Goal: Transaction & Acquisition: Purchase product/service

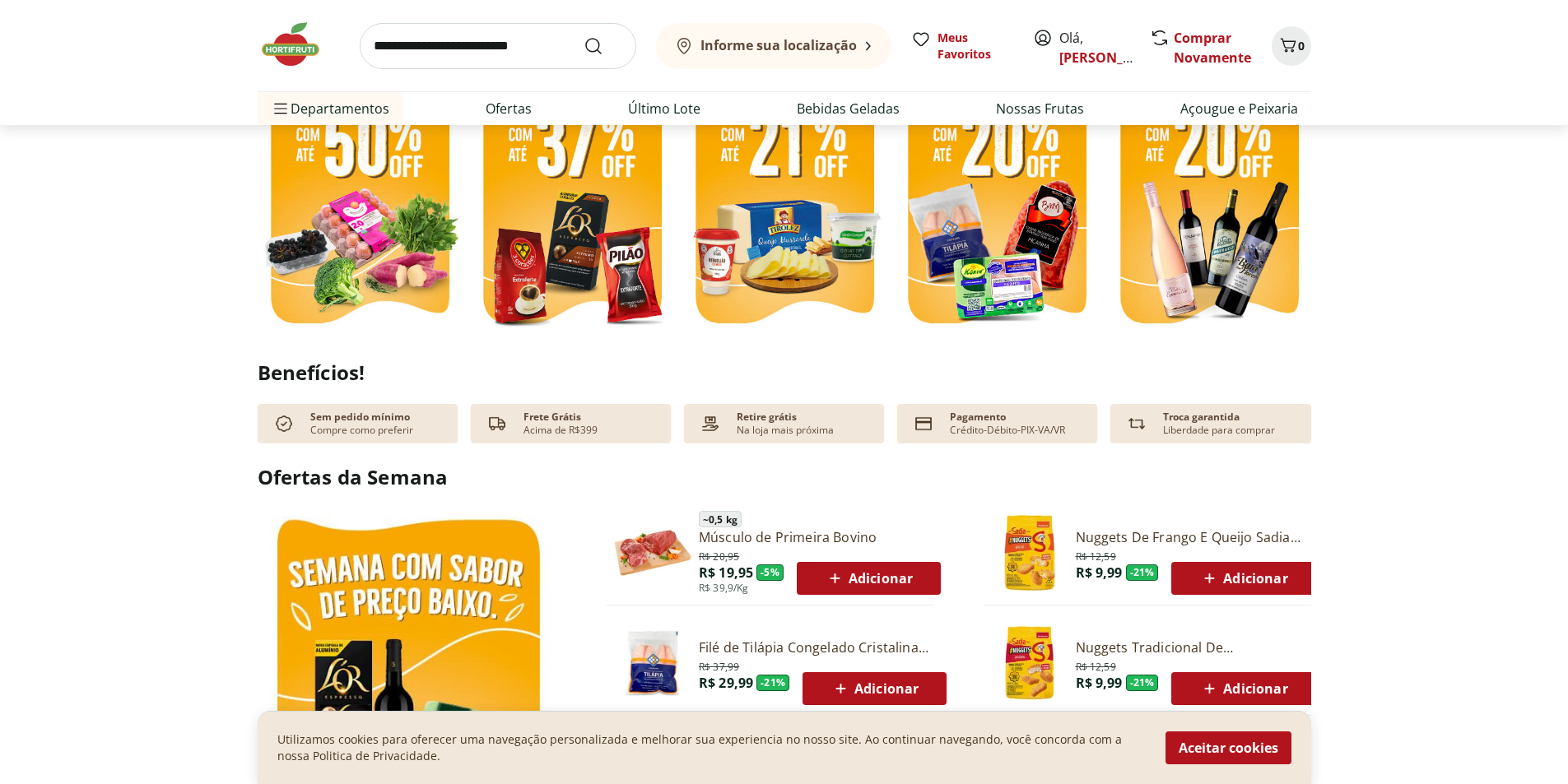
scroll to position [411, 0]
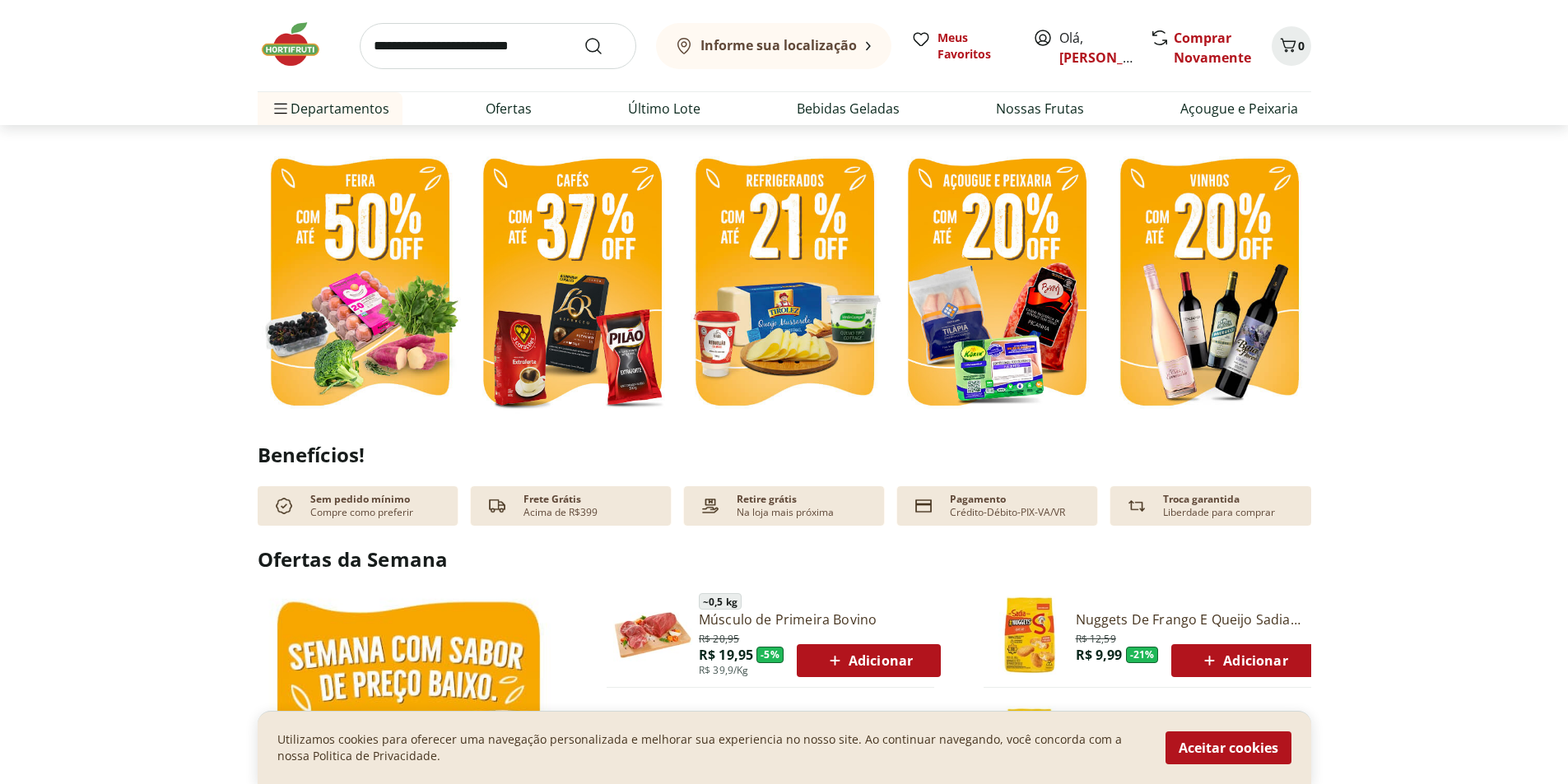
click at [376, 278] on img at bounding box center [359, 284] width 204 height 272
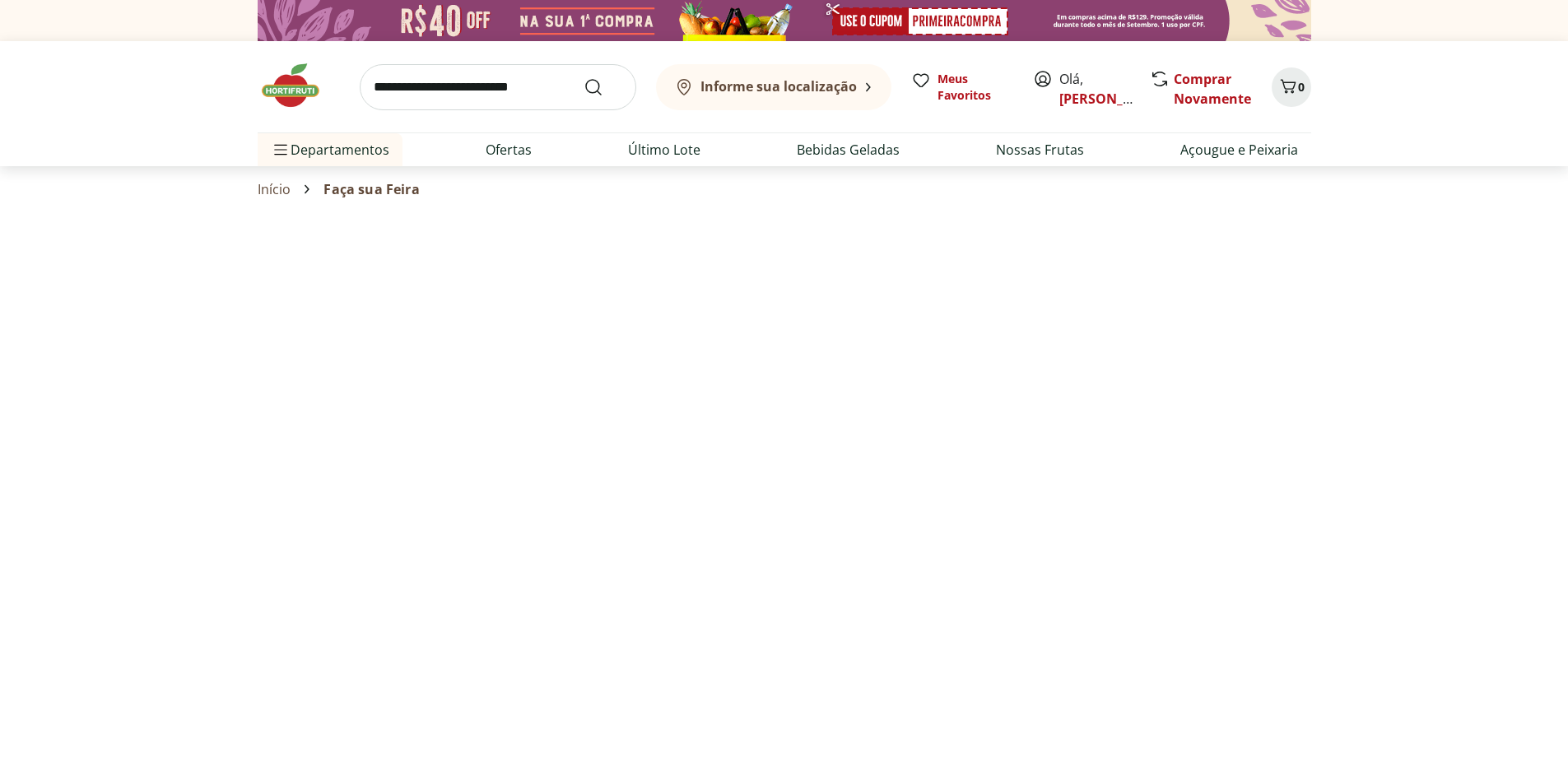
select select "**********"
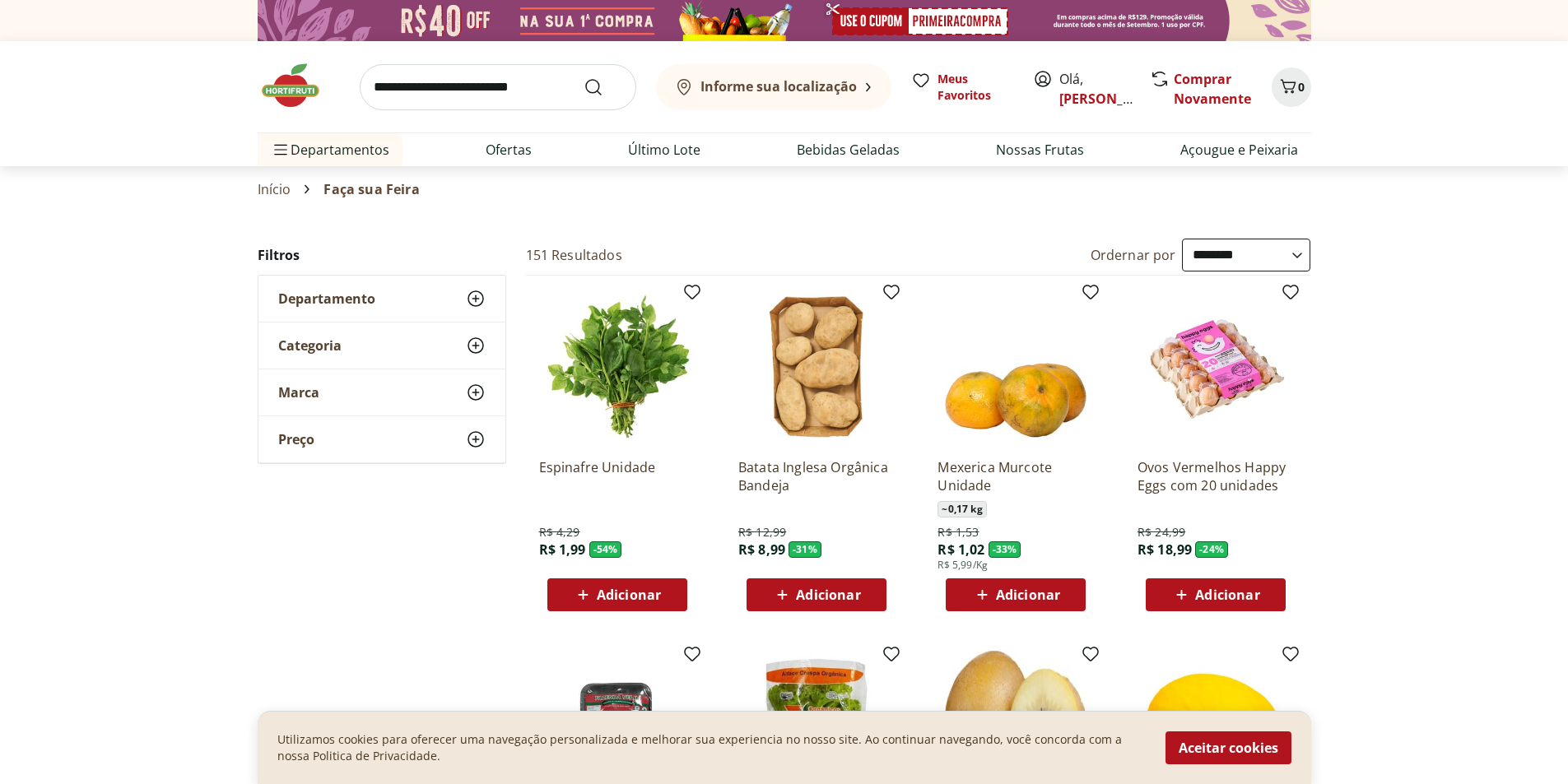
click at [1197, 593] on span "Adicionar" at bounding box center [1227, 595] width 64 height 14
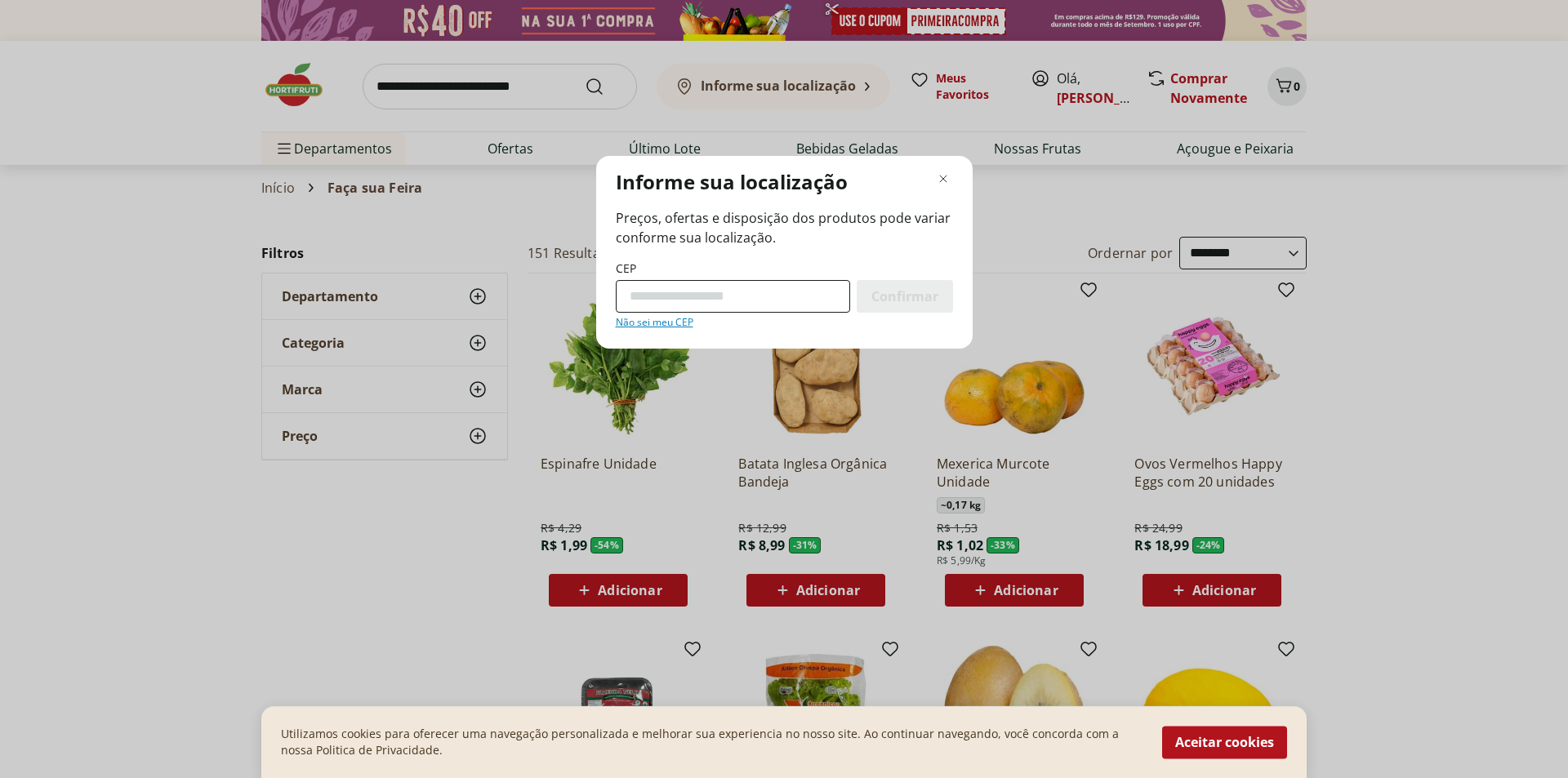
click at [676, 302] on input "CEP" at bounding box center [732, 296] width 235 height 32
type input "*********"
click at [919, 296] on span "Confirmar" at bounding box center [905, 296] width 67 height 13
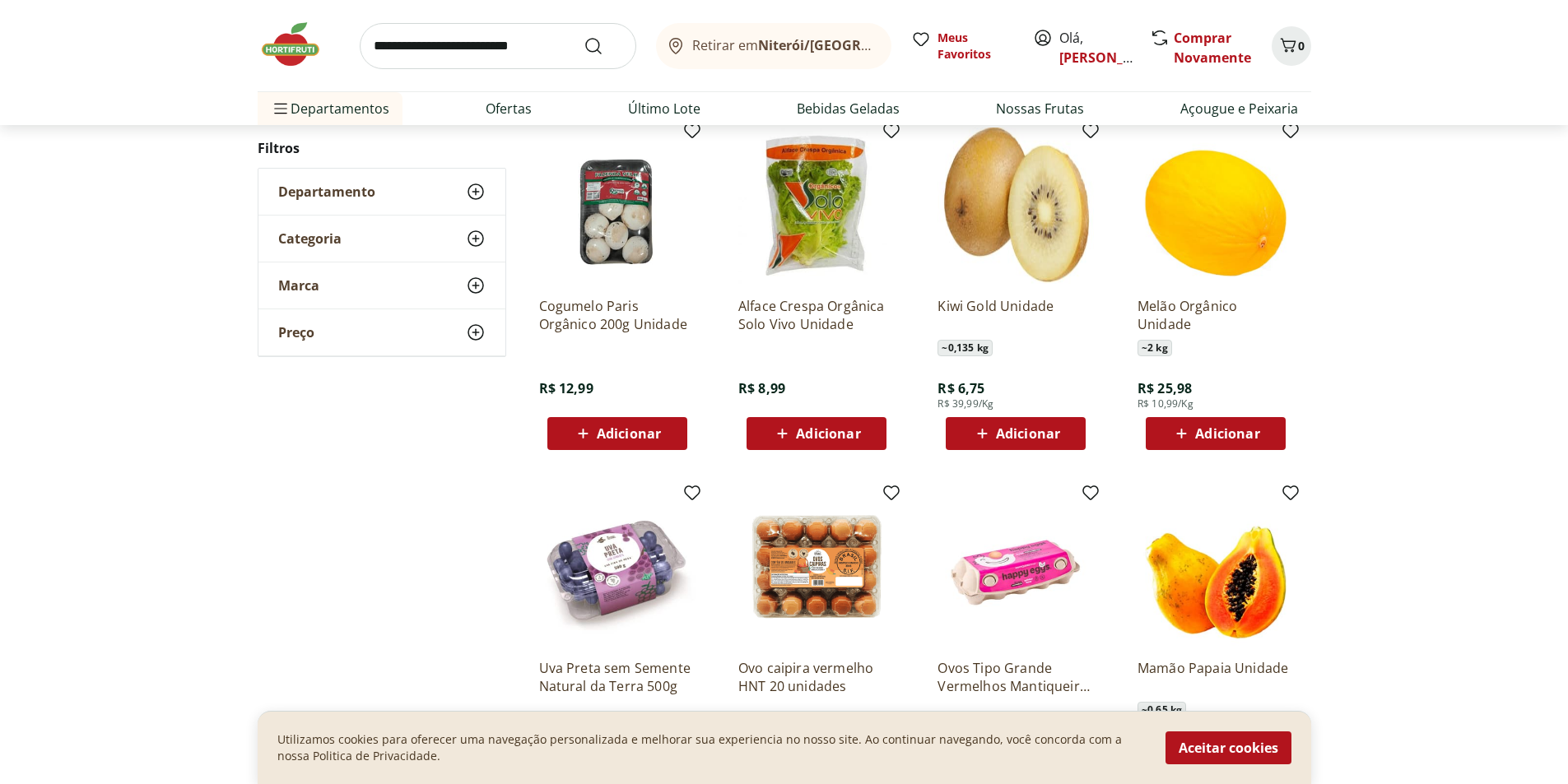
scroll to position [576, 0]
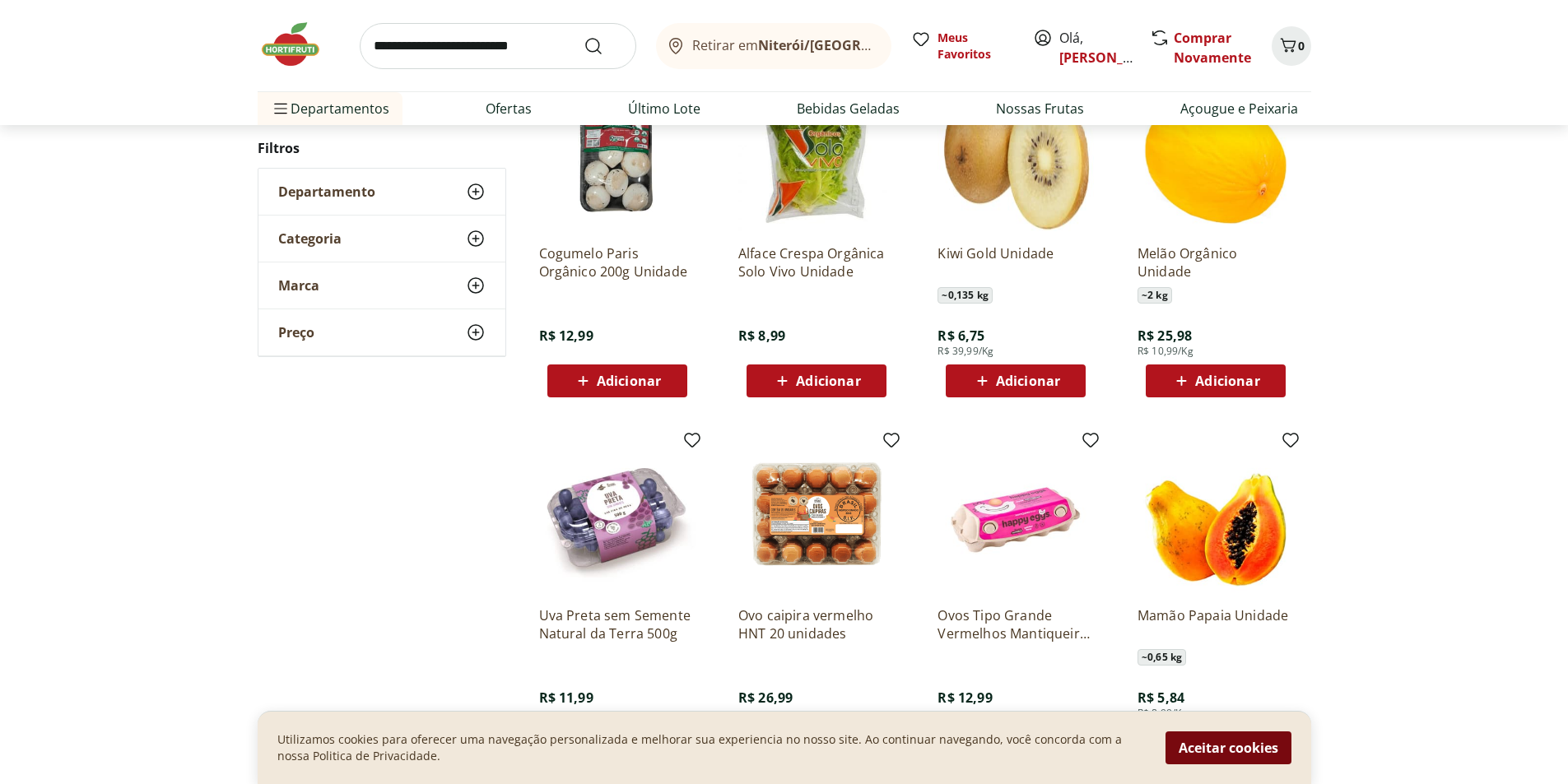
click at [1240, 754] on button "Aceitar cookies" at bounding box center [1228, 748] width 126 height 33
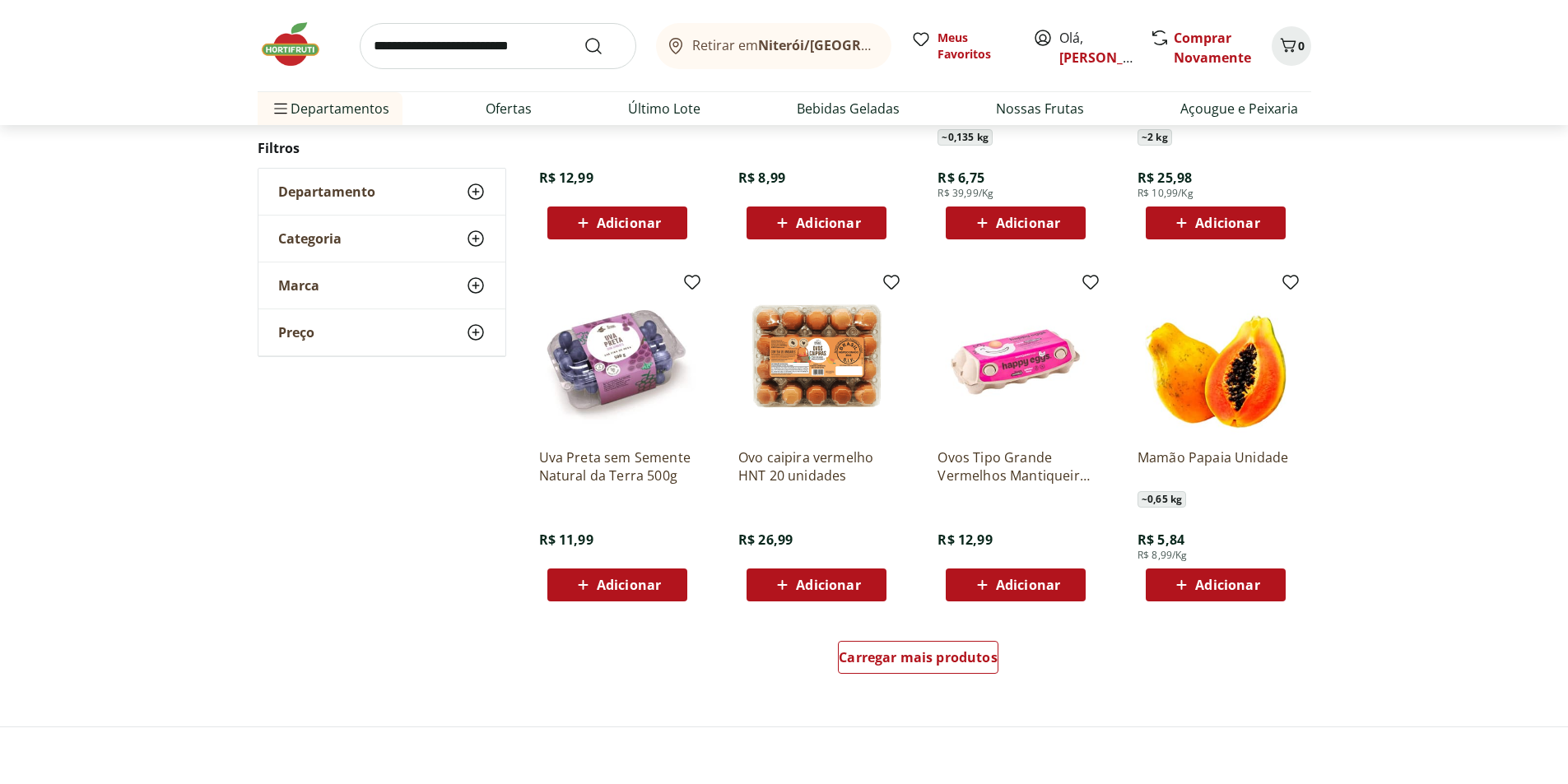
scroll to position [741, 0]
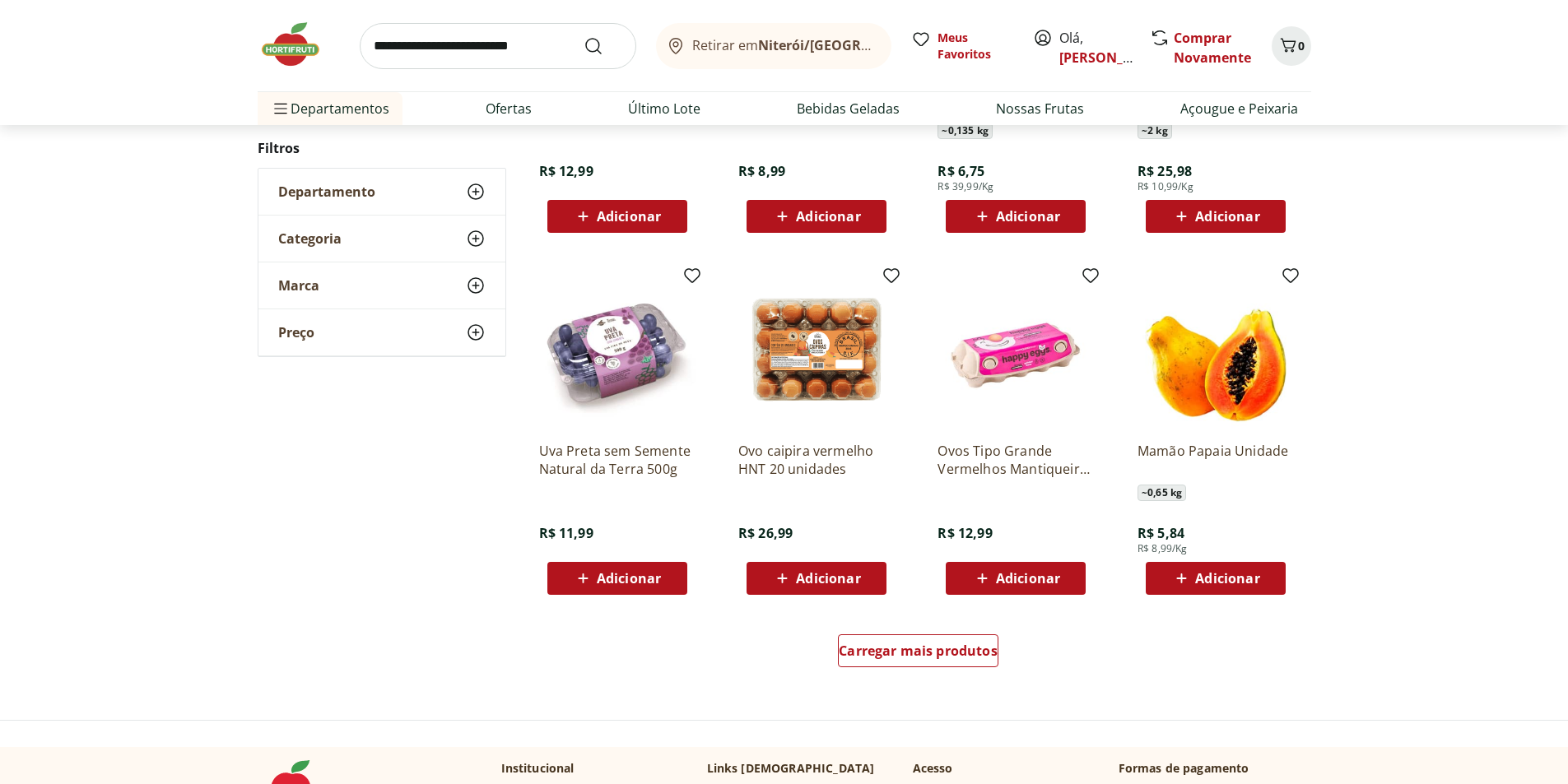
click at [1170, 591] on div "Adicionar" at bounding box center [1216, 578] width 113 height 30
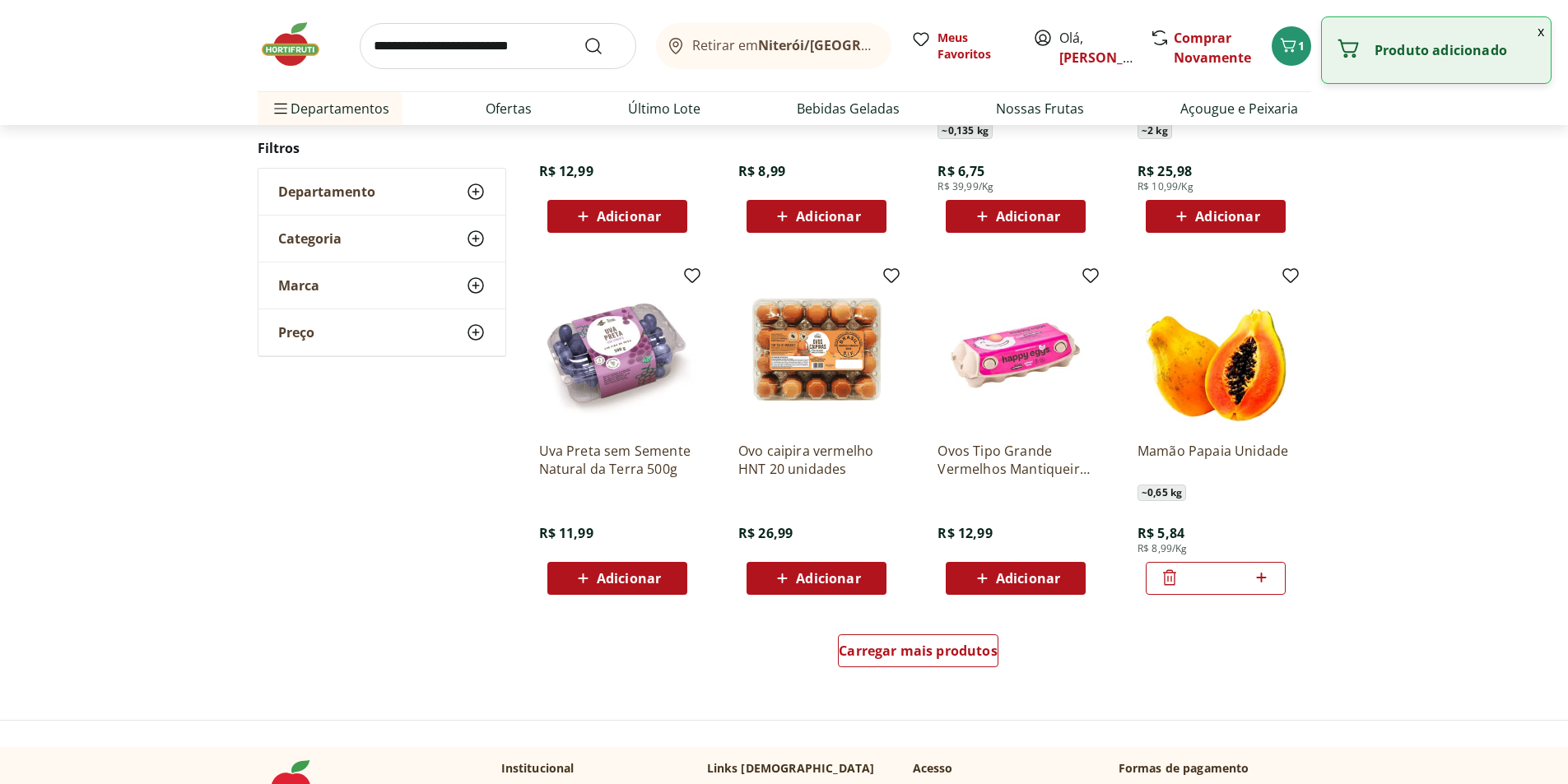
click at [1275, 579] on div "*" at bounding box center [1216, 578] width 140 height 33
click at [1268, 579] on icon at bounding box center [1262, 578] width 21 height 20
type input "*"
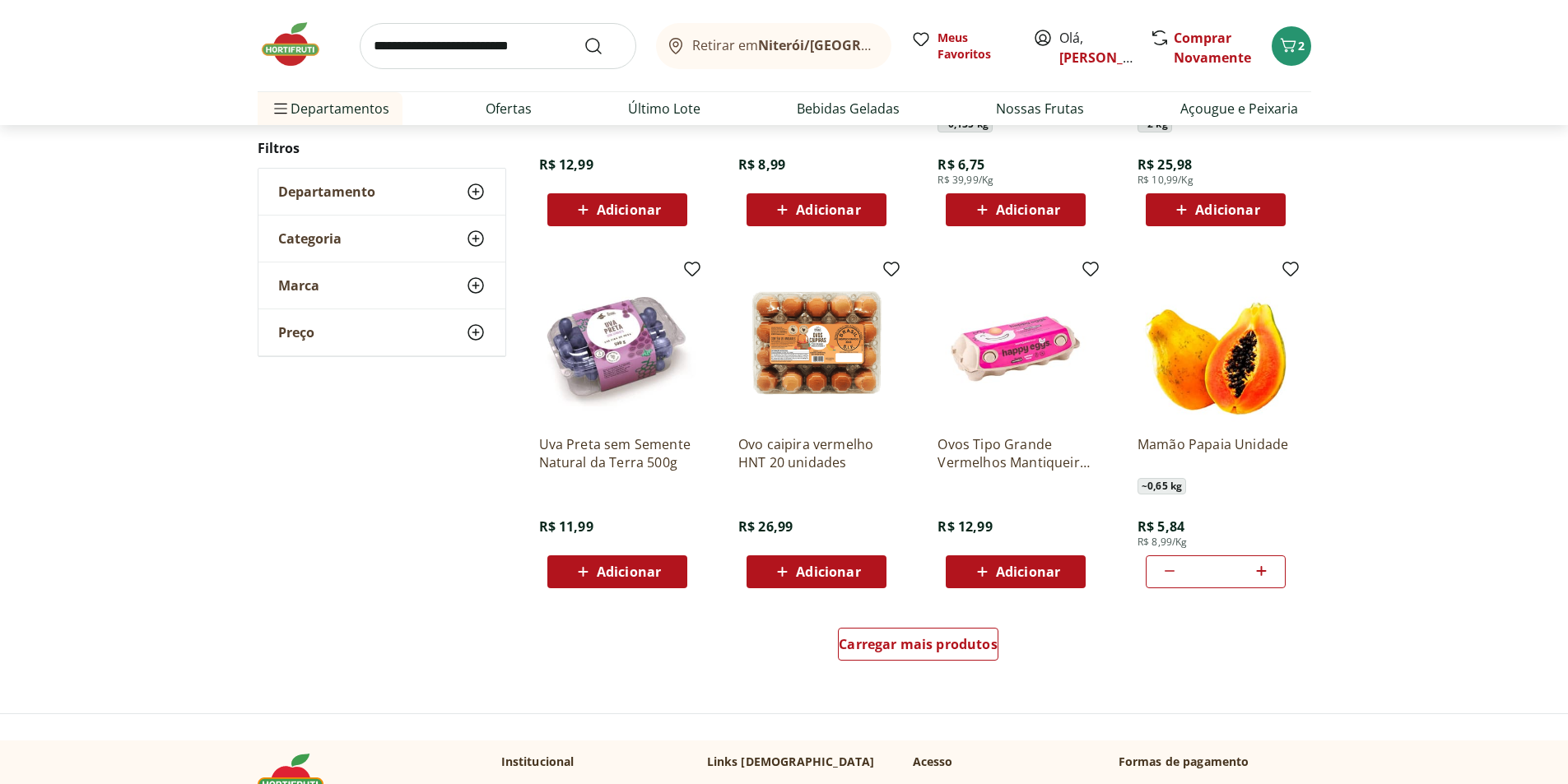
scroll to position [823, 0]
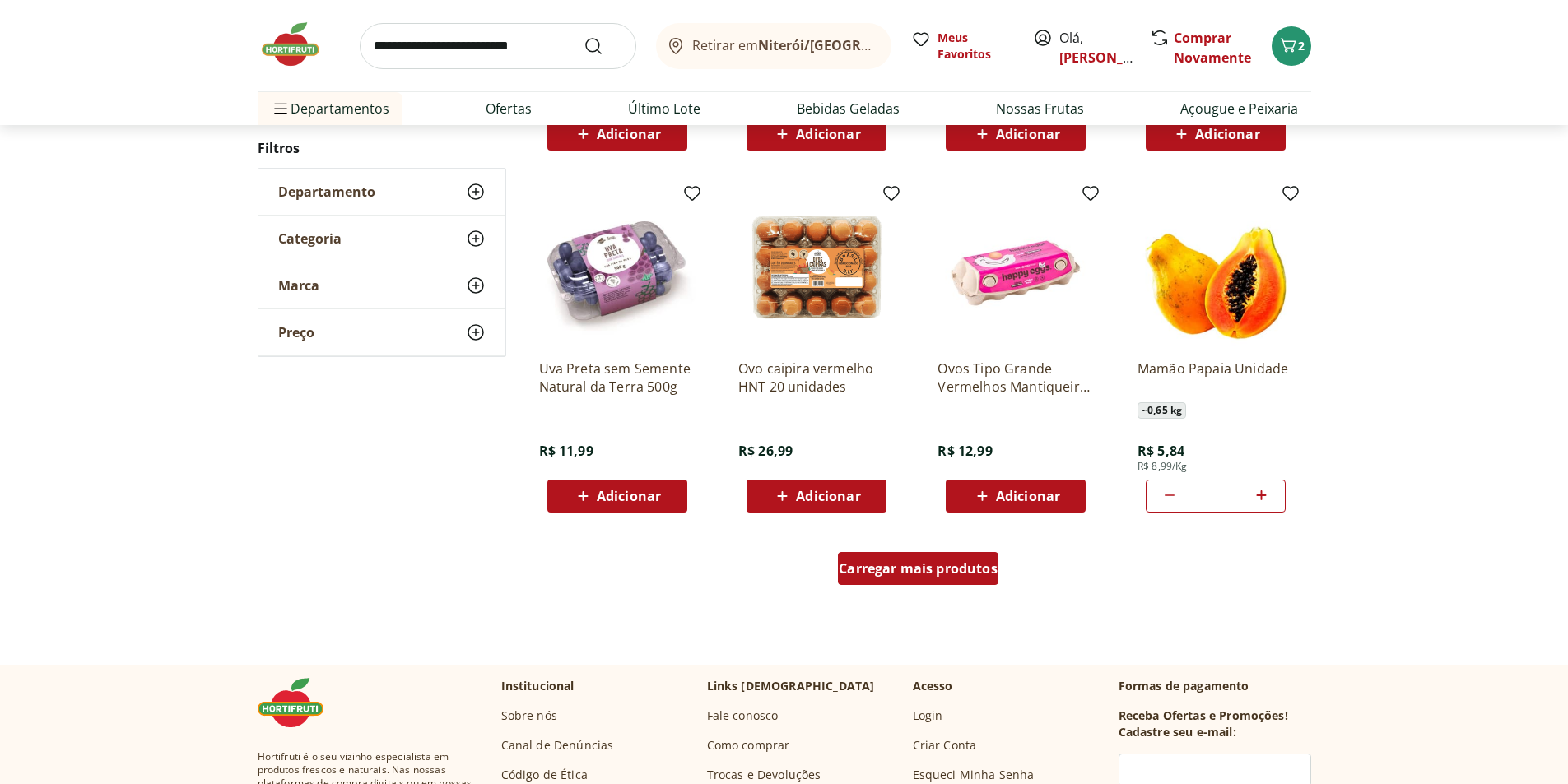
click at [909, 582] on div "Carregar mais produtos" at bounding box center [918, 569] width 160 height 33
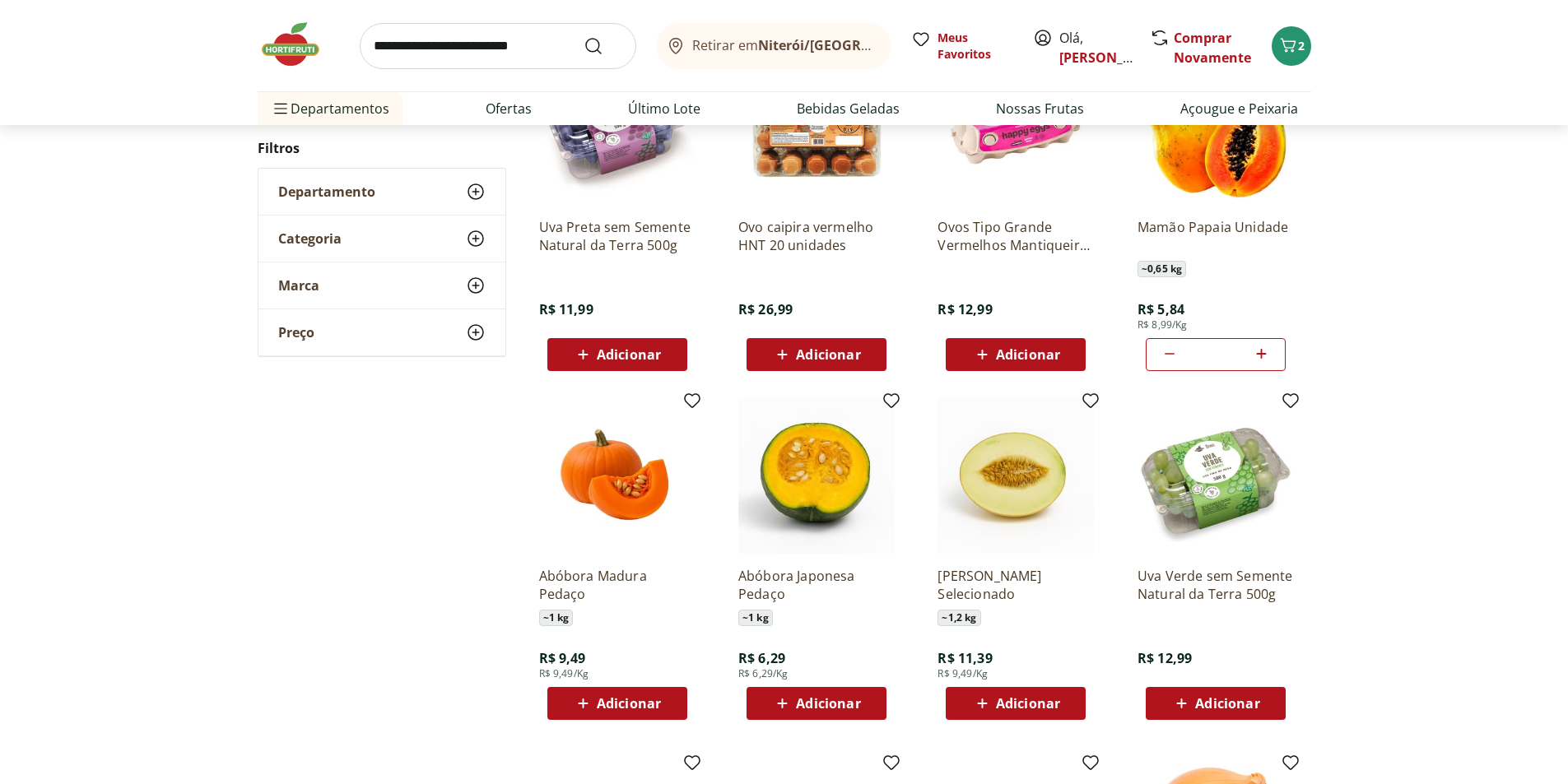
scroll to position [1070, 0]
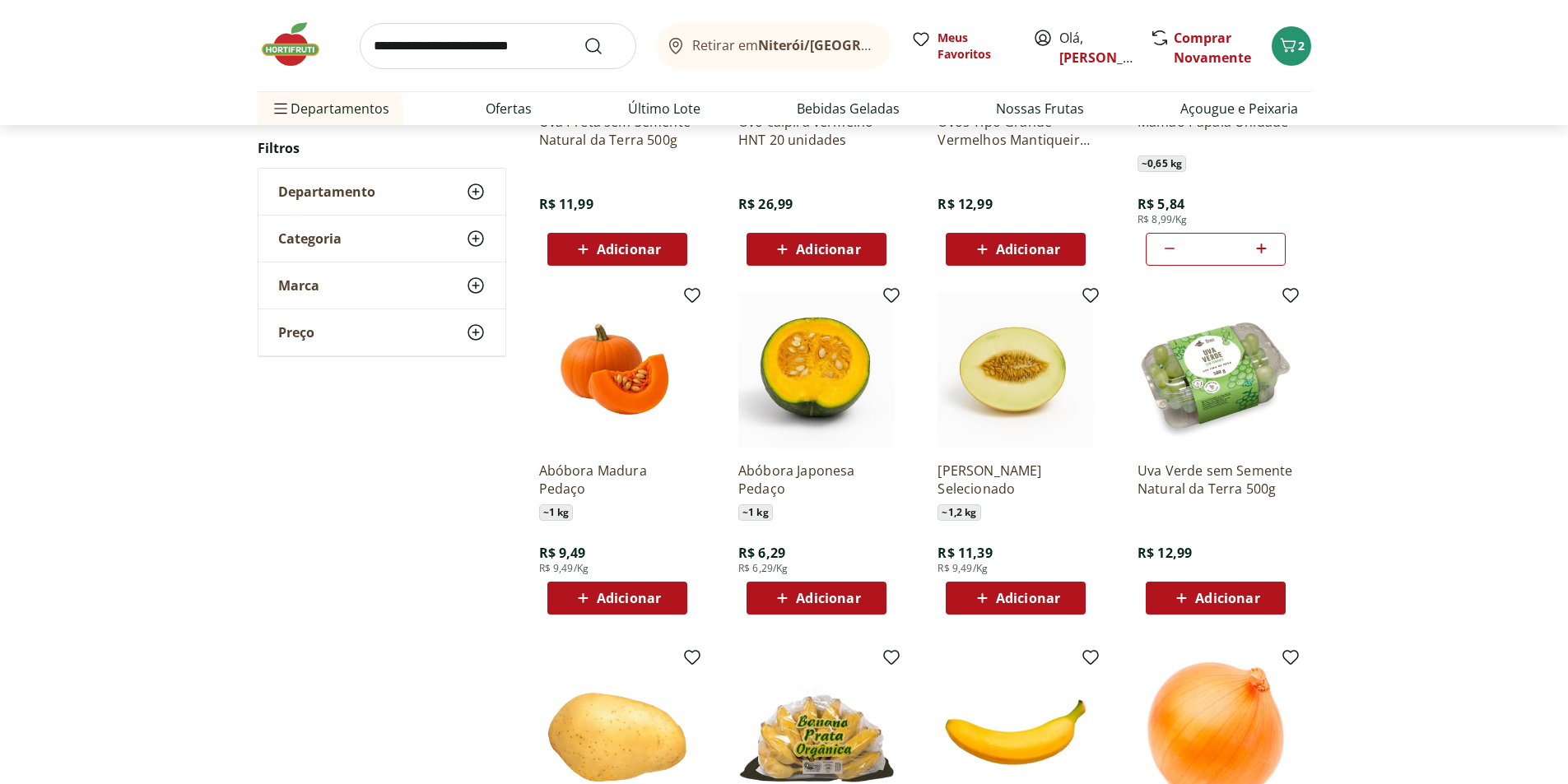
click at [998, 609] on div "Adicionar" at bounding box center [1015, 598] width 113 height 30
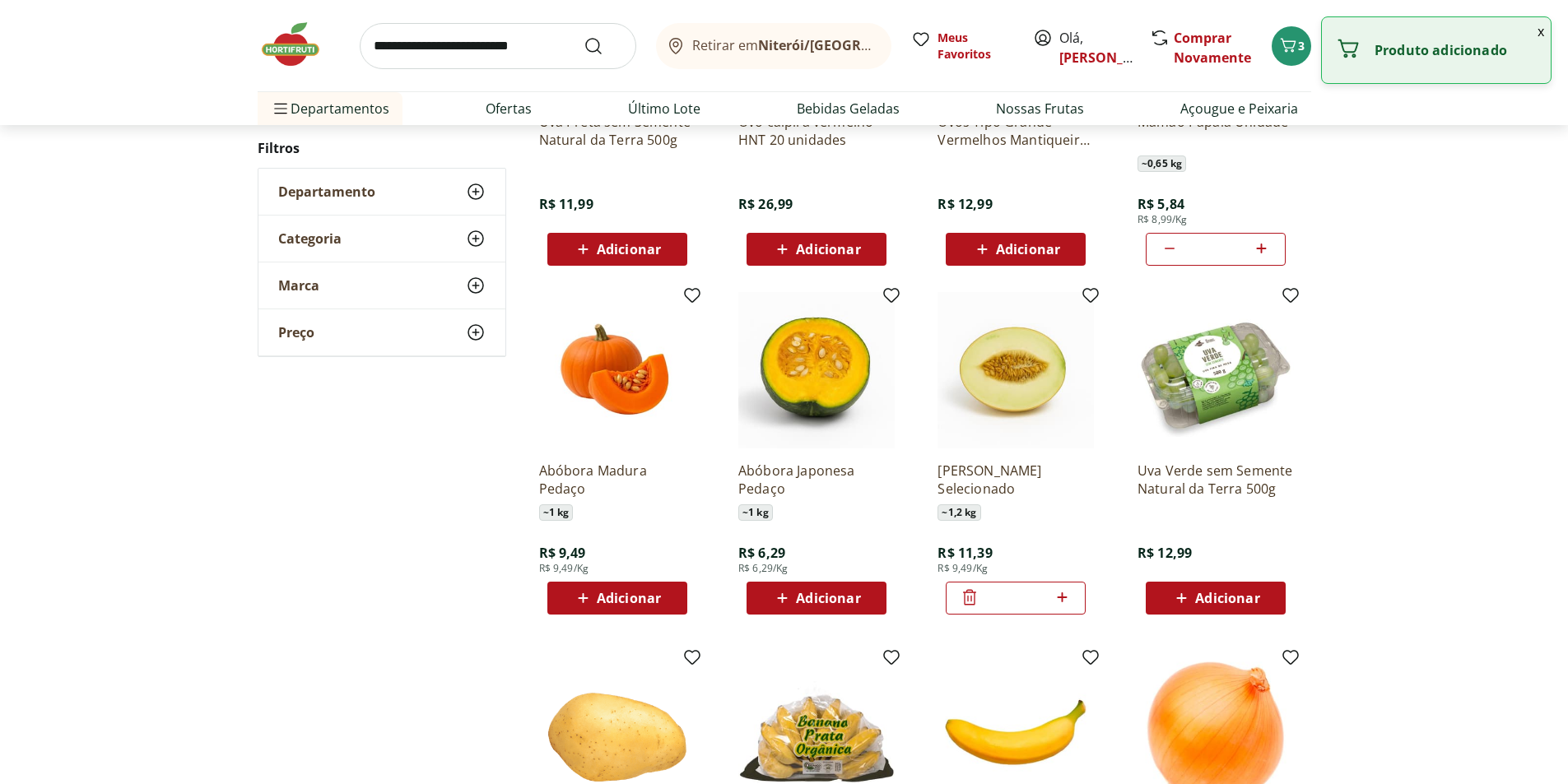
click at [1198, 592] on span "Adicionar" at bounding box center [1227, 598] width 64 height 14
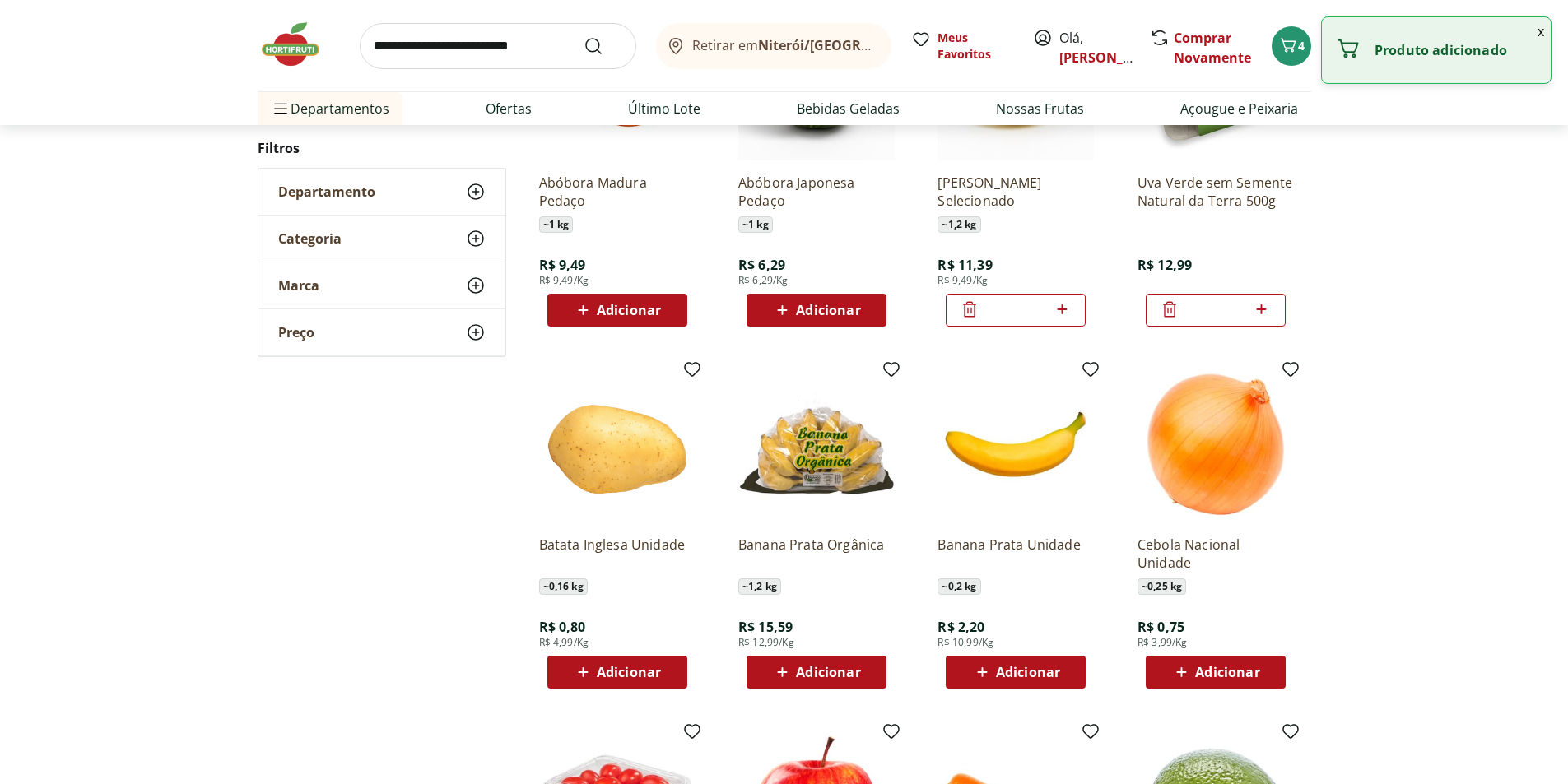
scroll to position [411, 0]
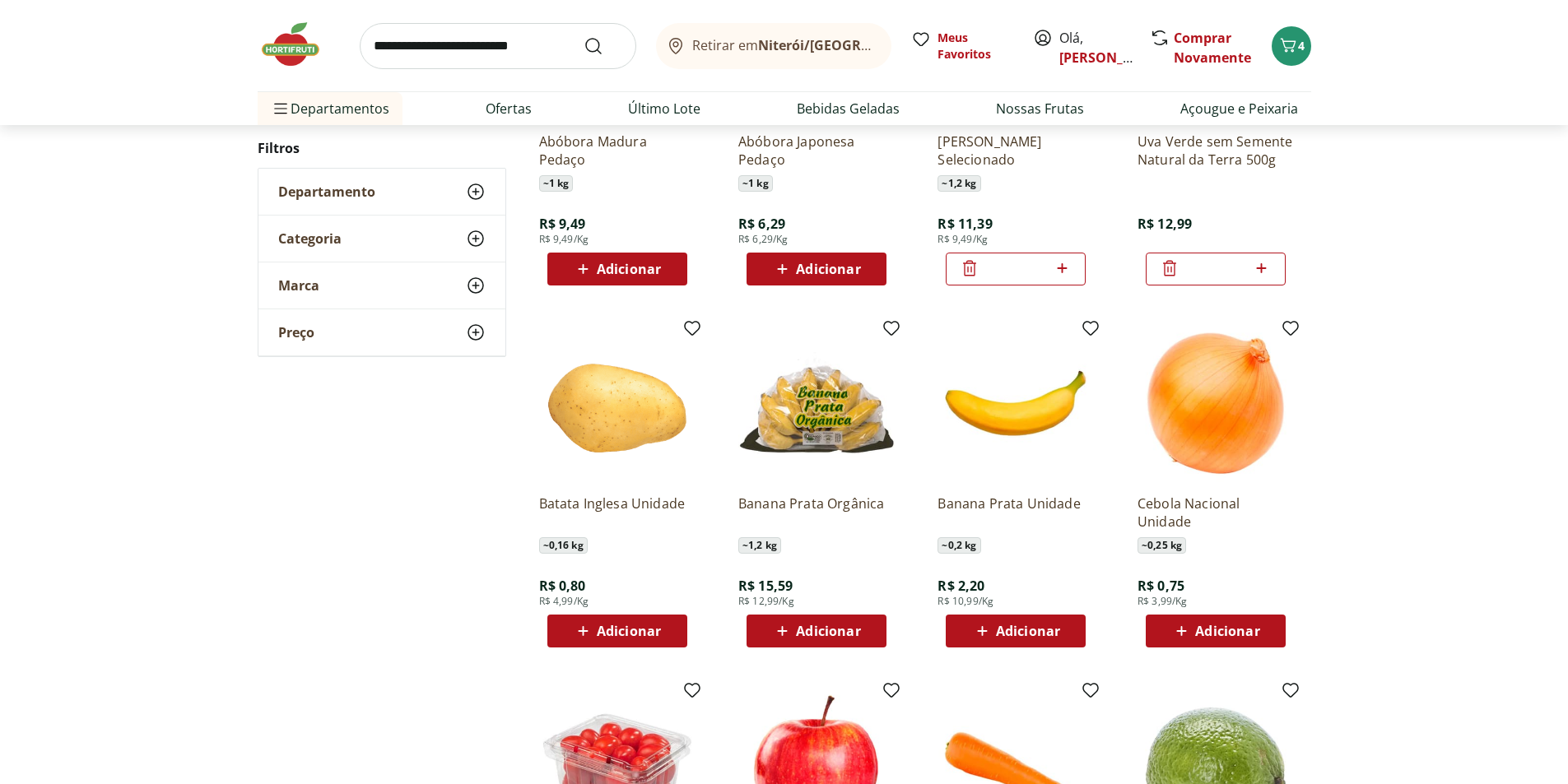
click at [1009, 629] on span "Adicionar" at bounding box center [1028, 631] width 64 height 14
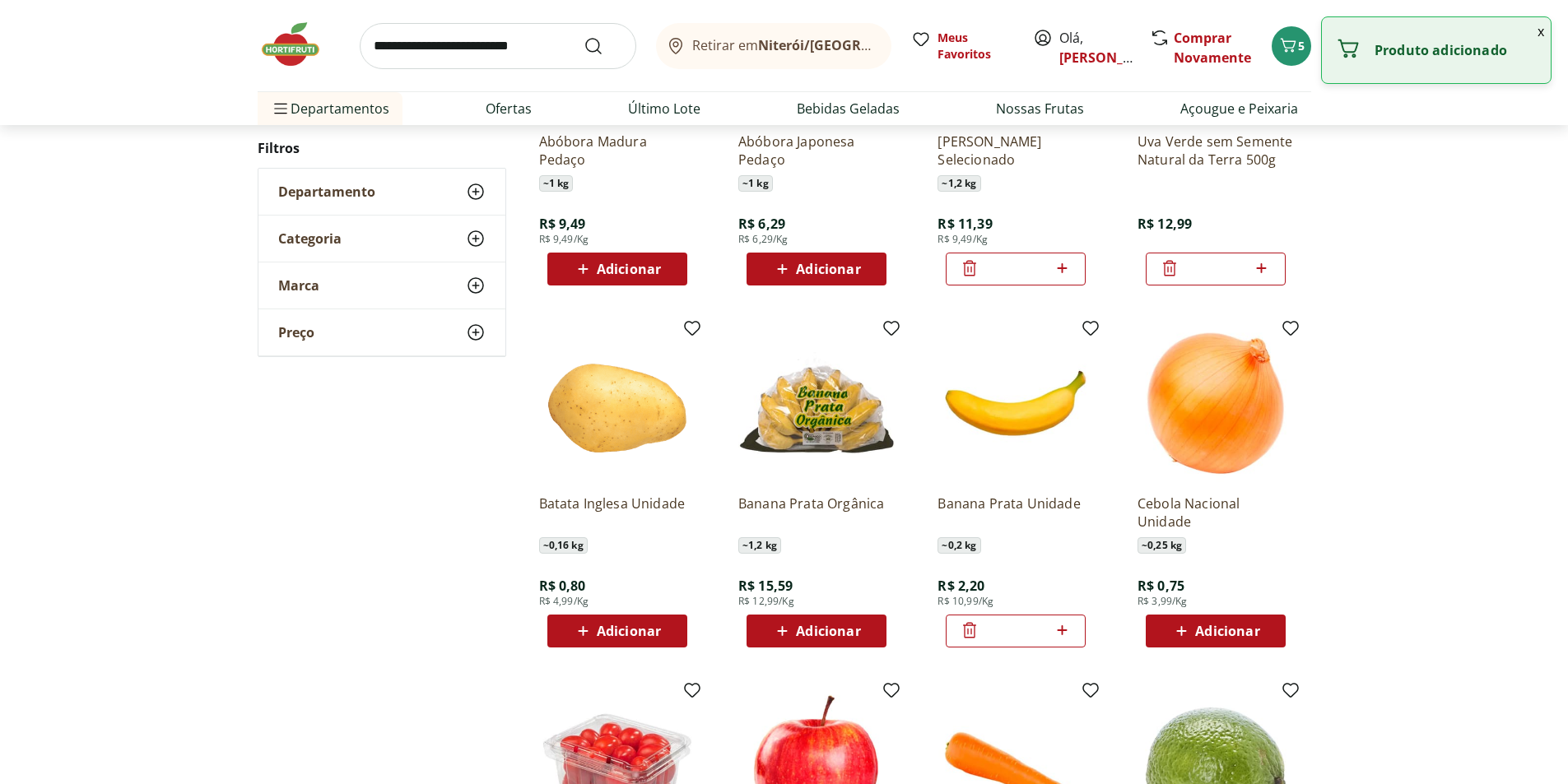
click at [1063, 630] on icon at bounding box center [1062, 630] width 10 height 10
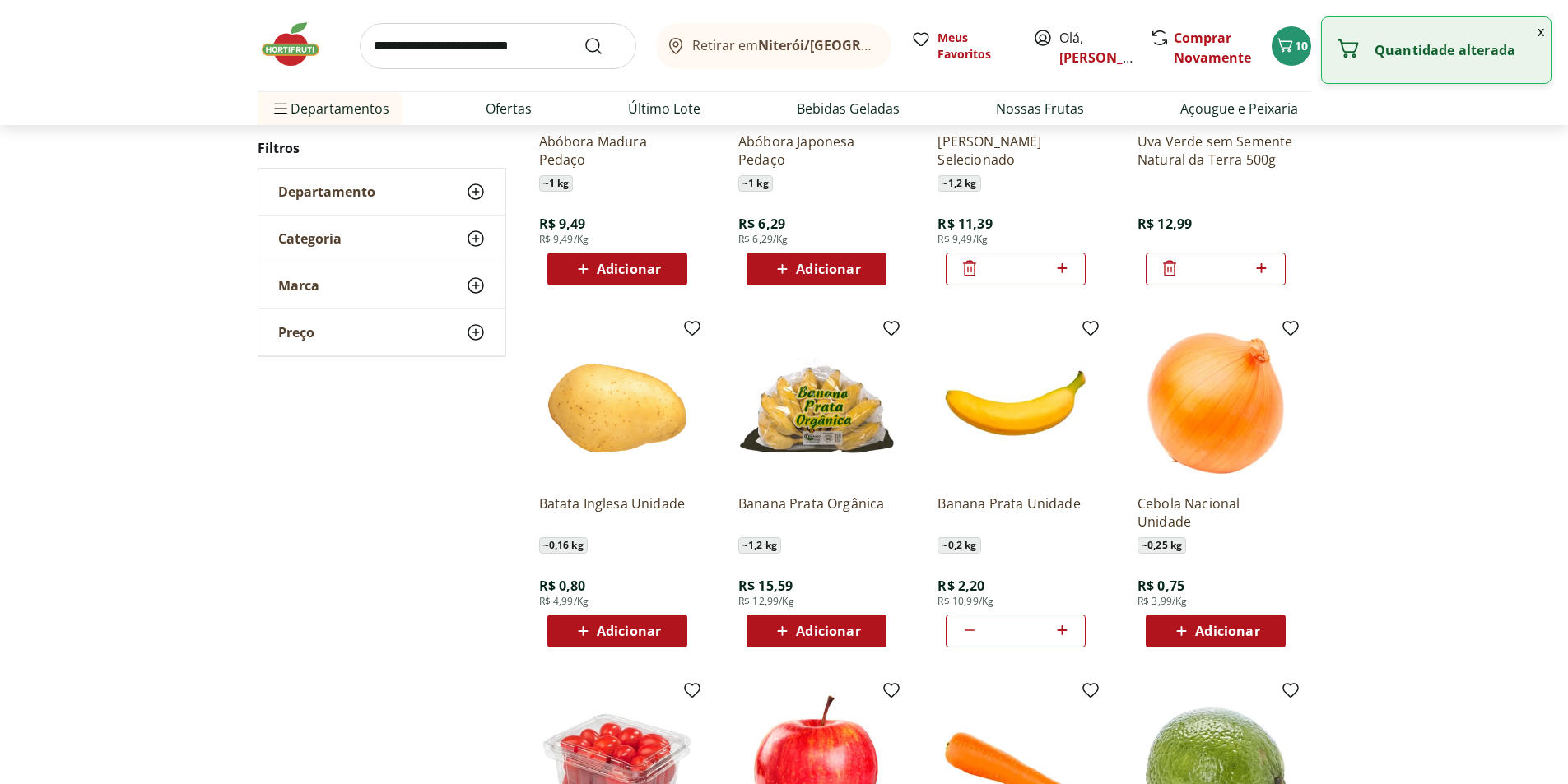
click at [1063, 630] on icon at bounding box center [1062, 630] width 10 height 10
type input "*"
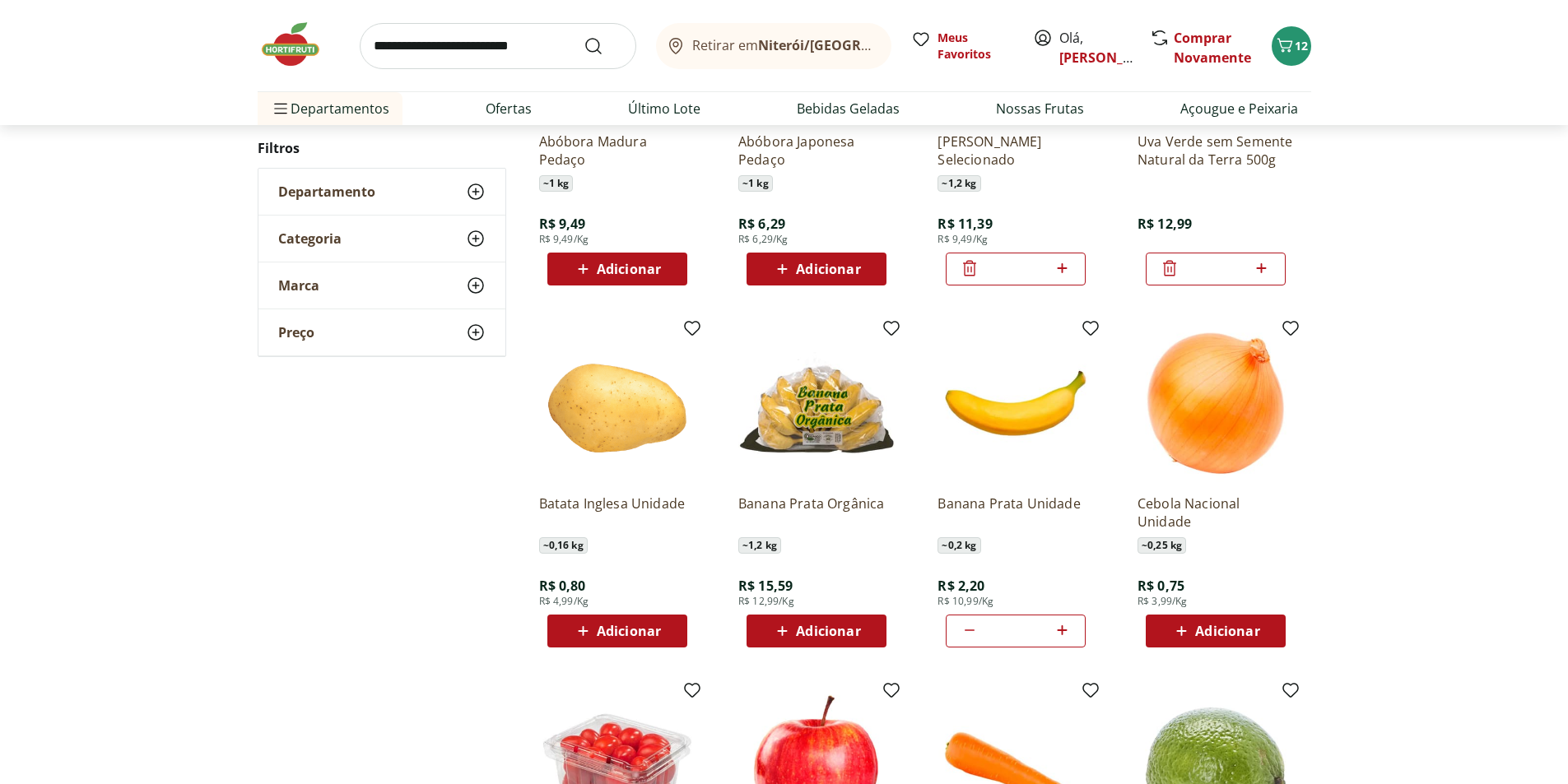
click at [653, 637] on span "Adicionar" at bounding box center [629, 631] width 64 height 14
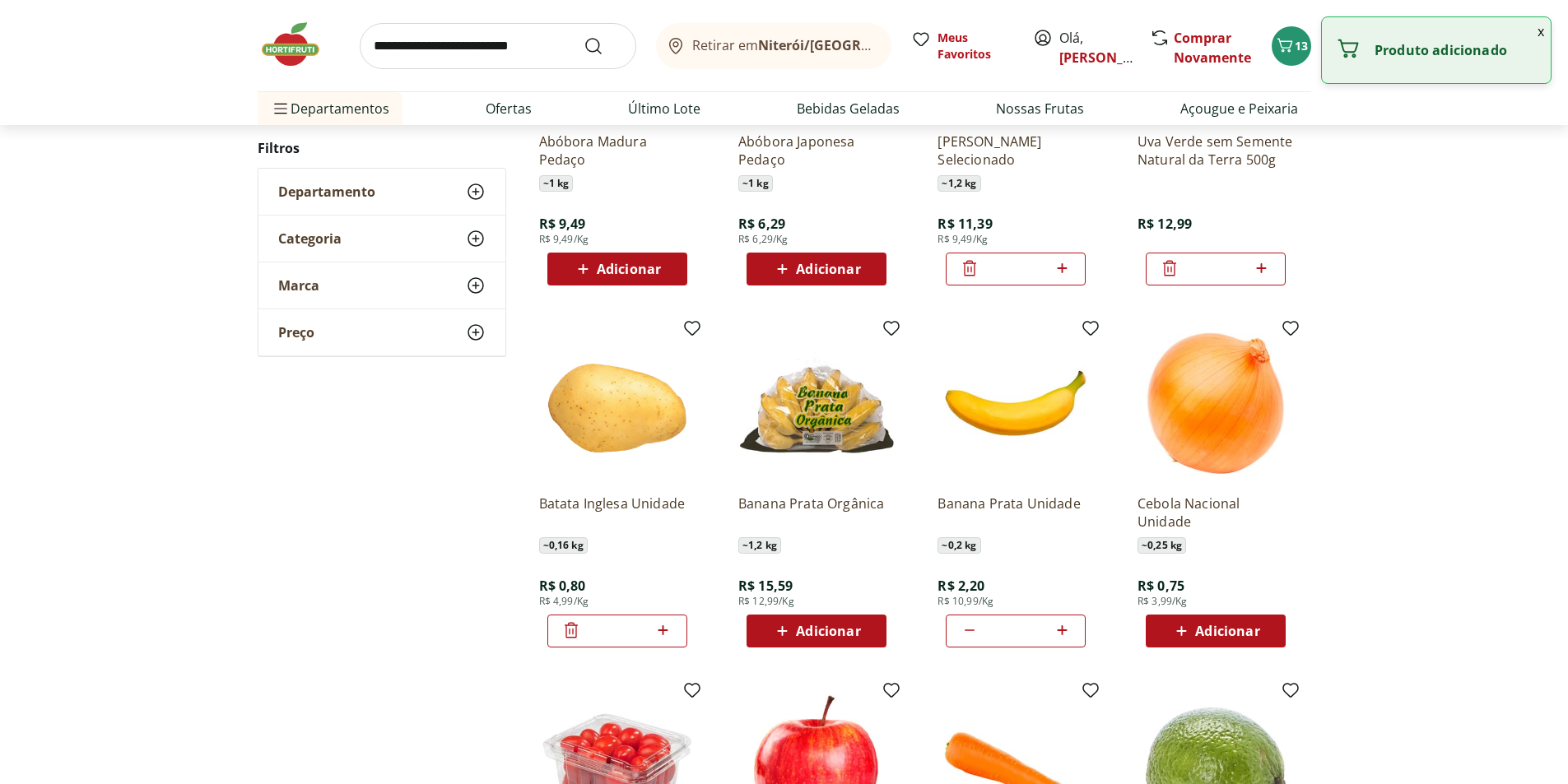
click at [663, 630] on icon at bounding box center [663, 630] width 10 height 10
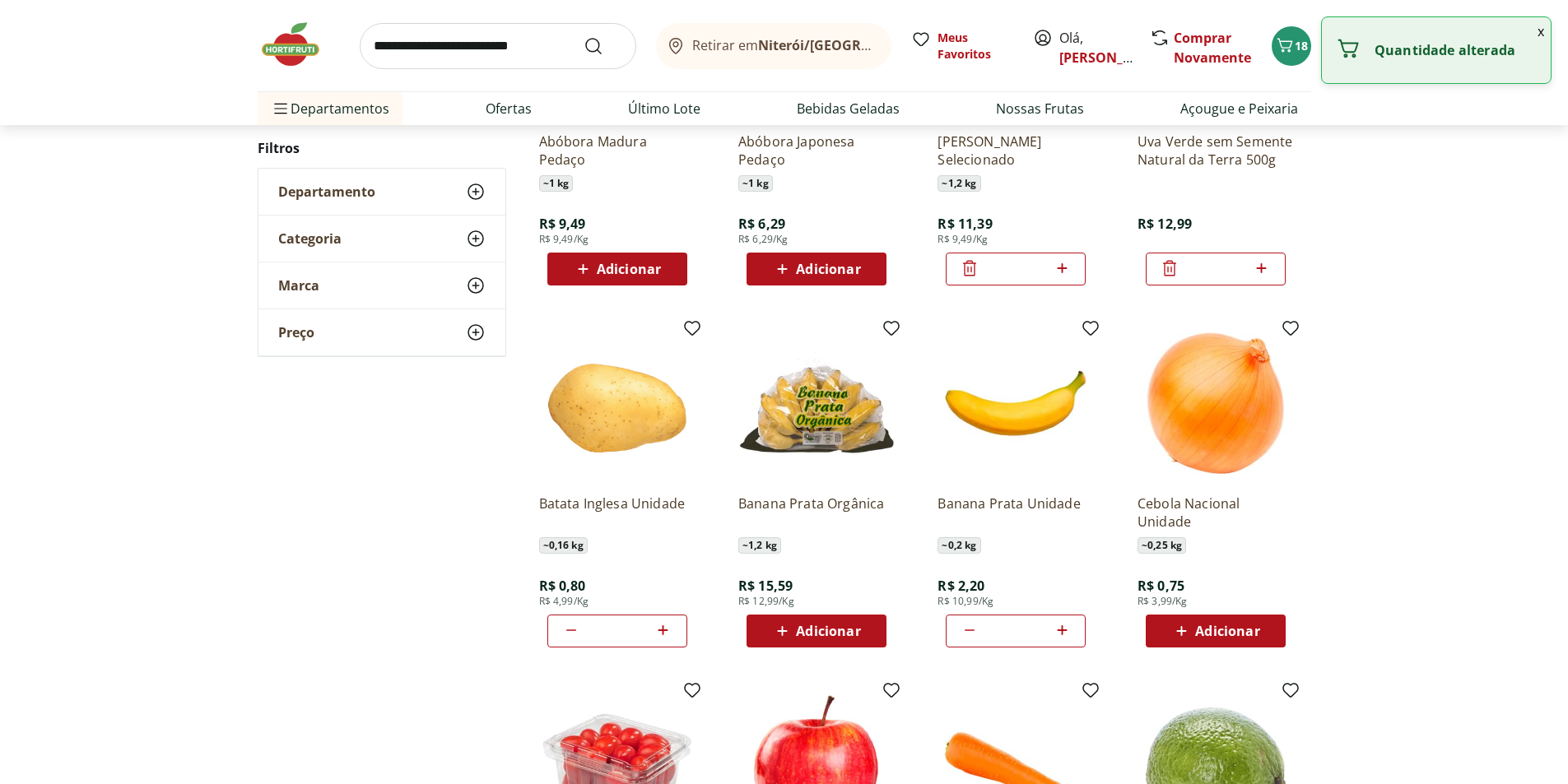
click at [663, 630] on icon at bounding box center [663, 630] width 10 height 10
type input "*"
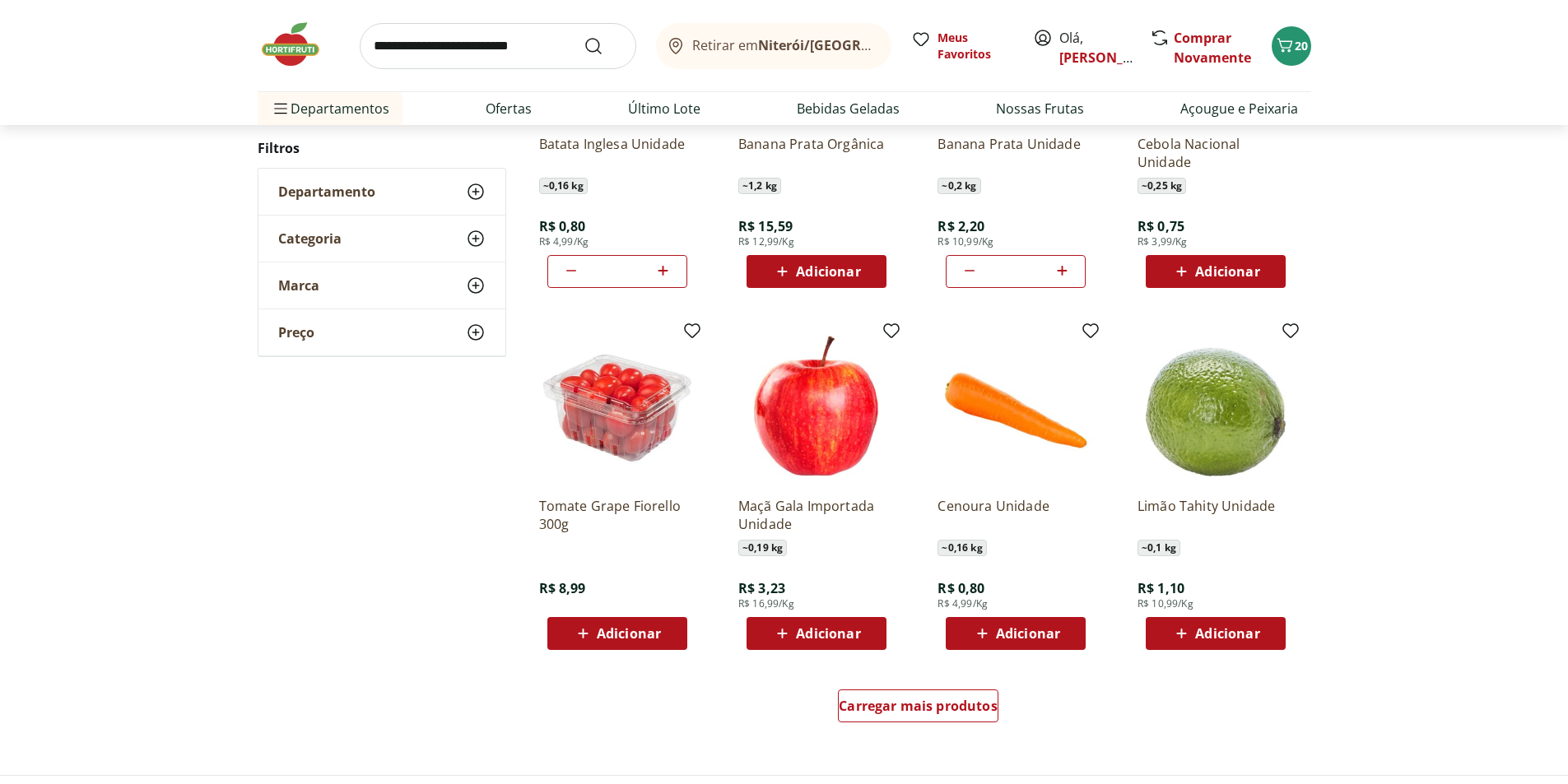
scroll to position [823, 0]
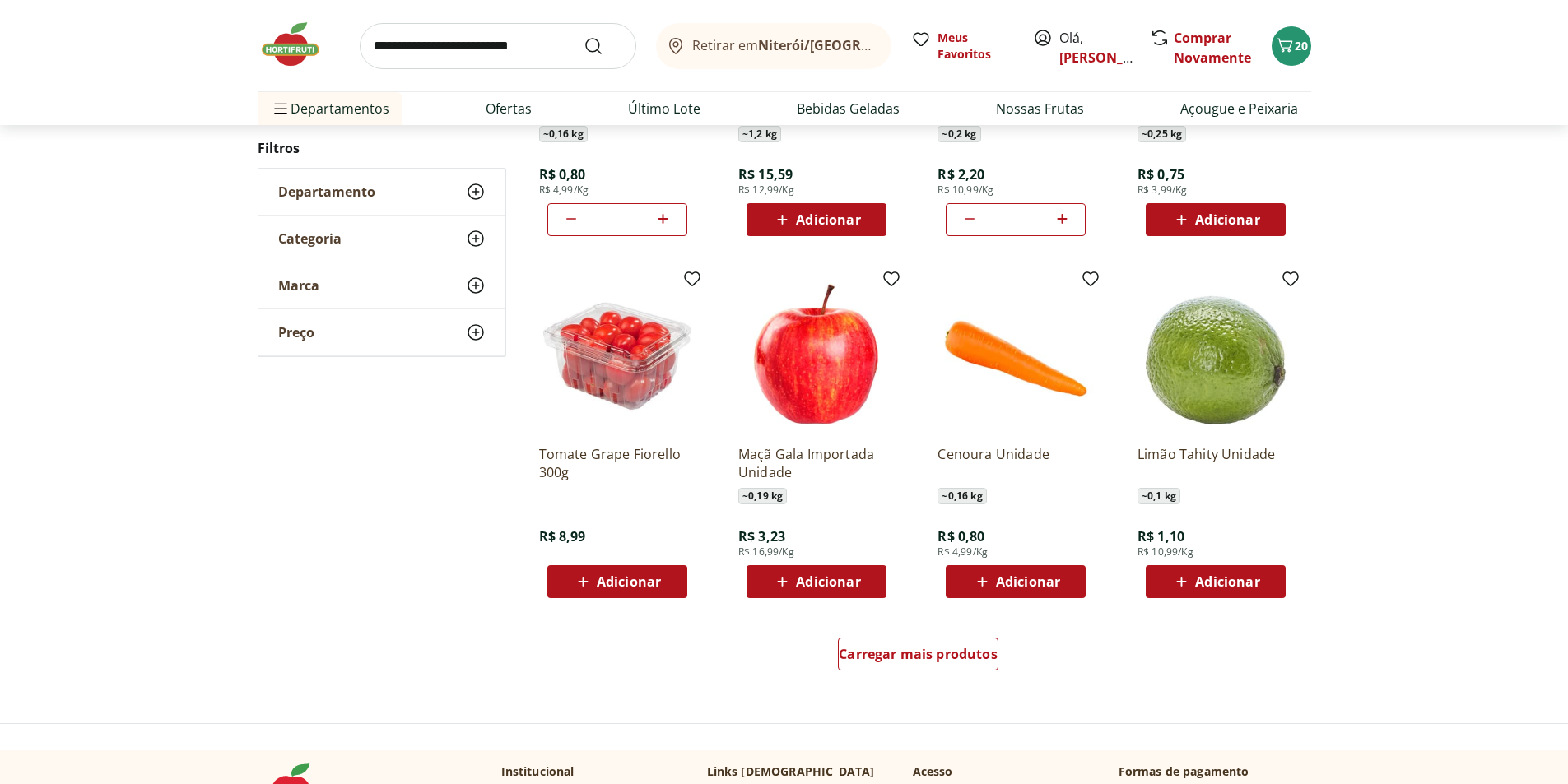
click at [1186, 592] on div "Adicionar" at bounding box center [1216, 581] width 113 height 30
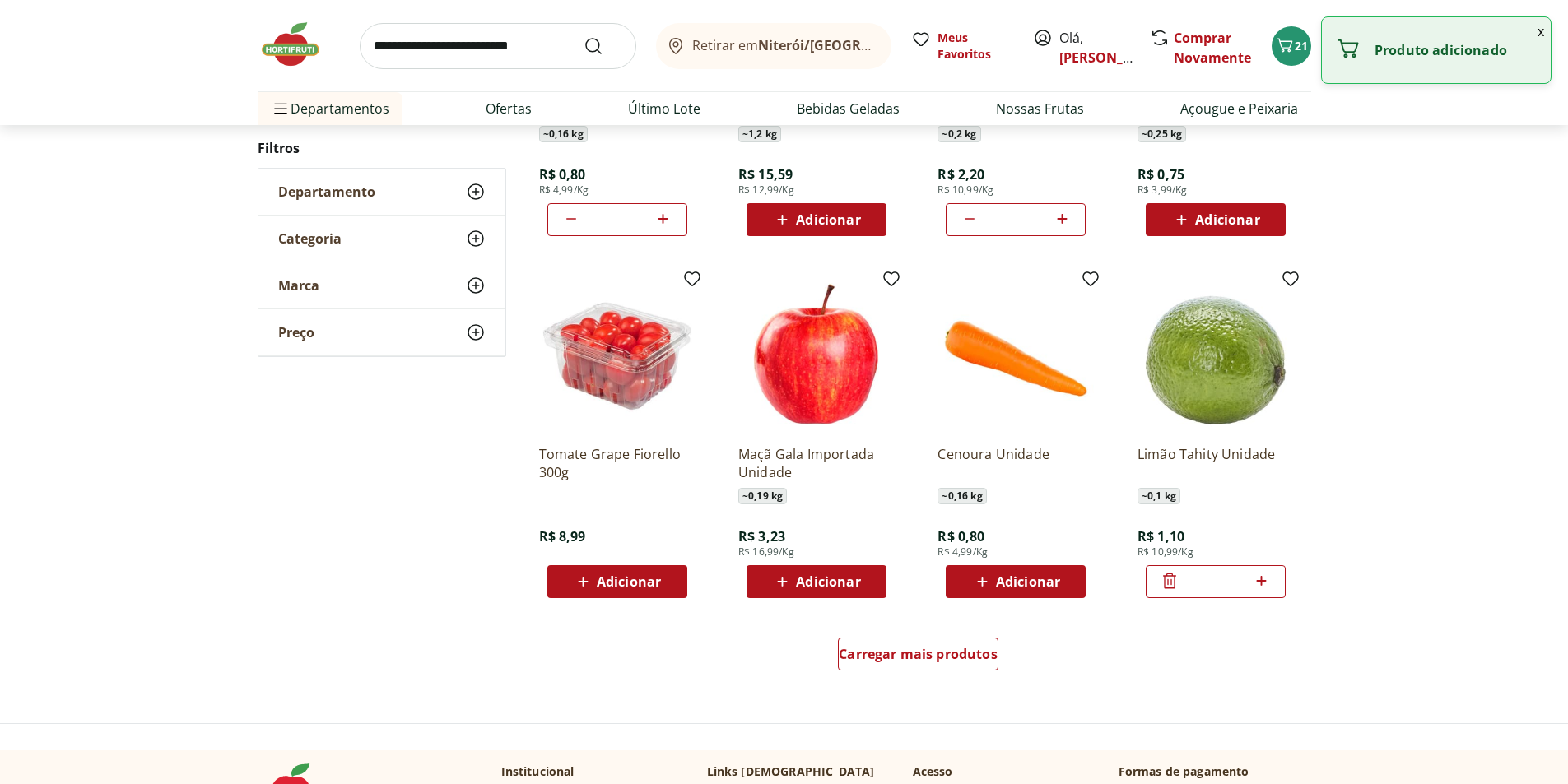
click at [1265, 576] on icon at bounding box center [1262, 581] width 21 height 20
type input "*"
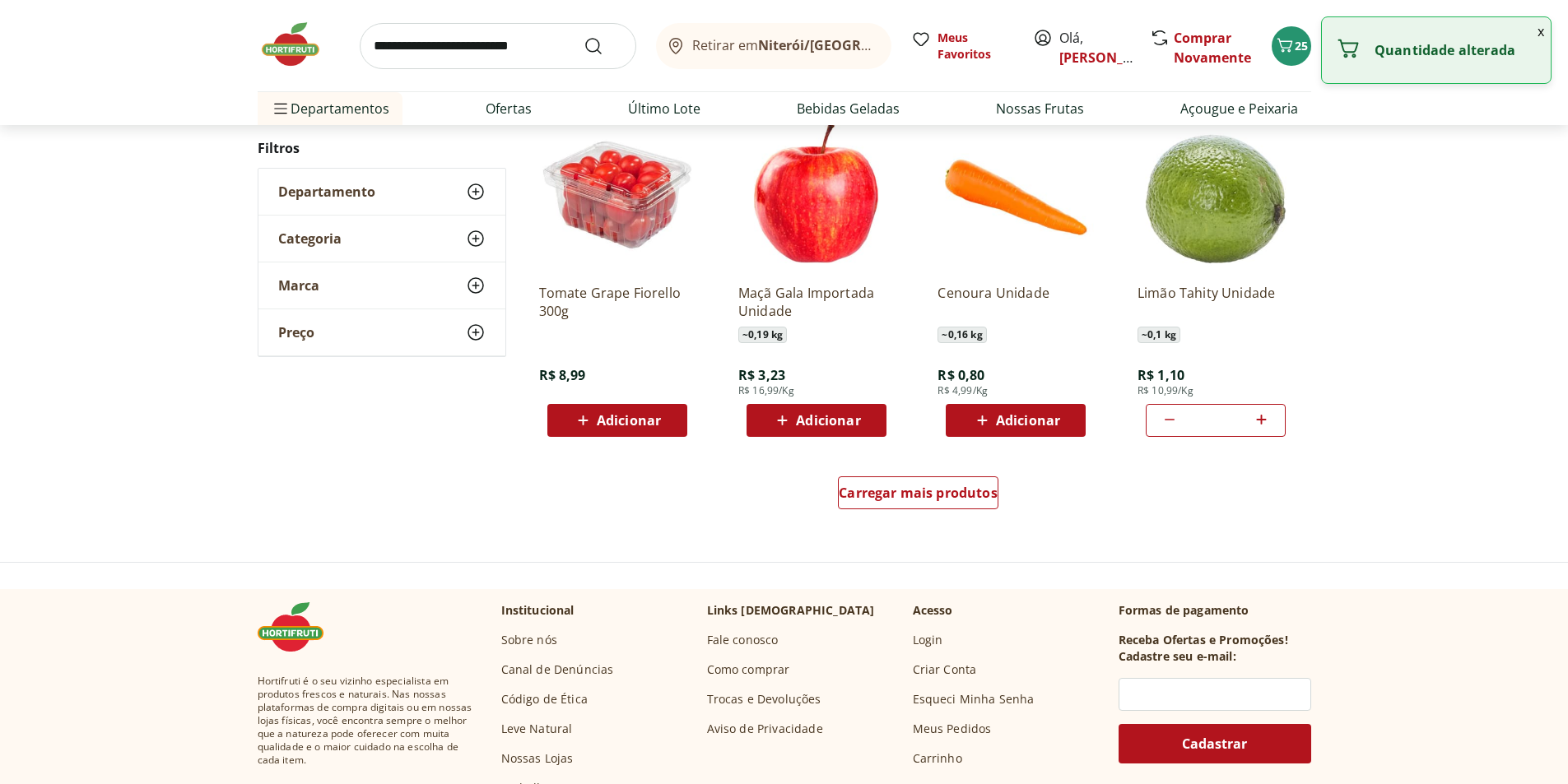
scroll to position [988, 0]
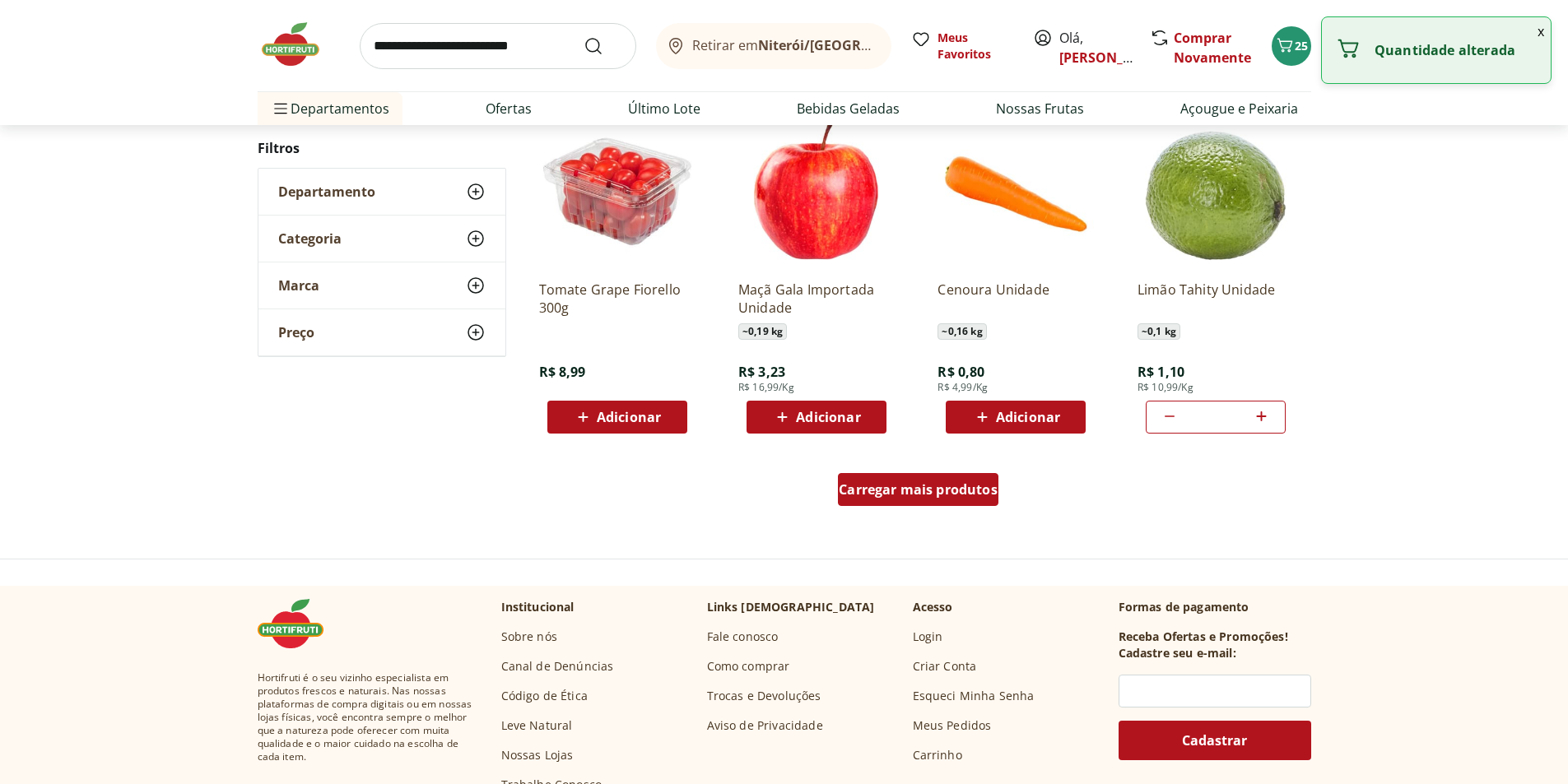
click at [955, 502] on div "Carregar mais produtos" at bounding box center [918, 490] width 160 height 33
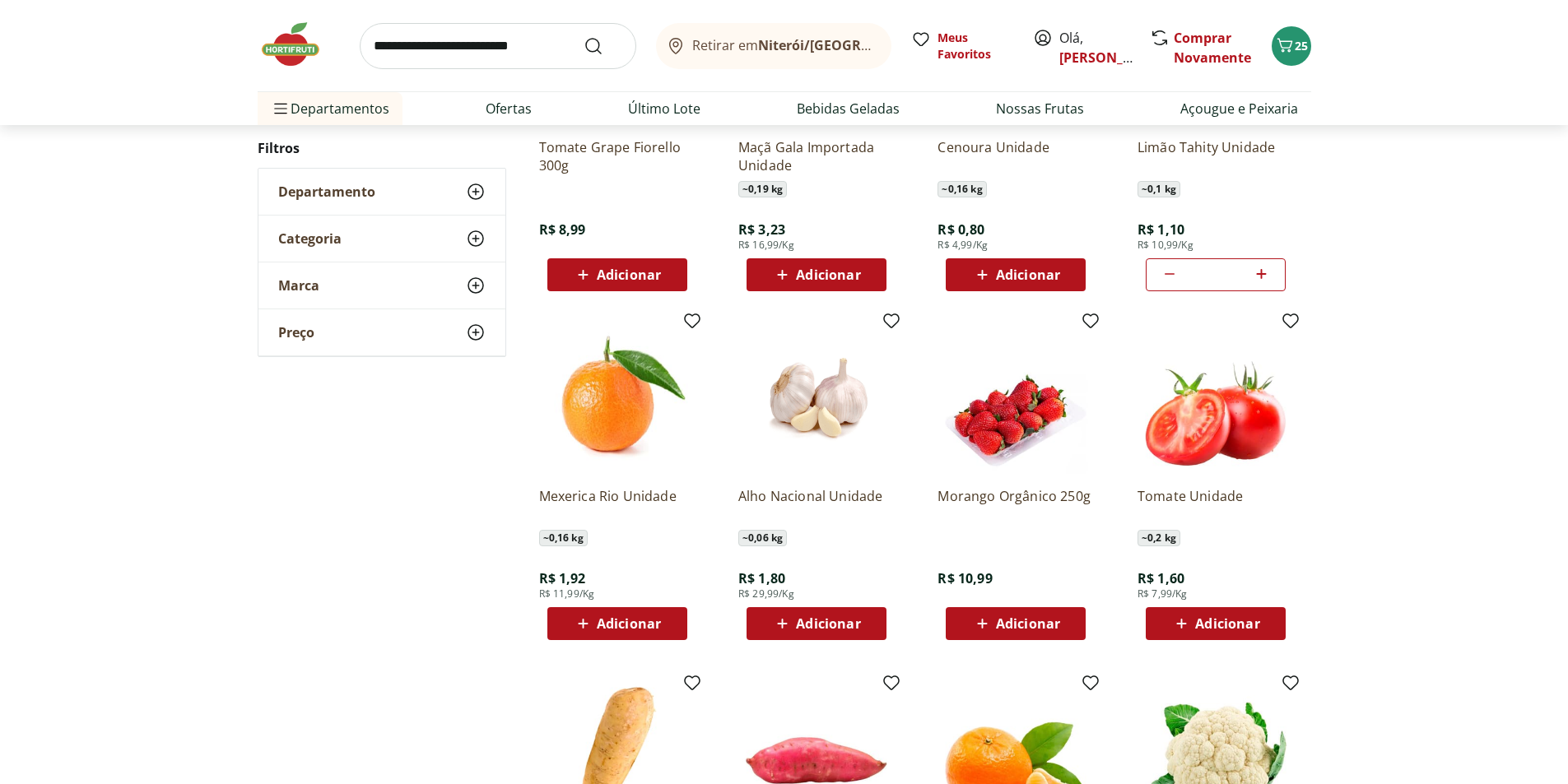
scroll to position [1152, 0]
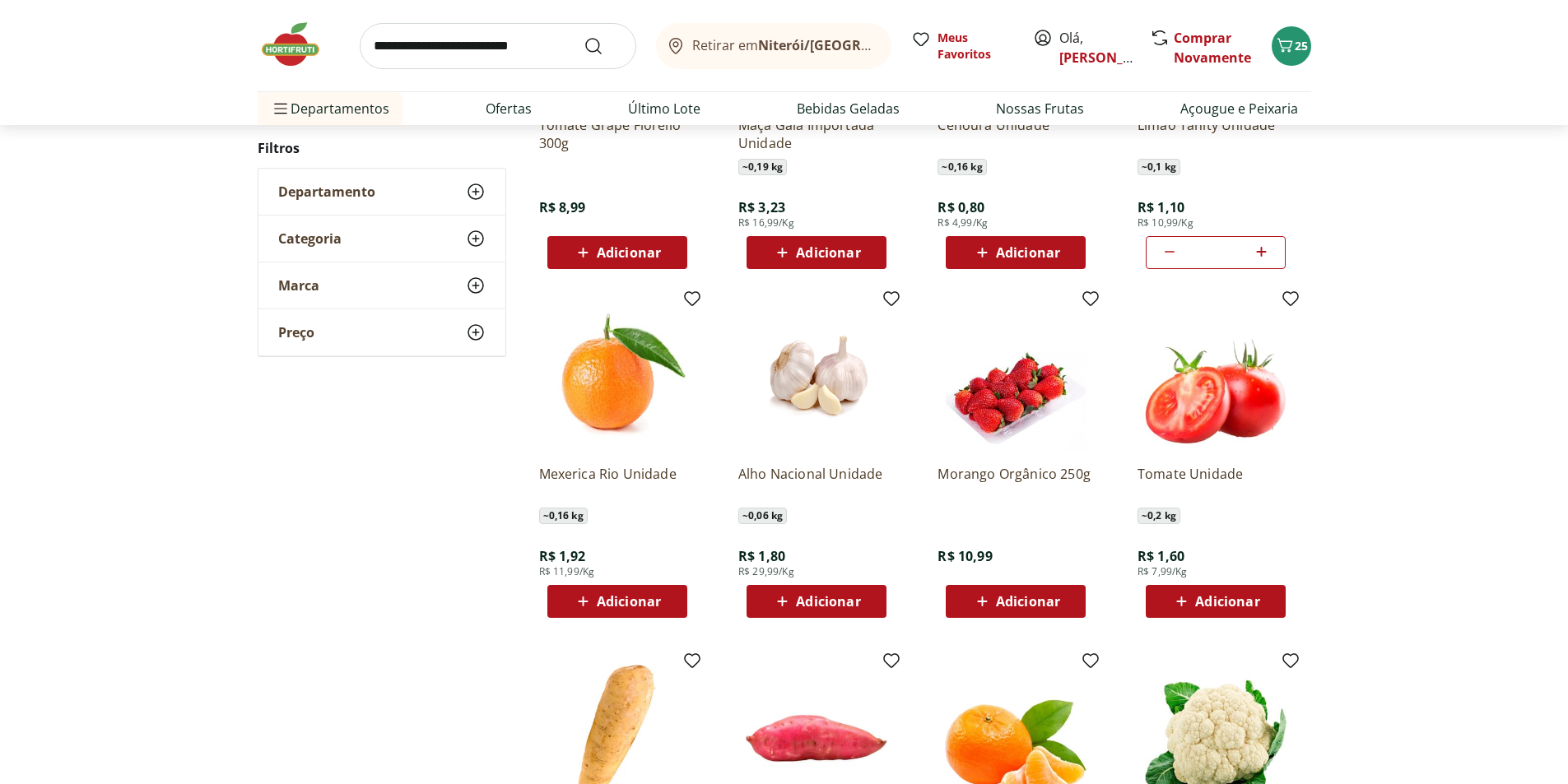
click at [984, 603] on icon at bounding box center [982, 602] width 21 height 20
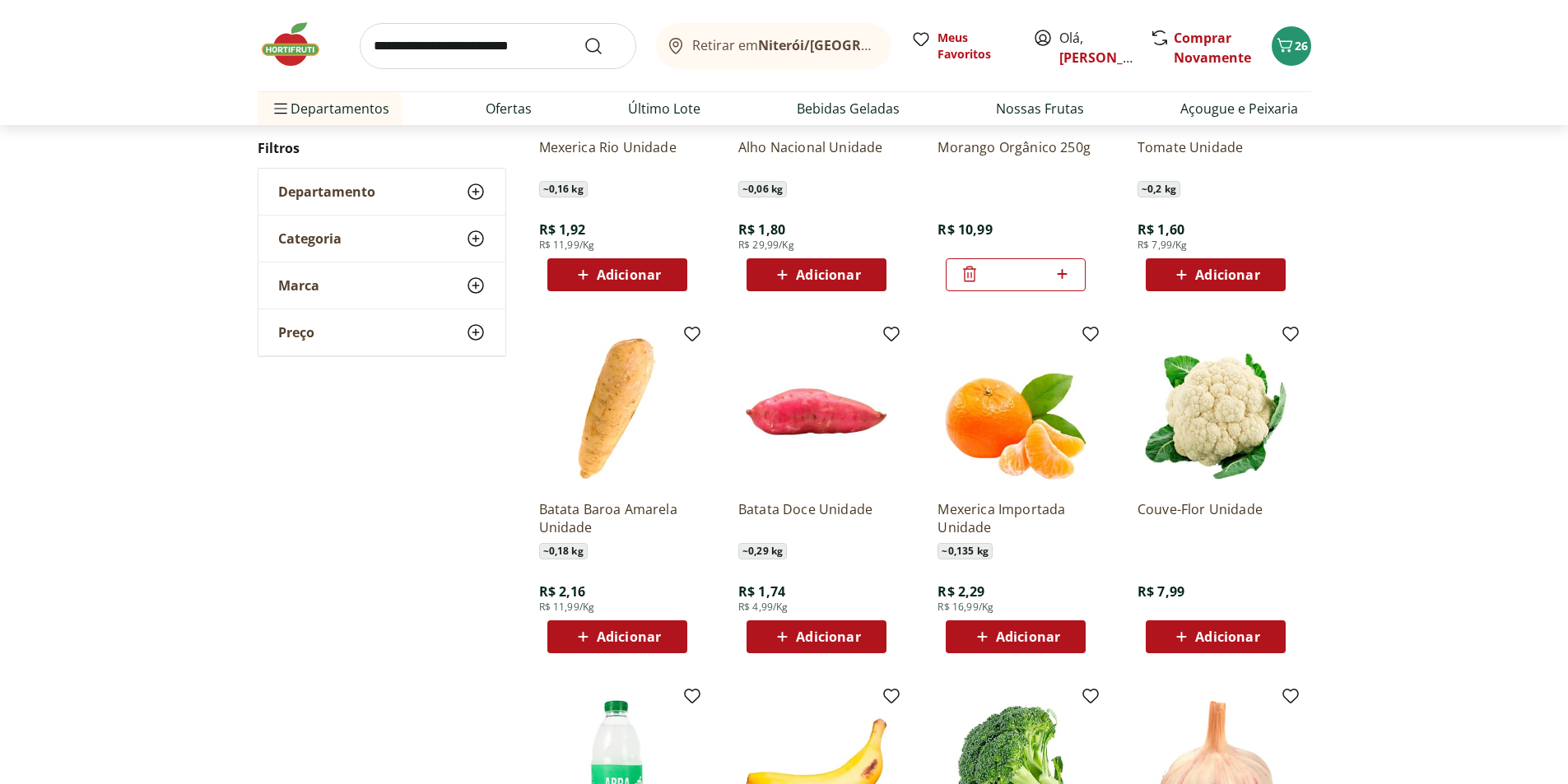
scroll to position [408, 0]
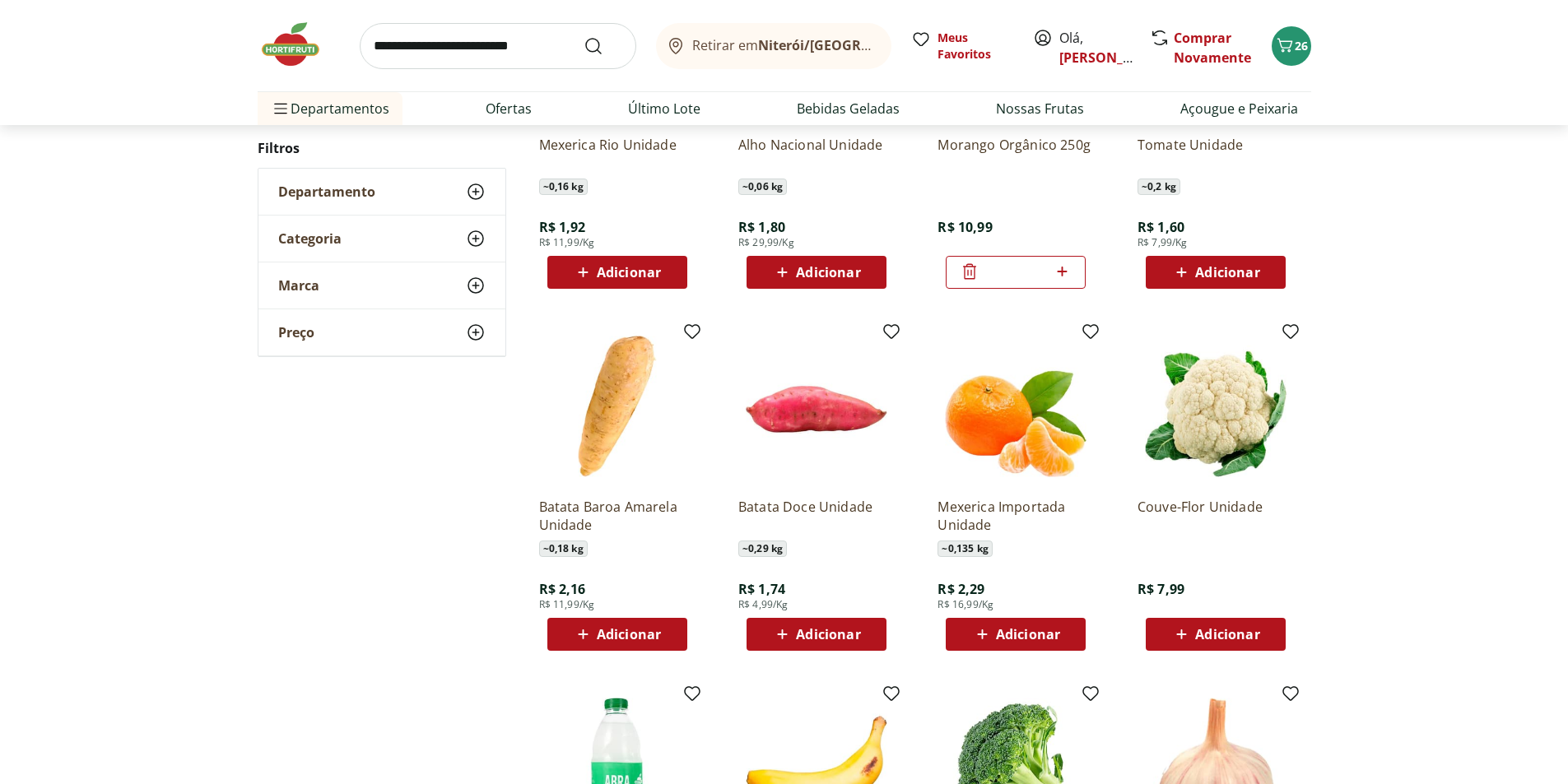
click at [1054, 655] on div "Mexerica Importada Unidade ~ 0,135 kg R$ 2,29 R$ 16,99/Kg Adicionar" at bounding box center [1016, 489] width 183 height 349
click at [1052, 636] on span "Adicionar" at bounding box center [1028, 635] width 64 height 14
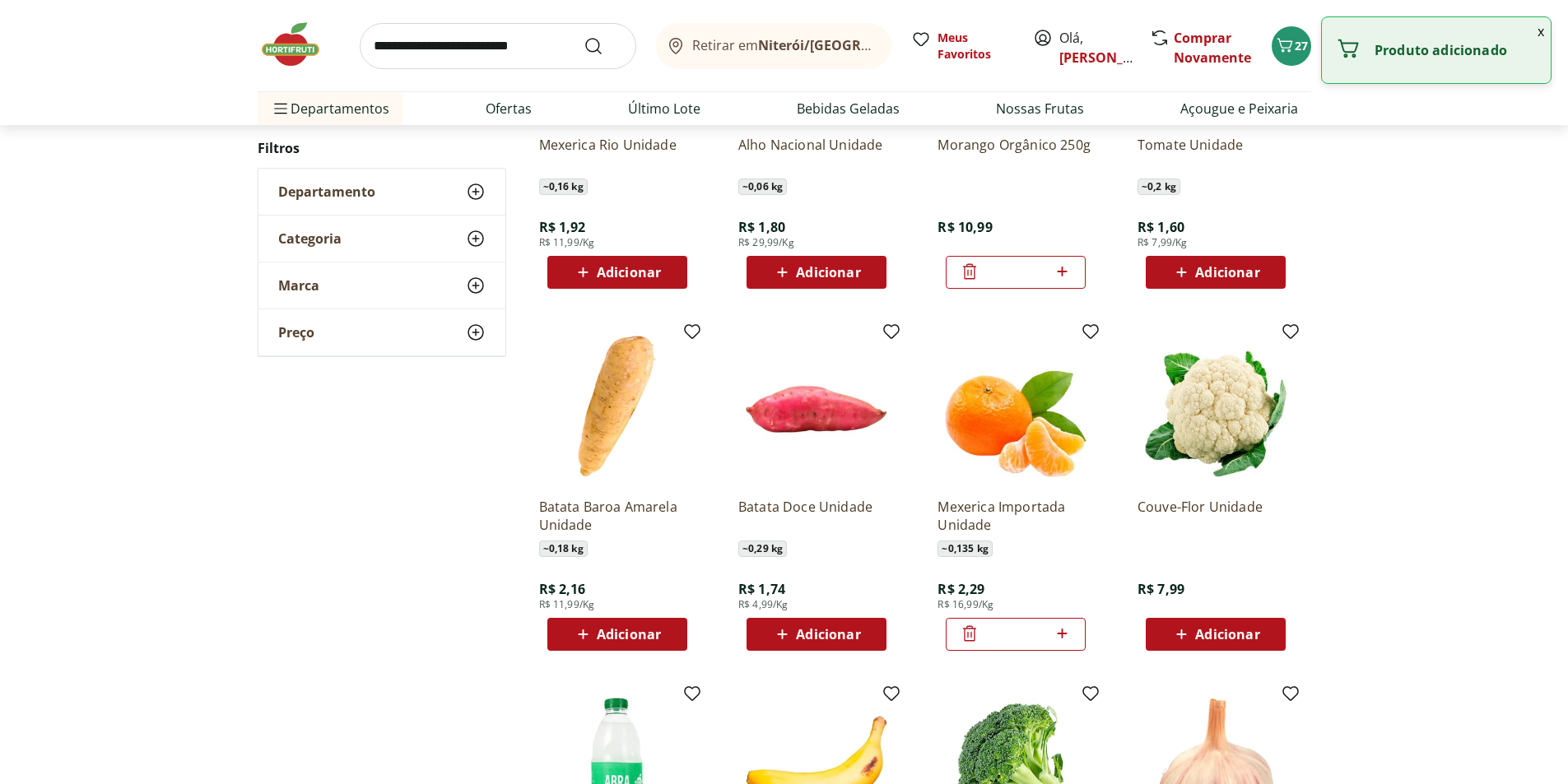
click at [1063, 635] on icon at bounding box center [1062, 633] width 10 height 10
type input "*"
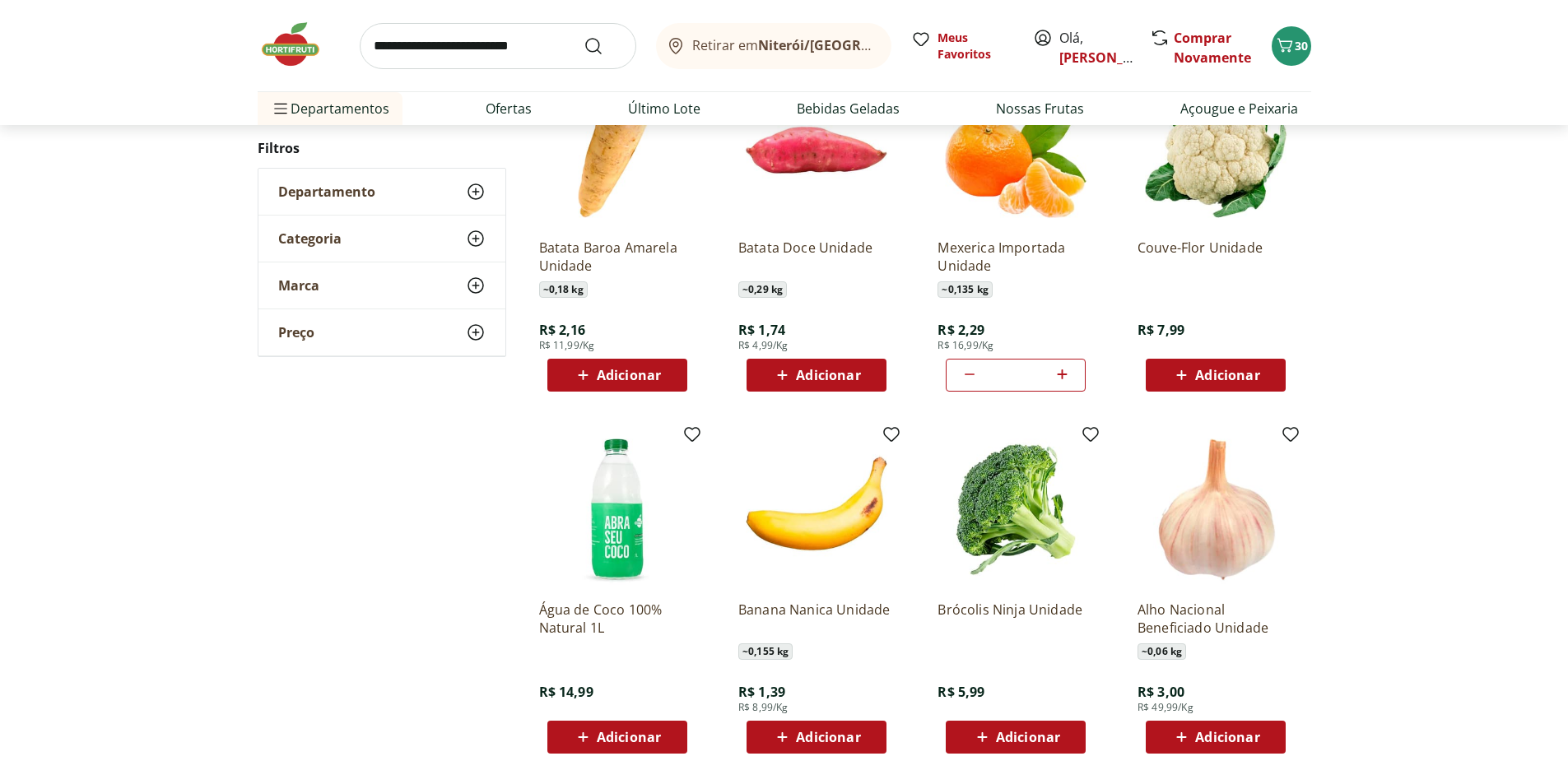
scroll to position [737, 0]
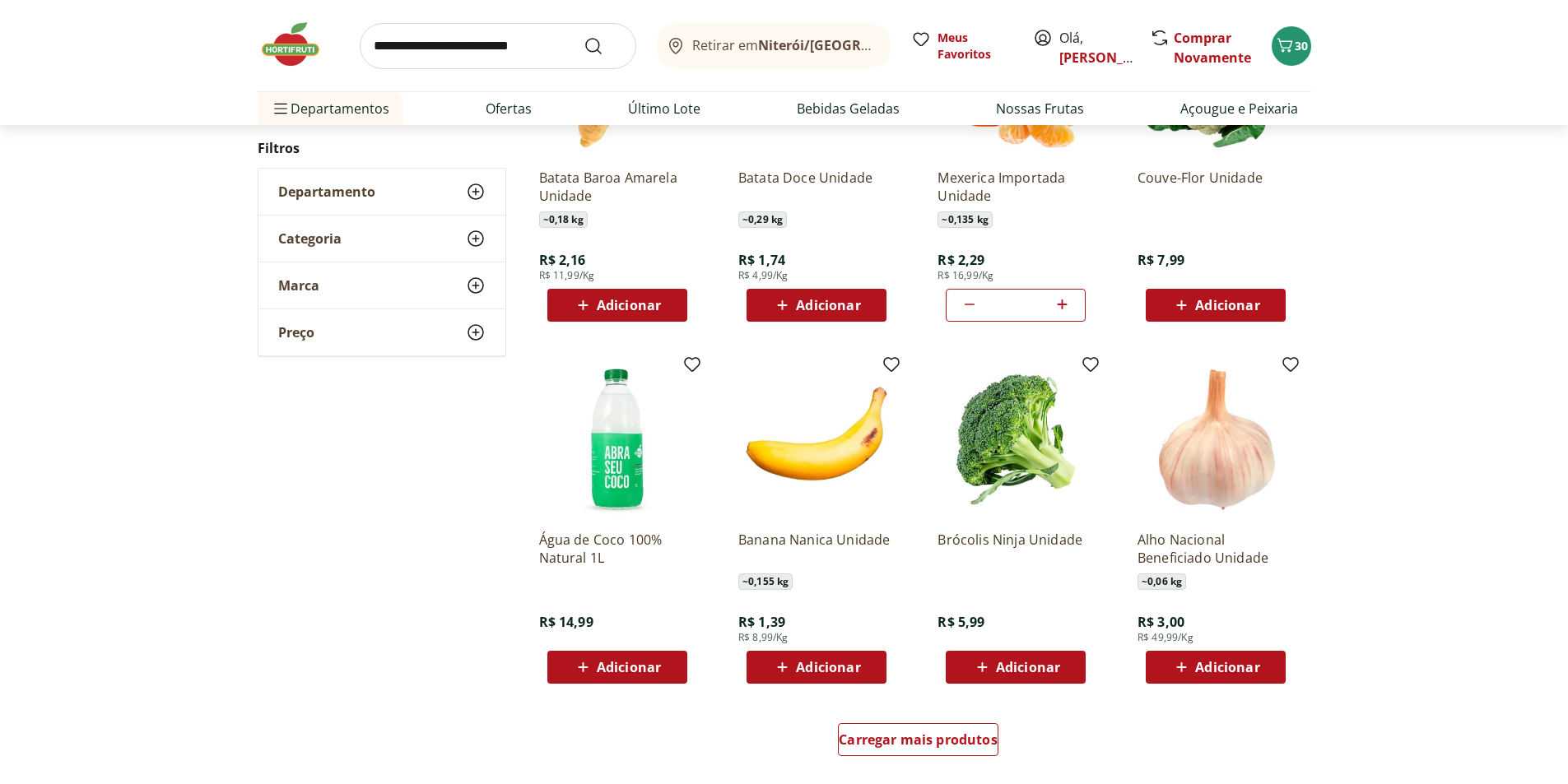
click at [593, 667] on icon at bounding box center [583, 667] width 21 height 20
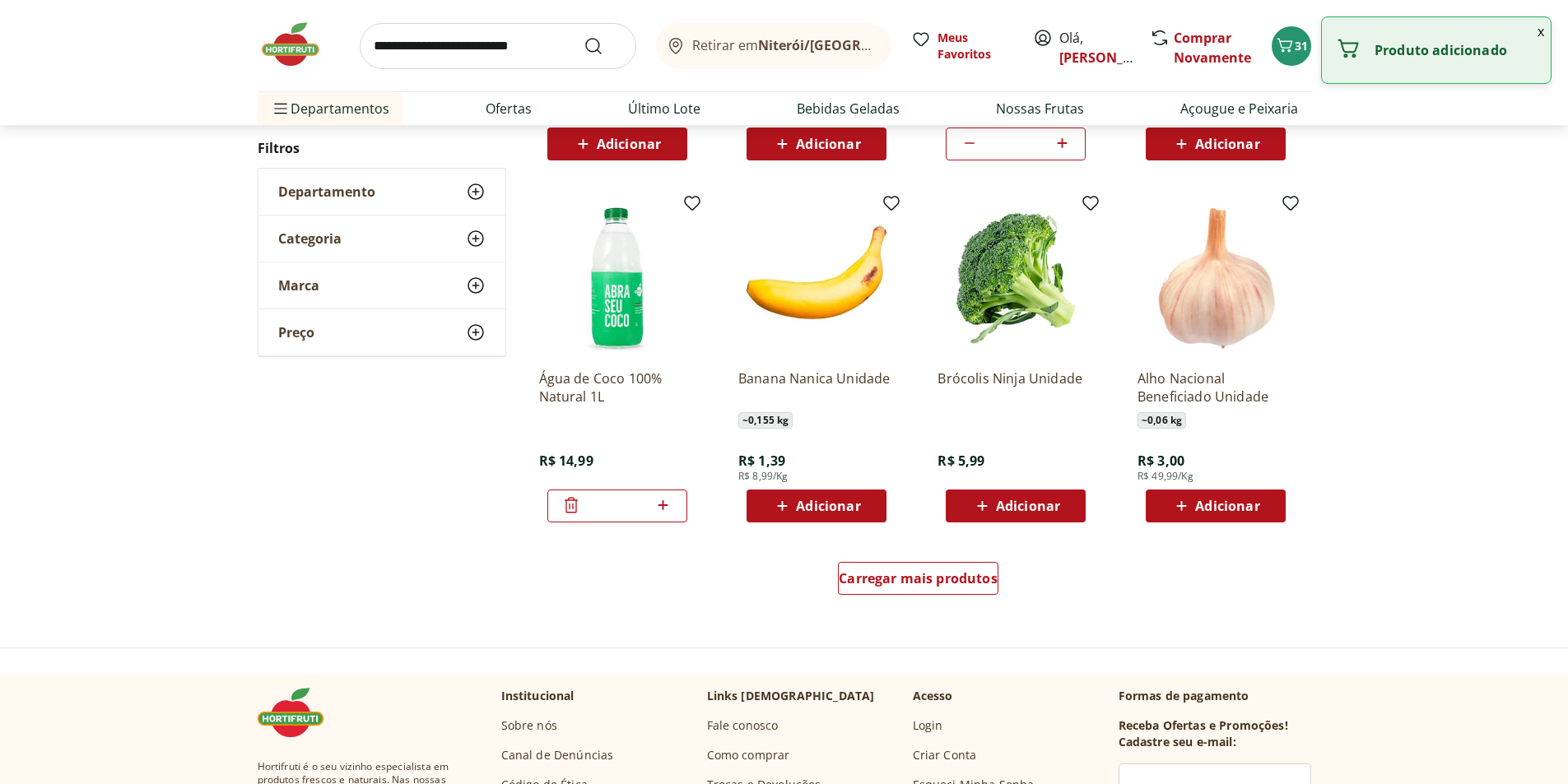
scroll to position [902, 0]
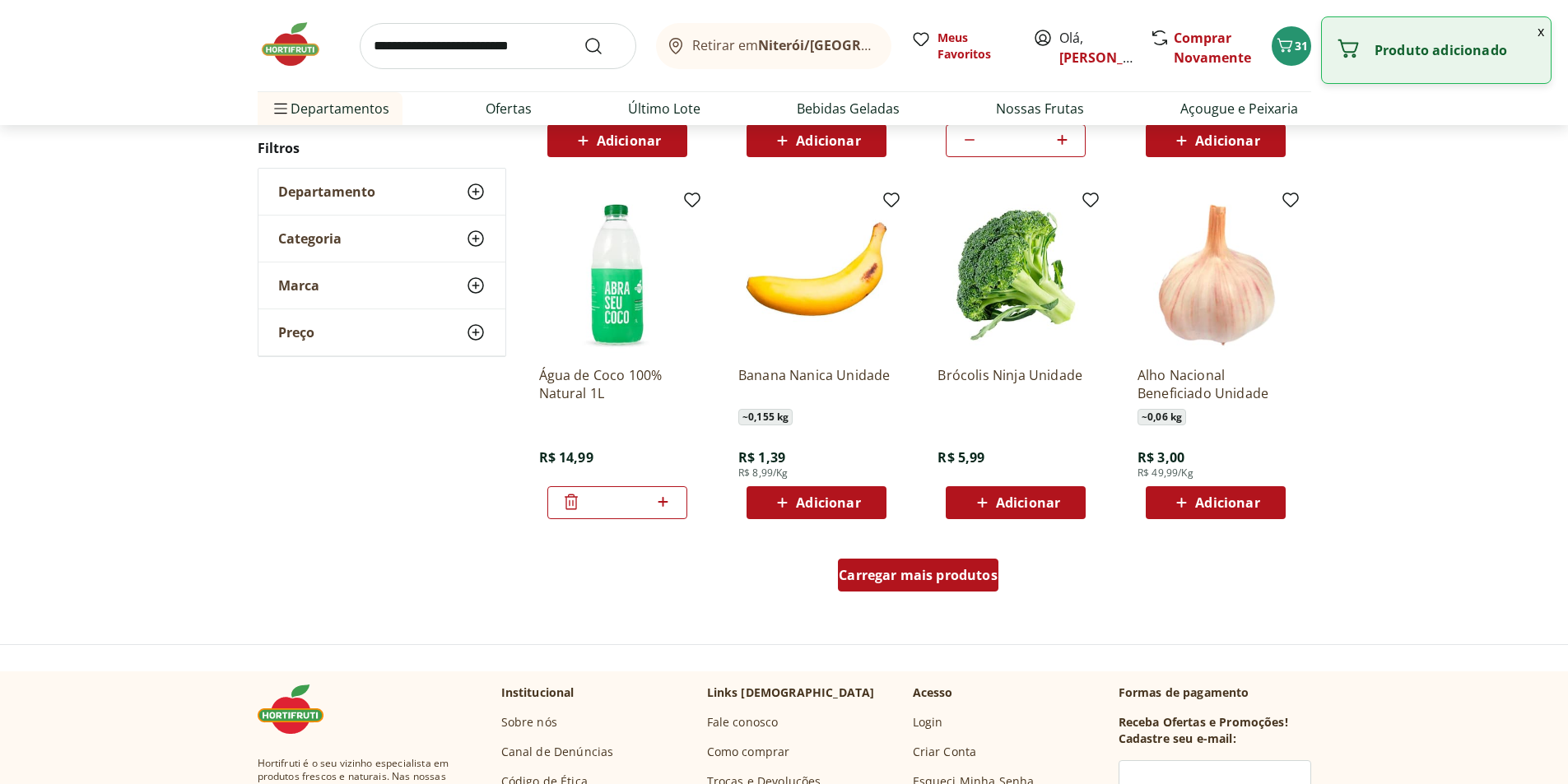
click at [981, 581] on span "Carregar mais produtos" at bounding box center [918, 575] width 159 height 14
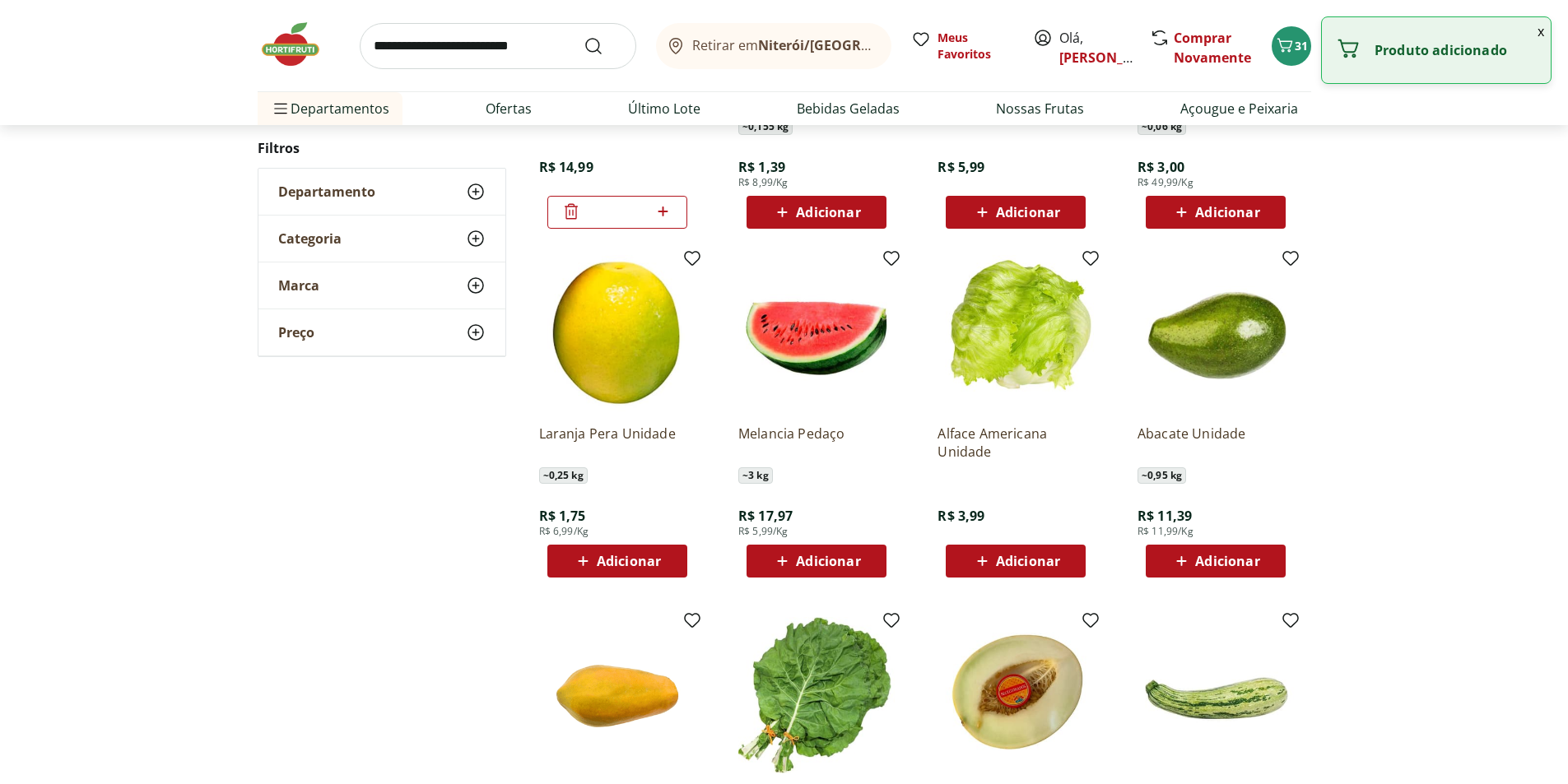
scroll to position [1231, 0]
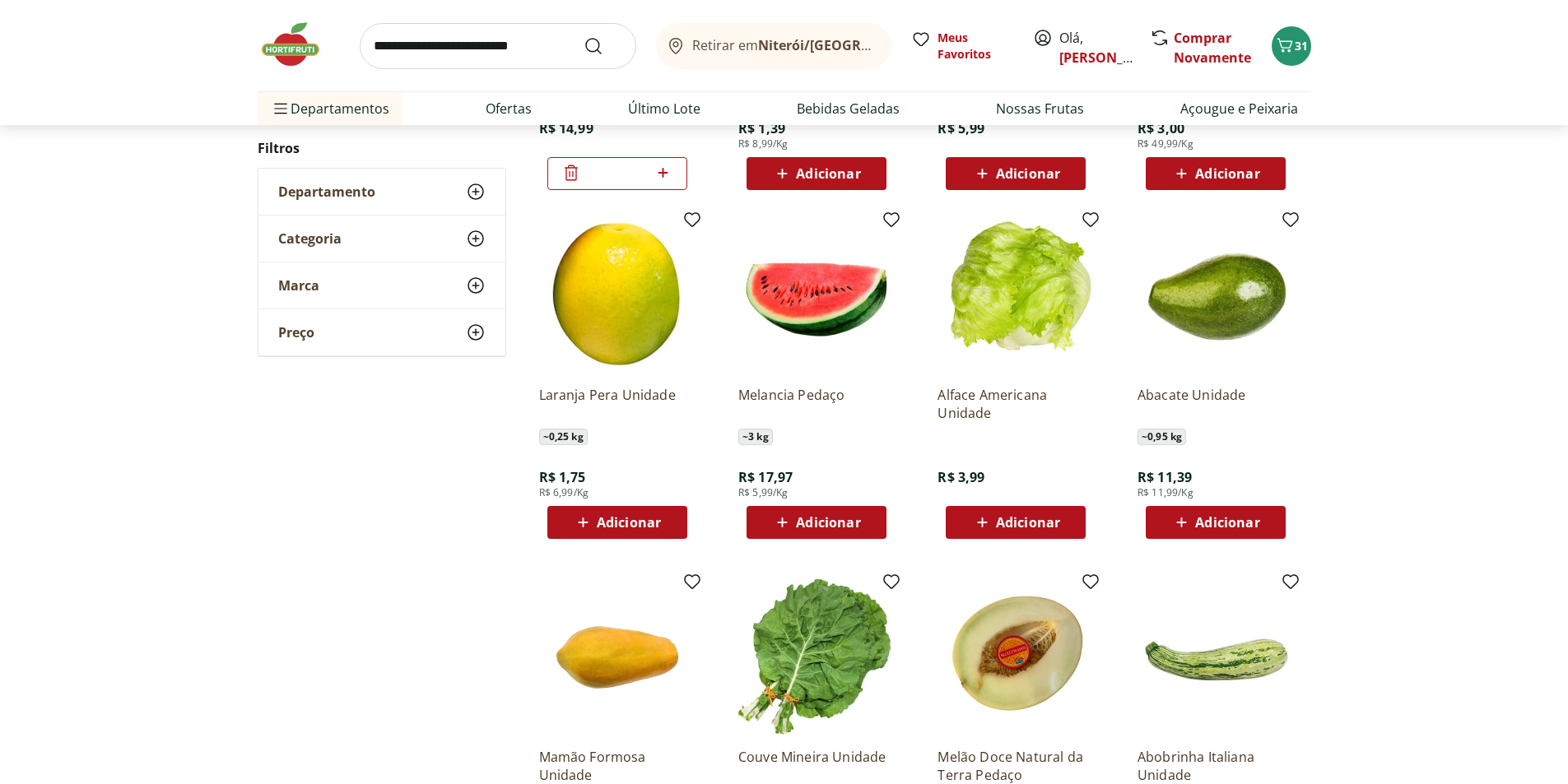
click at [845, 529] on span "Adicionar" at bounding box center [828, 522] width 64 height 14
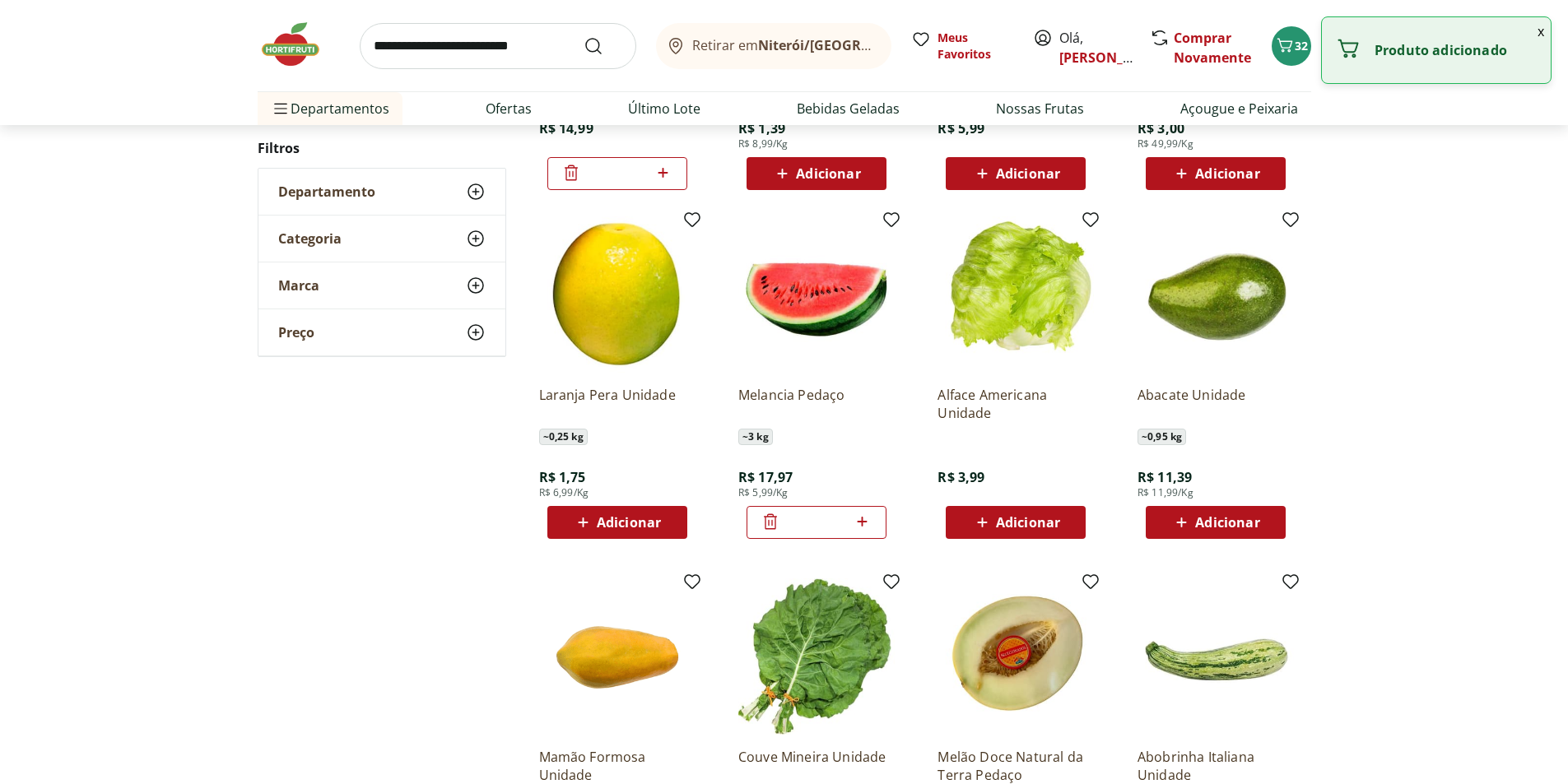
click at [1015, 517] on span "Adicionar" at bounding box center [1028, 522] width 64 height 14
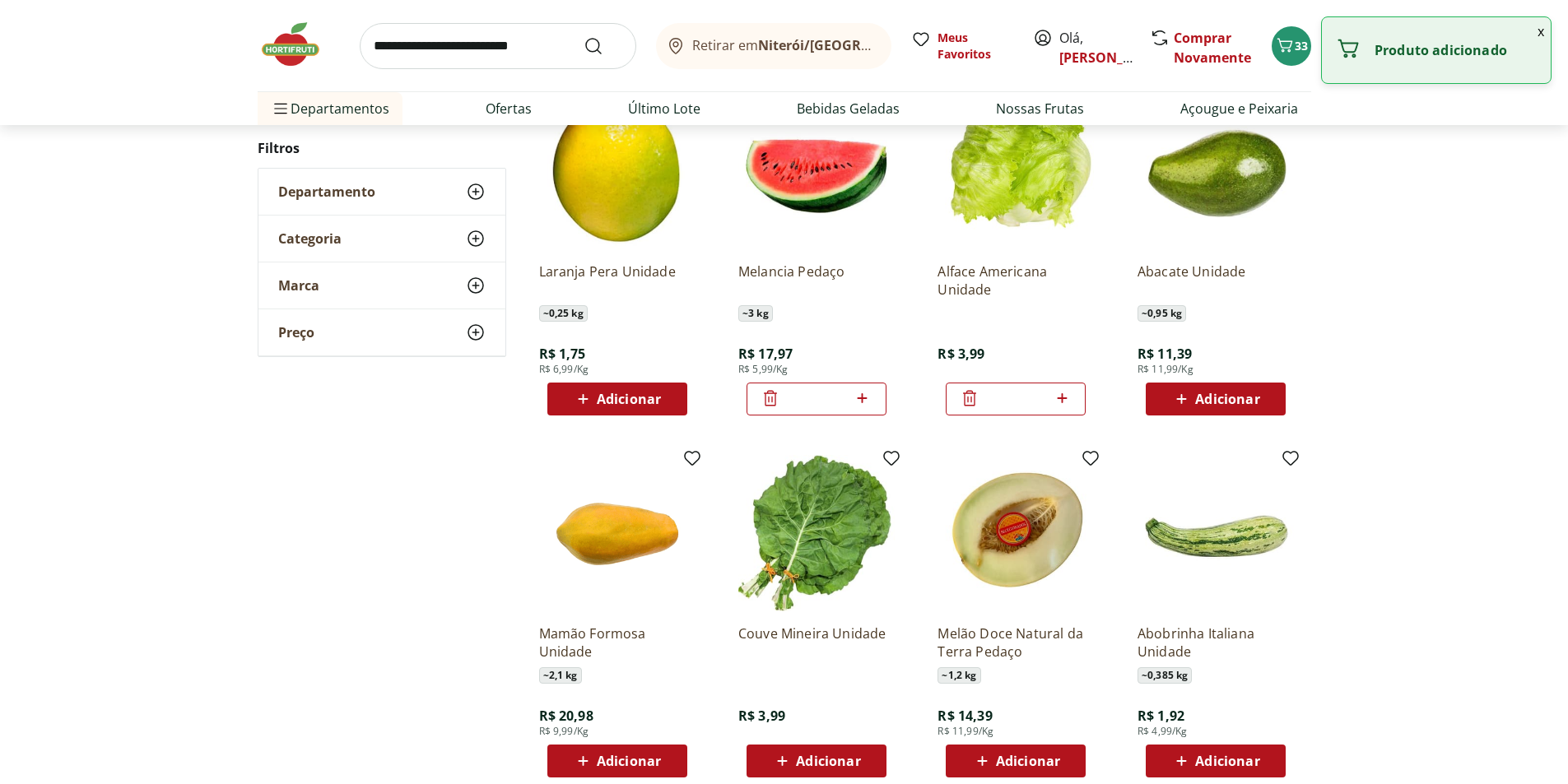
scroll to position [1396, 0]
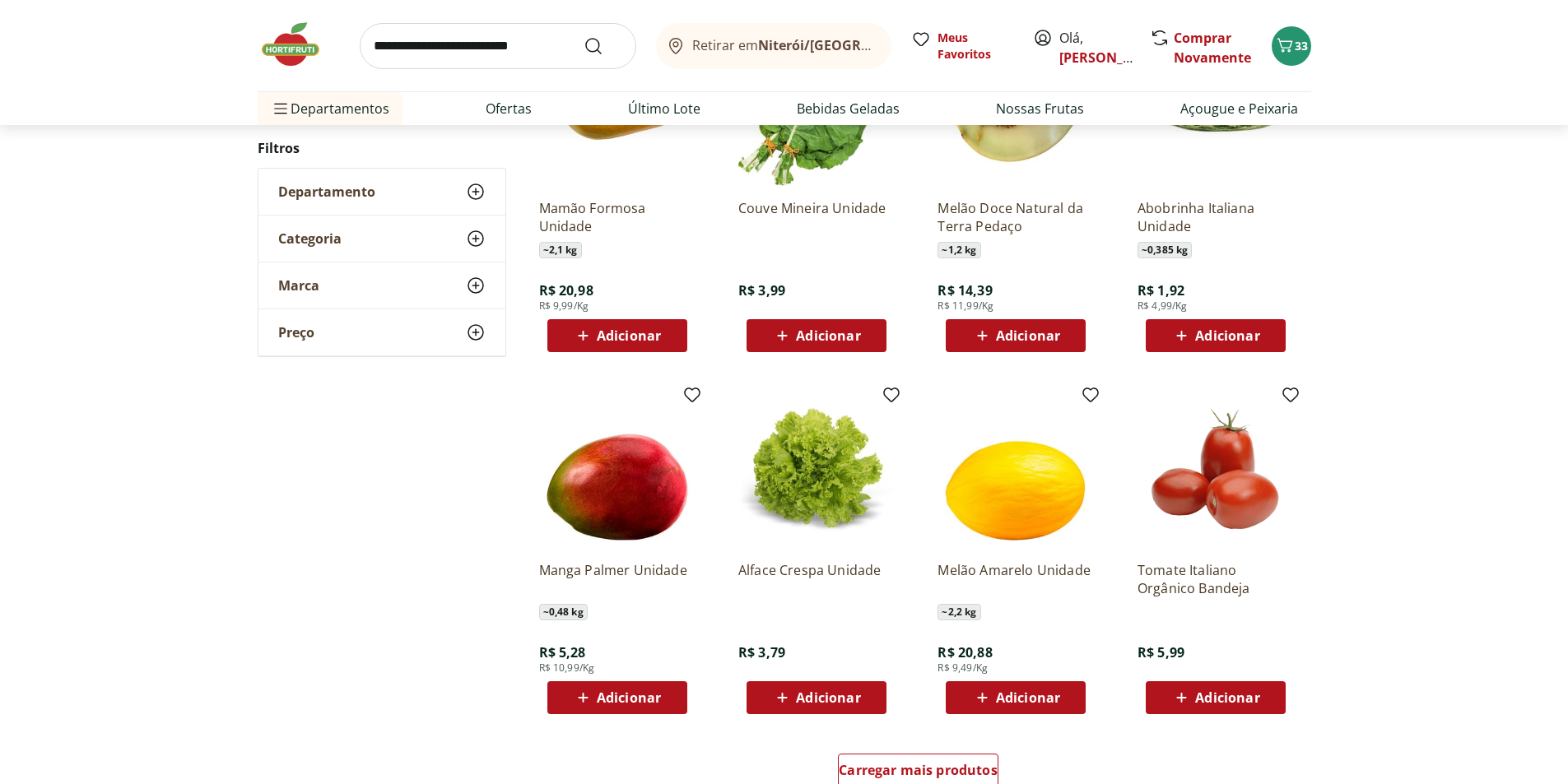
scroll to position [734, 0]
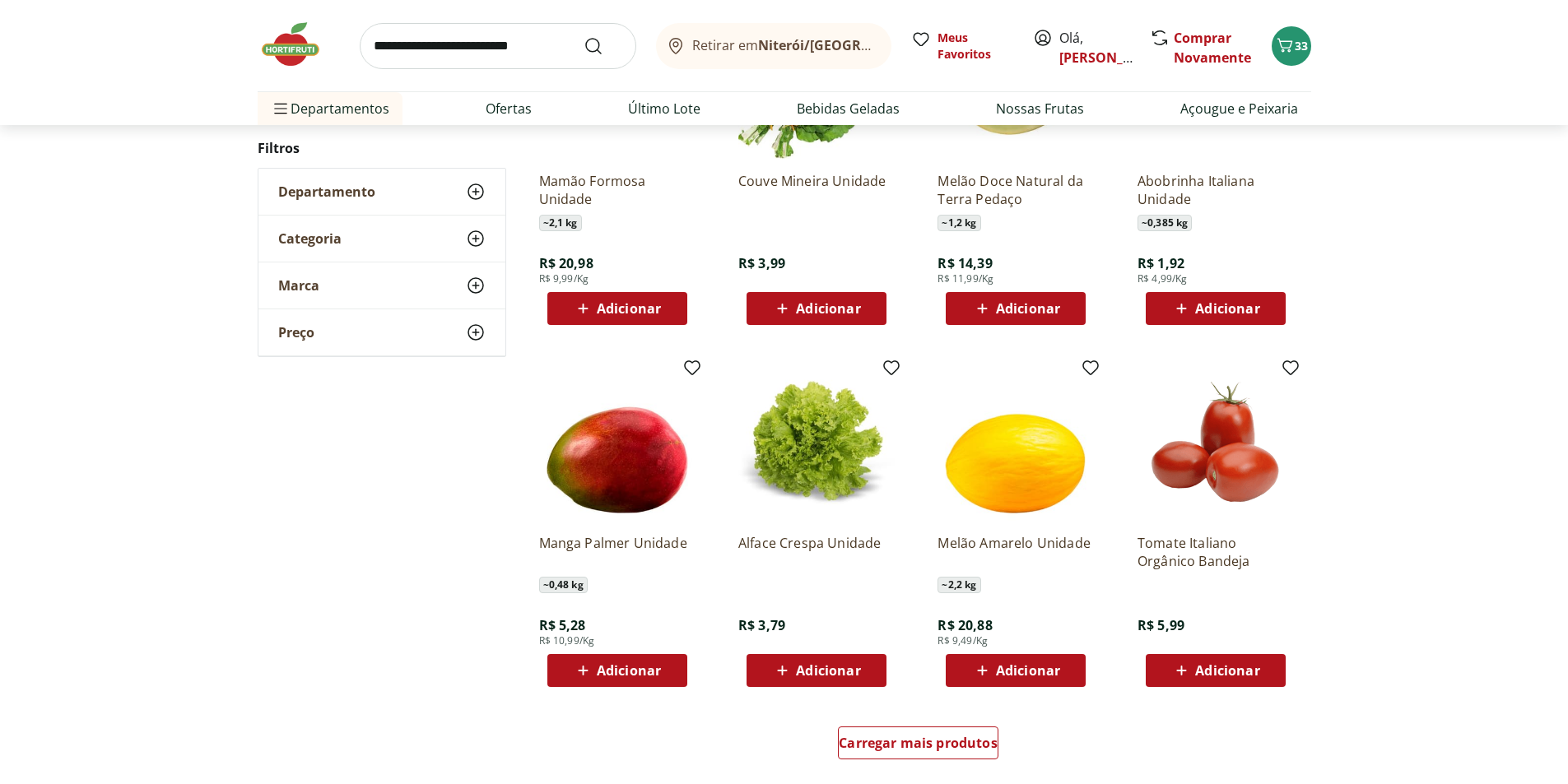
click at [613, 668] on span "Adicionar" at bounding box center [629, 670] width 64 height 14
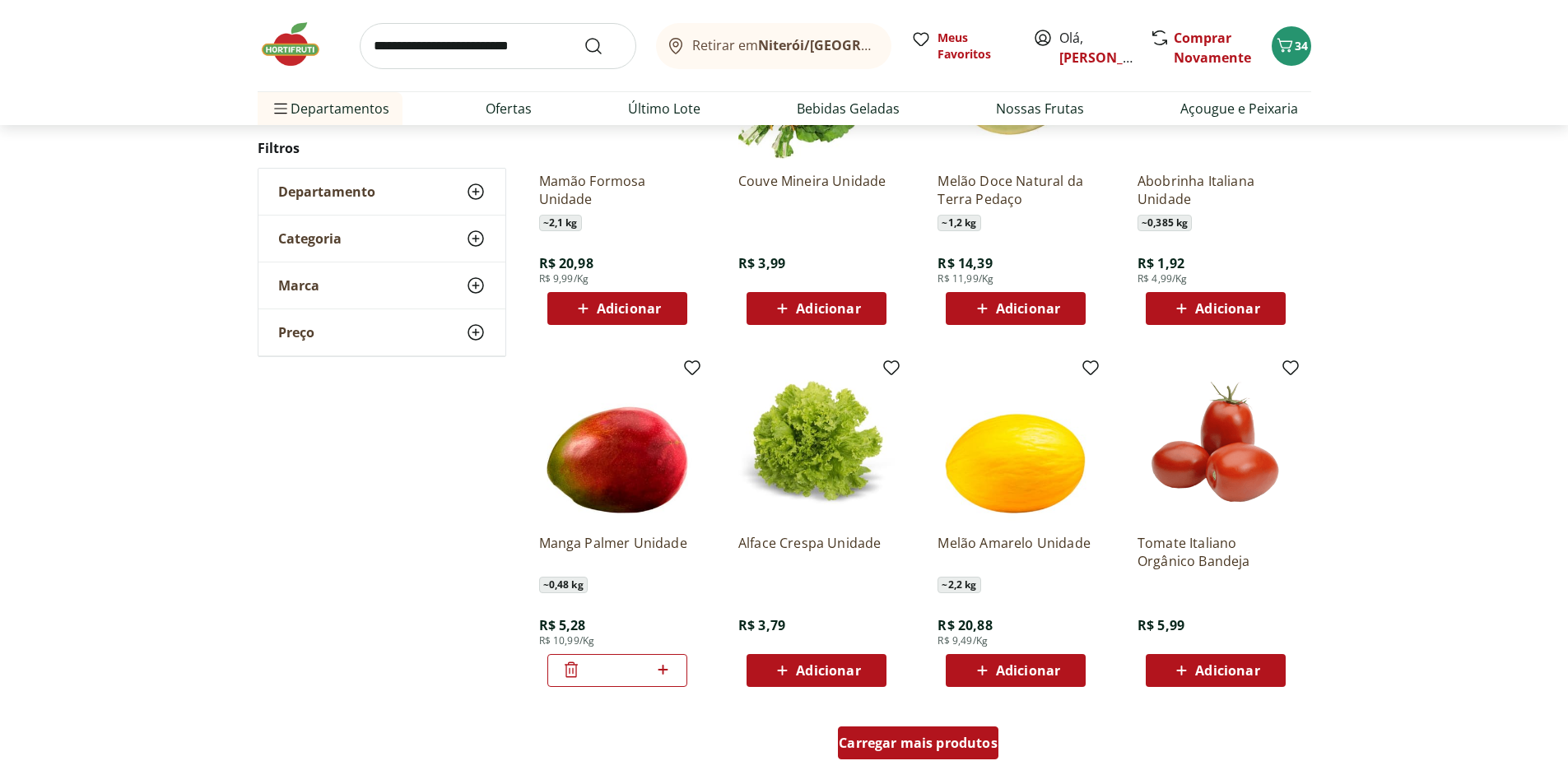
click at [949, 758] on div "Carregar mais produtos" at bounding box center [918, 743] width 160 height 33
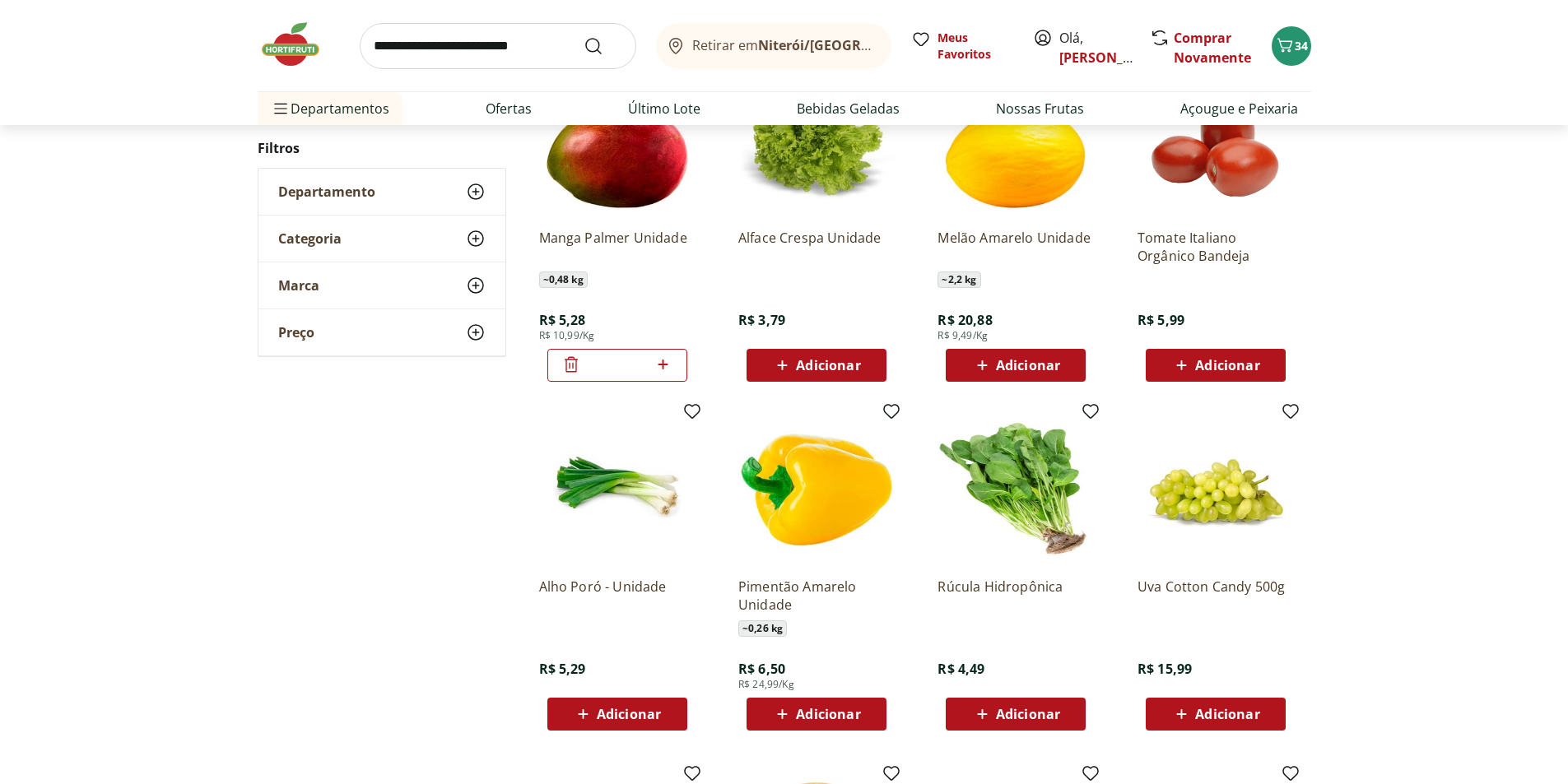
scroll to position [1063, 0]
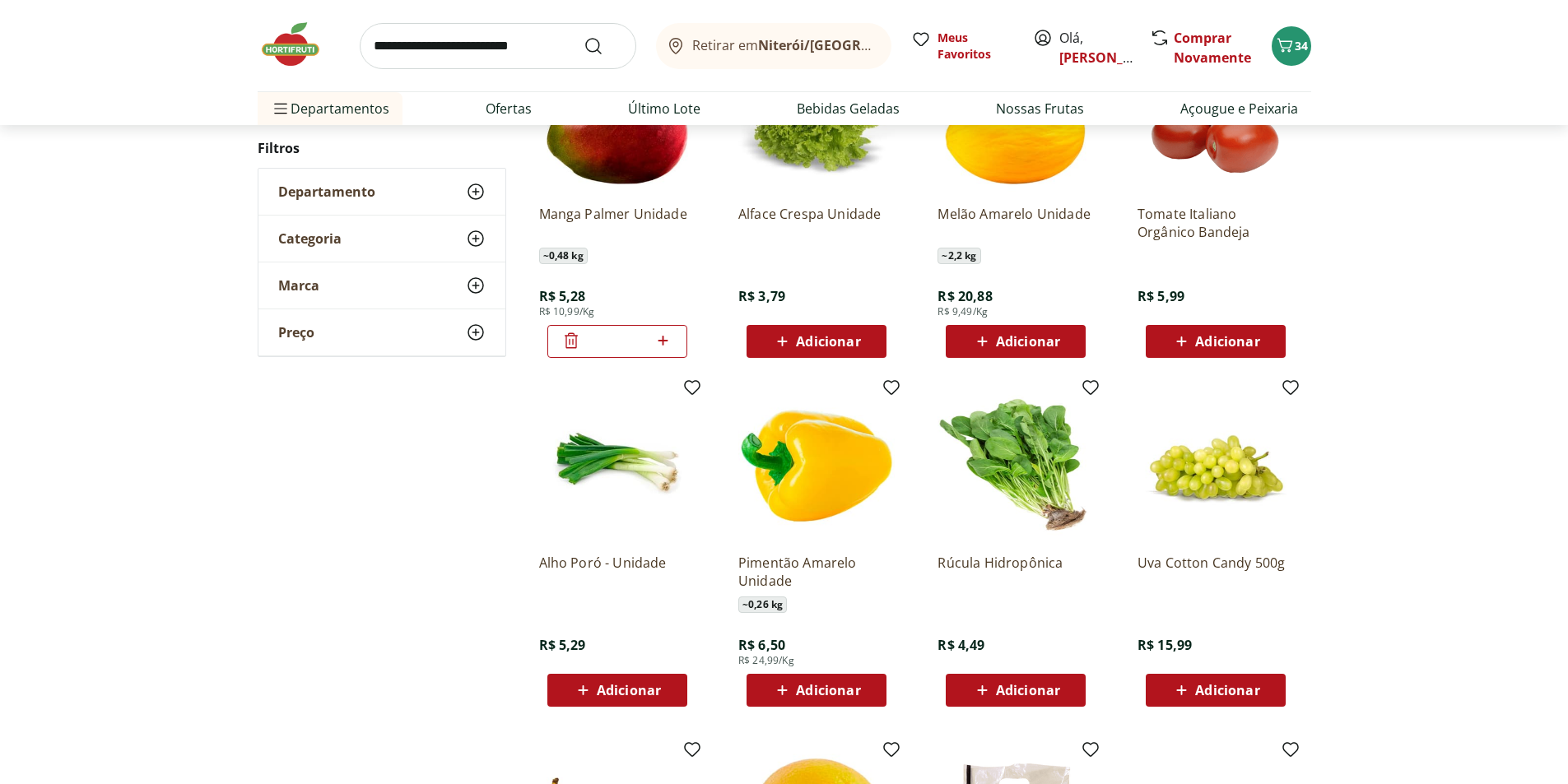
click at [999, 703] on div "Adicionar" at bounding box center [1015, 690] width 113 height 30
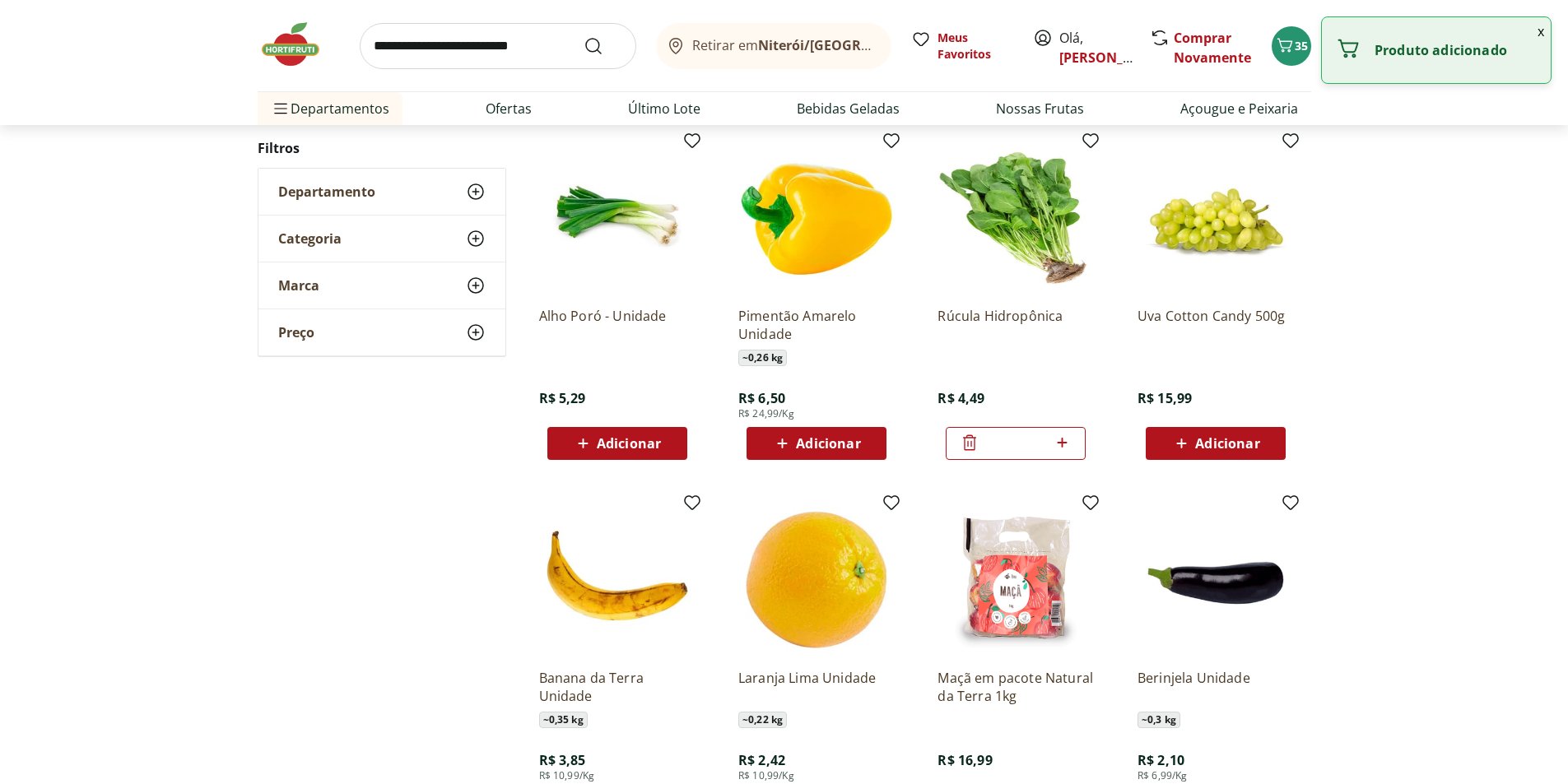
scroll to position [1392, 0]
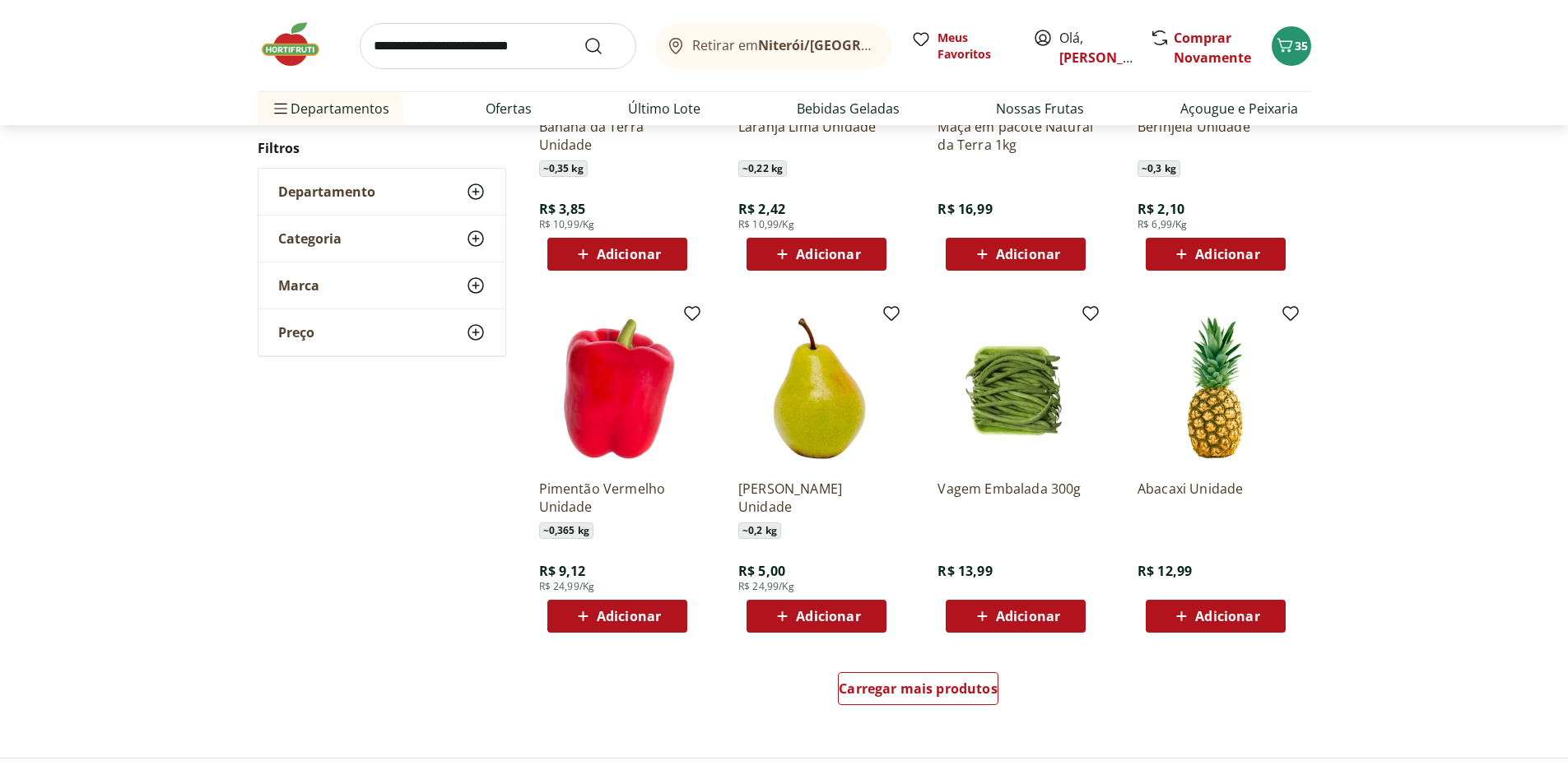
scroll to position [813, 0]
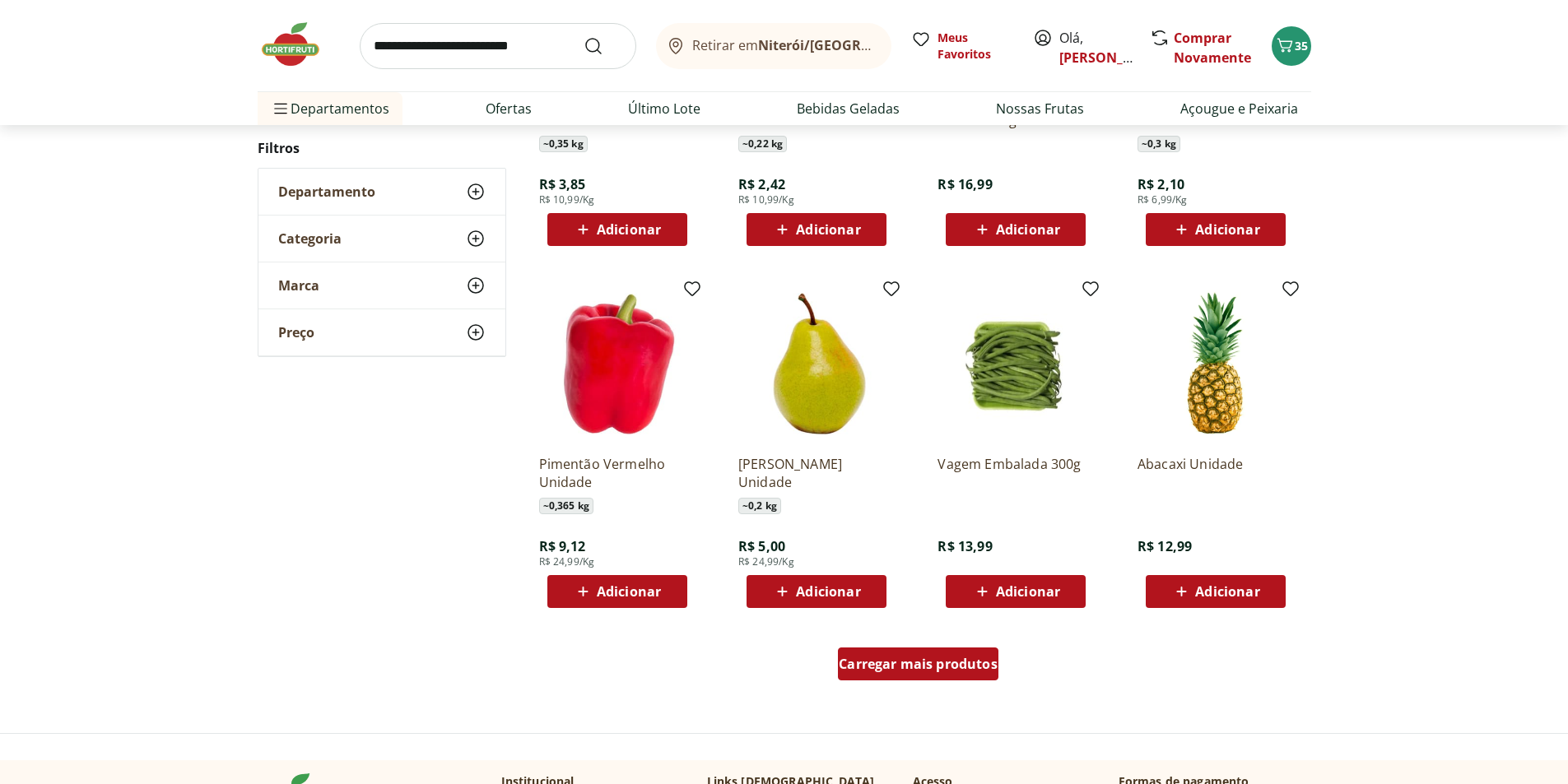
click at [965, 665] on span "Carregar mais produtos" at bounding box center [918, 664] width 159 height 14
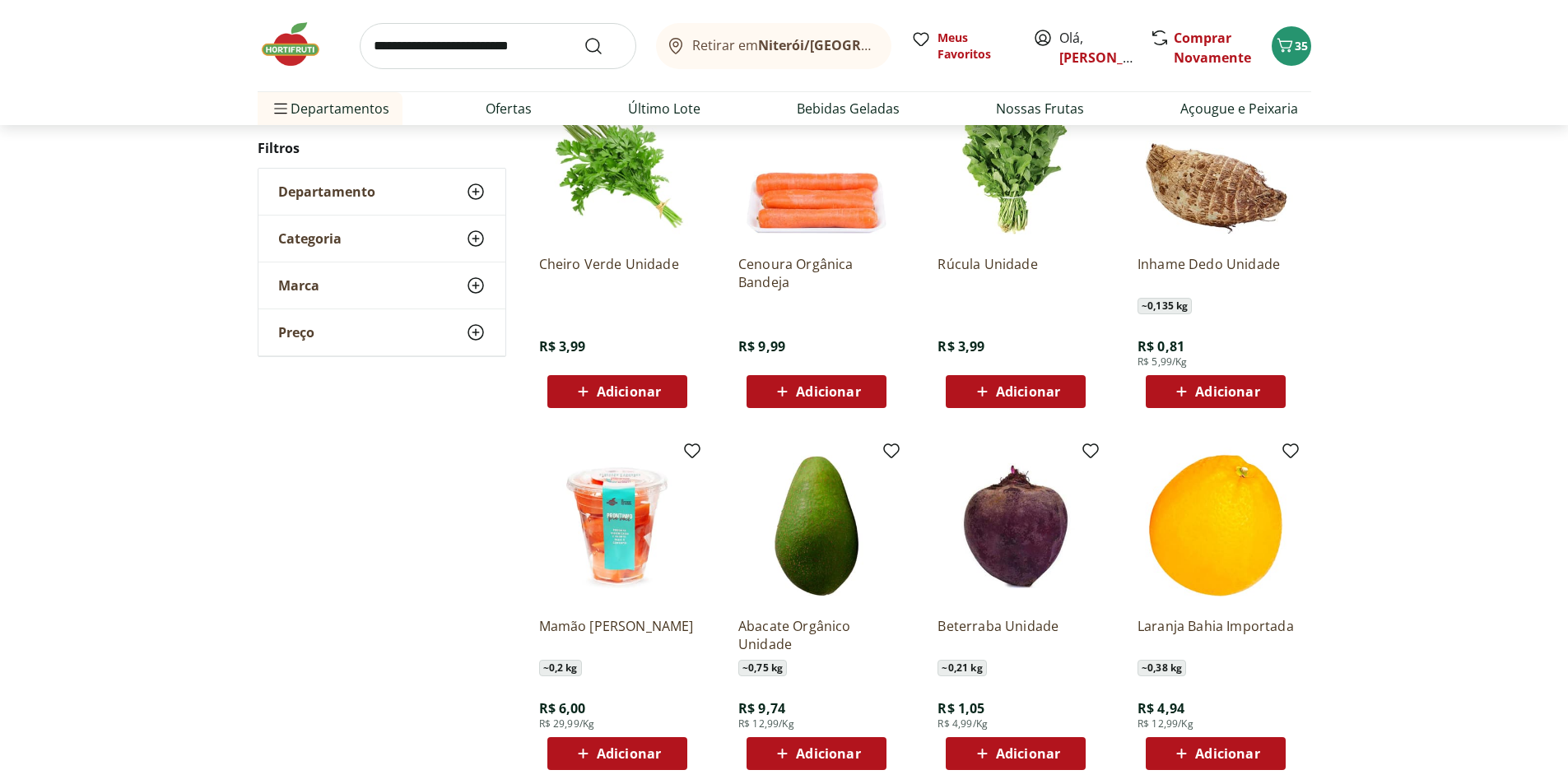
scroll to position [1389, 0]
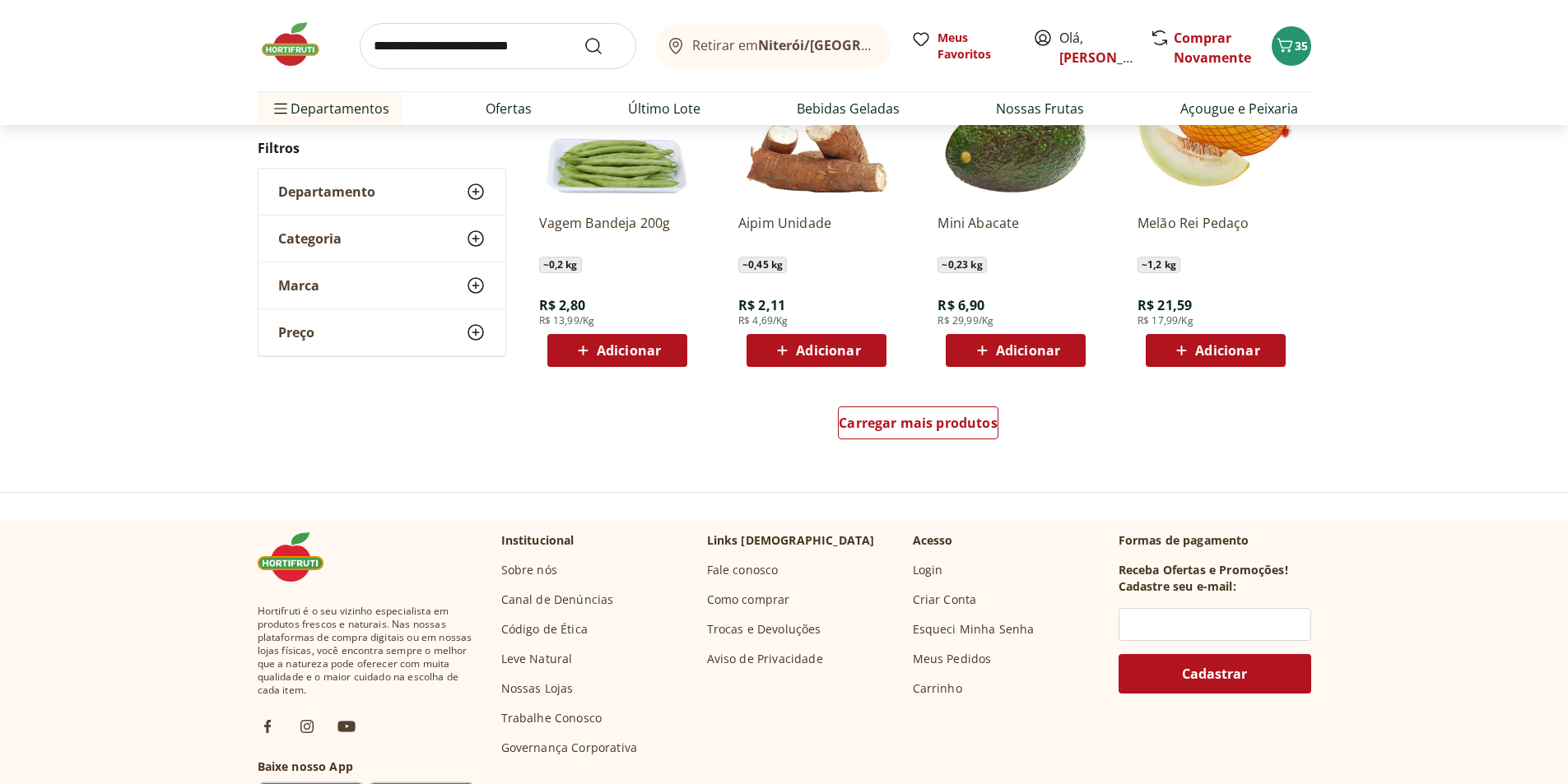
scroll to position [1056, 0]
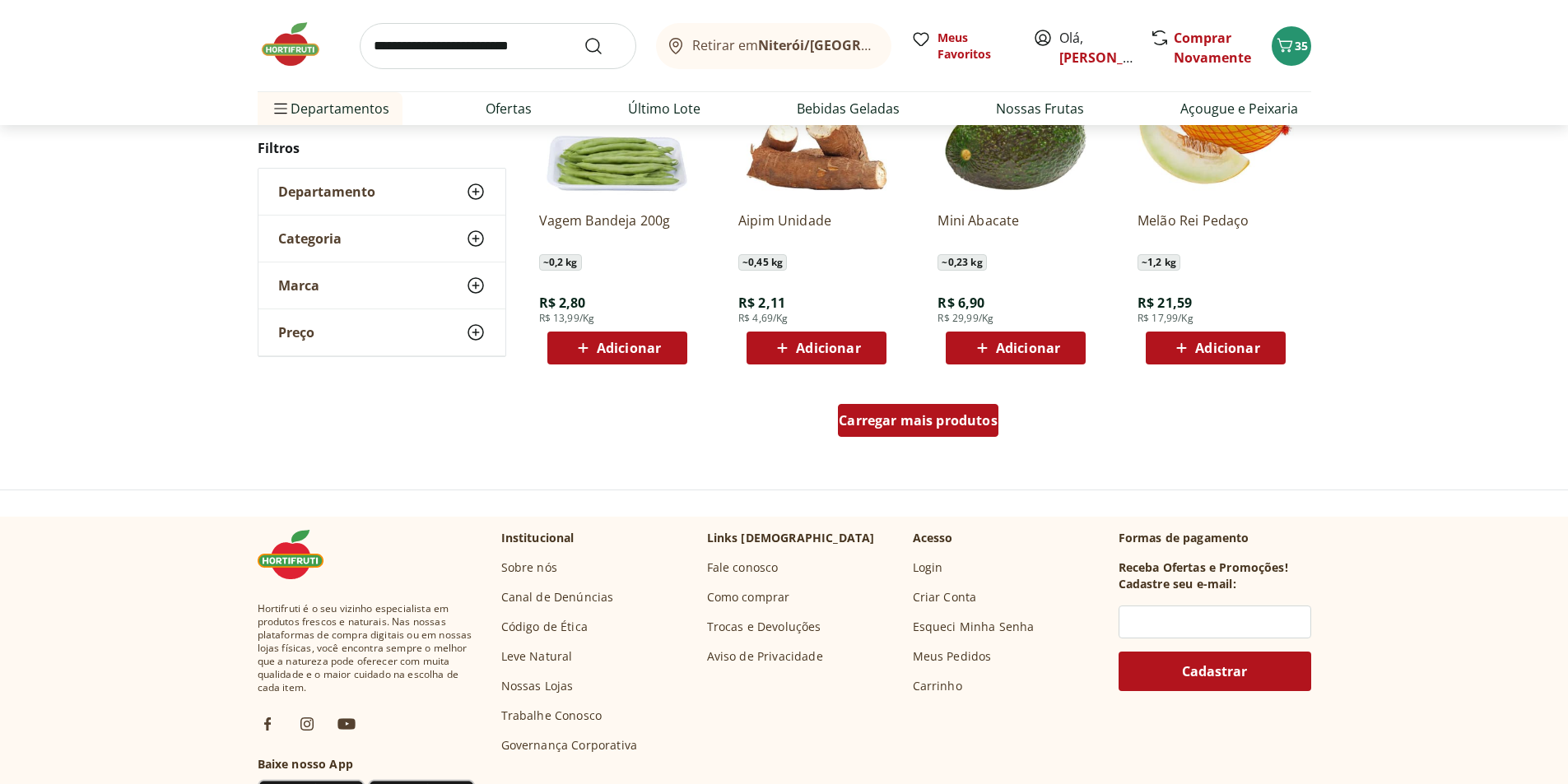
click at [929, 414] on span "Carregar mais produtos" at bounding box center [918, 420] width 159 height 14
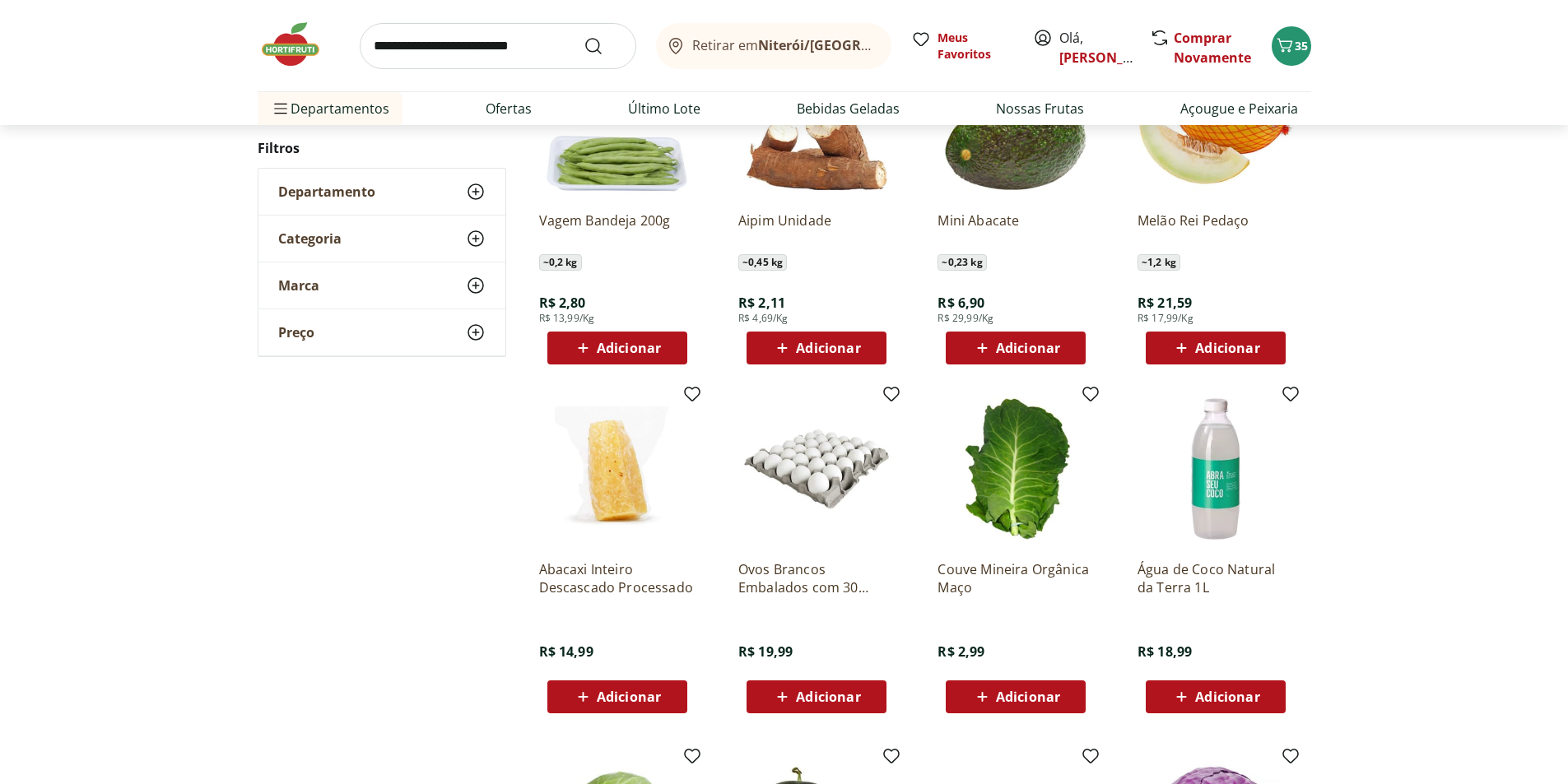
click at [825, 698] on span "Adicionar" at bounding box center [828, 697] width 64 height 14
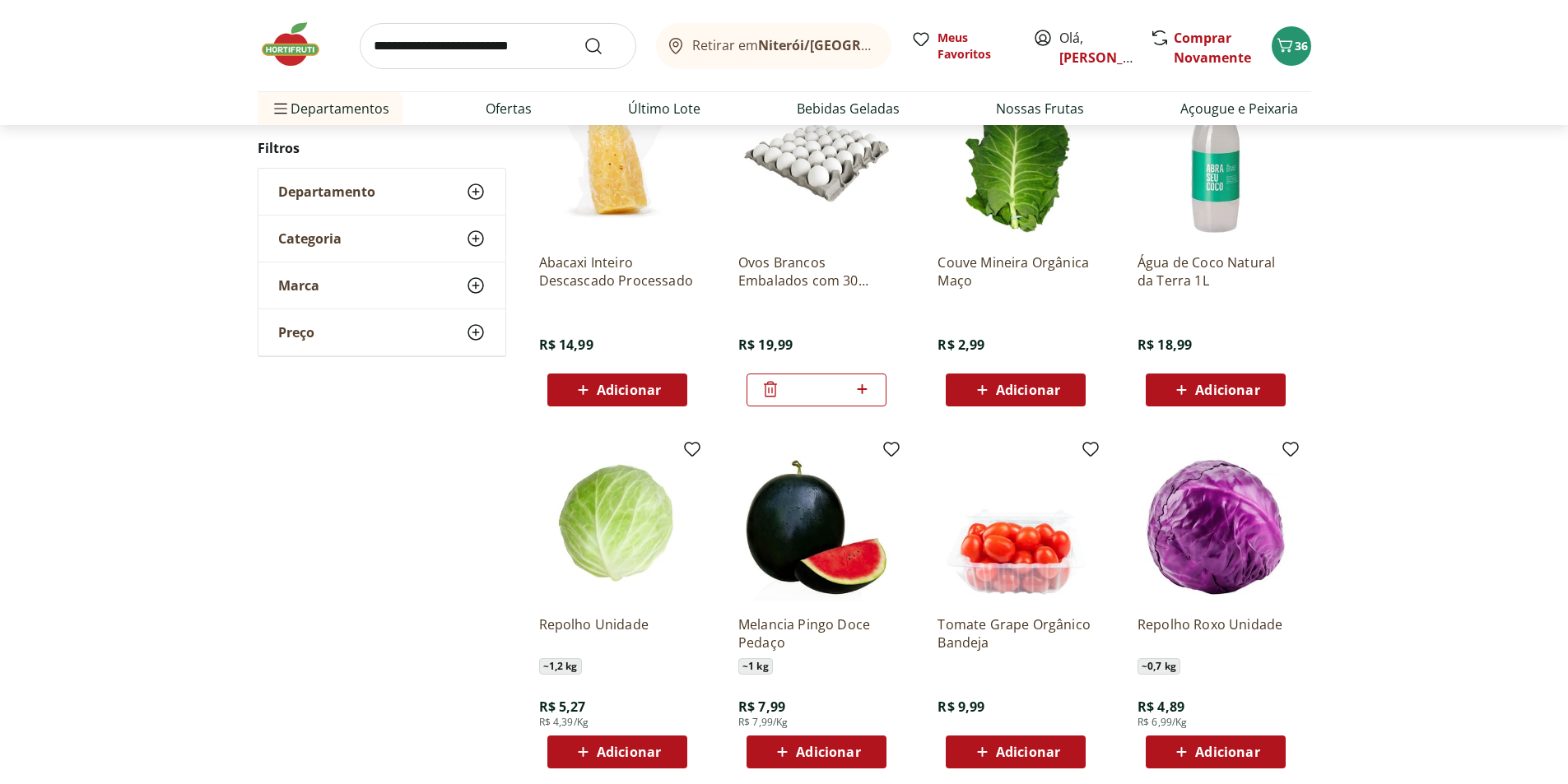
scroll to position [1386, 0]
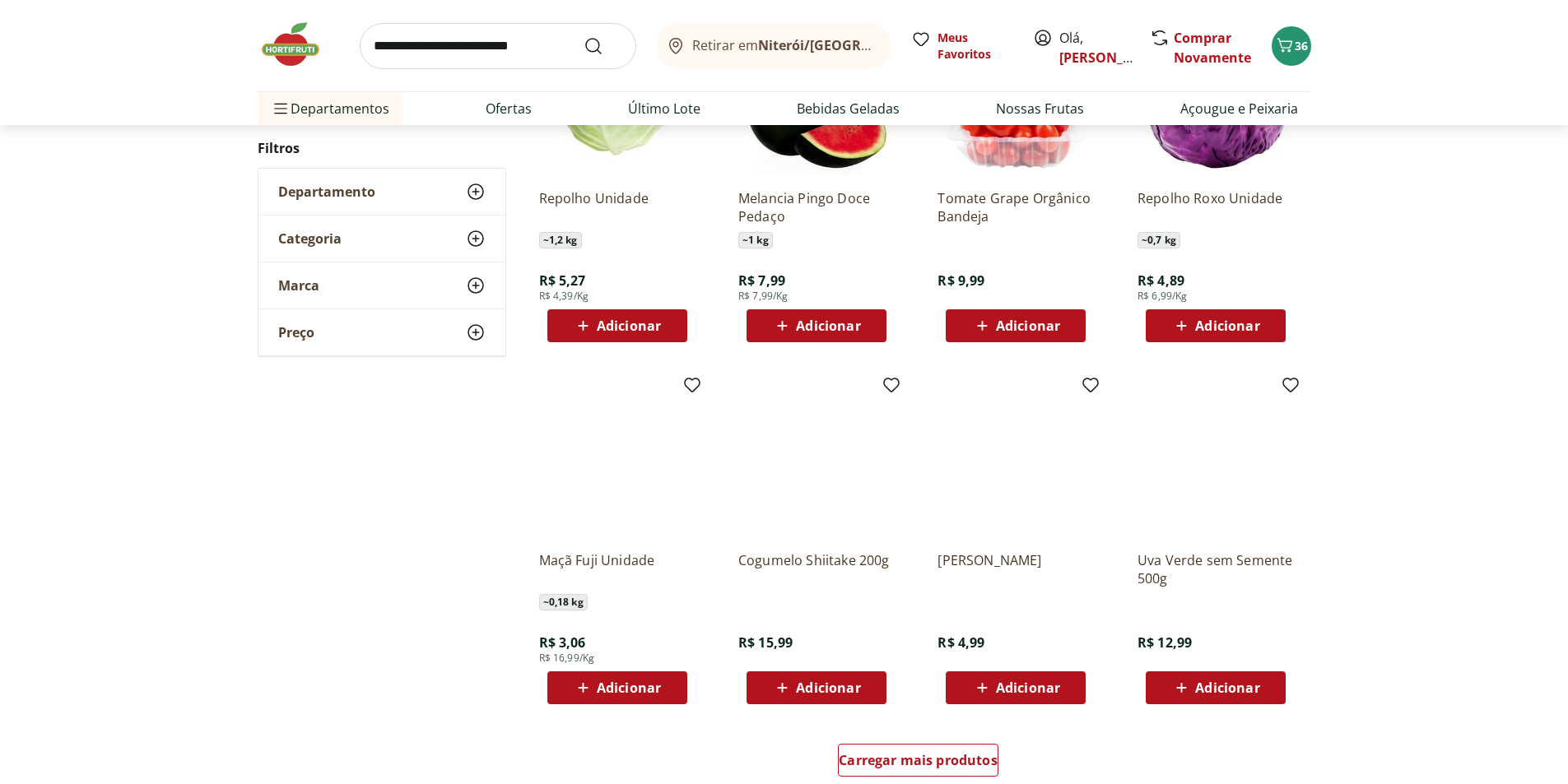
scroll to position [724, 0]
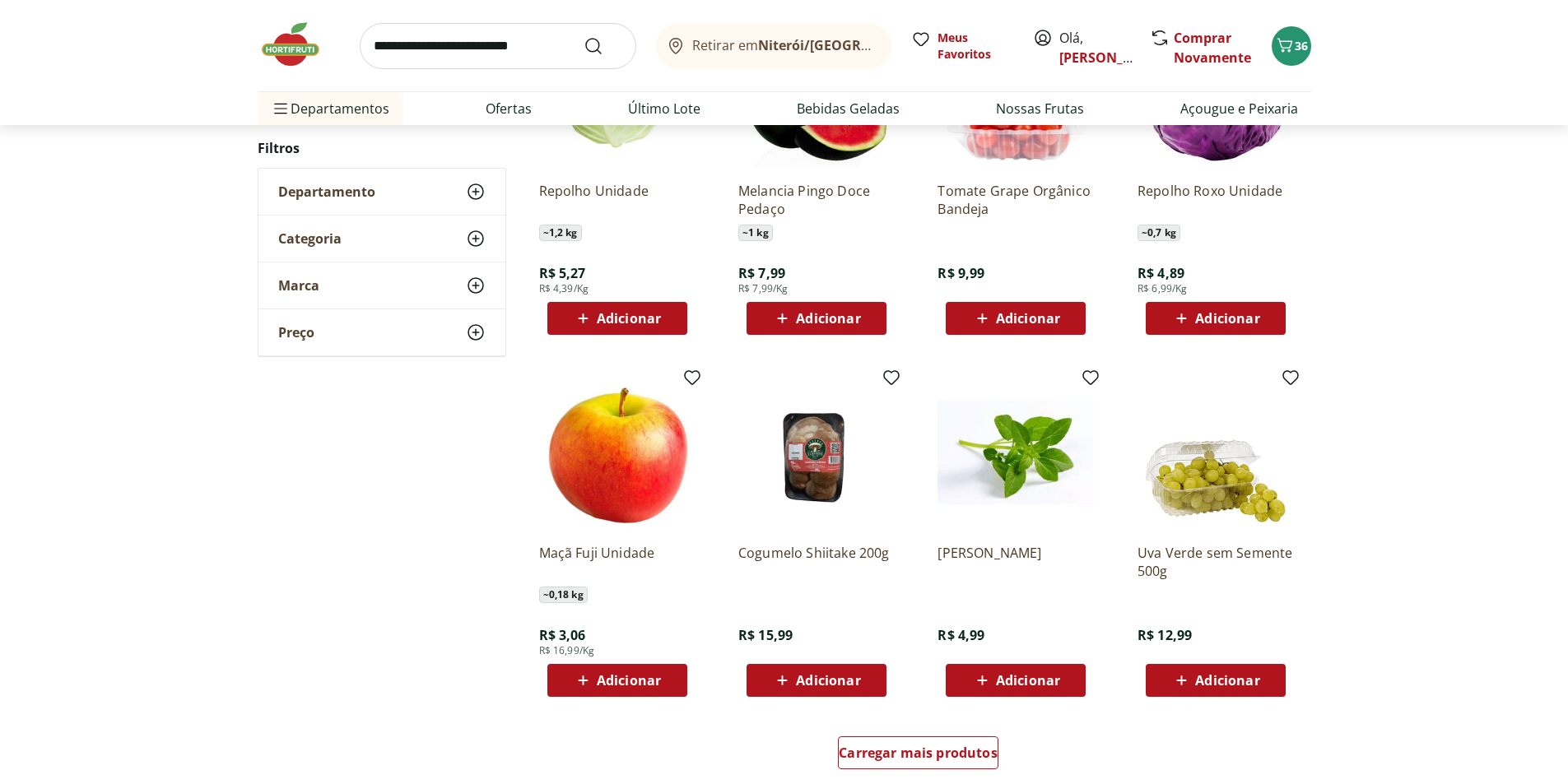
click at [801, 677] on span "Adicionar" at bounding box center [828, 680] width 64 height 14
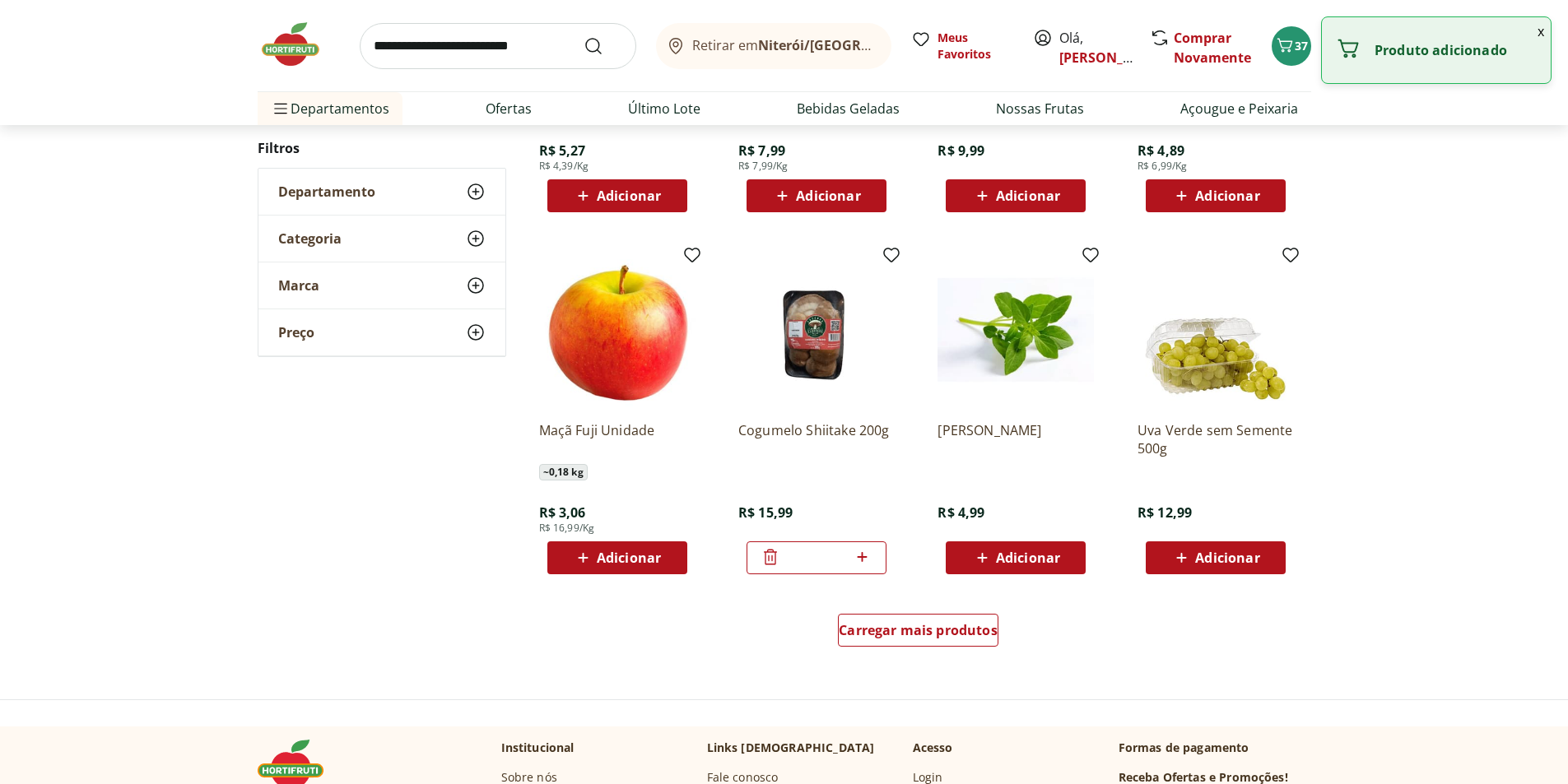
scroll to position [971, 0]
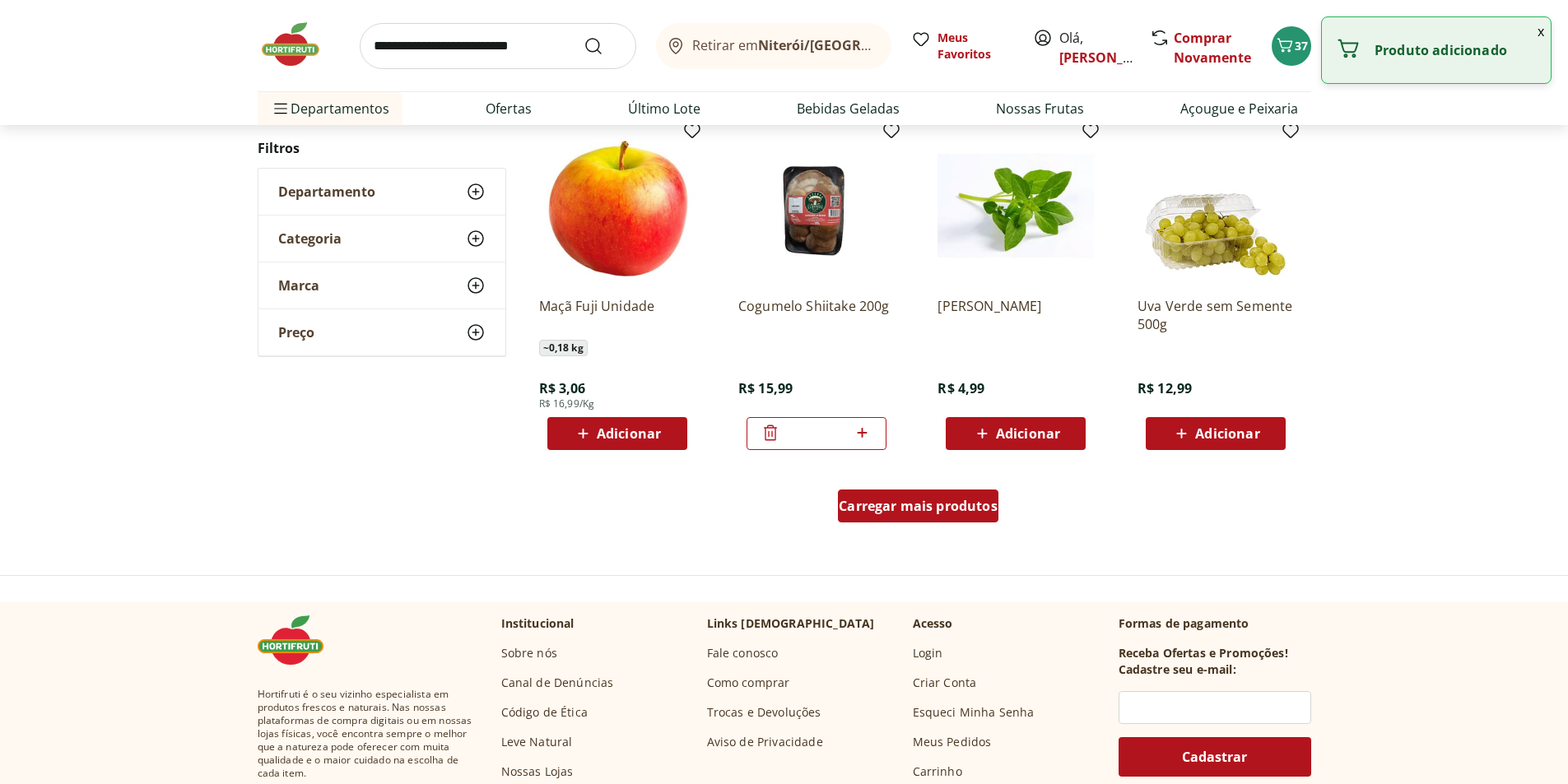
click at [908, 508] on span "Carregar mais produtos" at bounding box center [918, 506] width 159 height 14
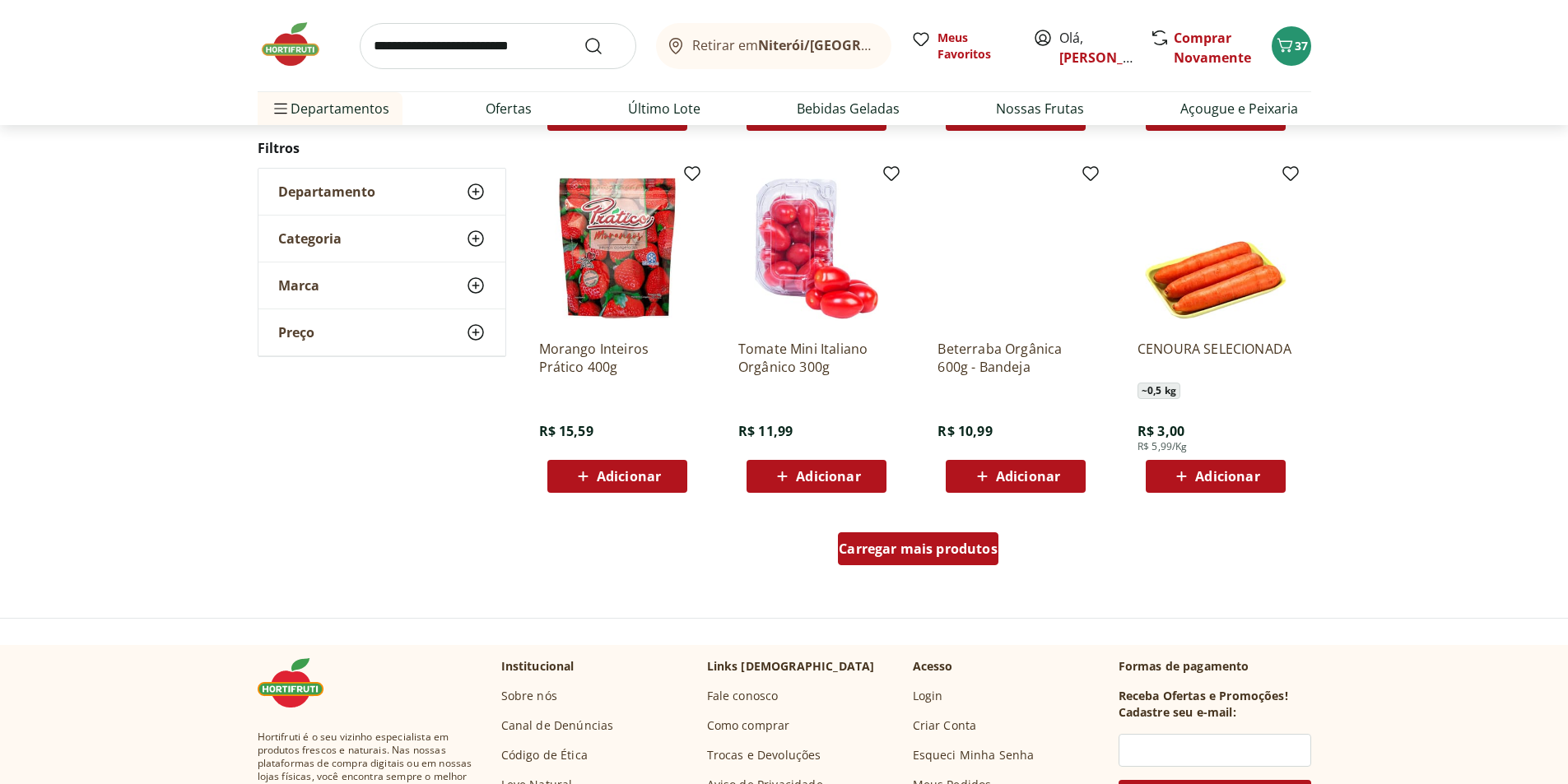
scroll to position [968, 0]
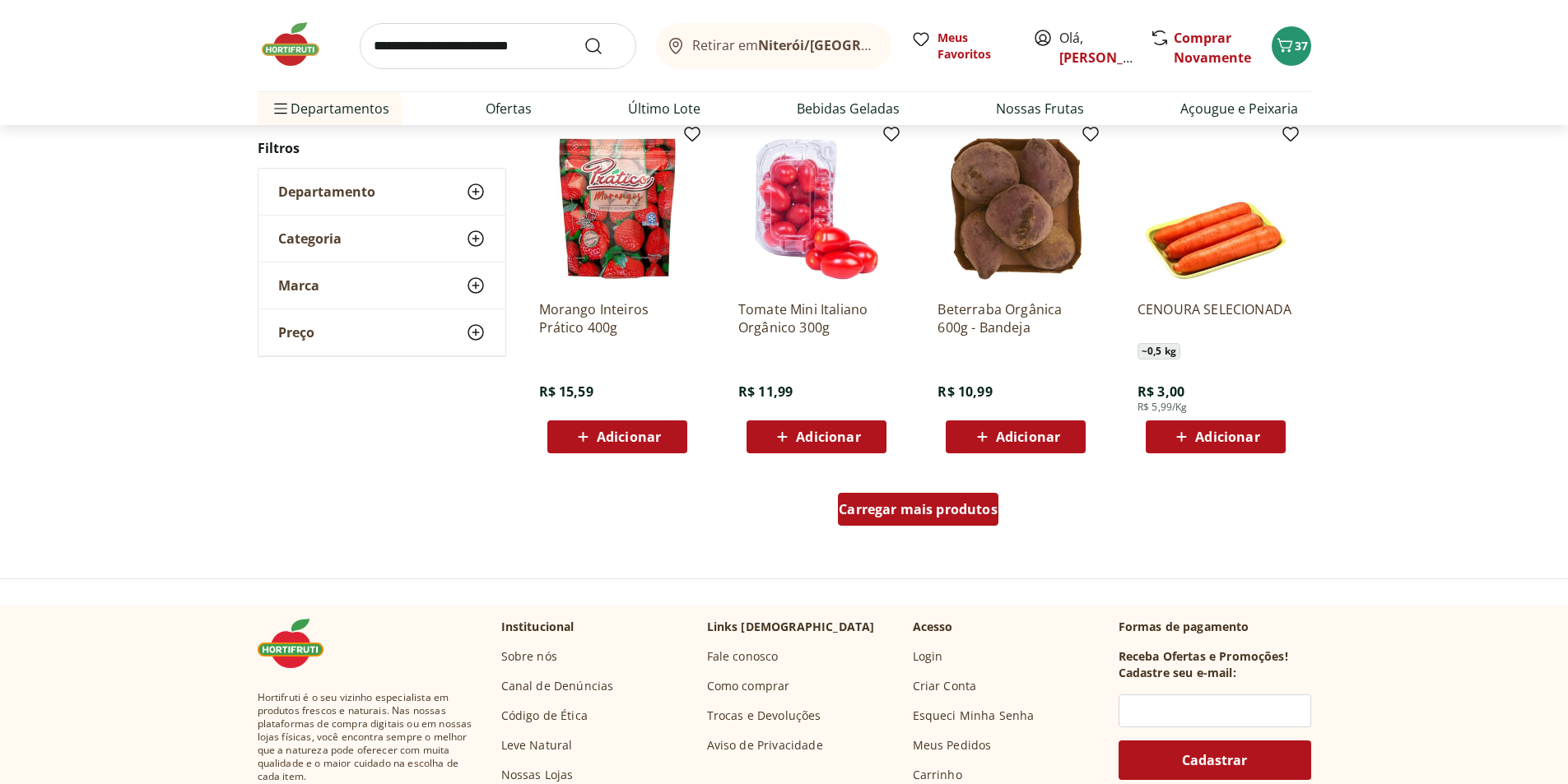
click at [909, 514] on span "Carregar mais produtos" at bounding box center [918, 509] width 159 height 14
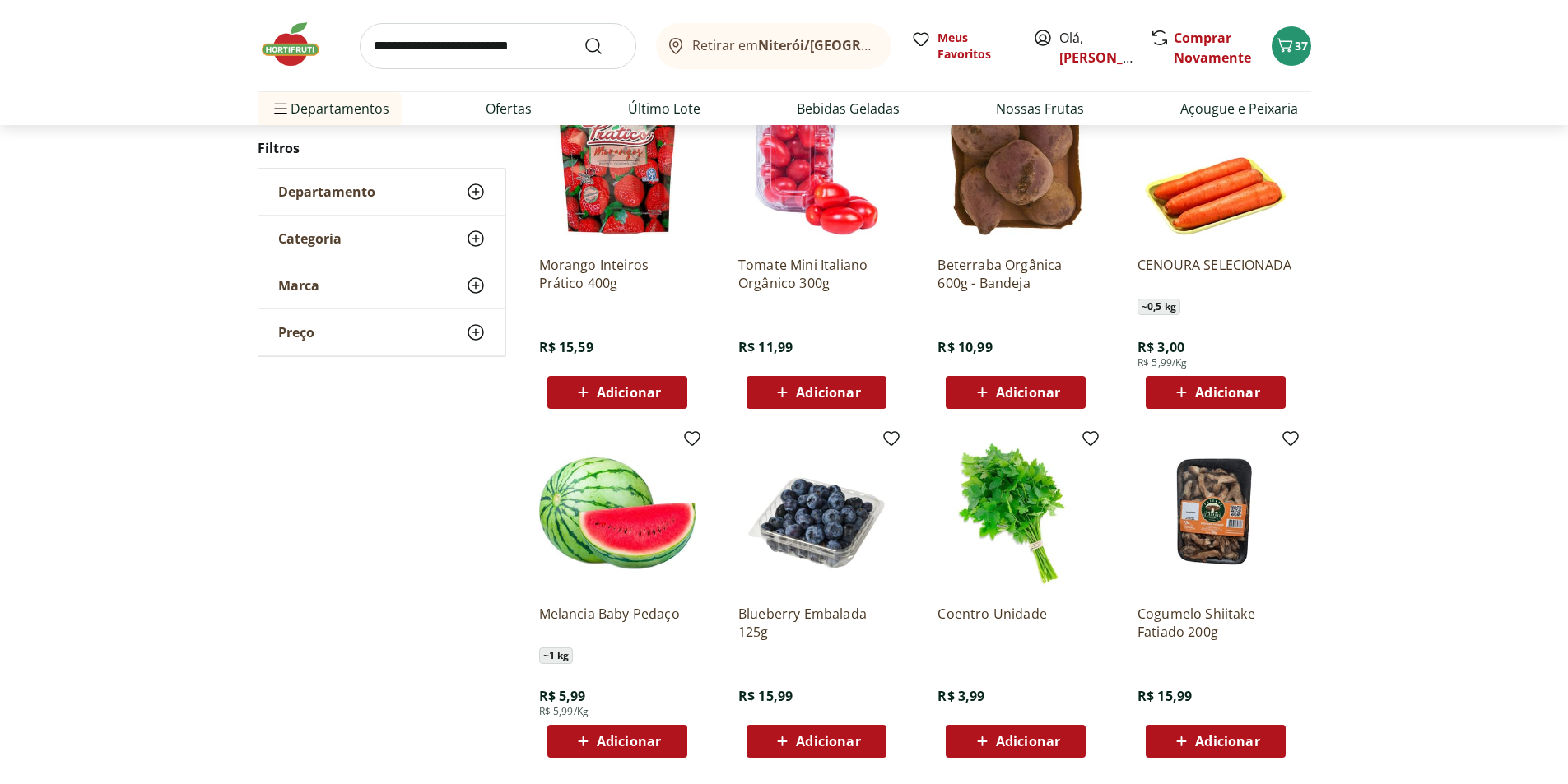
scroll to position [1050, 0]
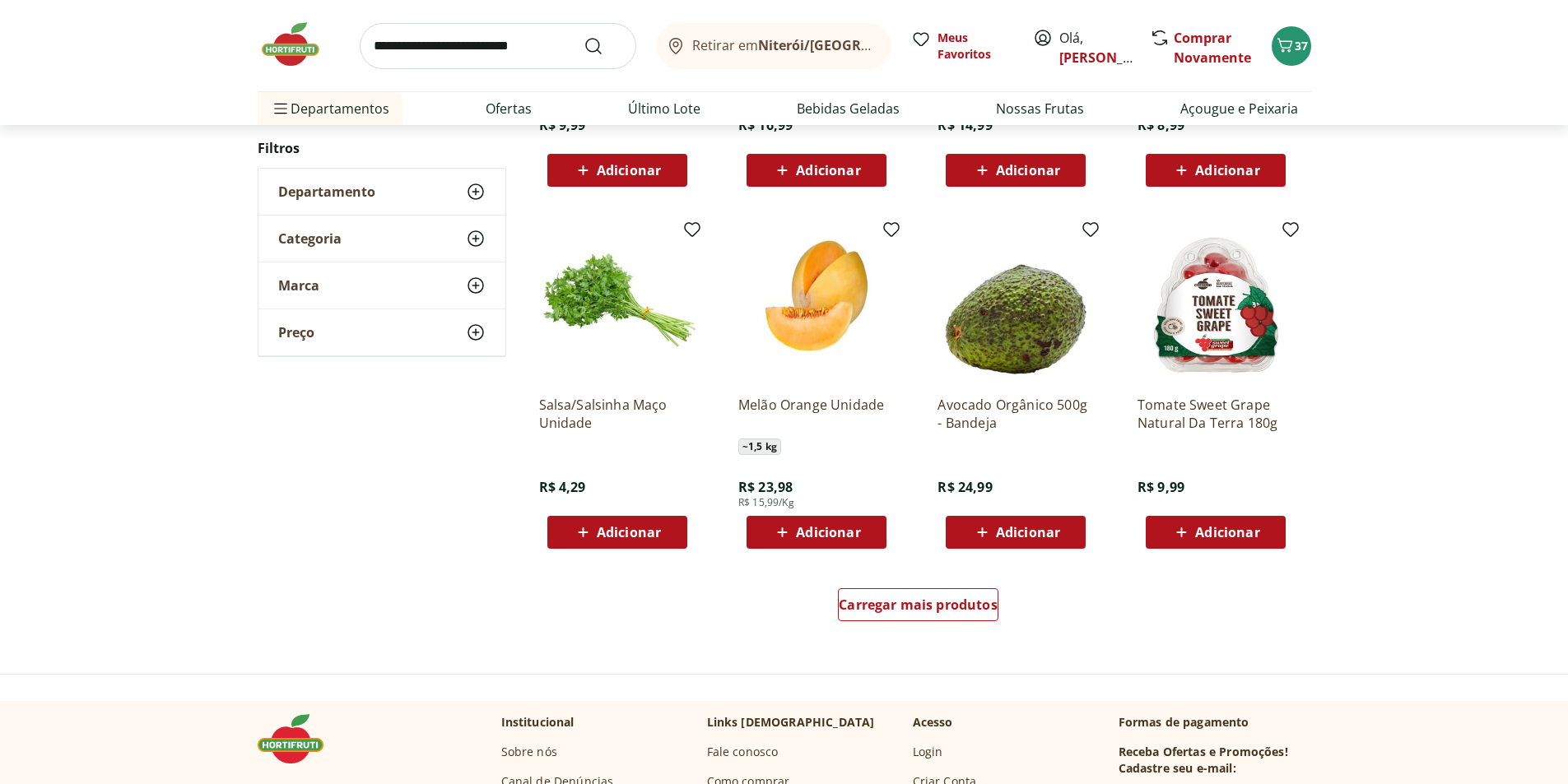
scroll to position [882, 0]
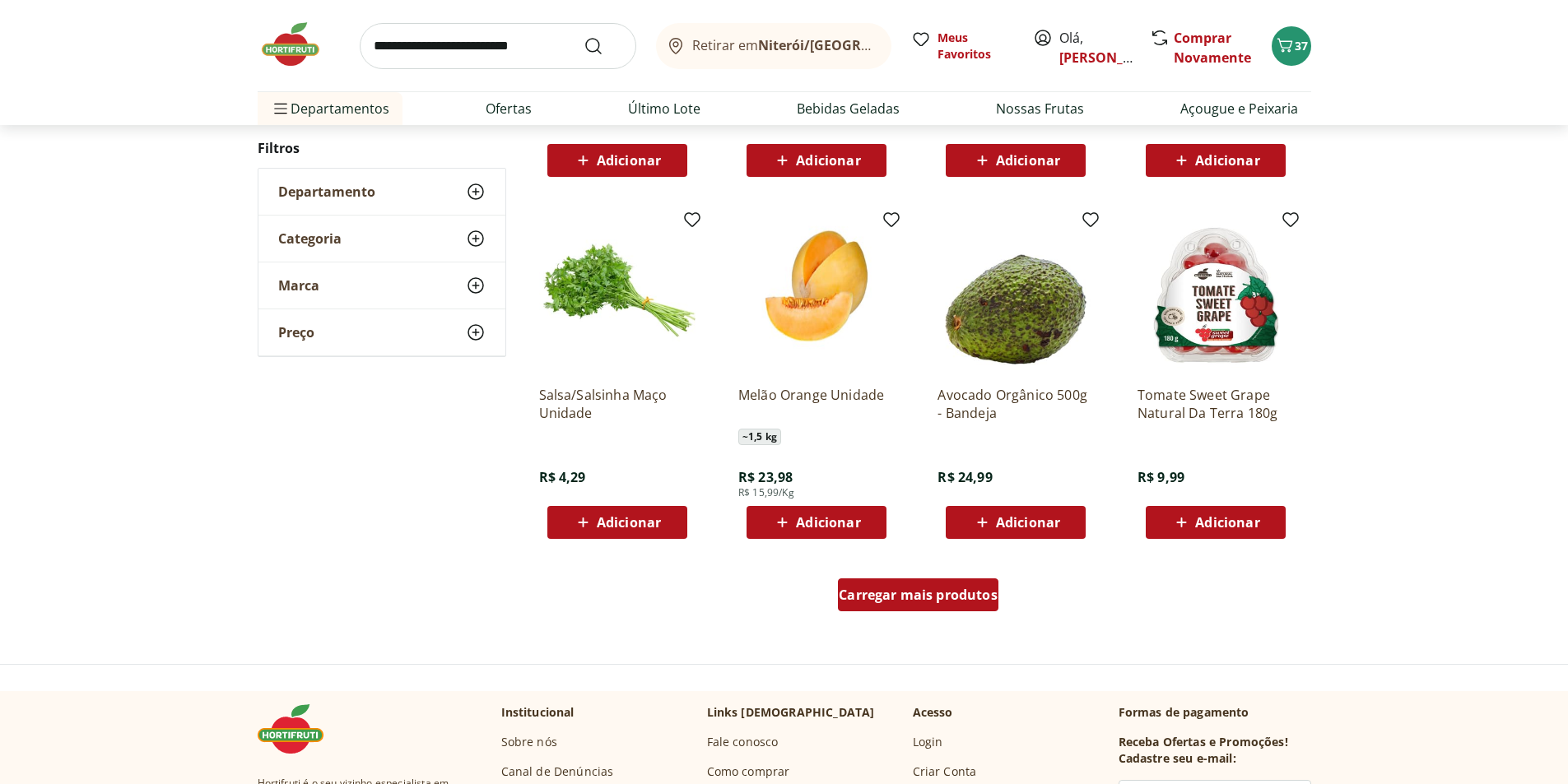
click at [937, 591] on span "Carregar mais produtos" at bounding box center [918, 595] width 159 height 14
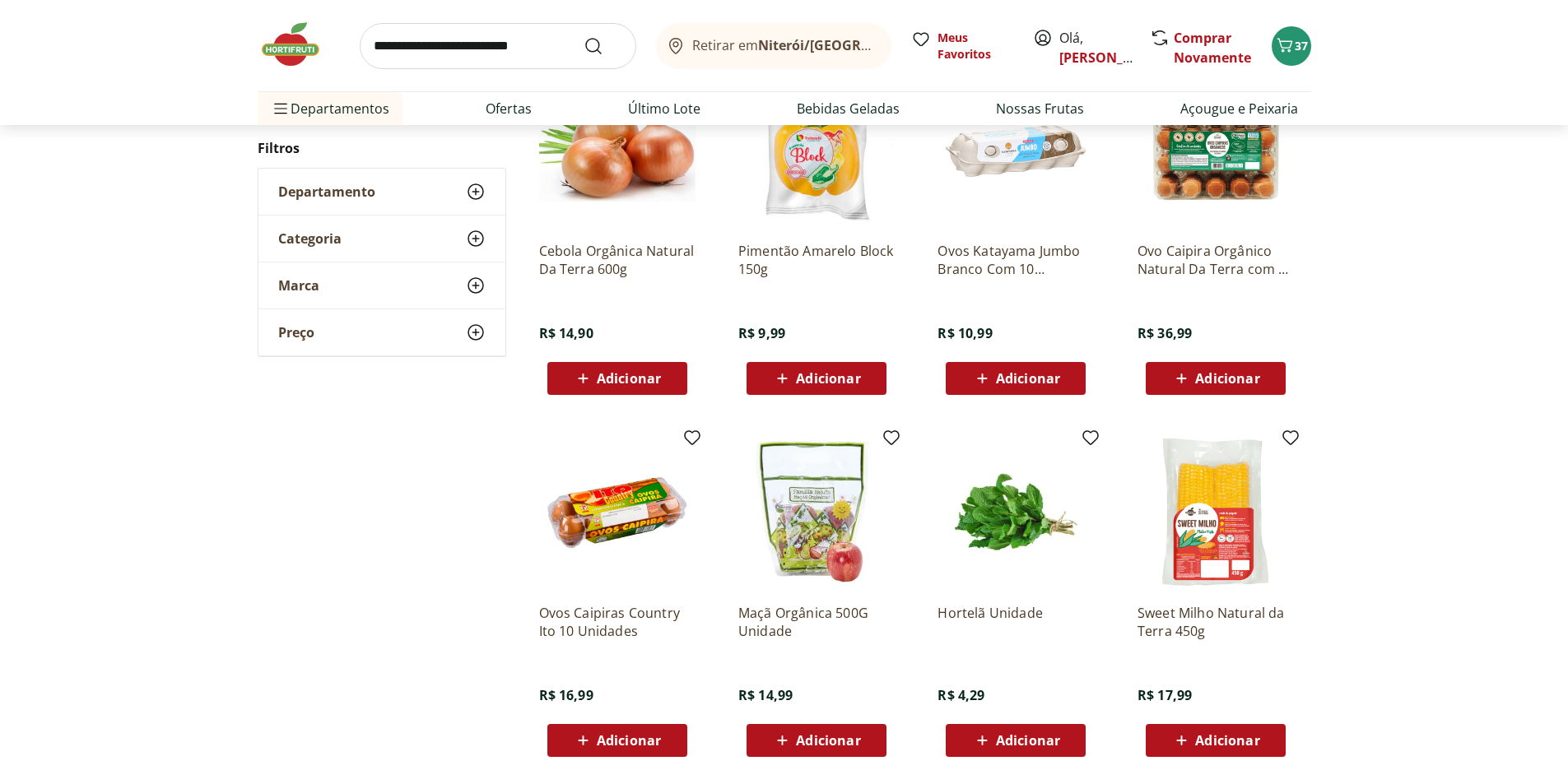
scroll to position [1376, 0]
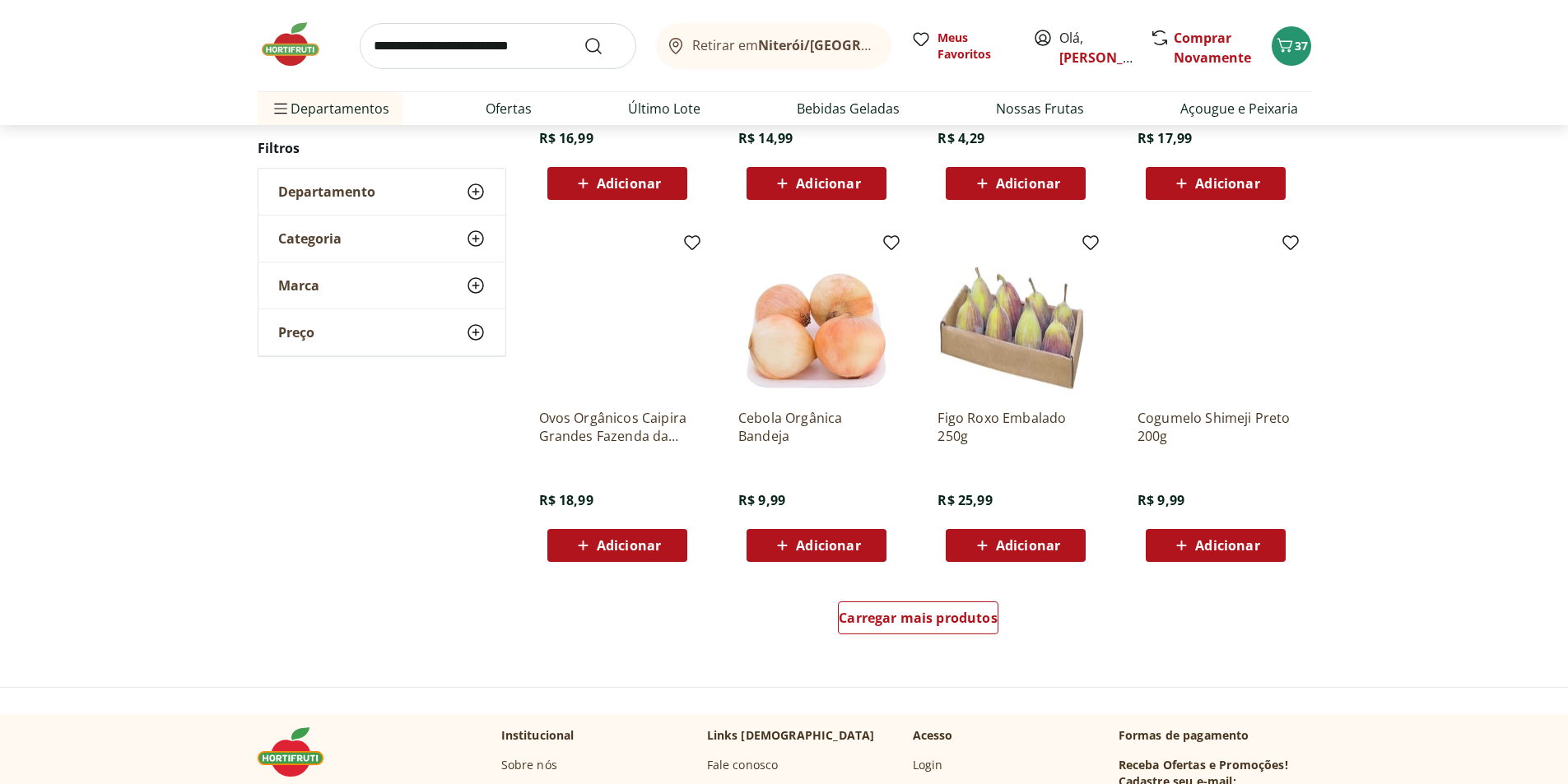
scroll to position [879, 0]
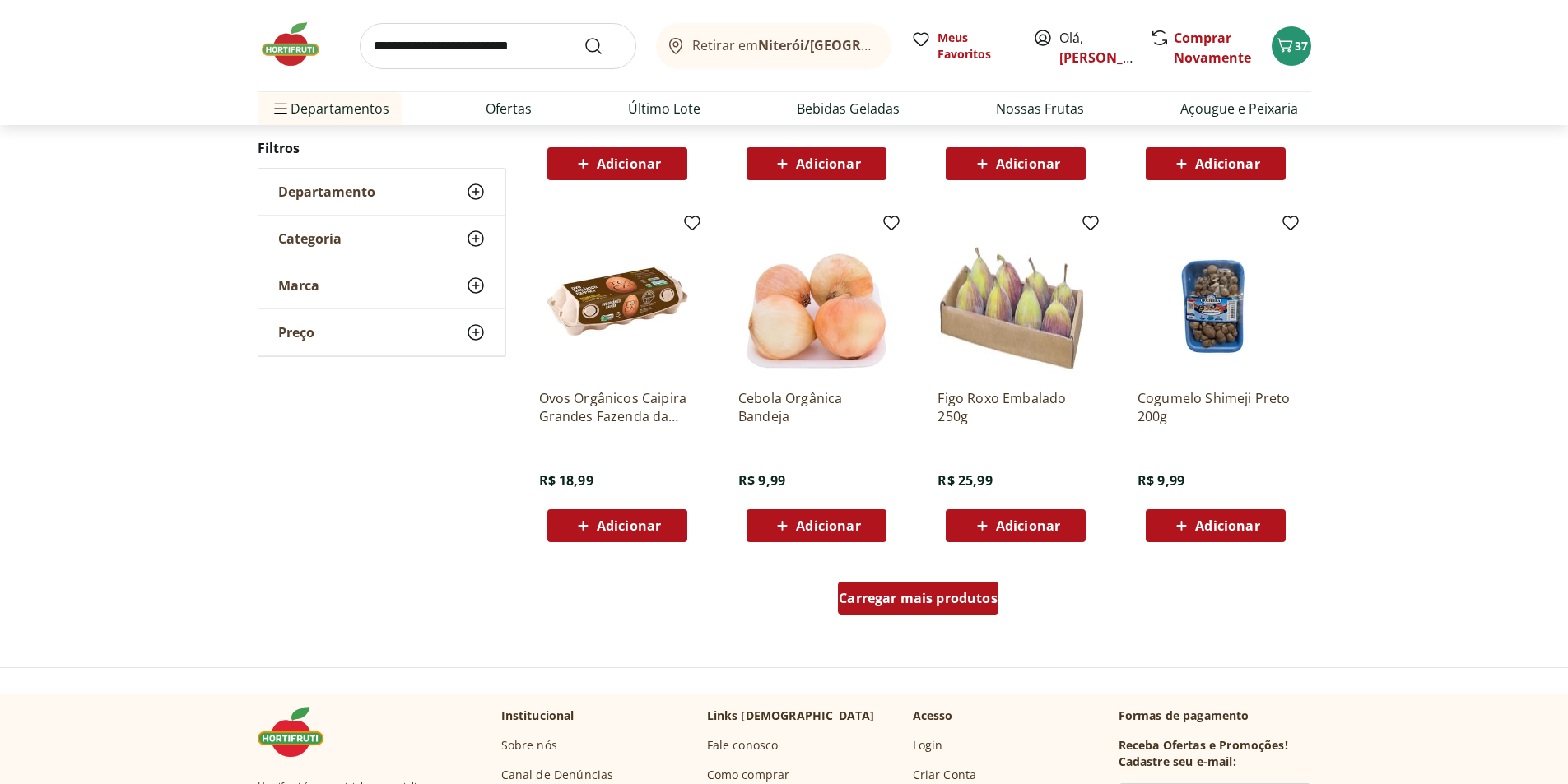
click at [971, 604] on span "Carregar mais produtos" at bounding box center [918, 598] width 159 height 14
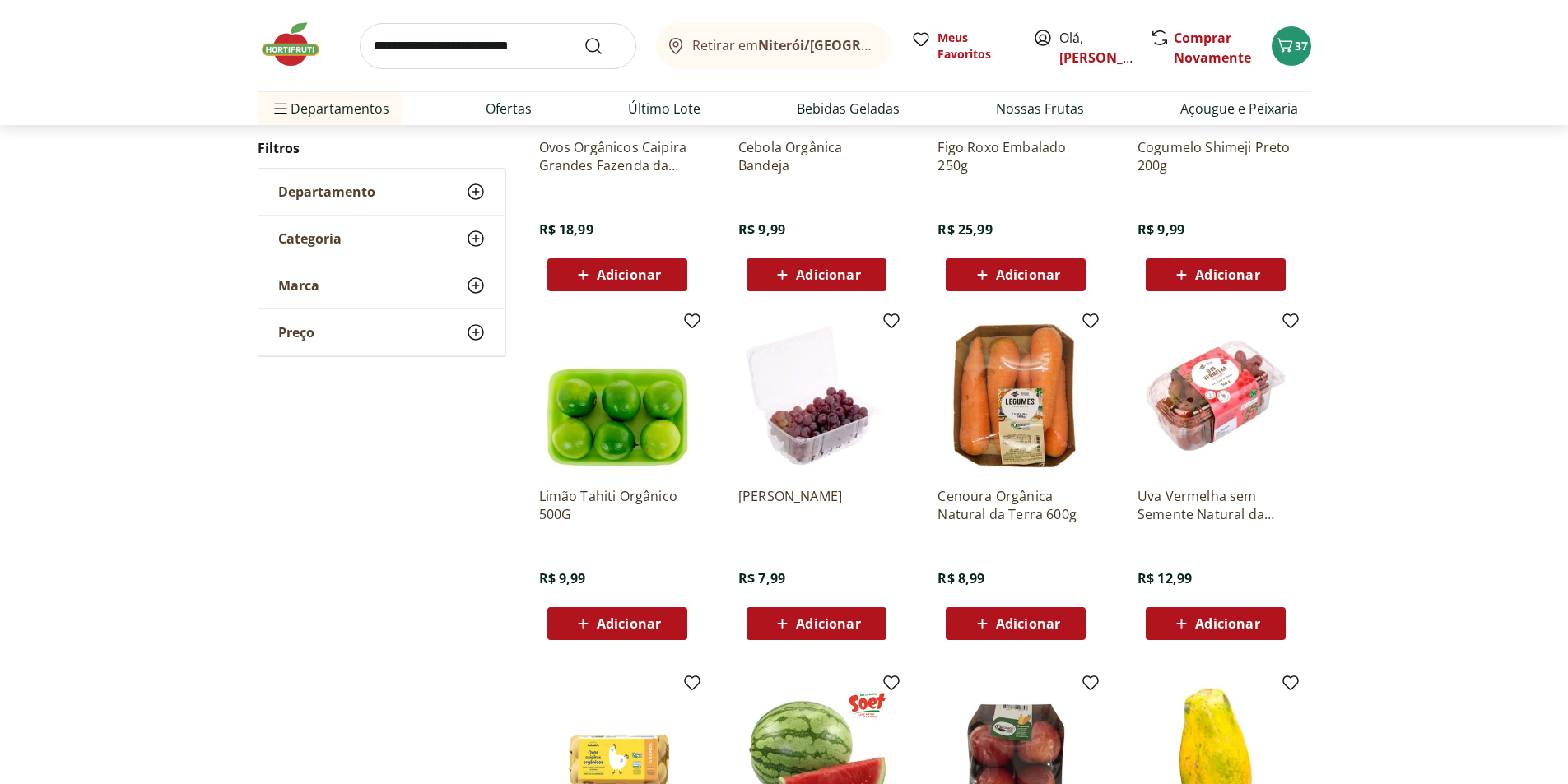
scroll to position [1208, 0]
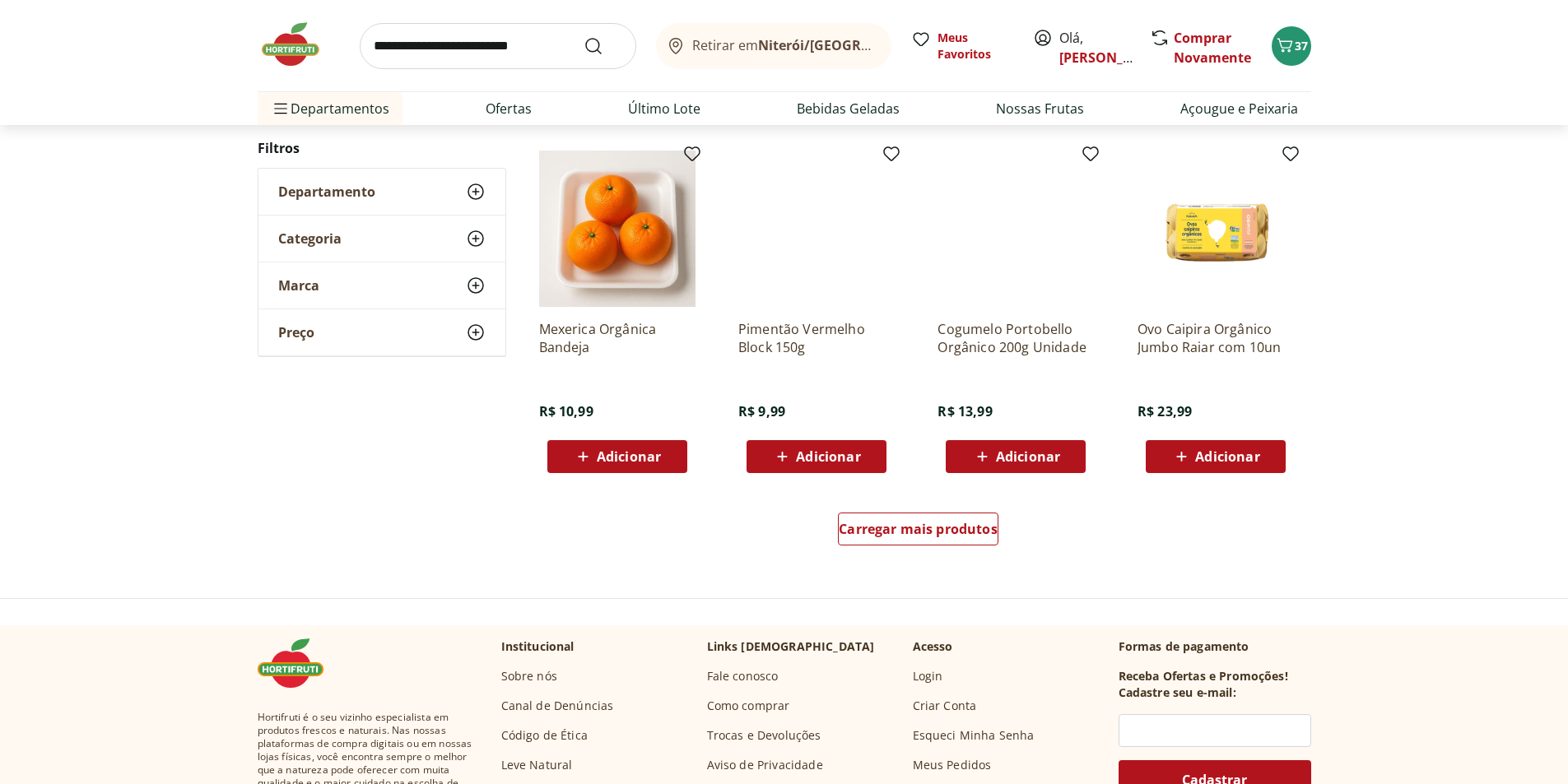
scroll to position [958, 0]
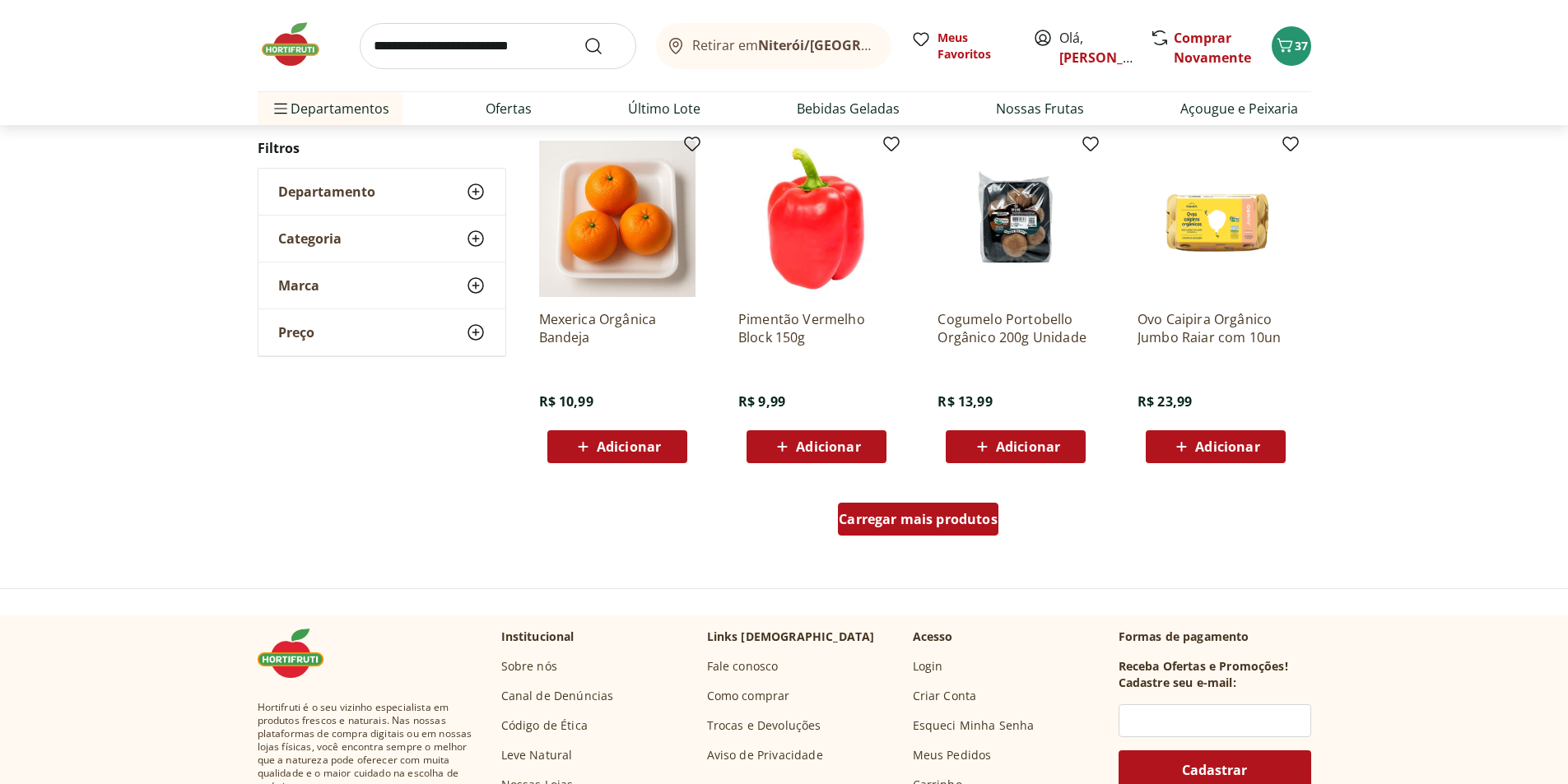
click at [970, 531] on div "Carregar mais produtos" at bounding box center [918, 519] width 160 height 33
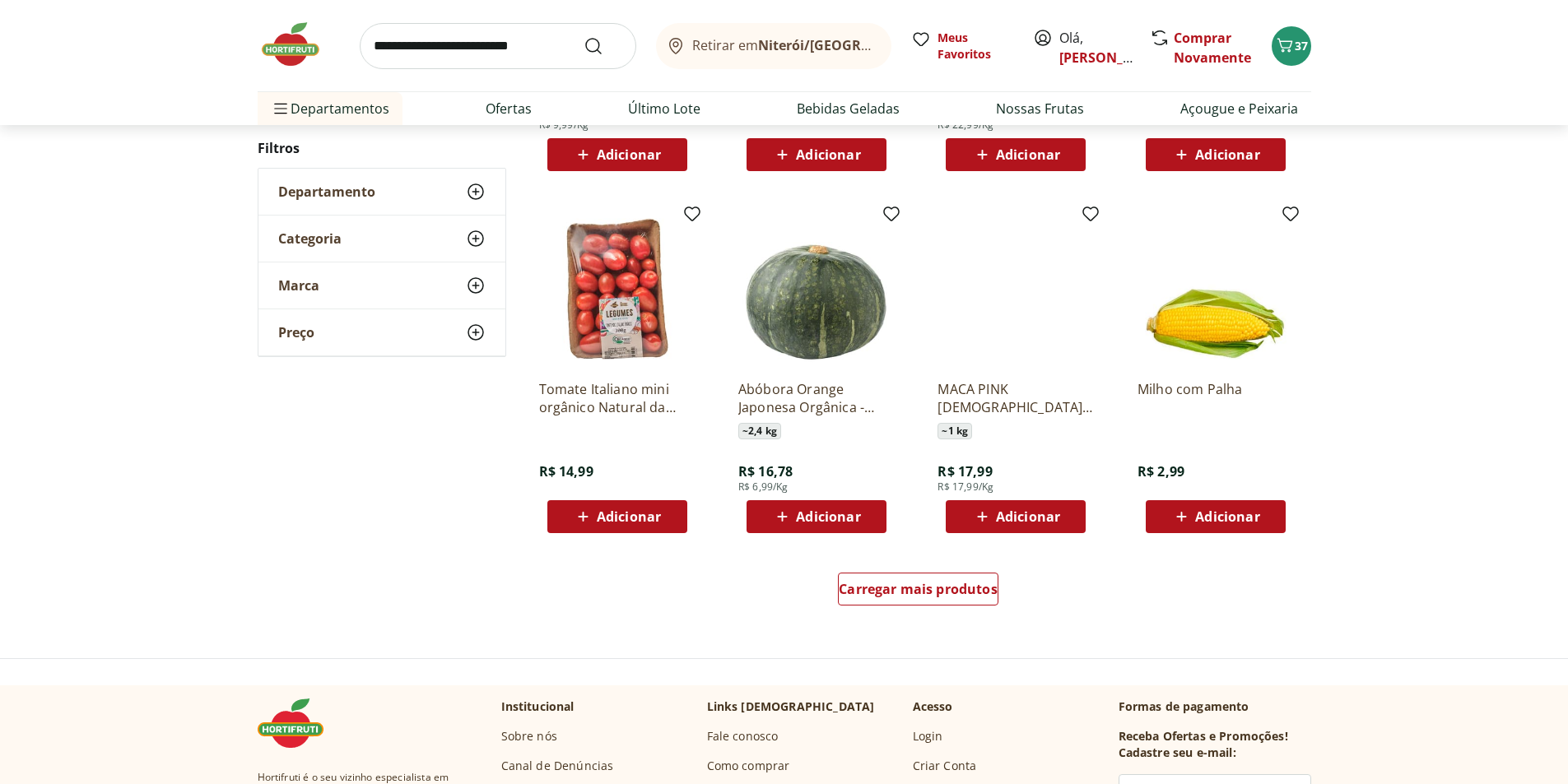
scroll to position [954, 0]
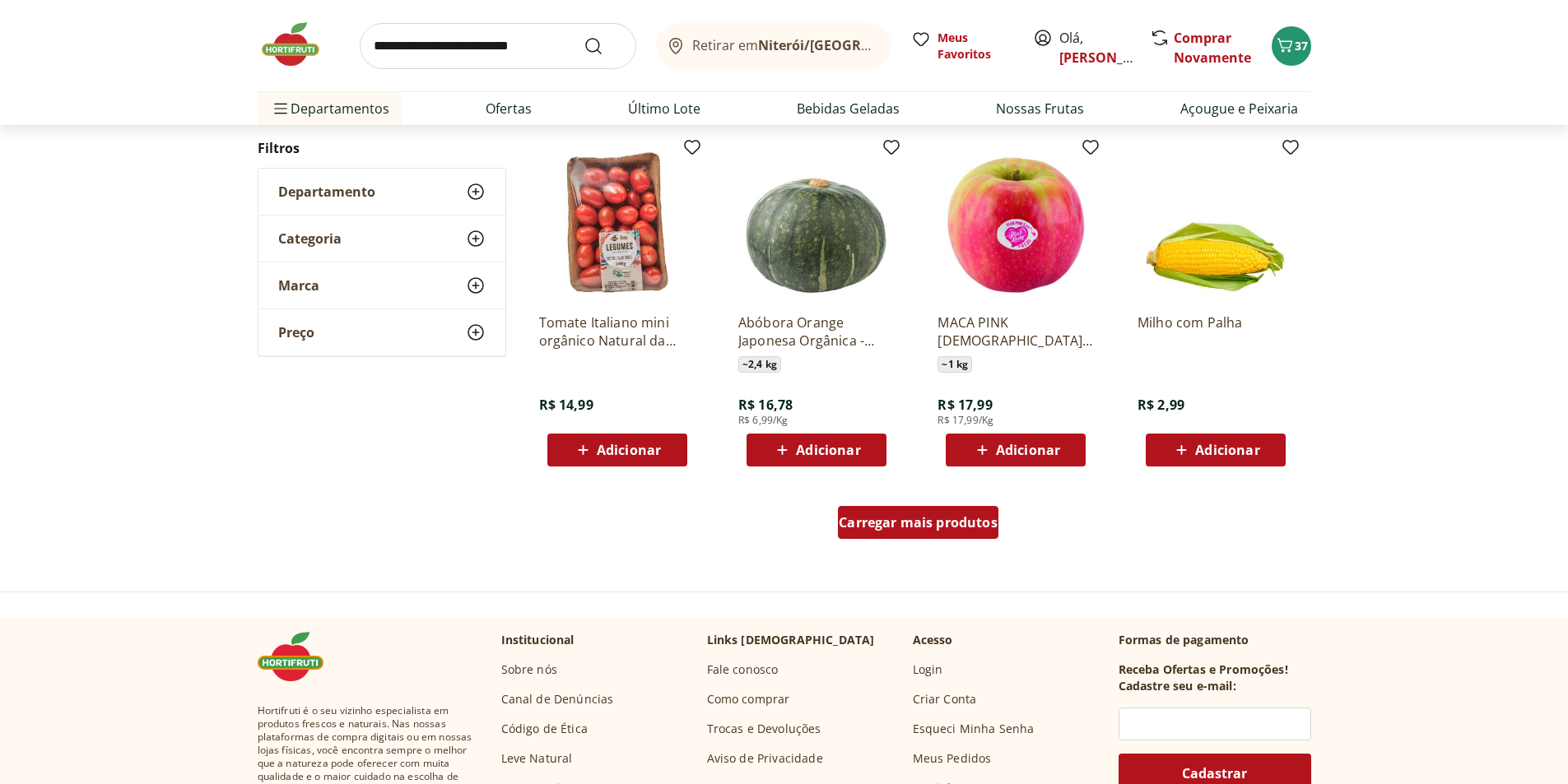
click at [921, 518] on span "Carregar mais produtos" at bounding box center [918, 522] width 159 height 14
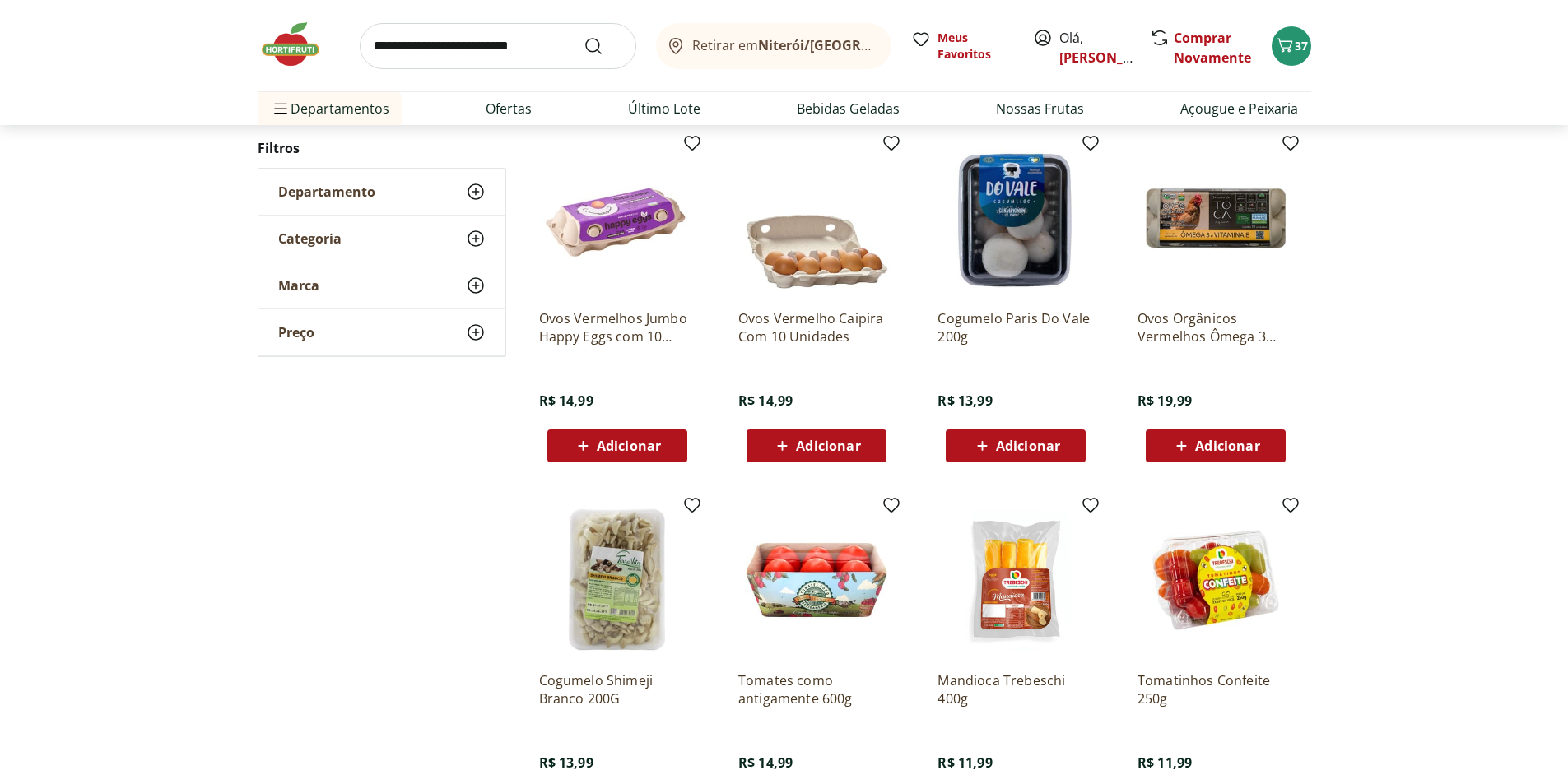
scroll to position [1366, 0]
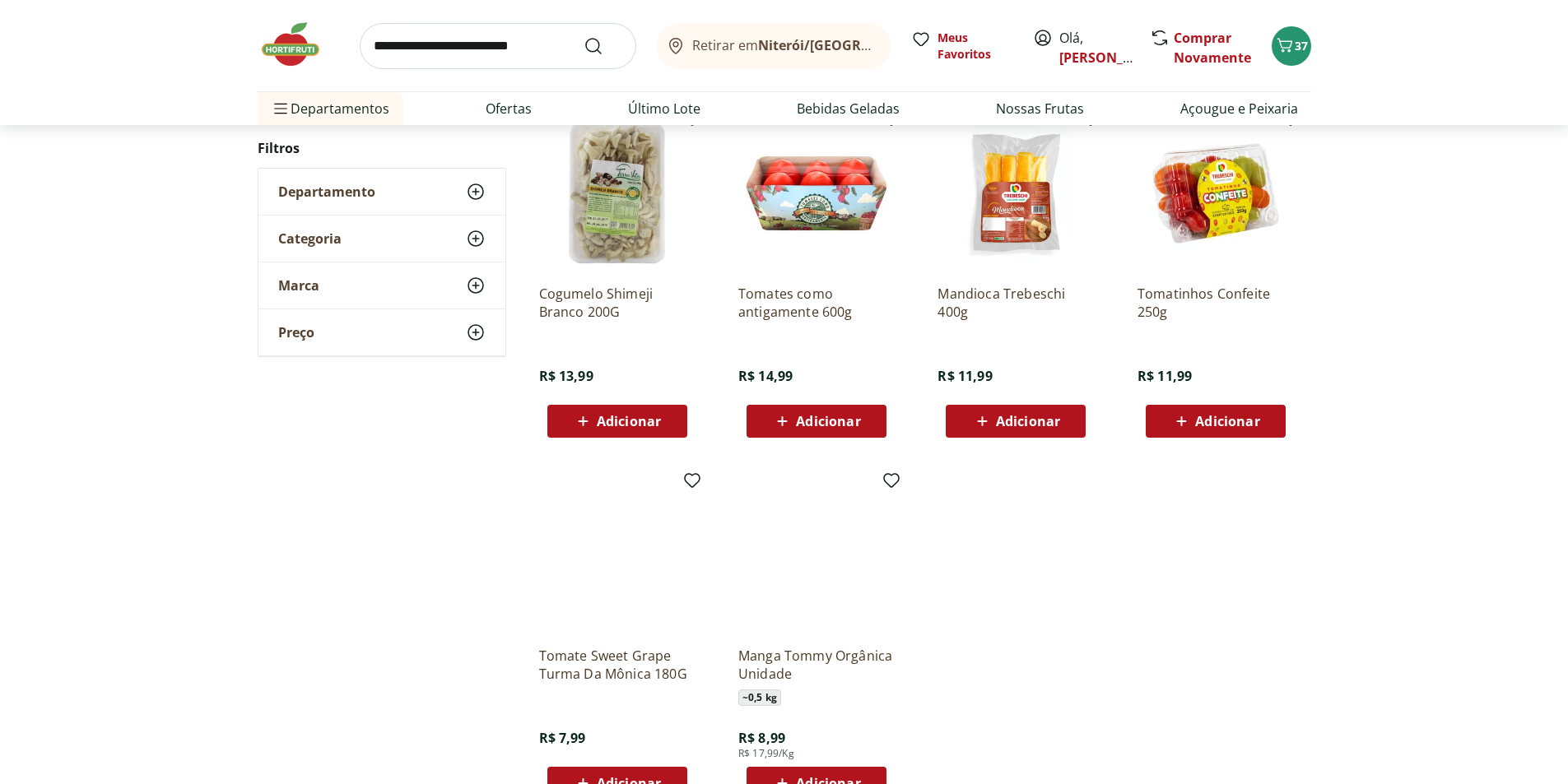
scroll to position [622, 0]
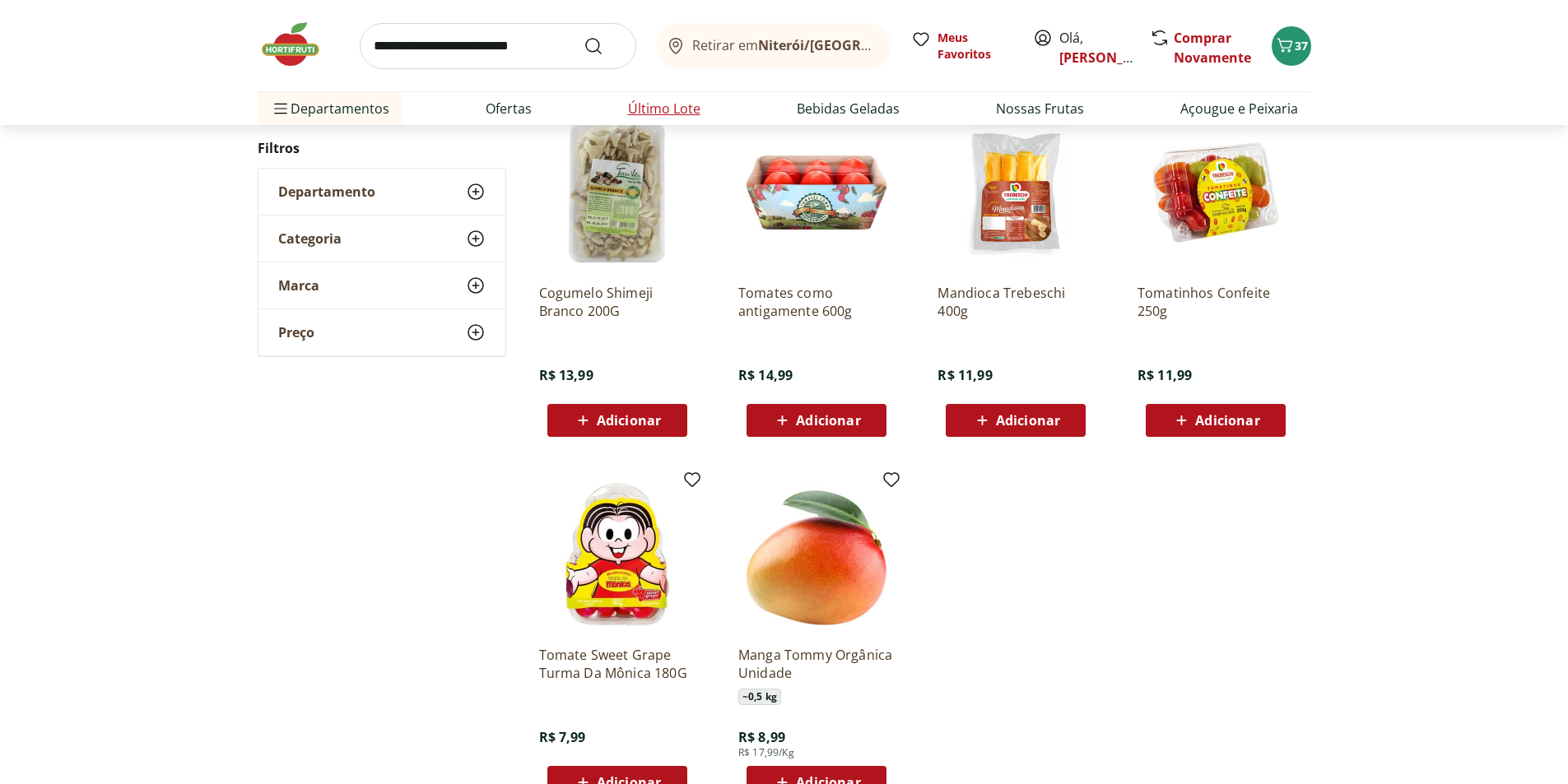
click at [643, 105] on link "Último Lote" at bounding box center [665, 109] width 72 height 20
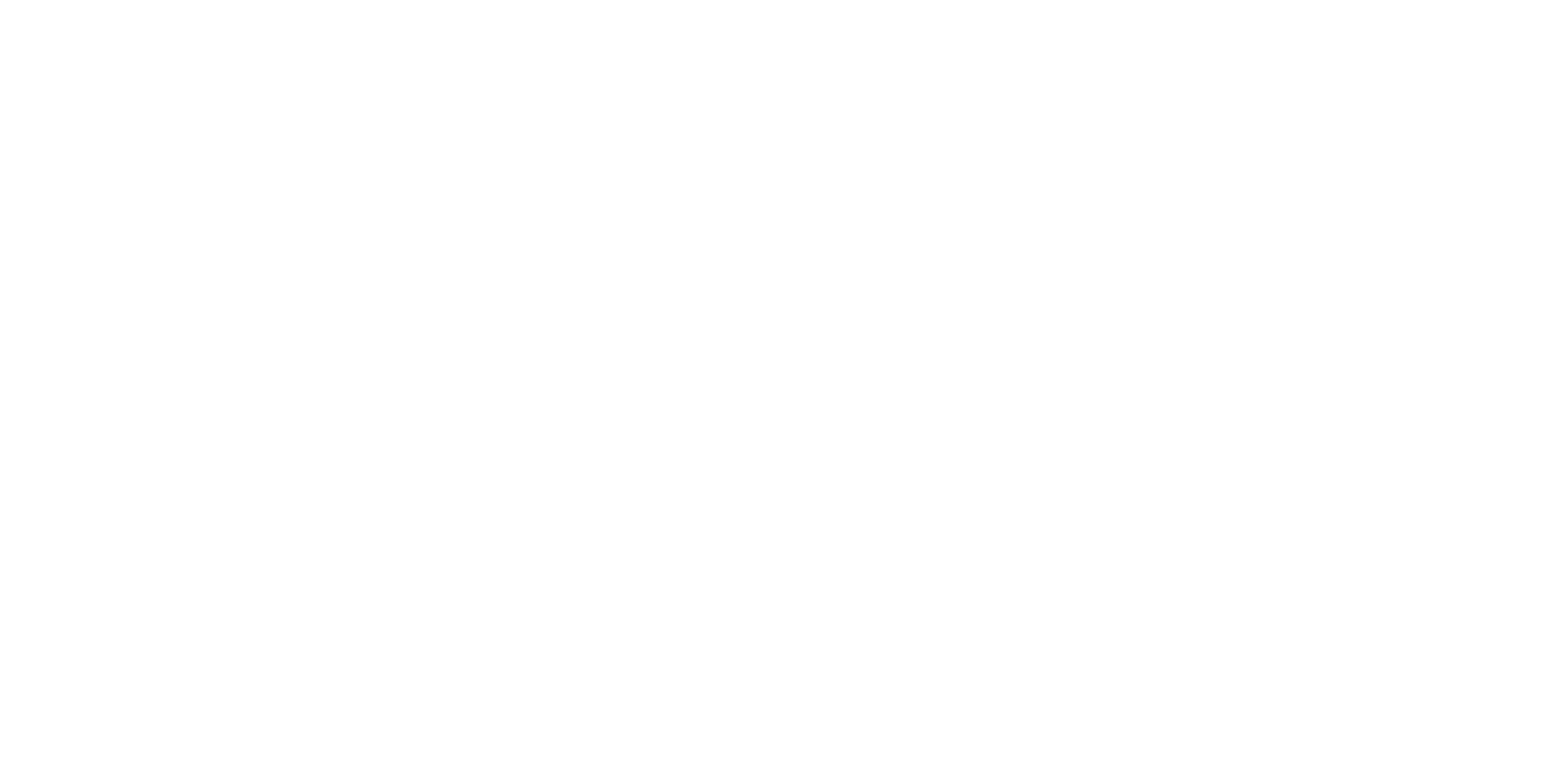
select select "**********"
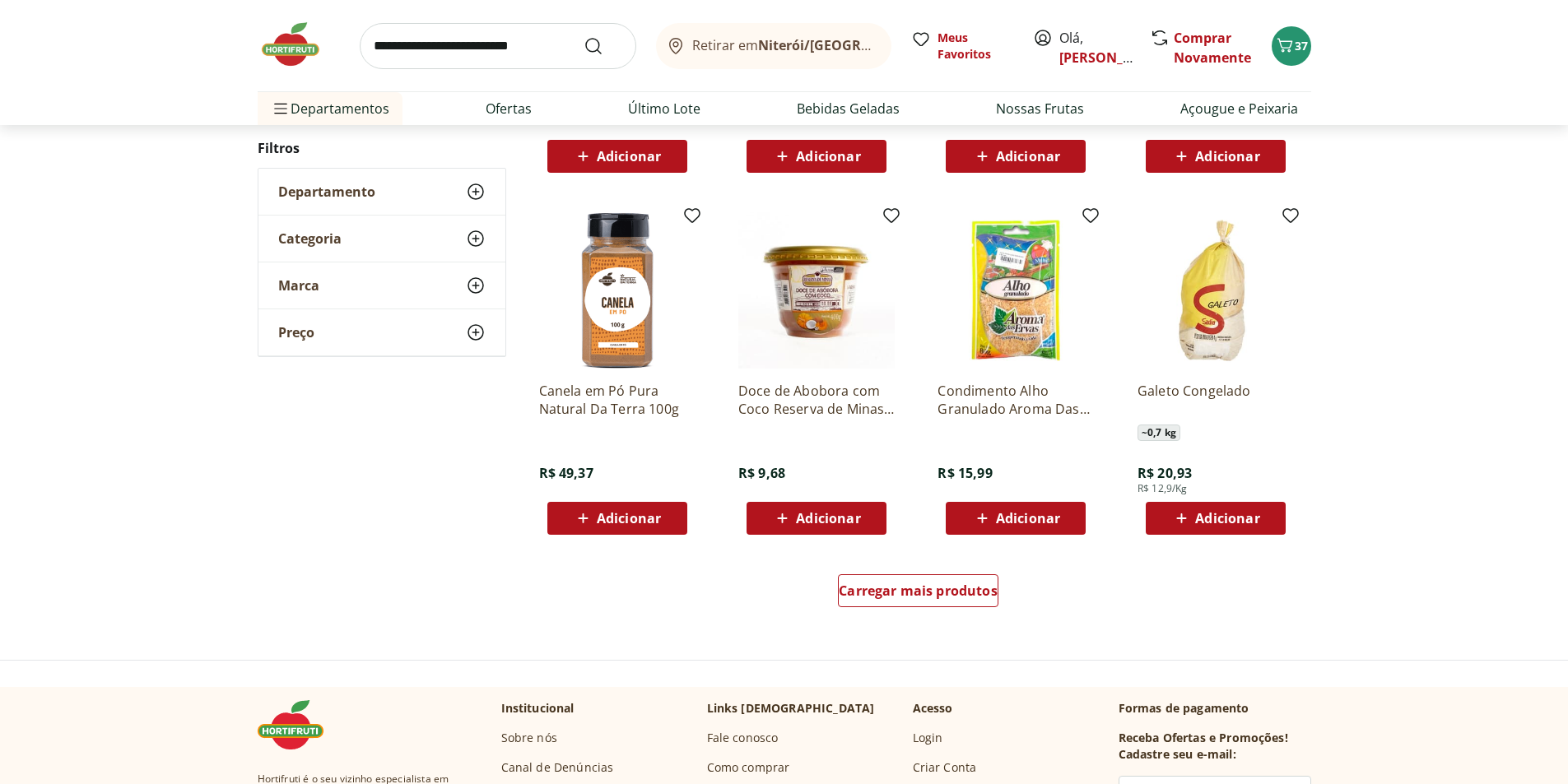
scroll to position [823, 0]
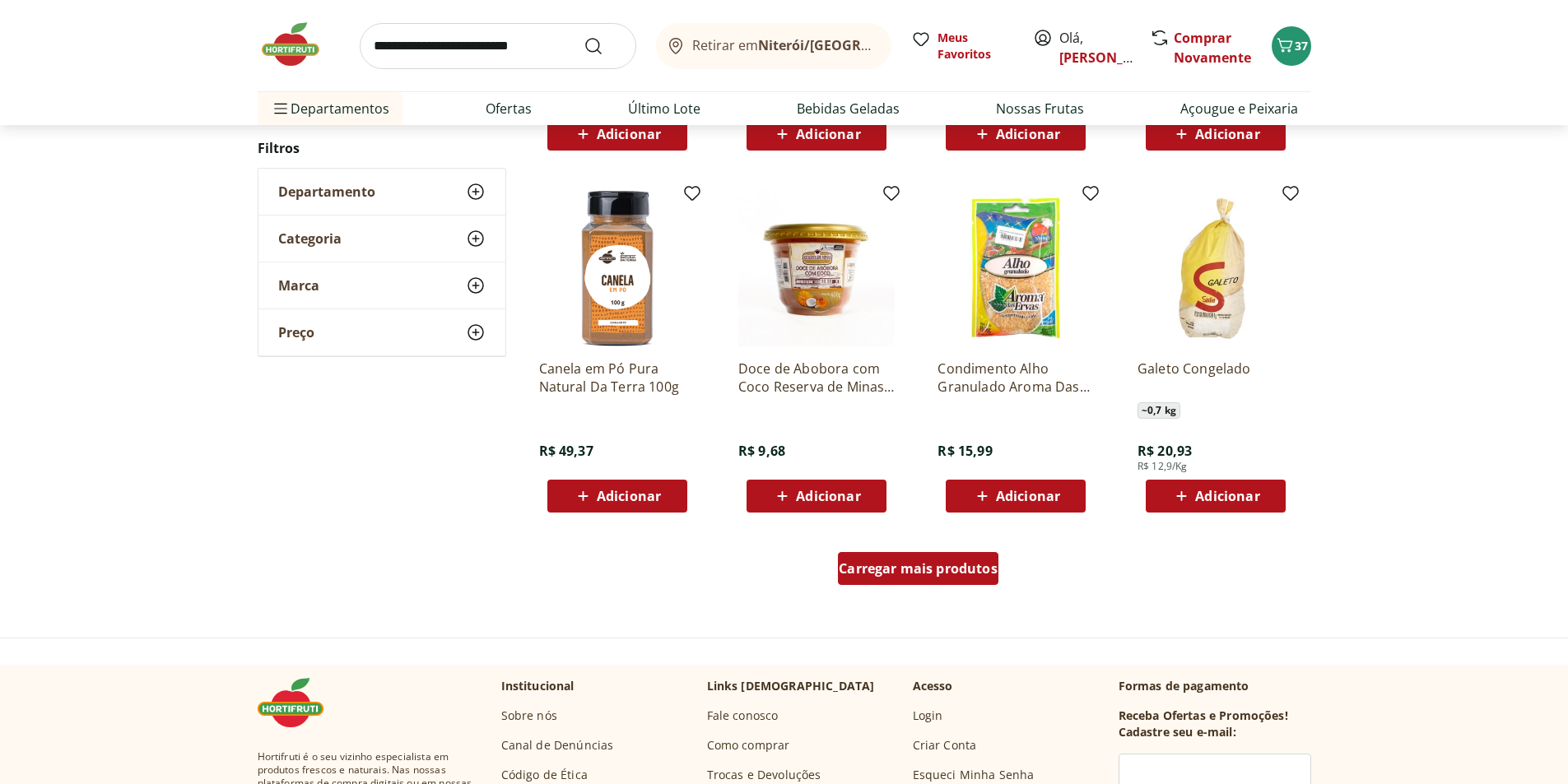
click at [981, 574] on span "Carregar mais produtos" at bounding box center [918, 569] width 159 height 14
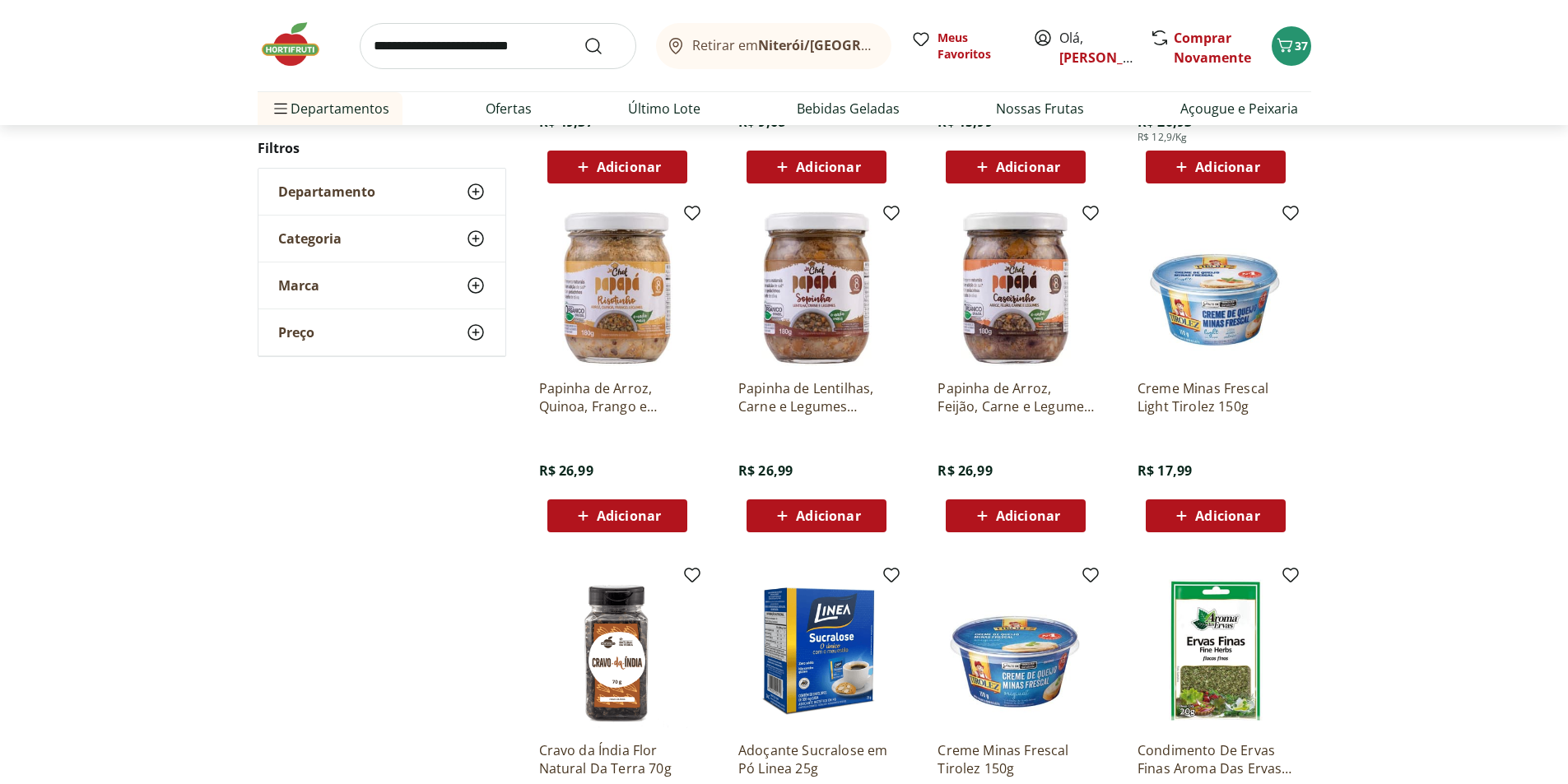
scroll to position [1234, 0]
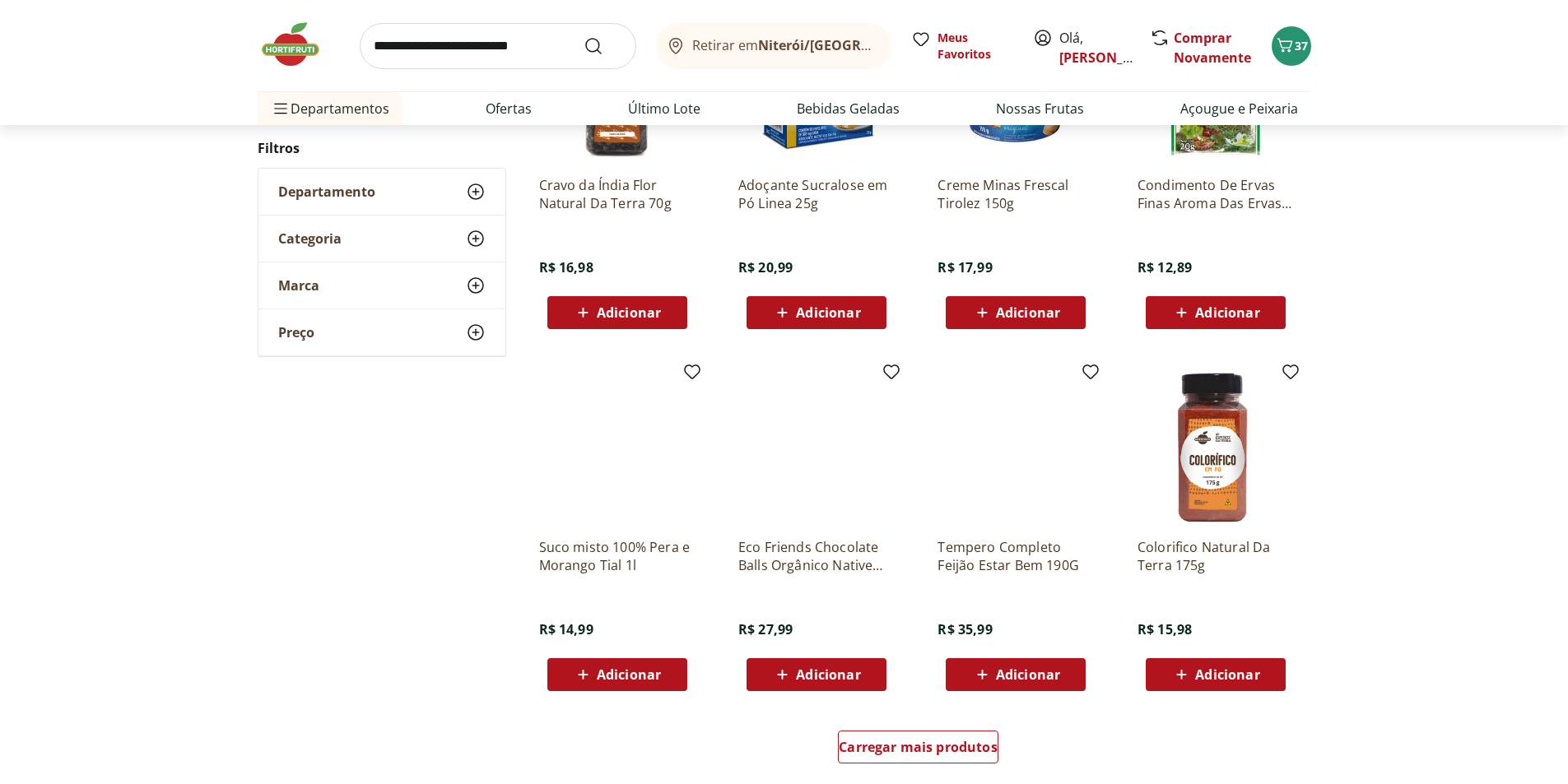
scroll to position [988, 0]
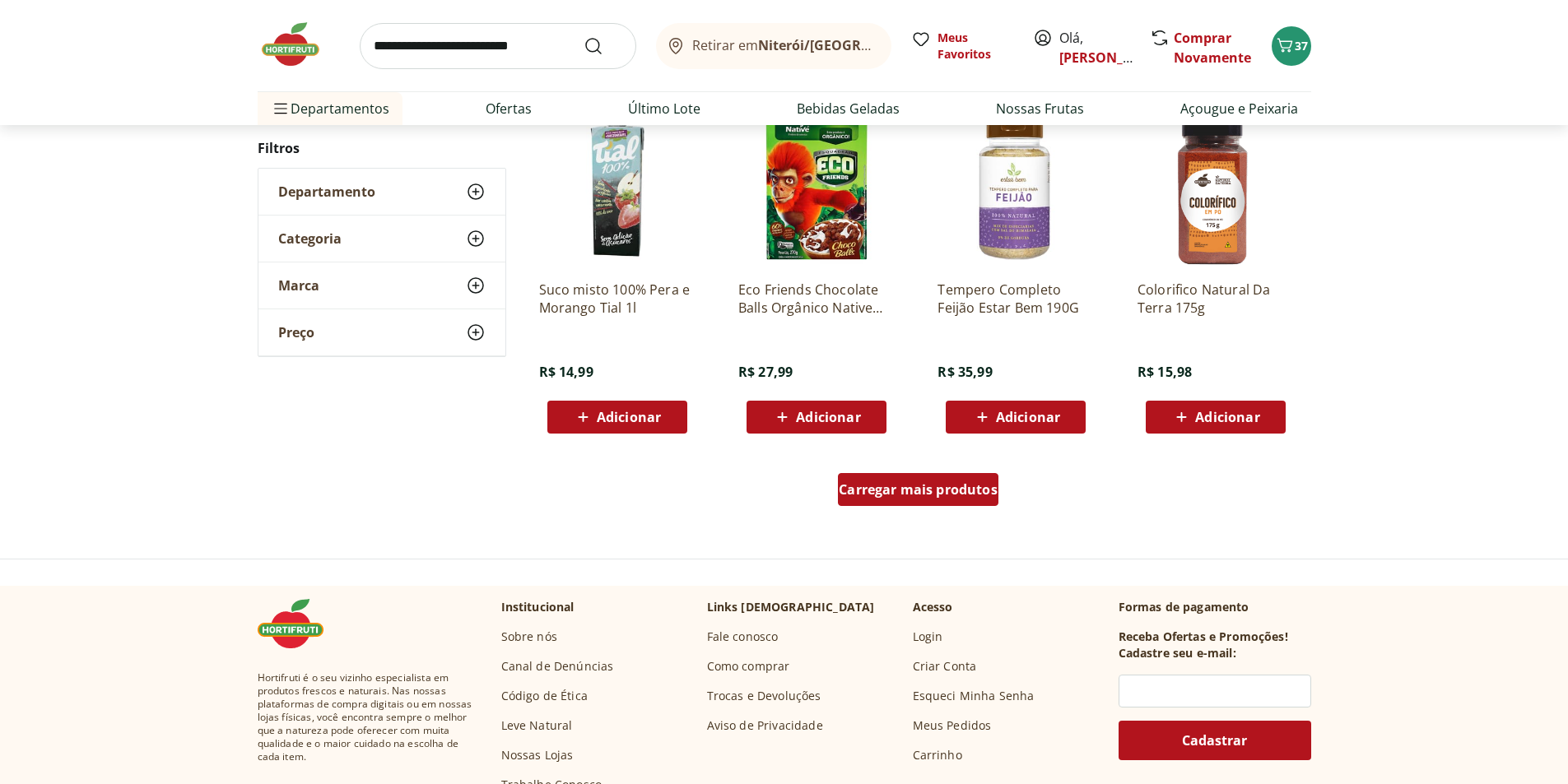
click at [988, 492] on span "Carregar mais produtos" at bounding box center [918, 490] width 159 height 14
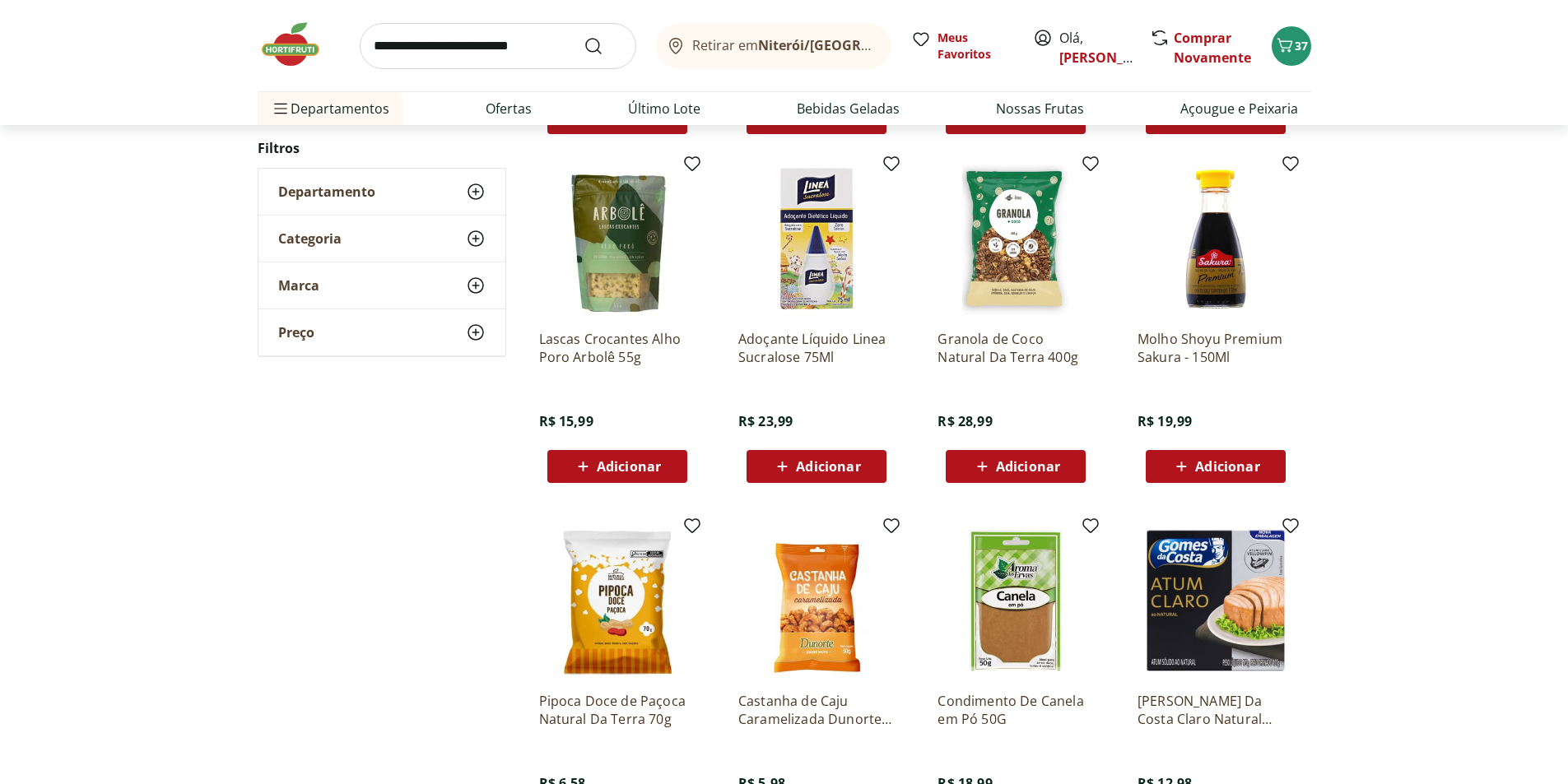
scroll to position [1316, 0]
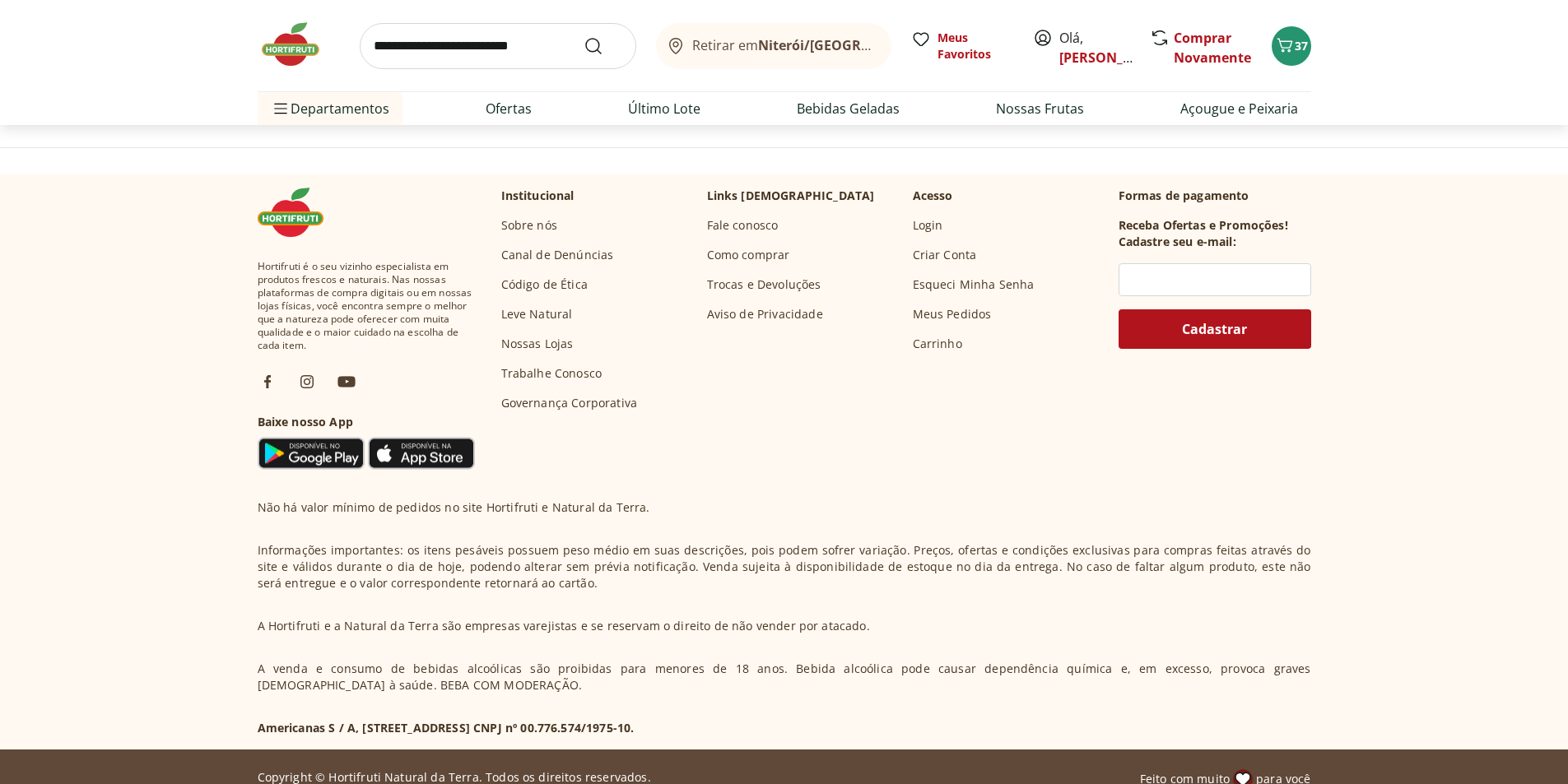
scroll to position [408, 0]
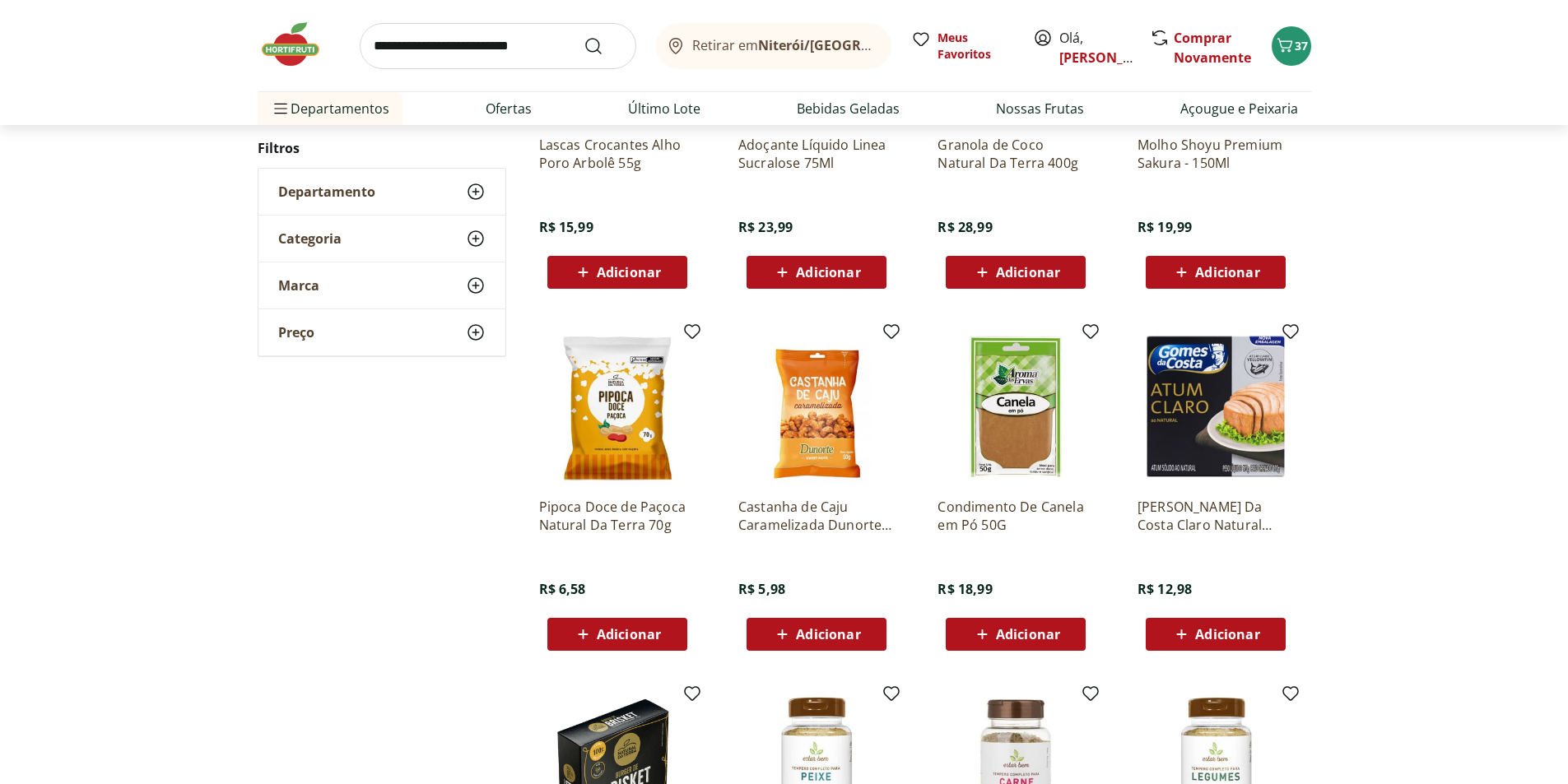
click at [1185, 632] on icon at bounding box center [1181, 635] width 21 height 20
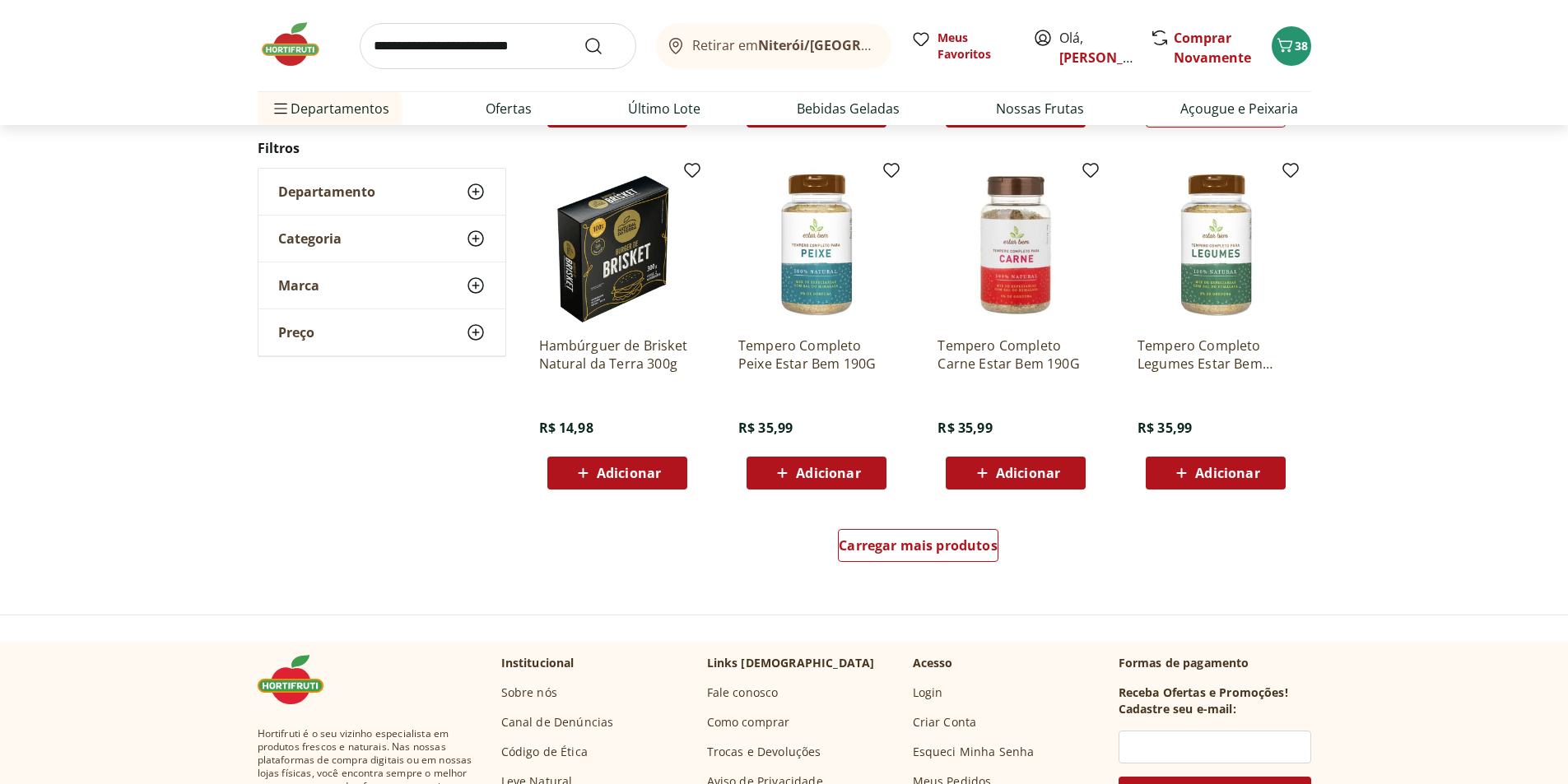
scroll to position [984, 0]
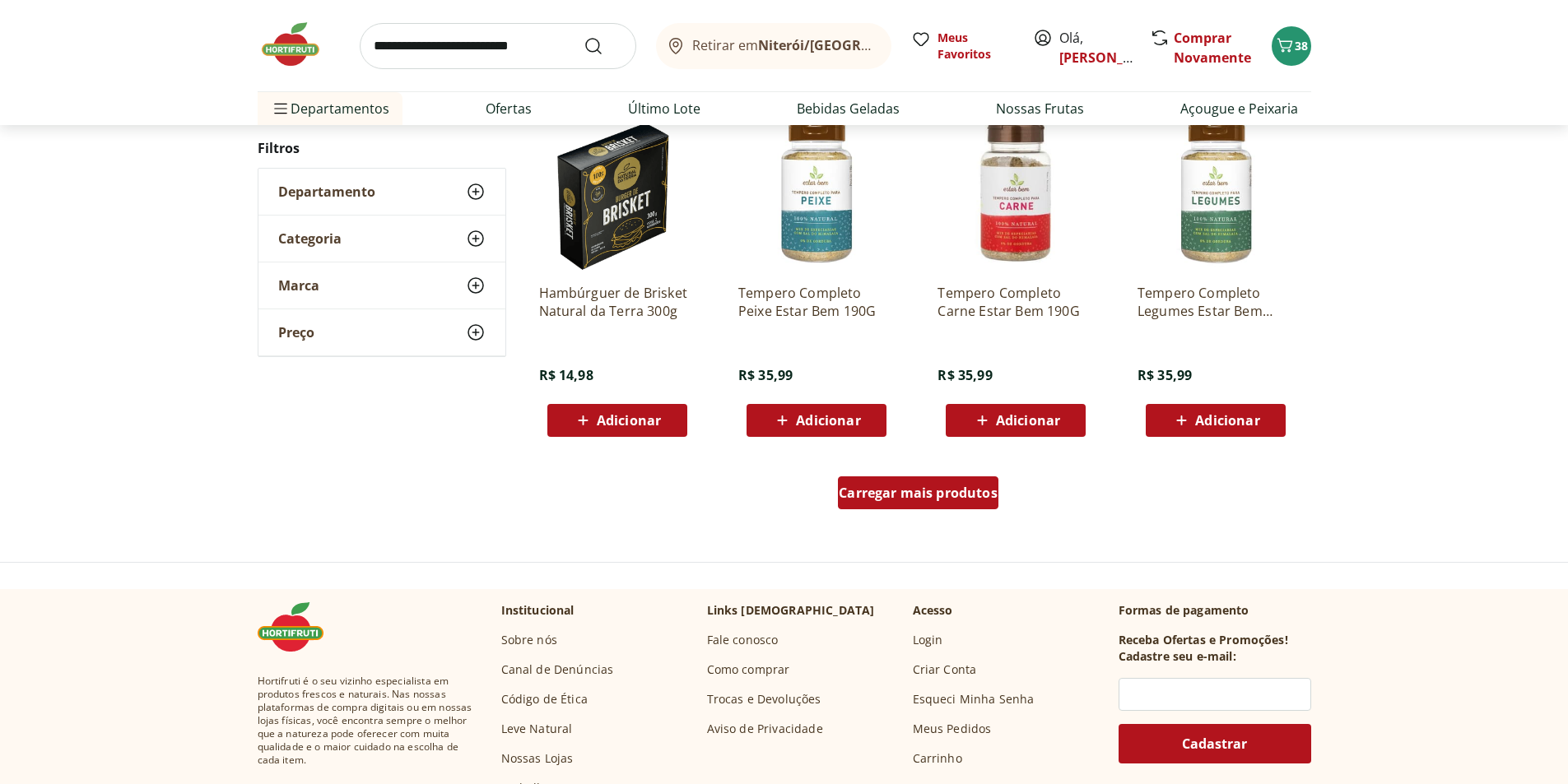
click at [987, 502] on div "Carregar mais produtos" at bounding box center [918, 492] width 160 height 33
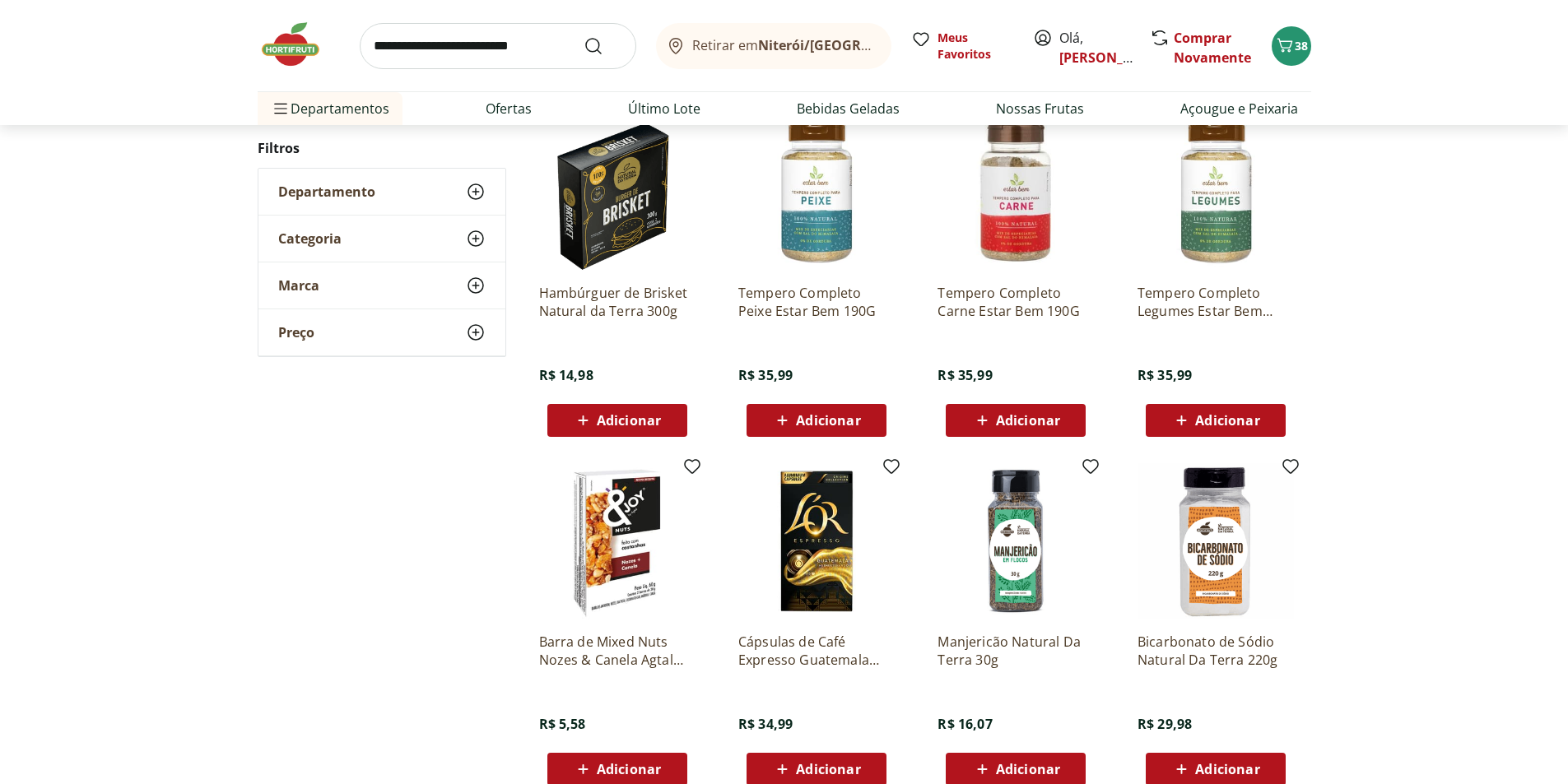
scroll to position [1066, 0]
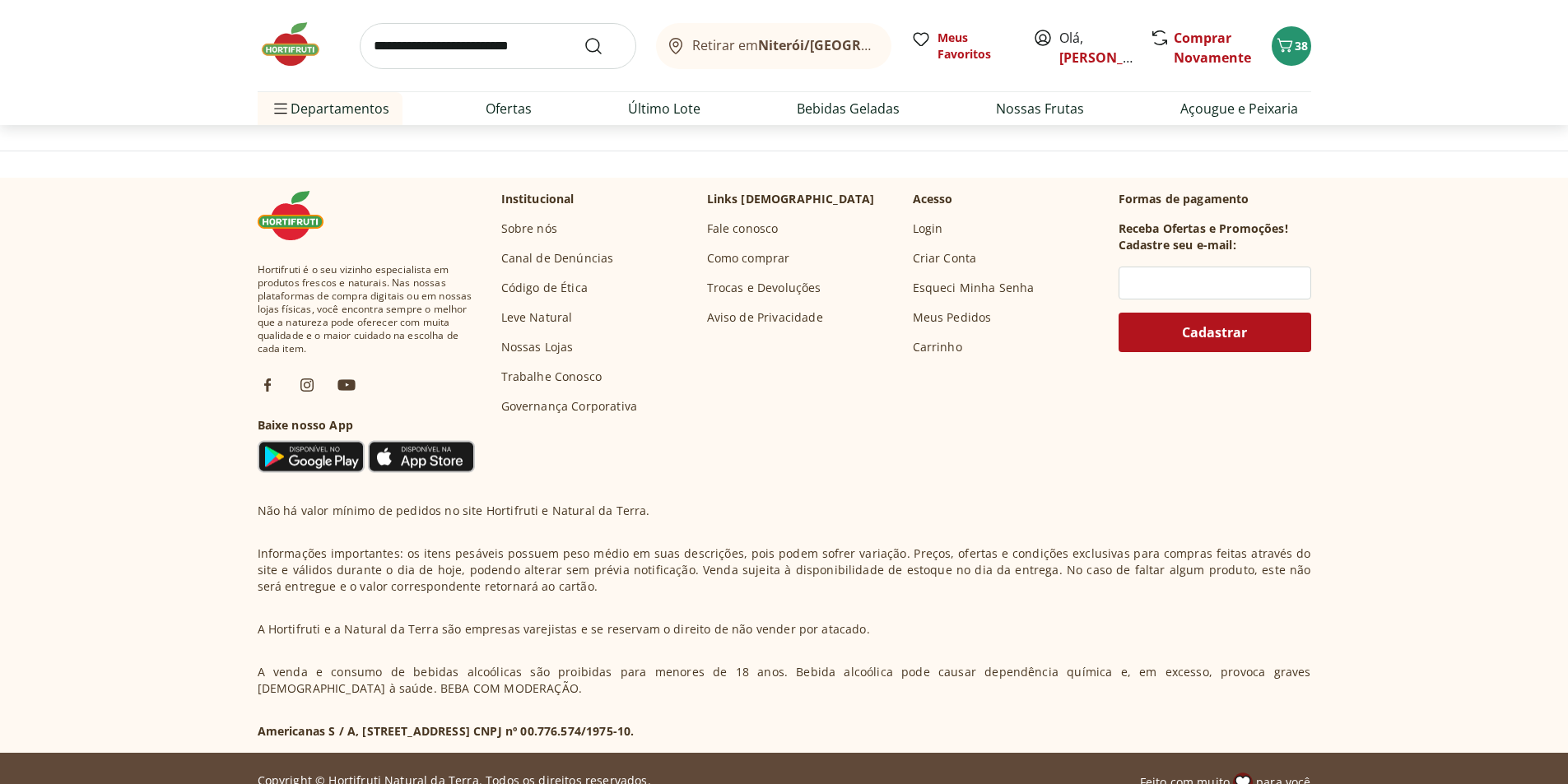
scroll to position [405, 0]
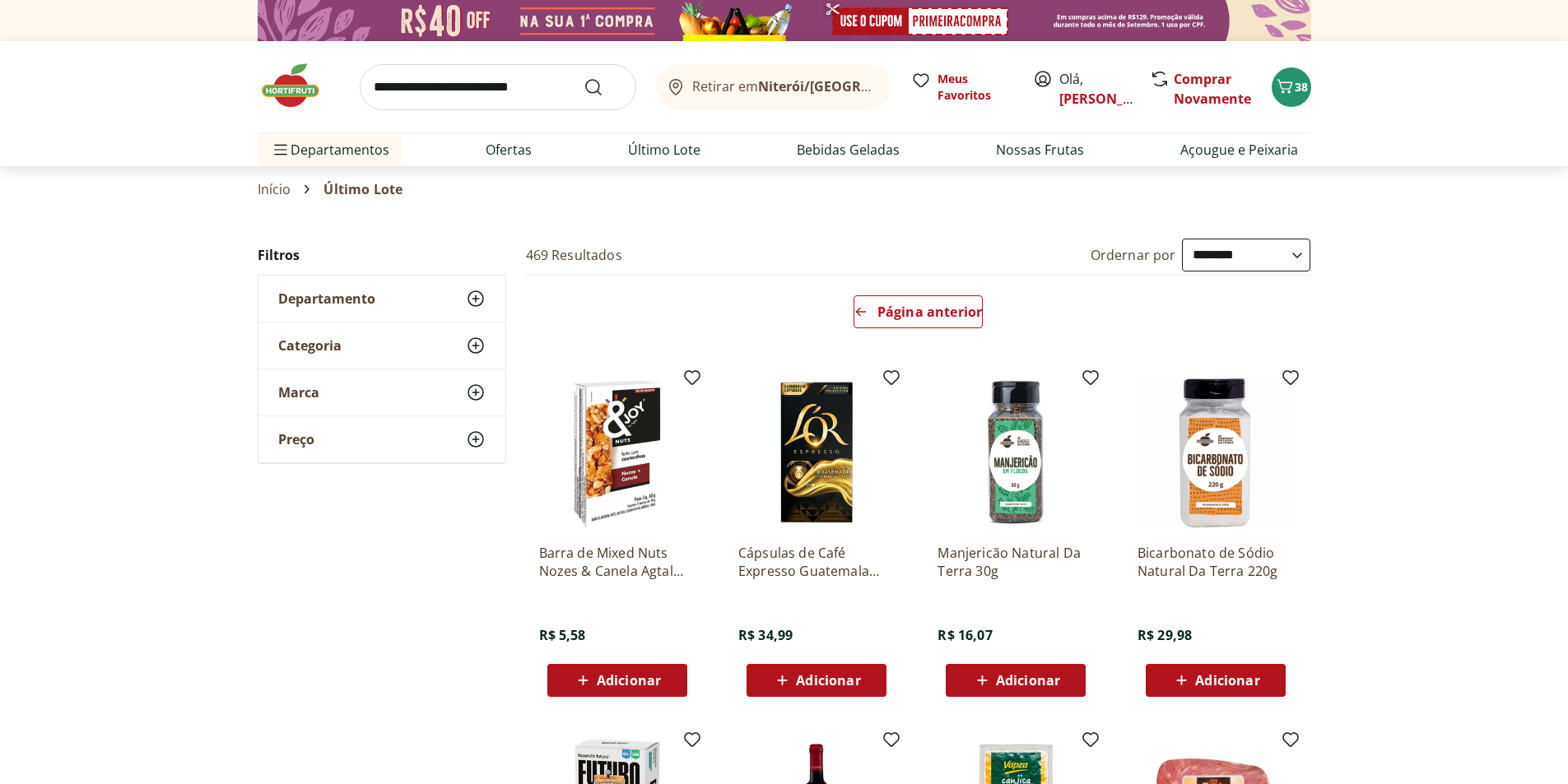
select select "**********"
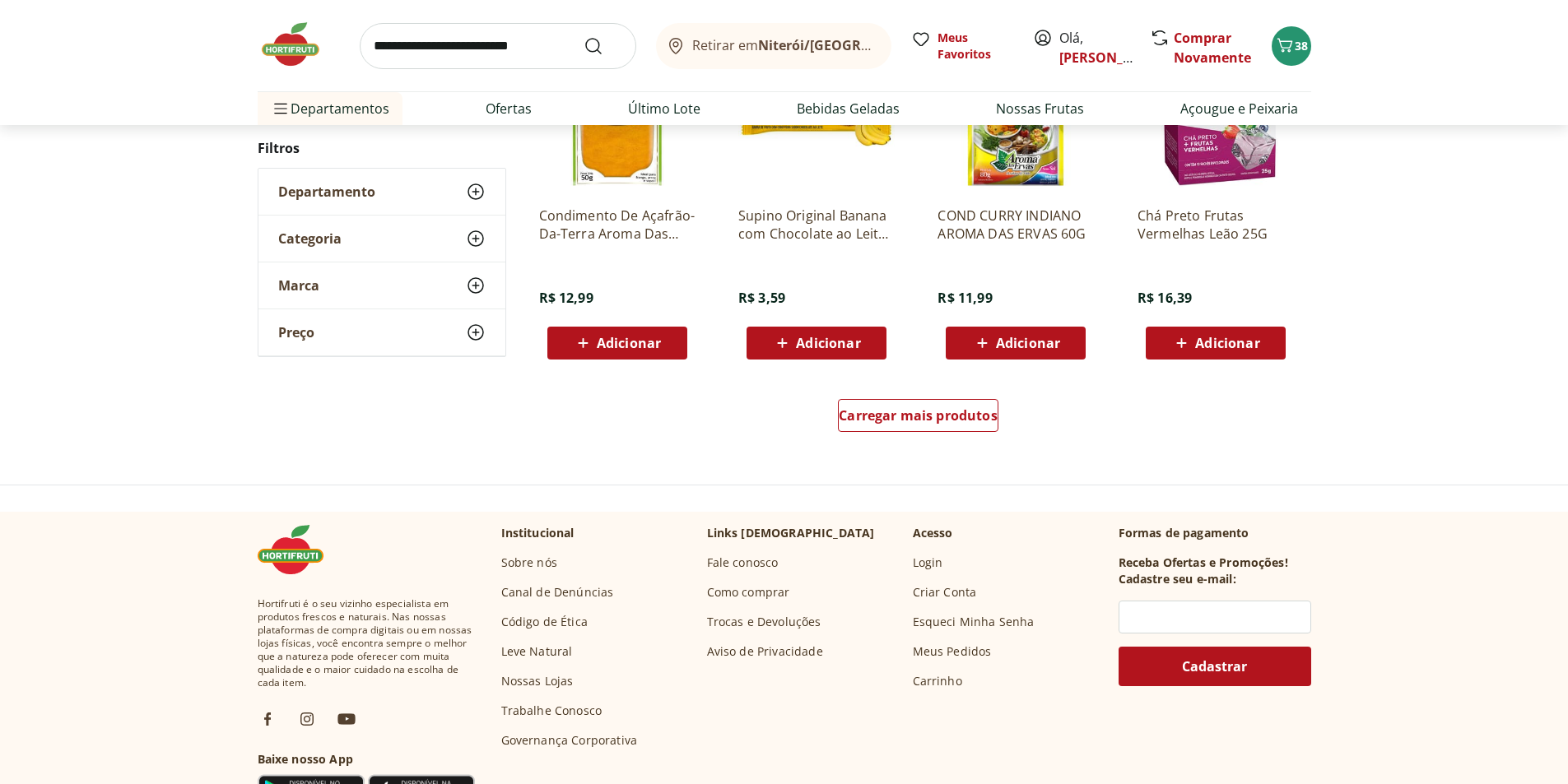
scroll to position [1063, 0]
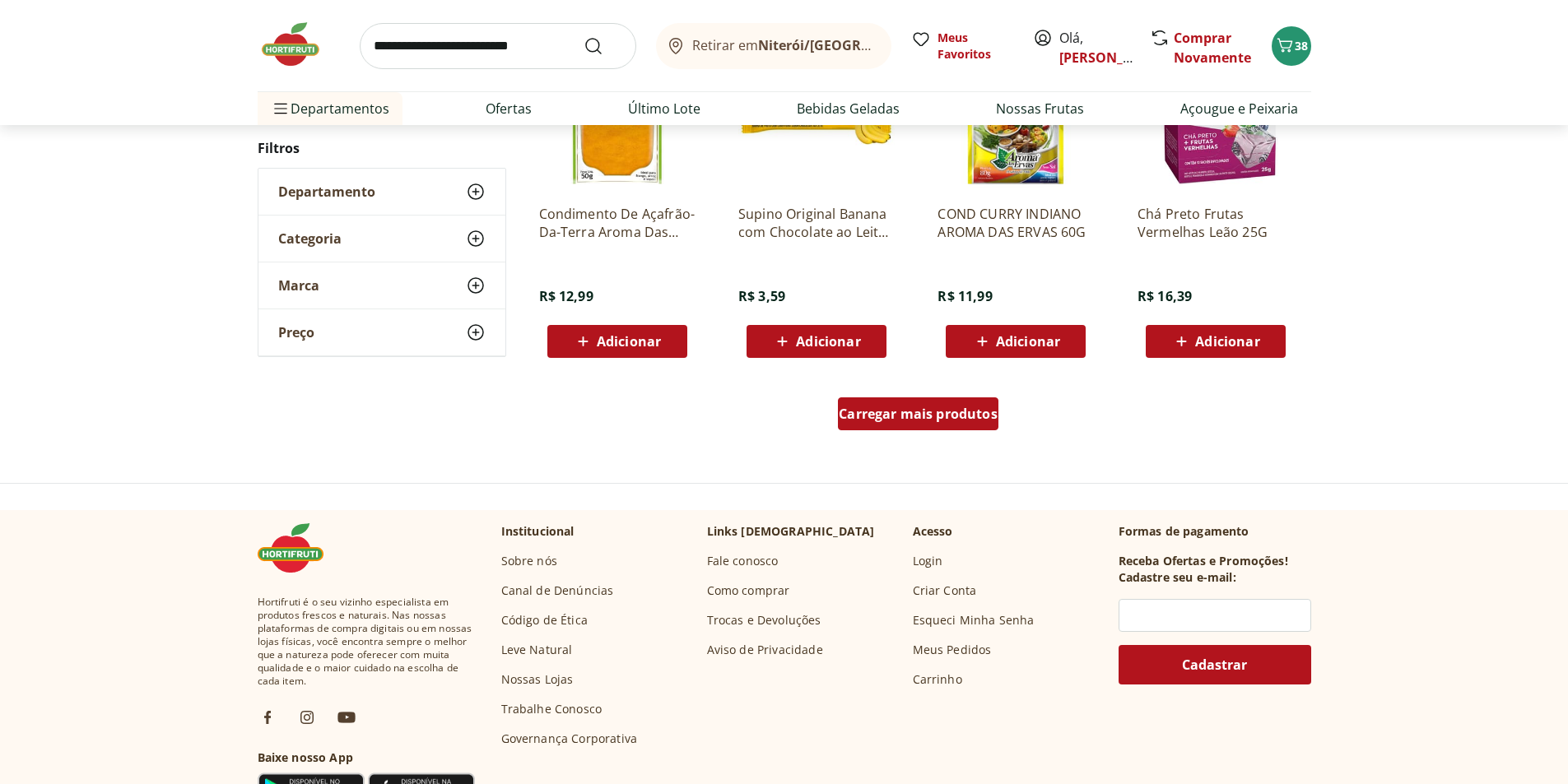
click at [945, 429] on div "Carregar mais produtos" at bounding box center [918, 414] width 160 height 33
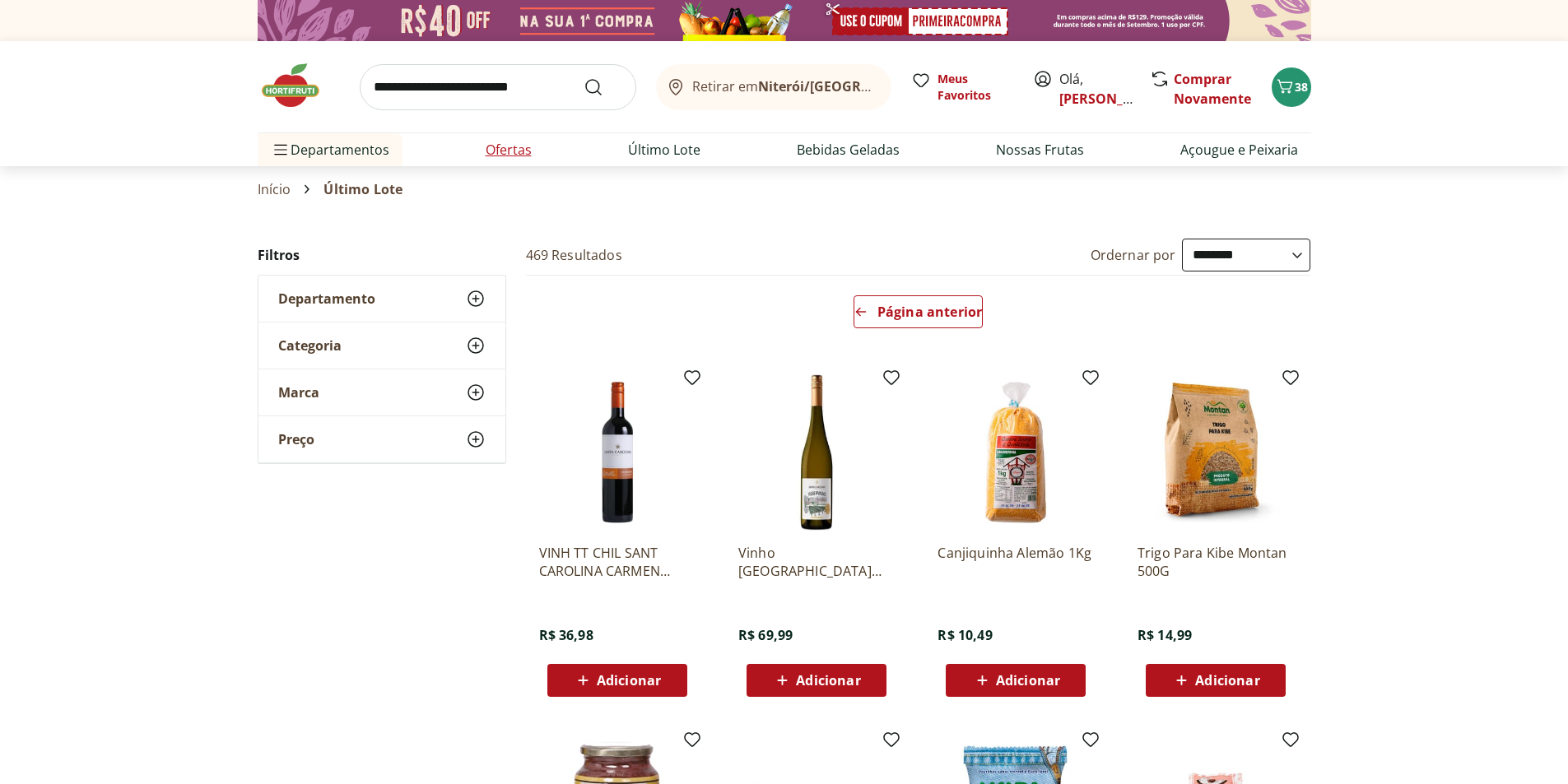
click at [508, 148] on link "Ofertas" at bounding box center [508, 150] width 46 height 20
select select "**********"
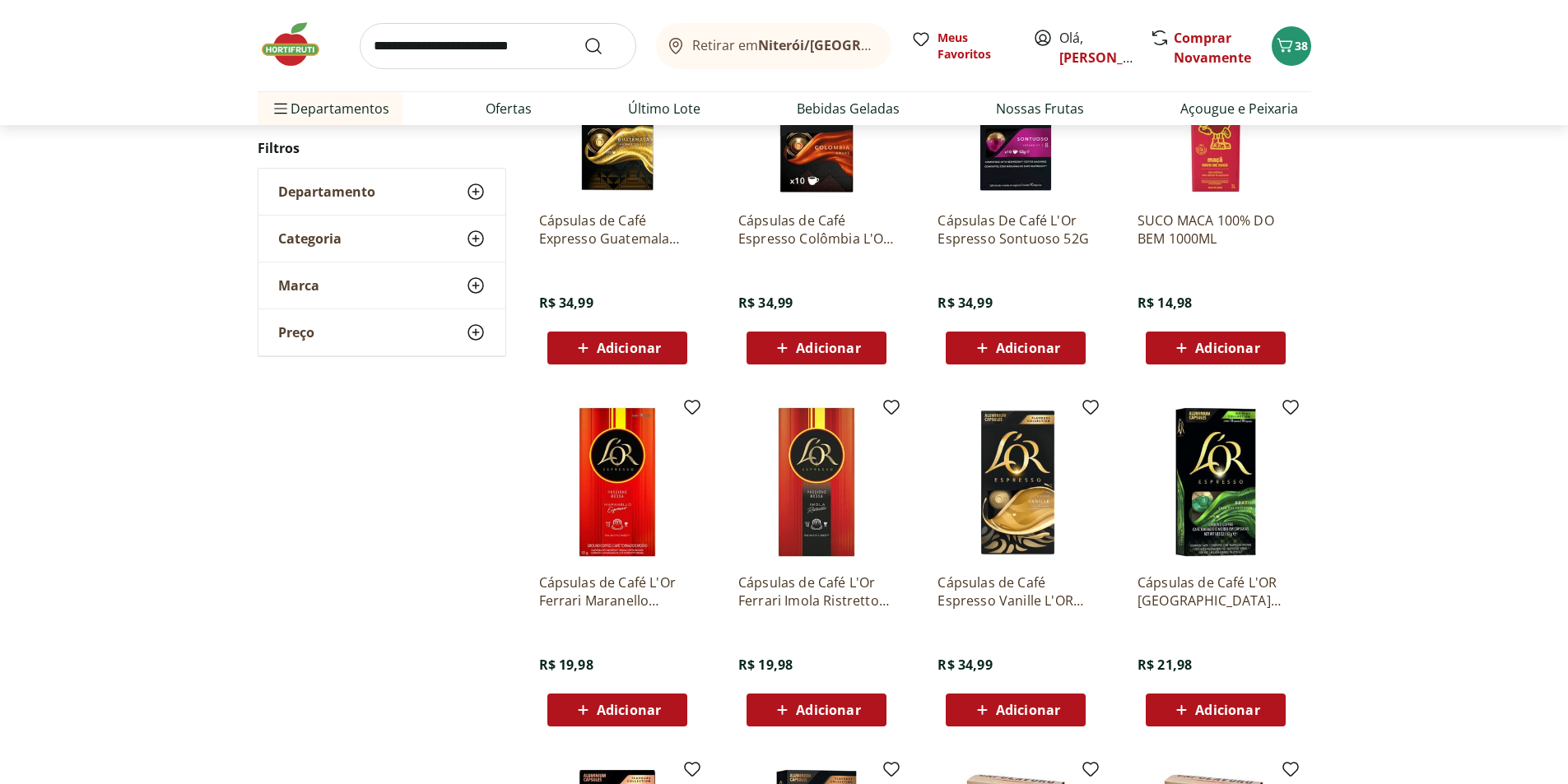
scroll to position [82, 0]
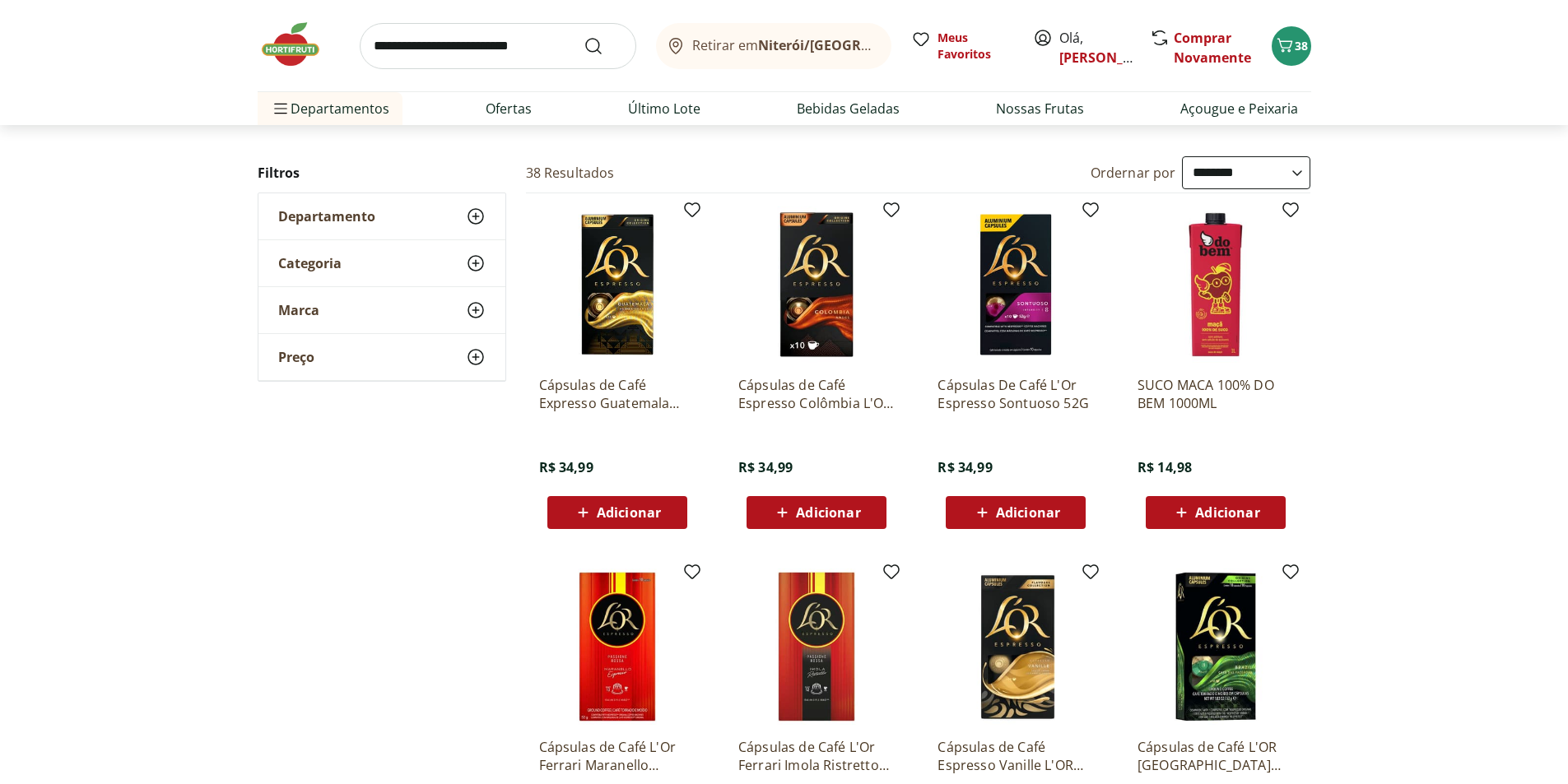
click at [1184, 502] on icon at bounding box center [1181, 512] width 21 height 20
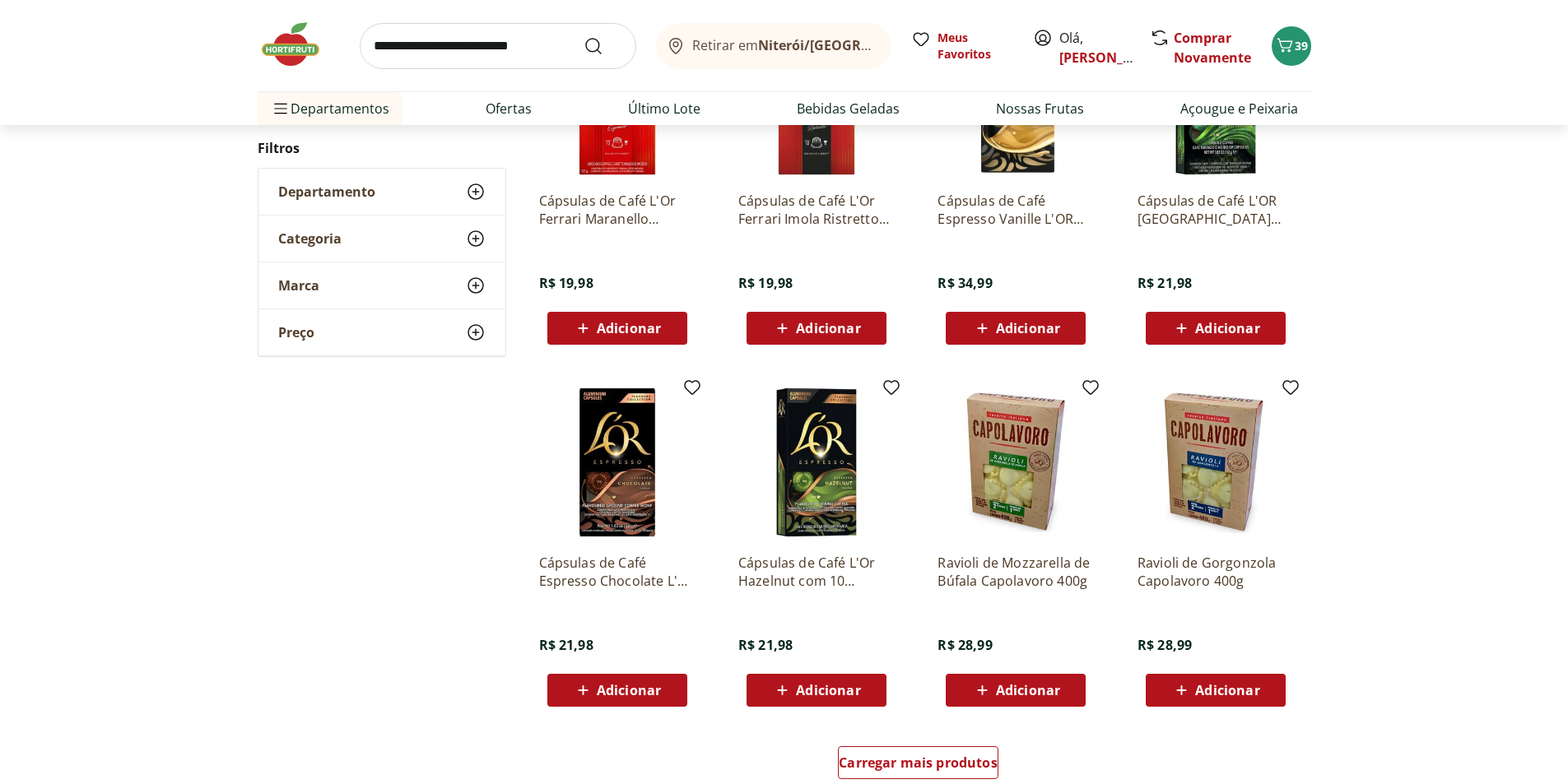
scroll to position [658, 0]
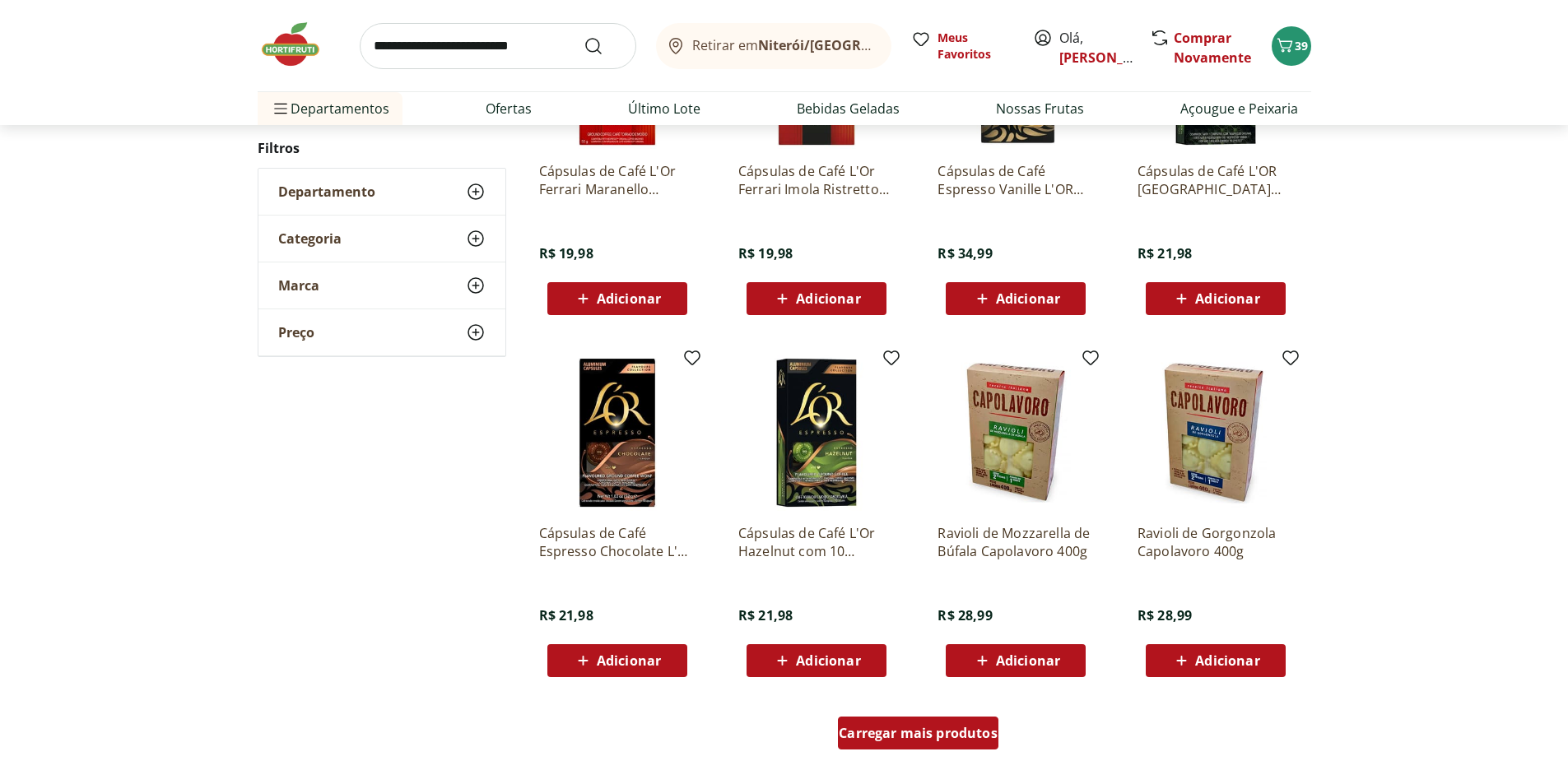
click at [948, 736] on span "Carregar mais produtos" at bounding box center [918, 733] width 159 height 14
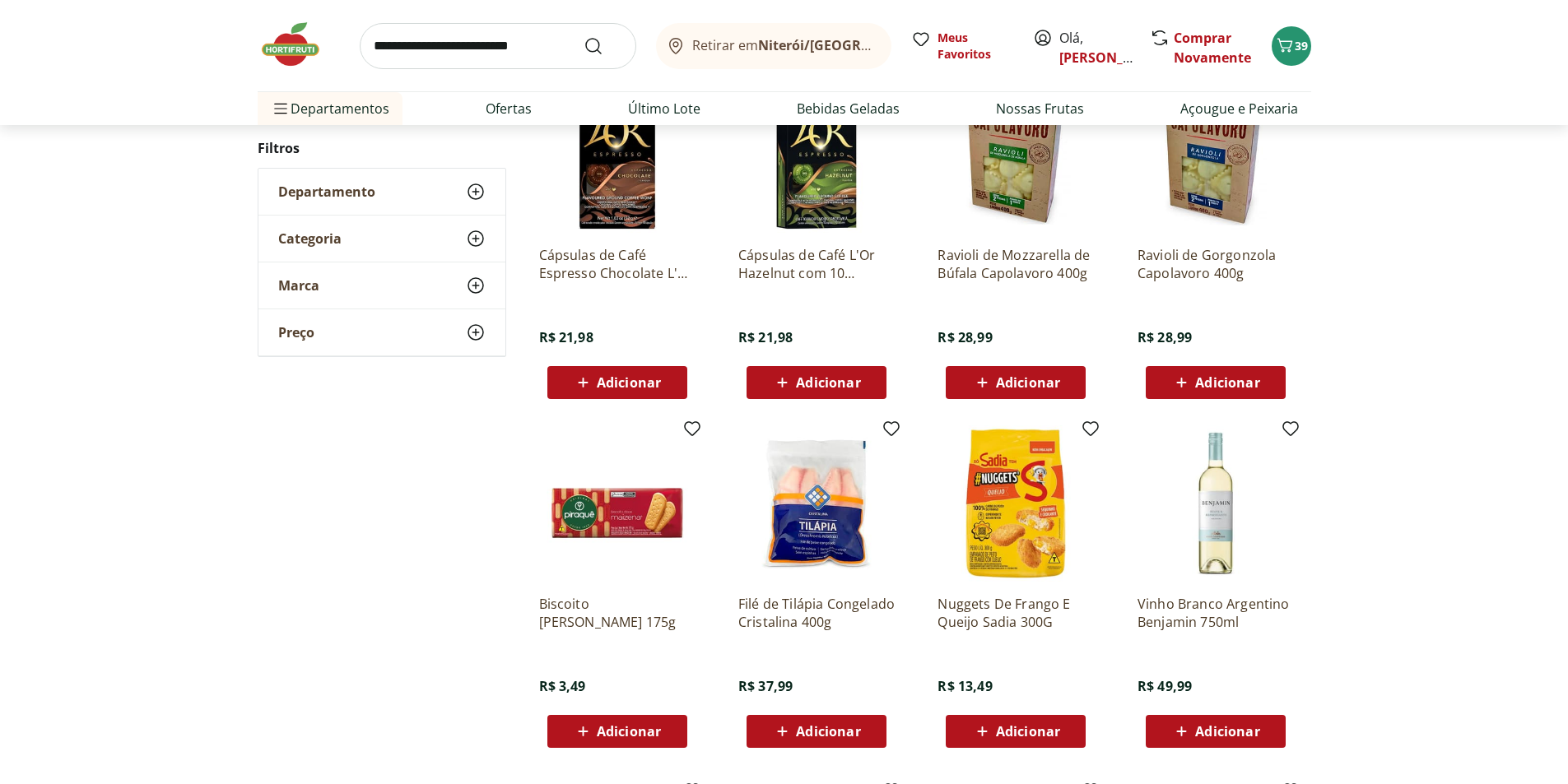
scroll to position [988, 0]
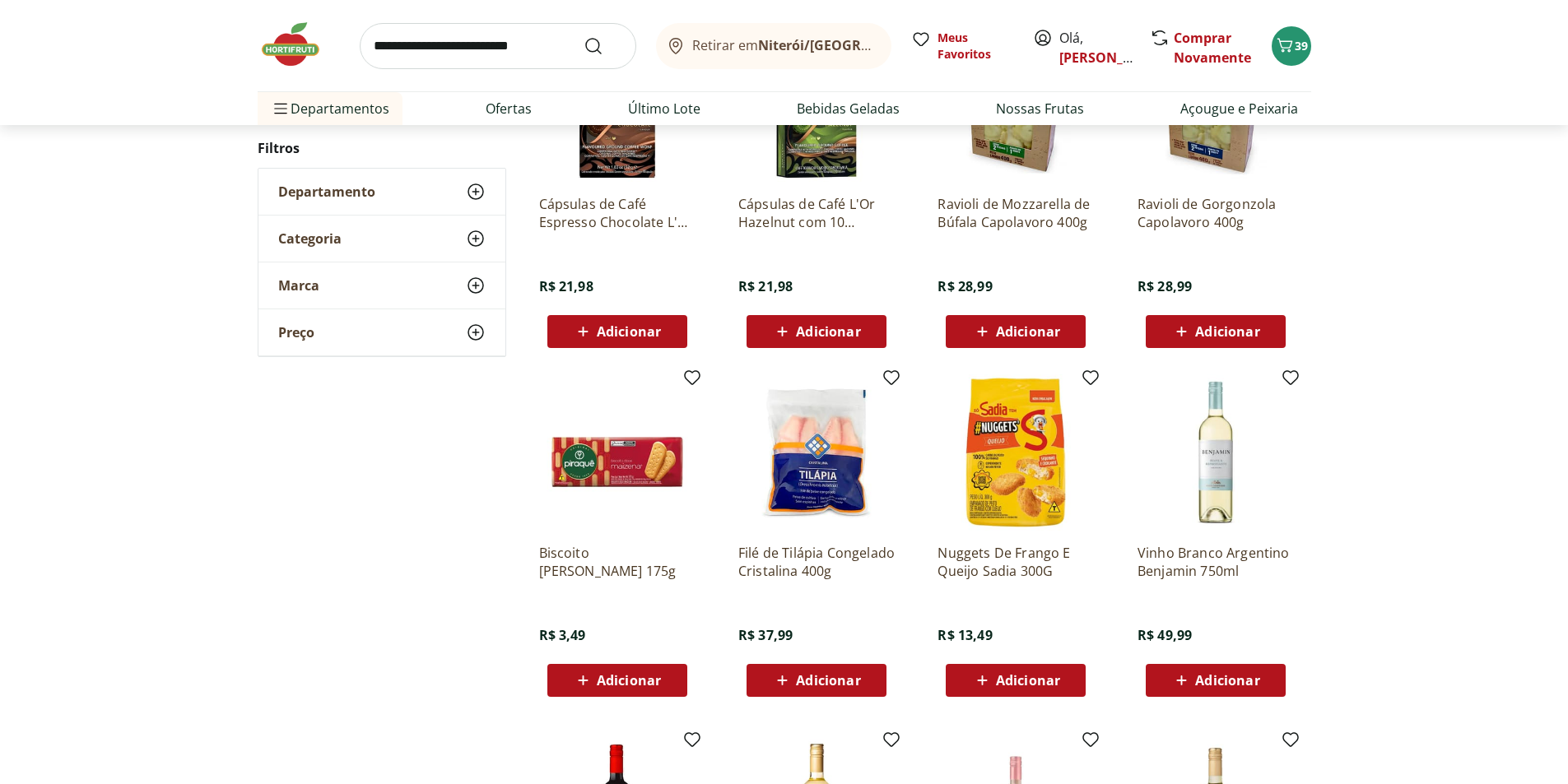
click at [795, 684] on span "Adicionar" at bounding box center [816, 681] width 88 height 20
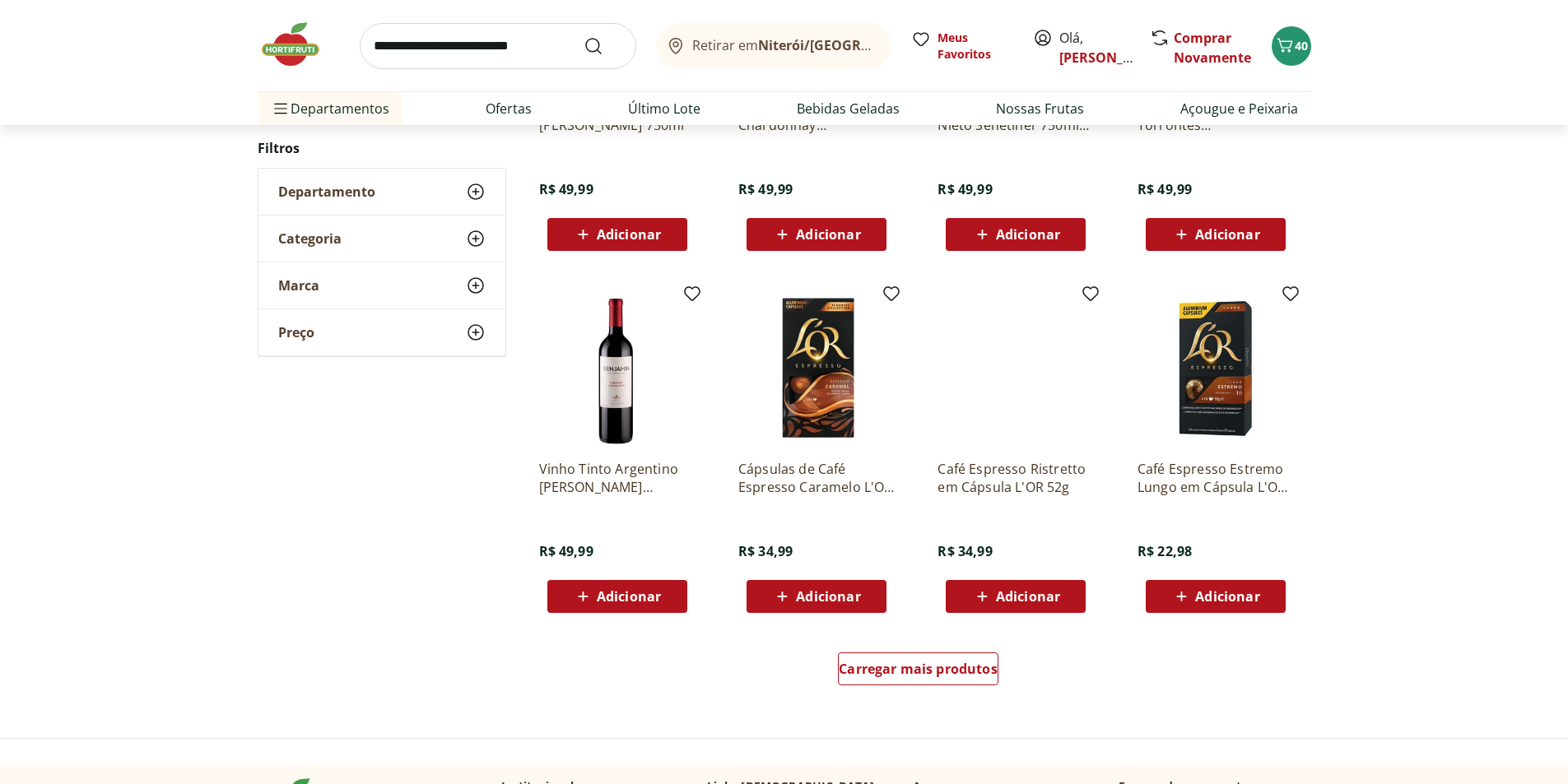
scroll to position [988, 0]
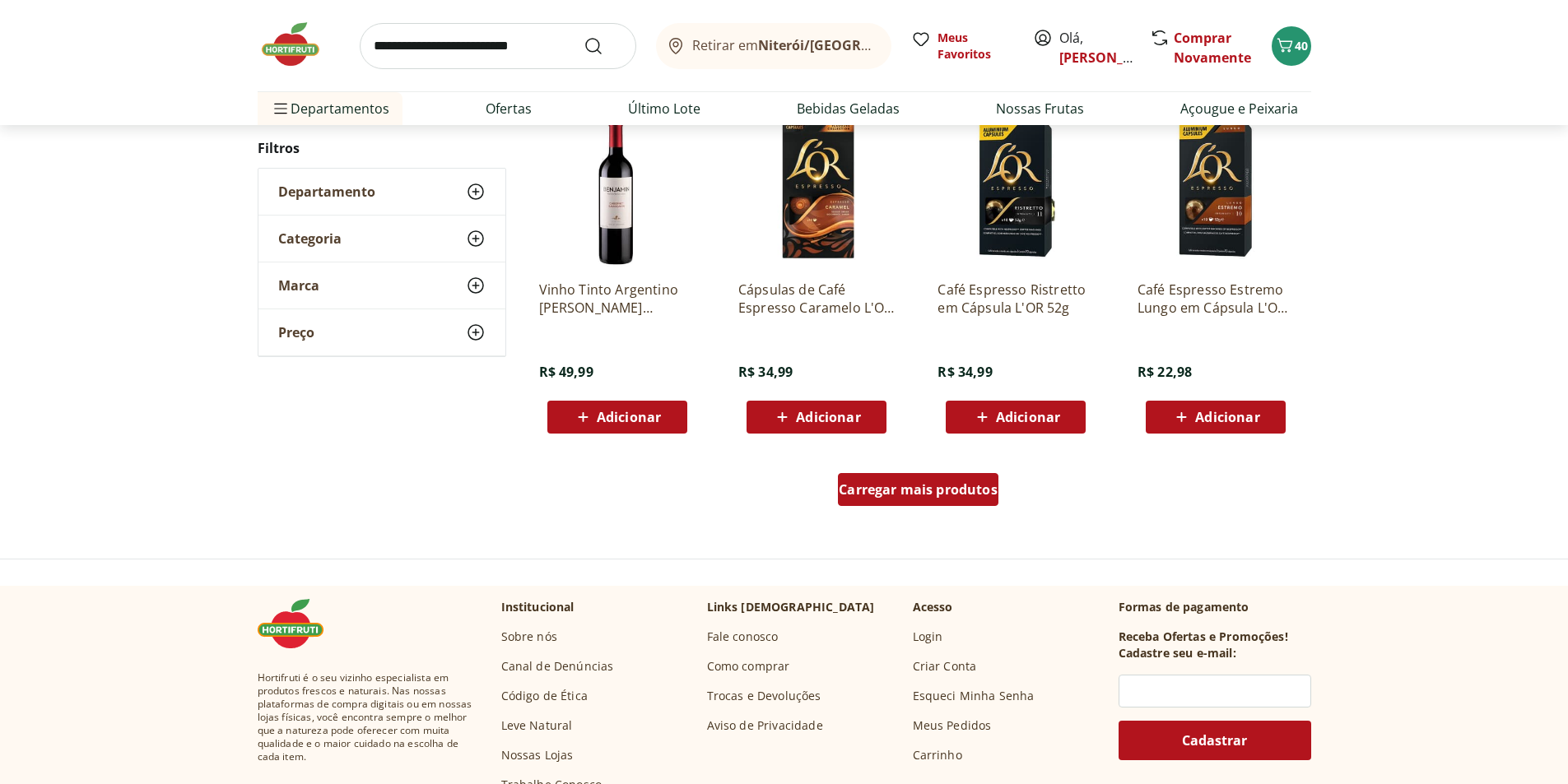
click at [944, 500] on div "Carregar mais produtos" at bounding box center [918, 490] width 160 height 33
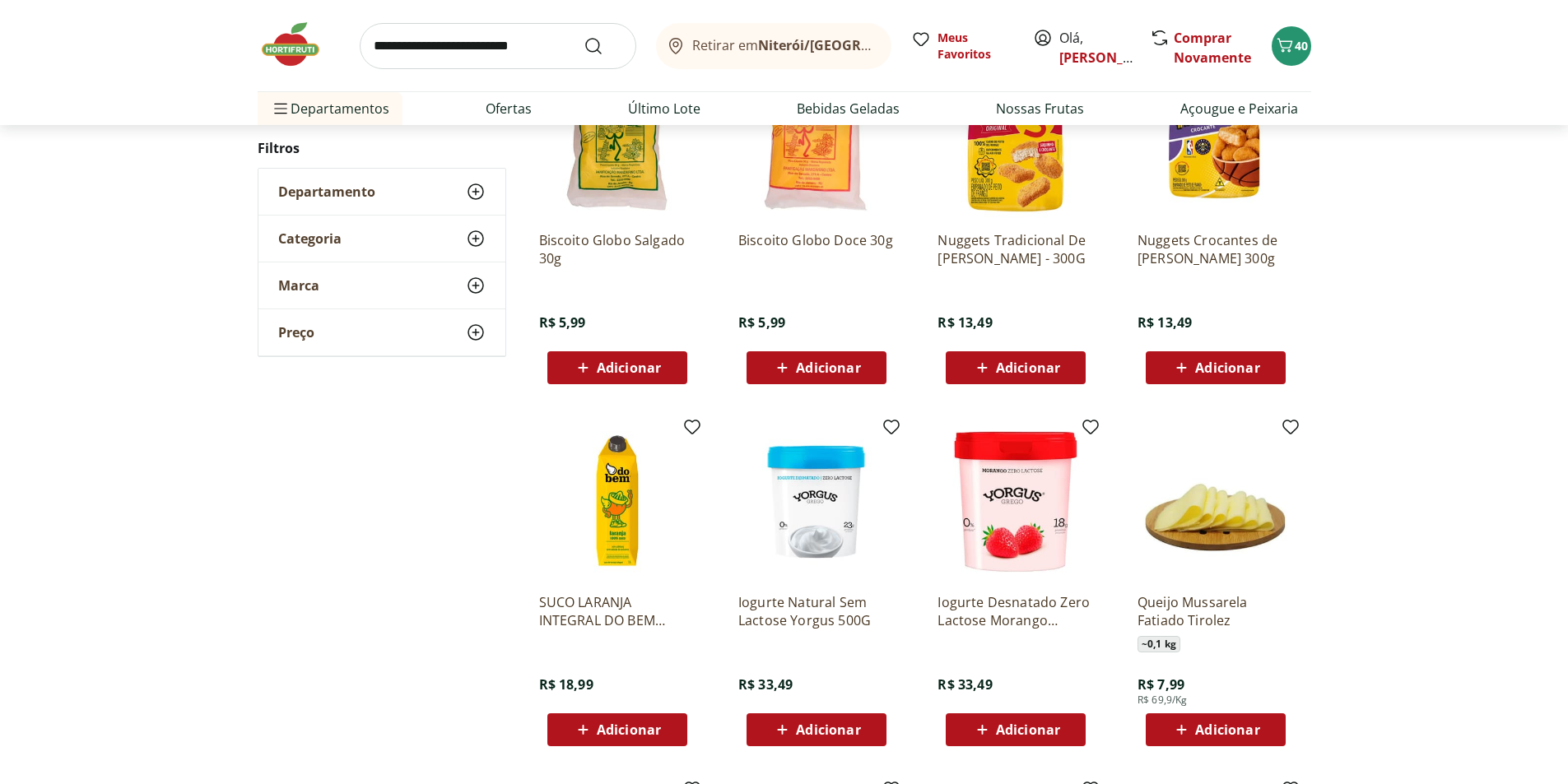
scroll to position [1399, 0]
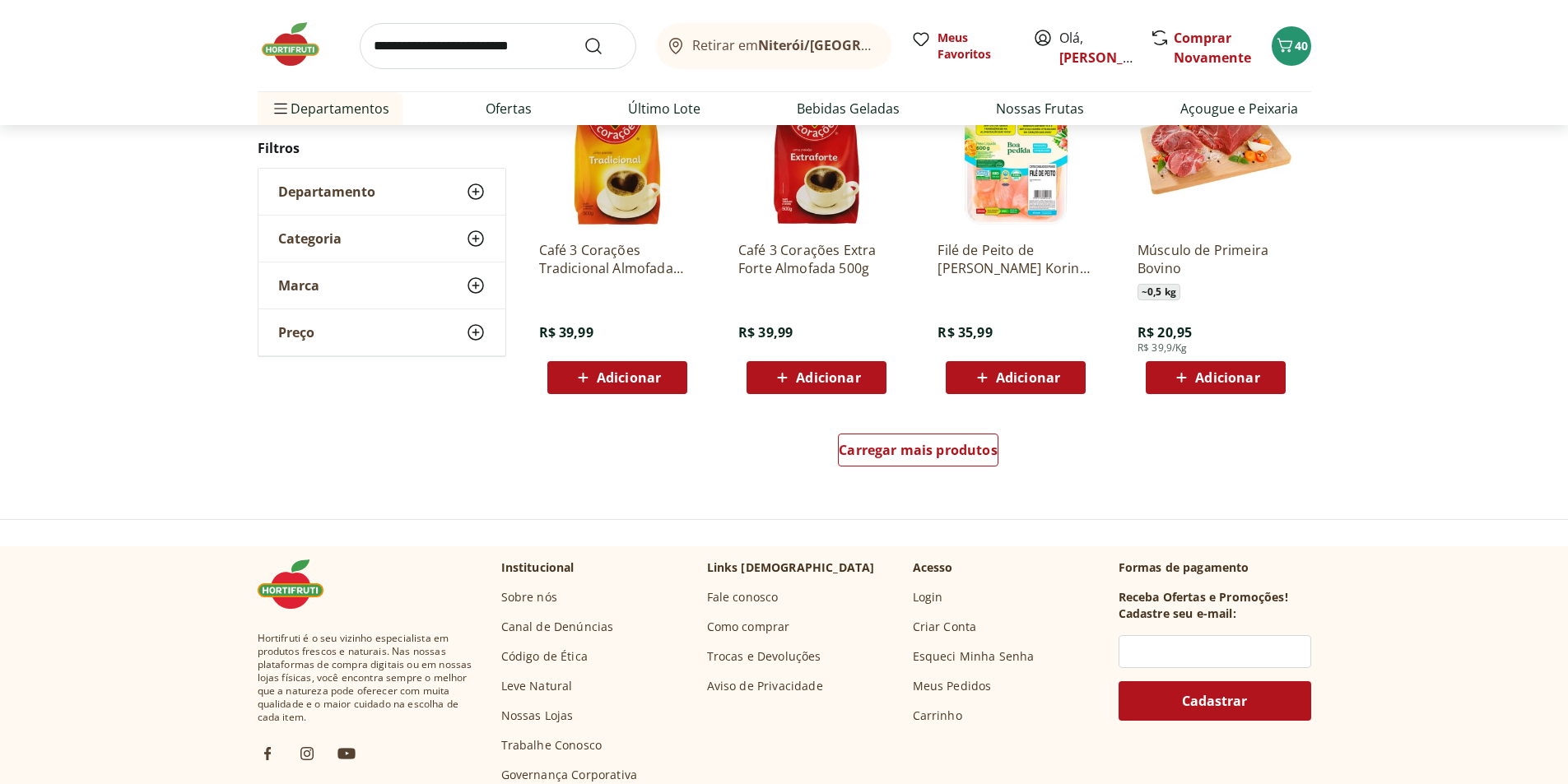
scroll to position [1066, 0]
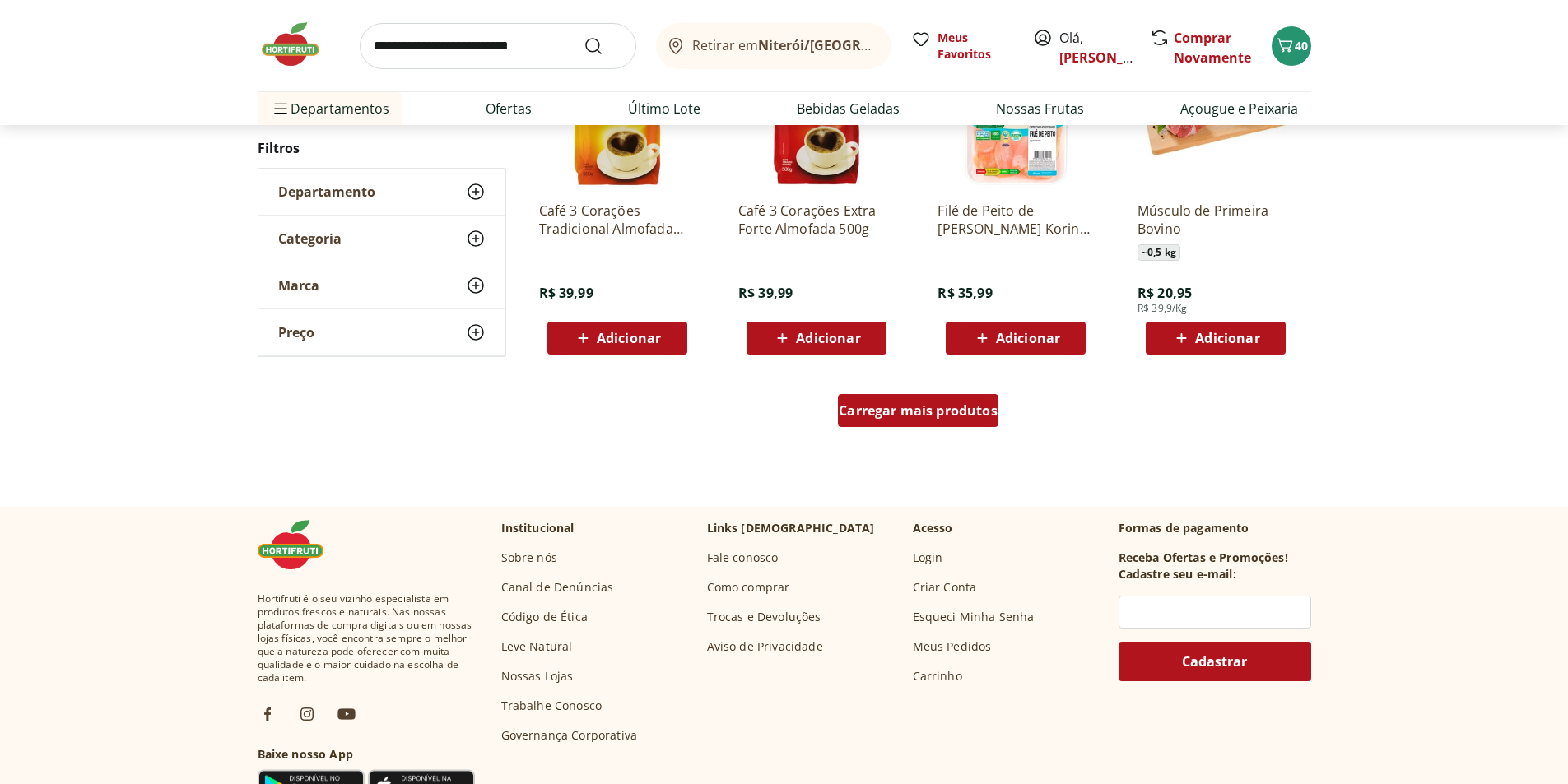
click at [881, 420] on div "Carregar mais produtos" at bounding box center [918, 410] width 160 height 33
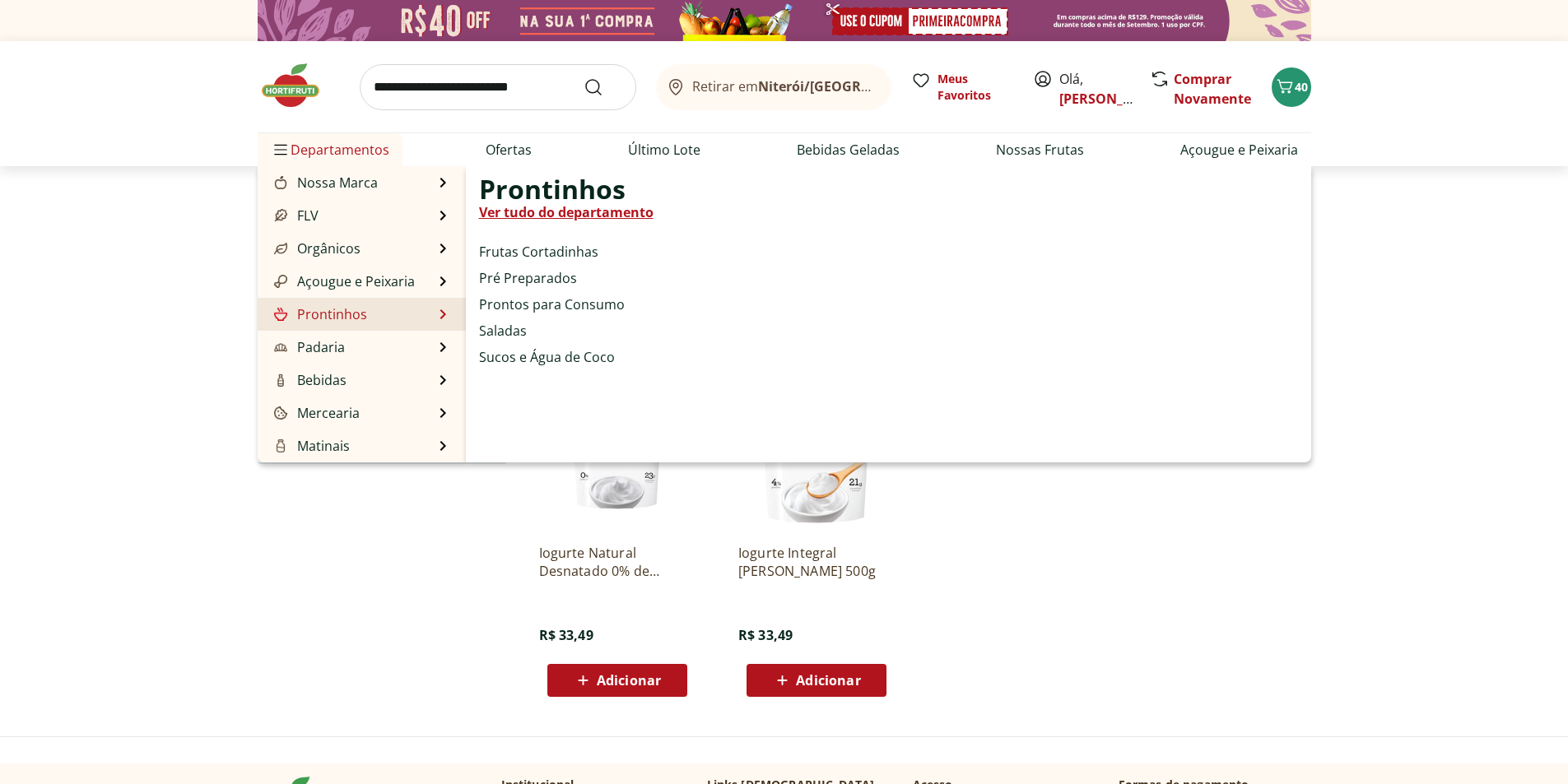
click at [399, 311] on li "Prontinhos Prontinhos Ver tudo do departamento Frutas Cortadinhas Pré Preparado…" at bounding box center [361, 314] width 208 height 33
click at [588, 211] on link "Ver tudo do departamento" at bounding box center [566, 213] width 175 height 20
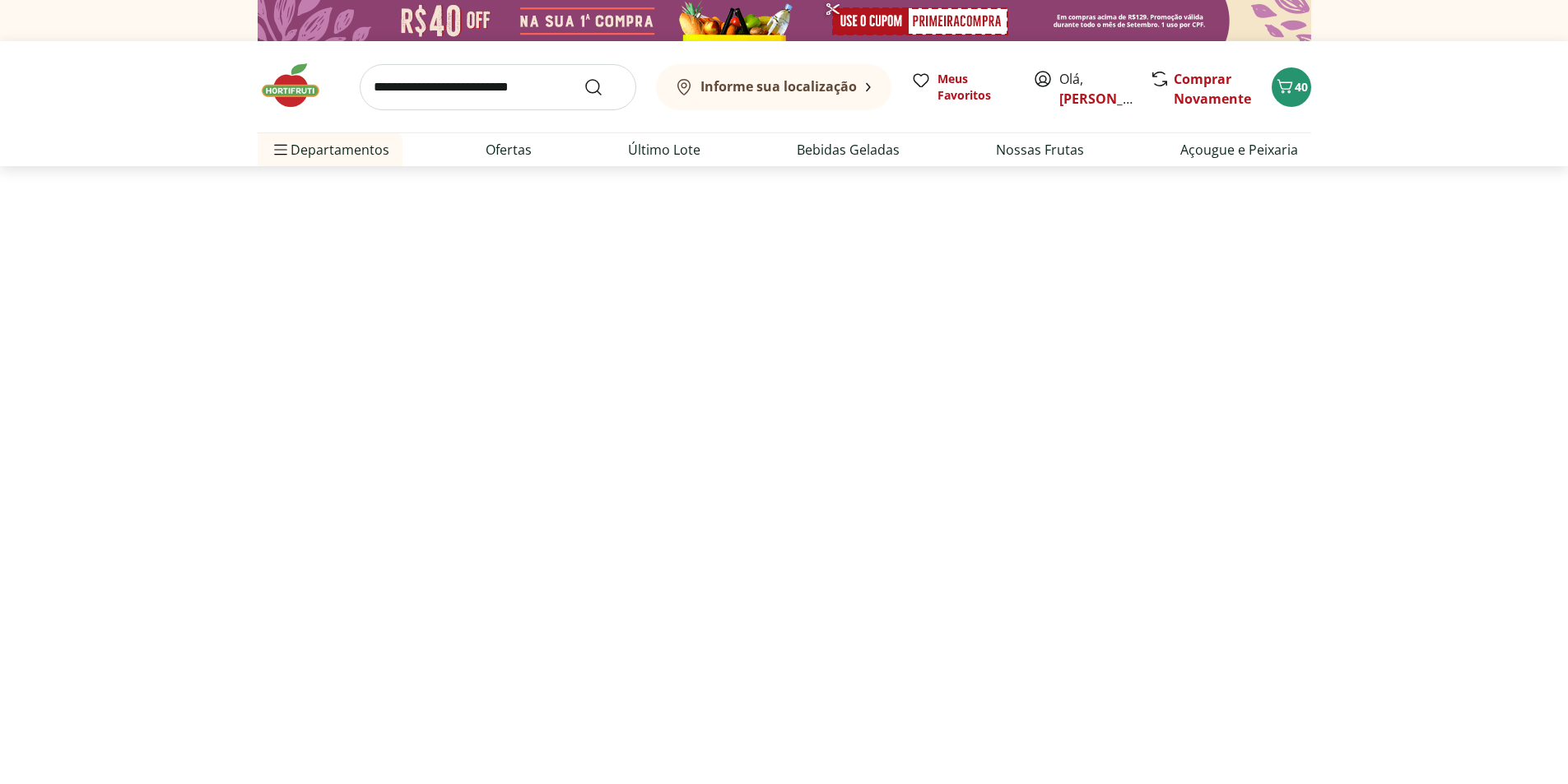
select select "**********"
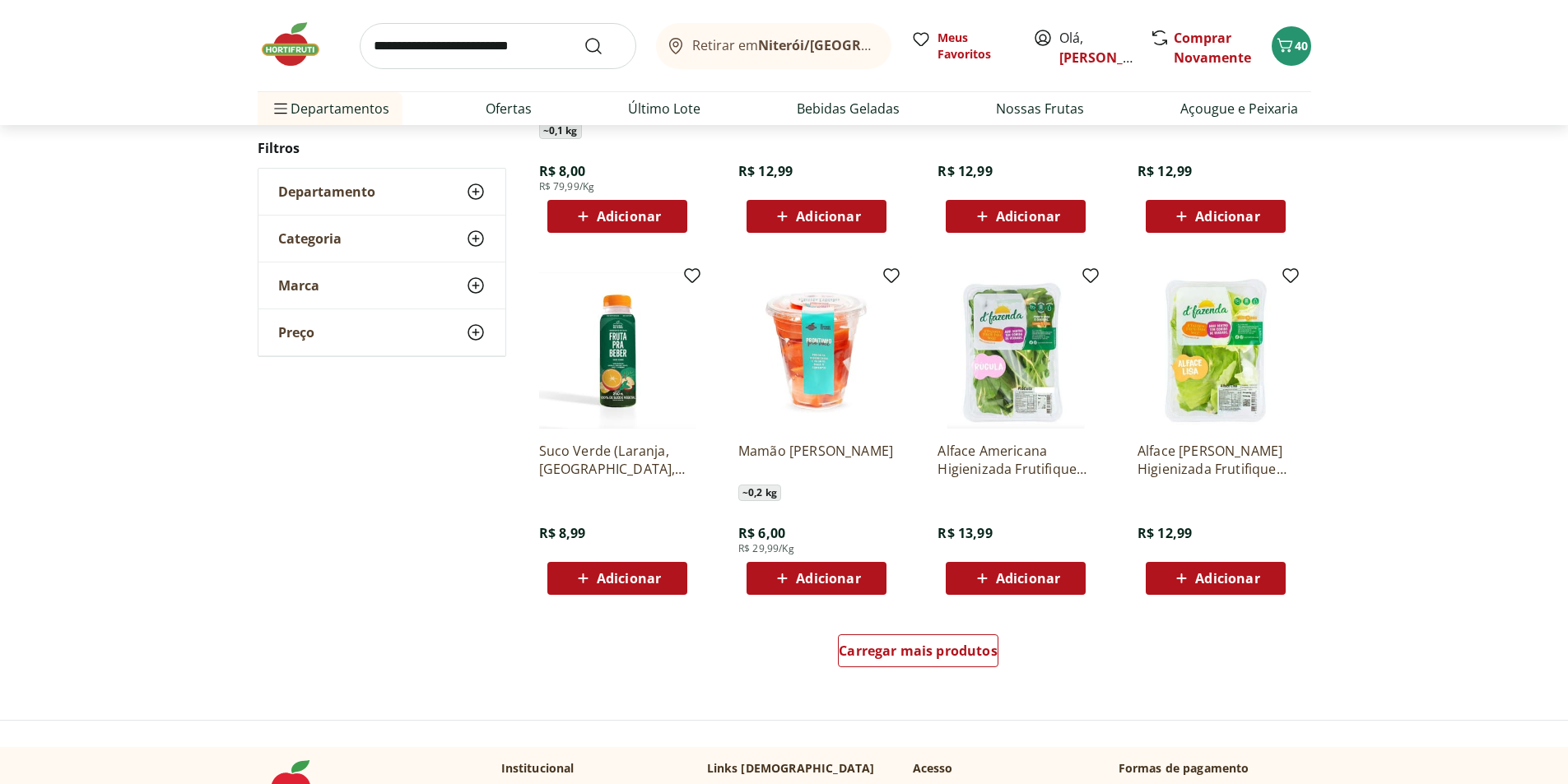
scroll to position [823, 0]
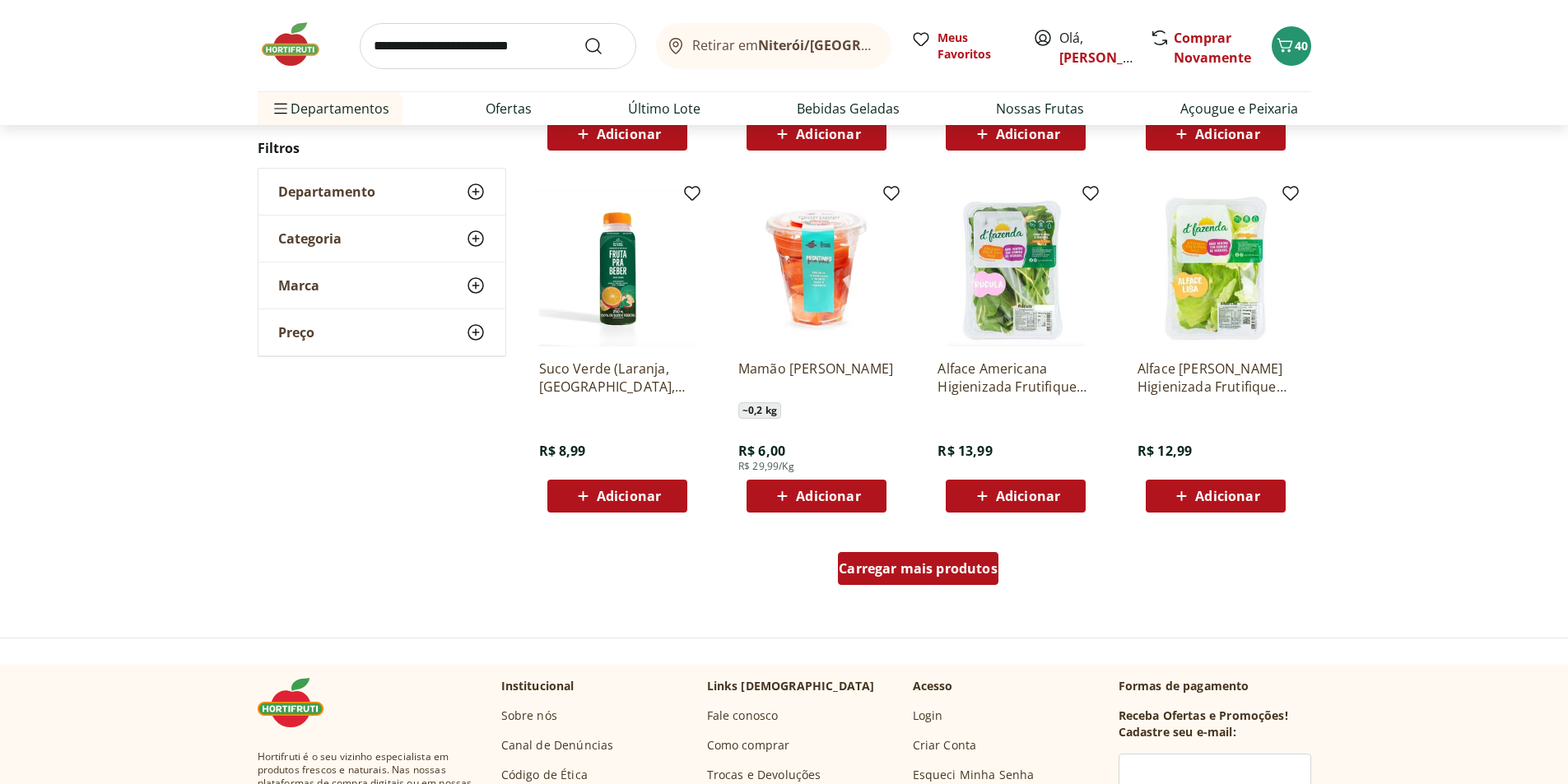
click at [929, 578] on div "Carregar mais produtos" at bounding box center [918, 569] width 160 height 33
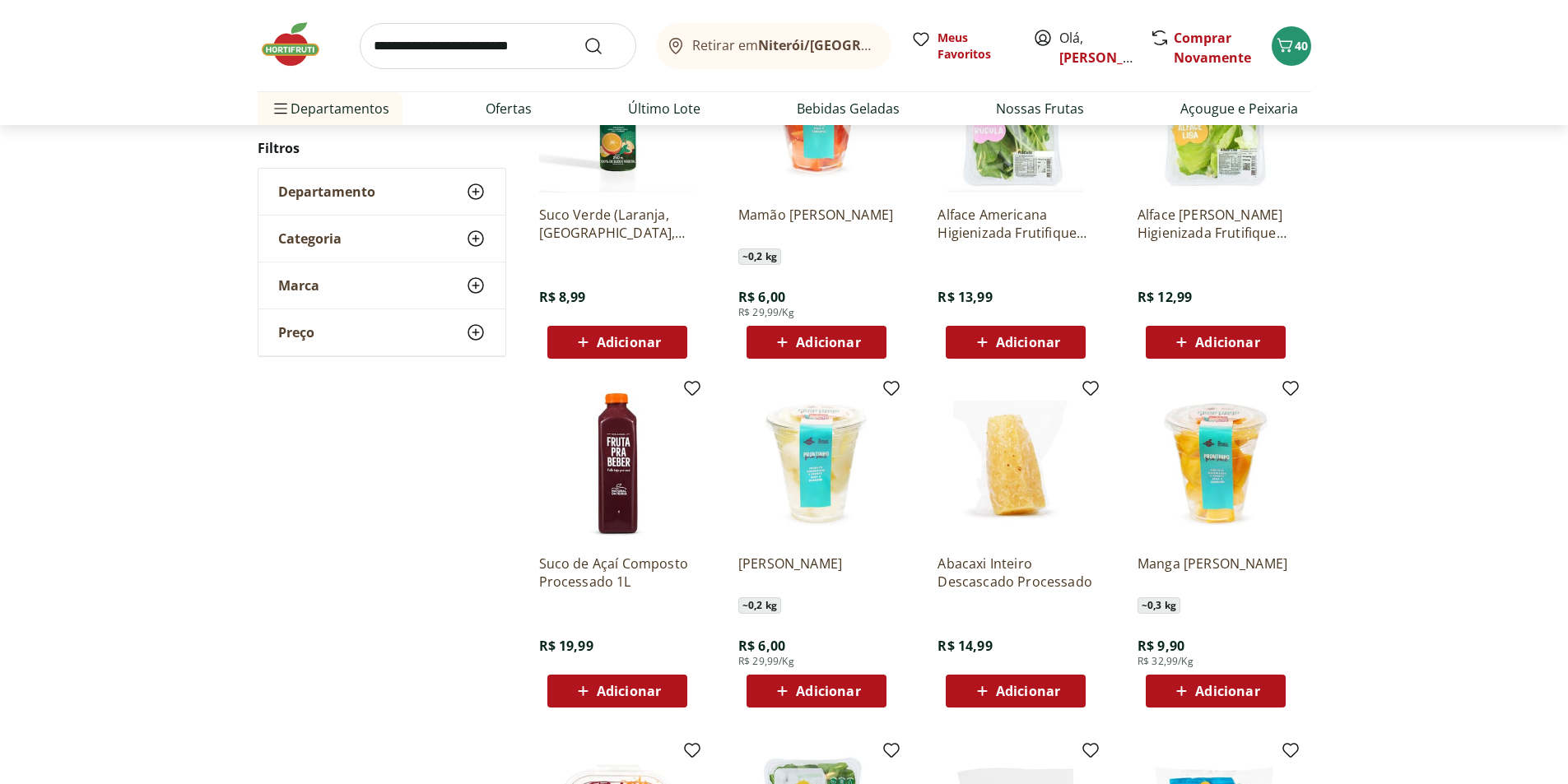
scroll to position [988, 0]
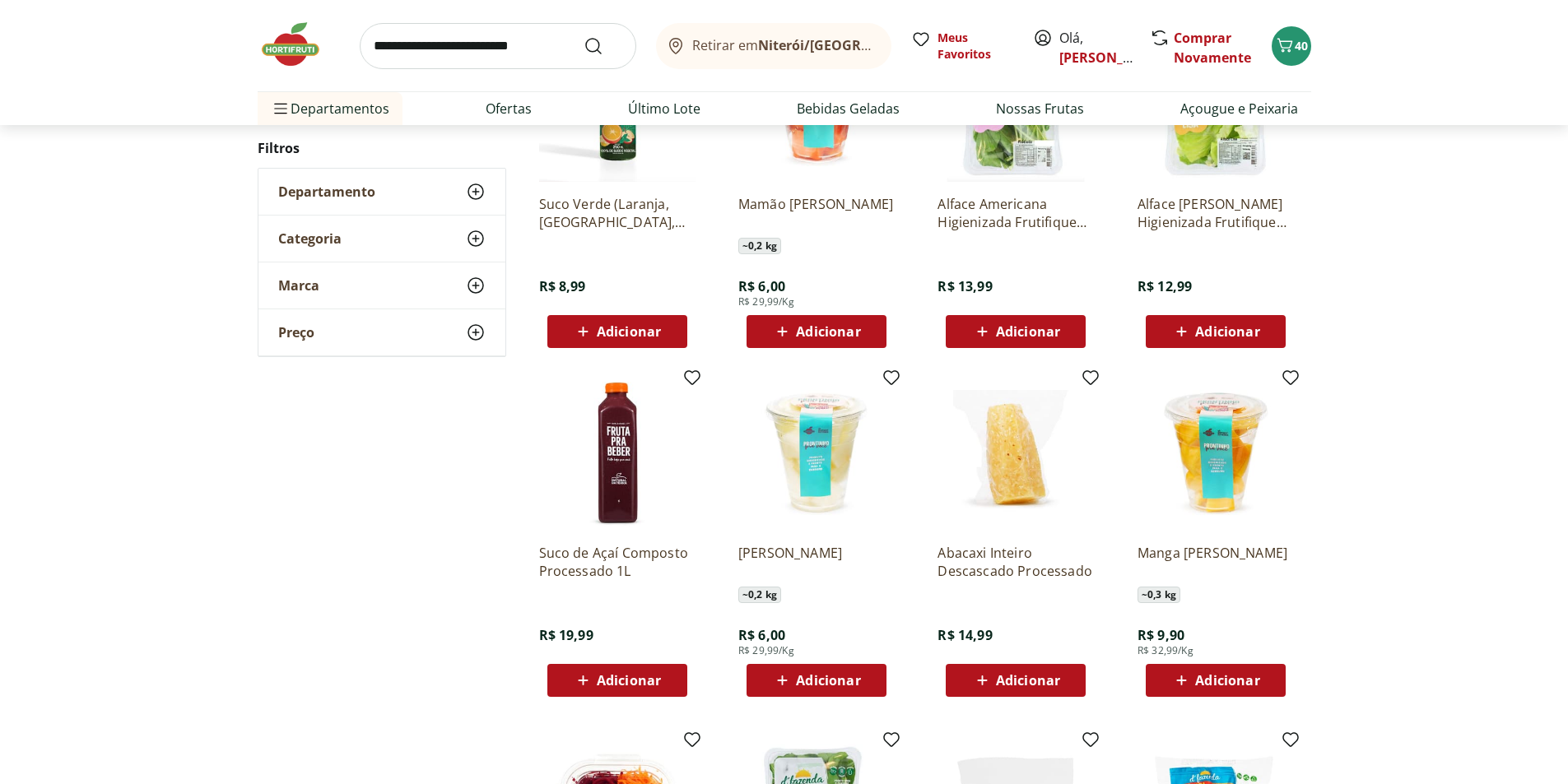
click at [569, 689] on div "Adicionar" at bounding box center [617, 680] width 113 height 30
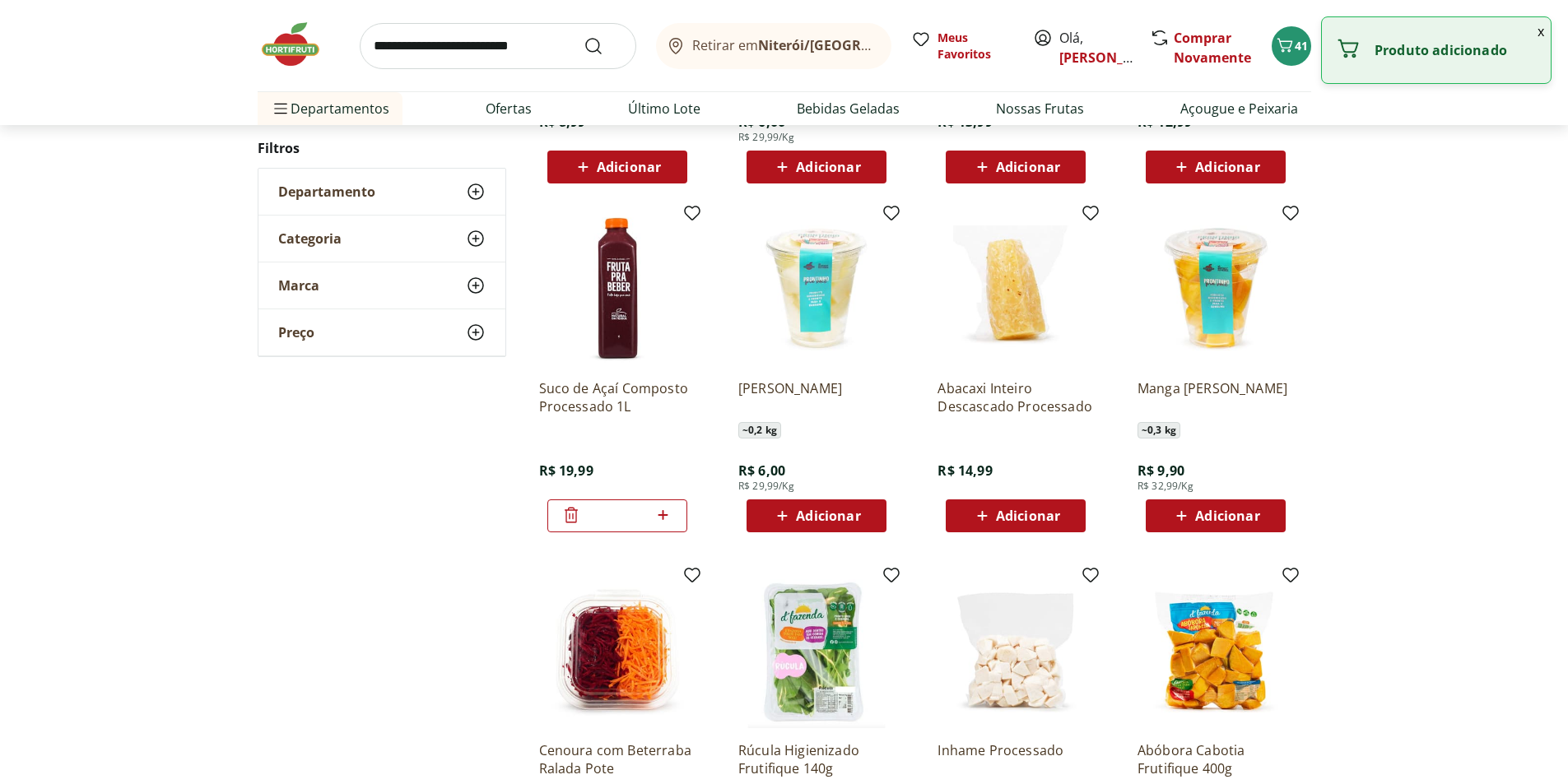
scroll to position [1234, 0]
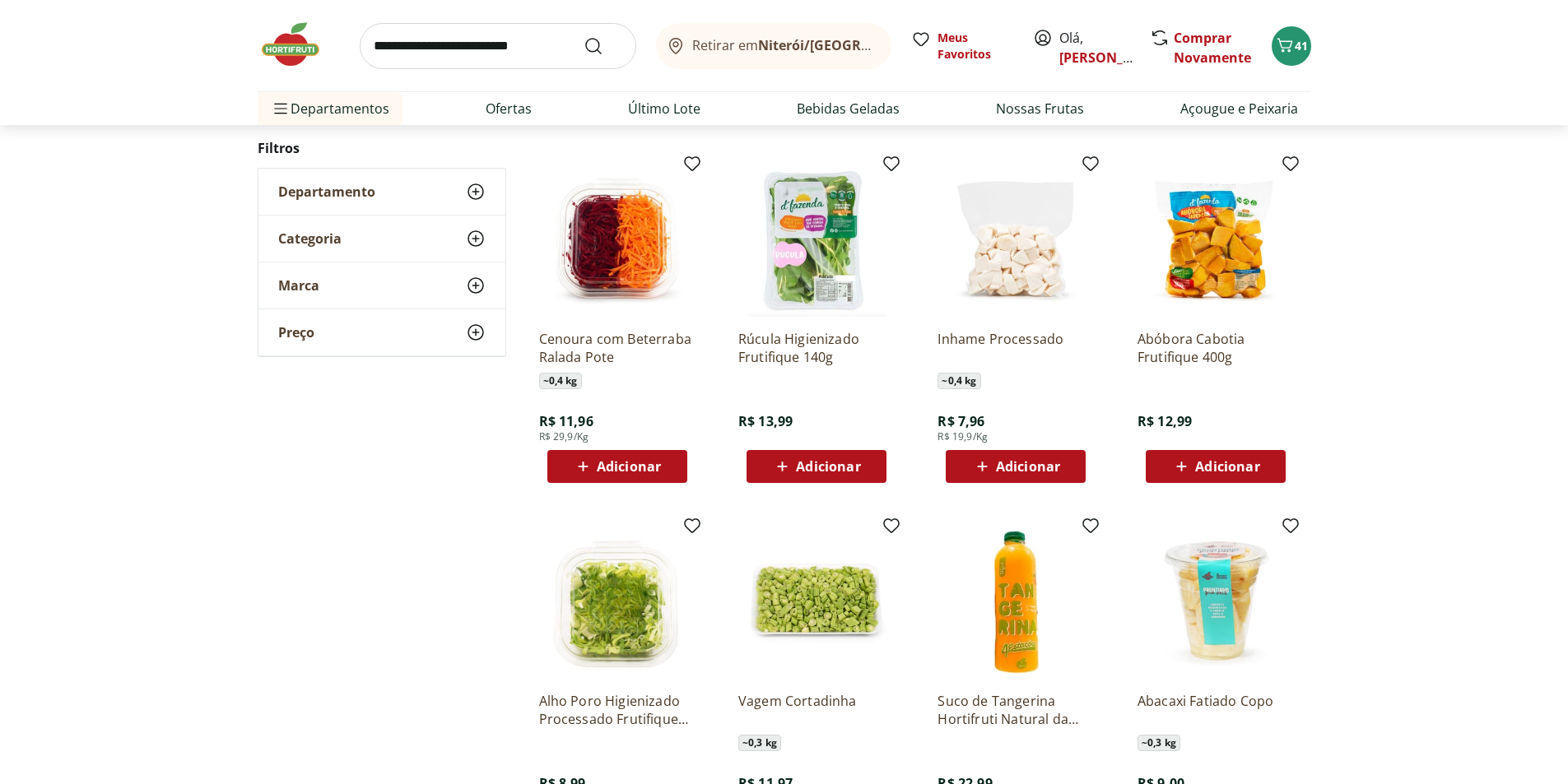
scroll to position [658, 0]
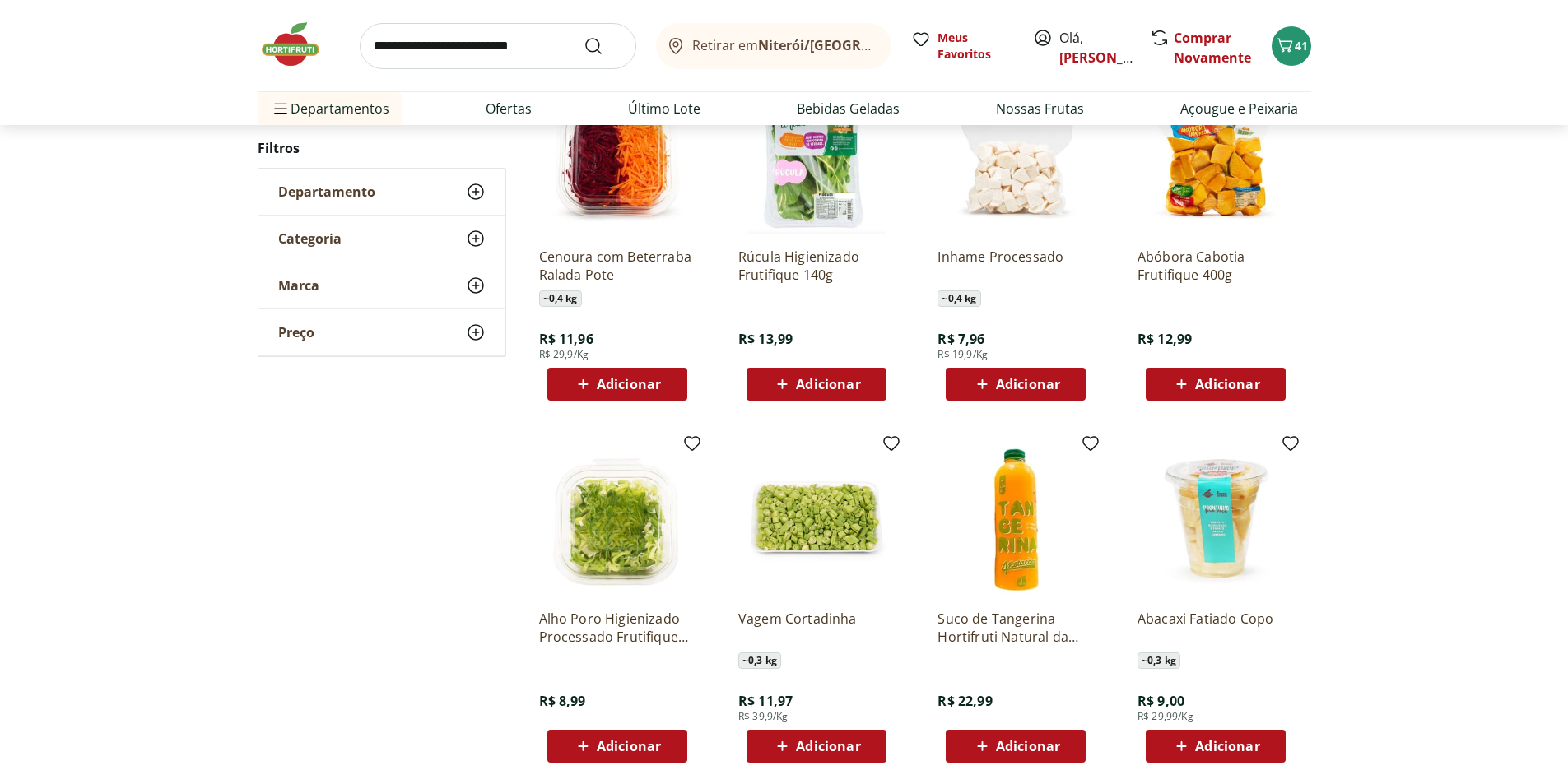
click at [1023, 753] on span "Adicionar" at bounding box center [1028, 746] width 64 height 14
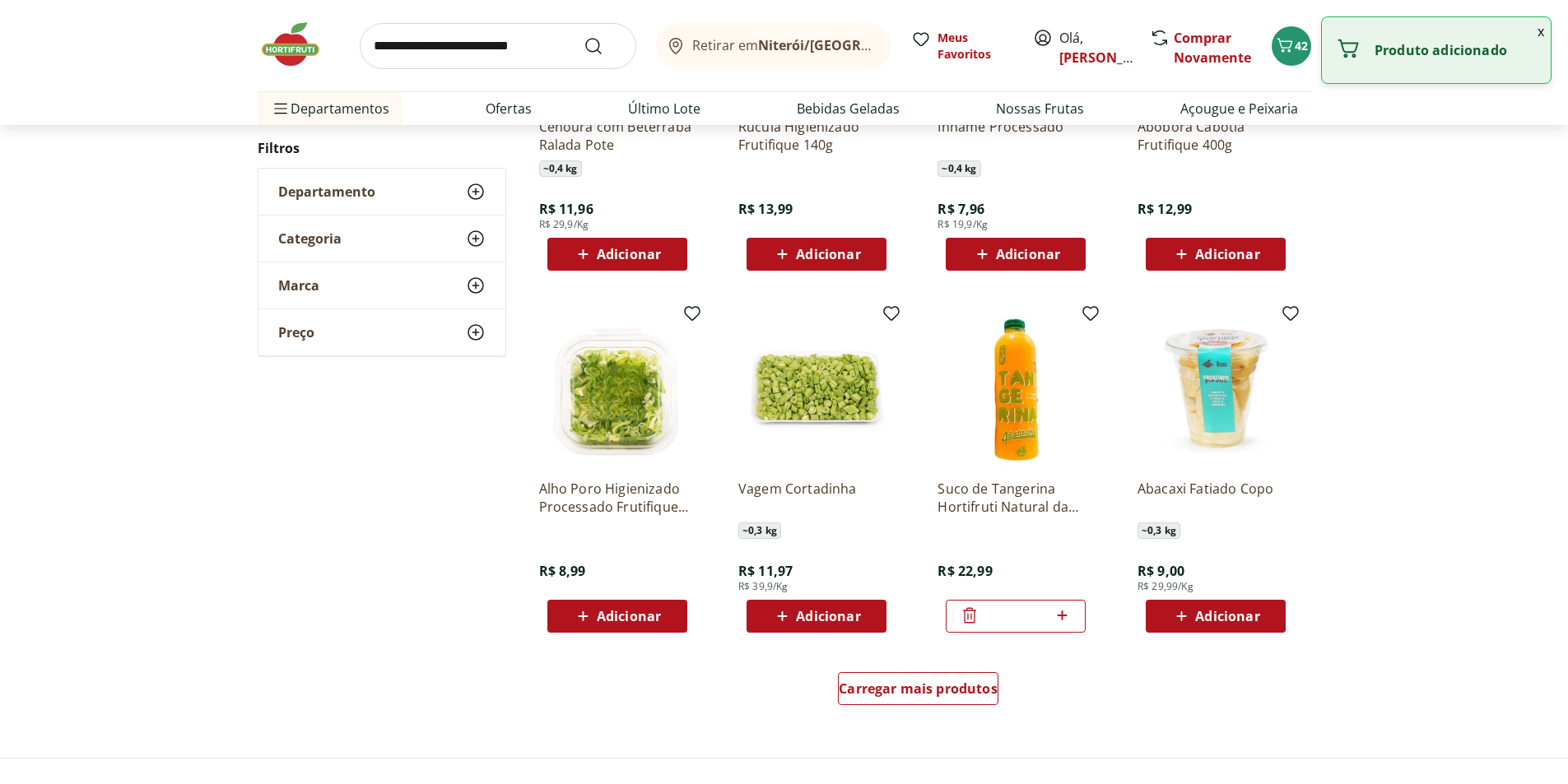
scroll to position [823, 0]
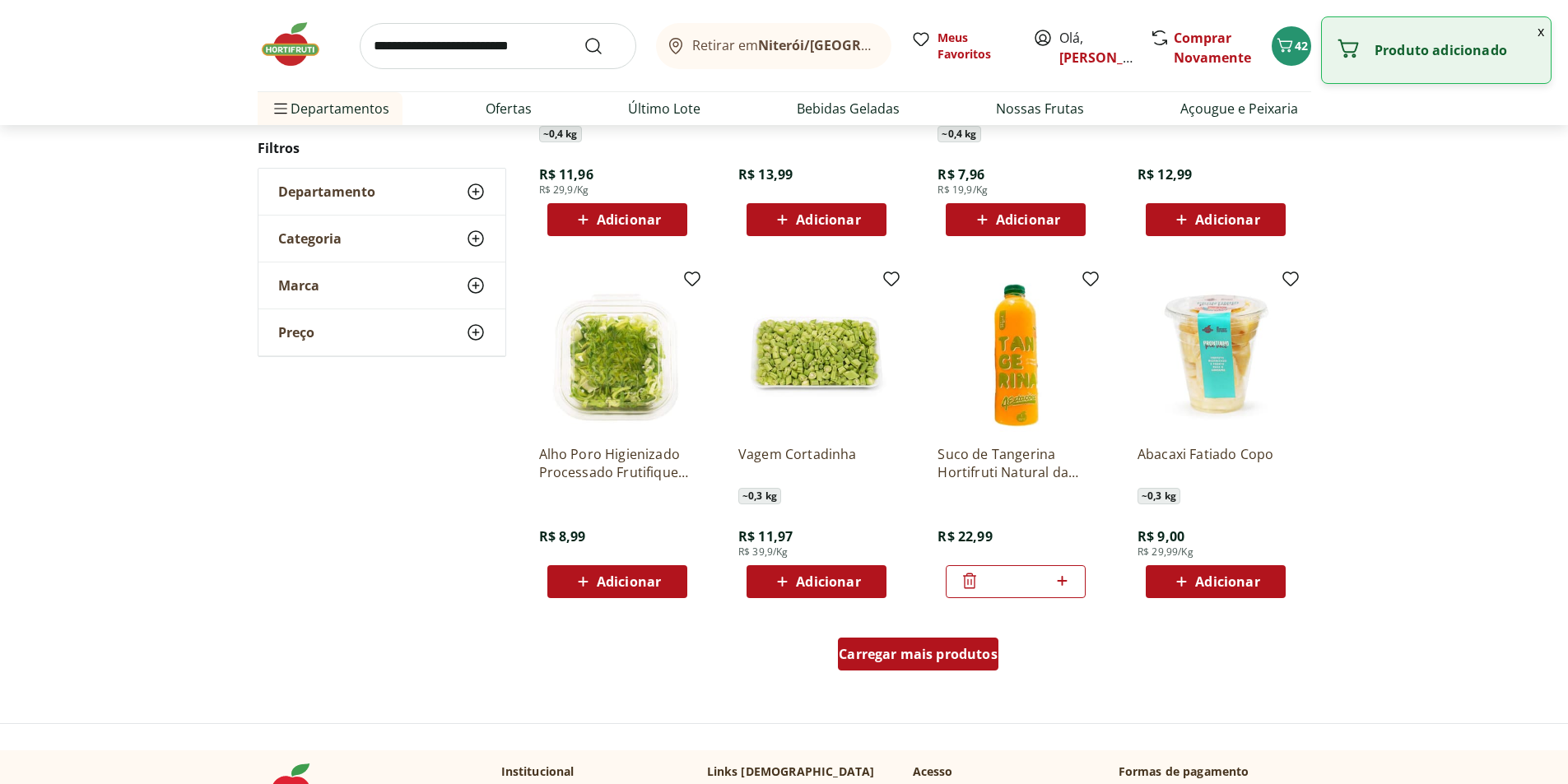
click at [963, 655] on span "Carregar mais produtos" at bounding box center [918, 654] width 159 height 14
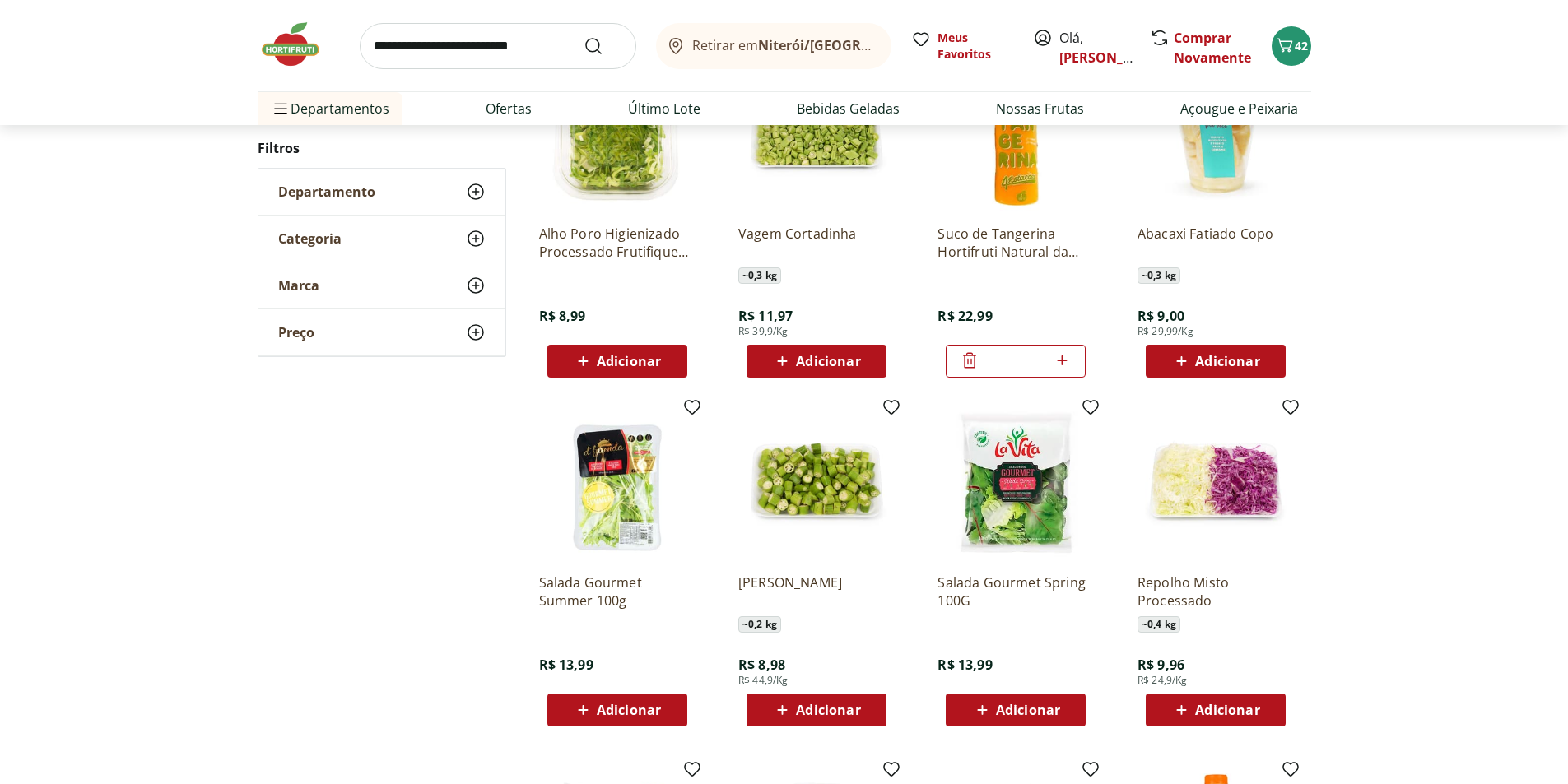
scroll to position [1070, 0]
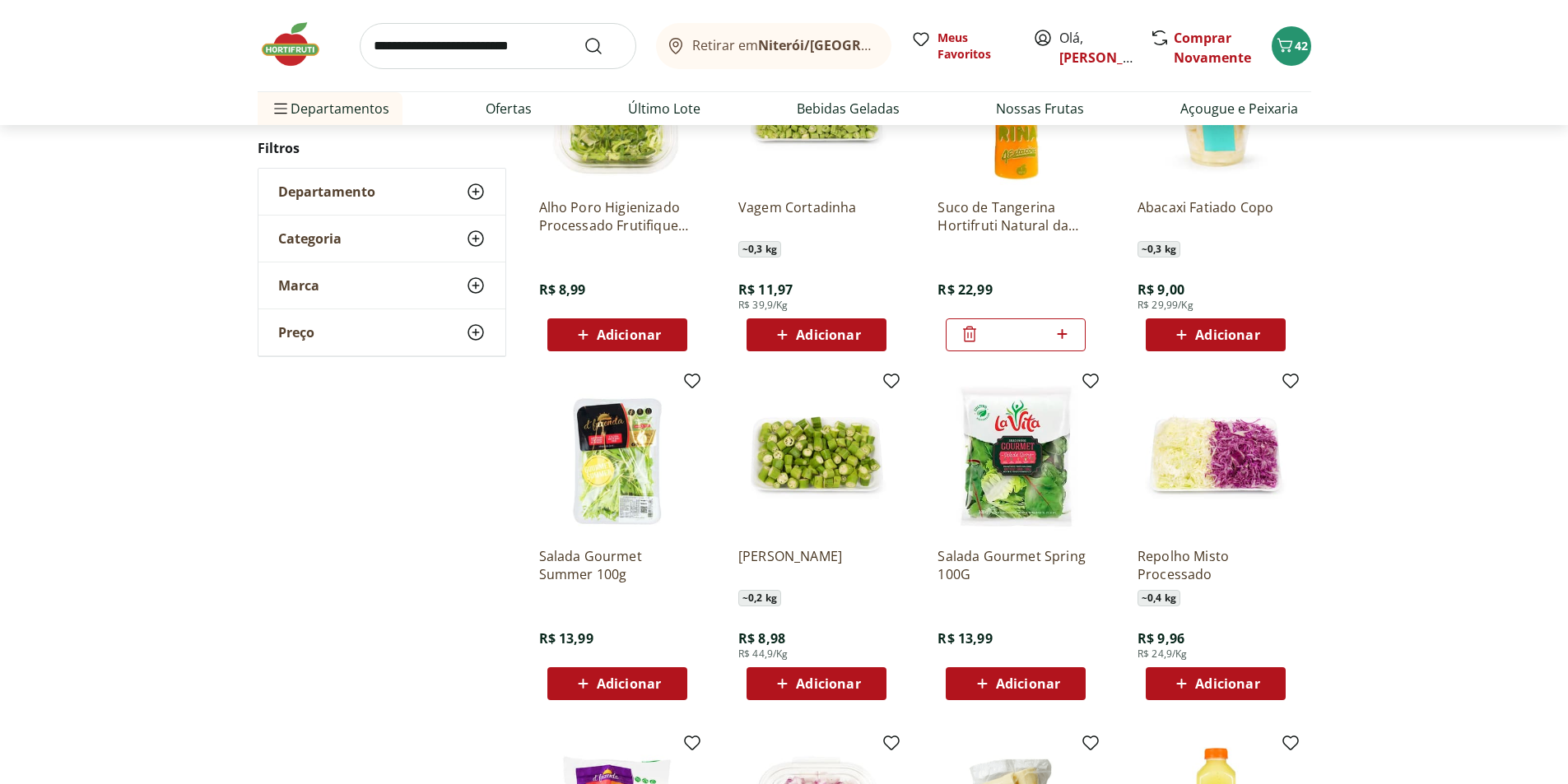
click at [973, 682] on icon at bounding box center [982, 684] width 21 height 20
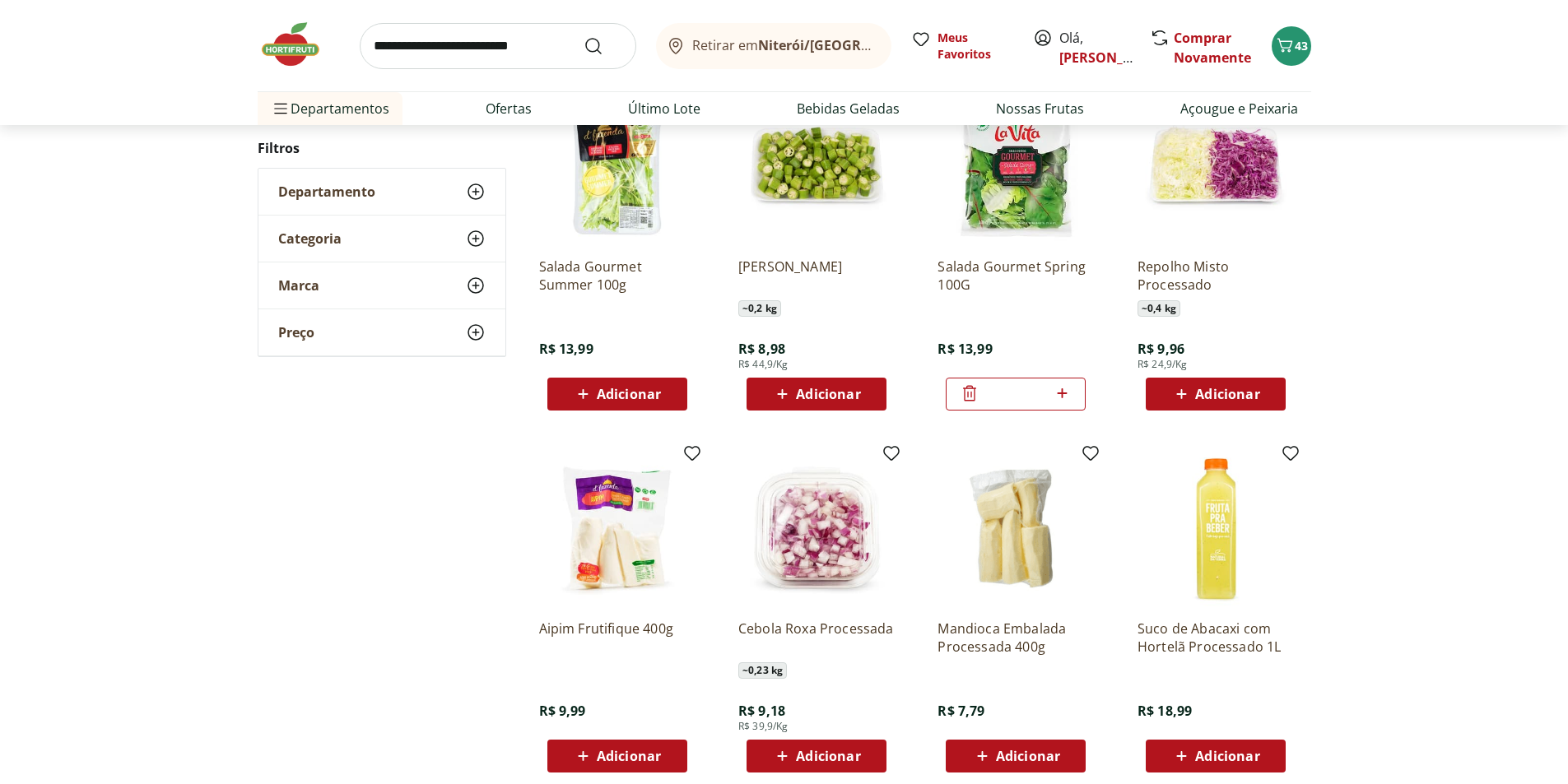
scroll to position [1399, 0]
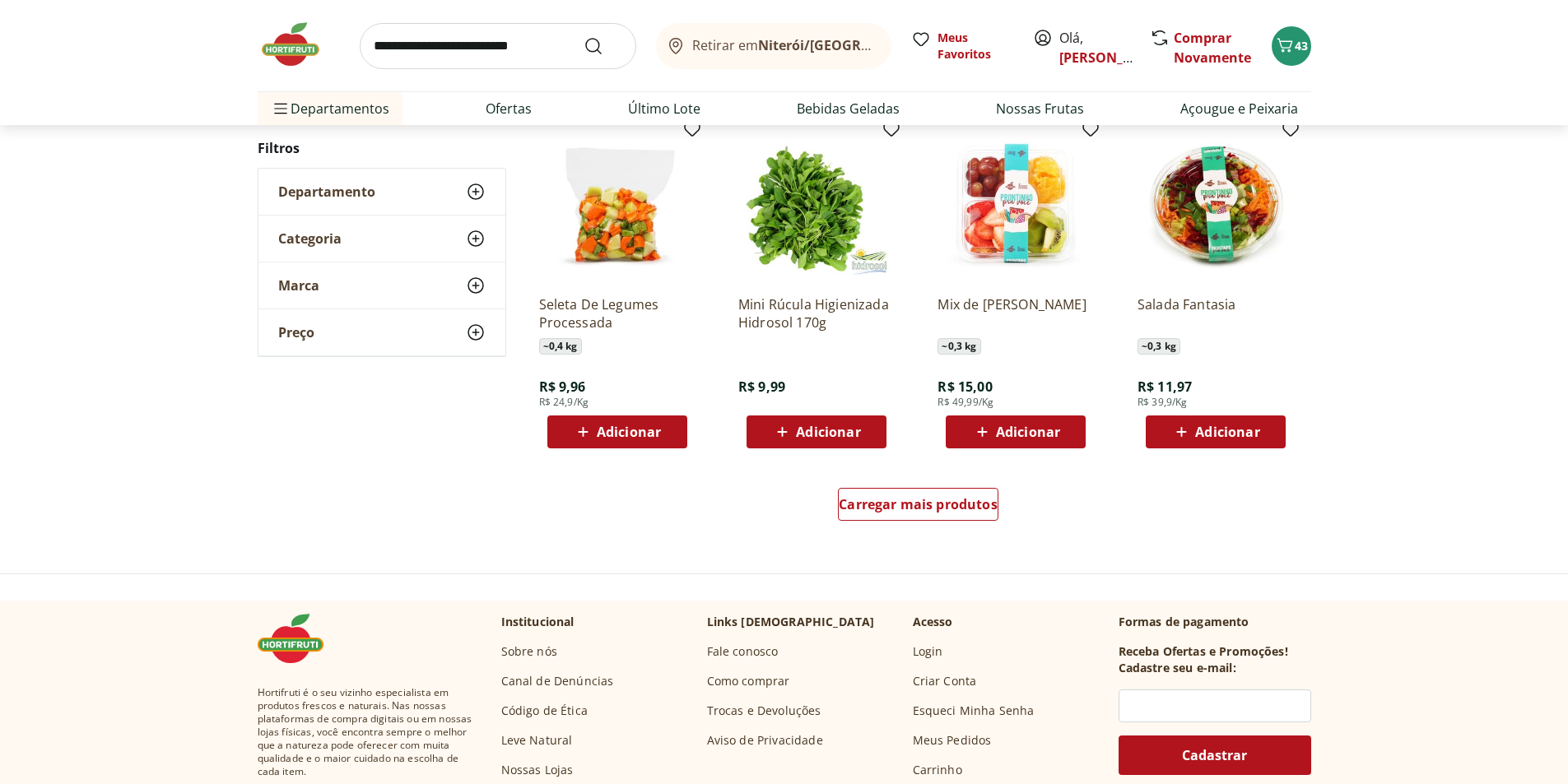
scroll to position [984, 0]
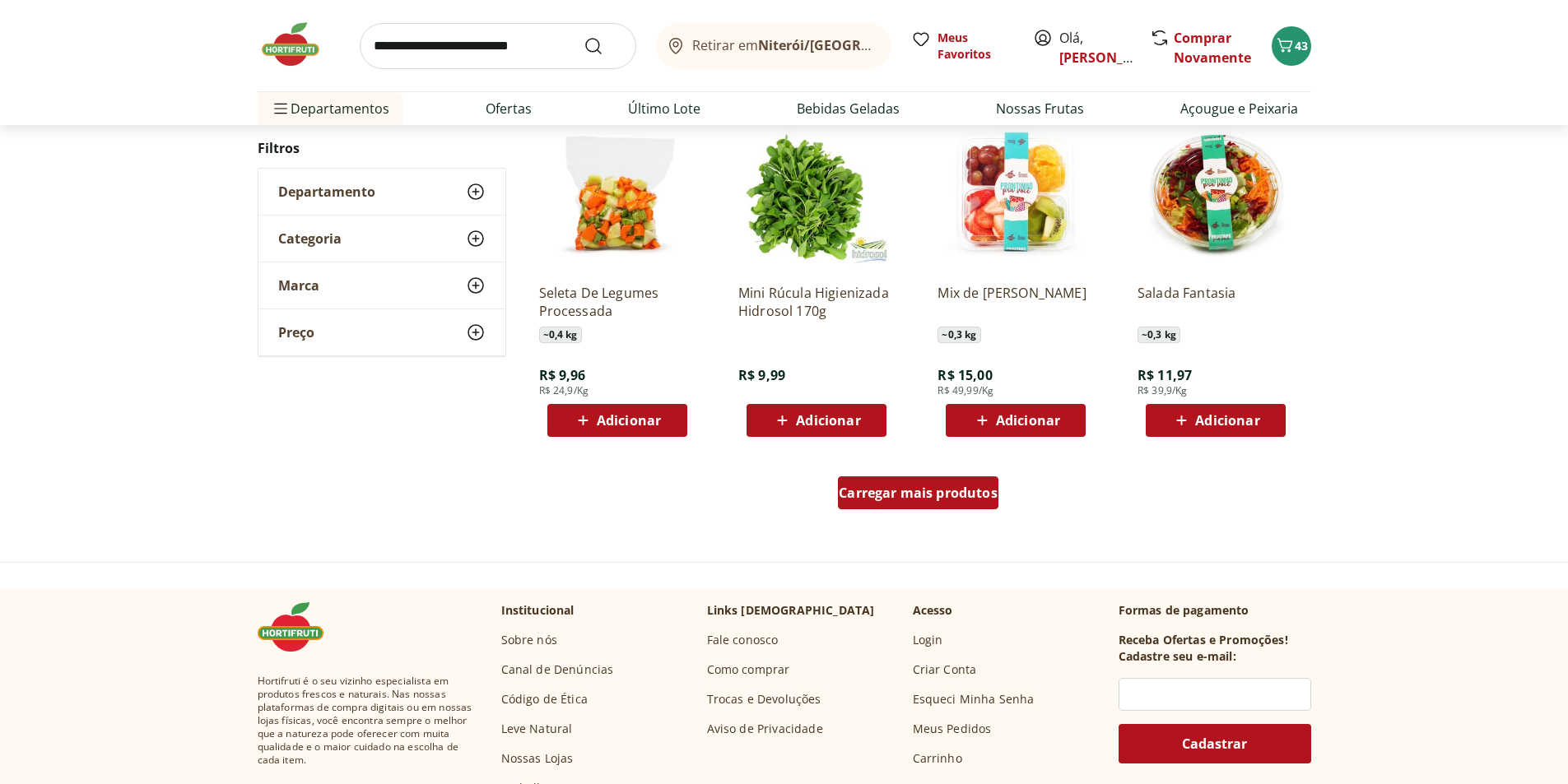
click at [899, 500] on span "Carregar mais produtos" at bounding box center [918, 492] width 159 height 14
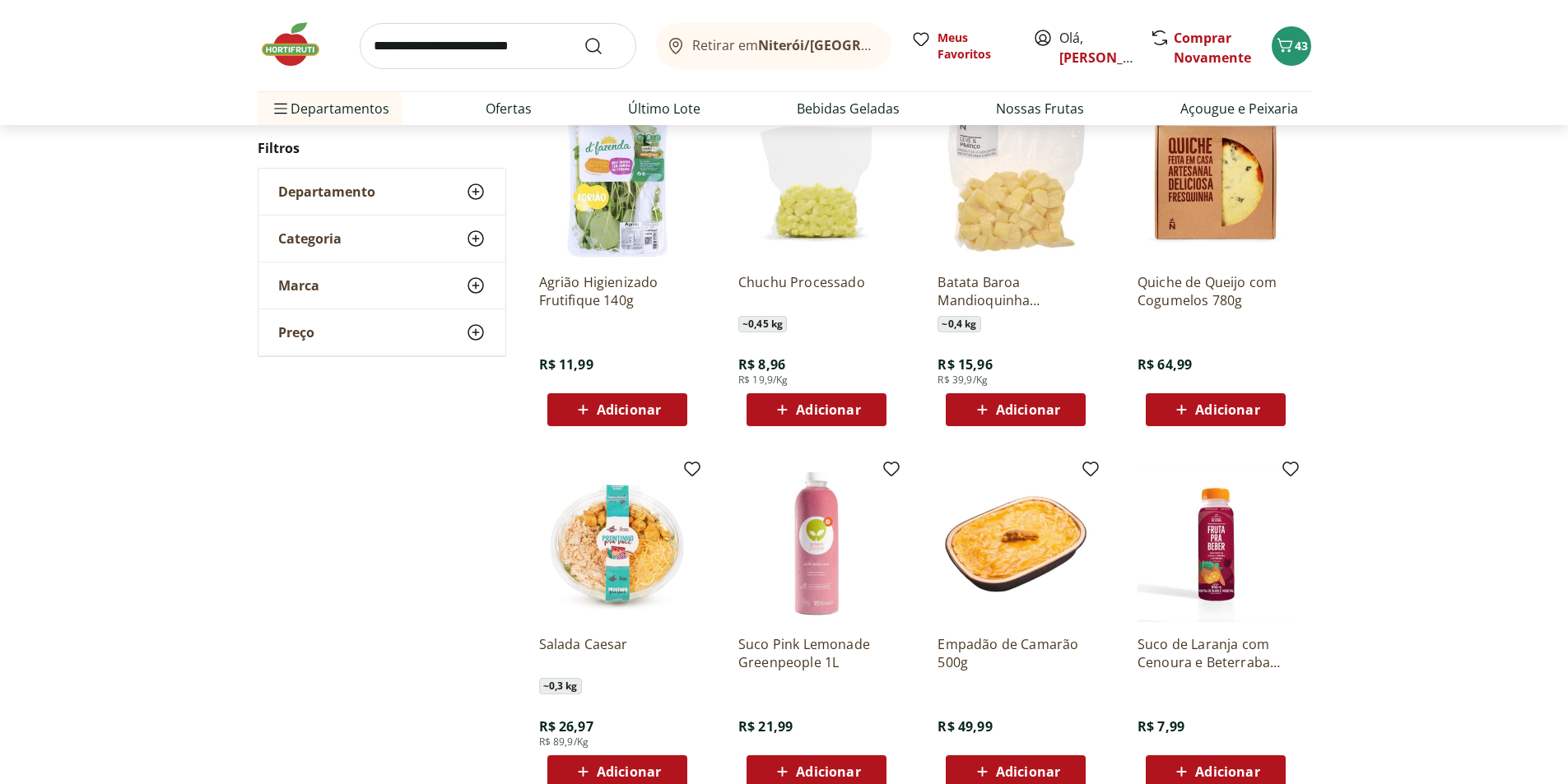
scroll to position [1396, 0]
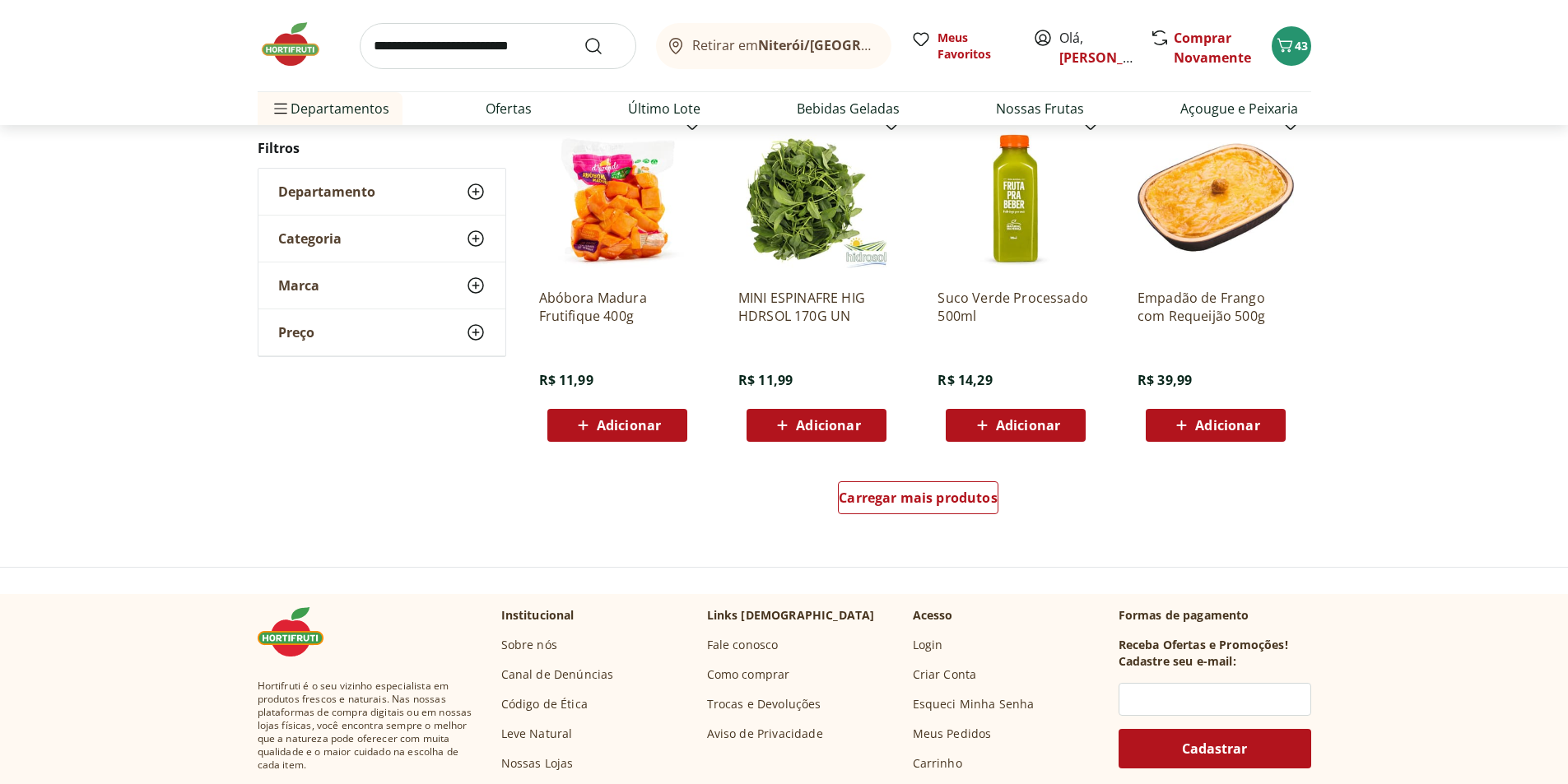
scroll to position [980, 0]
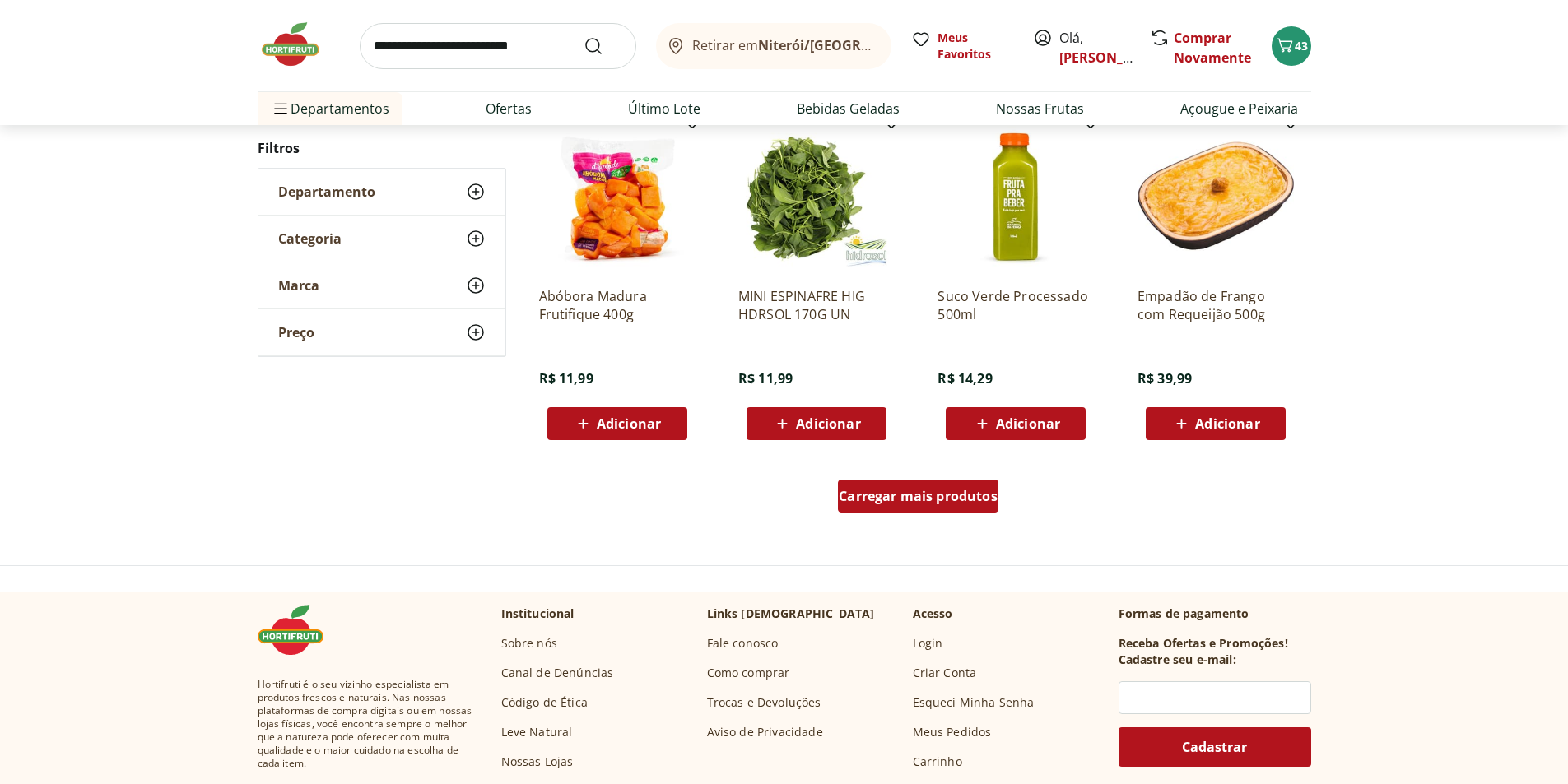
click at [962, 493] on span "Carregar mais produtos" at bounding box center [918, 496] width 159 height 14
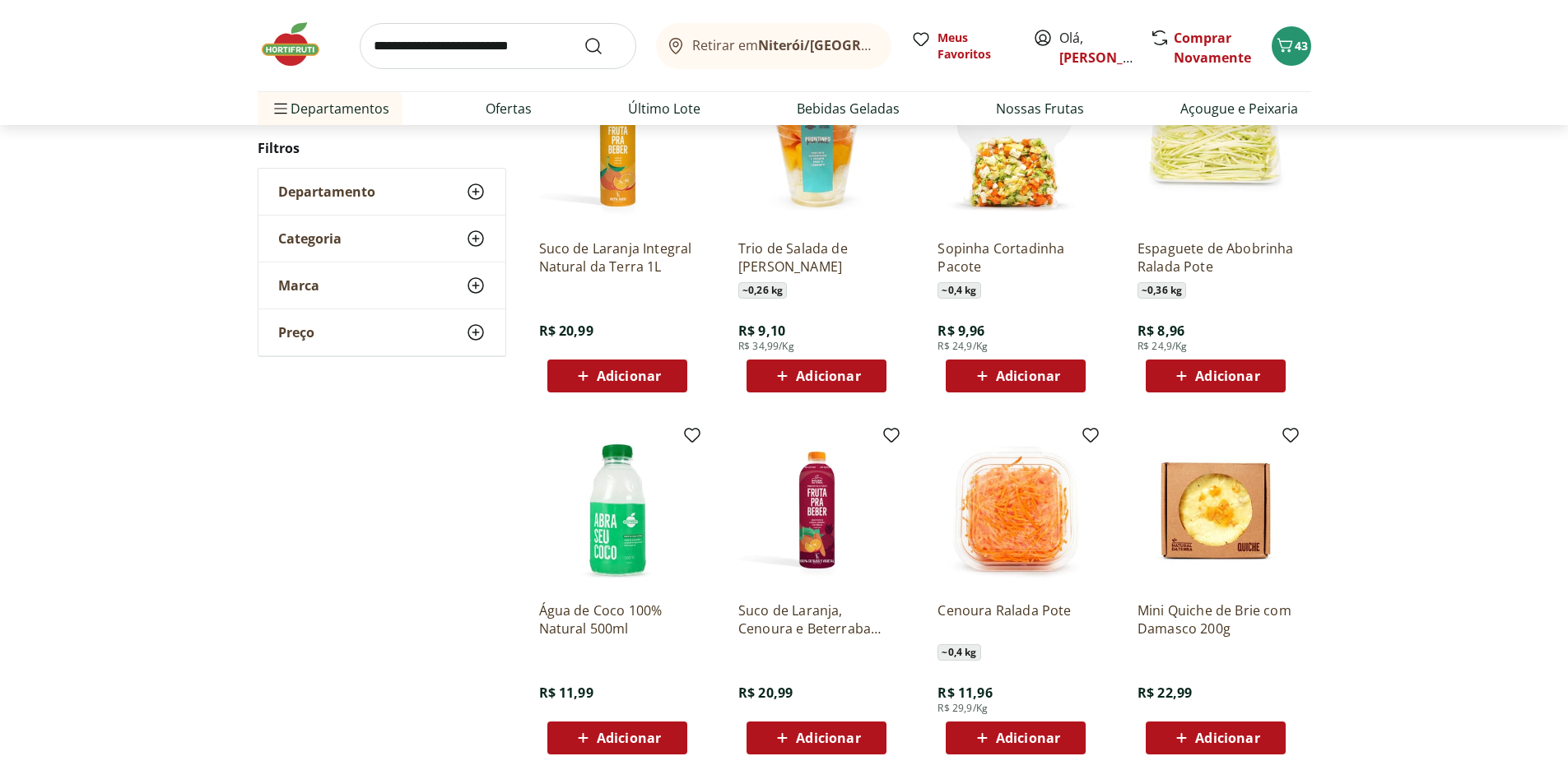
scroll to position [1392, 0]
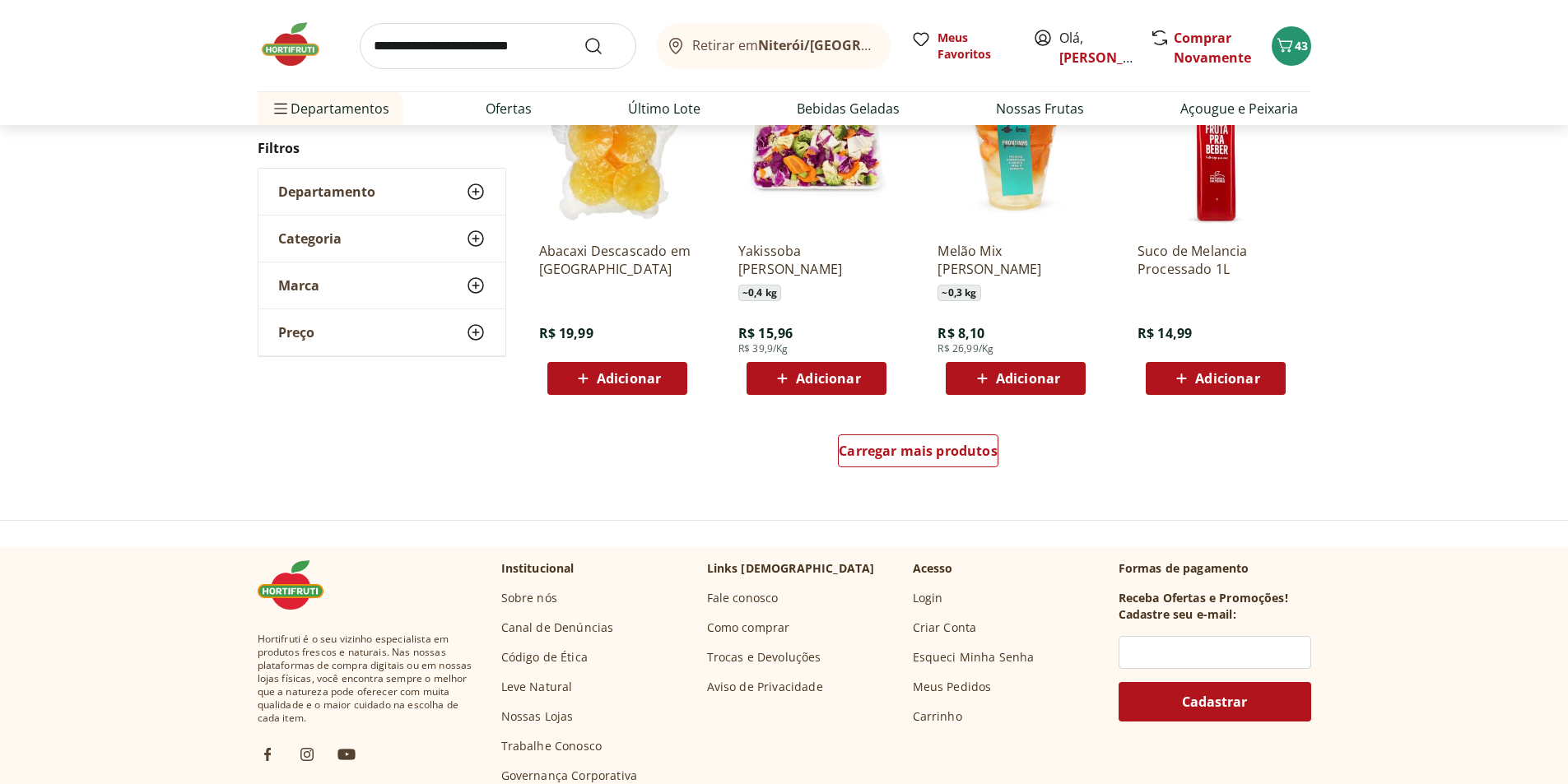
scroll to position [1060, 0]
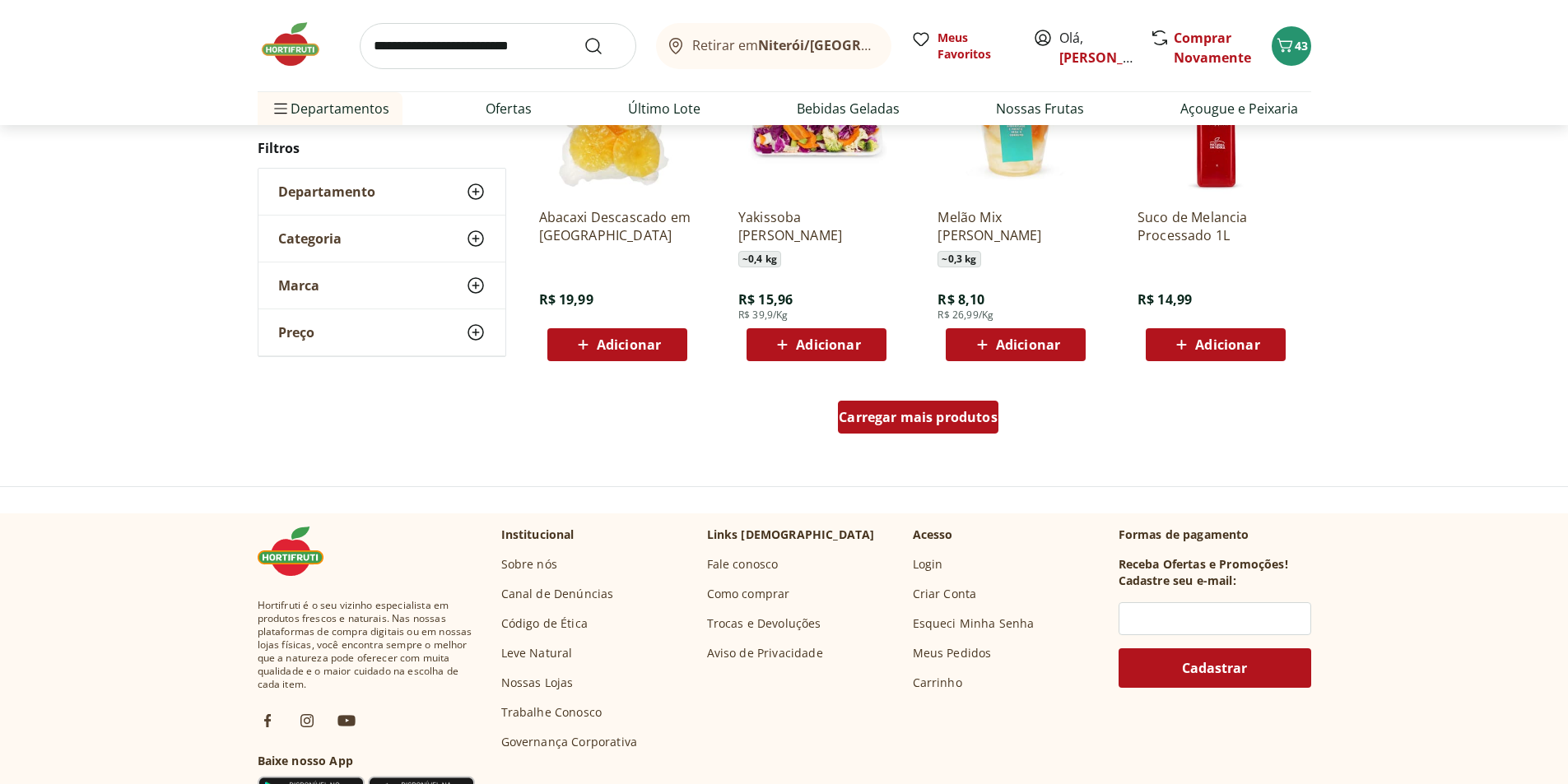
click at [888, 418] on span "Carregar mais produtos" at bounding box center [918, 417] width 159 height 14
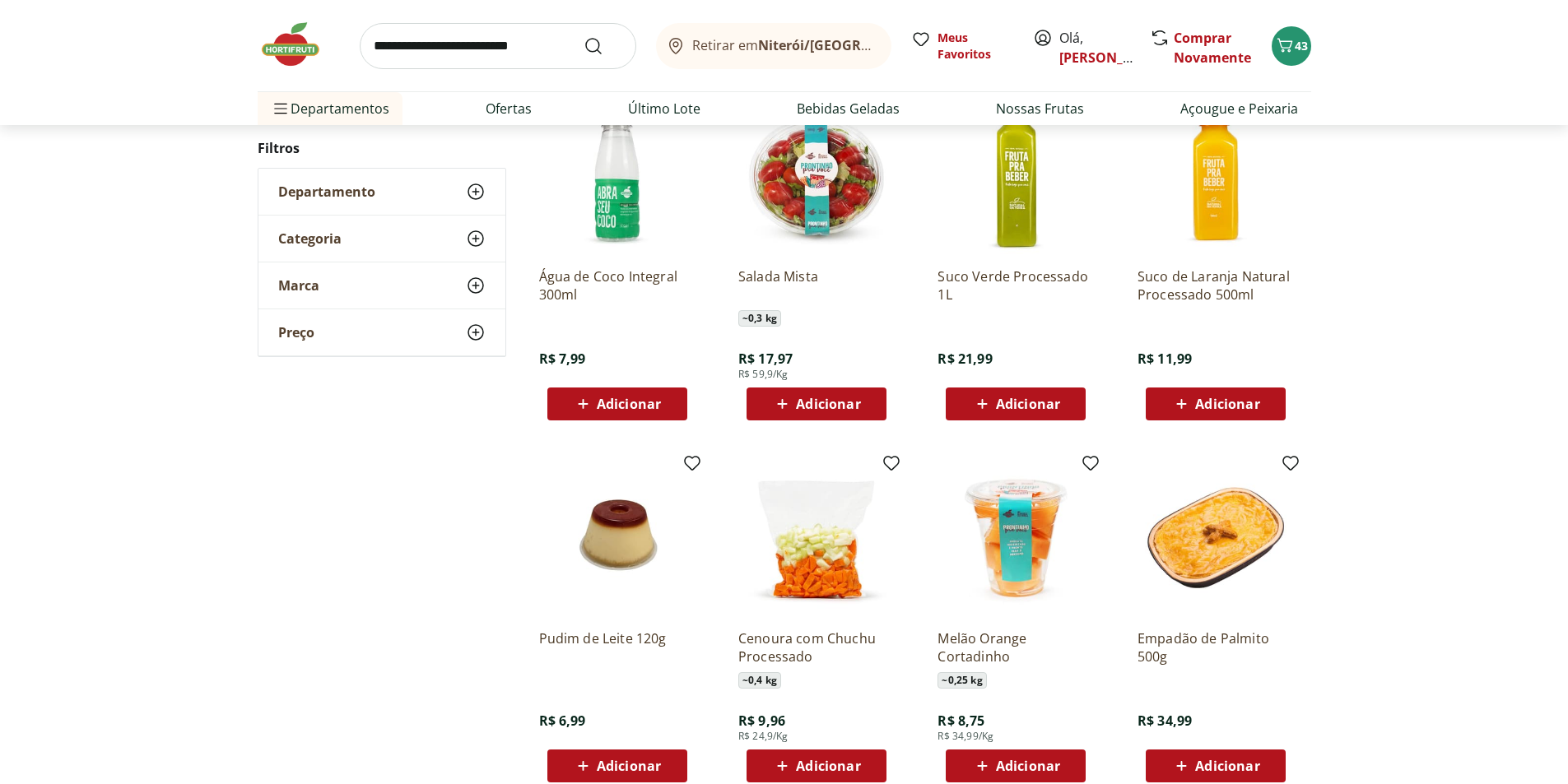
scroll to position [1389, 0]
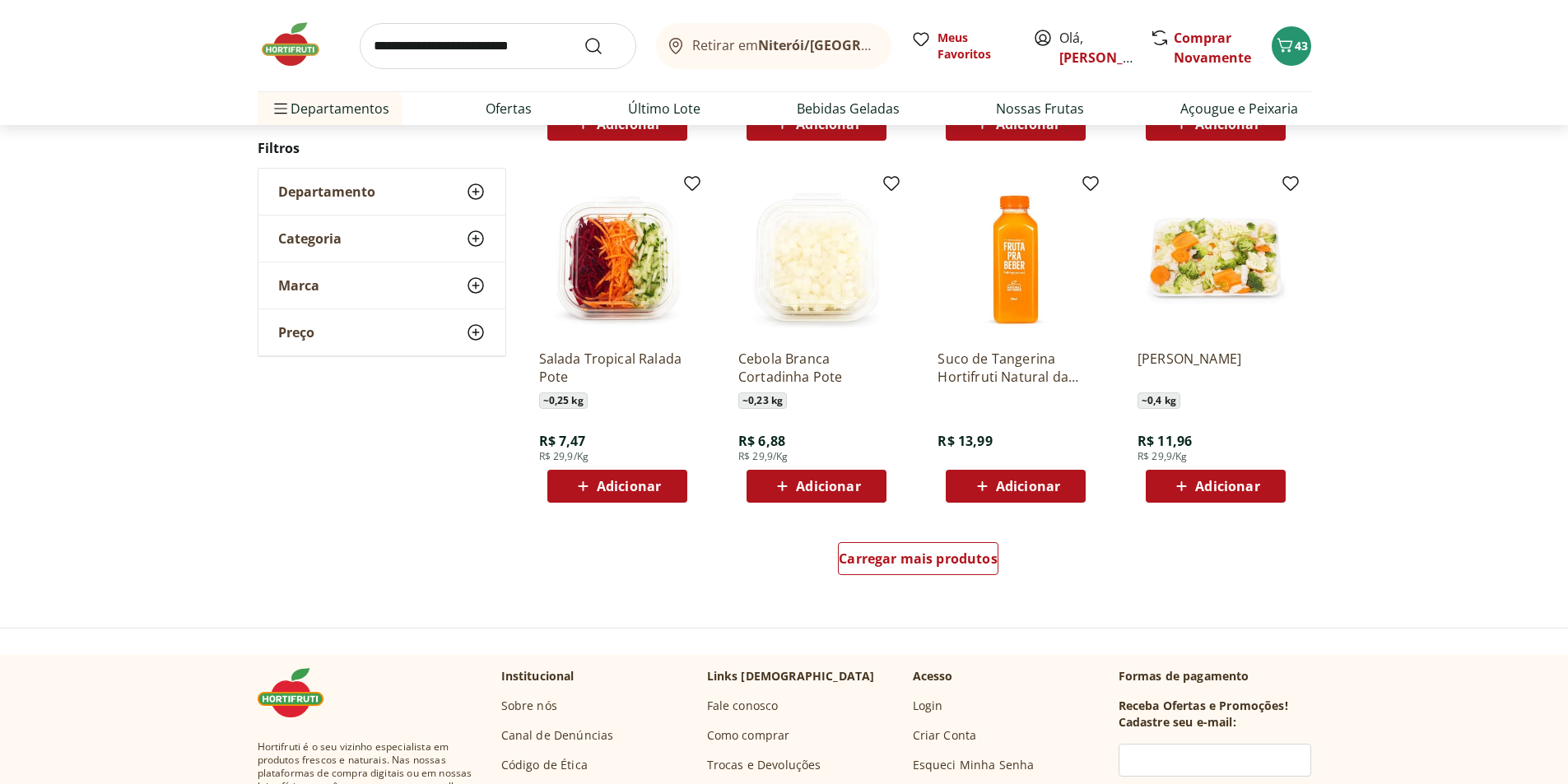
scroll to position [1056, 0]
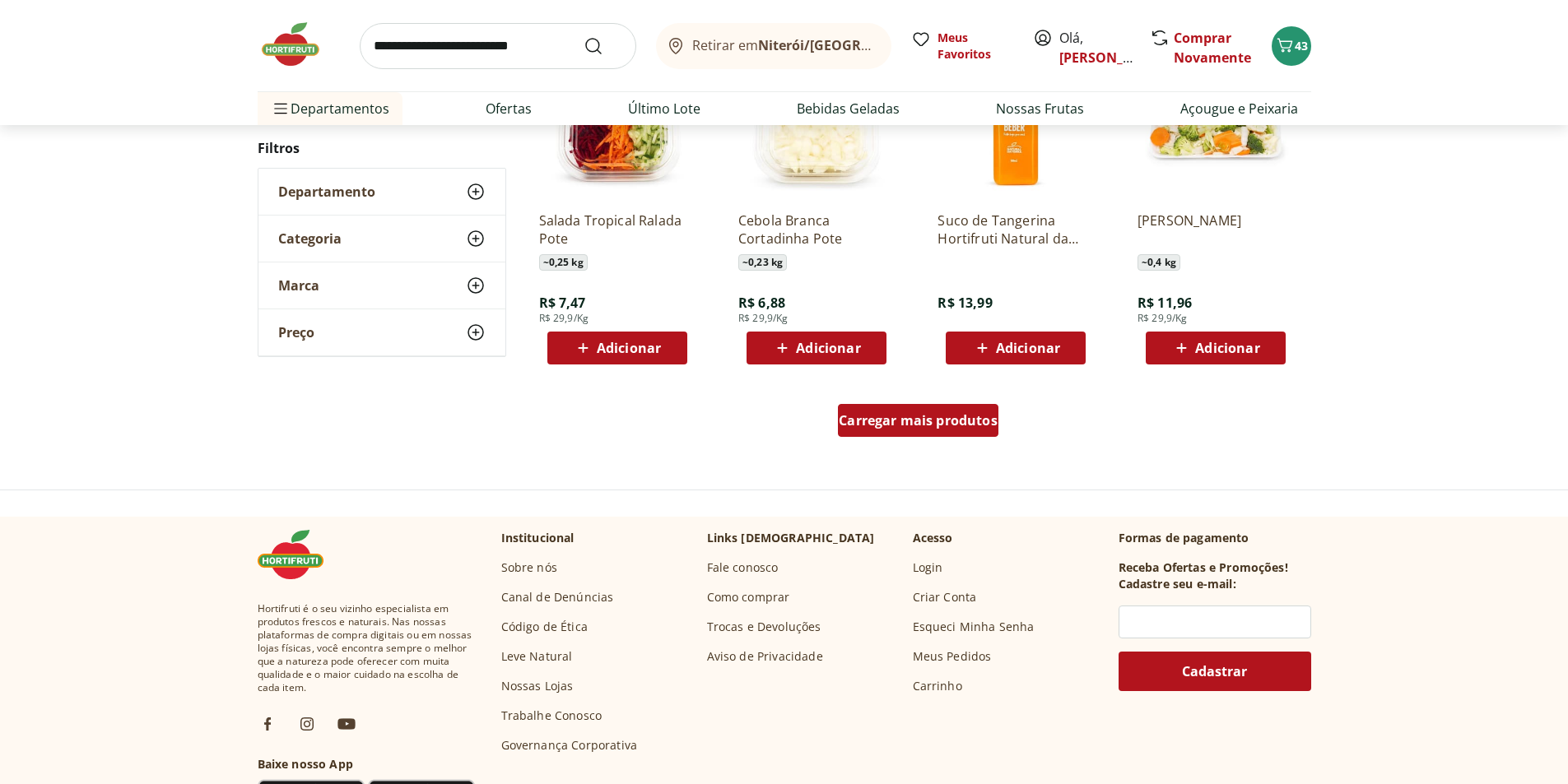
click at [981, 429] on div "Carregar mais produtos" at bounding box center [918, 420] width 160 height 33
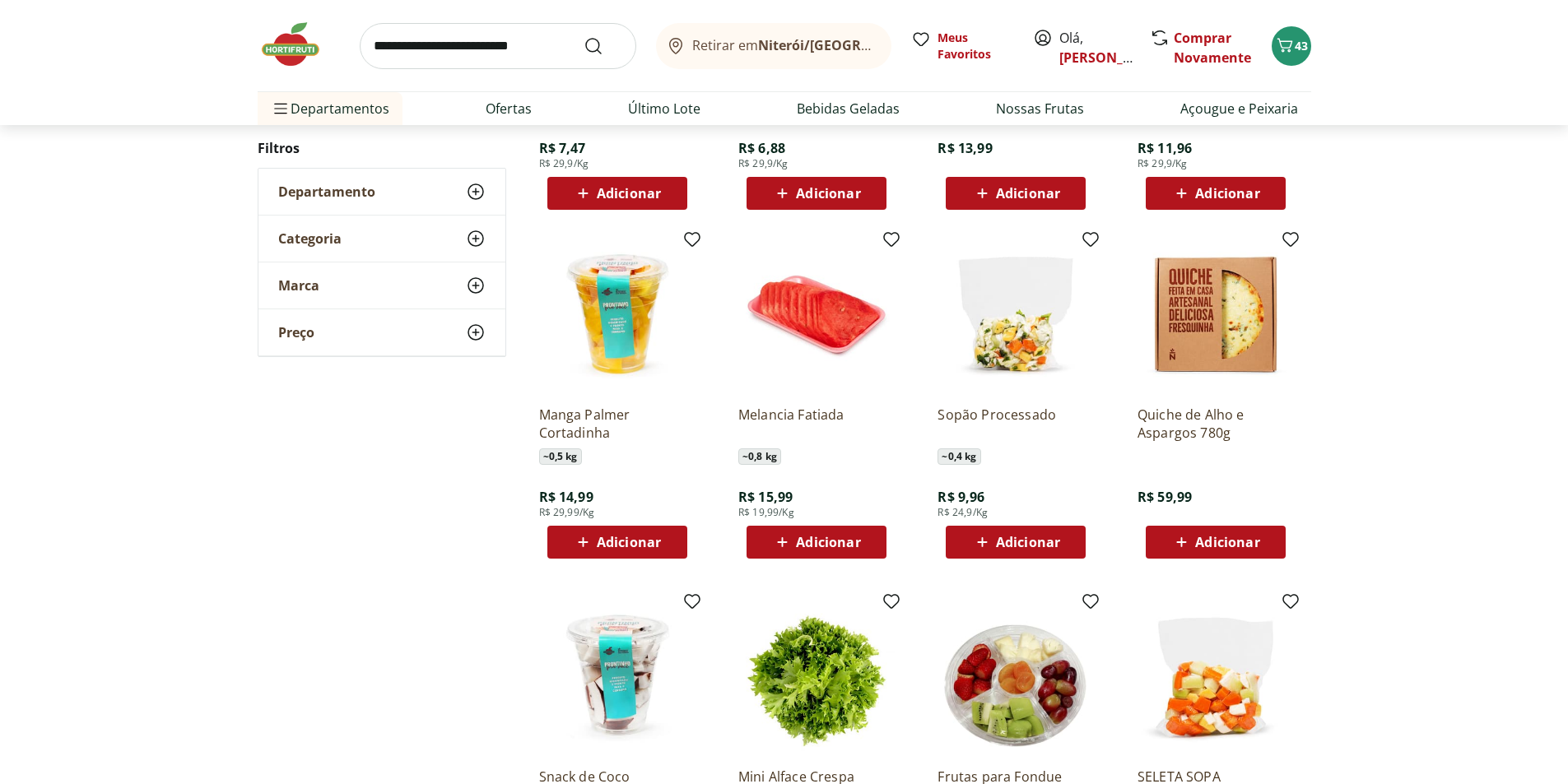
scroll to position [1386, 0]
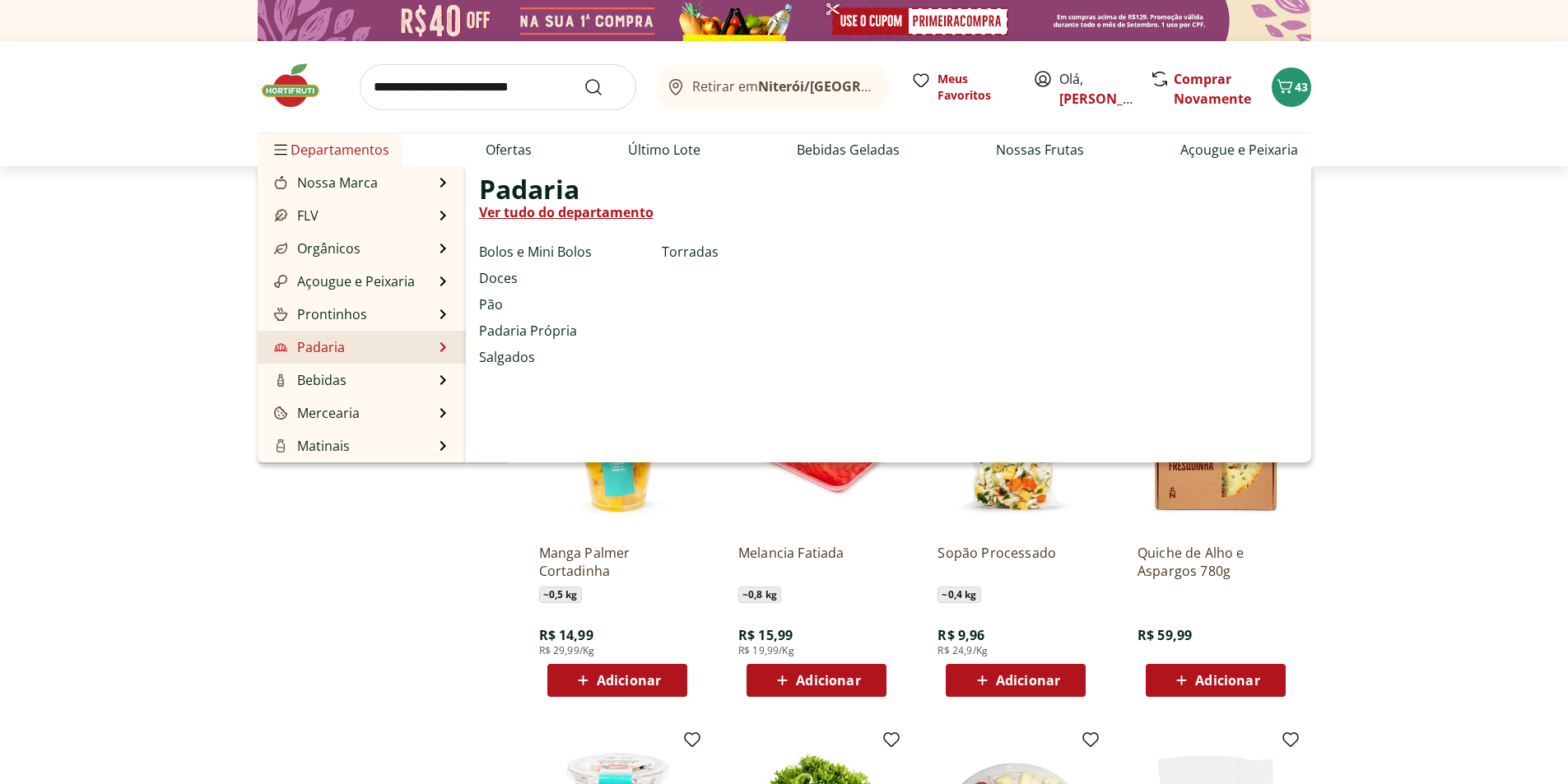
click at [542, 215] on link "Ver tudo do departamento" at bounding box center [566, 213] width 175 height 20
select select "**********"
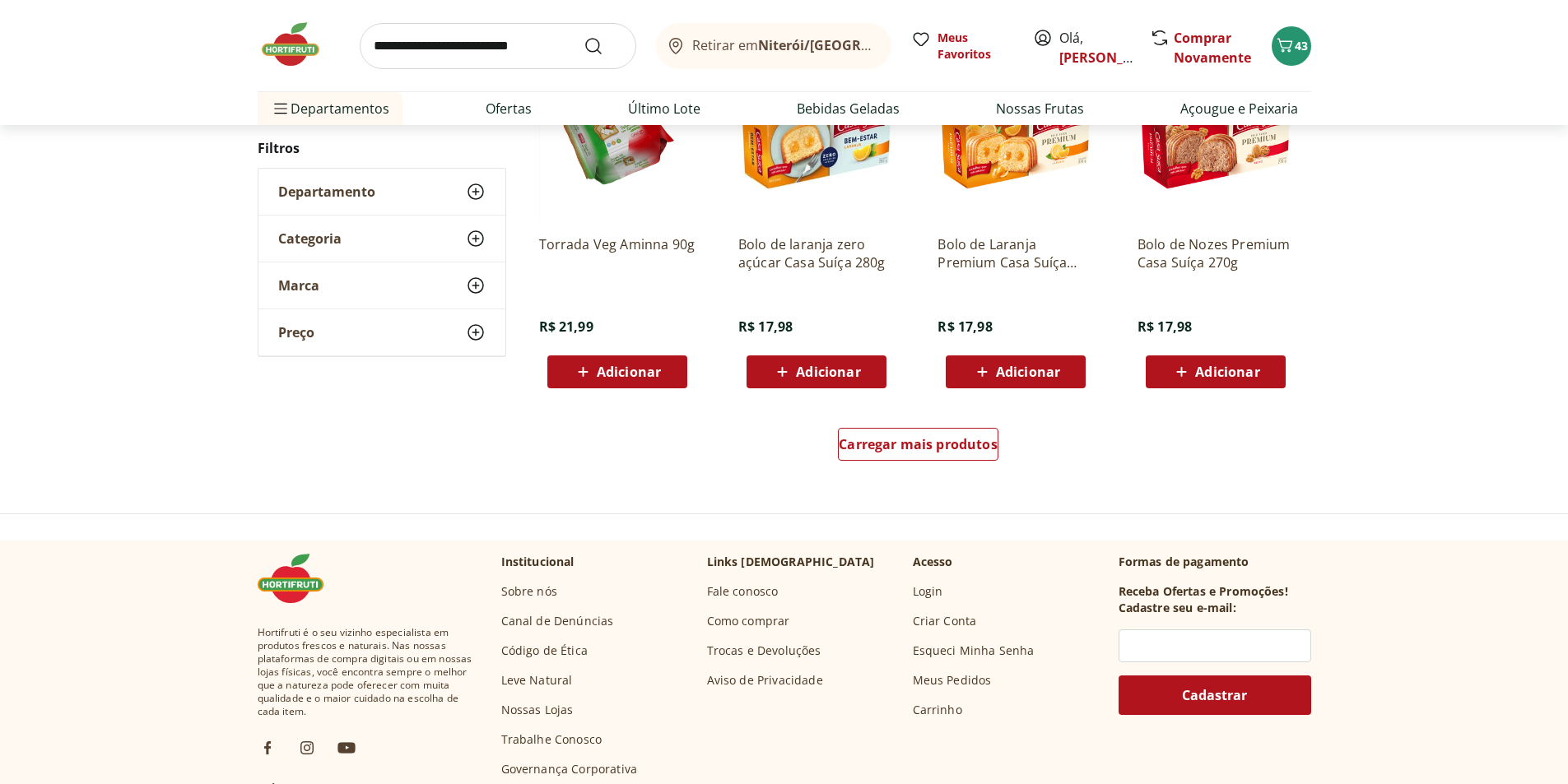
scroll to position [988, 0]
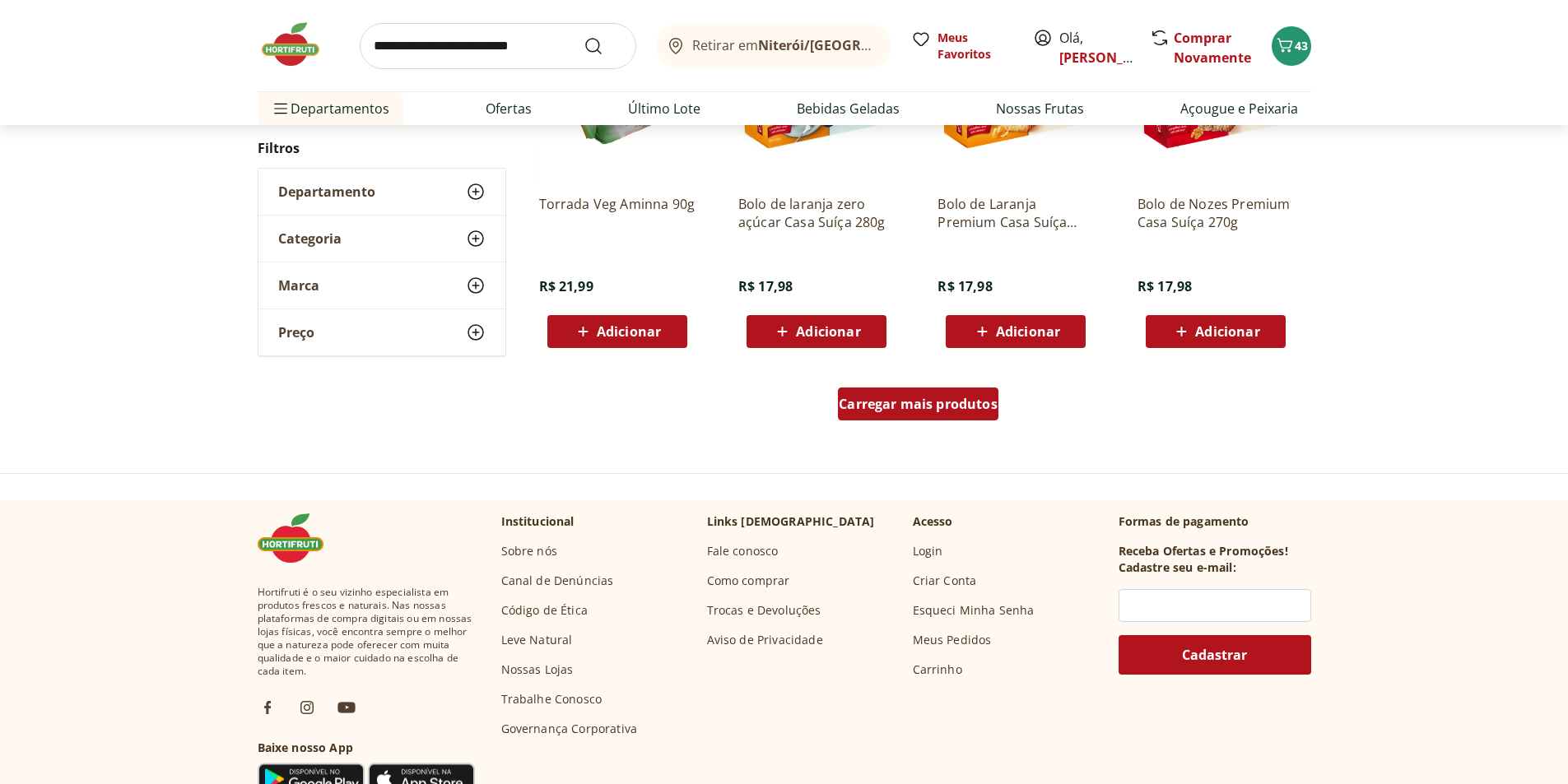
click at [863, 406] on span "Carregar mais produtos" at bounding box center [918, 404] width 159 height 14
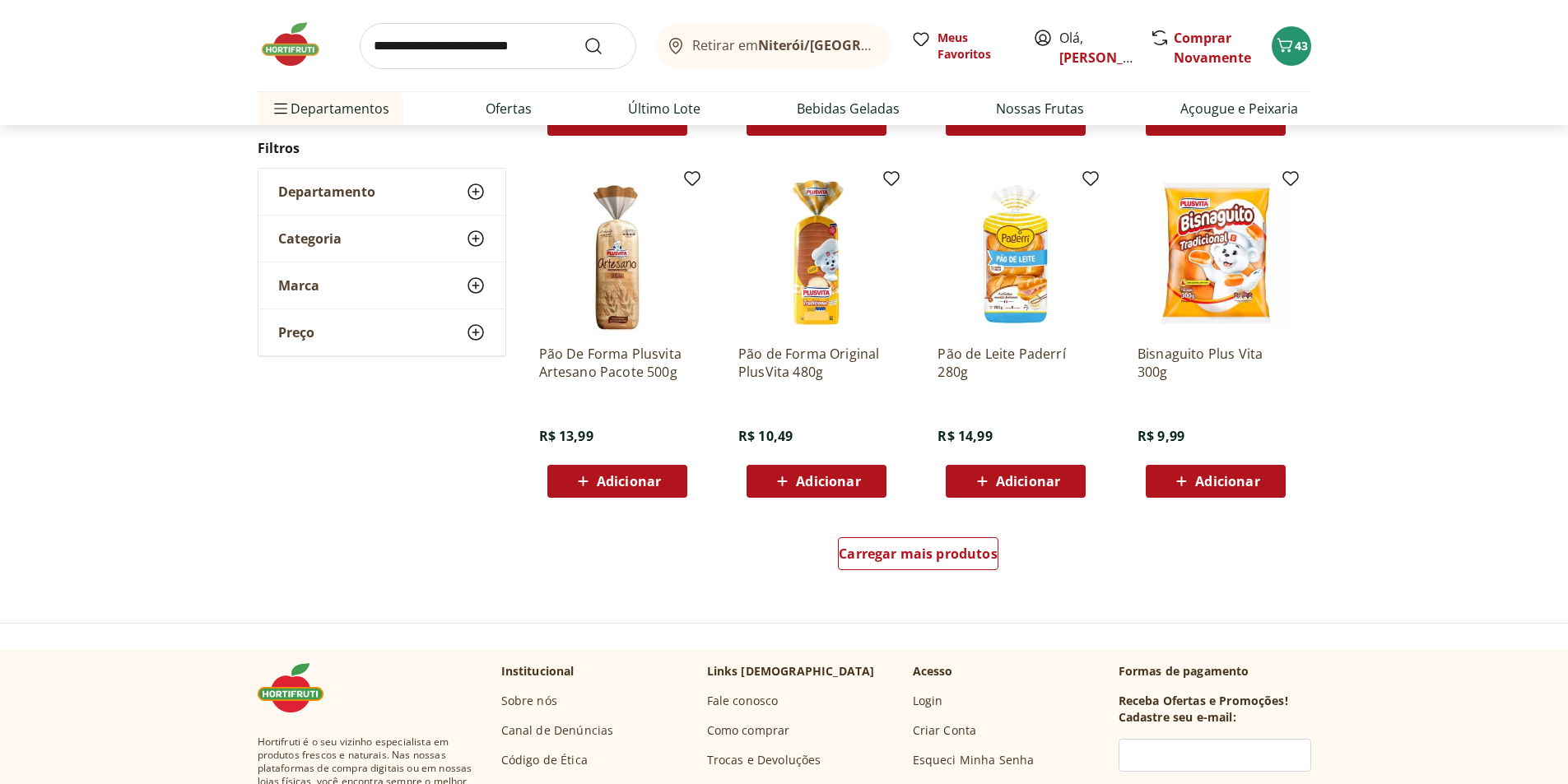
scroll to position [988, 0]
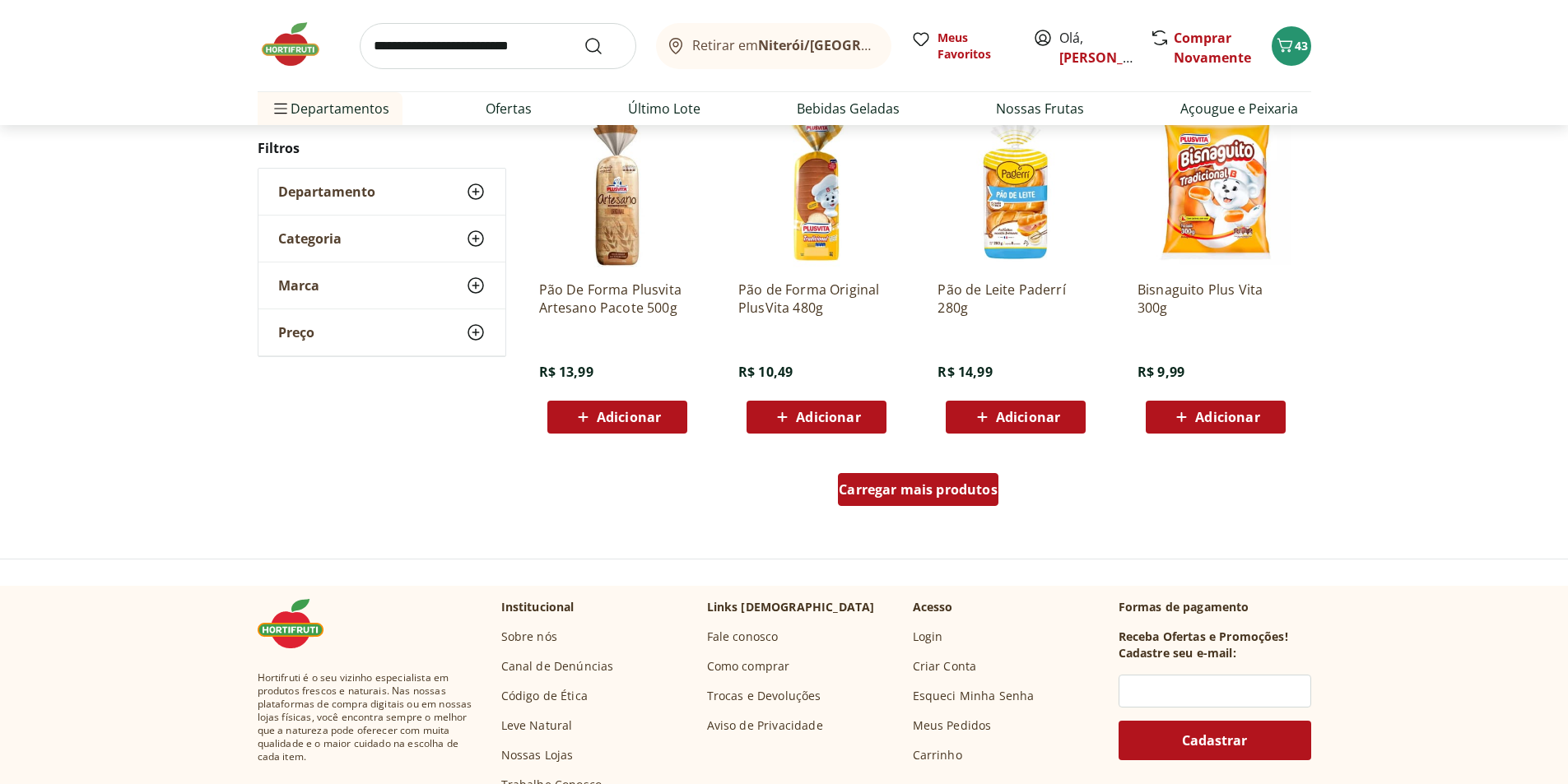
click at [918, 499] on div "Carregar mais produtos" at bounding box center [918, 490] width 160 height 33
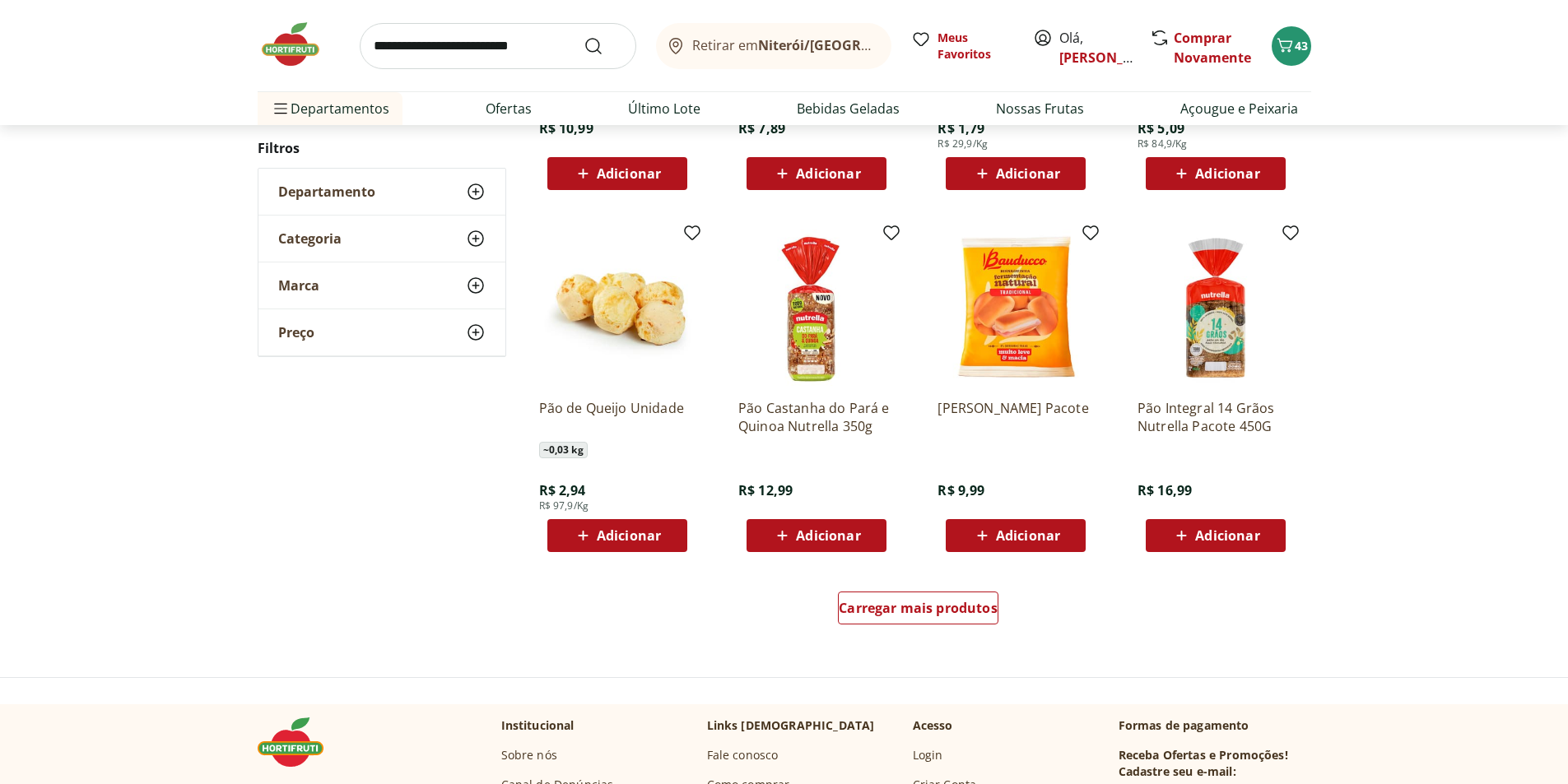
scroll to position [902, 0]
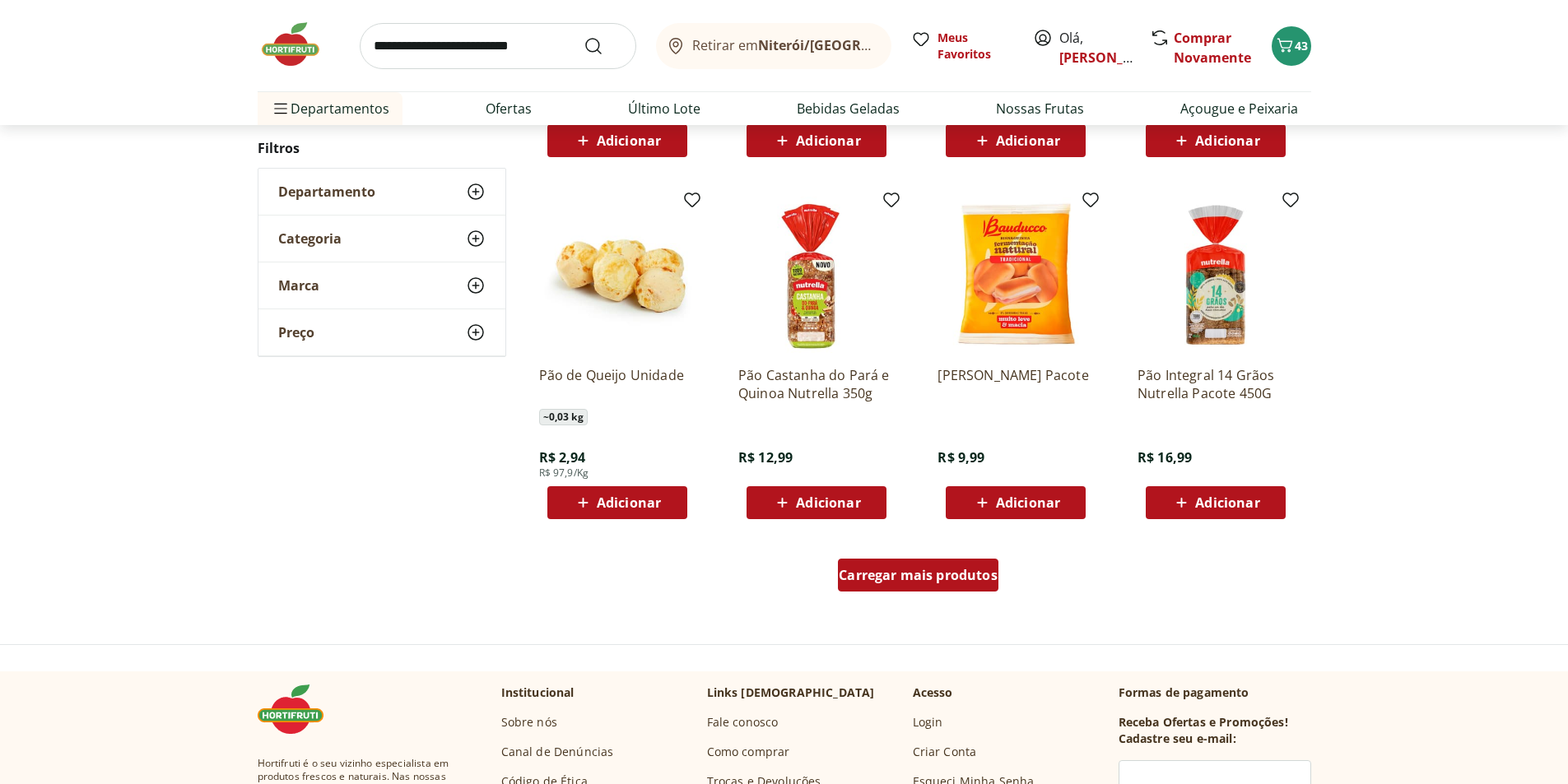
click at [945, 569] on span "Carregar mais produtos" at bounding box center [918, 575] width 159 height 14
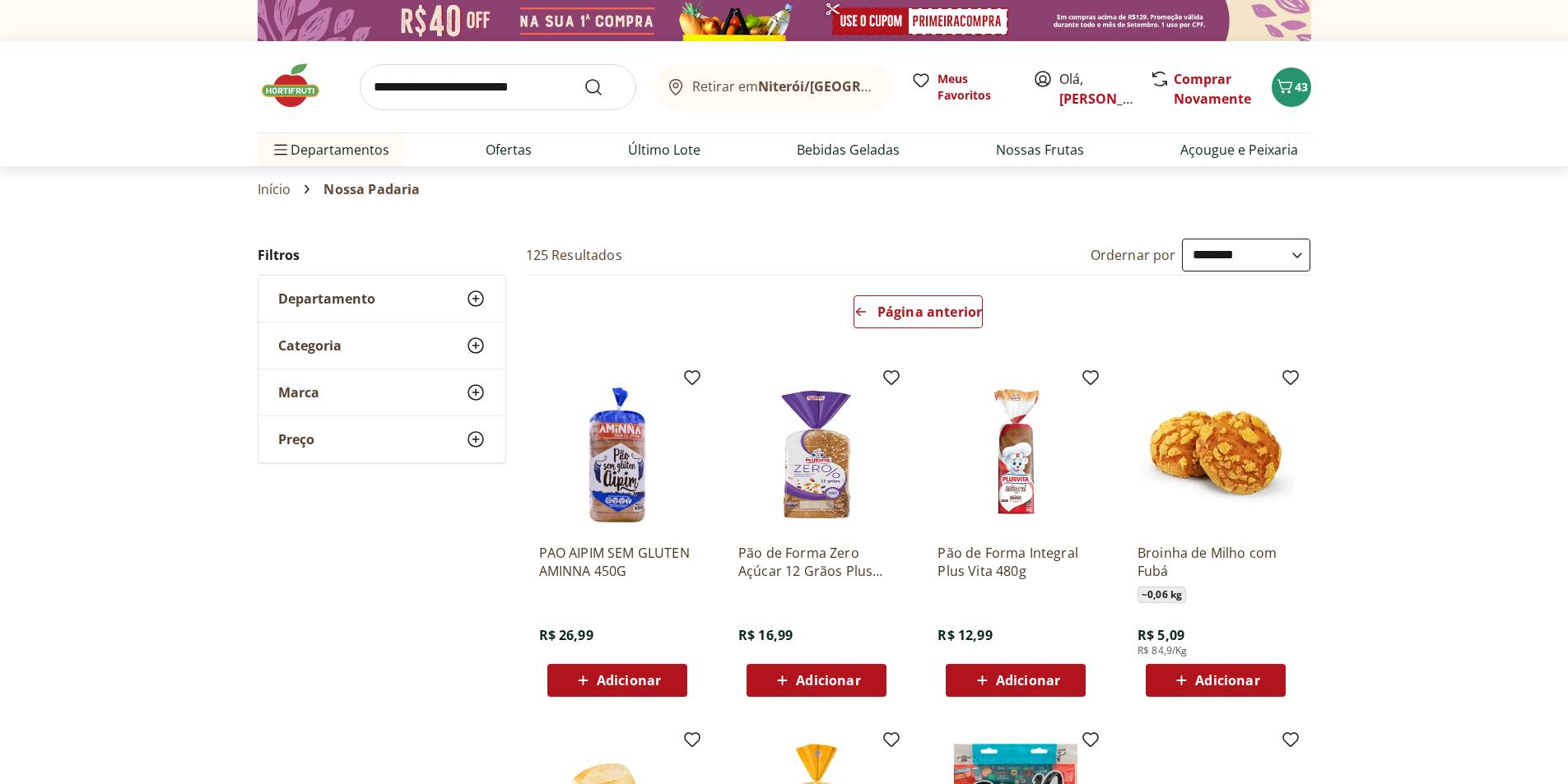
click at [538, 80] on input "search" at bounding box center [497, 87] width 276 height 46
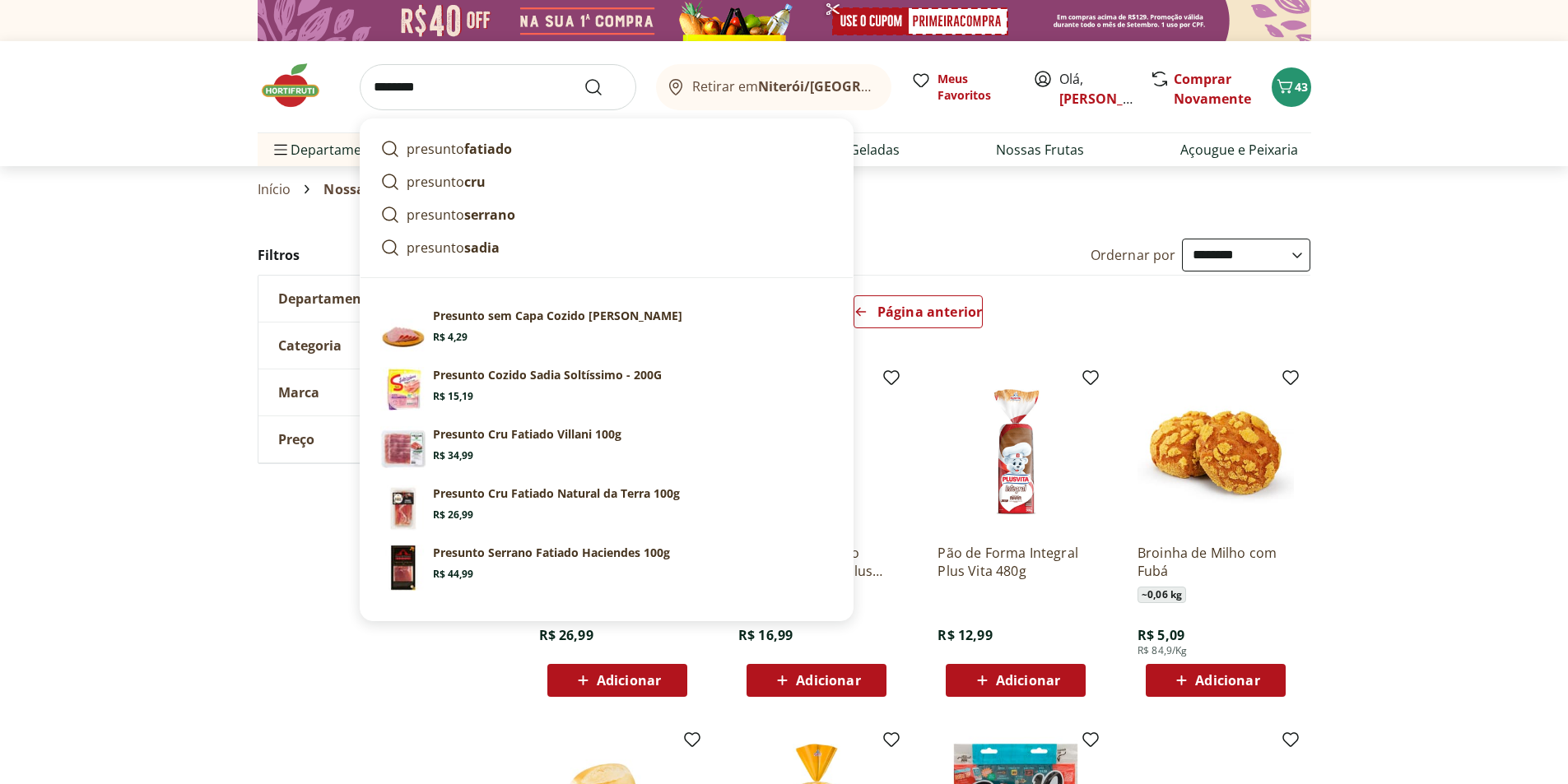
type input "********"
click at [583, 77] on button "Submit Search" at bounding box center [603, 87] width 40 height 20
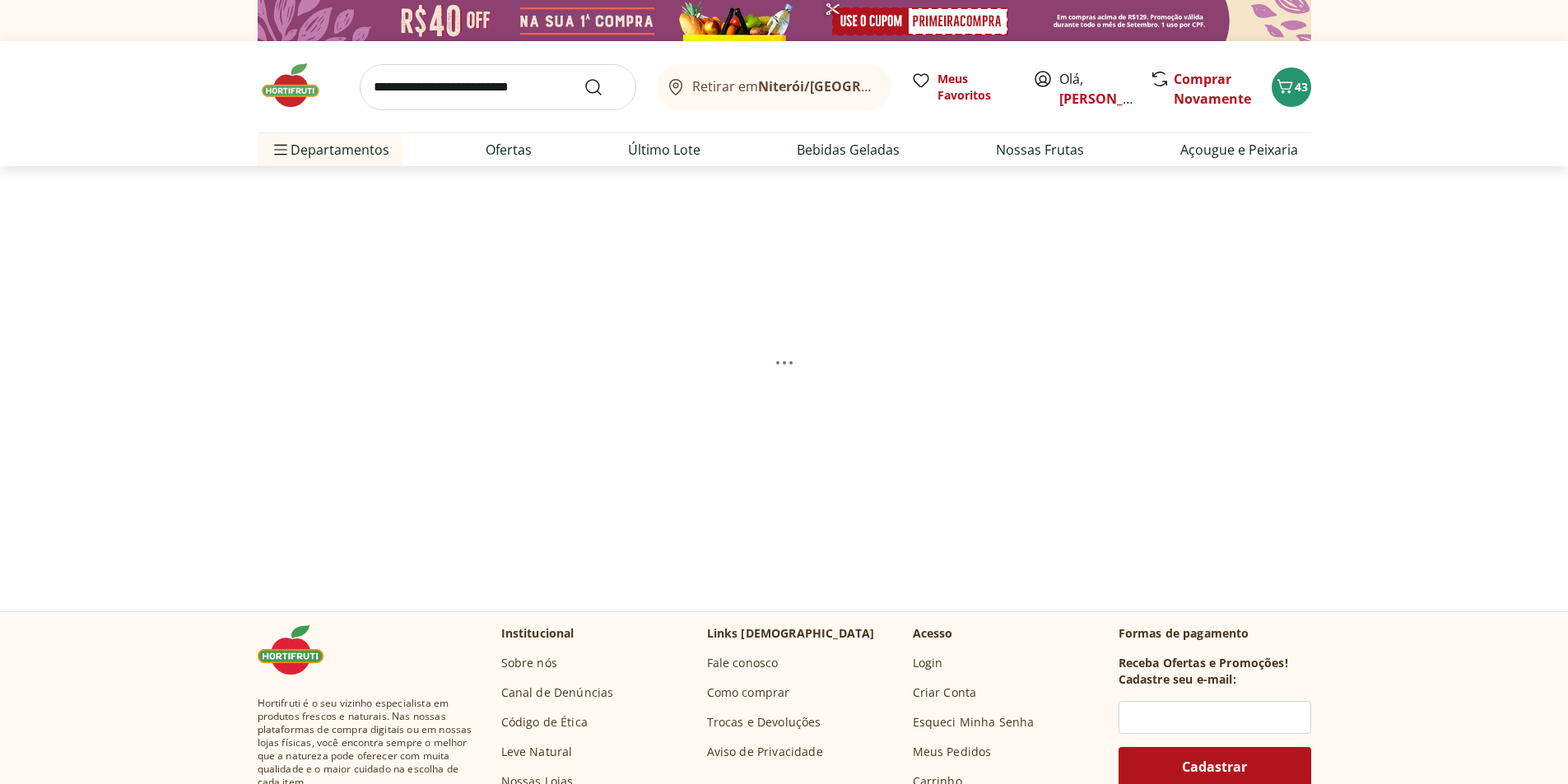
select select "**********"
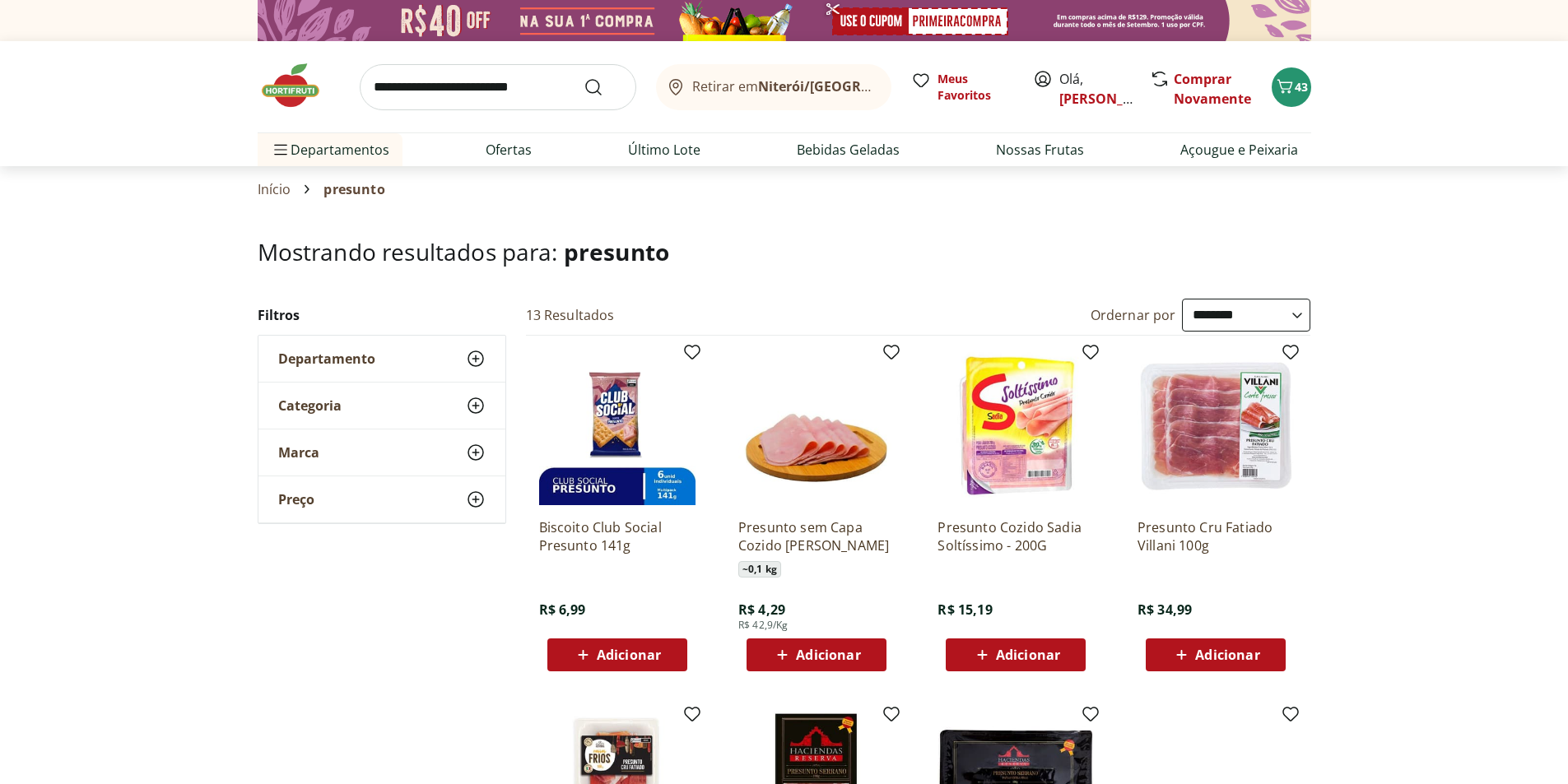
click at [857, 655] on span "Adicionar" at bounding box center [828, 655] width 64 height 14
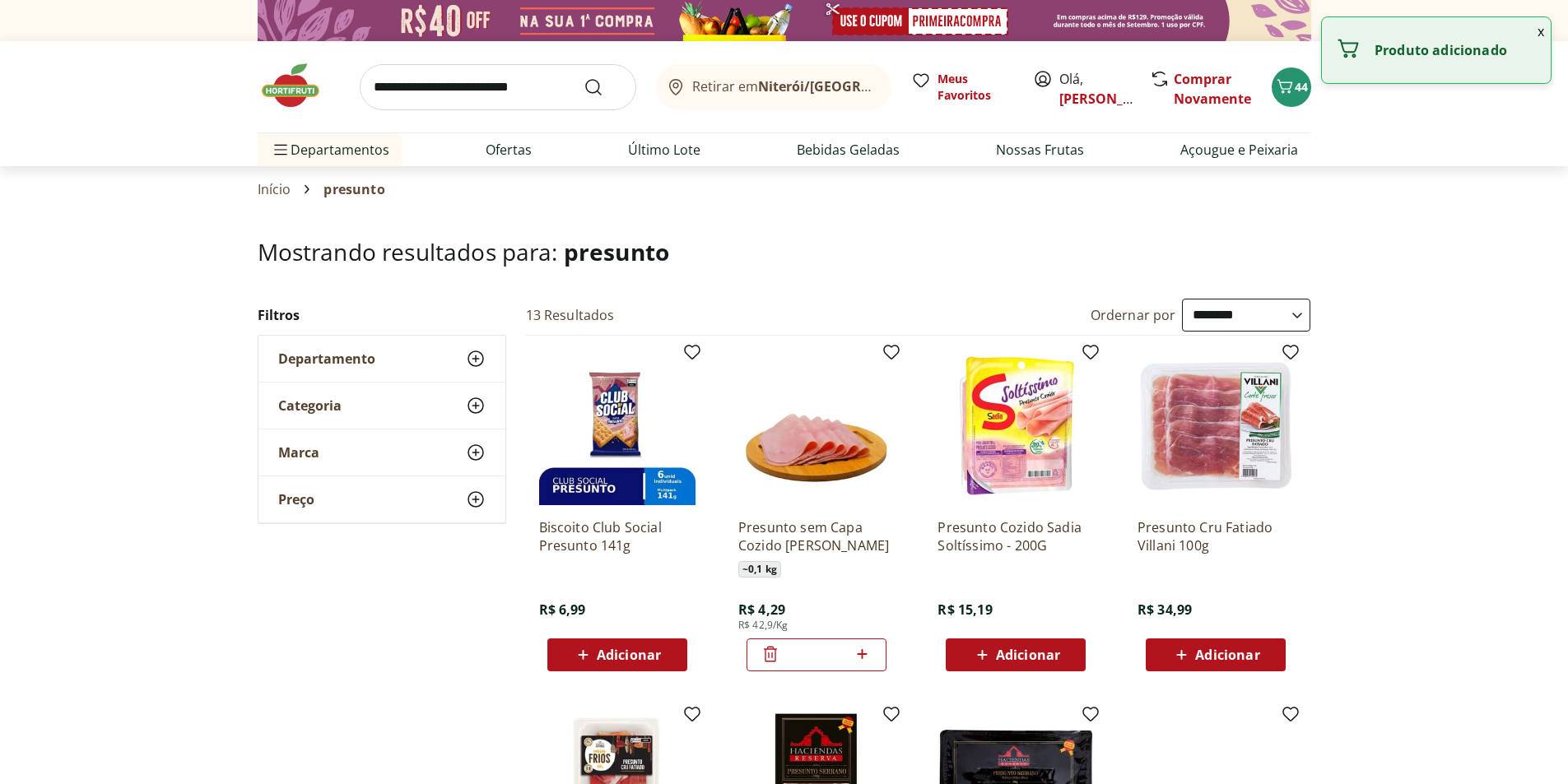
click at [863, 656] on icon at bounding box center [862, 655] width 21 height 20
type input "*"
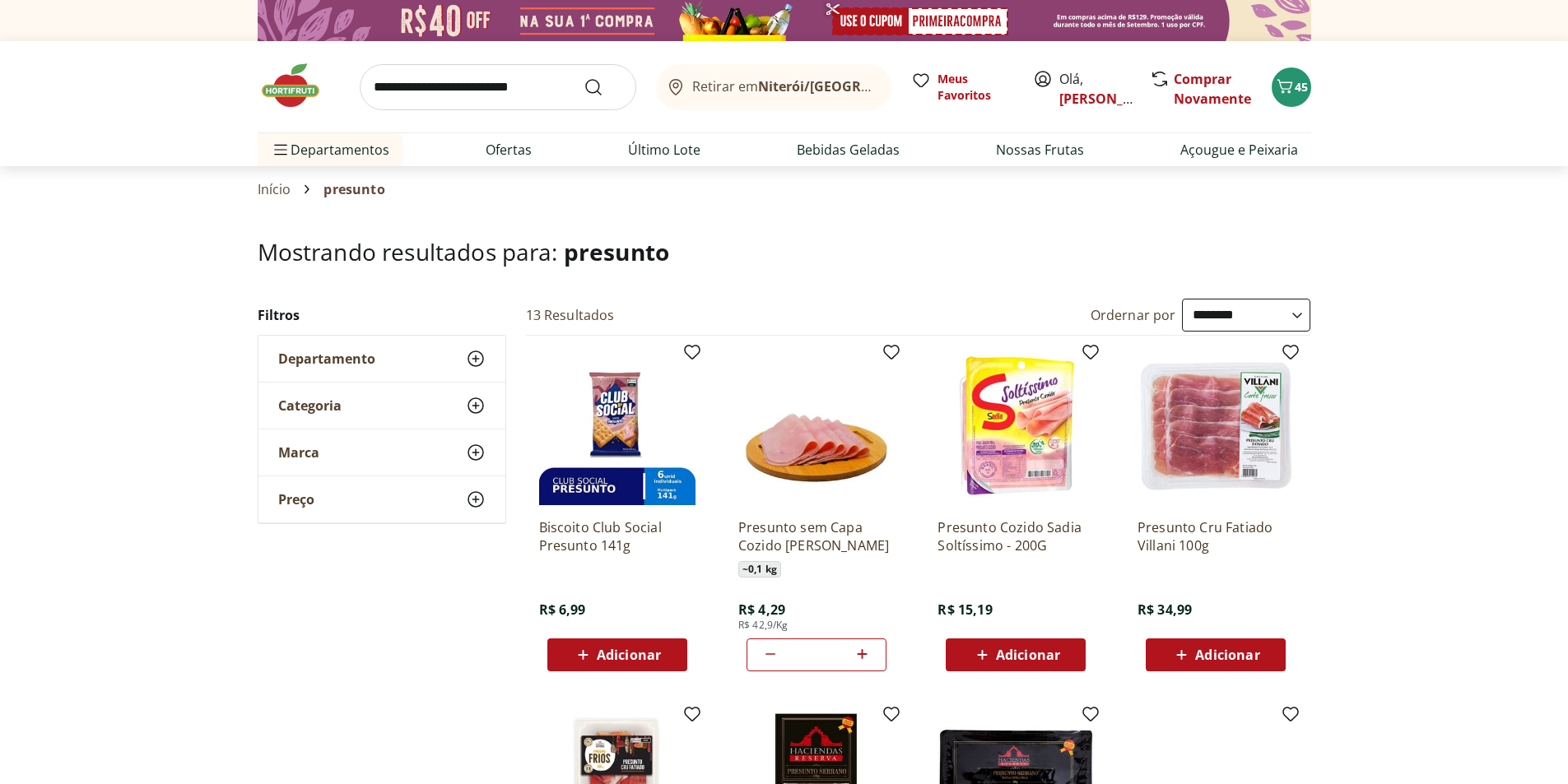
click at [466, 103] on input "search" at bounding box center [497, 87] width 276 height 46
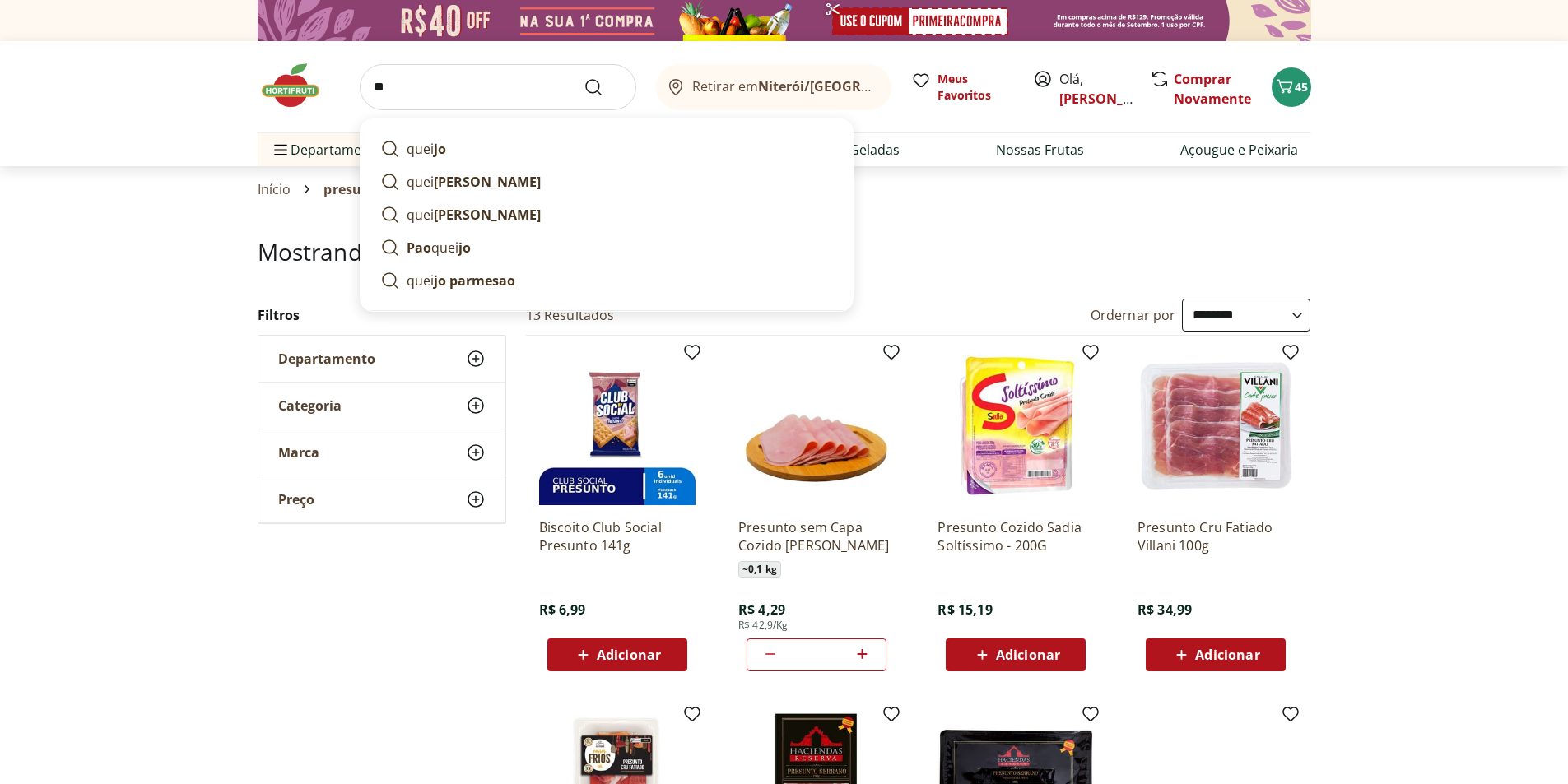
type input "*"
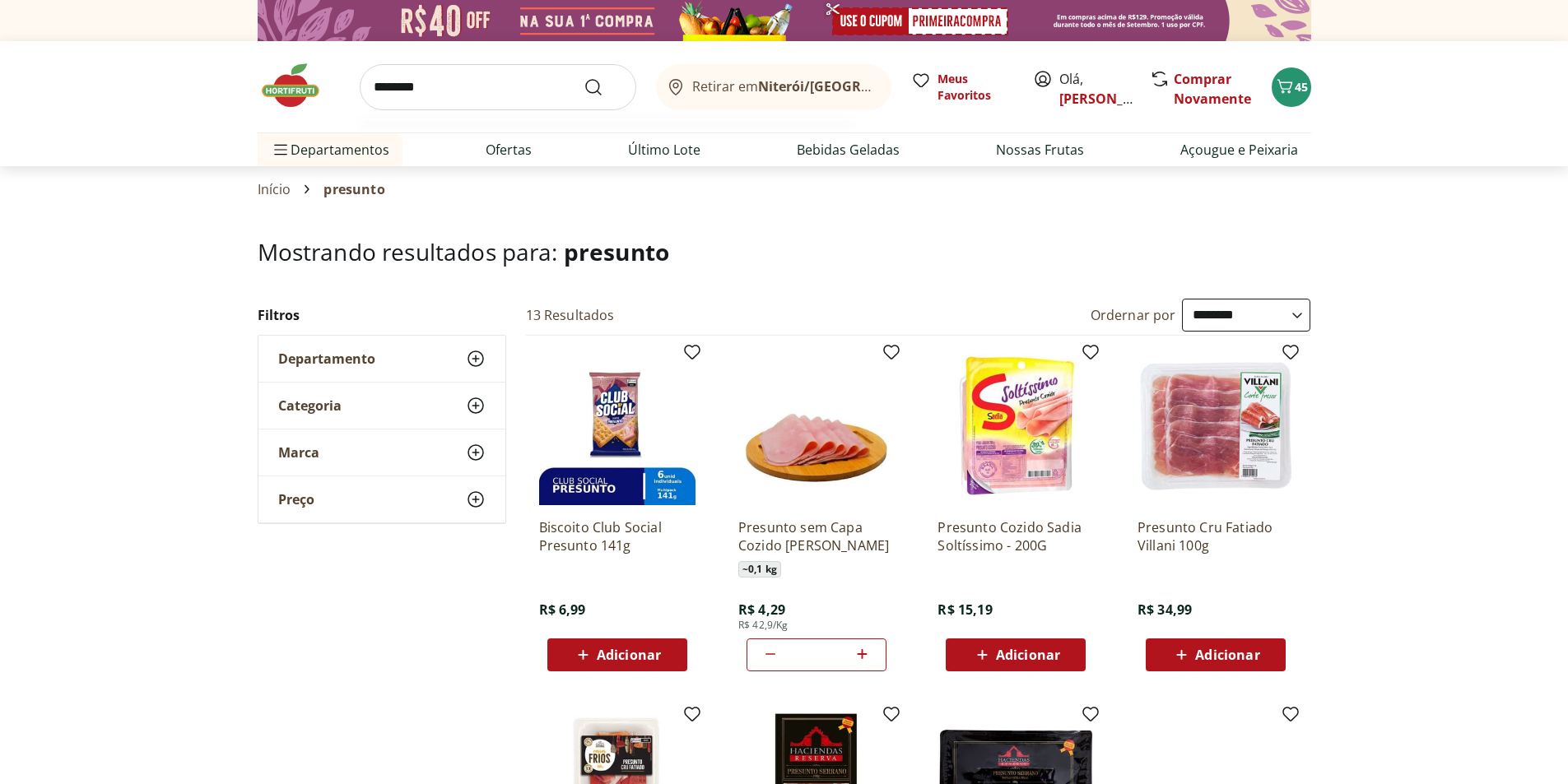
type input "********"
click at [583, 77] on button "Submit Search" at bounding box center [603, 87] width 40 height 20
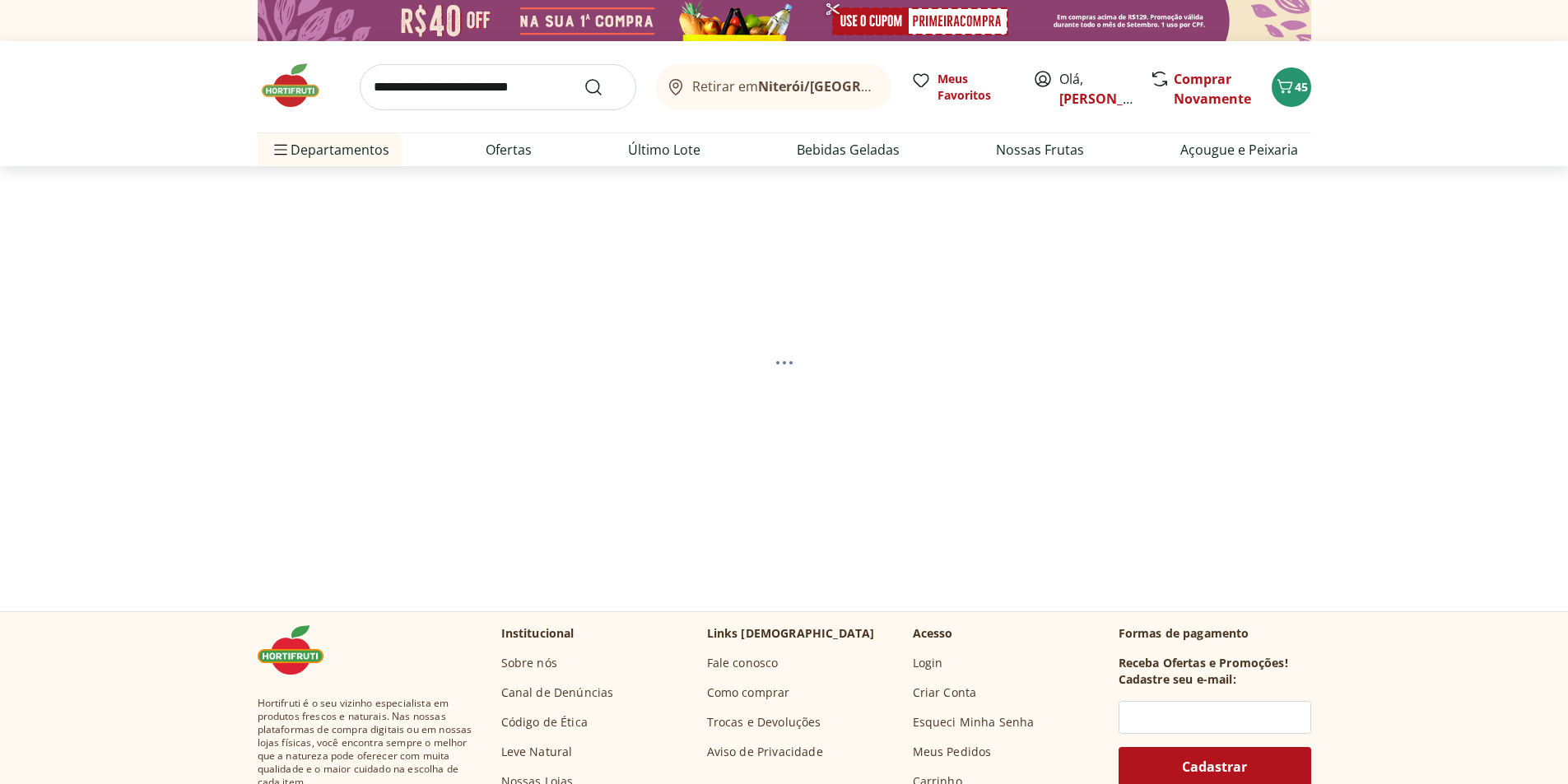
click at [552, 85] on input "search" at bounding box center [497, 87] width 276 height 46
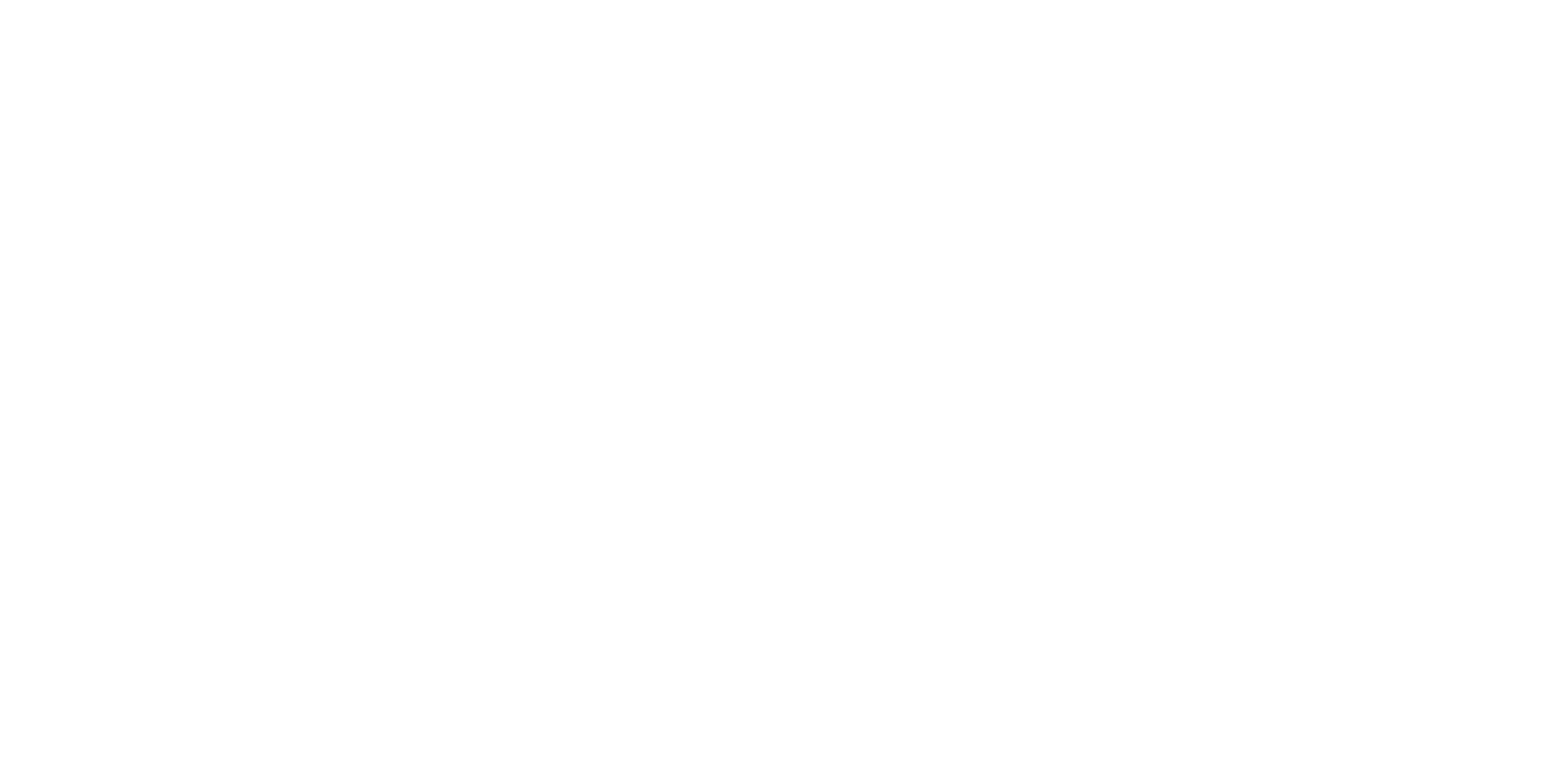
select select "**********"
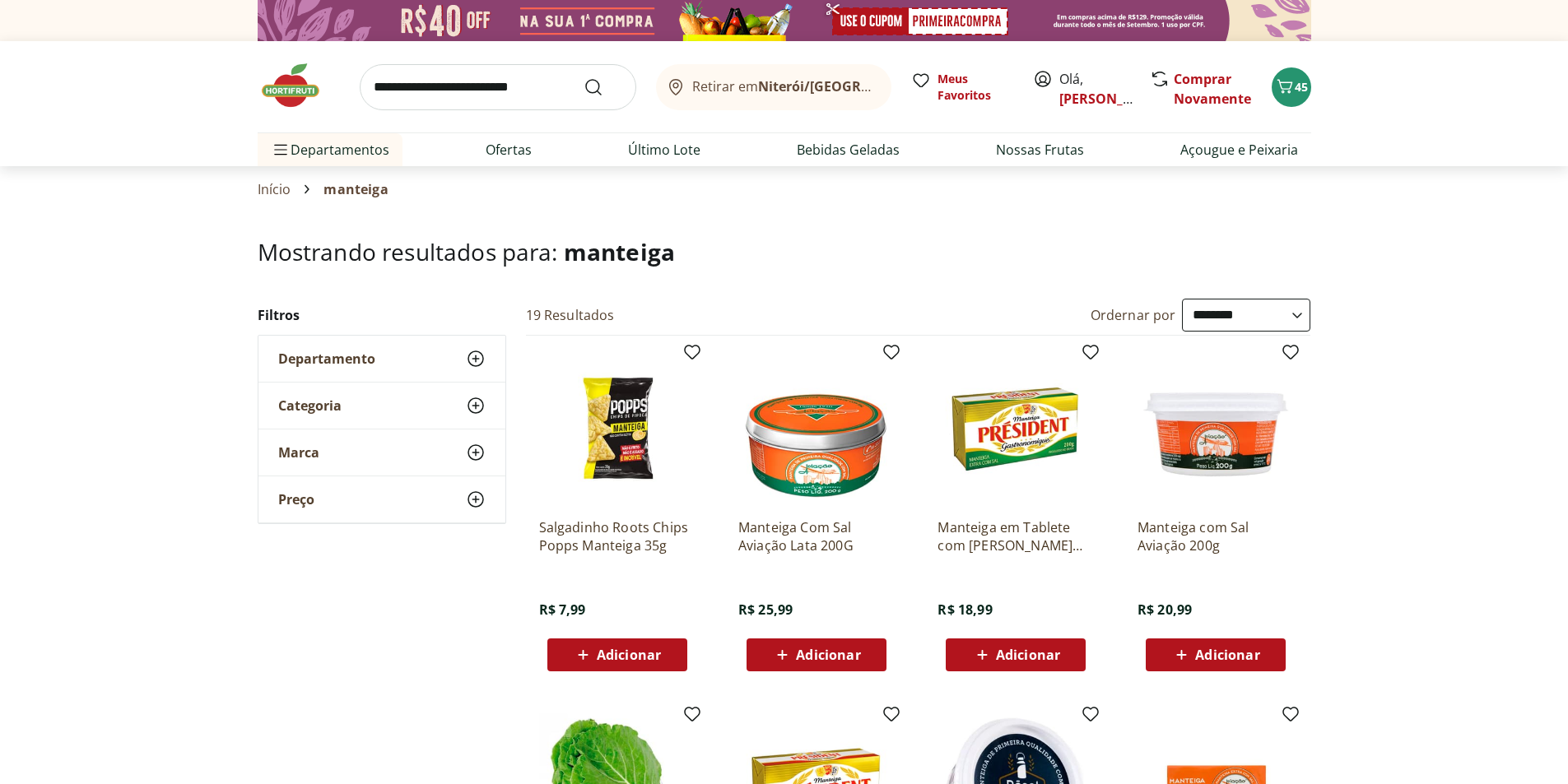
click at [292, 100] on img at bounding box center [298, 85] width 82 height 50
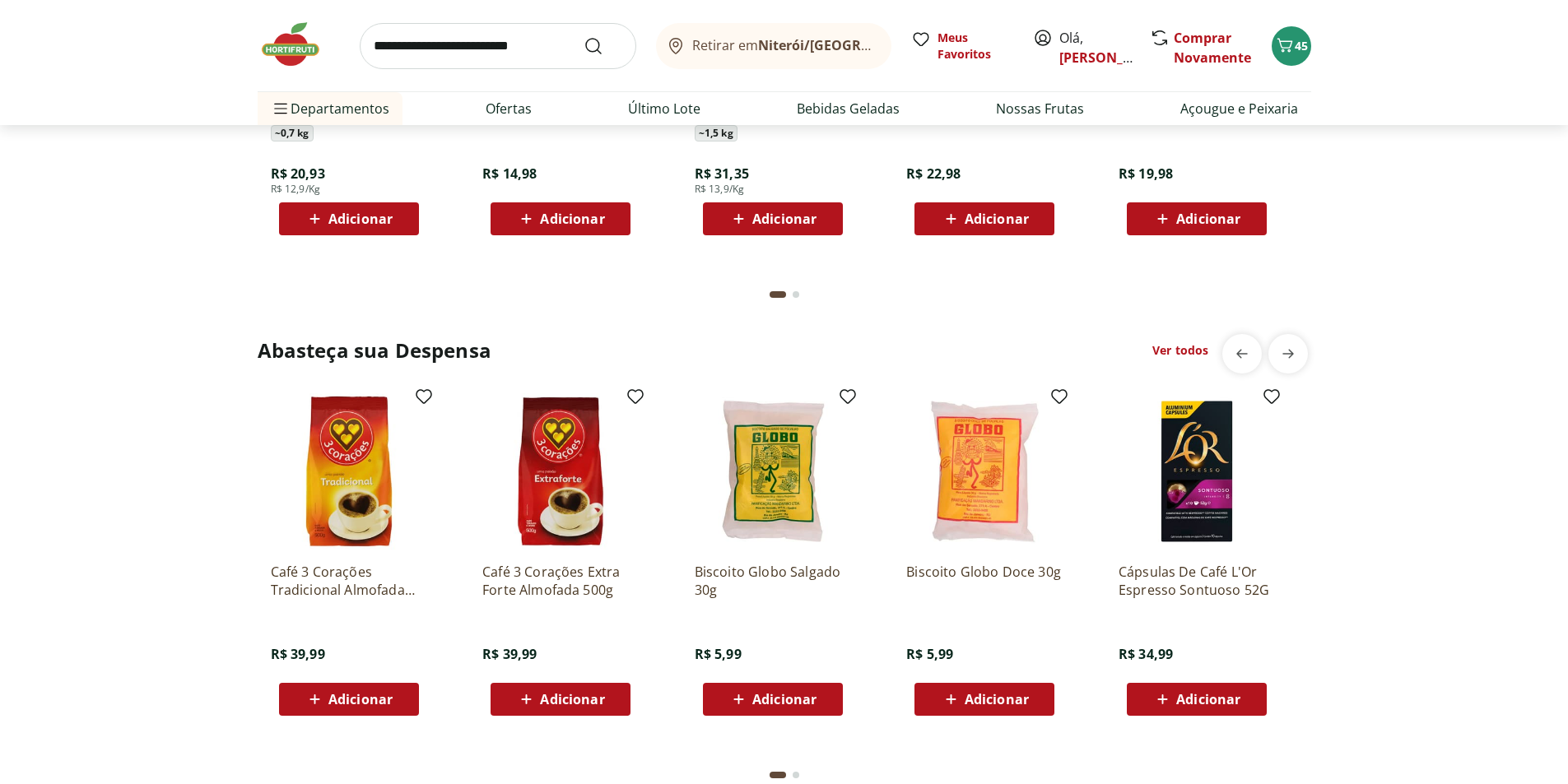
scroll to position [2551, 0]
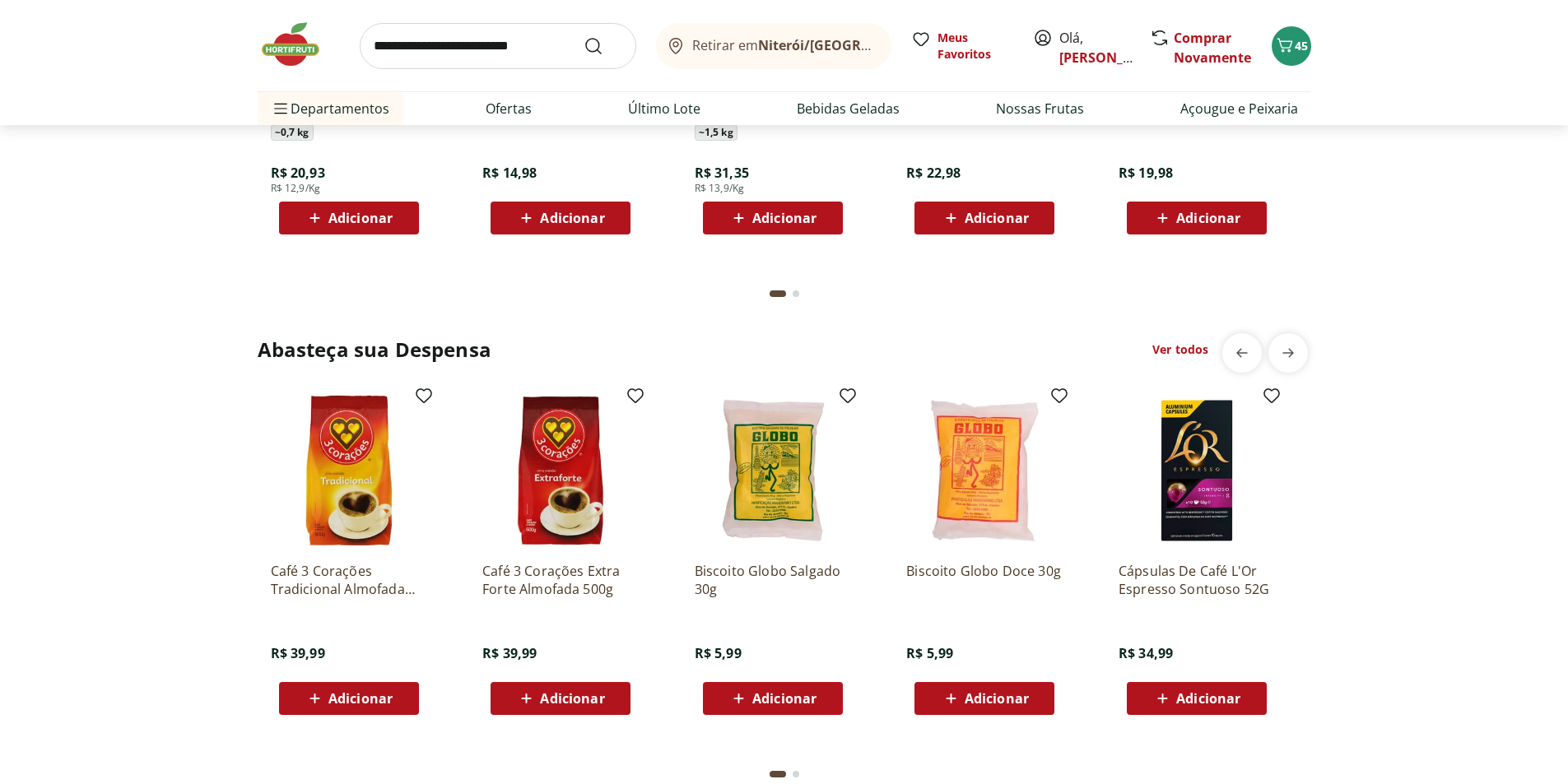
click at [430, 38] on input "search" at bounding box center [497, 45] width 276 height 46
type input "****"
click at [583, 36] on button "Submit Search" at bounding box center [603, 46] width 40 height 20
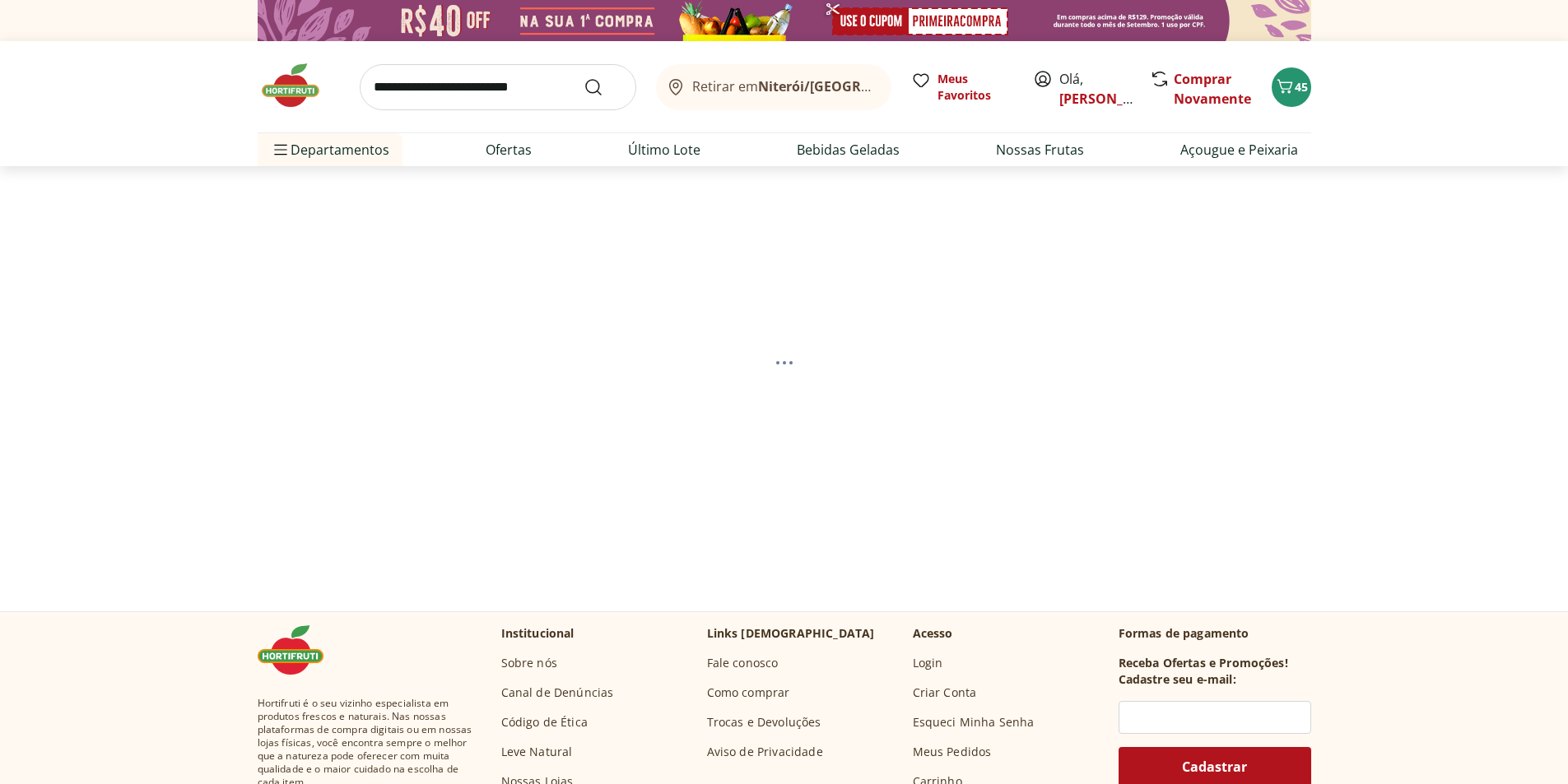
select select "**********"
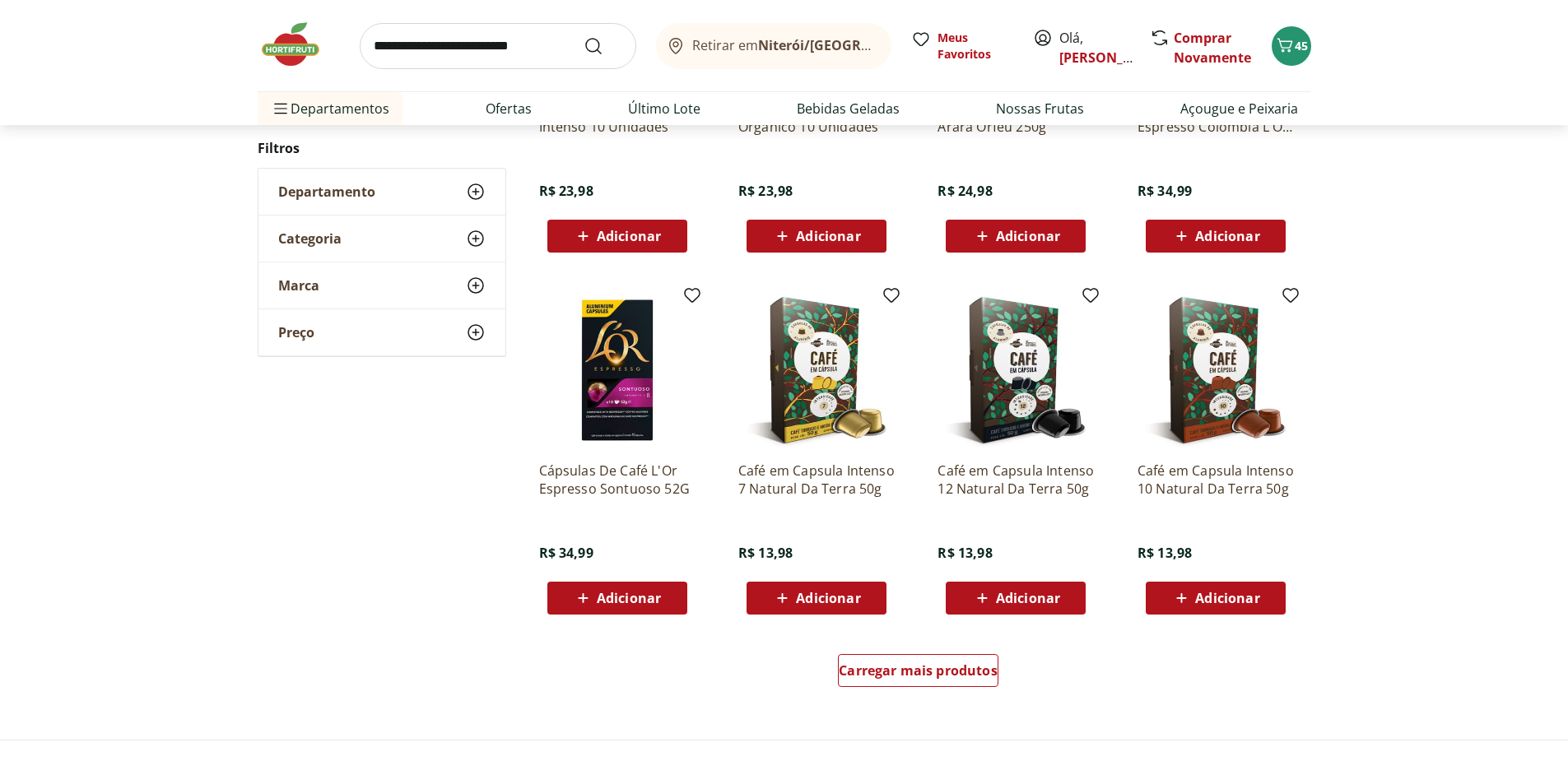
scroll to position [905, 0]
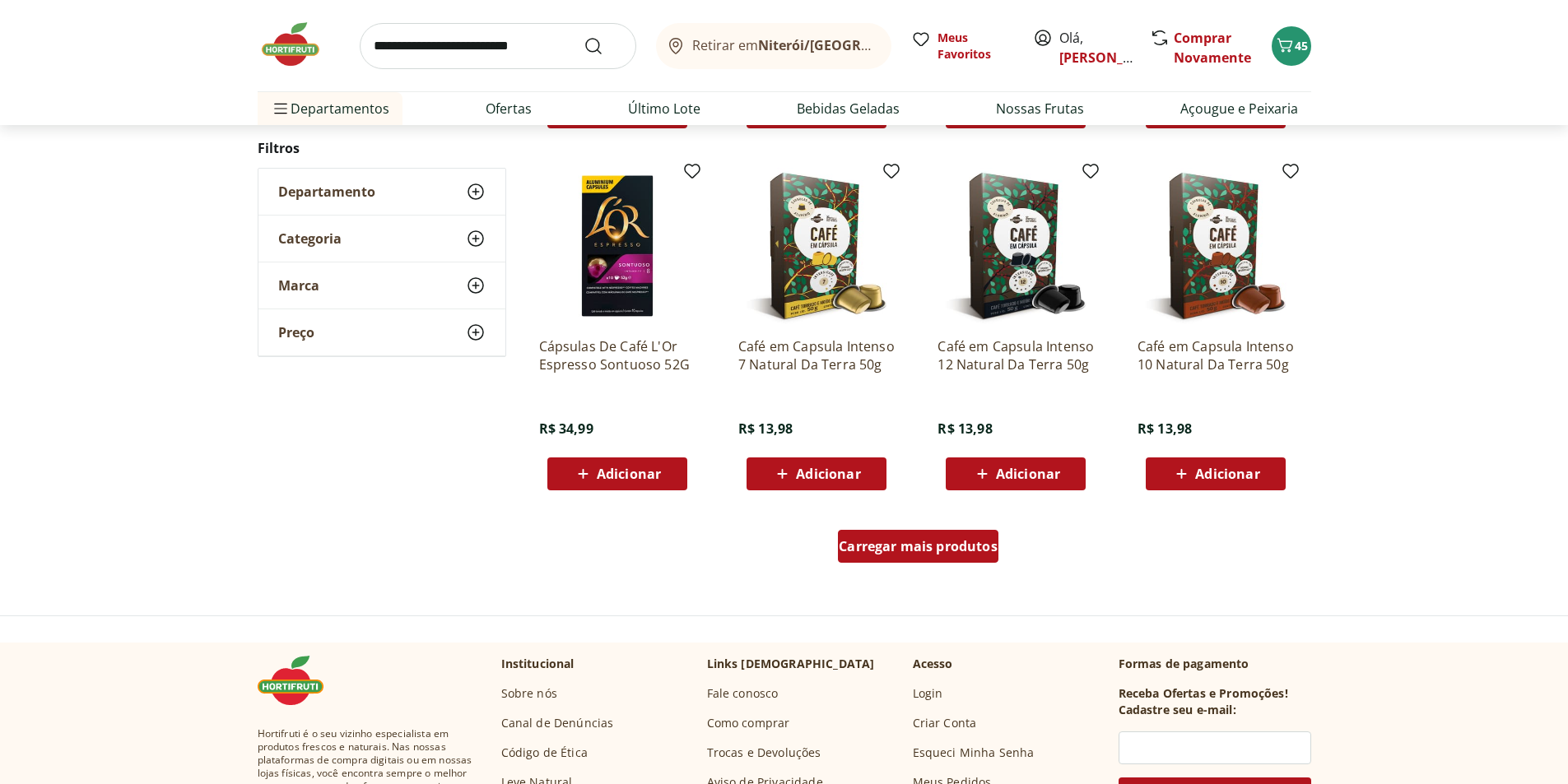
click at [981, 550] on span "Carregar mais produtos" at bounding box center [918, 546] width 159 height 14
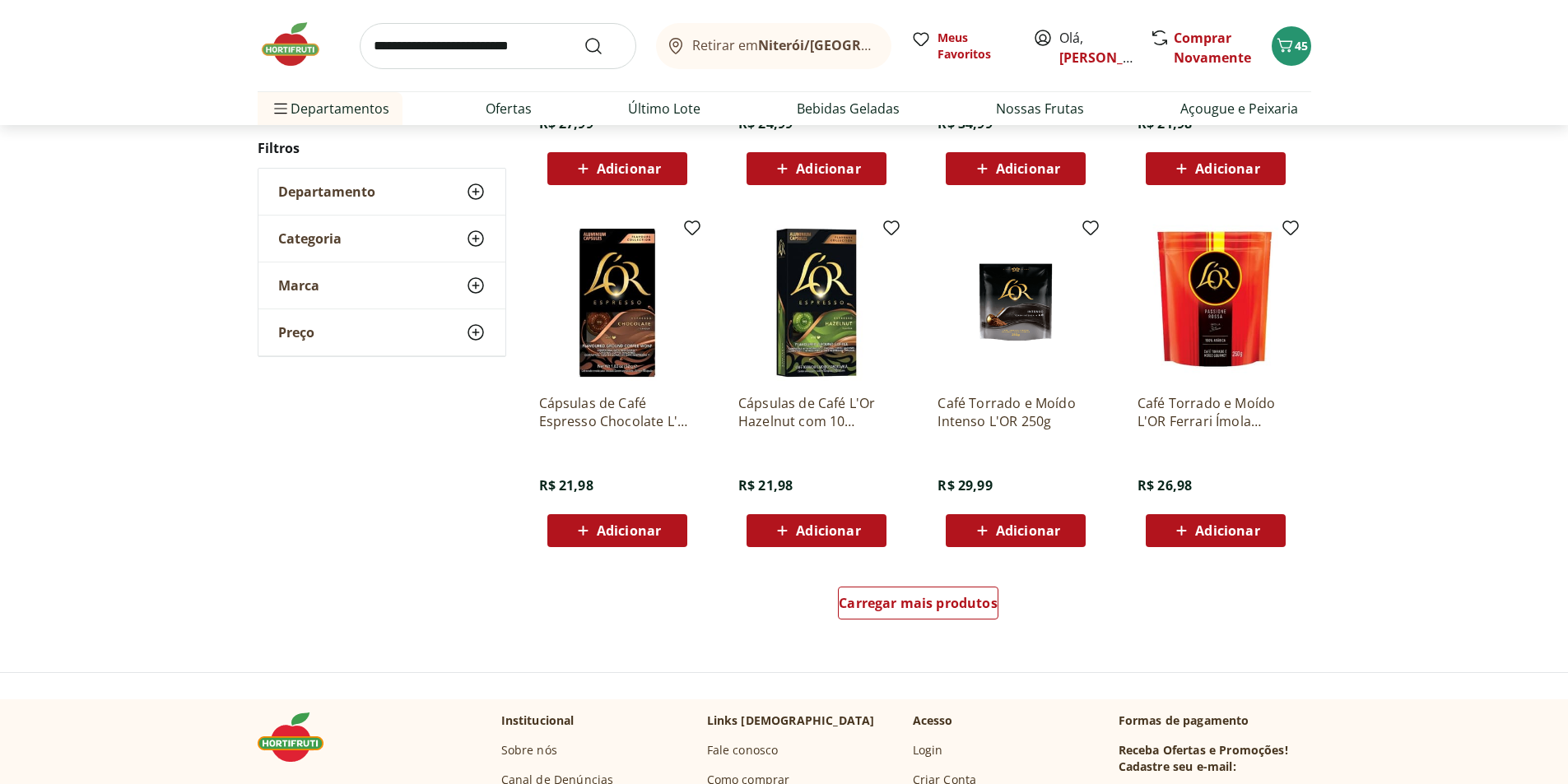
scroll to position [1149, 0]
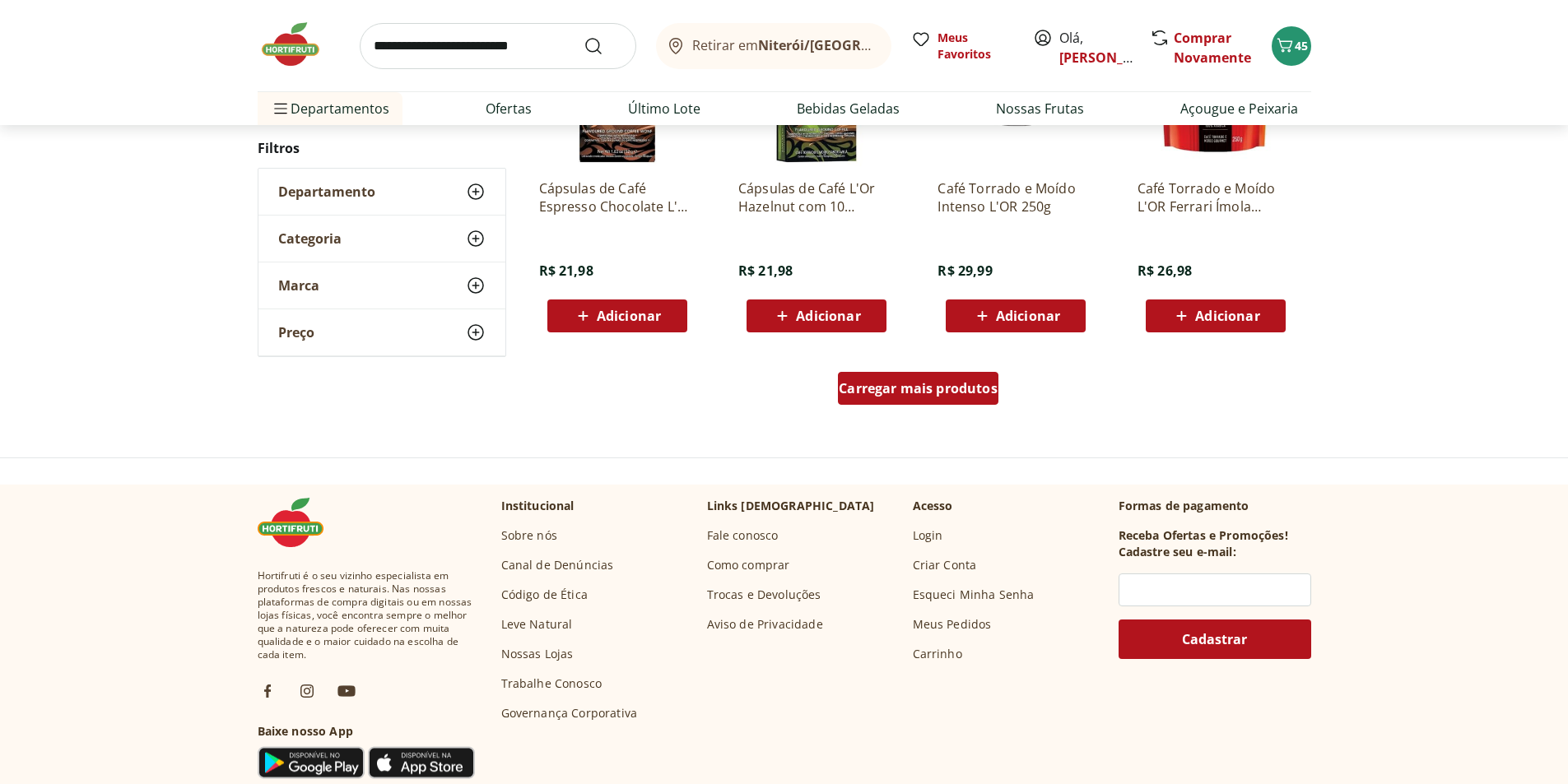
click at [919, 398] on div "Carregar mais produtos" at bounding box center [918, 388] width 160 height 33
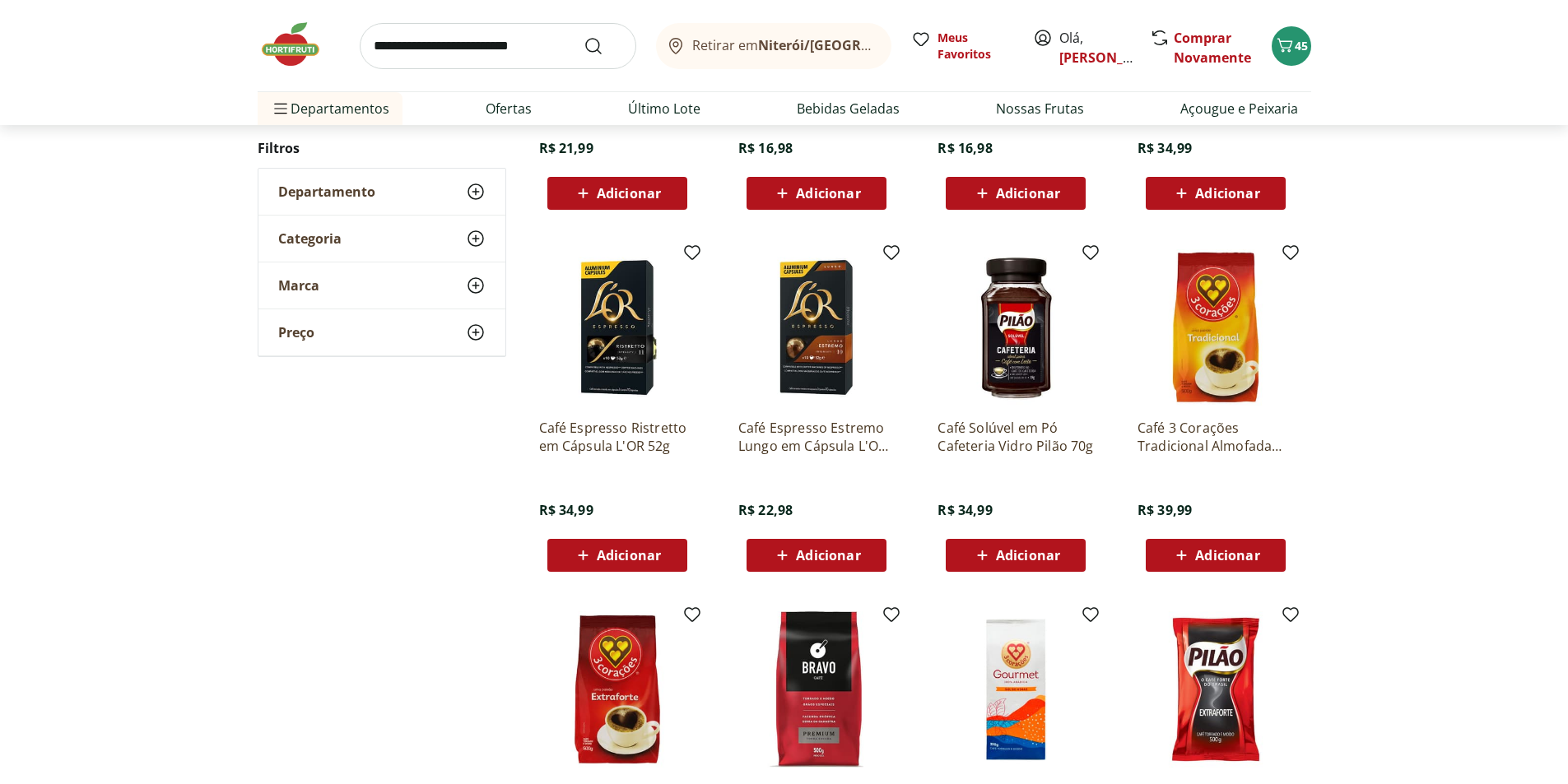
scroll to position [817, 0]
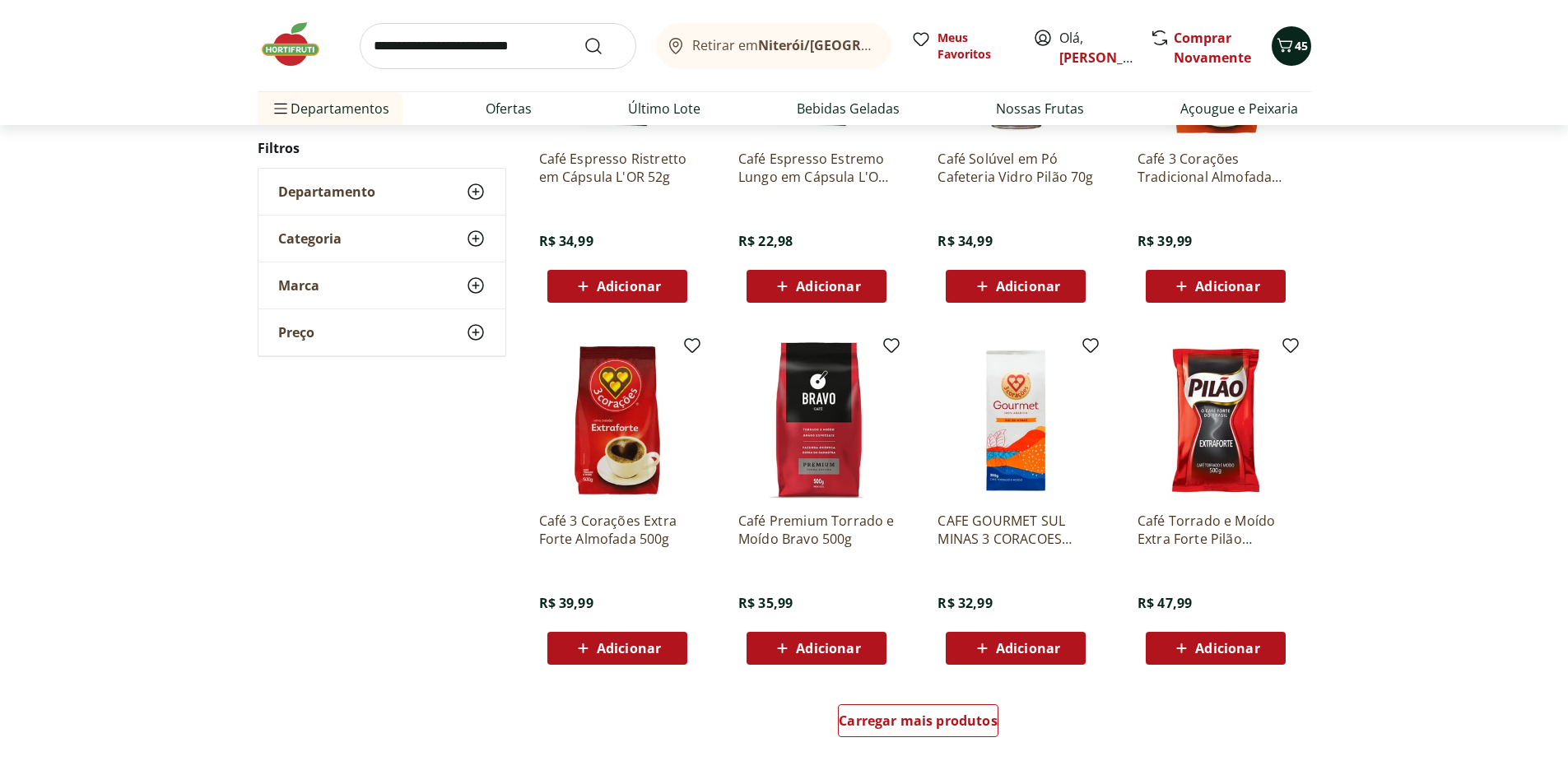
click at [1290, 44] on icon "Carrinho" at bounding box center [1285, 45] width 20 height 20
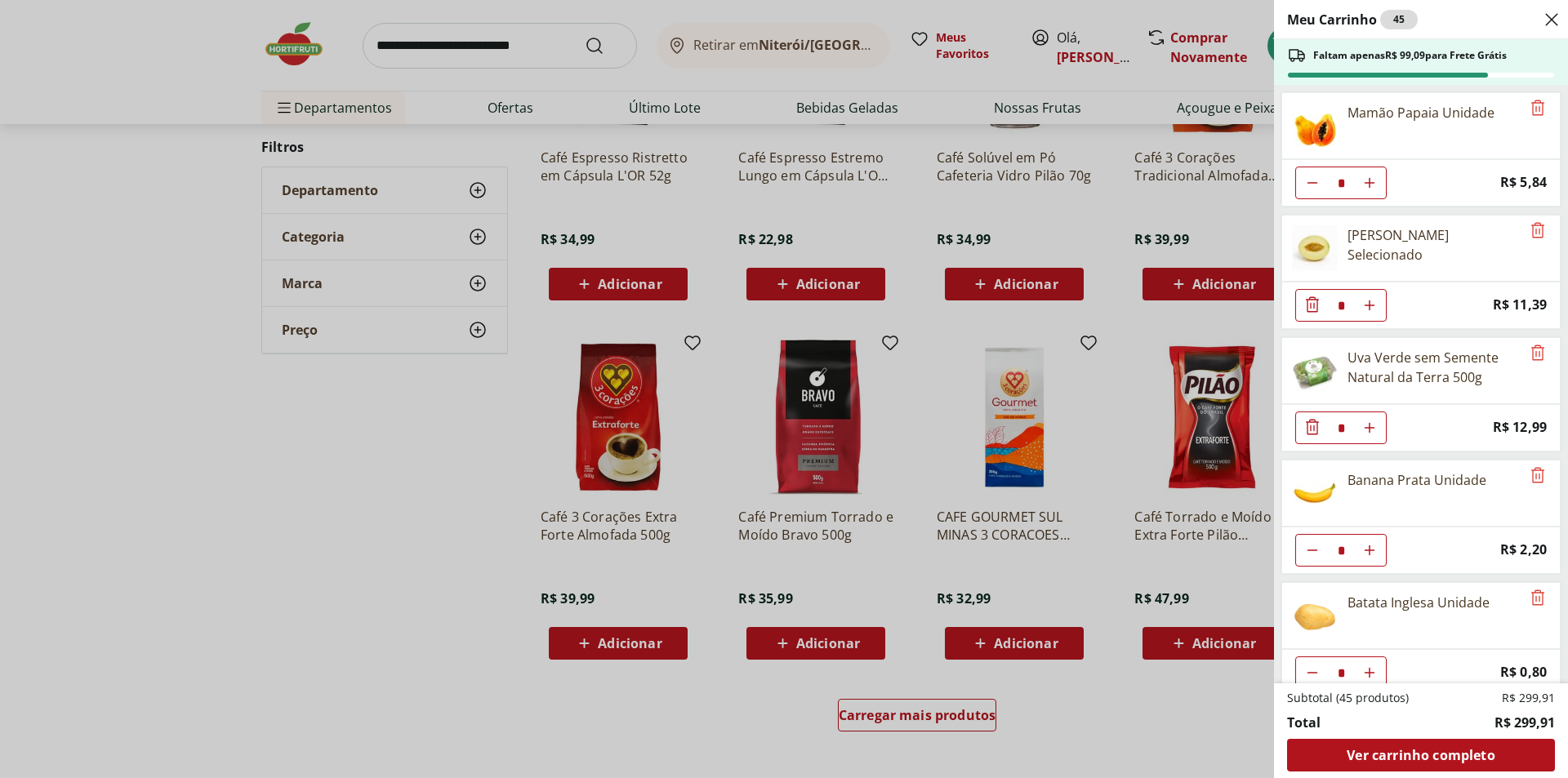
click at [974, 650] on div "Meu Carrinho 45 Faltam apenas R$ 99,09 para Frete Grátis Mamão Papaia Unidade *…" at bounding box center [784, 389] width 1568 height 778
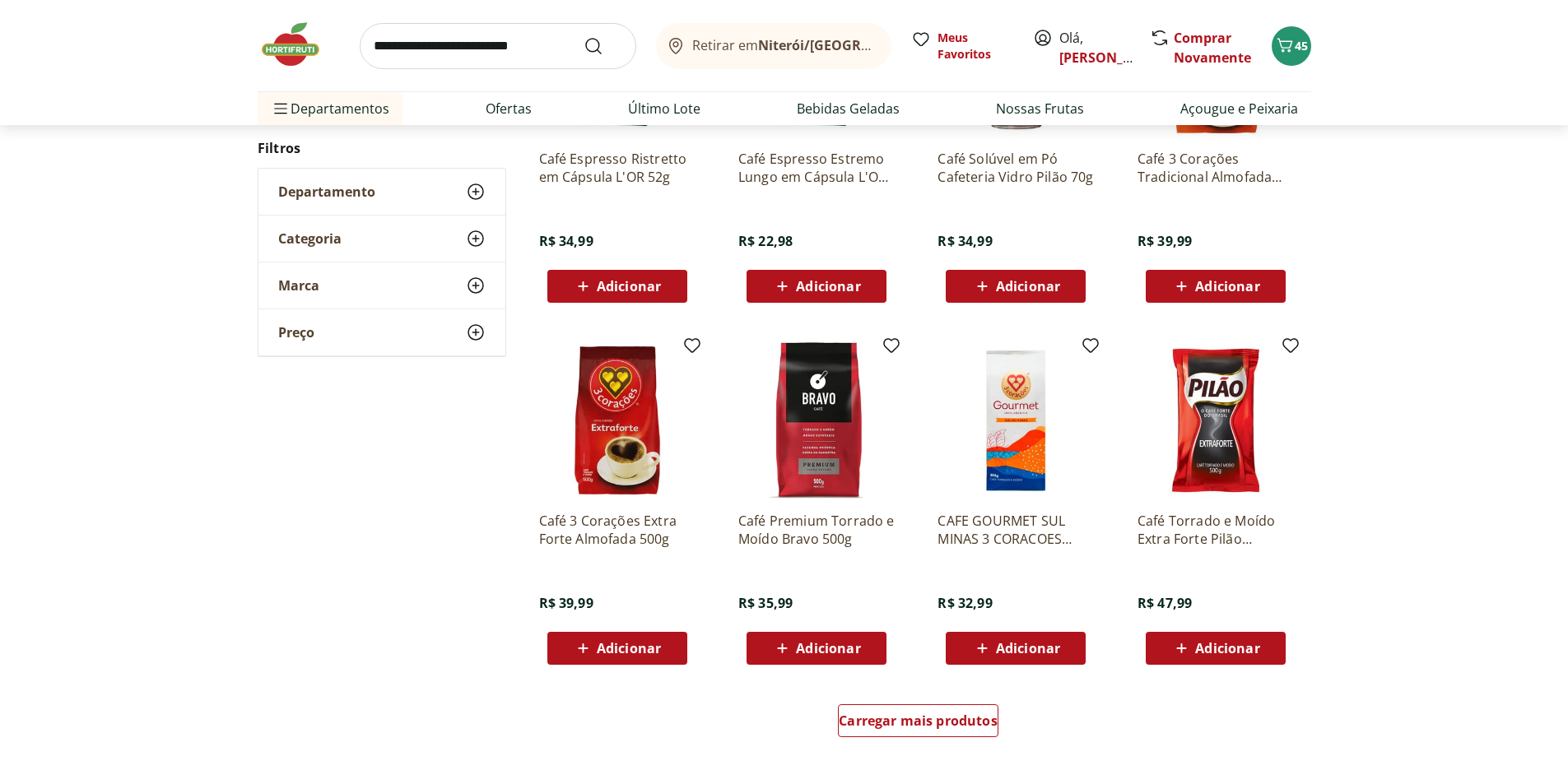
click at [989, 653] on icon at bounding box center [982, 648] width 21 height 20
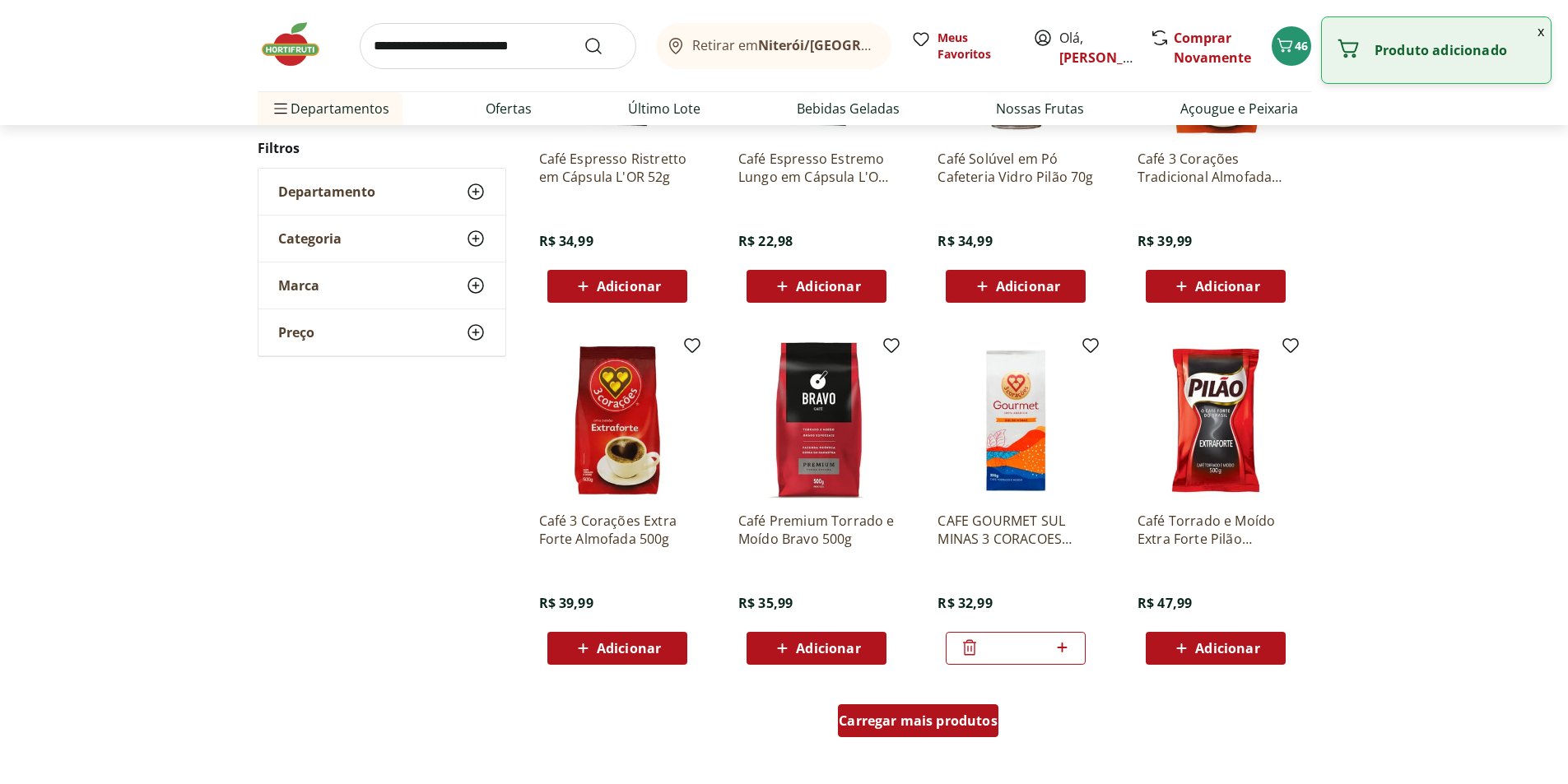
click at [911, 724] on span "Carregar mais produtos" at bounding box center [918, 721] width 159 height 14
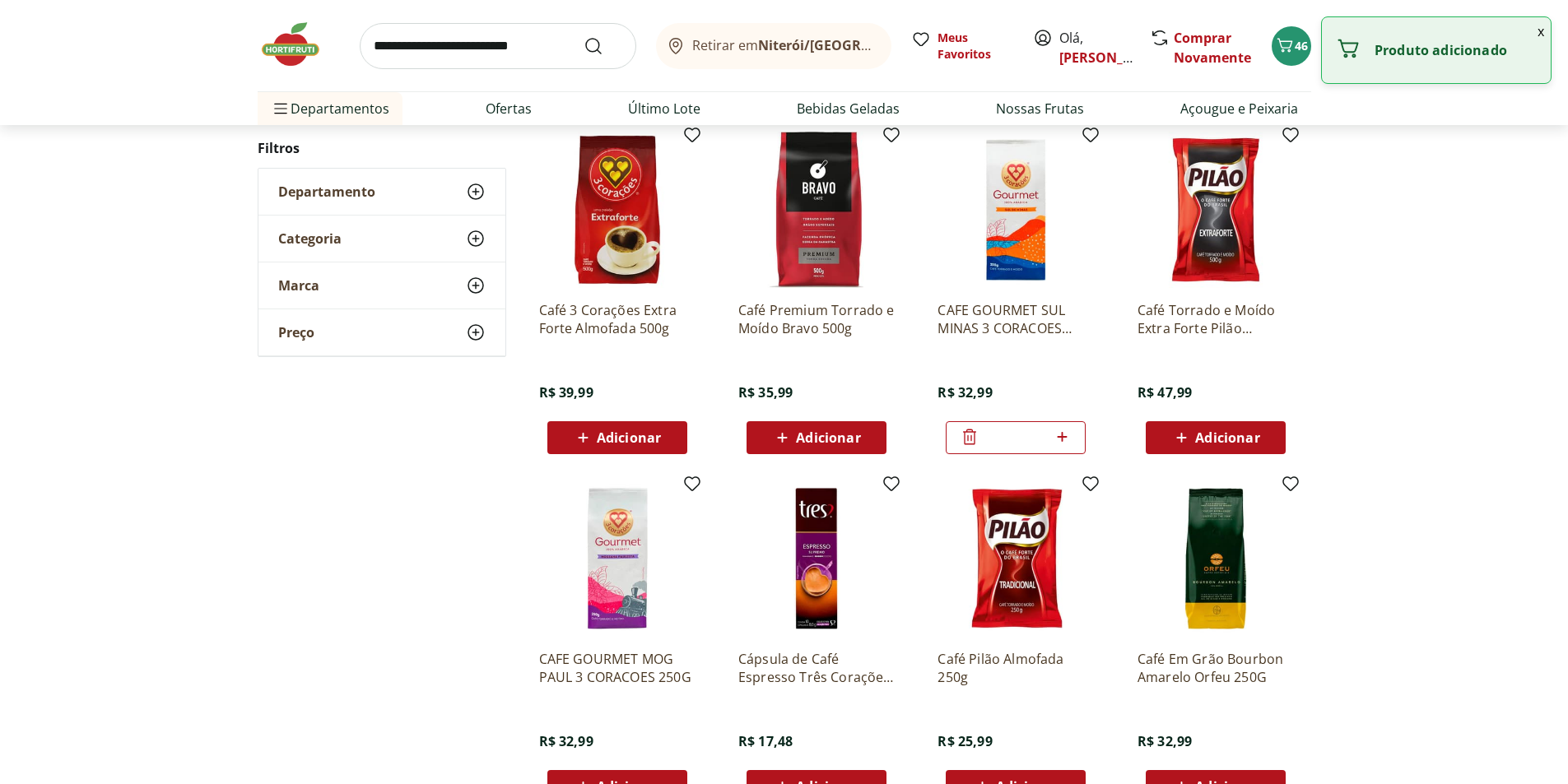
scroll to position [1392, 0]
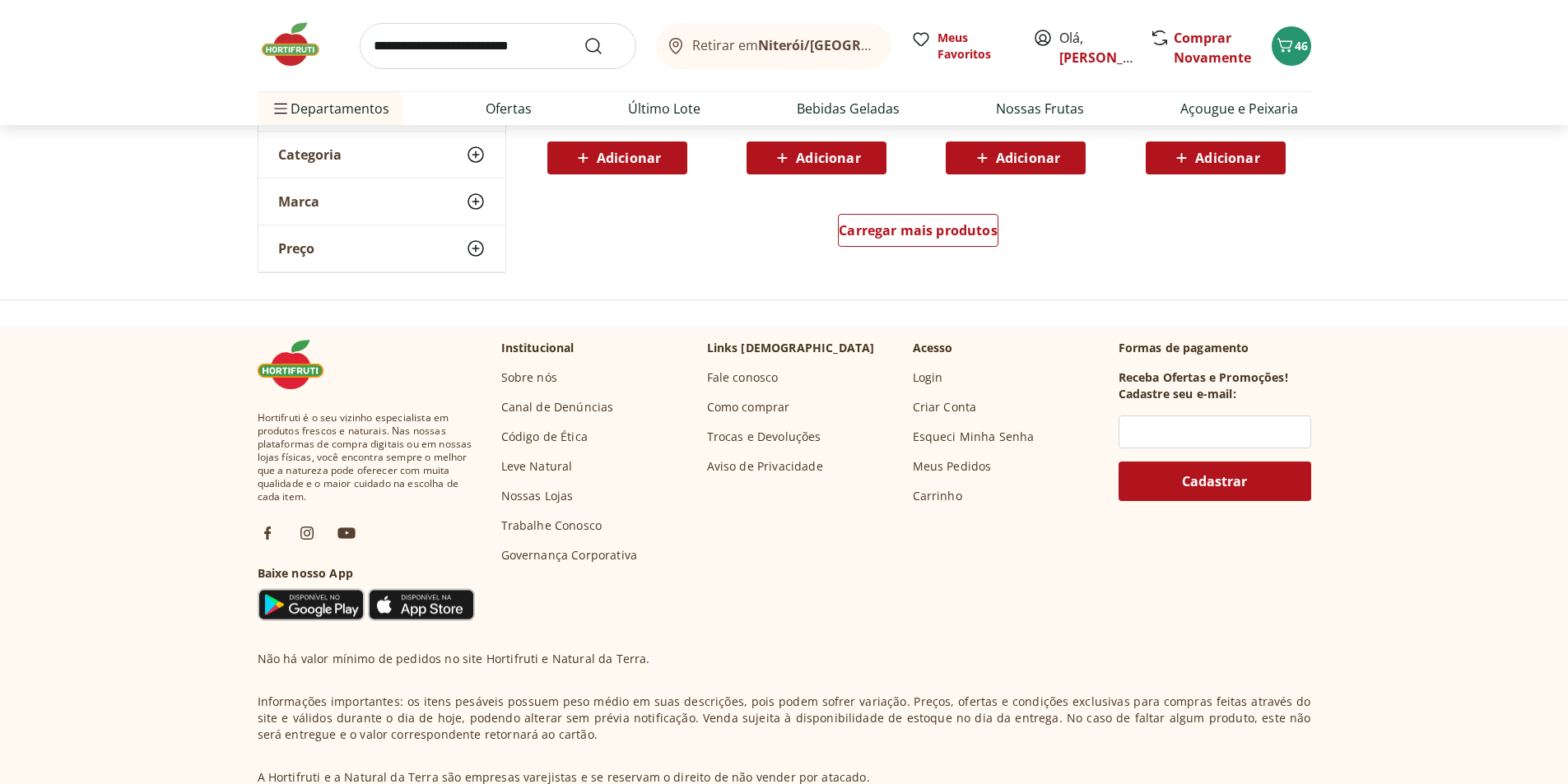
scroll to position [1060, 0]
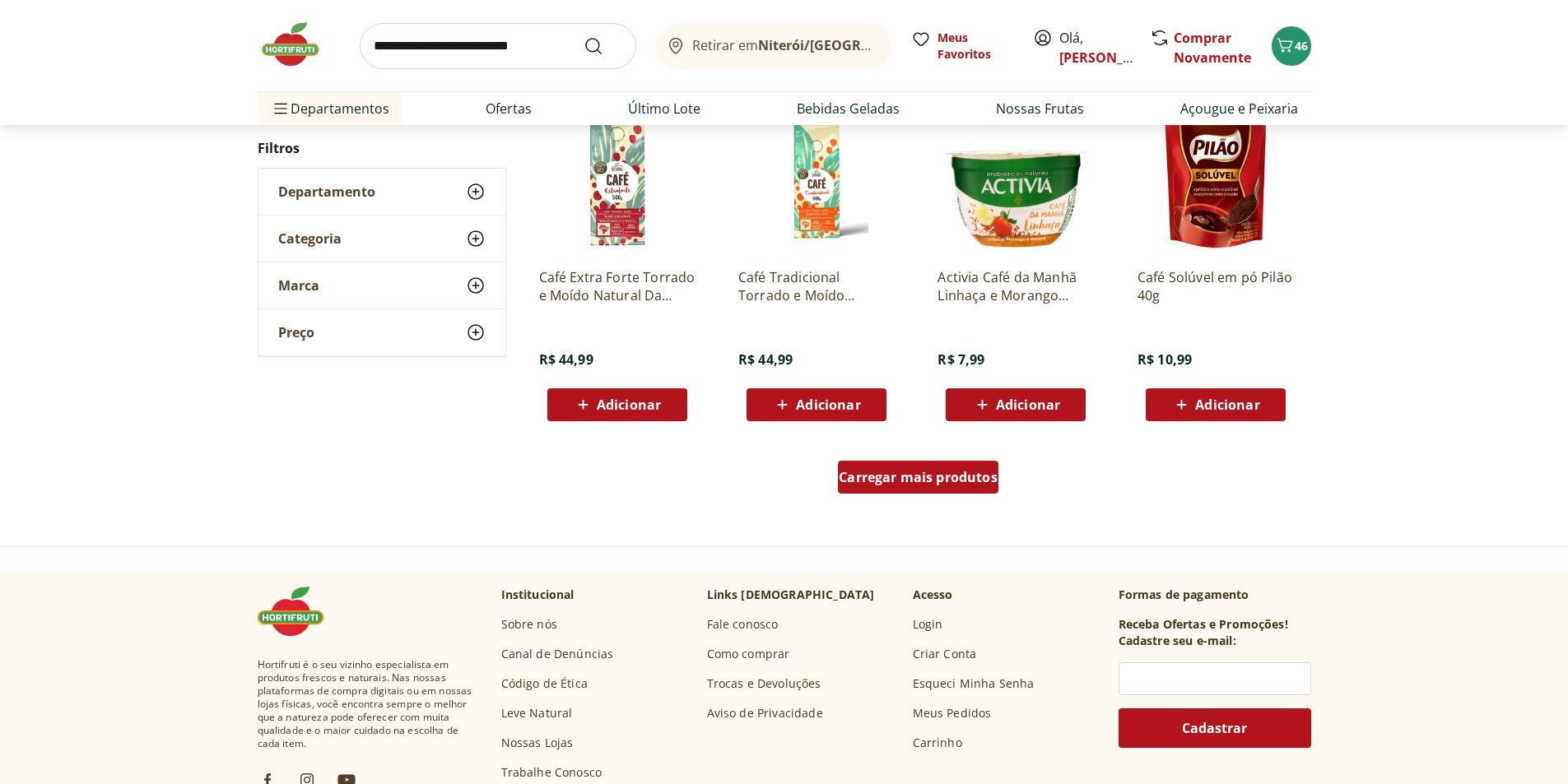
click at [927, 475] on span "Carregar mais produtos" at bounding box center [918, 477] width 159 height 14
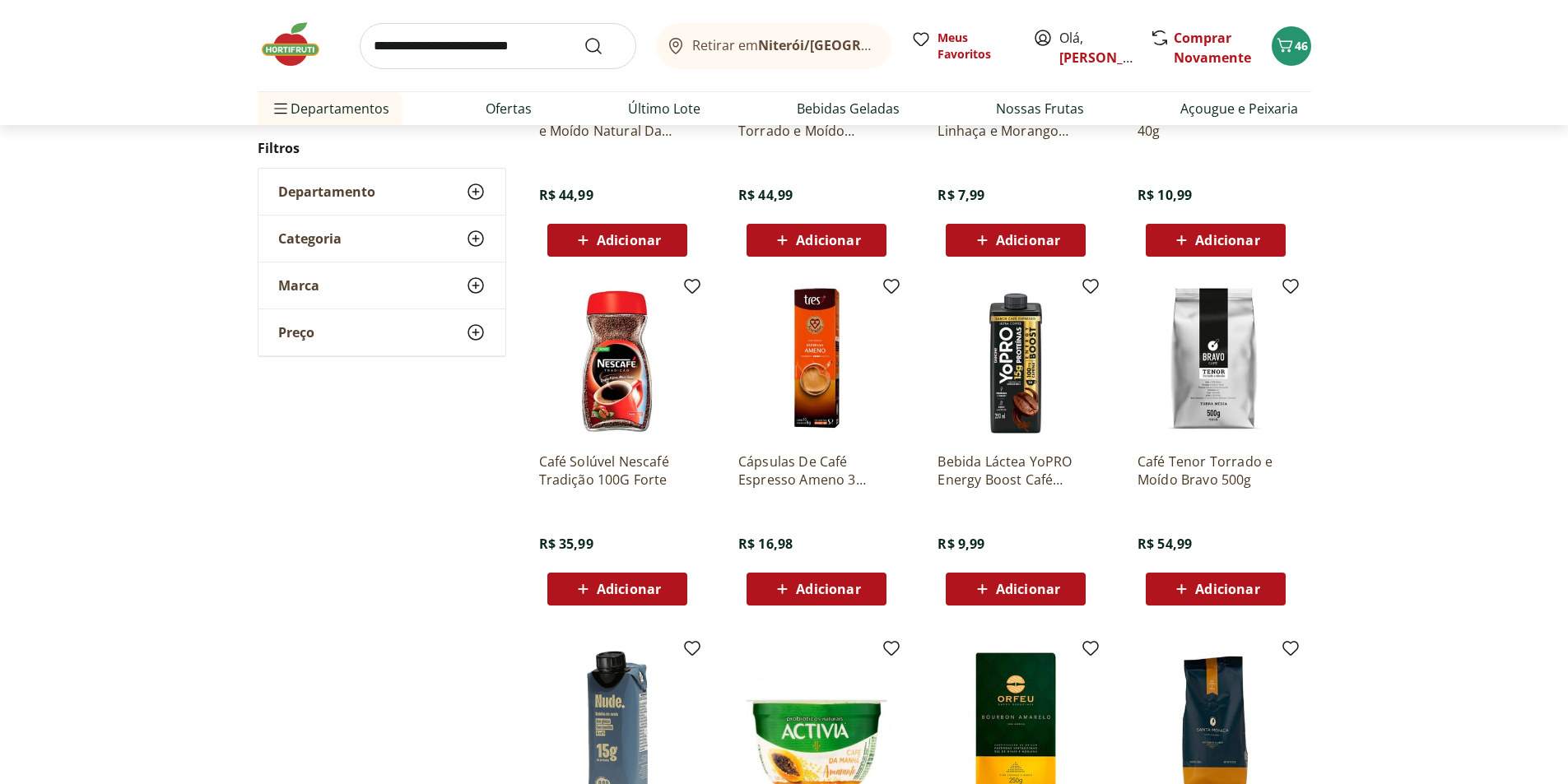
scroll to position [398, 0]
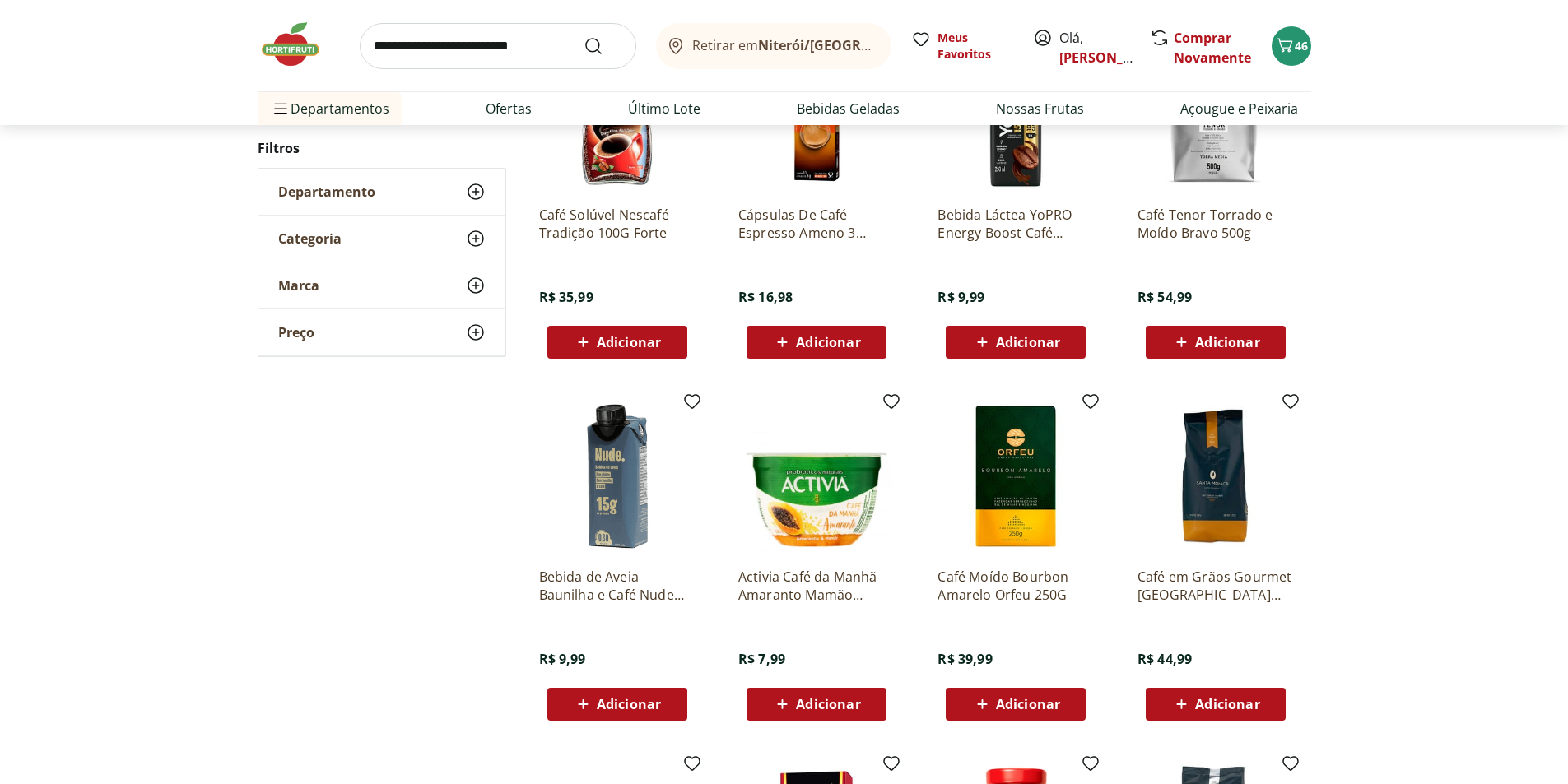
click at [412, 34] on input "search" at bounding box center [497, 45] width 276 height 46
type input "**********"
click at [583, 36] on button "Submit Search" at bounding box center [603, 46] width 40 height 20
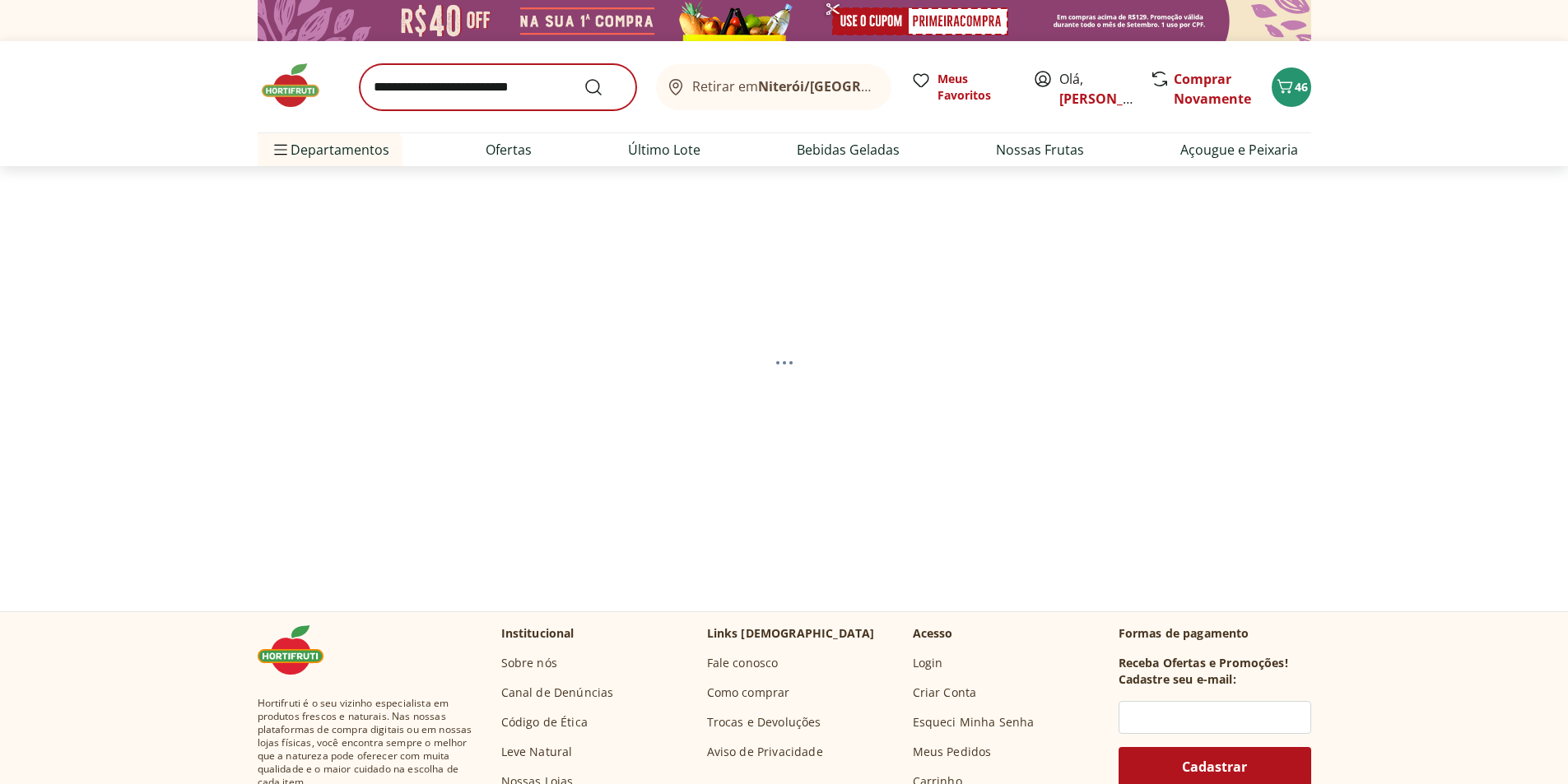
select select "**********"
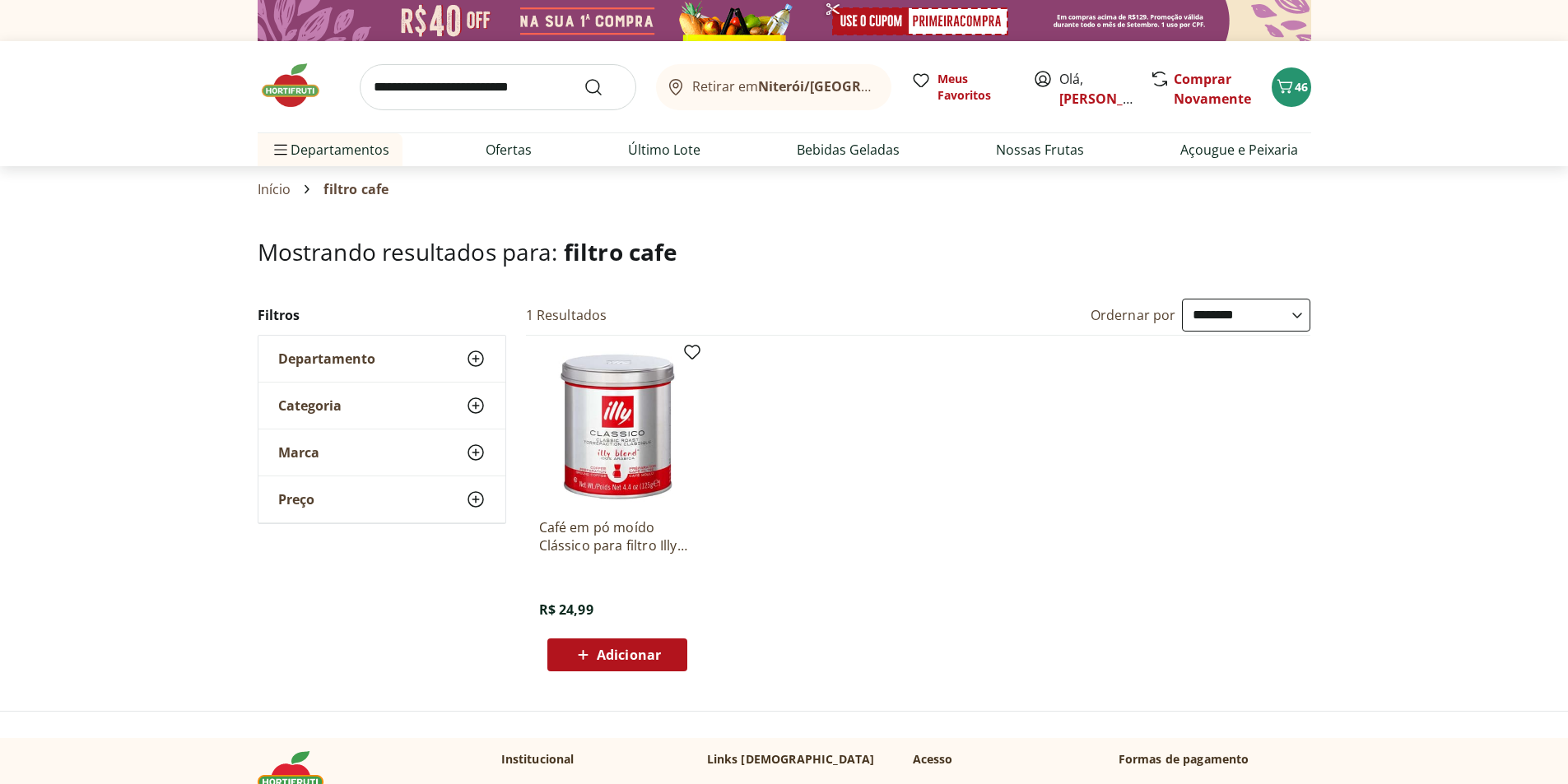
click at [409, 95] on input "search" at bounding box center [497, 87] width 276 height 46
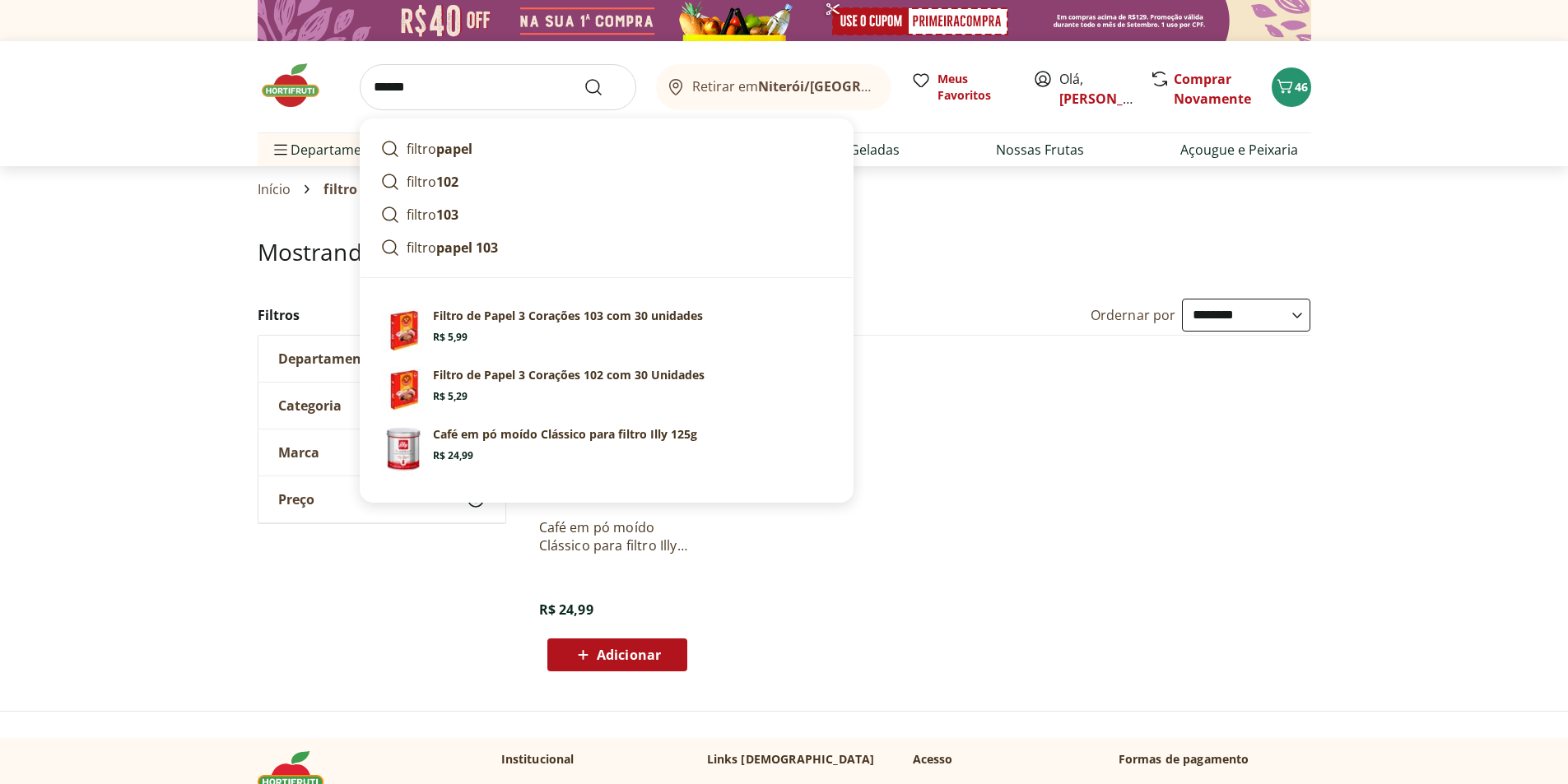
type input "******"
click at [583, 77] on button "Submit Search" at bounding box center [603, 87] width 40 height 20
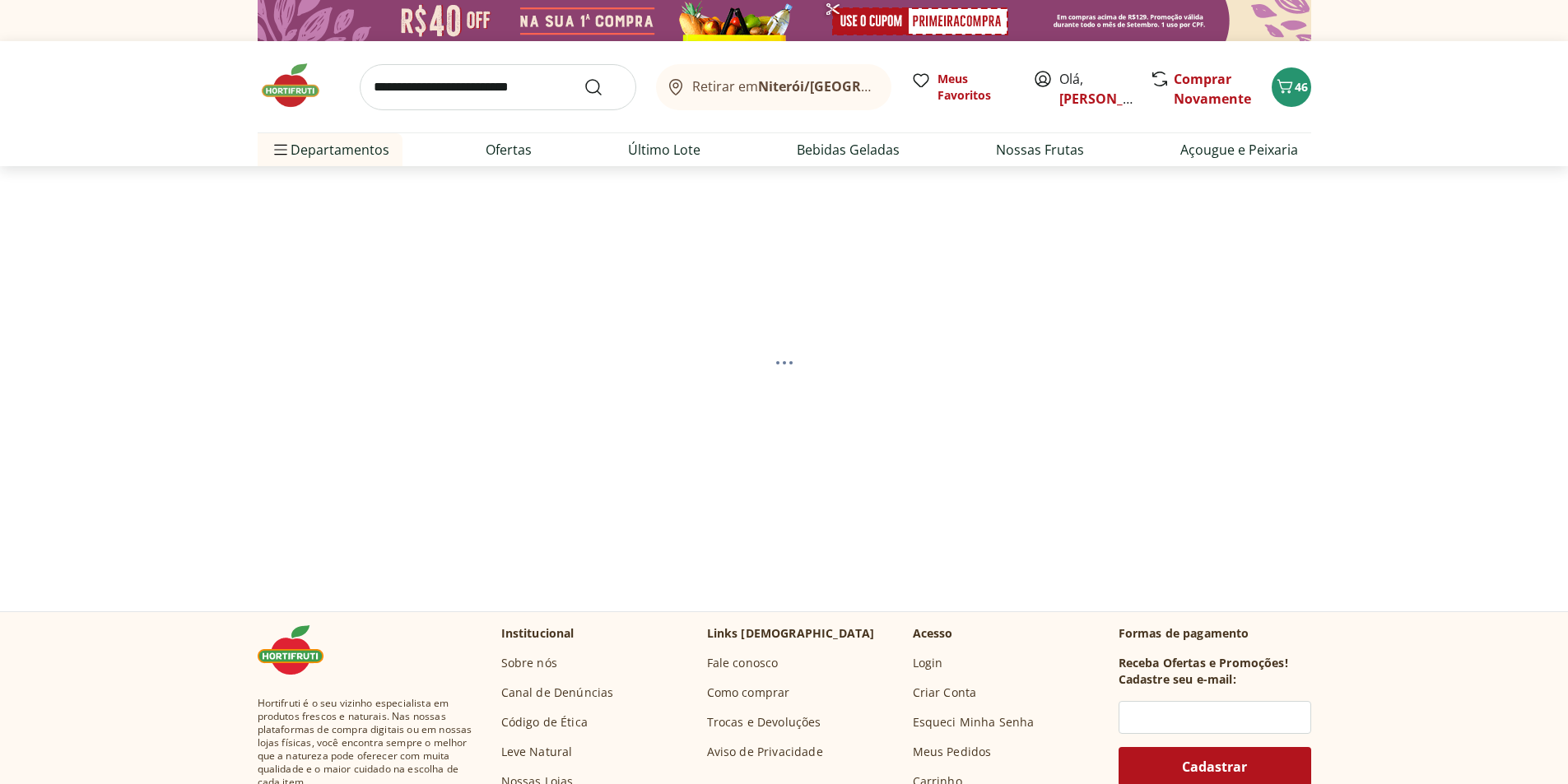
select select "**********"
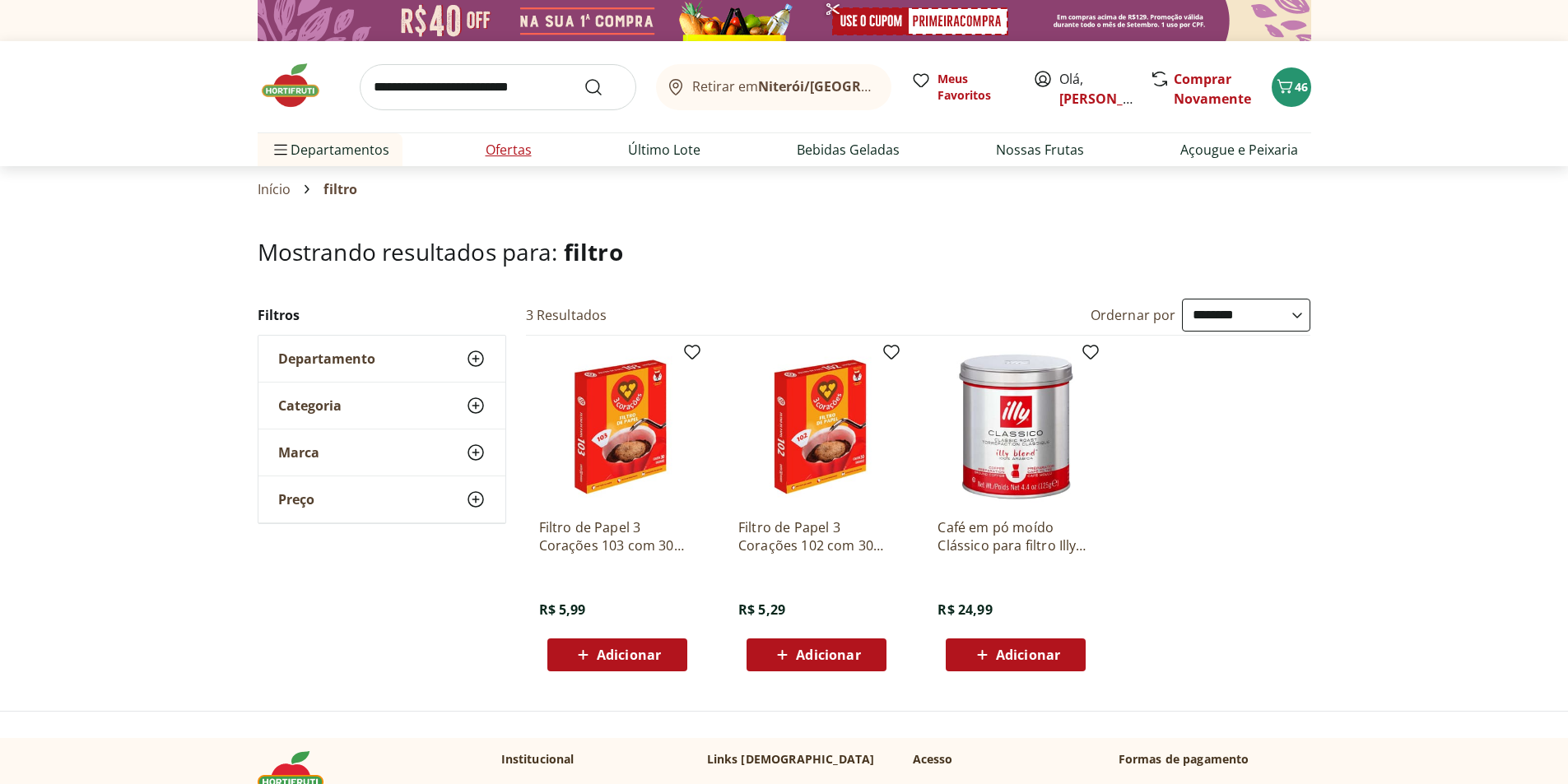
click at [497, 159] on link "Ofertas" at bounding box center [508, 150] width 46 height 20
select select "**********"
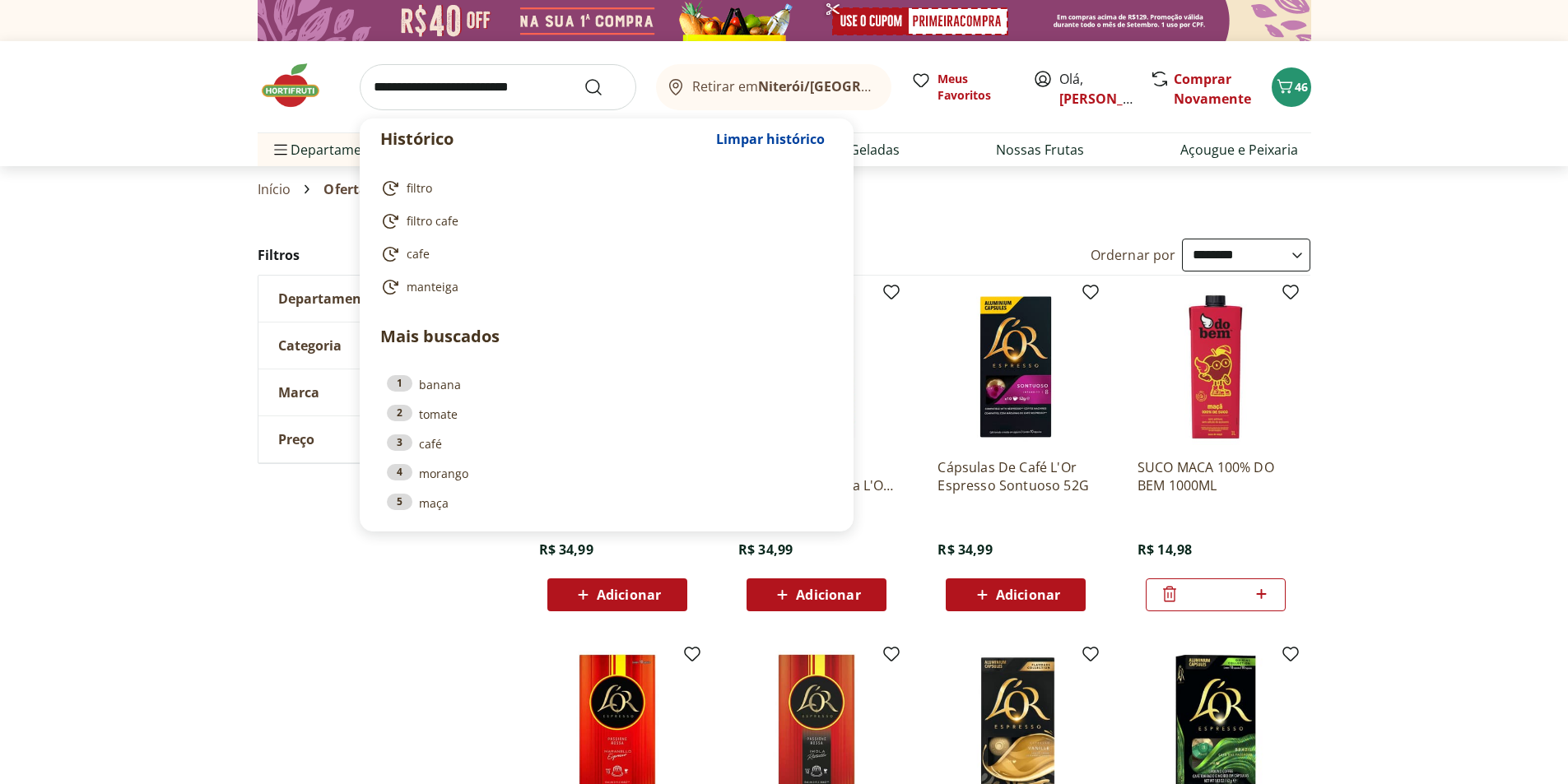
click at [464, 81] on input "search" at bounding box center [497, 87] width 276 height 46
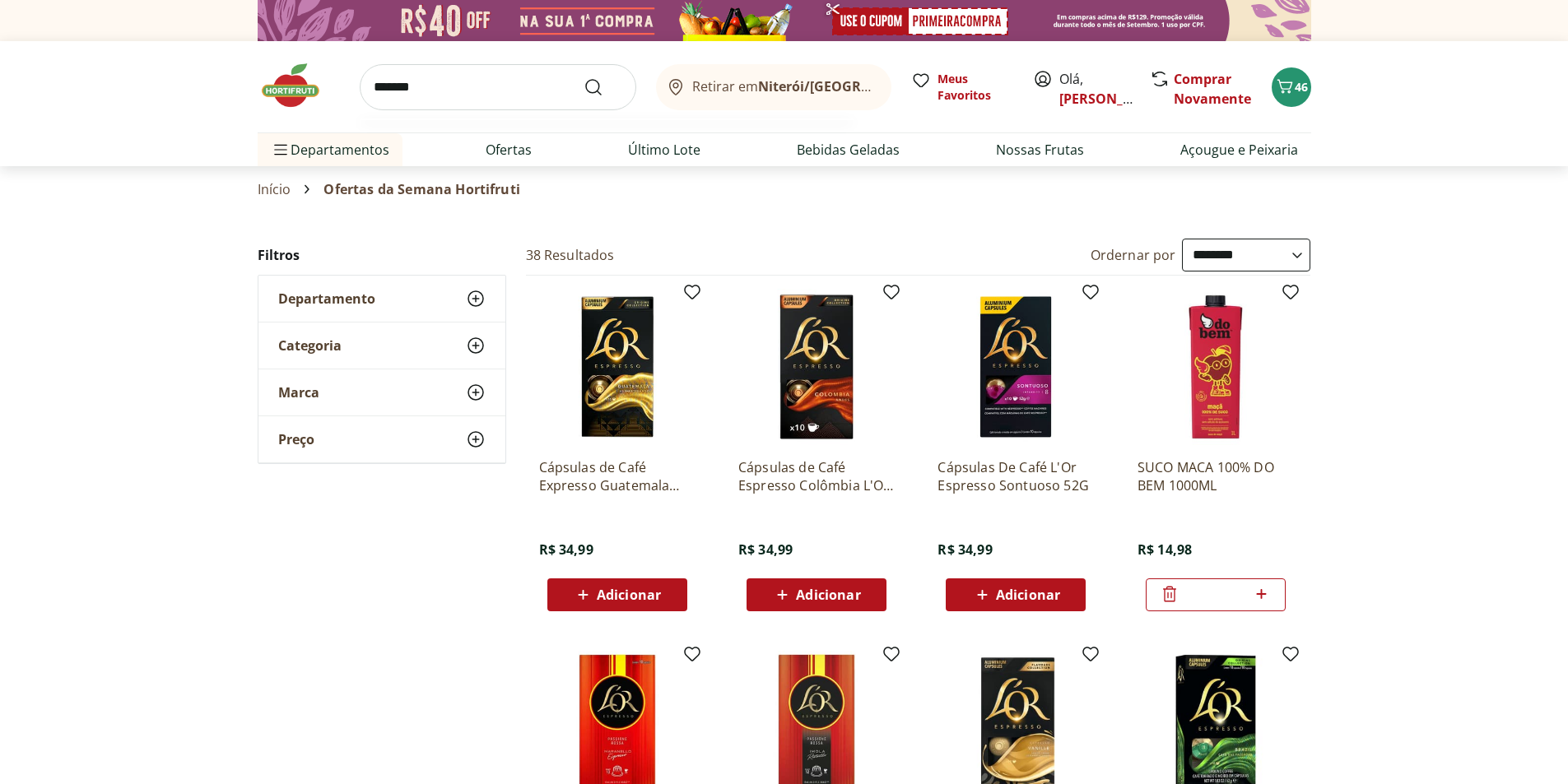
type input "*******"
click at [583, 77] on button "Submit Search" at bounding box center [603, 87] width 40 height 20
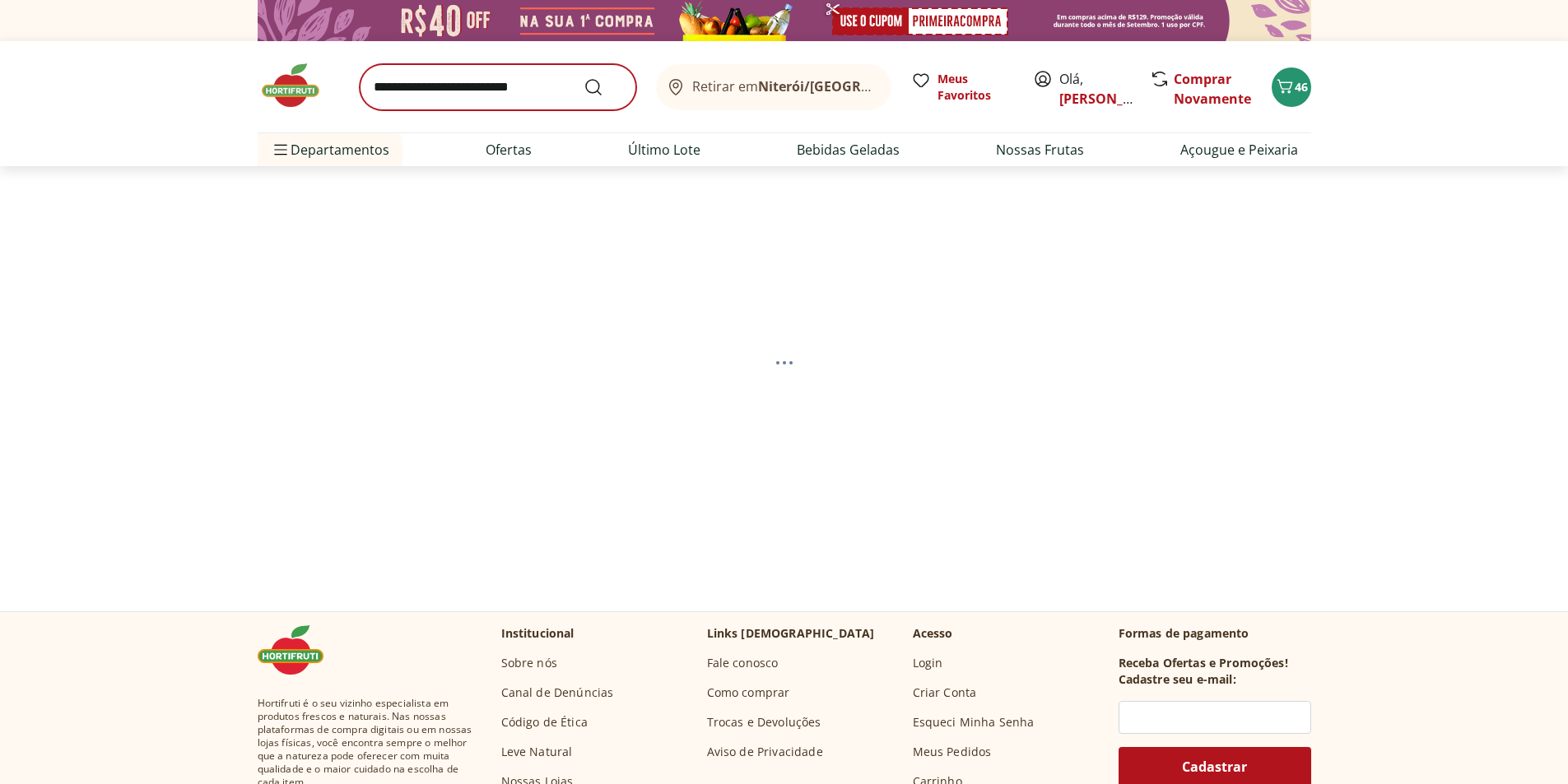
select select "**********"
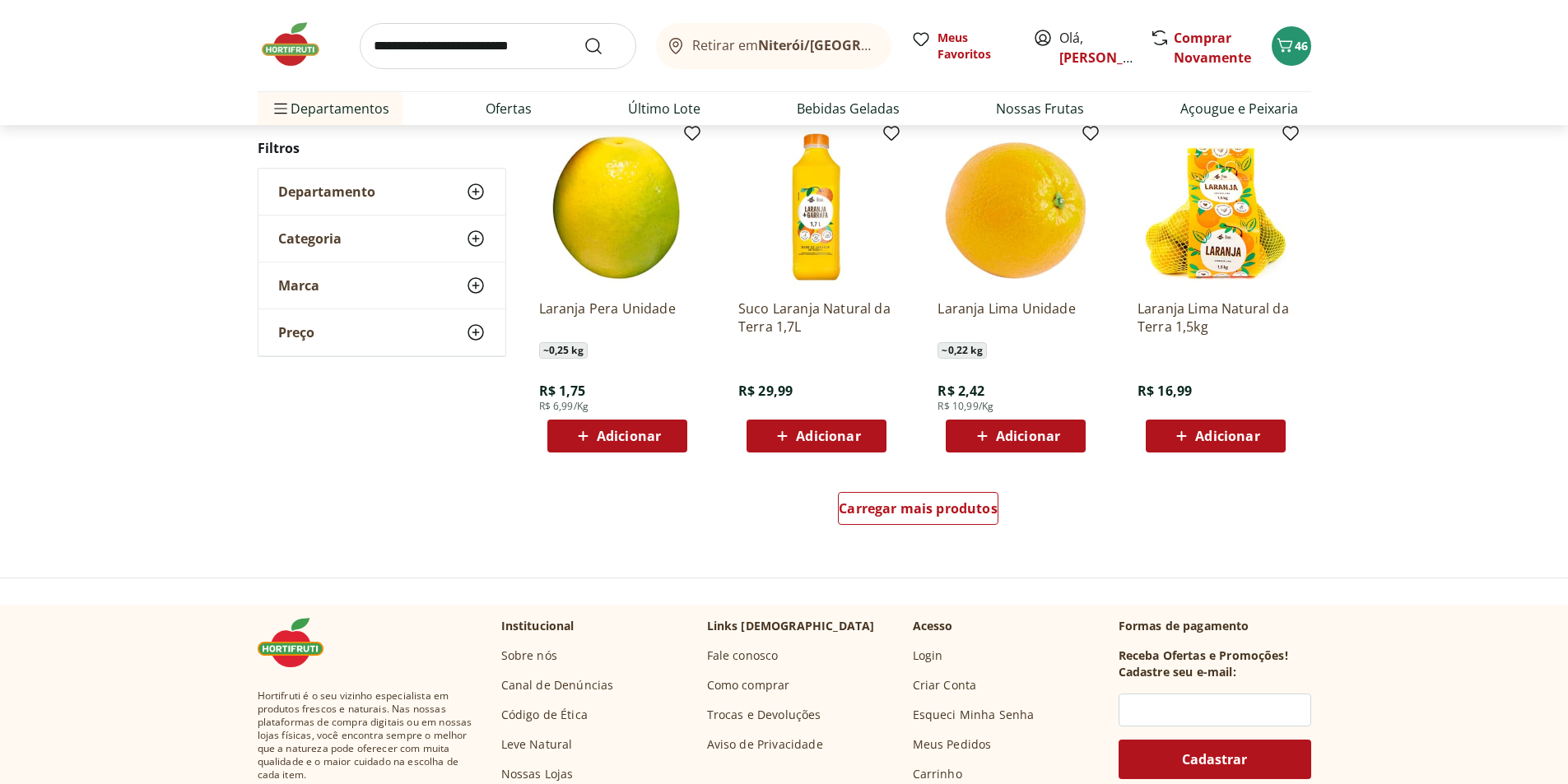
scroll to position [988, 0]
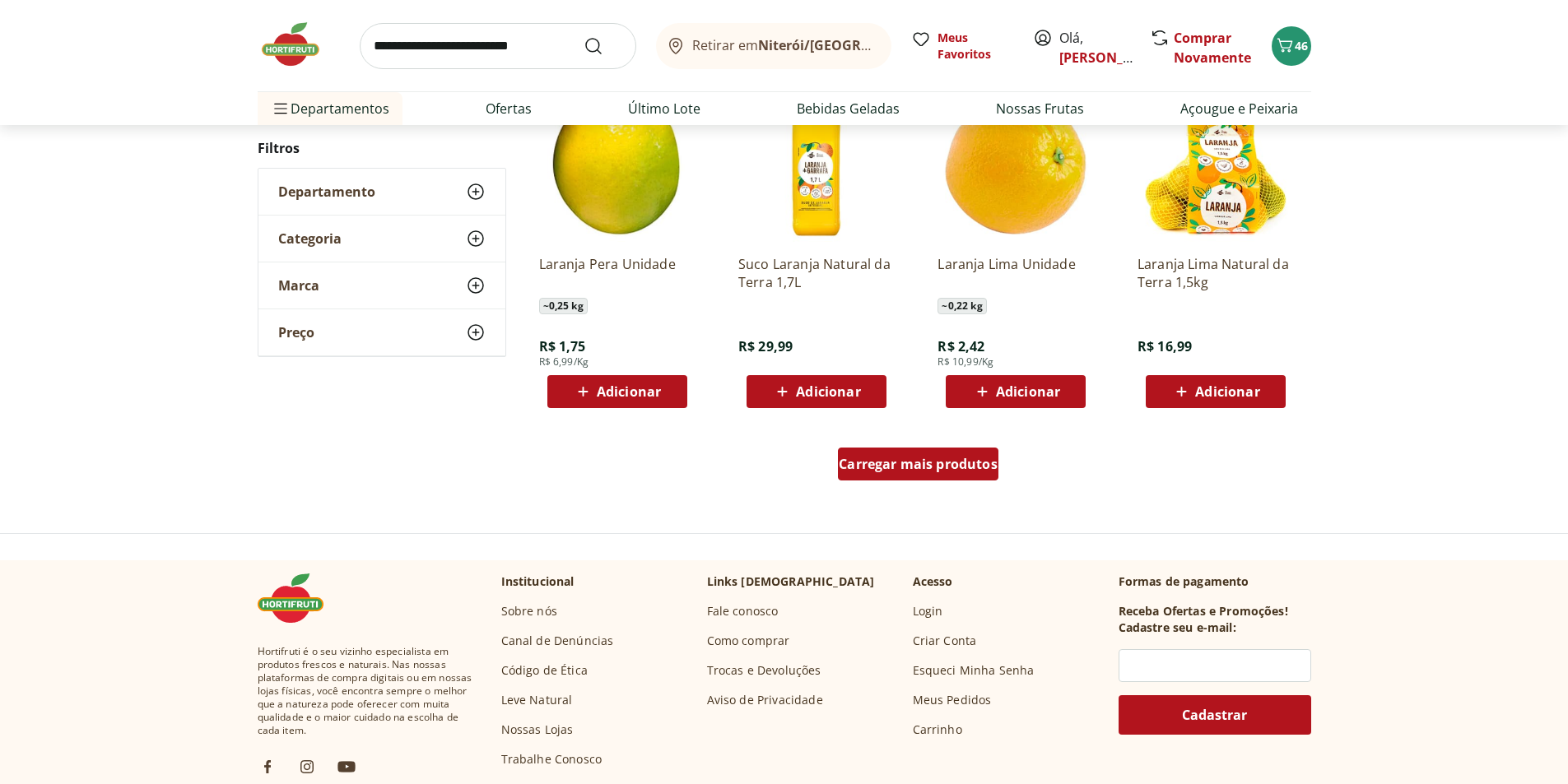
click at [924, 474] on div "Carregar mais produtos" at bounding box center [918, 464] width 160 height 33
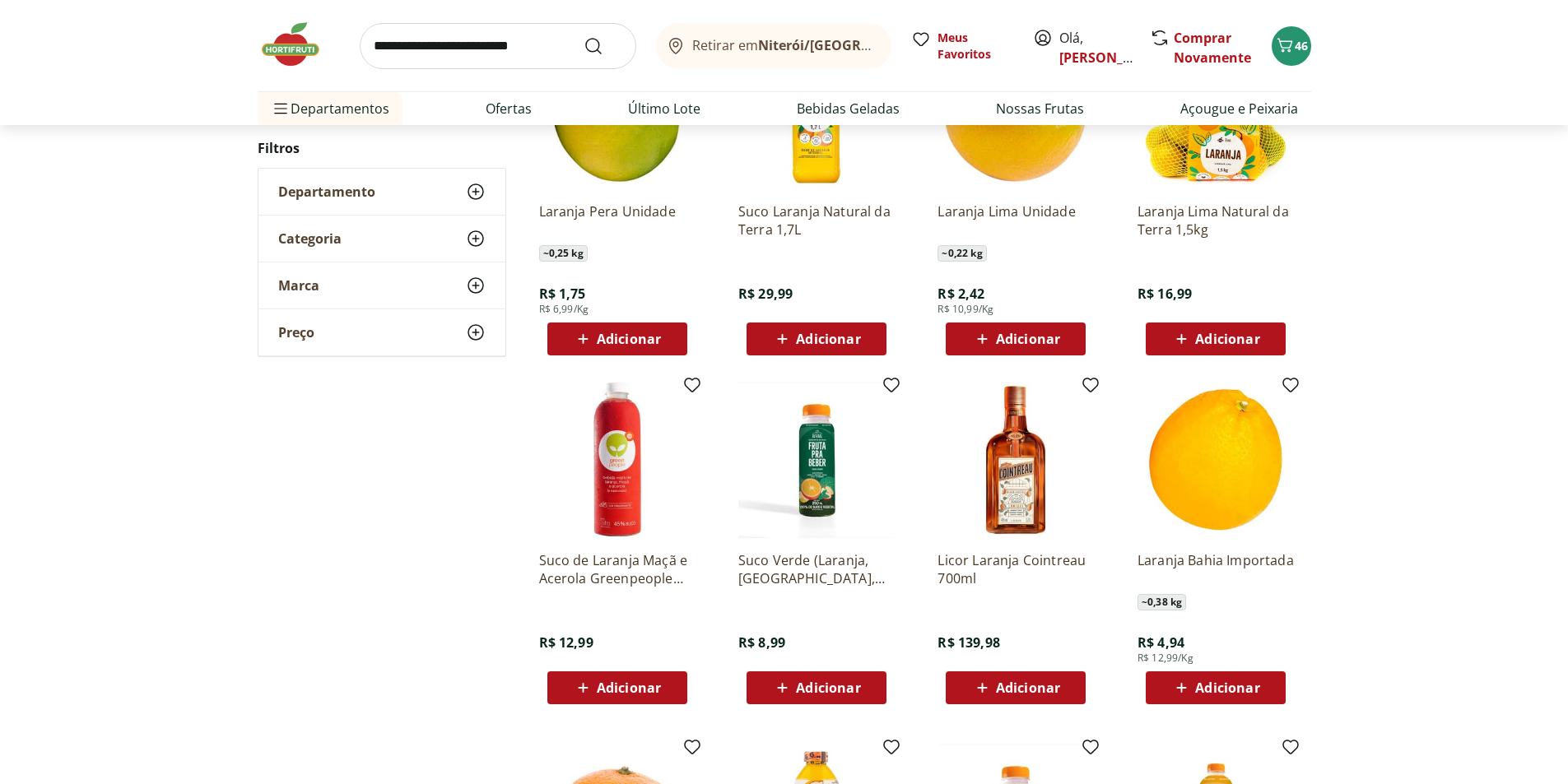
scroll to position [1070, 0]
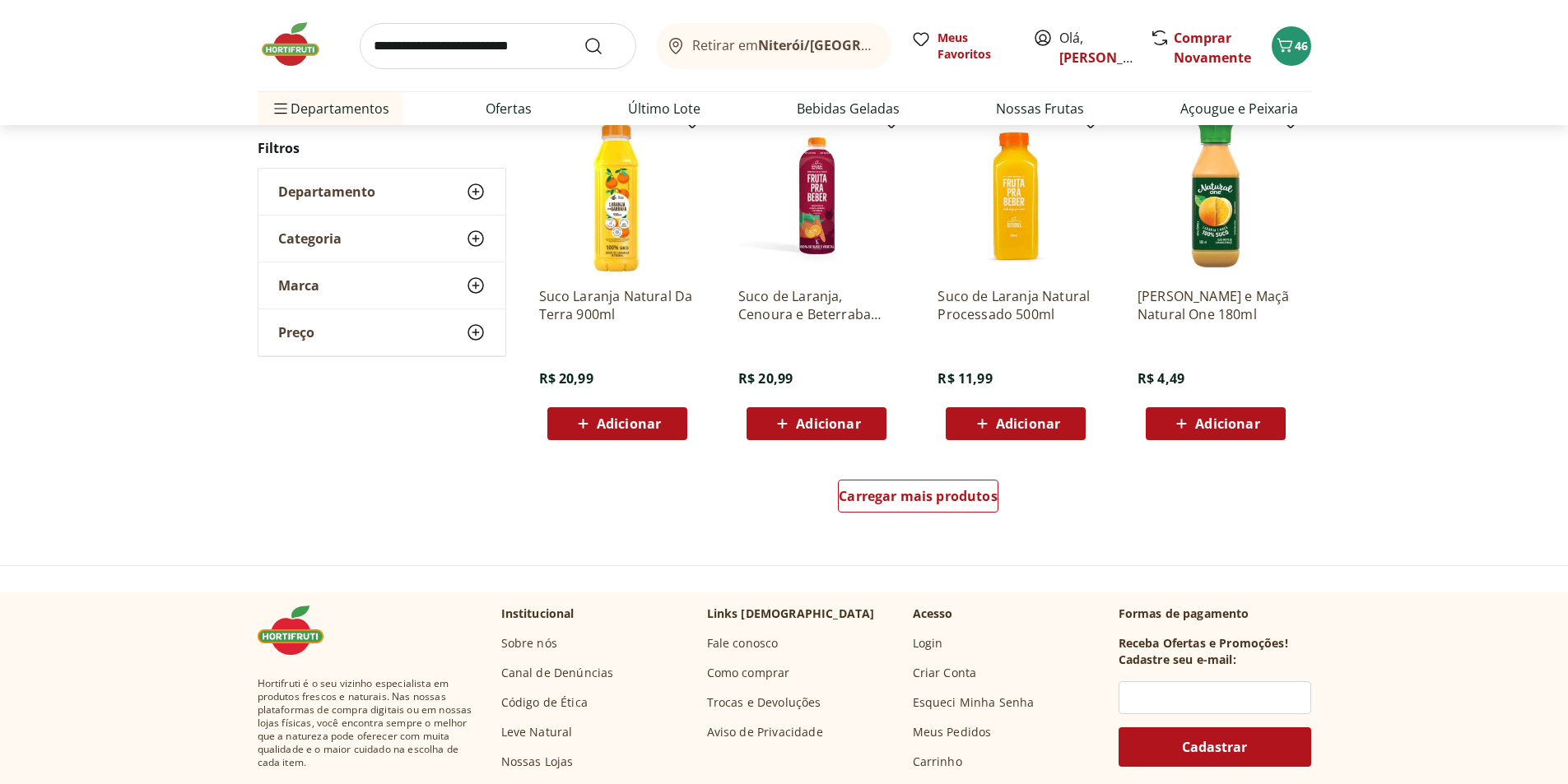
scroll to position [1149, 0]
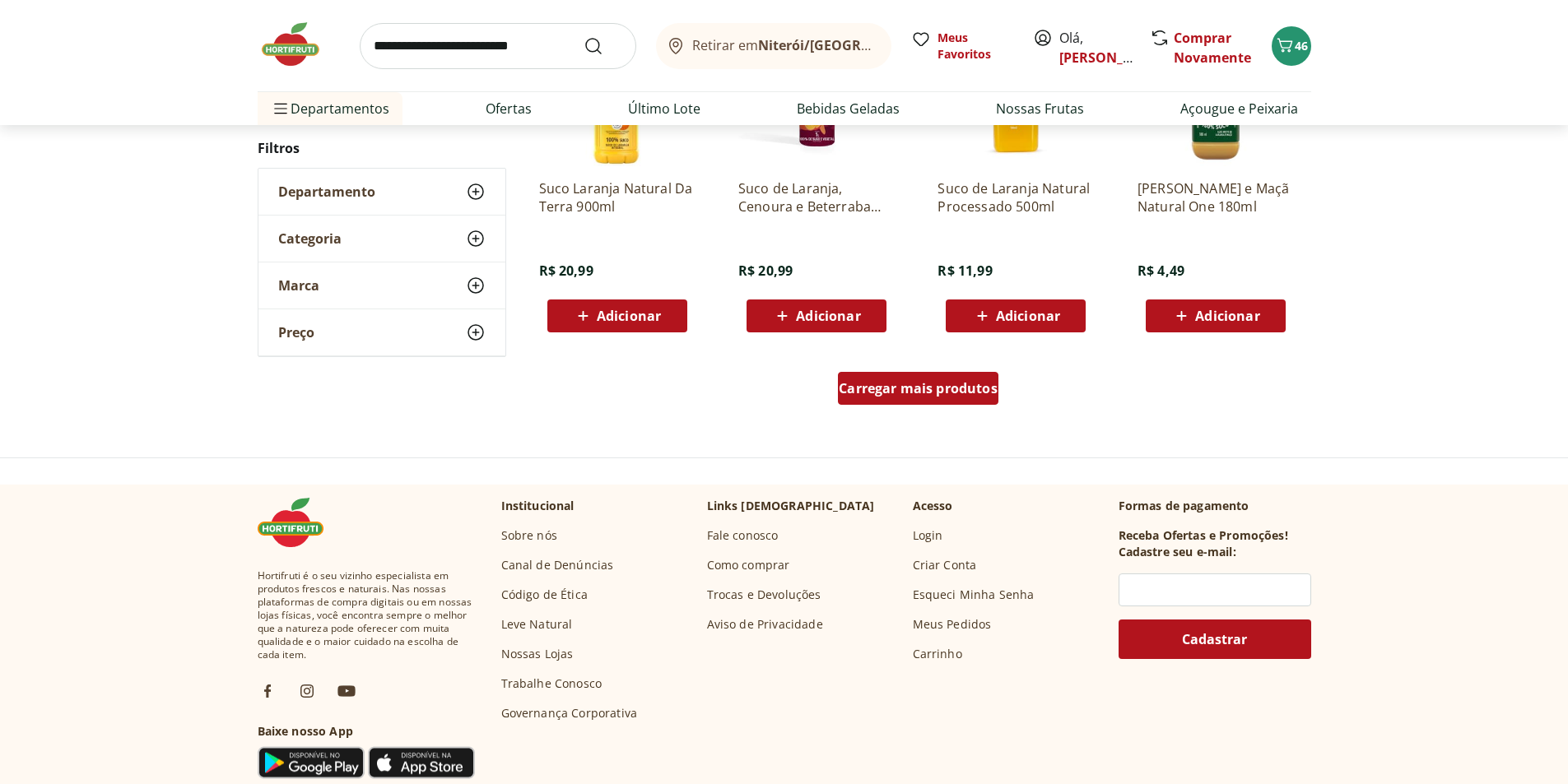
click at [874, 395] on span "Carregar mais produtos" at bounding box center [918, 388] width 159 height 14
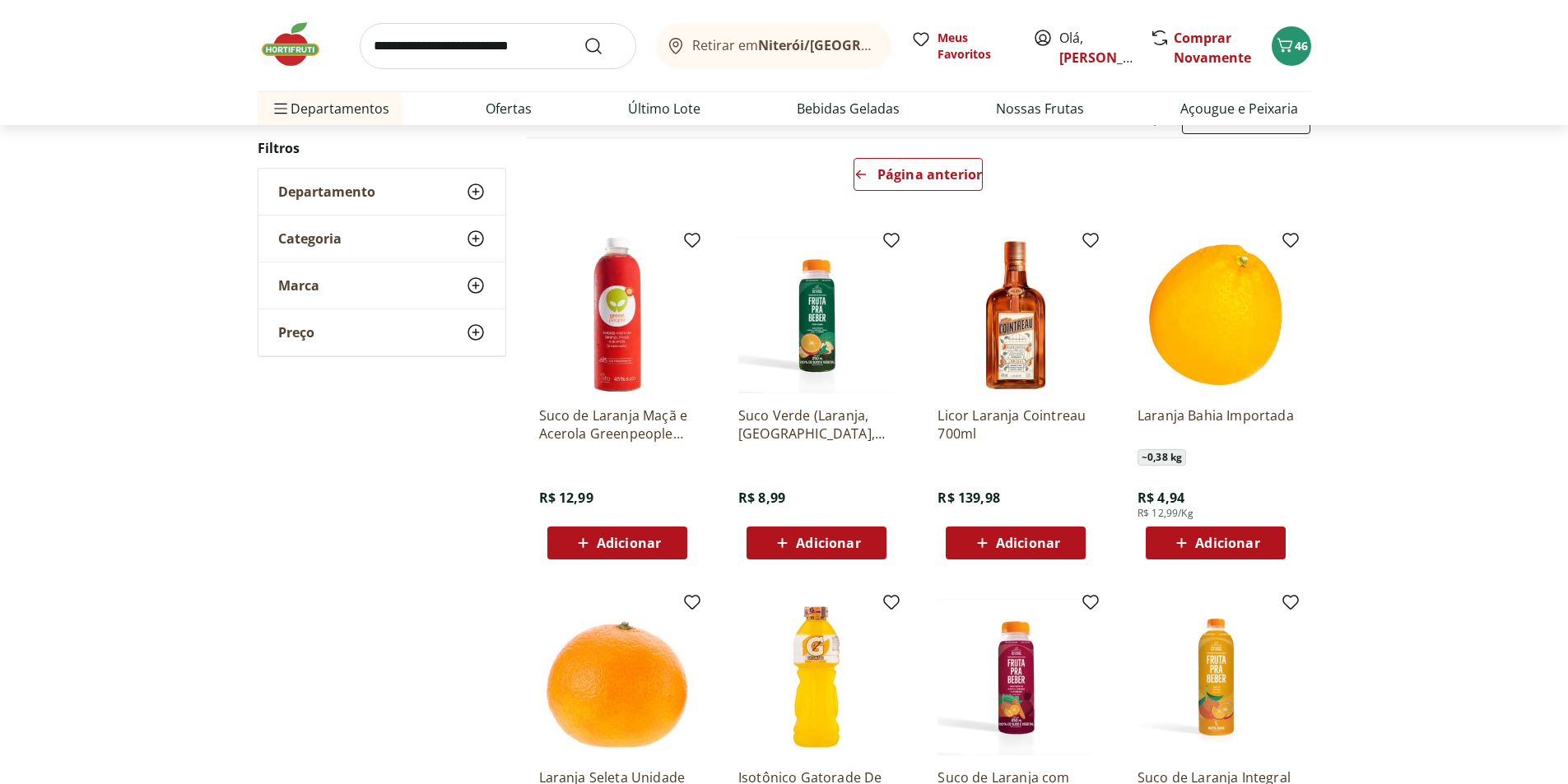
scroll to position [79, 0]
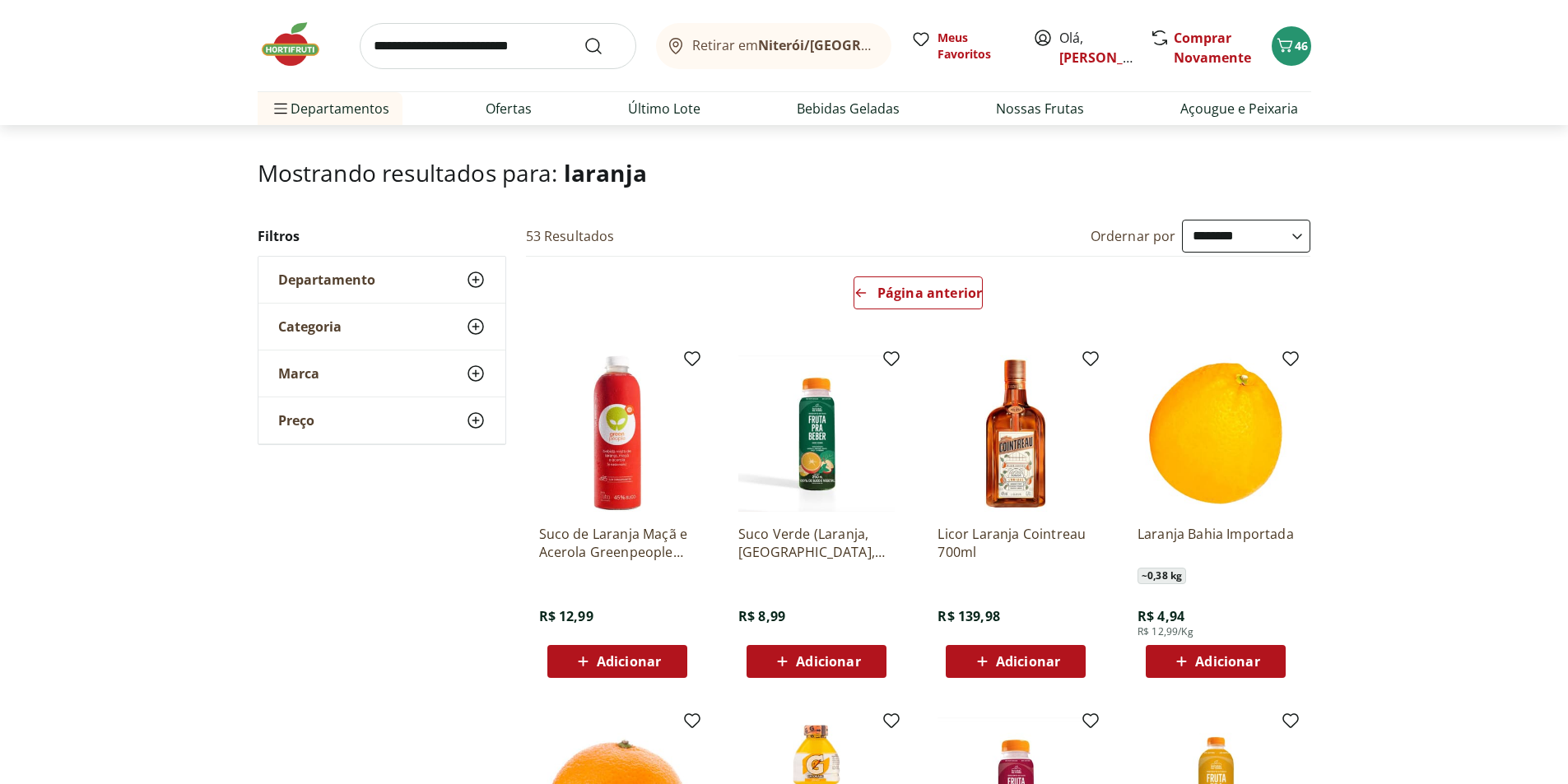
click at [1227, 655] on span "Adicionar" at bounding box center [1227, 662] width 64 height 14
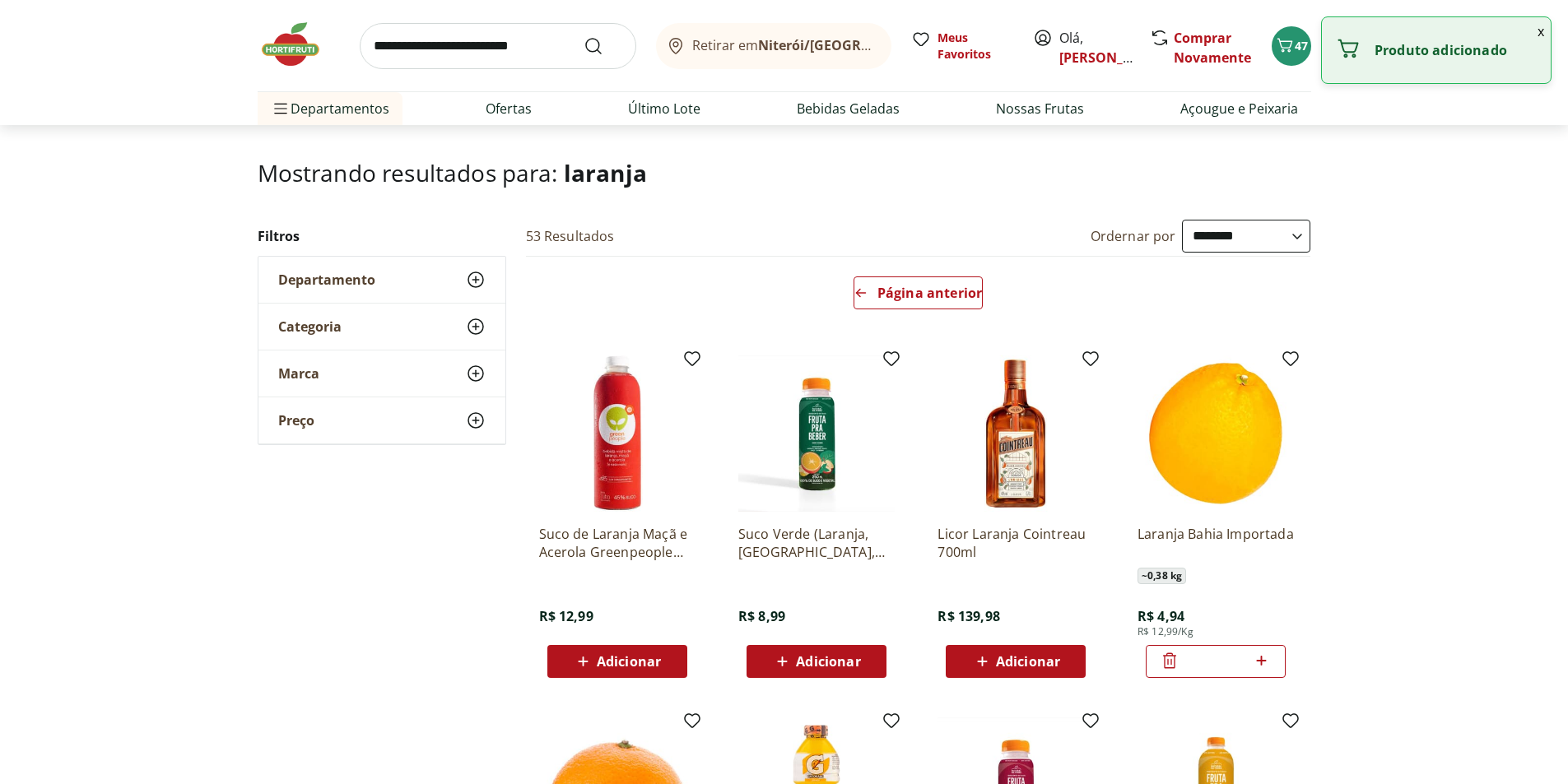
click at [1266, 664] on icon at bounding box center [1262, 661] width 21 height 20
type input "*"
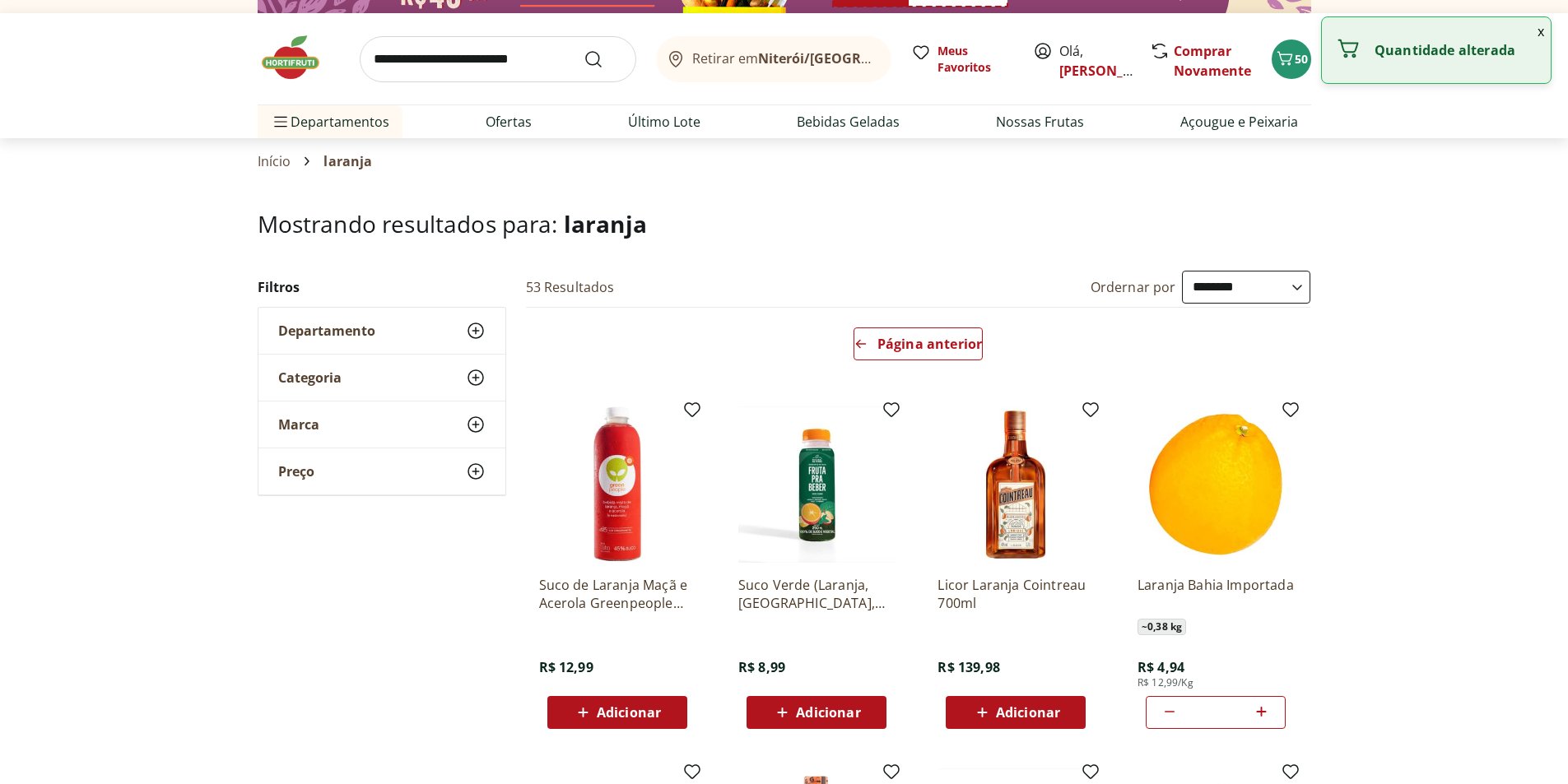
scroll to position [0, 0]
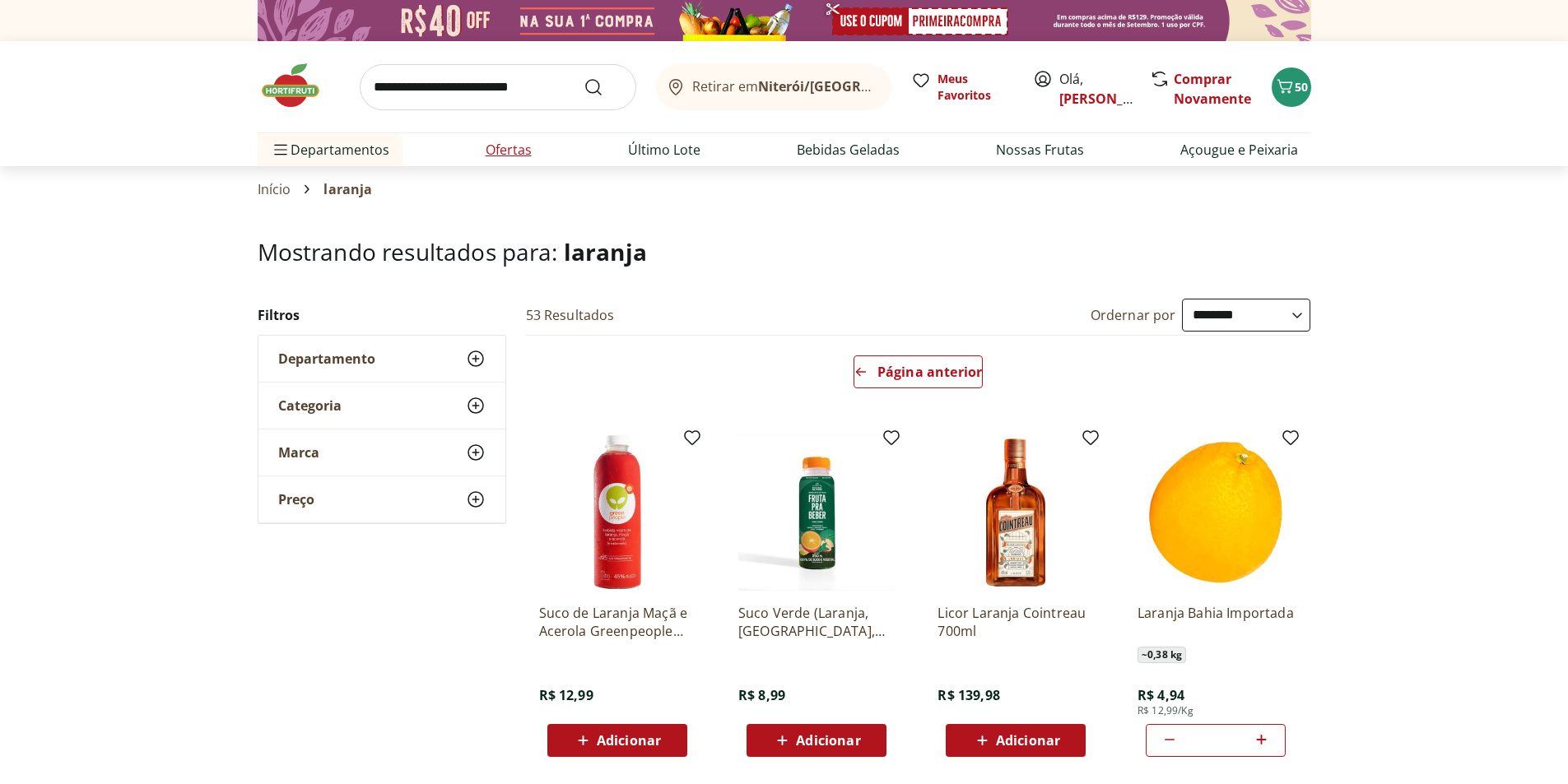
click at [506, 154] on link "Ofertas" at bounding box center [508, 150] width 46 height 20
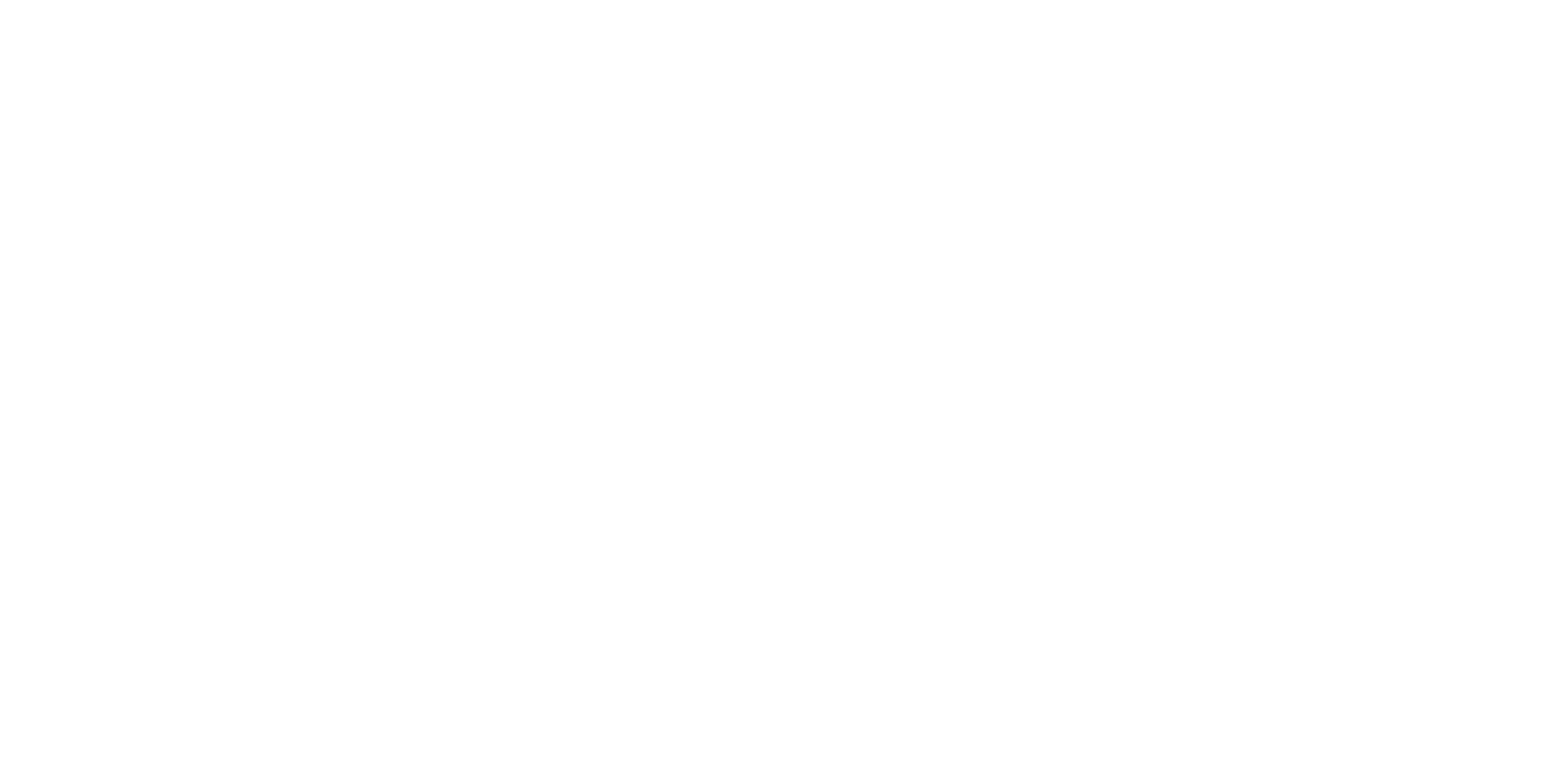
select select "**********"
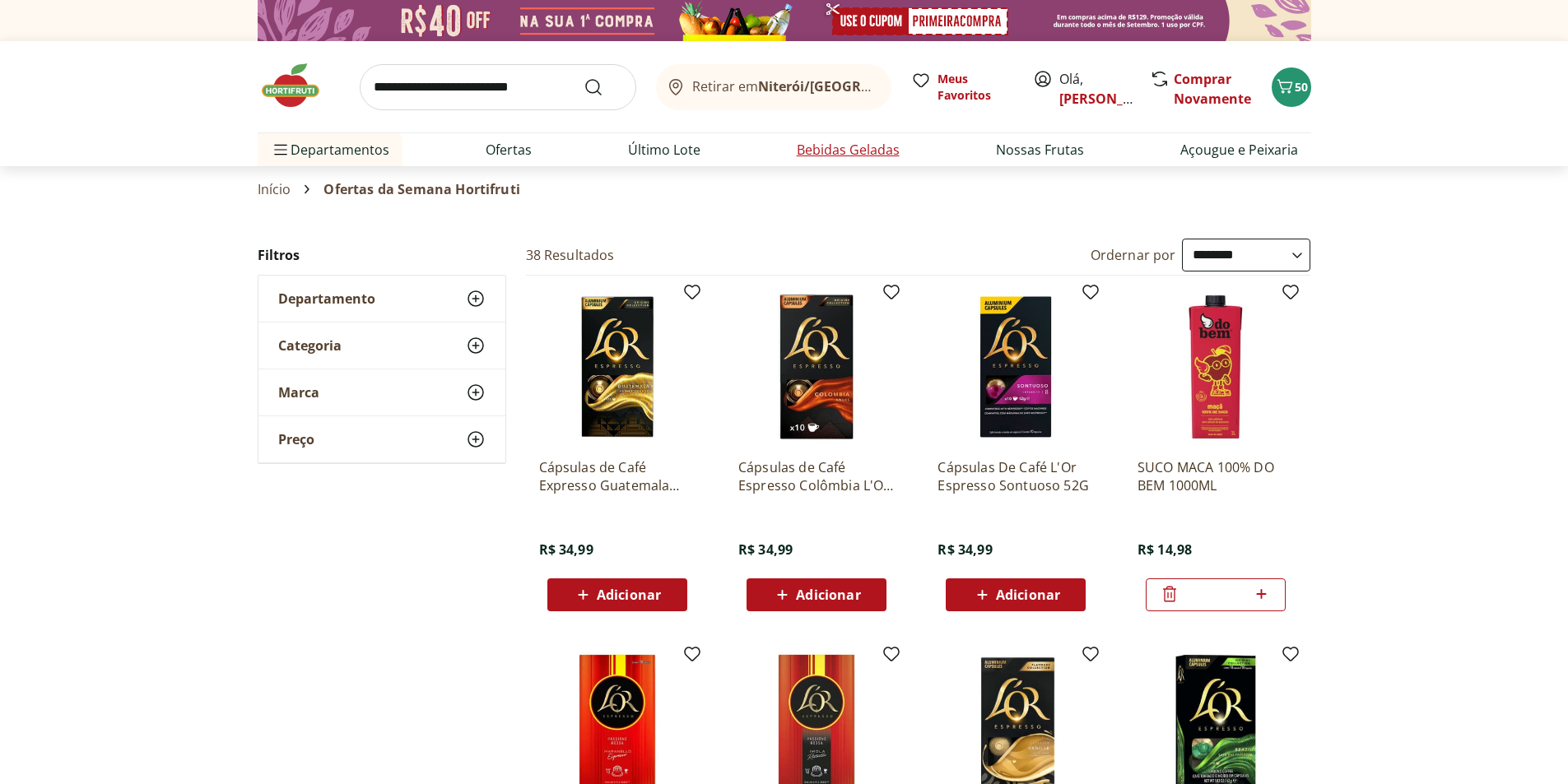
click at [845, 148] on link "Bebidas Geladas" at bounding box center [849, 150] width 103 height 20
select select "**********"
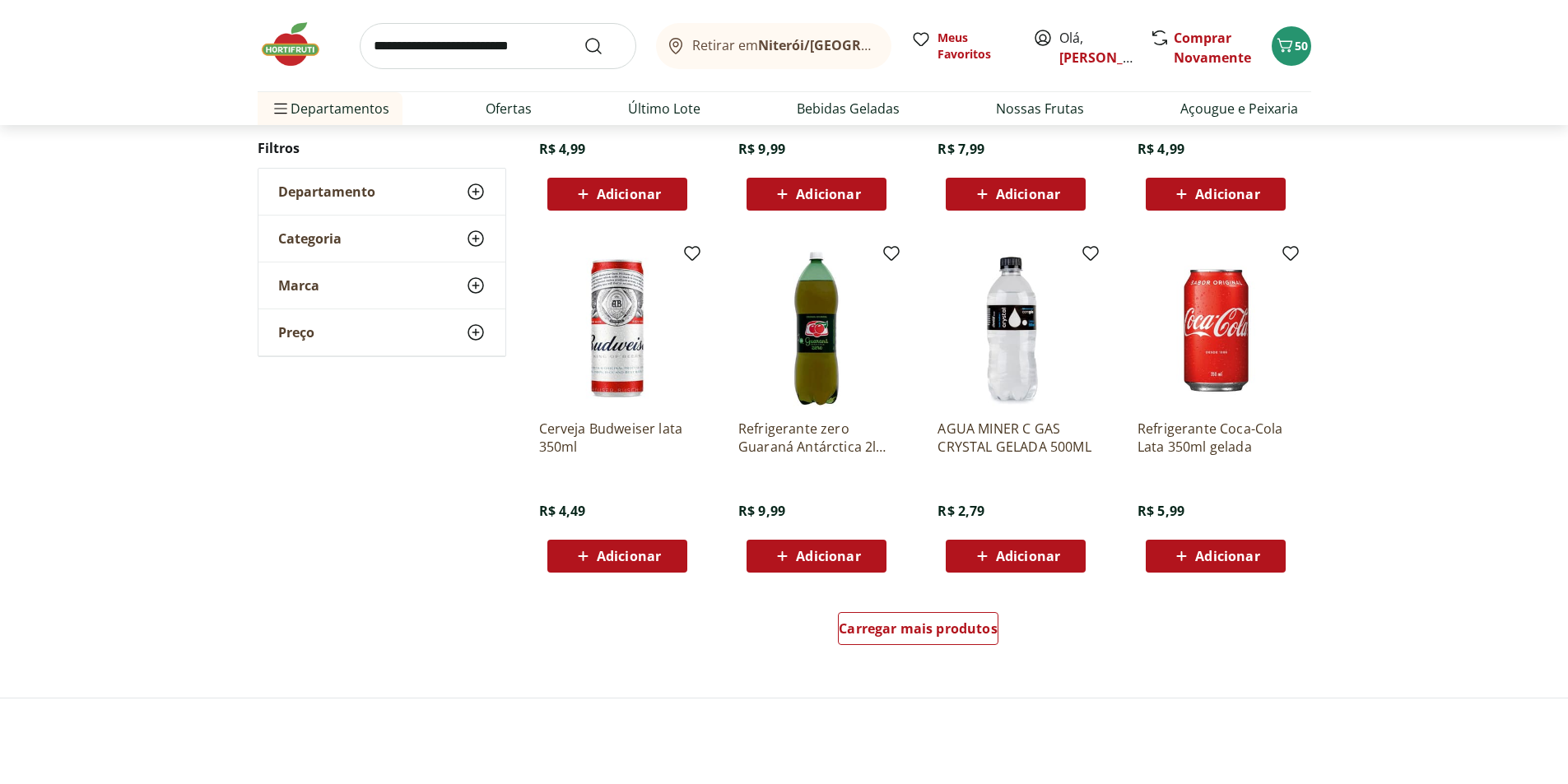
scroll to position [823, 0]
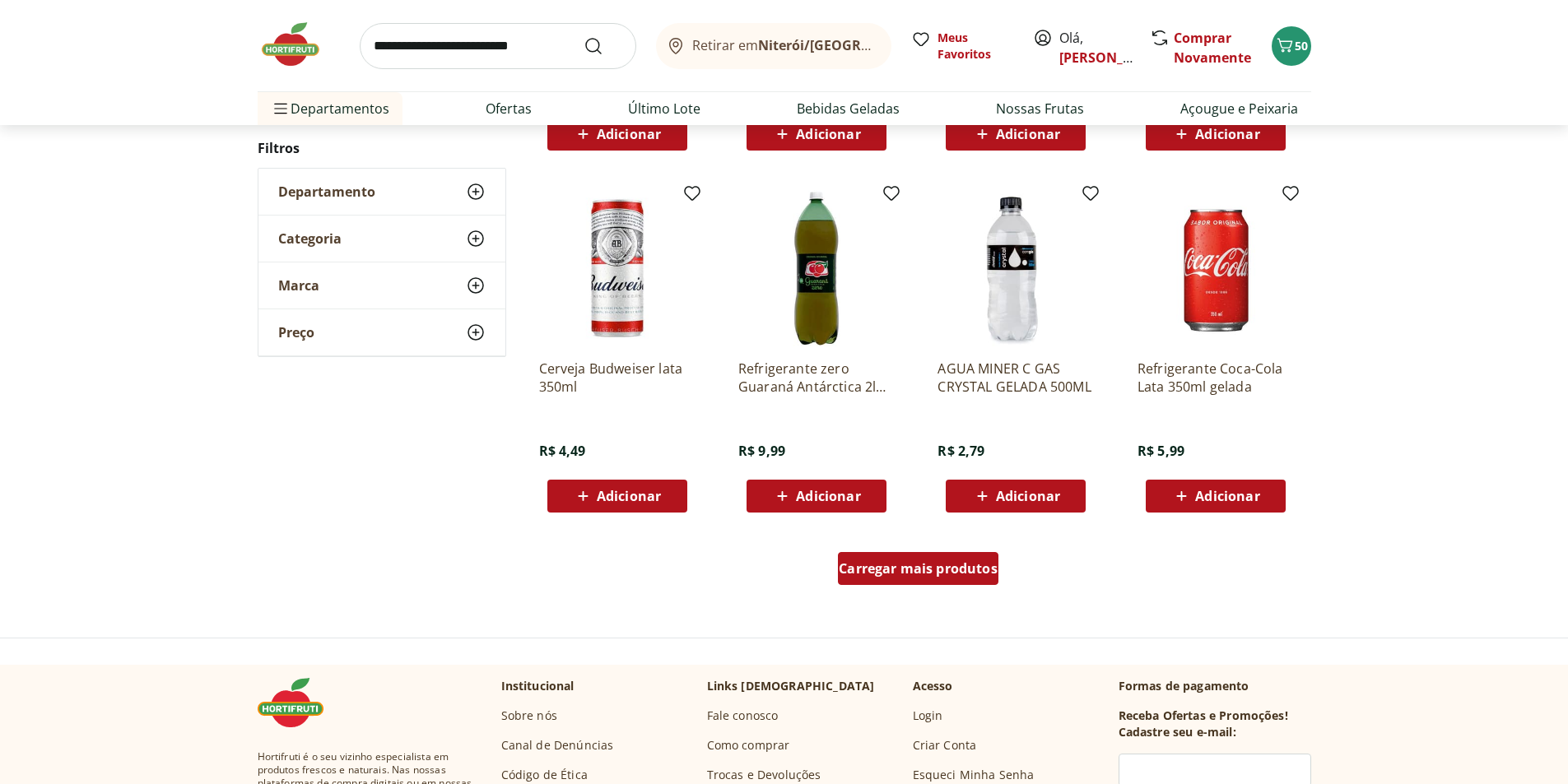
click at [895, 568] on span "Carregar mais produtos" at bounding box center [918, 569] width 159 height 14
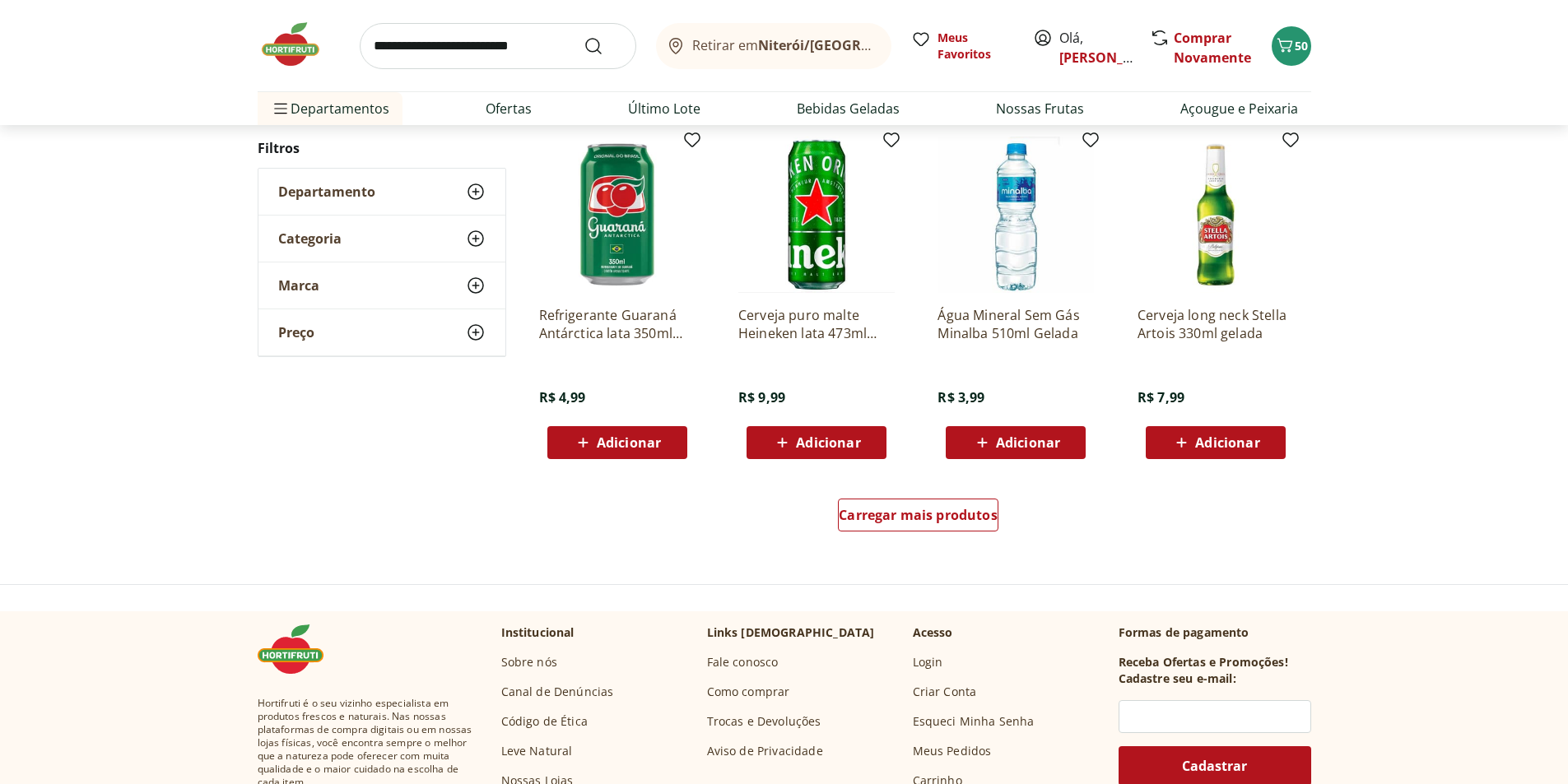
scroll to position [1070, 0]
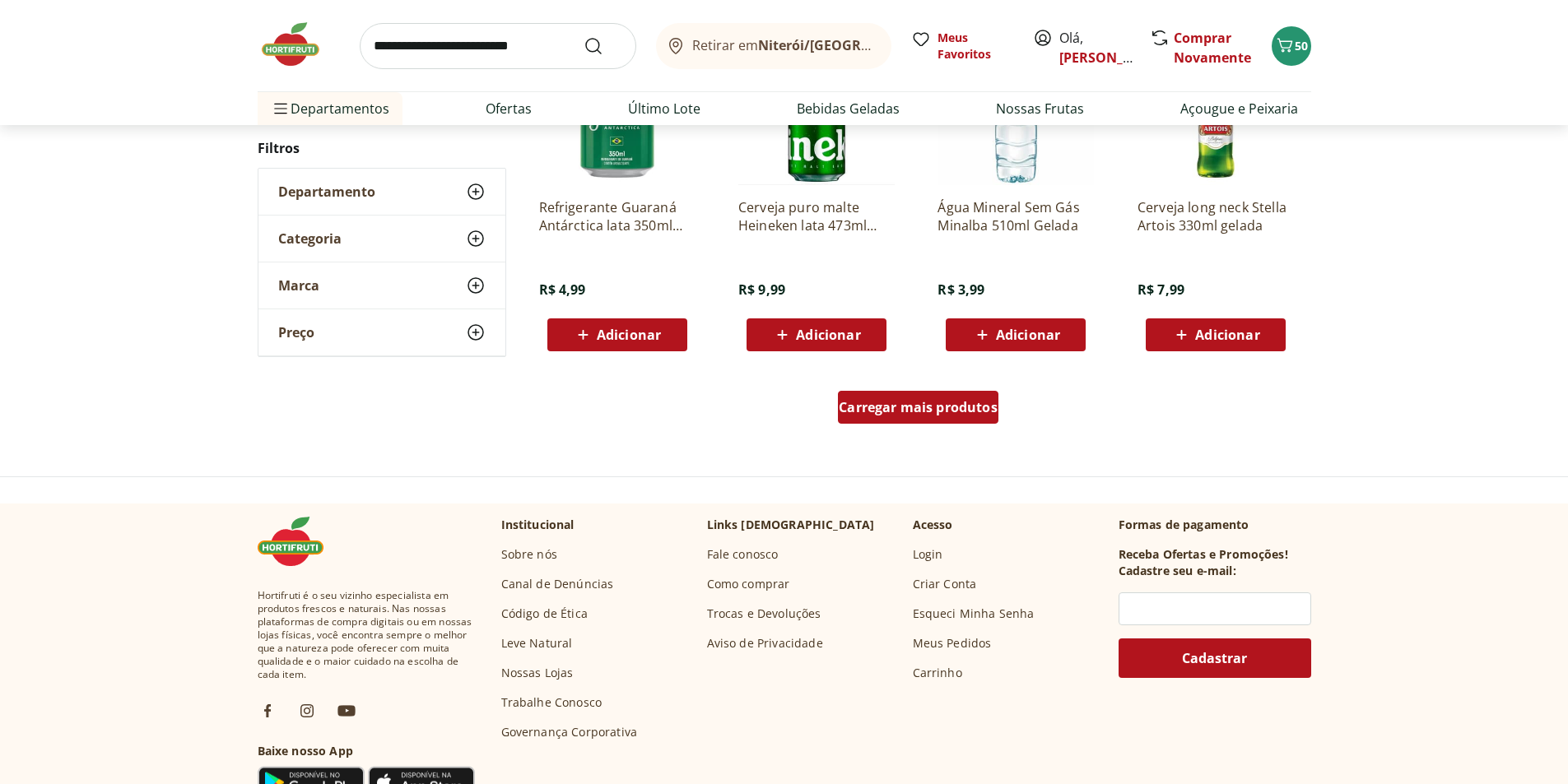
click at [998, 419] on div "Carregar mais produtos" at bounding box center [918, 407] width 160 height 33
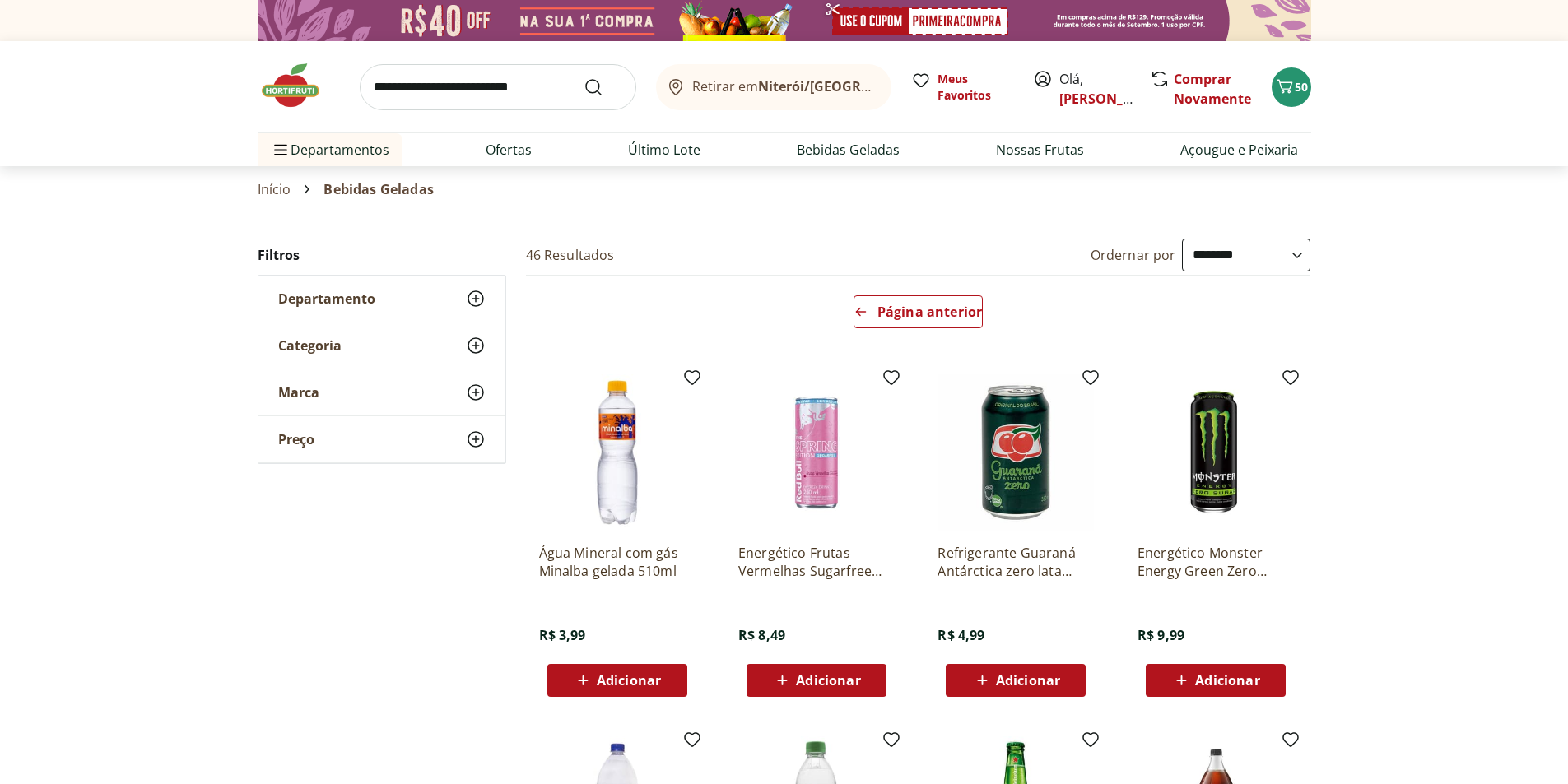
select select "**********"
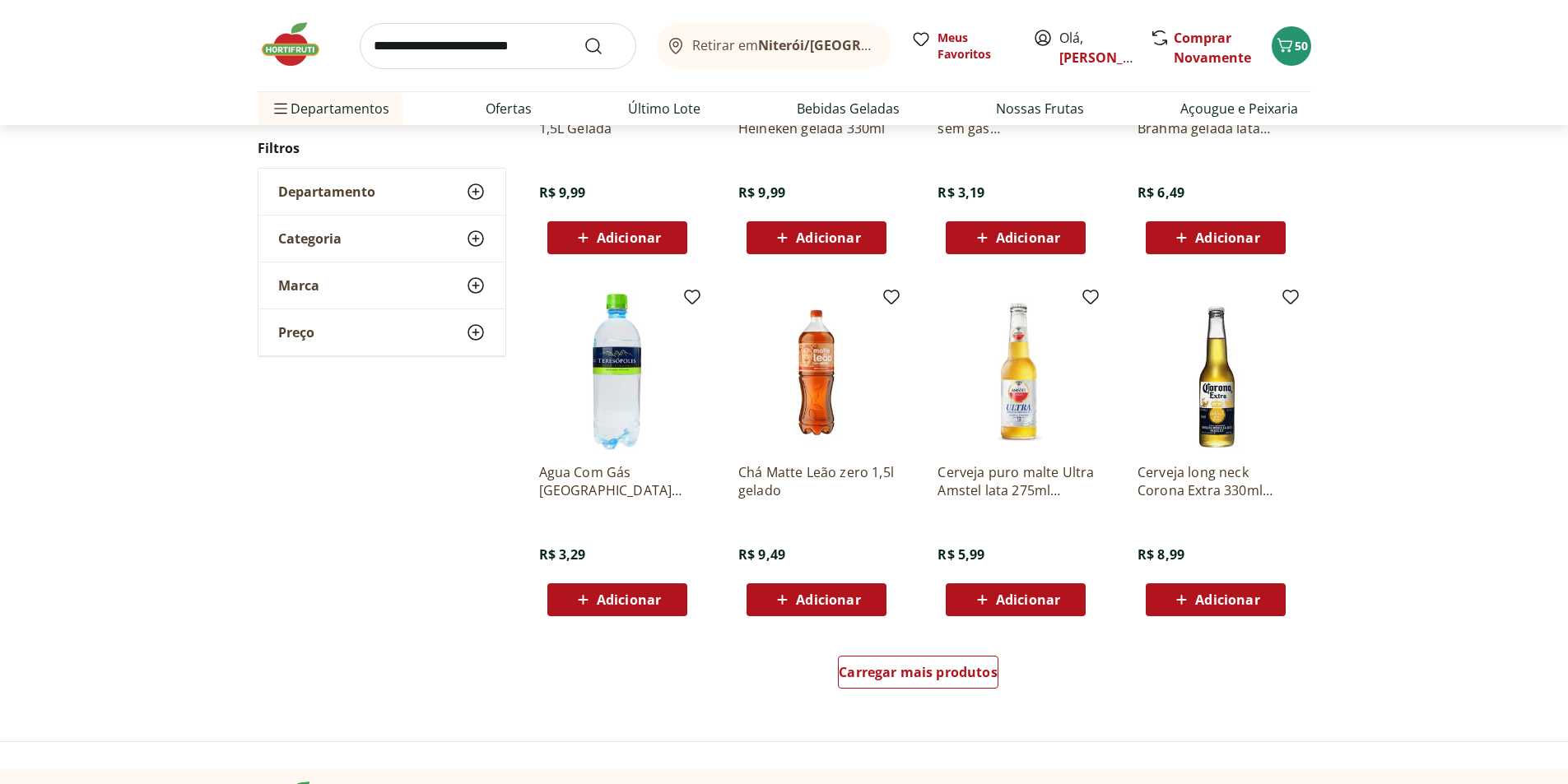
scroll to position [819, 0]
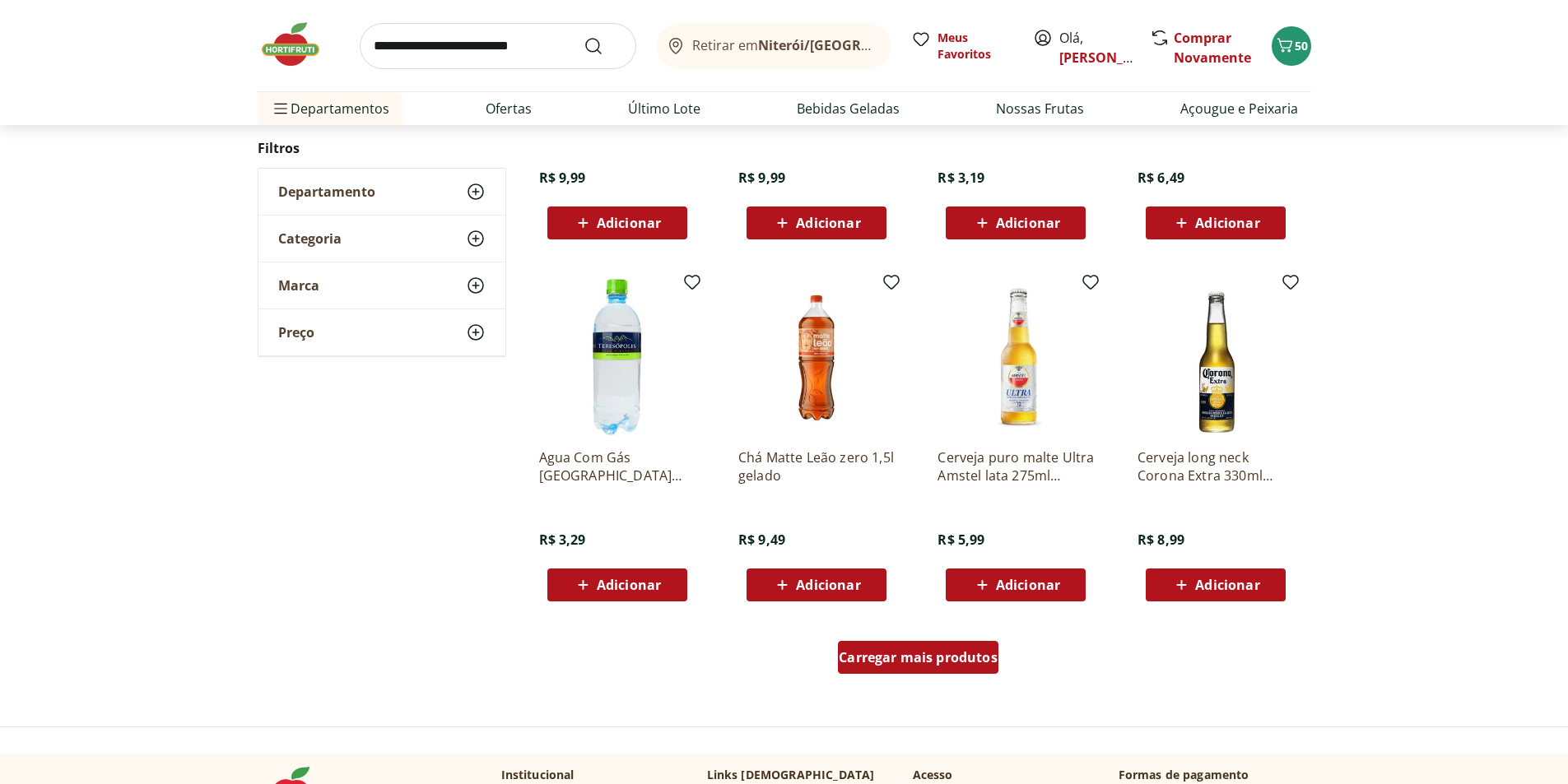
click at [917, 664] on span "Carregar mais produtos" at bounding box center [918, 657] width 159 height 14
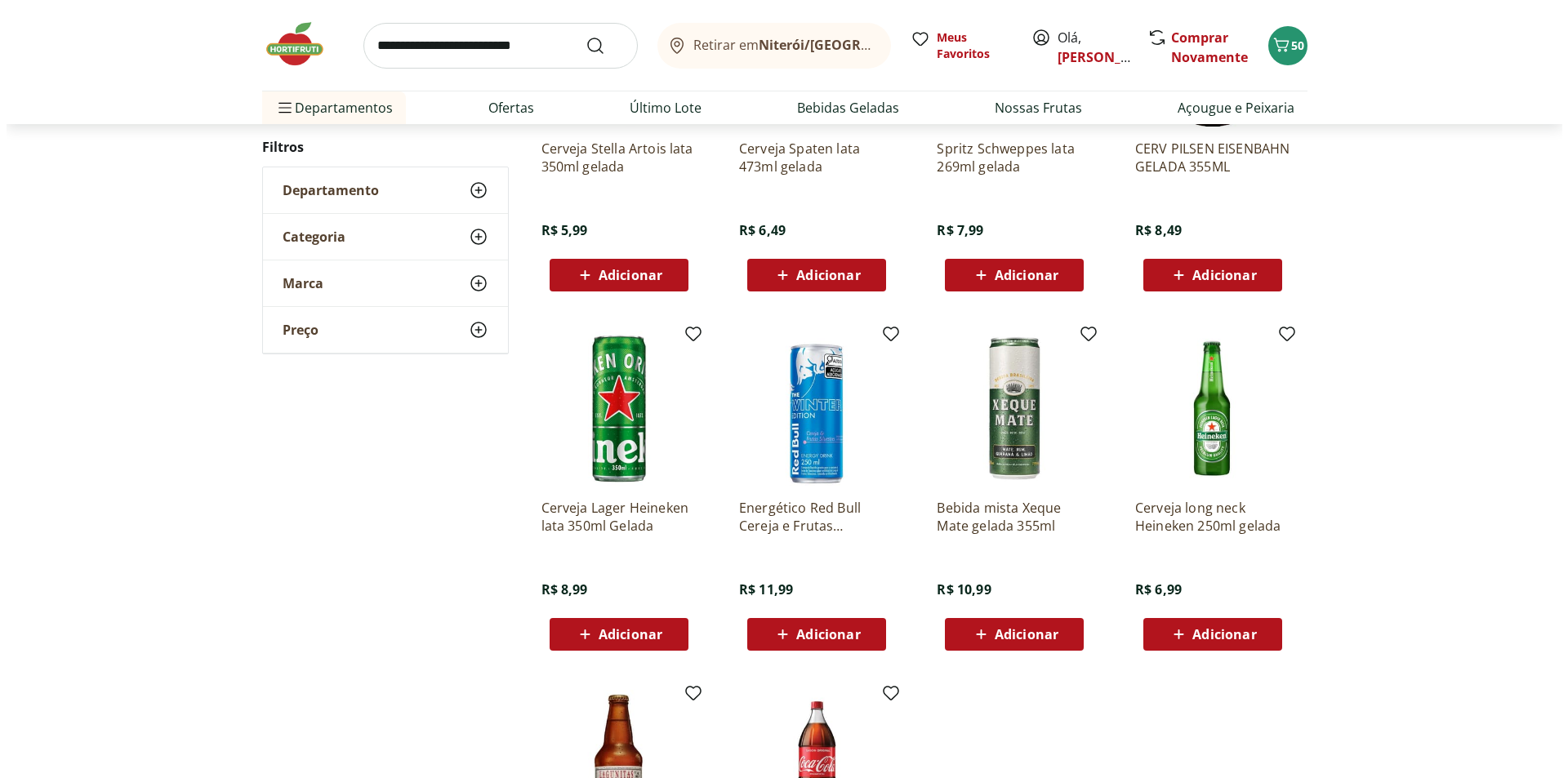
scroll to position [565, 0]
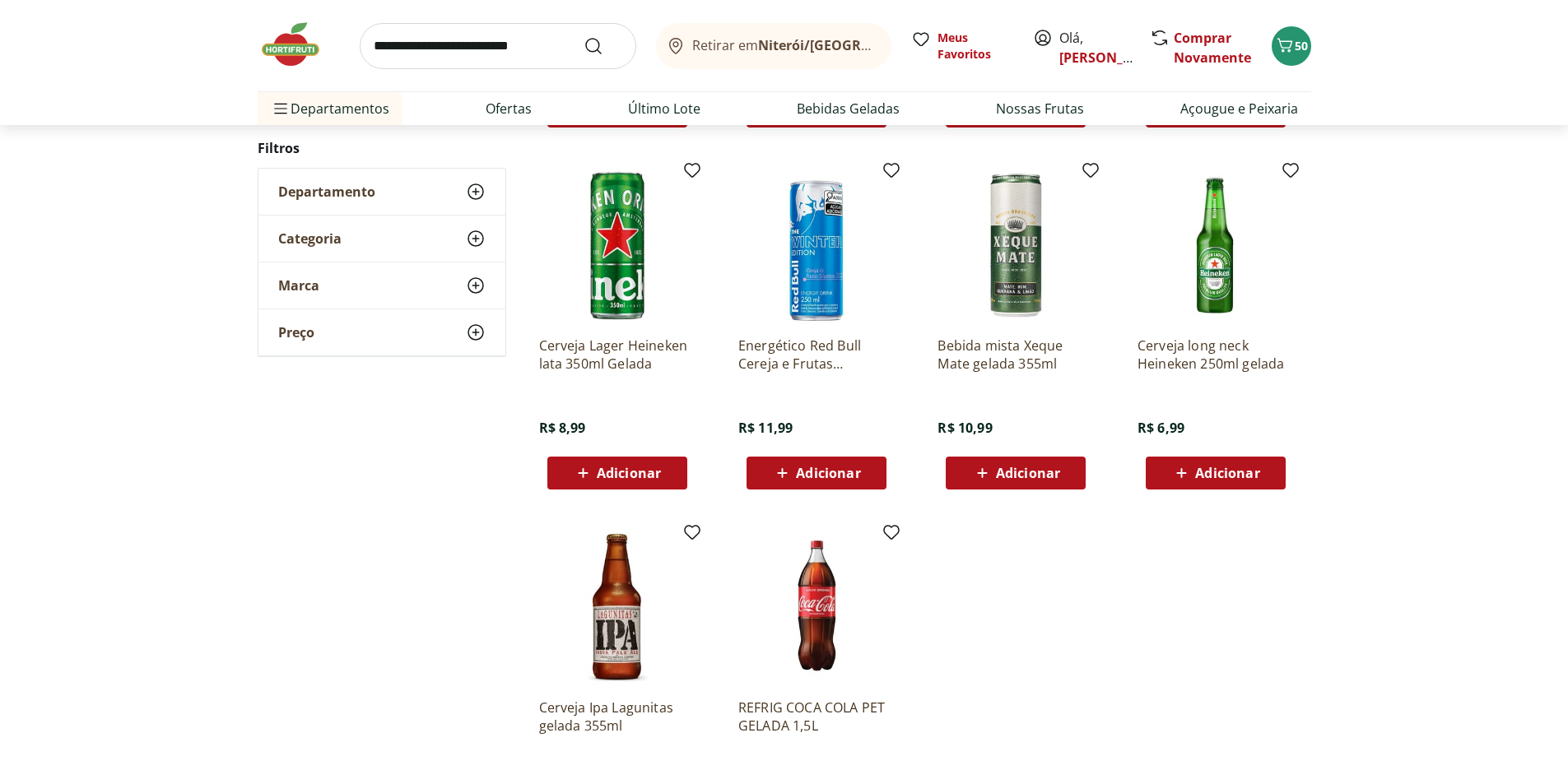
click at [488, 45] on input "search" at bounding box center [497, 45] width 276 height 46
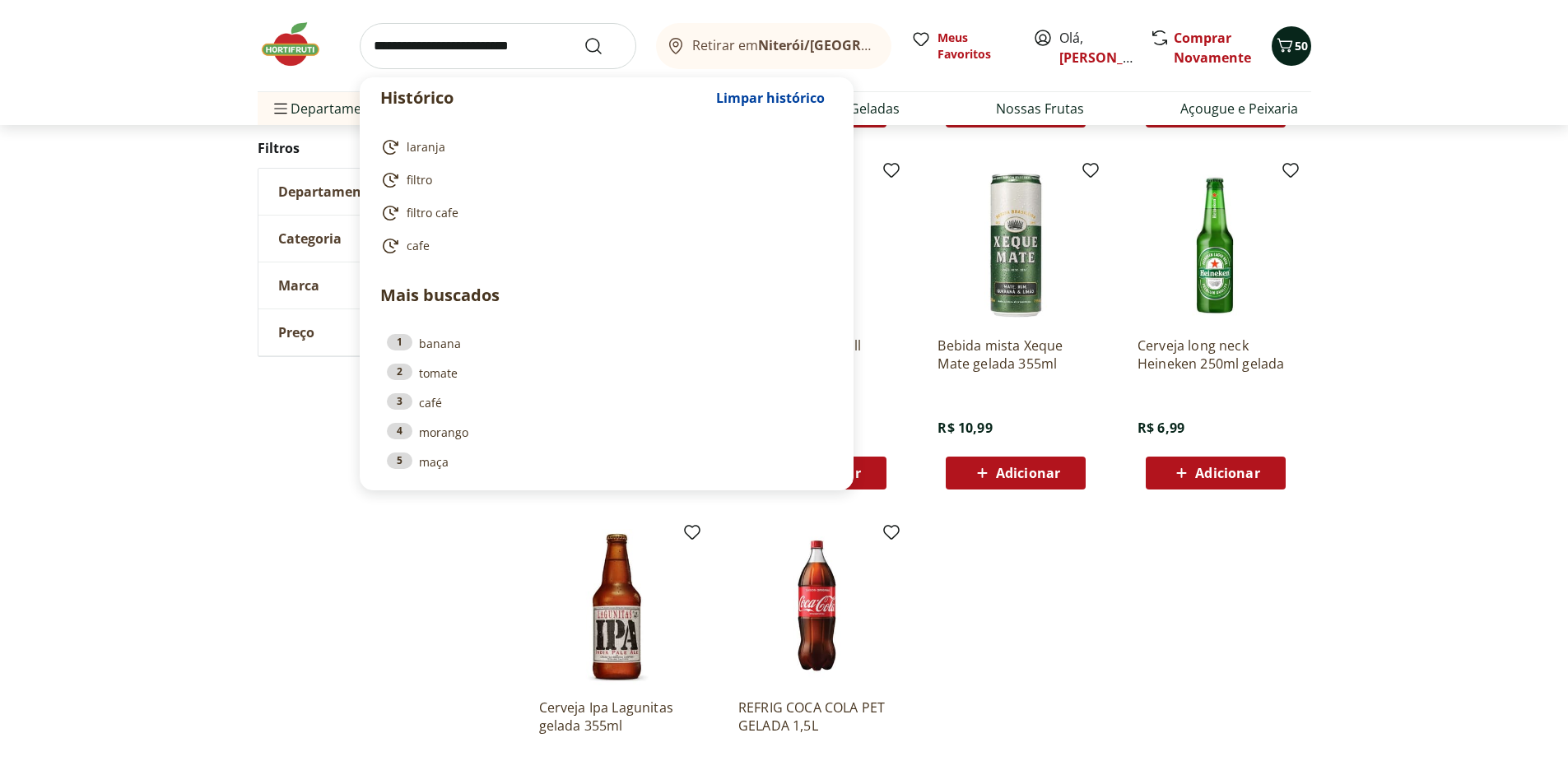
click at [1292, 36] on icon "Carrinho" at bounding box center [1285, 45] width 20 height 20
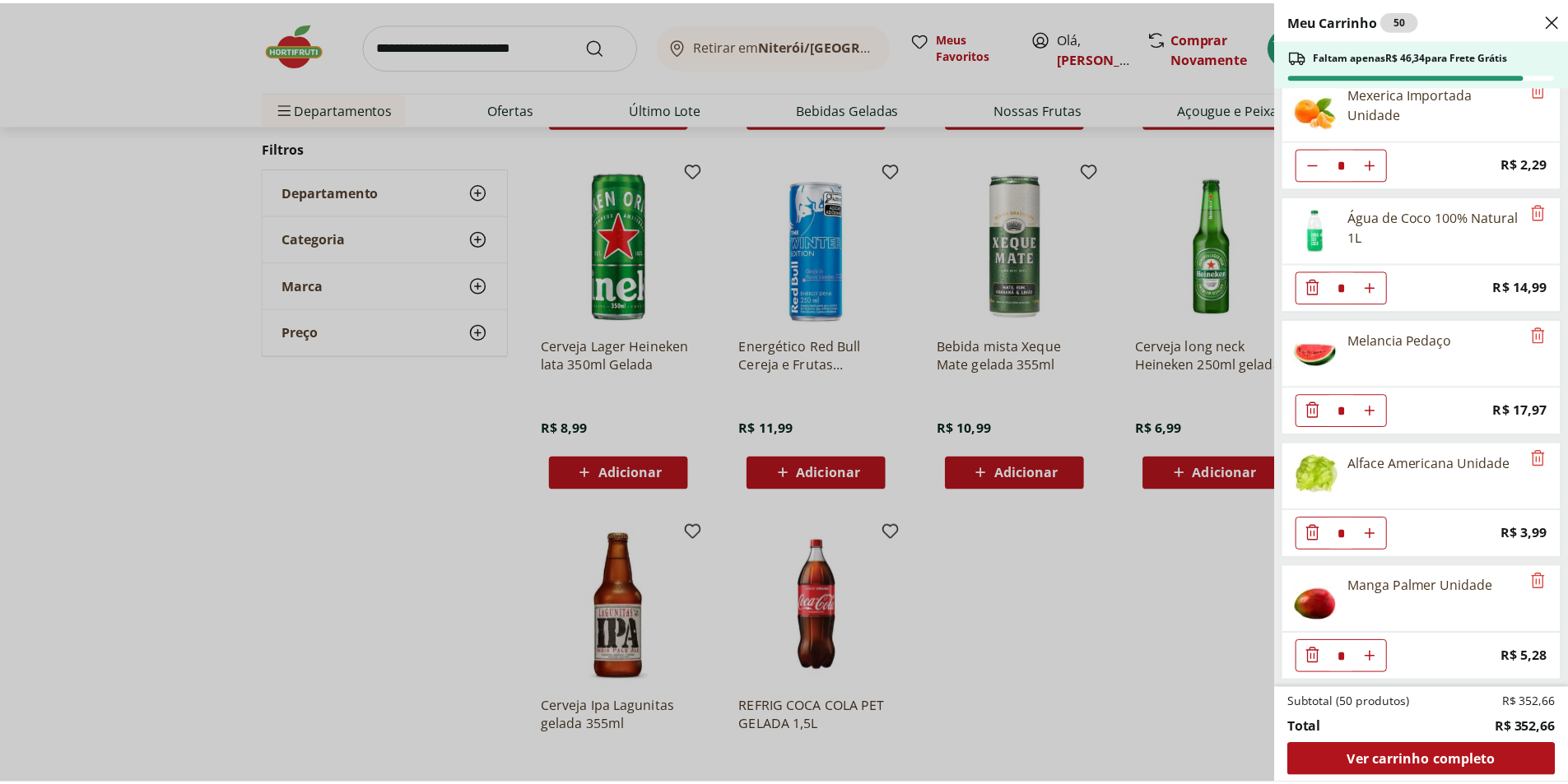
scroll to position [473, 0]
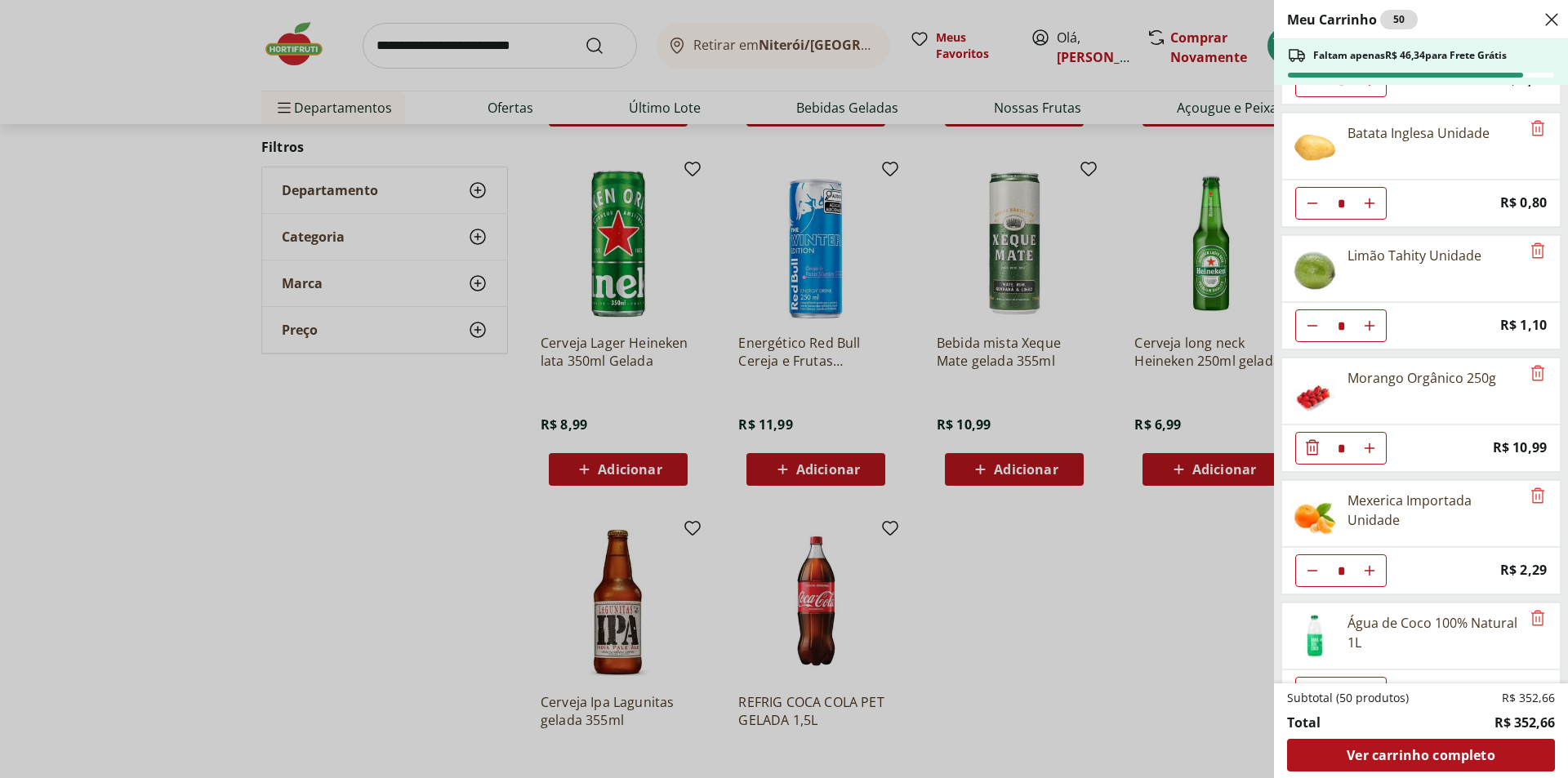
click at [108, 342] on div "Meu Carrinho 50 Faltam apenas R$ 46,34 para Frete Grátis Mamão Papaia Unidade *…" at bounding box center [784, 389] width 1568 height 778
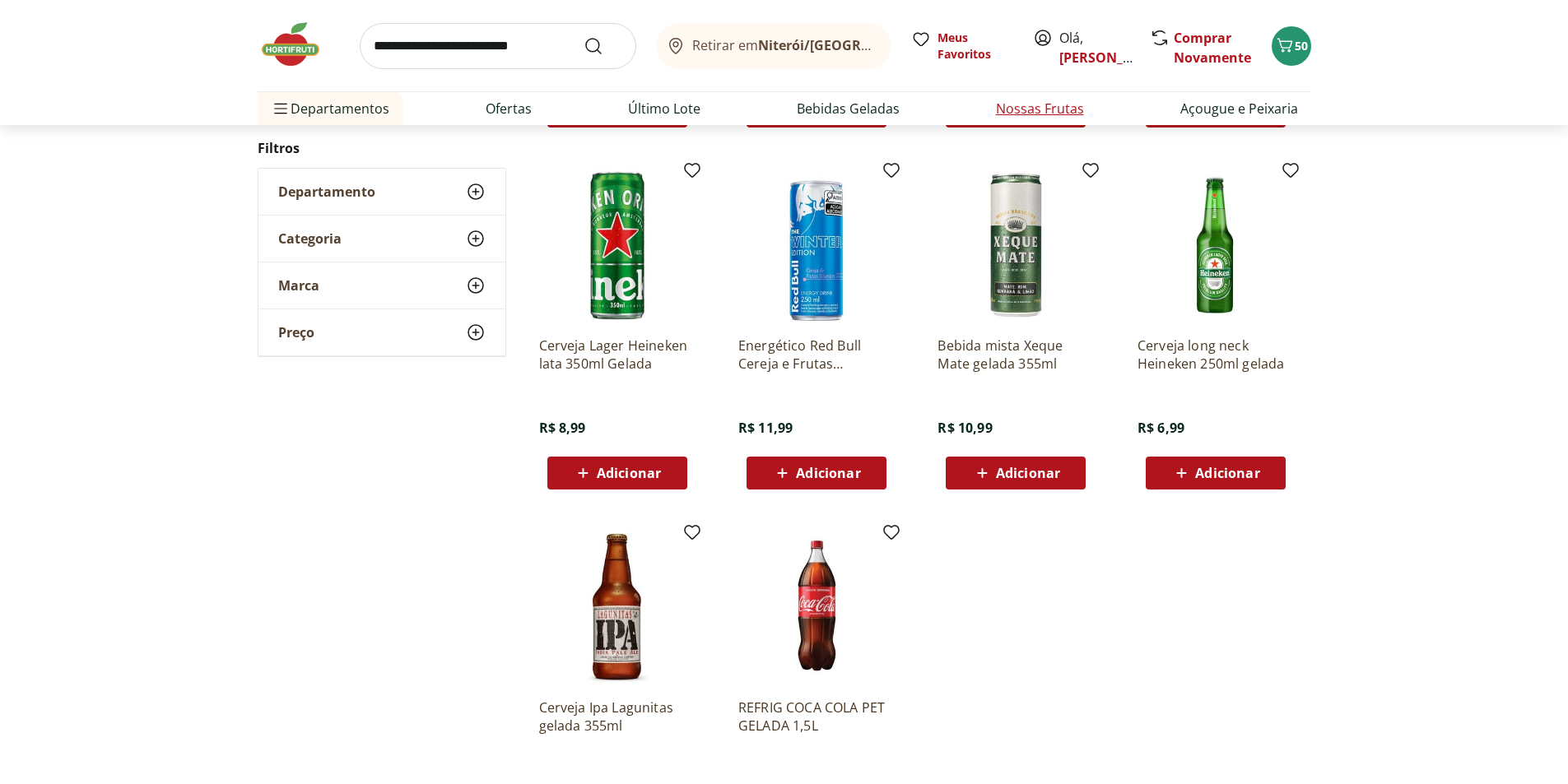
click at [1073, 107] on link "Nossas Frutas" at bounding box center [1040, 109] width 88 height 20
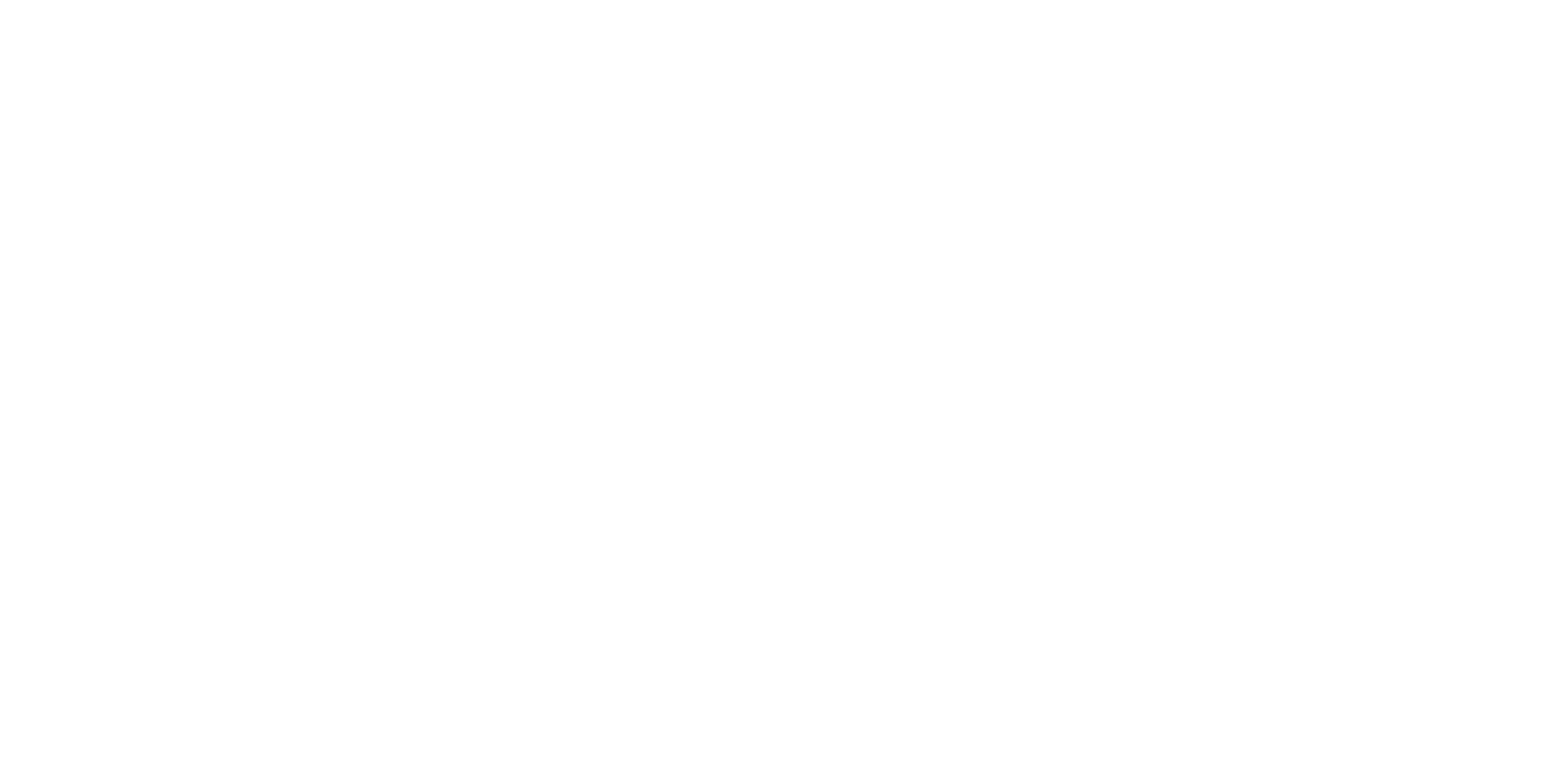
select select "**********"
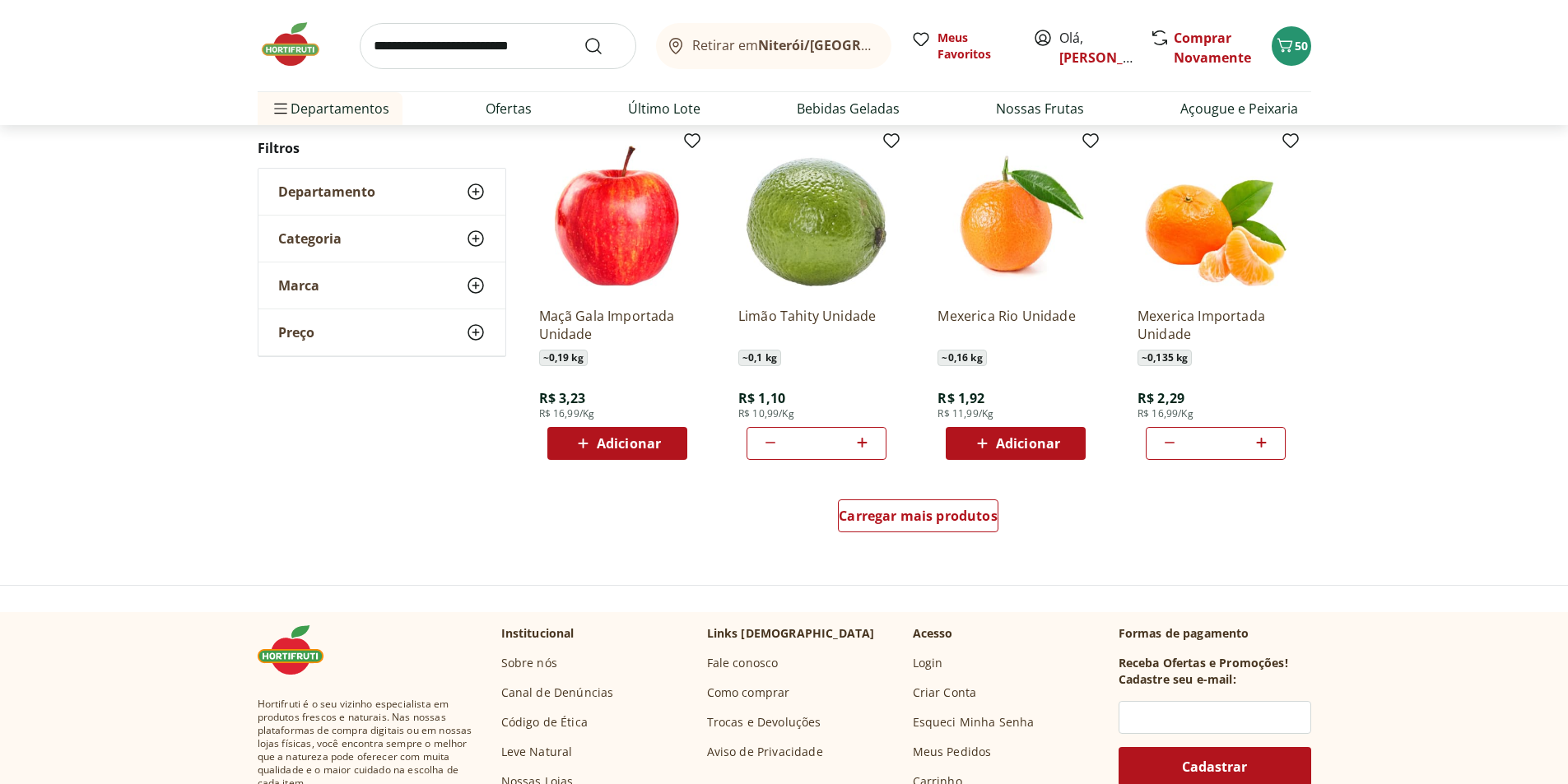
scroll to position [905, 0]
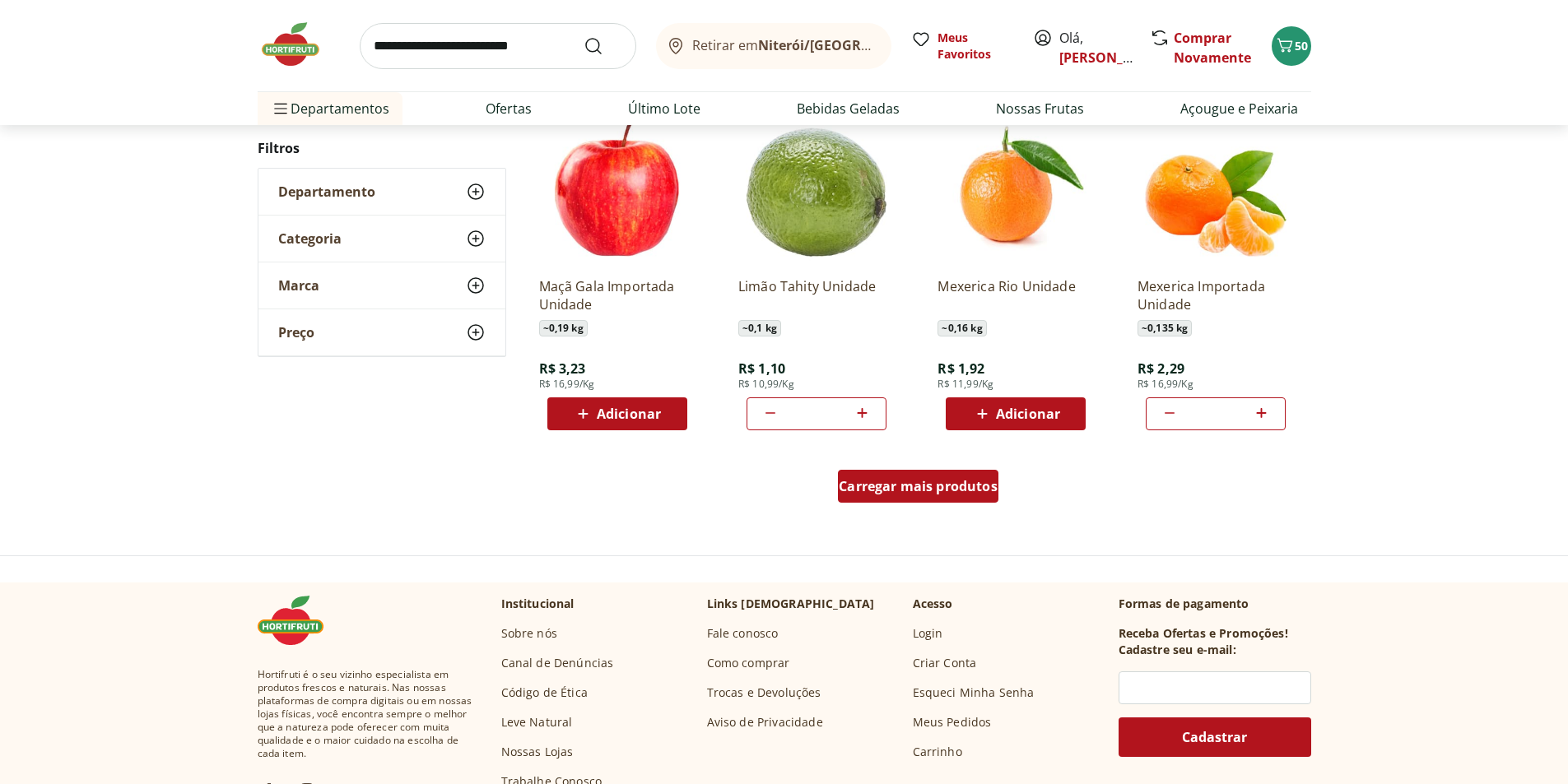
click at [950, 488] on span "Carregar mais produtos" at bounding box center [918, 486] width 159 height 14
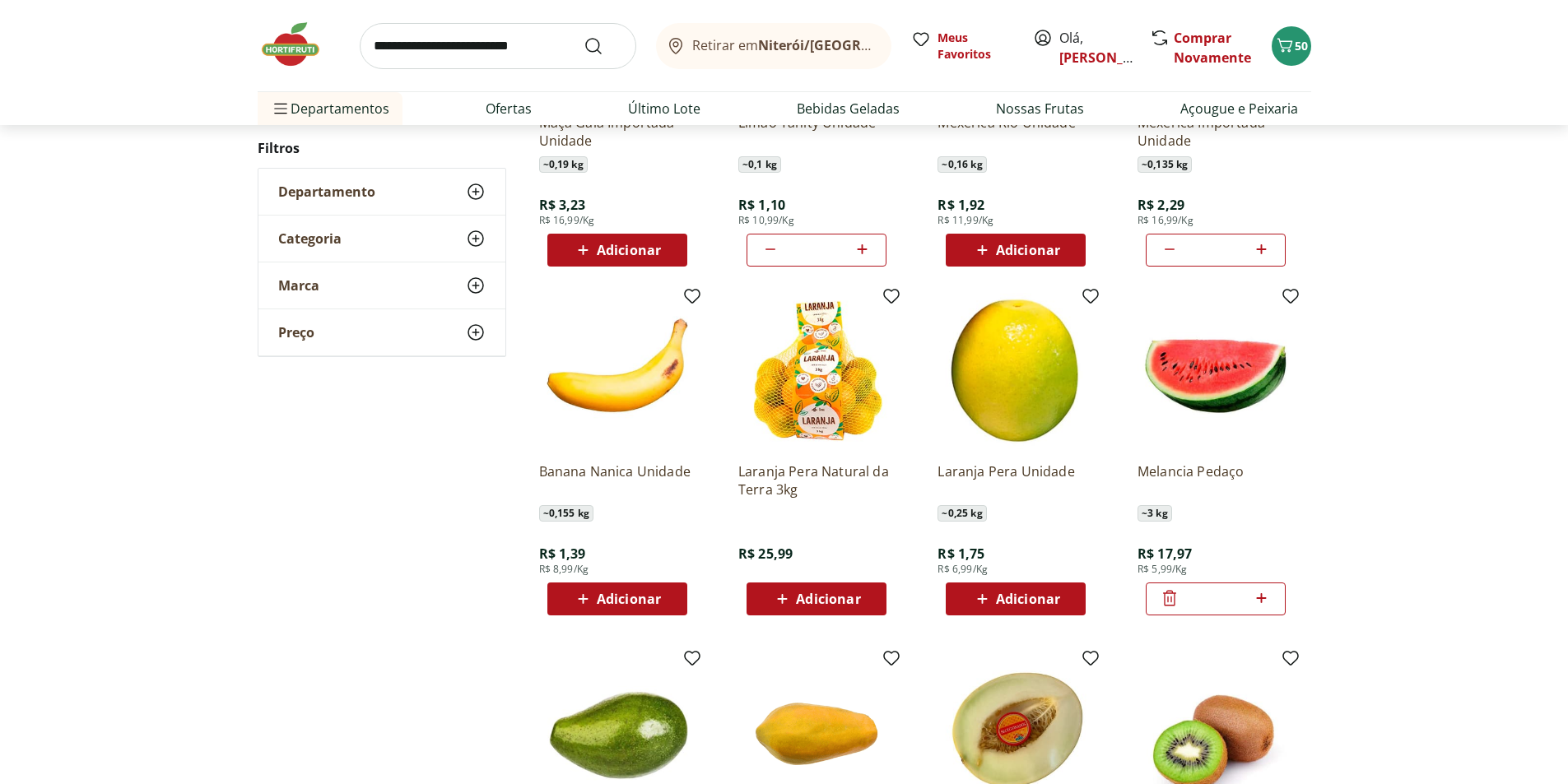
scroll to position [1070, 0]
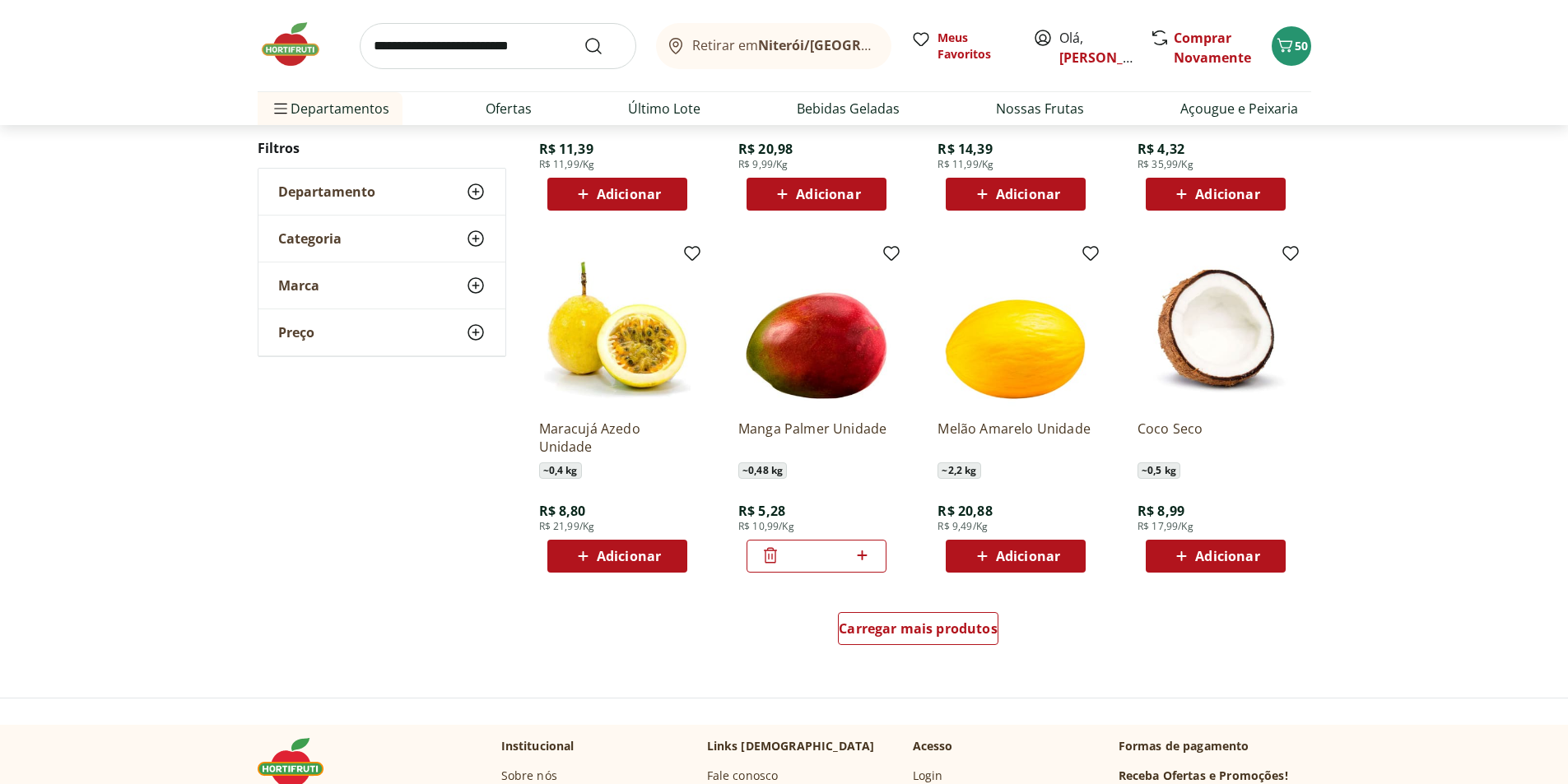
scroll to position [905, 0]
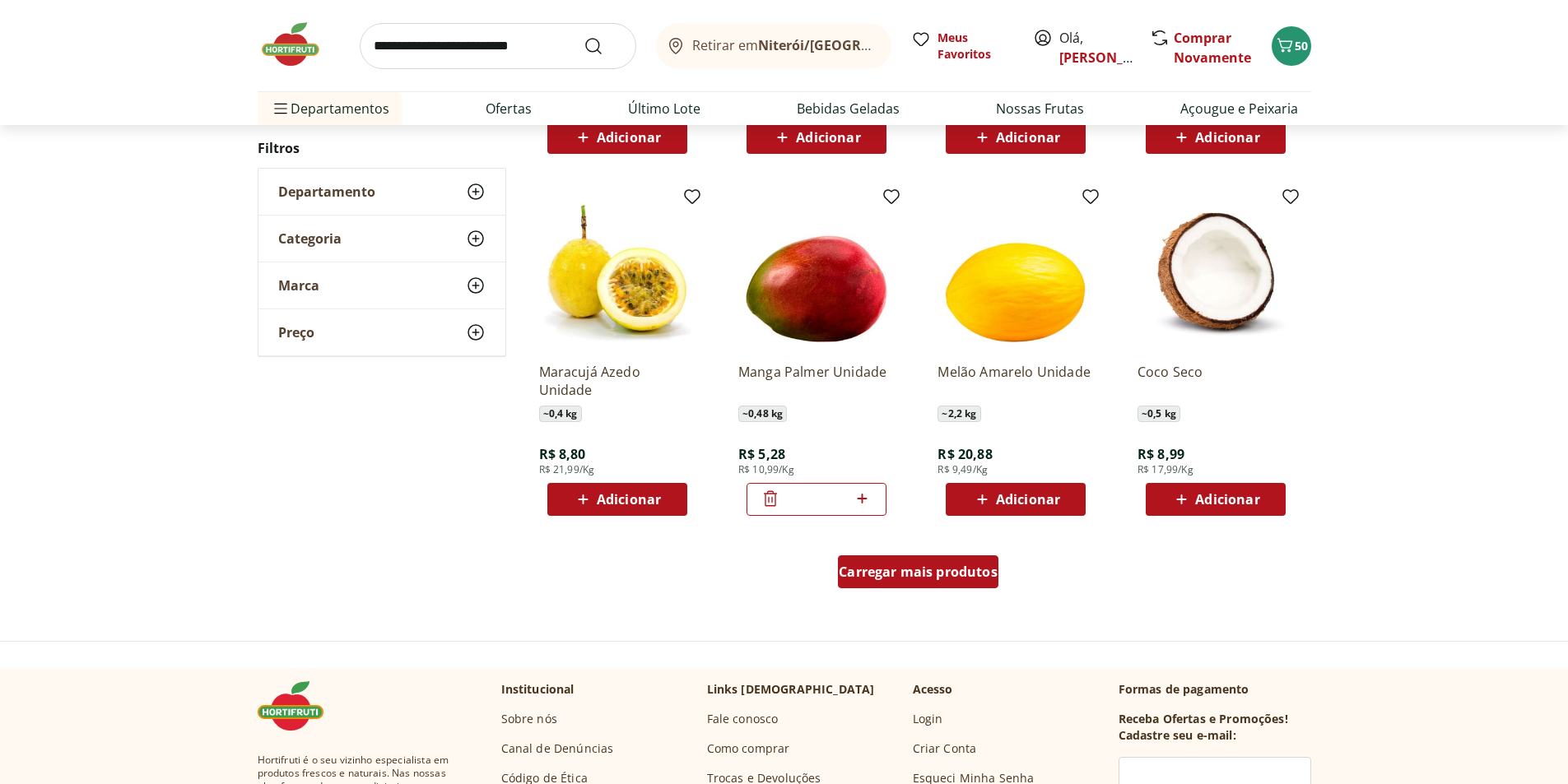
click at [961, 567] on span "Carregar mais produtos" at bounding box center [918, 571] width 159 height 14
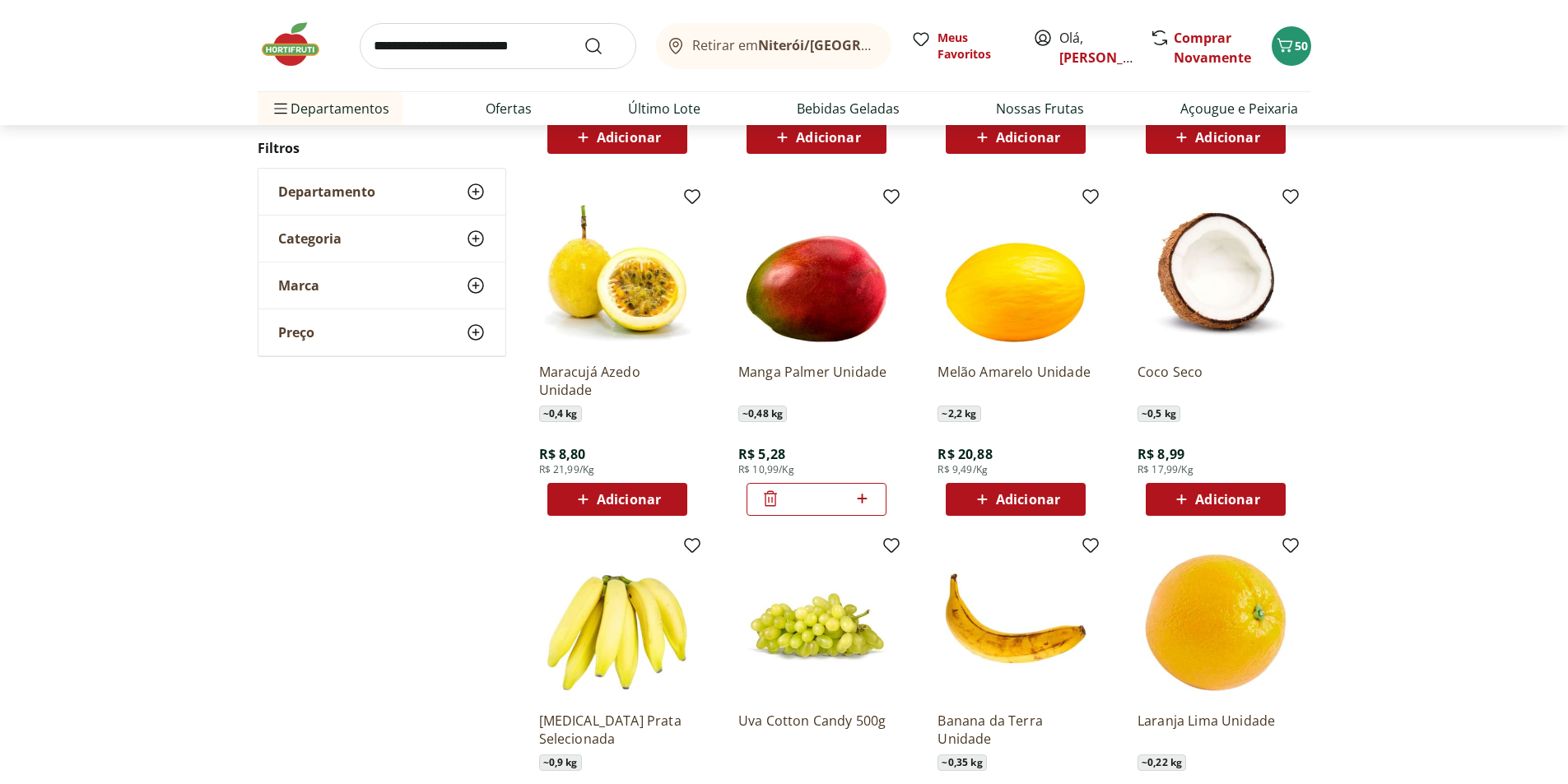
scroll to position [988, 0]
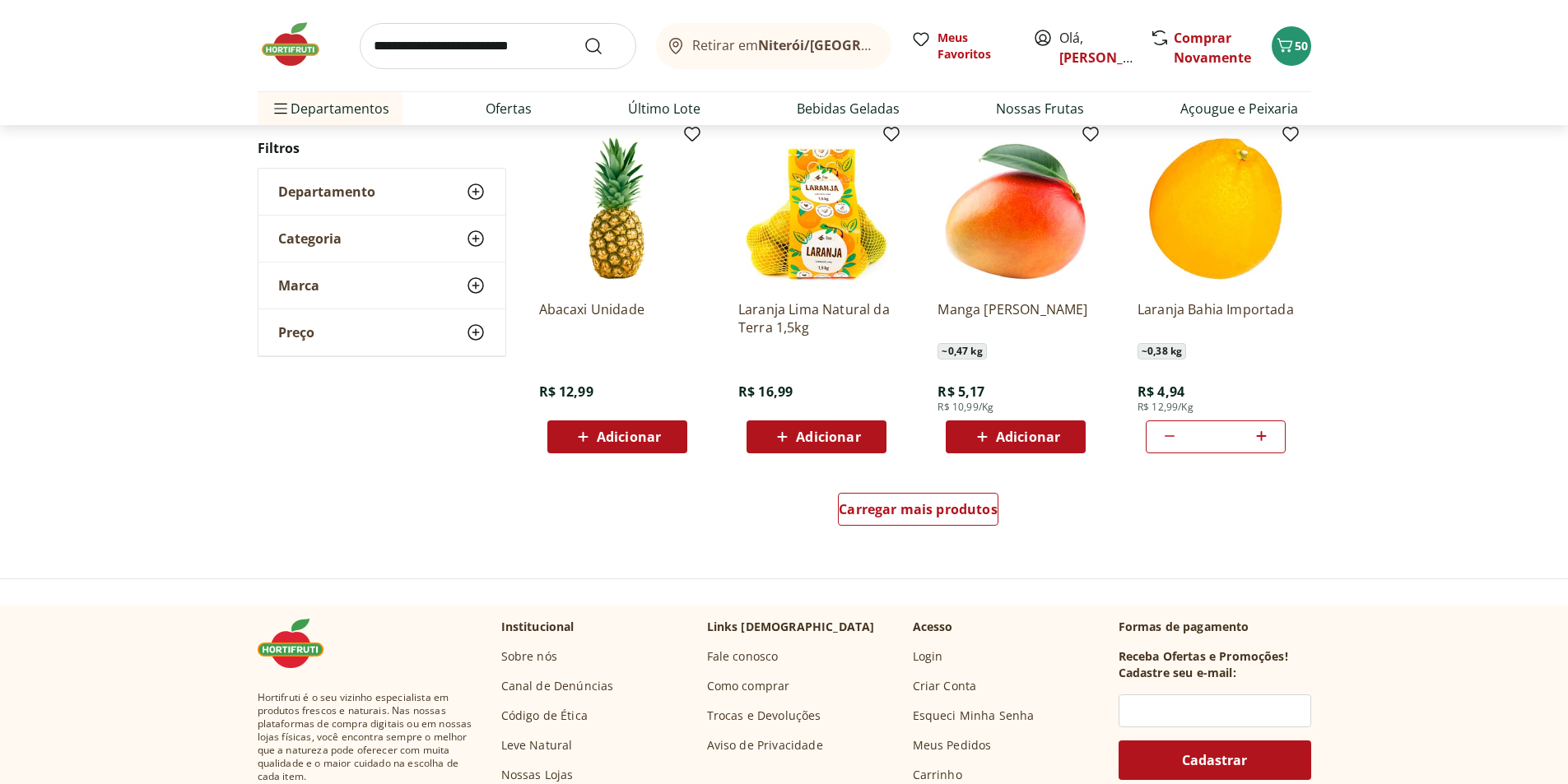
scroll to position [984, 0]
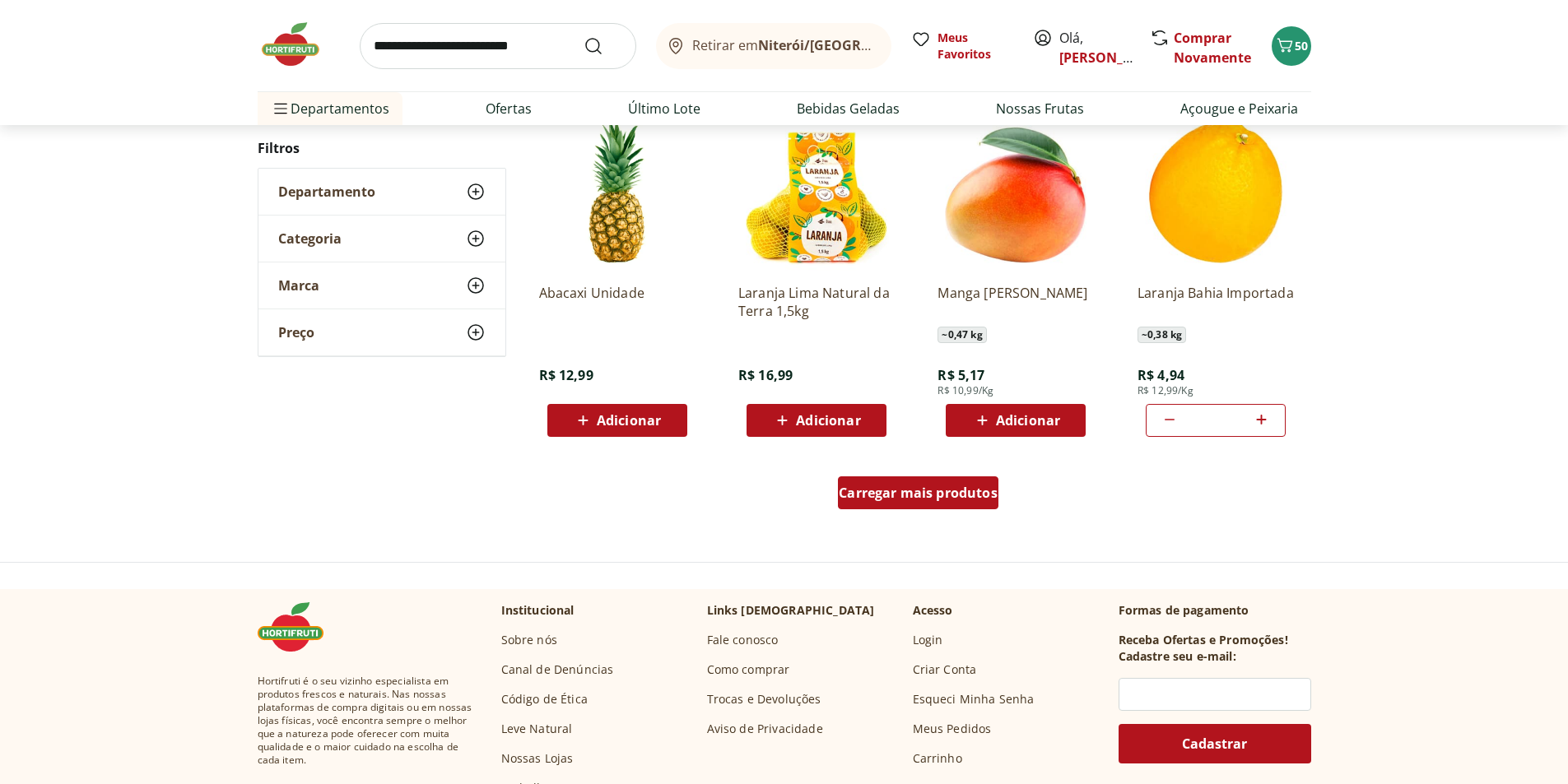
click at [931, 505] on div "Carregar mais produtos" at bounding box center [918, 492] width 160 height 33
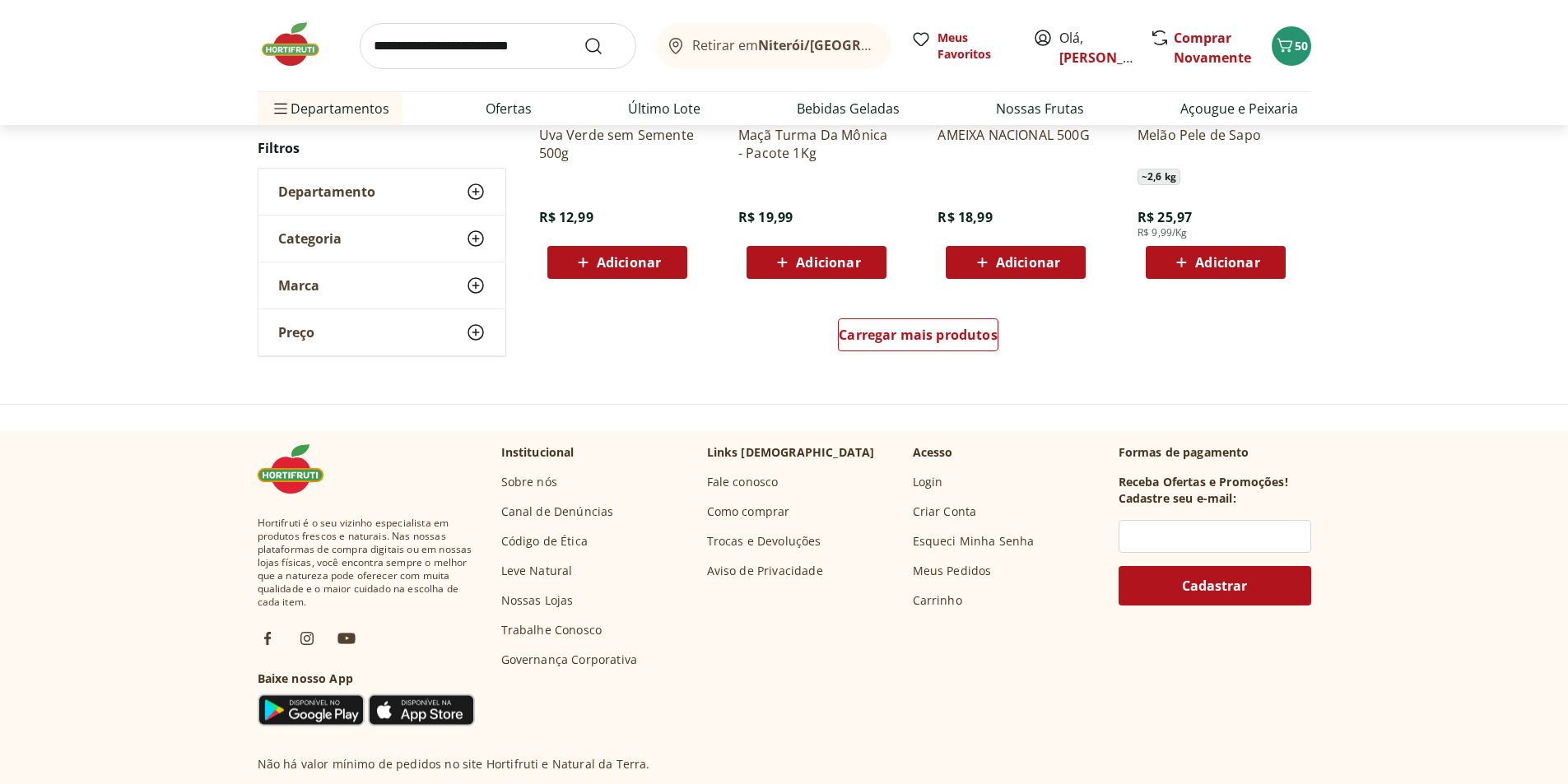
scroll to position [1145, 0]
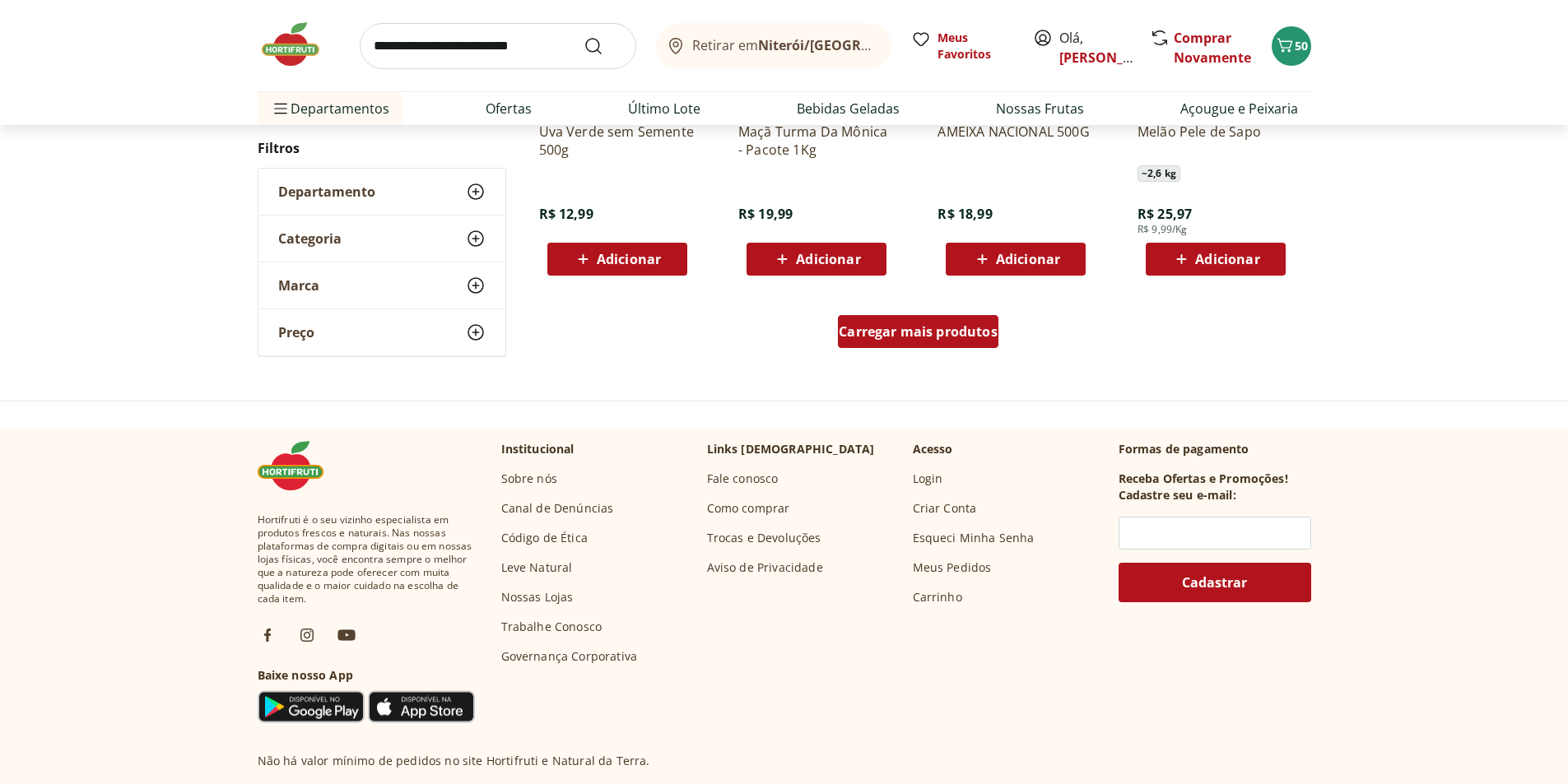
click at [907, 330] on span "Carregar mais produtos" at bounding box center [918, 331] width 159 height 14
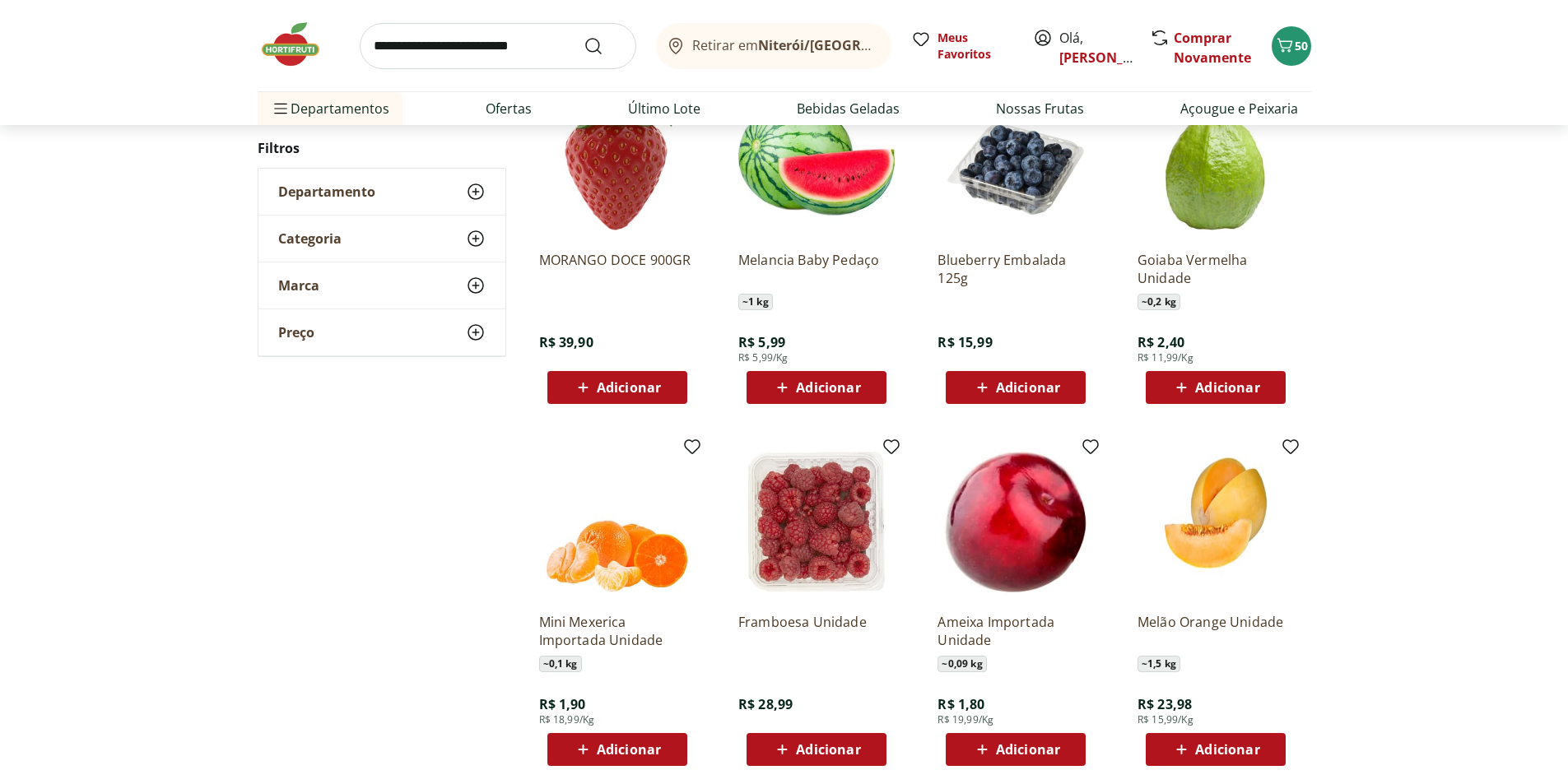
scroll to position [1392, 0]
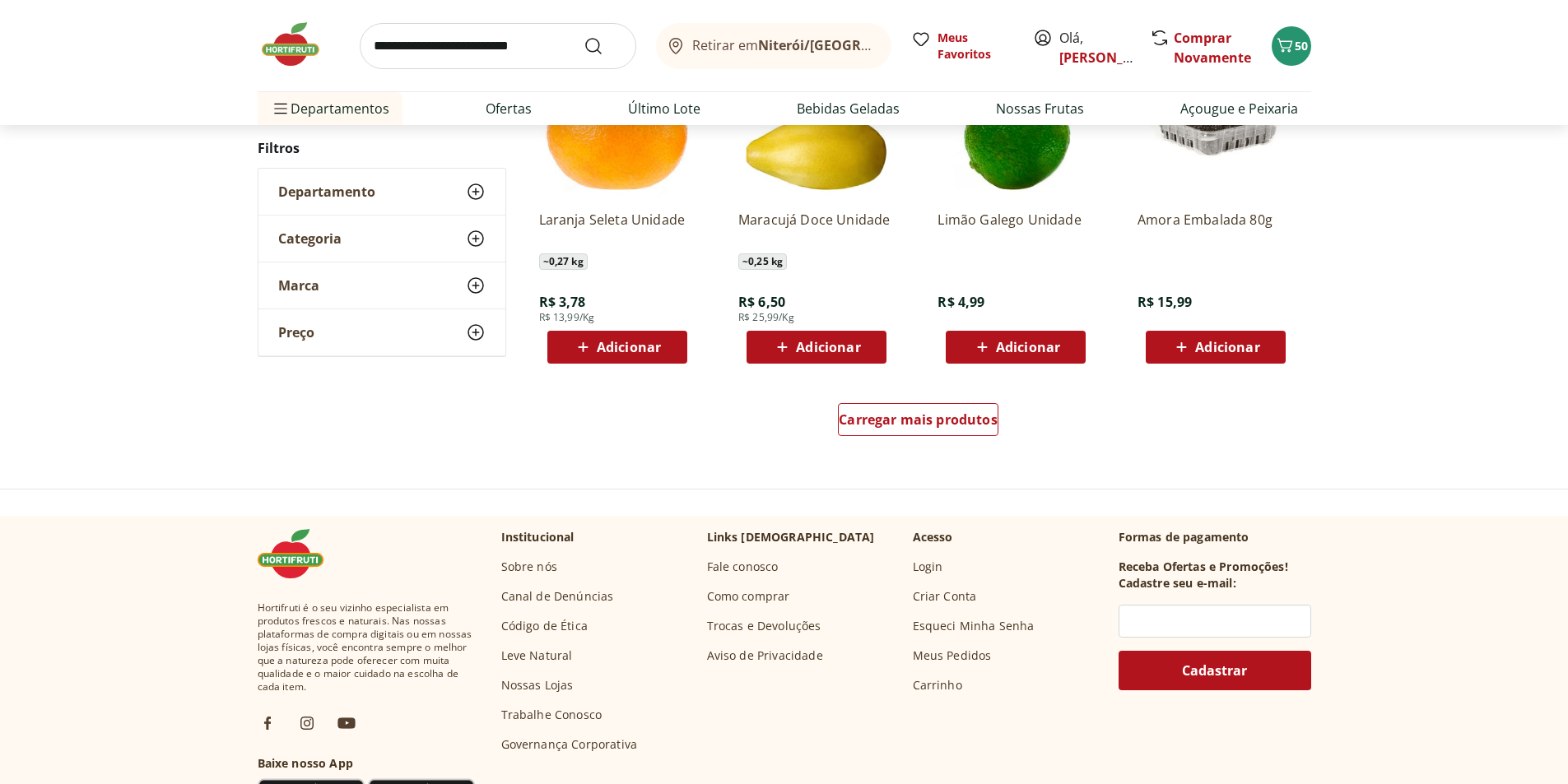
scroll to position [1060, 0]
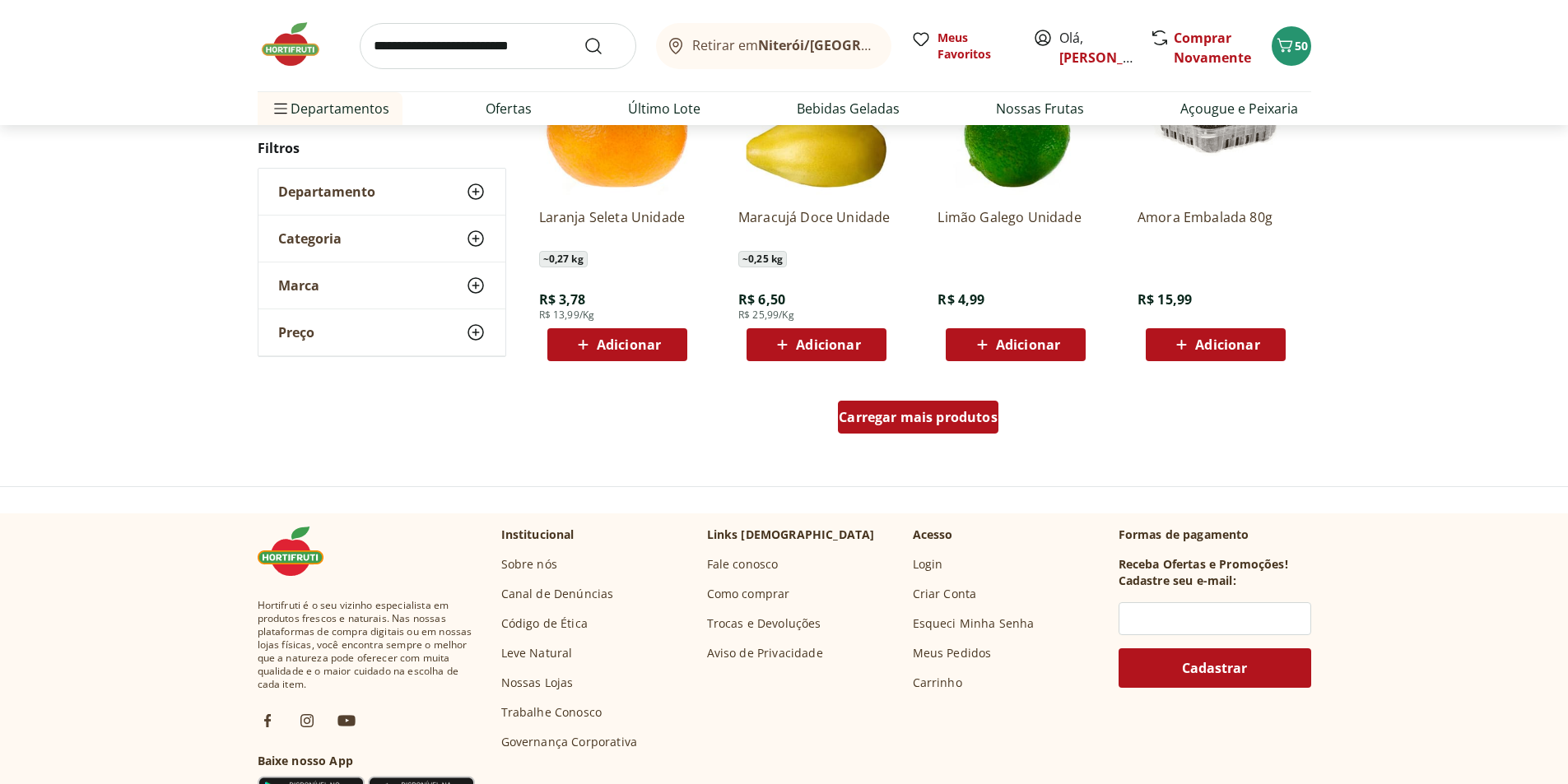
click at [993, 415] on span "Carregar mais produtos" at bounding box center [918, 417] width 159 height 14
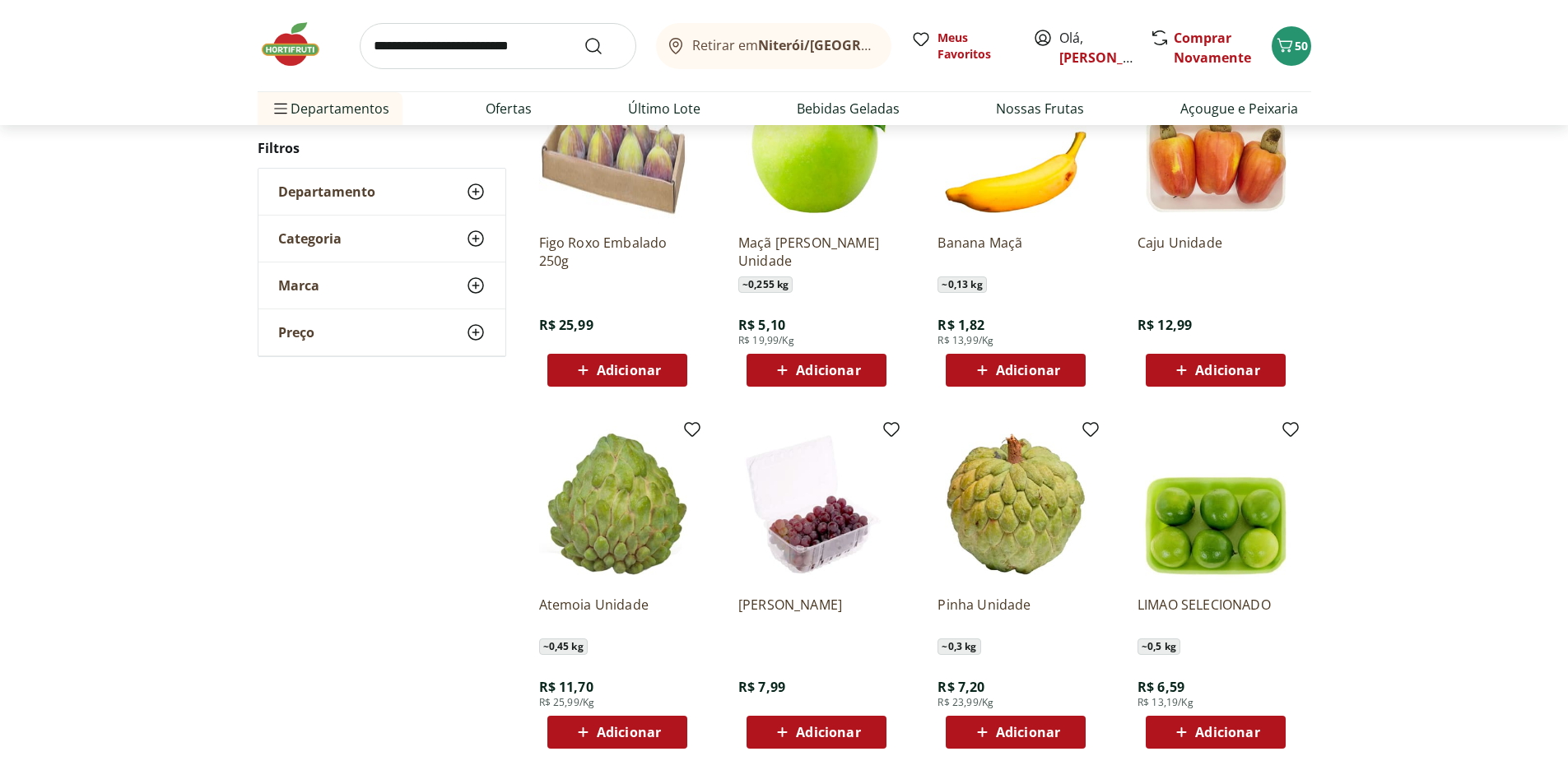
scroll to position [1389, 0]
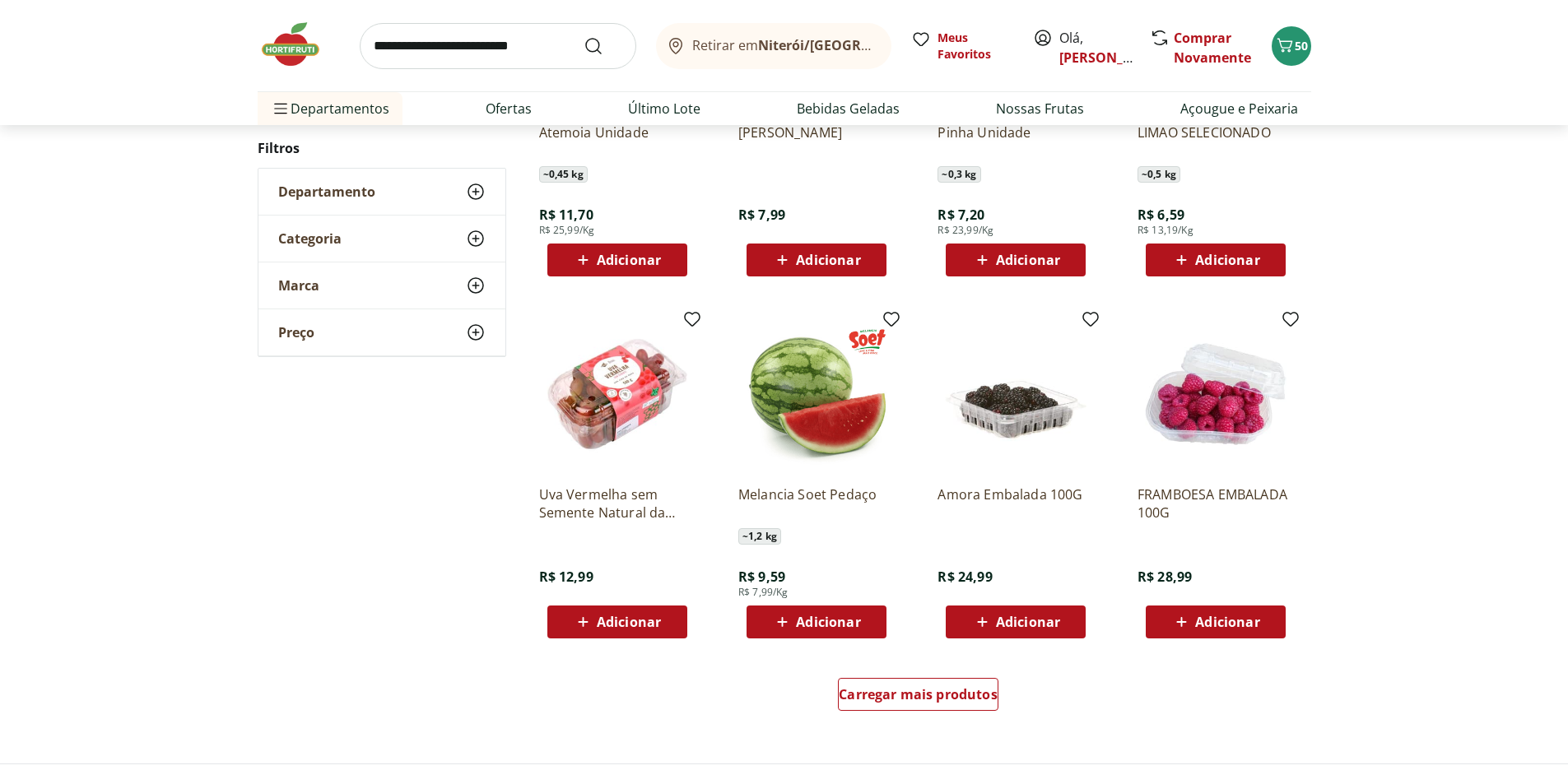
scroll to position [809, 0]
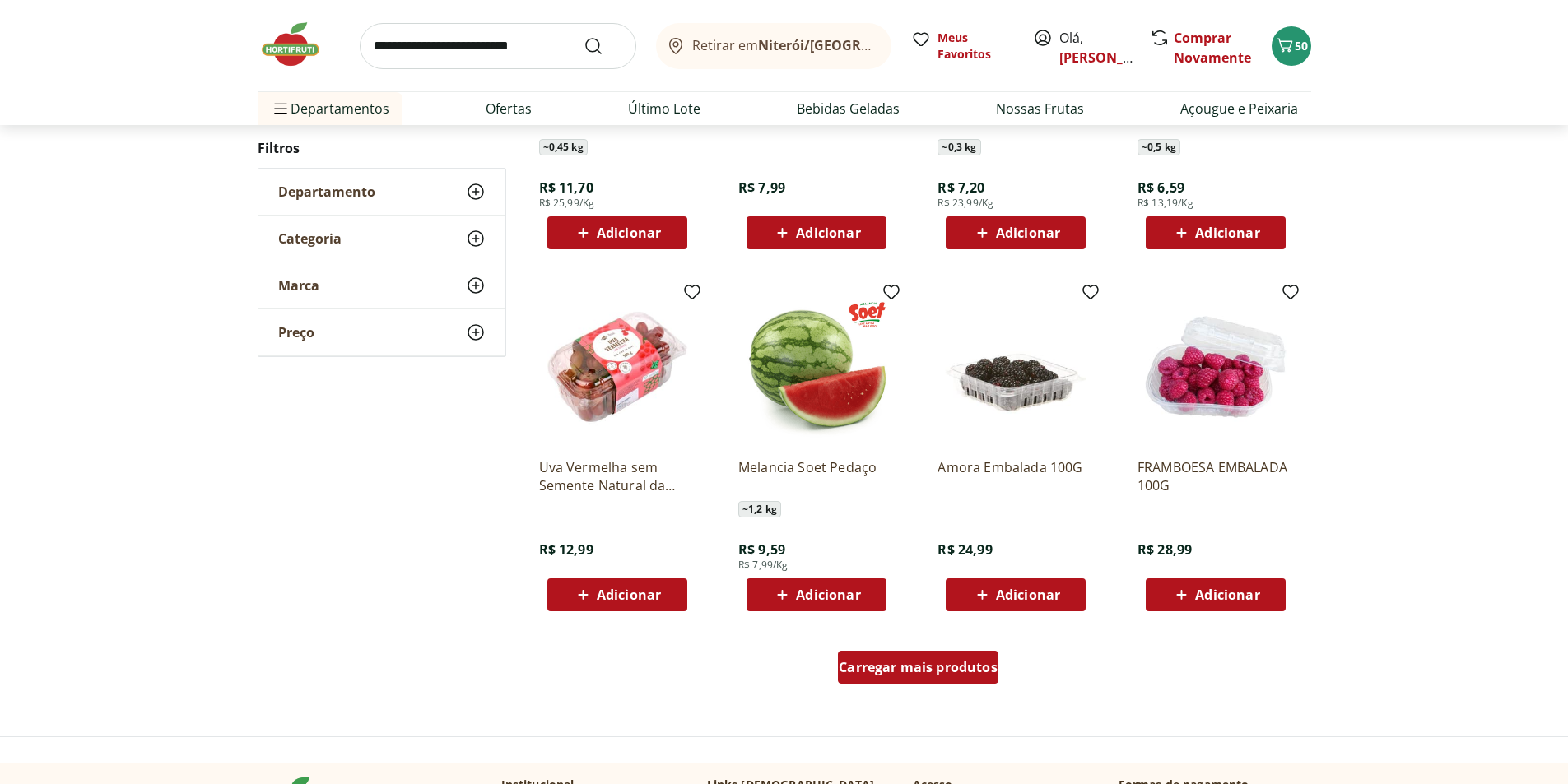
click at [889, 662] on span "Carregar mais produtos" at bounding box center [918, 667] width 159 height 14
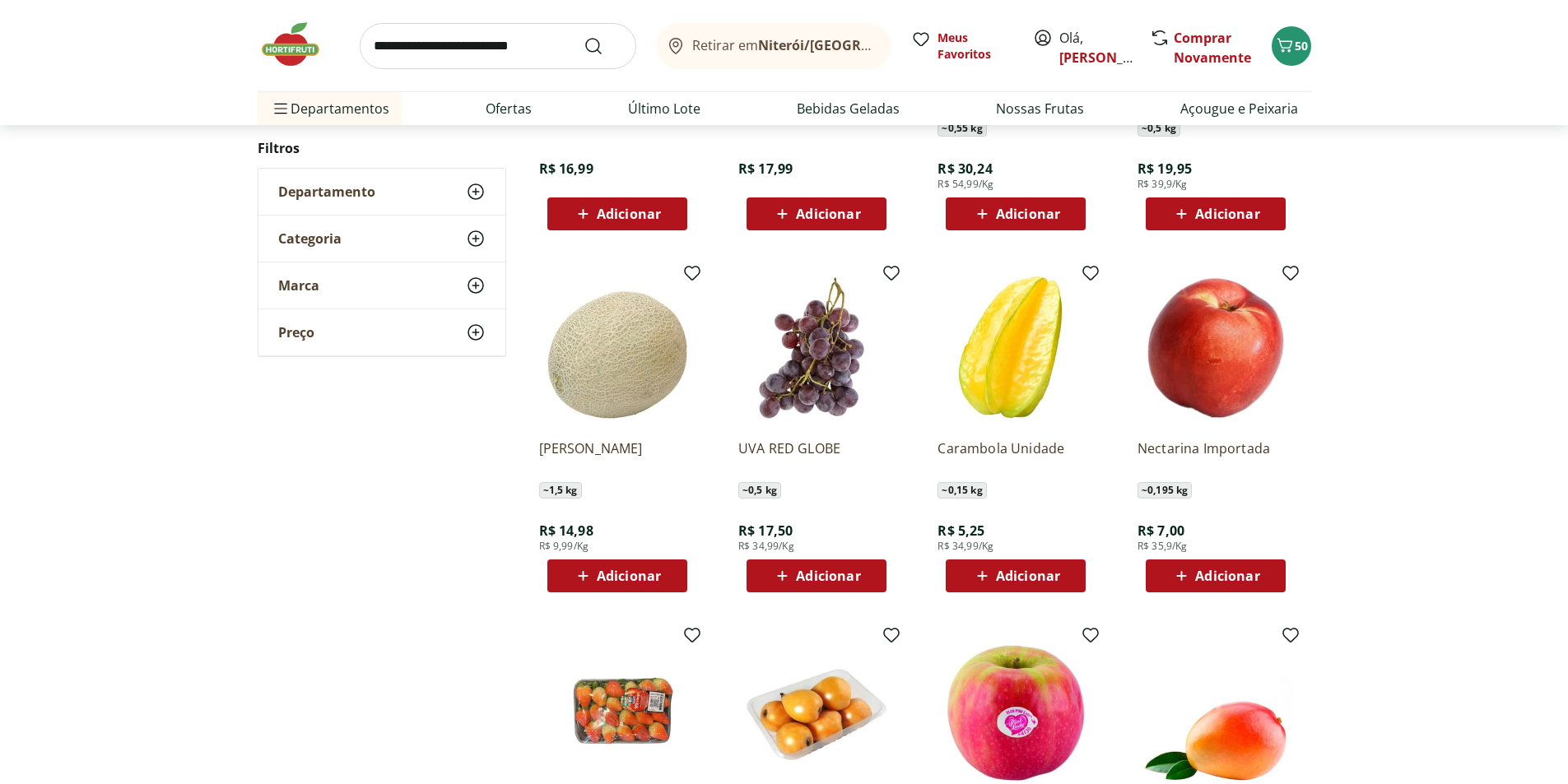
scroll to position [477, 0]
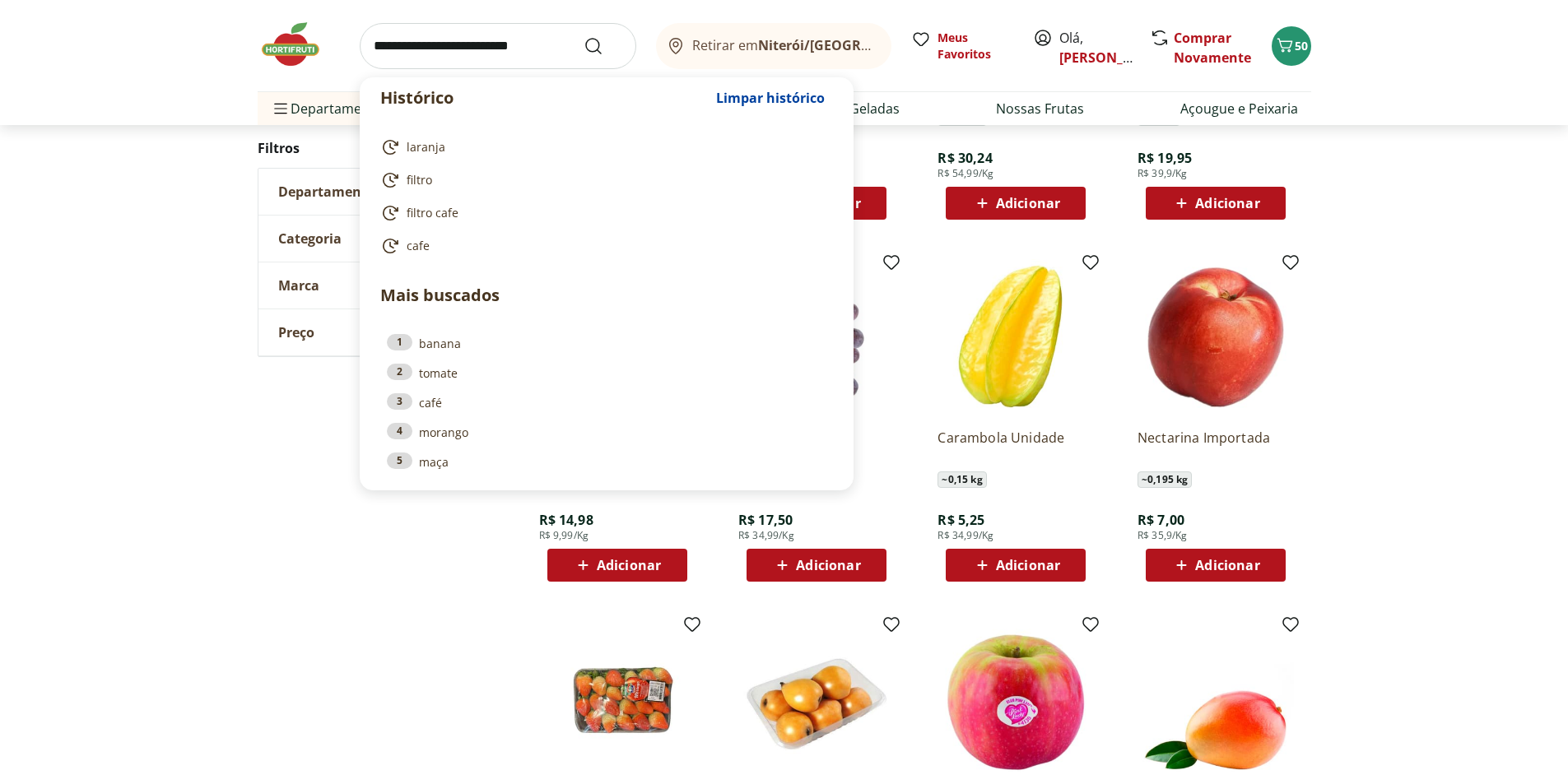
click at [476, 57] on input "search" at bounding box center [497, 45] width 276 height 46
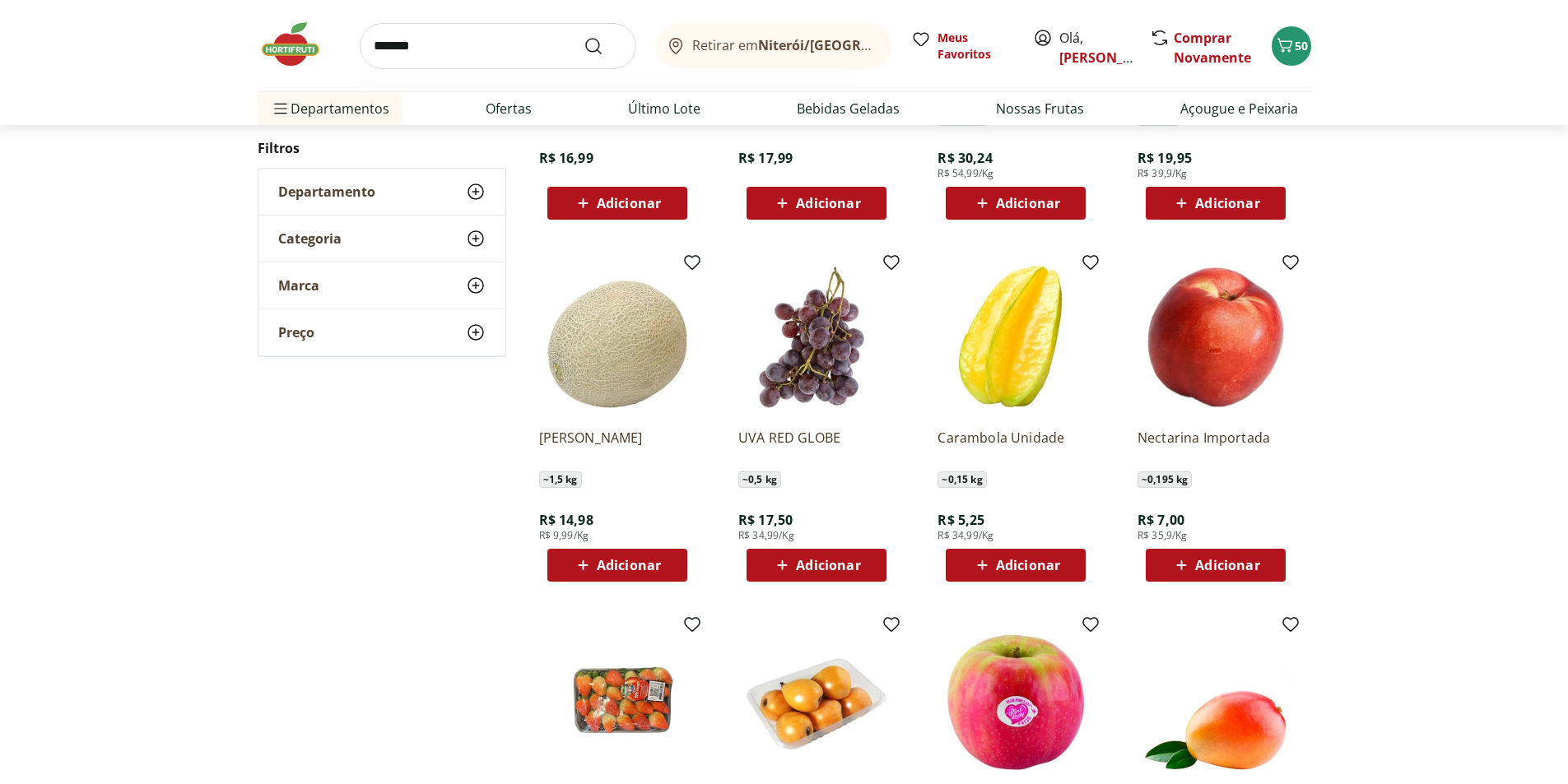
type input "********"
click button "Submit Search" at bounding box center [603, 46] width 40 height 20
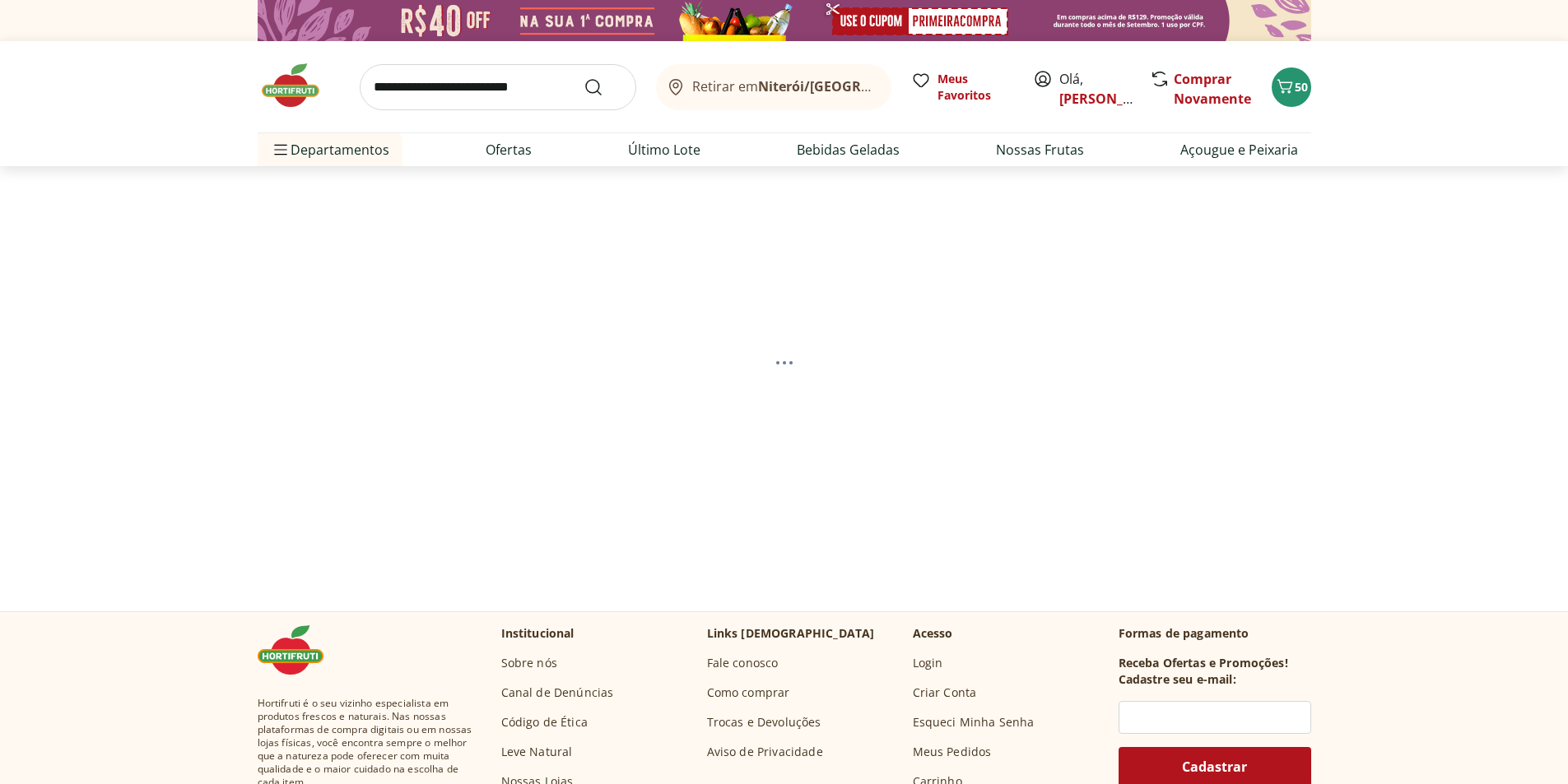
select select "**********"
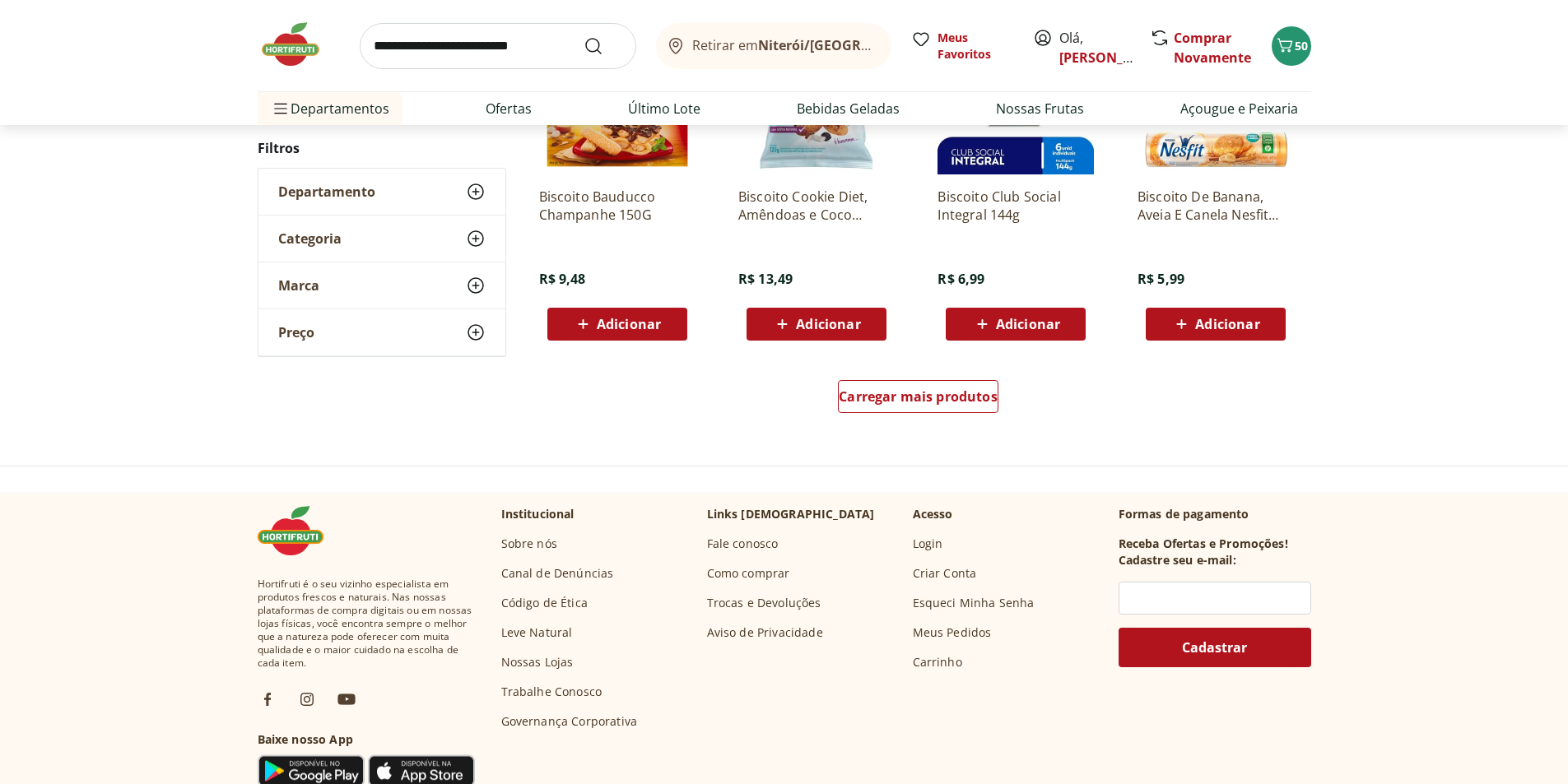
scroll to position [1070, 0]
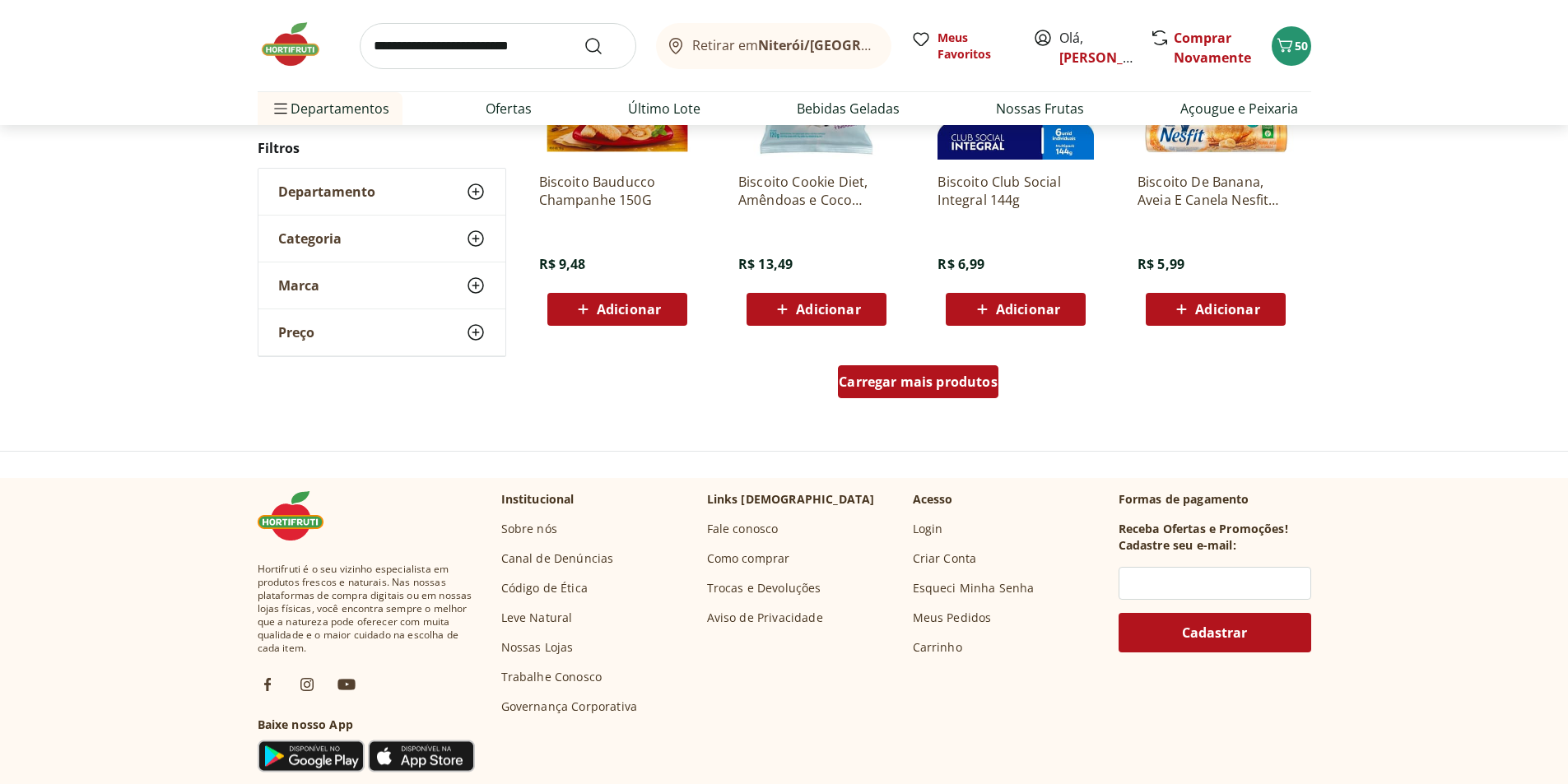
click at [915, 378] on span "Carregar mais produtos" at bounding box center [918, 381] width 159 height 14
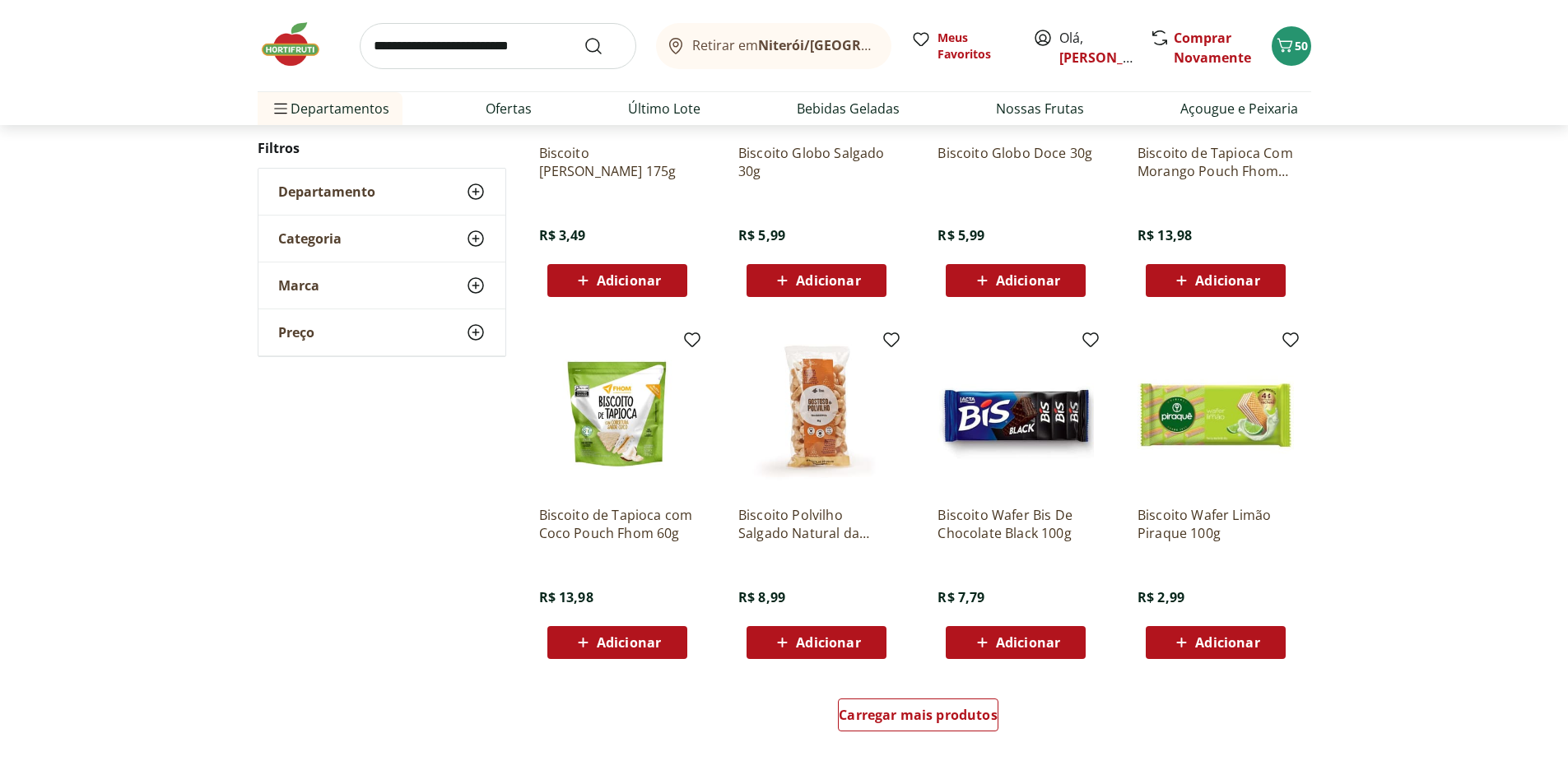
scroll to position [823, 0]
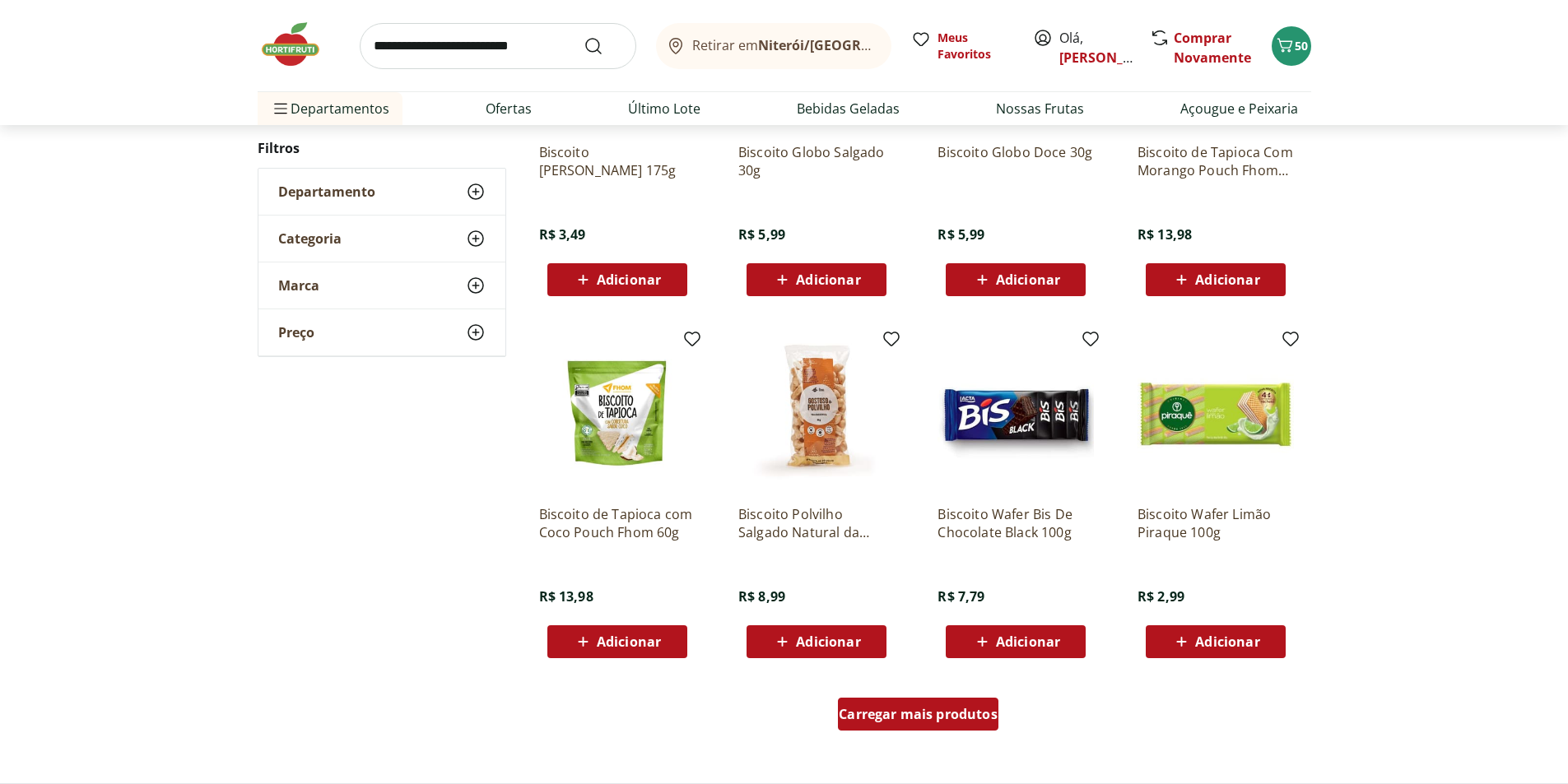
click at [942, 721] on span "Carregar mais produtos" at bounding box center [918, 714] width 159 height 14
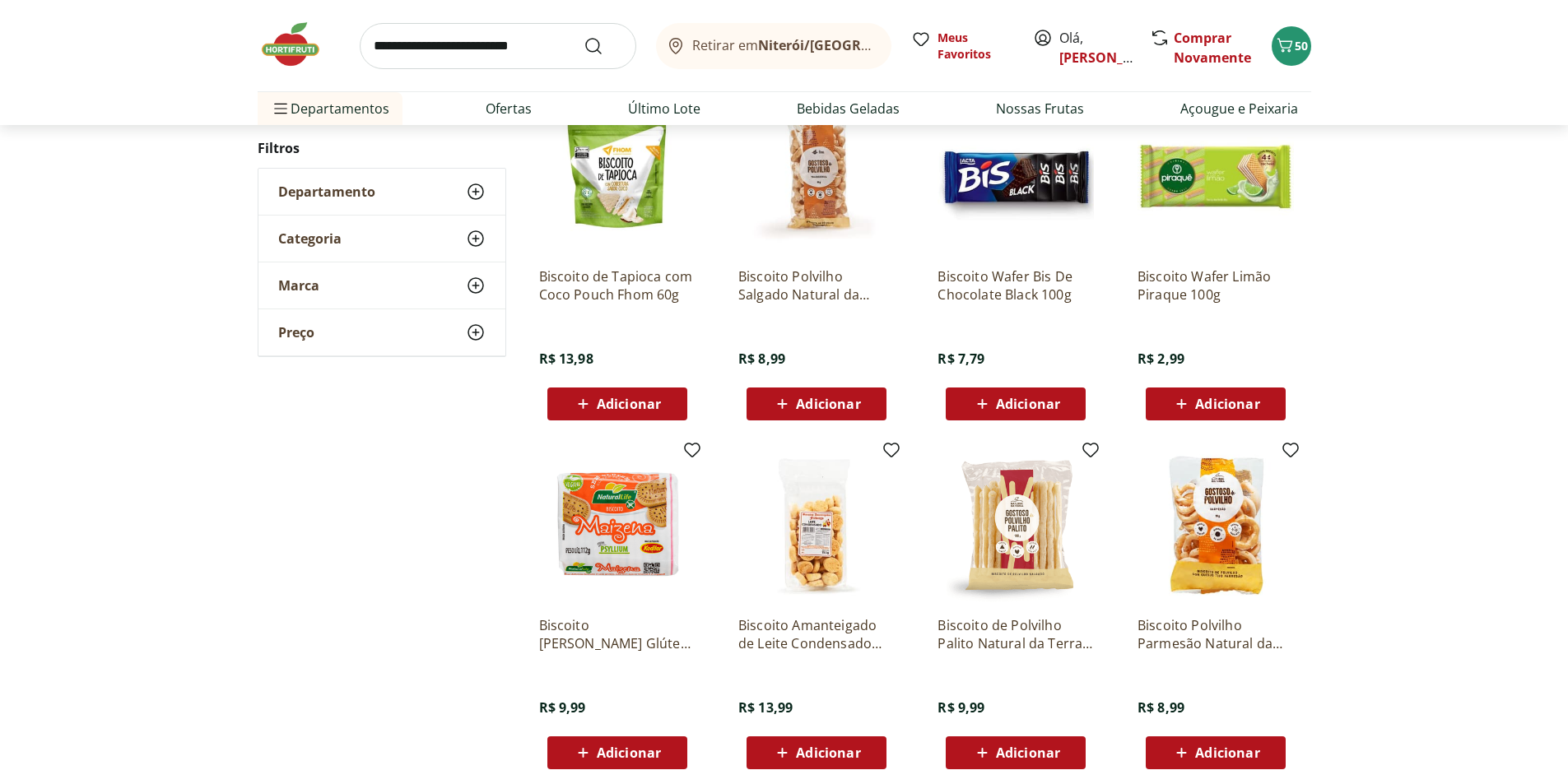
scroll to position [1070, 0]
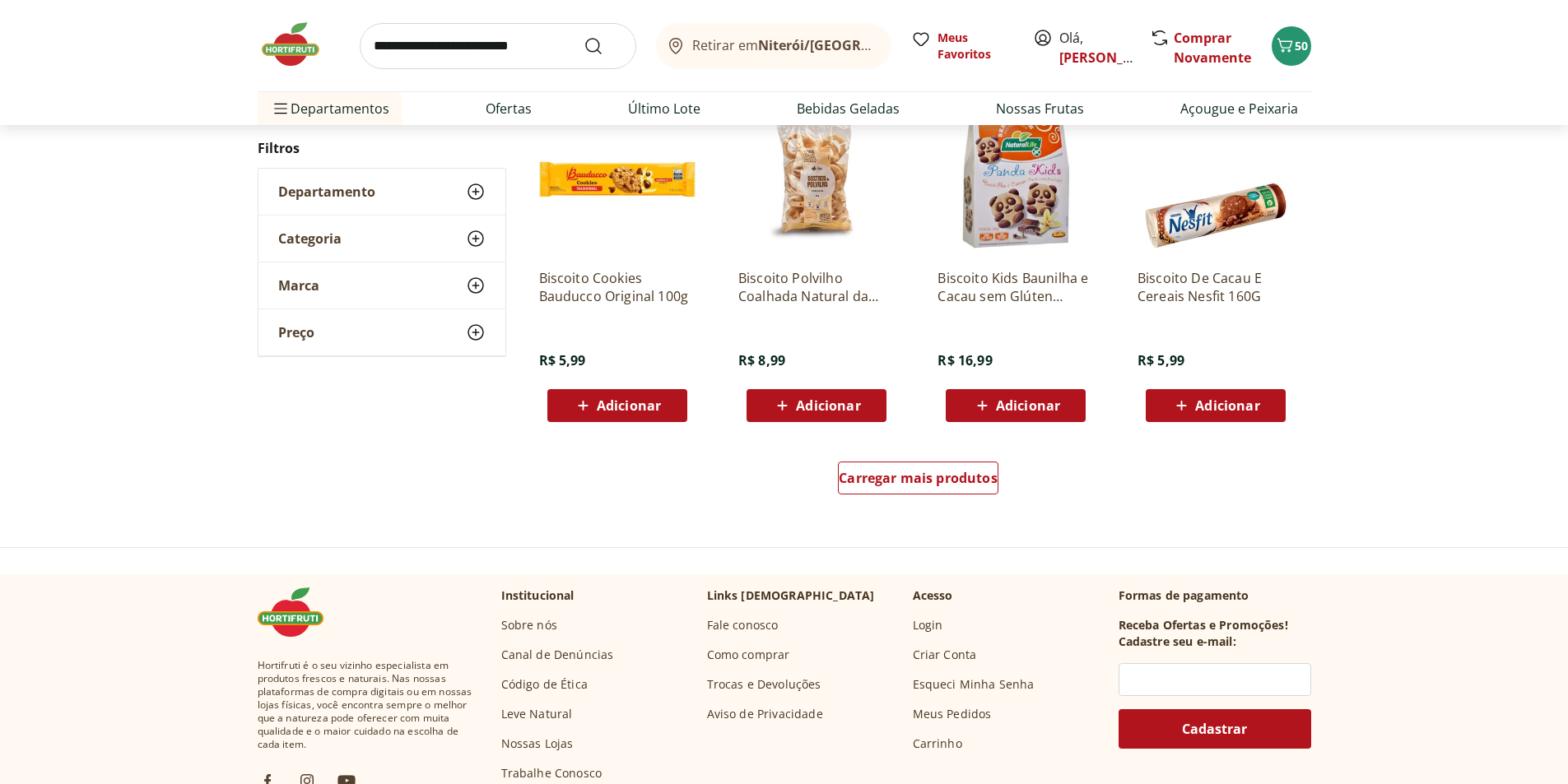
scroll to position [1066, 0]
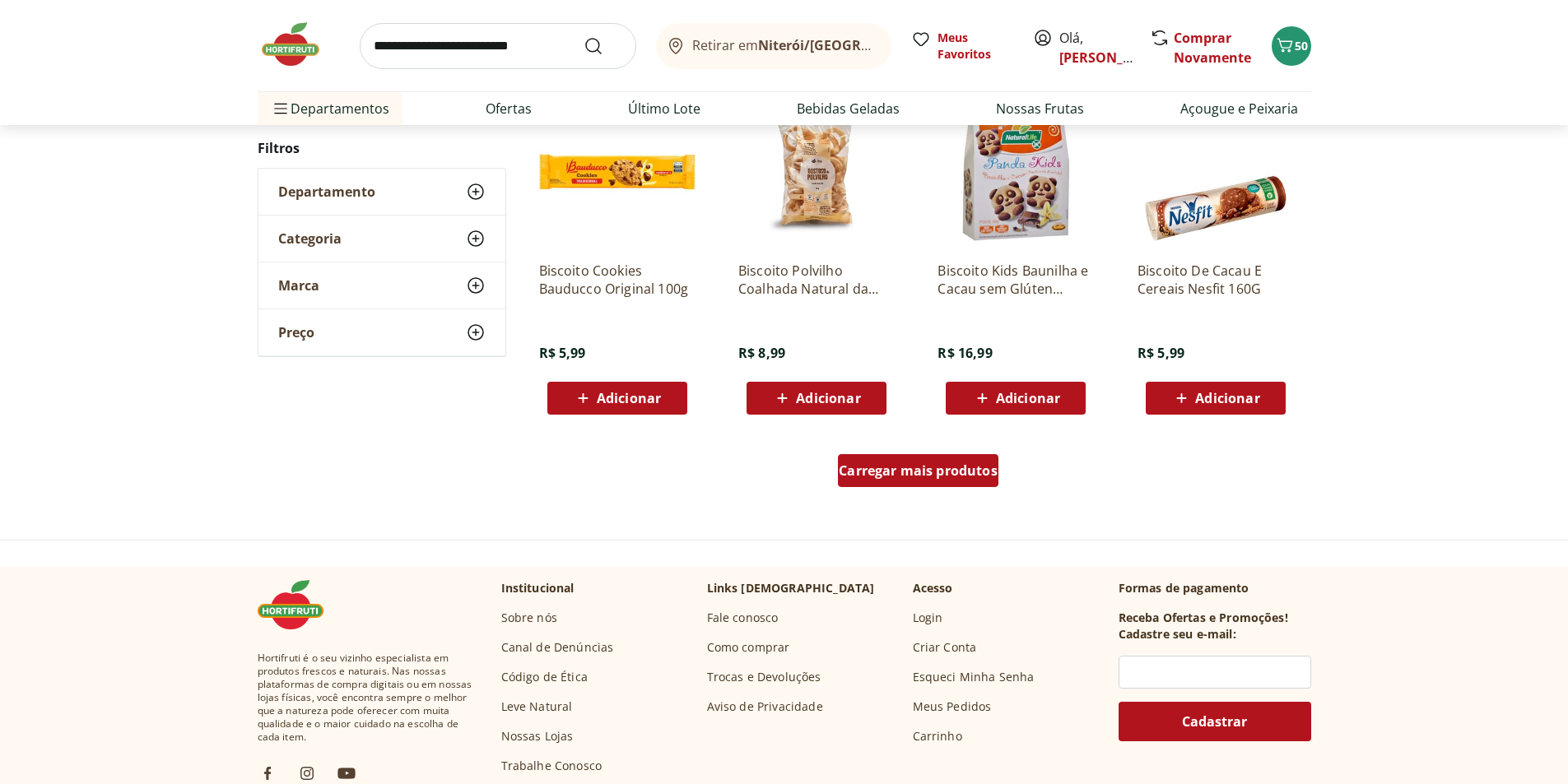
click at [923, 469] on span "Carregar mais produtos" at bounding box center [918, 471] width 159 height 14
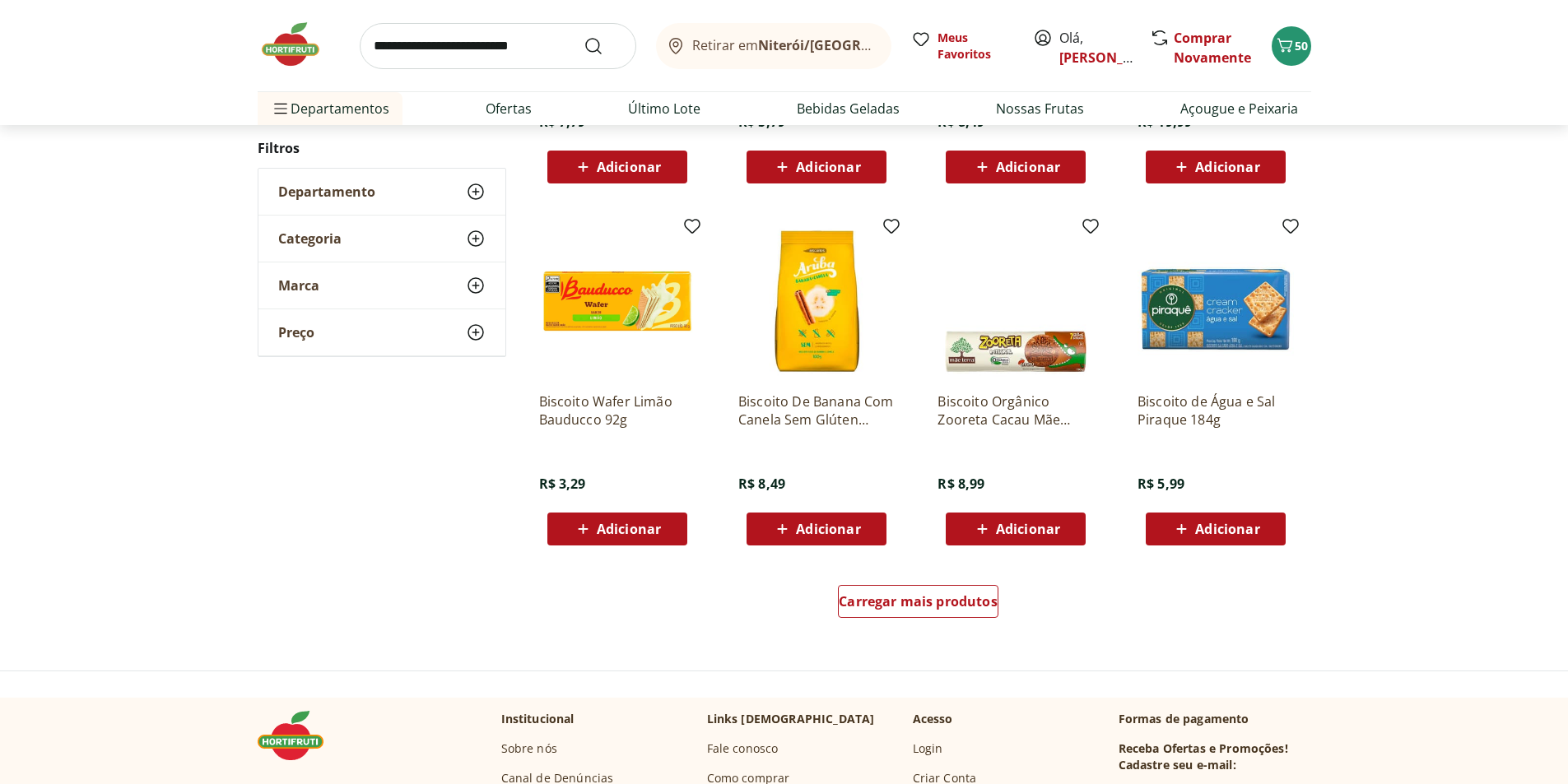
scroll to position [980, 0]
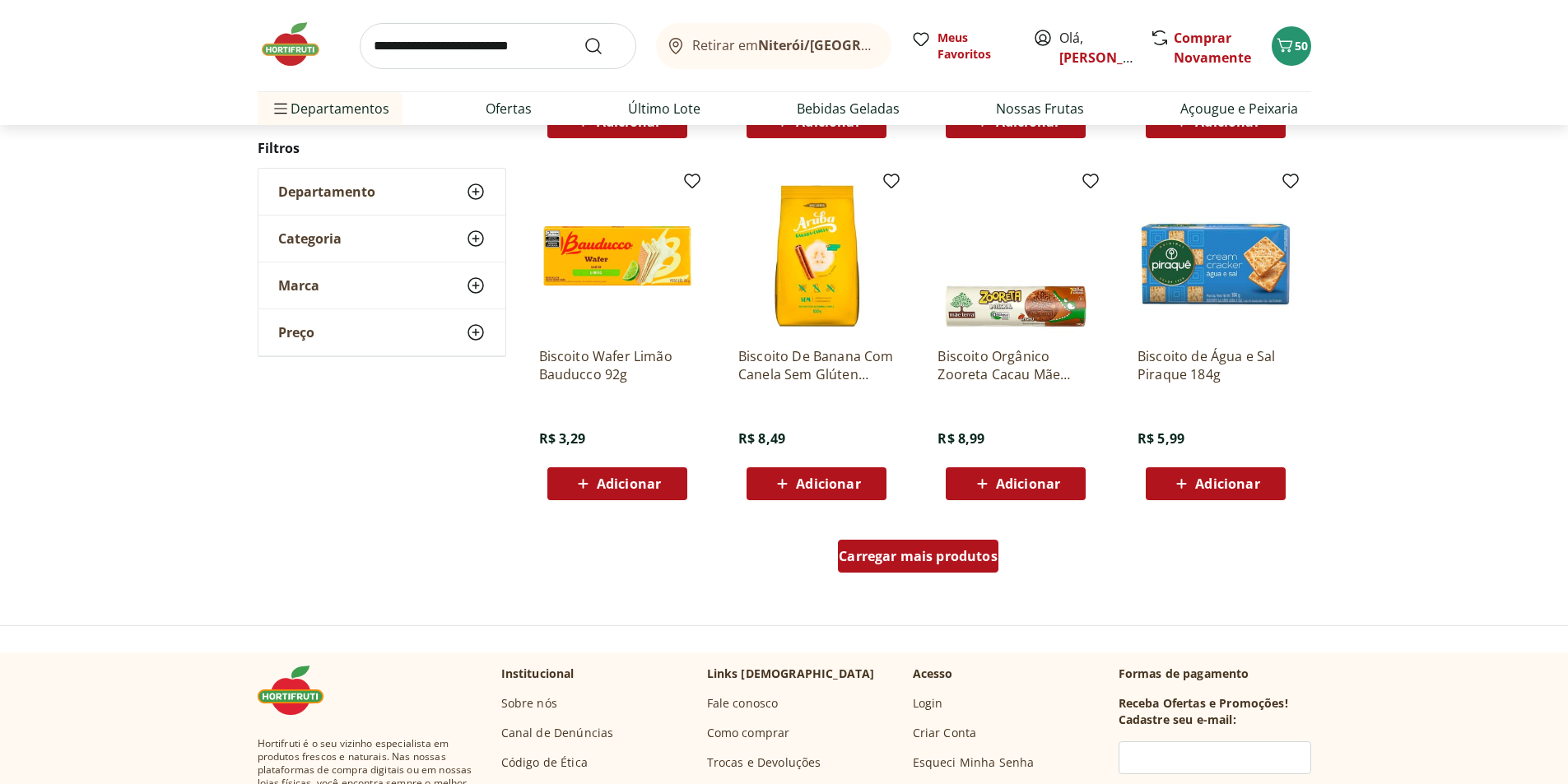
click at [898, 561] on span "Carregar mais produtos" at bounding box center [918, 556] width 159 height 14
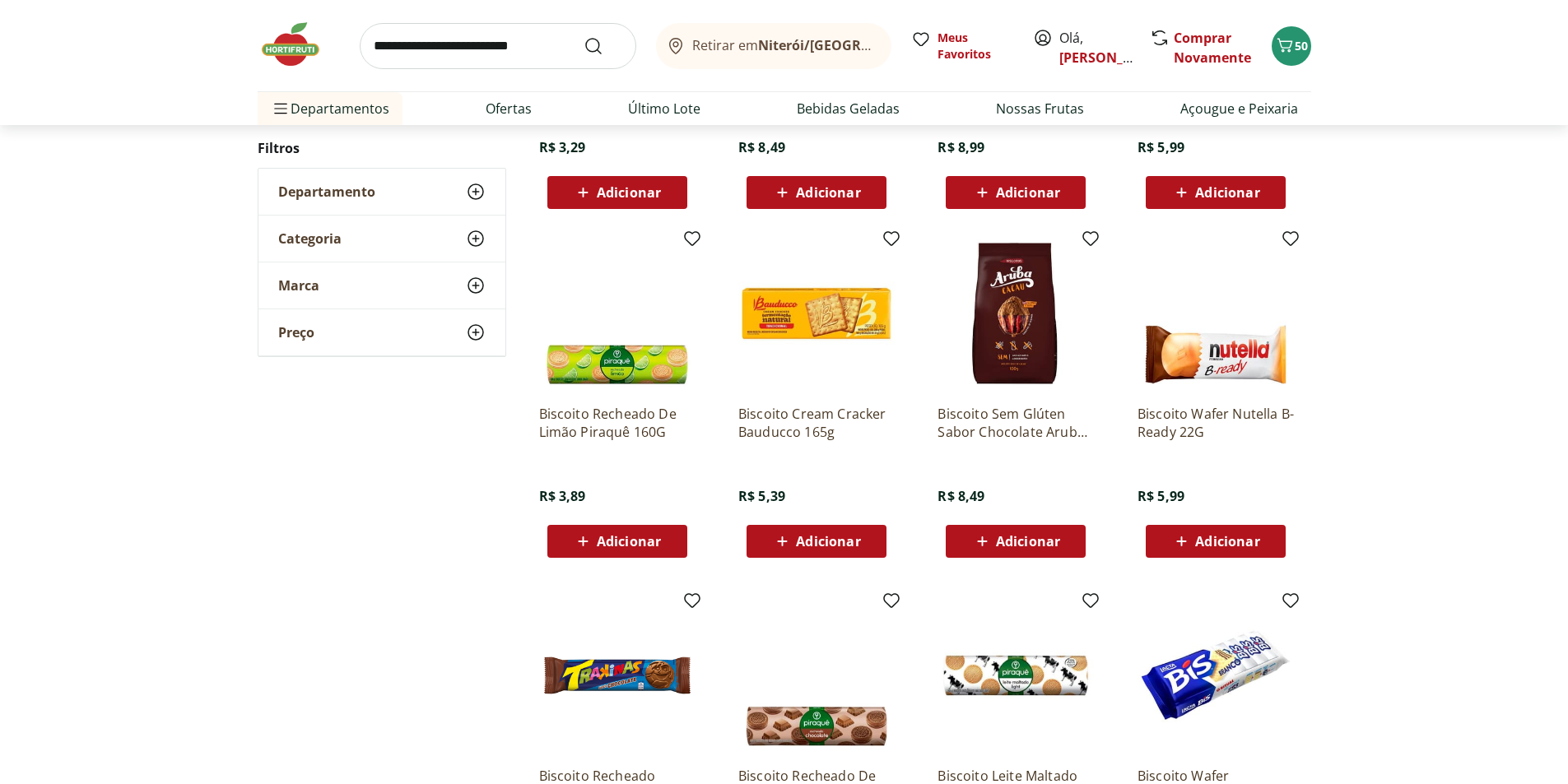
scroll to position [1310, 0]
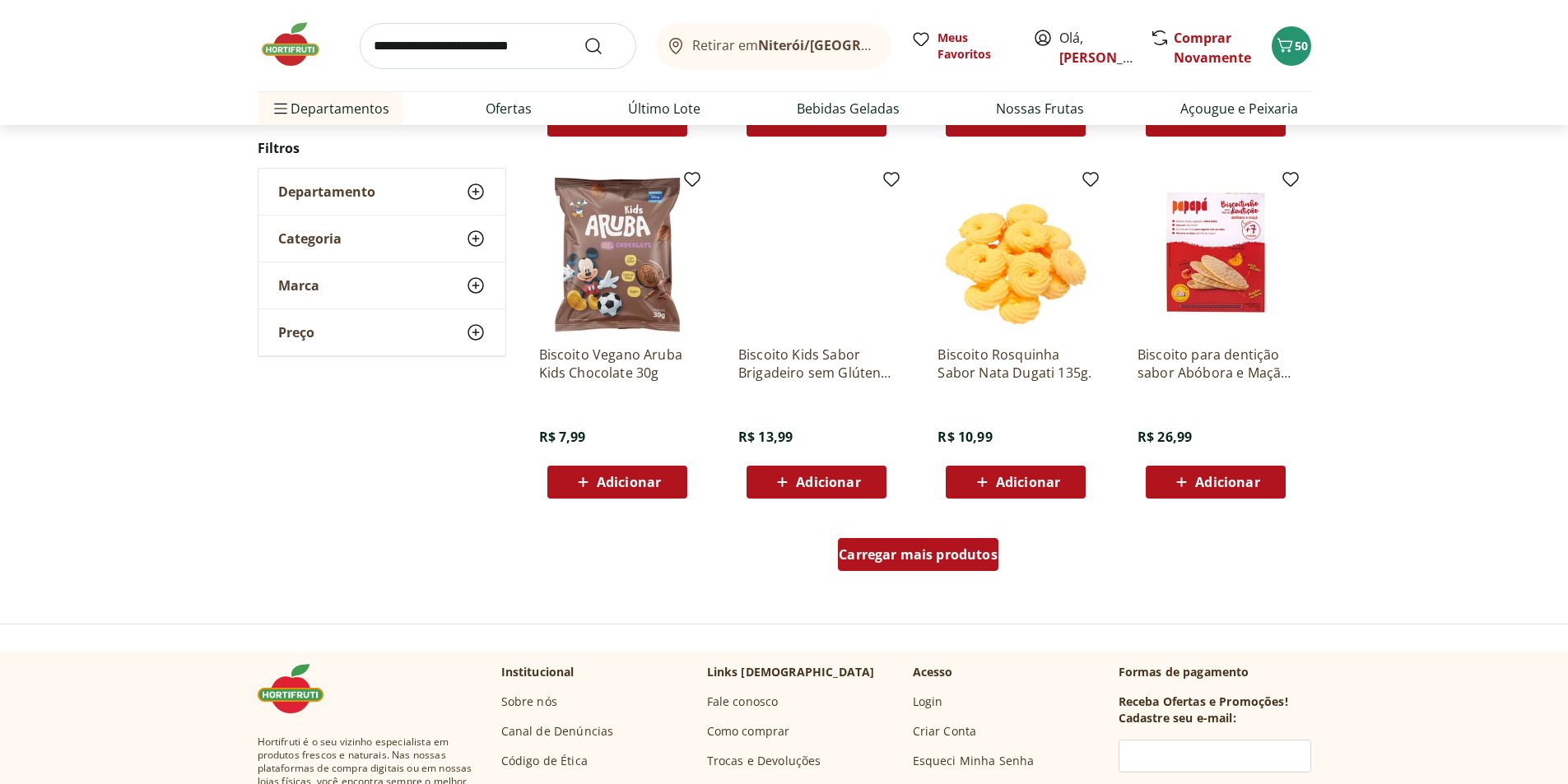
scroll to position [1060, 0]
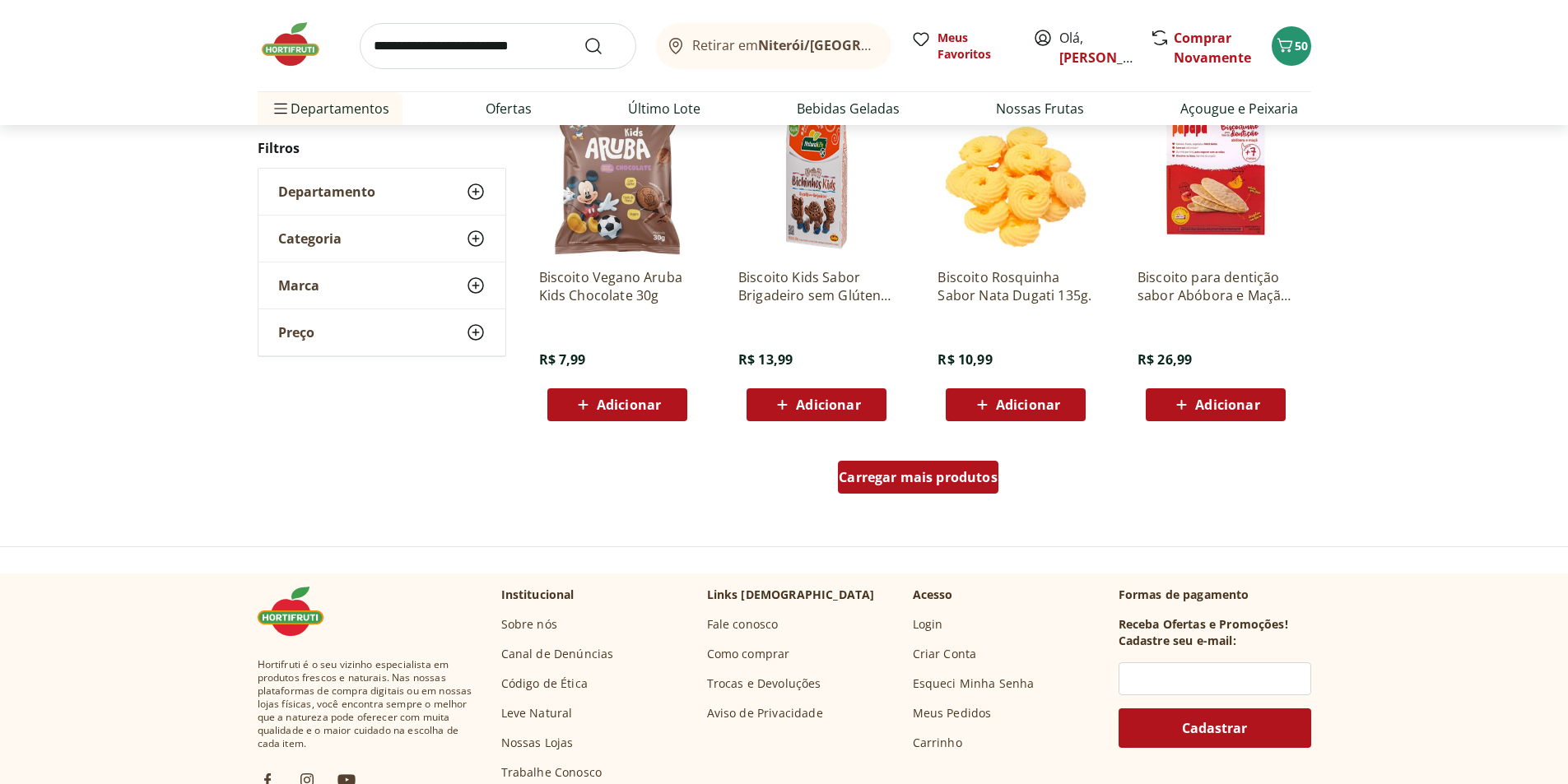
click at [891, 488] on div "Carregar mais produtos" at bounding box center [918, 477] width 160 height 33
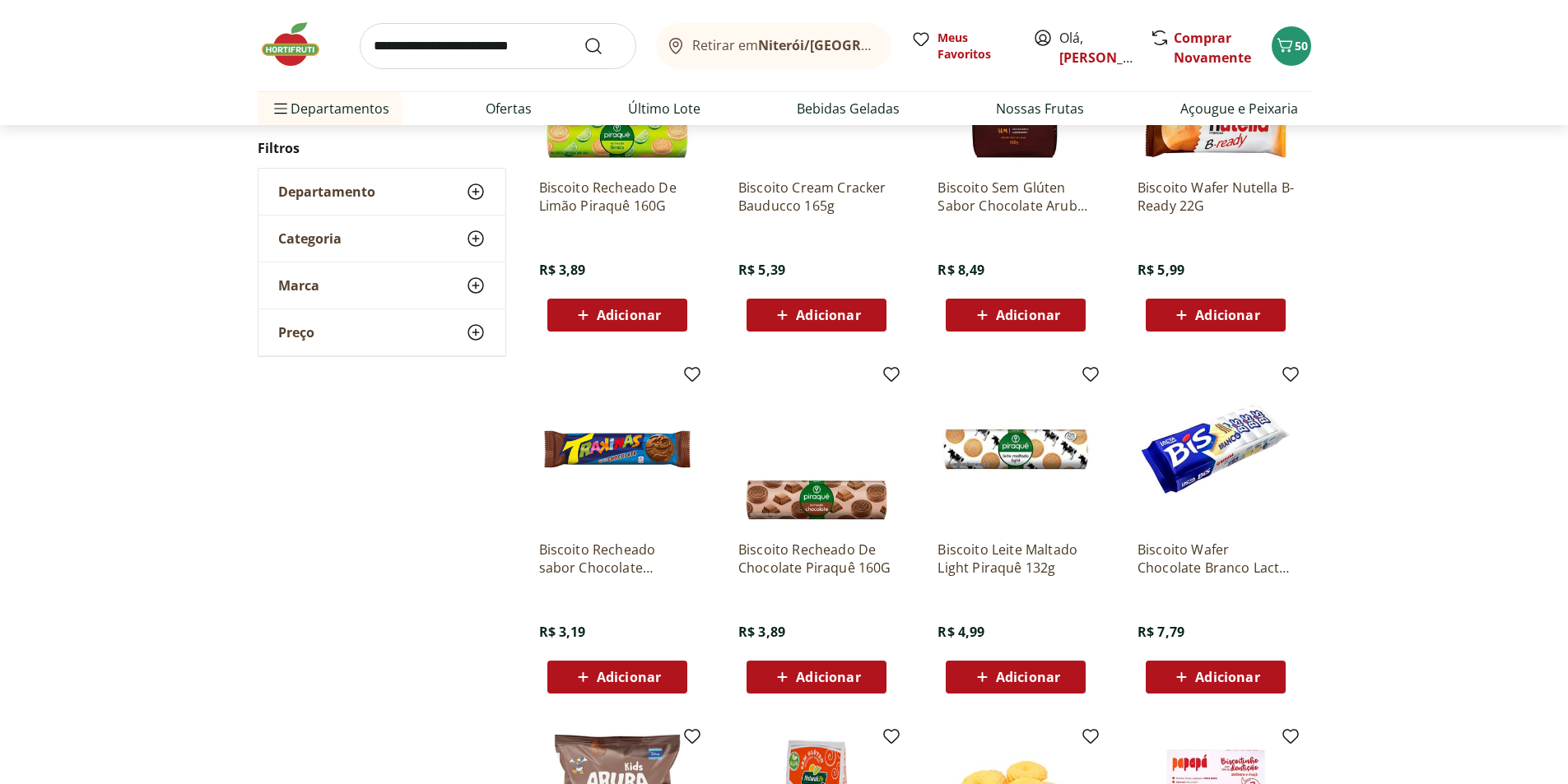
scroll to position [481, 0]
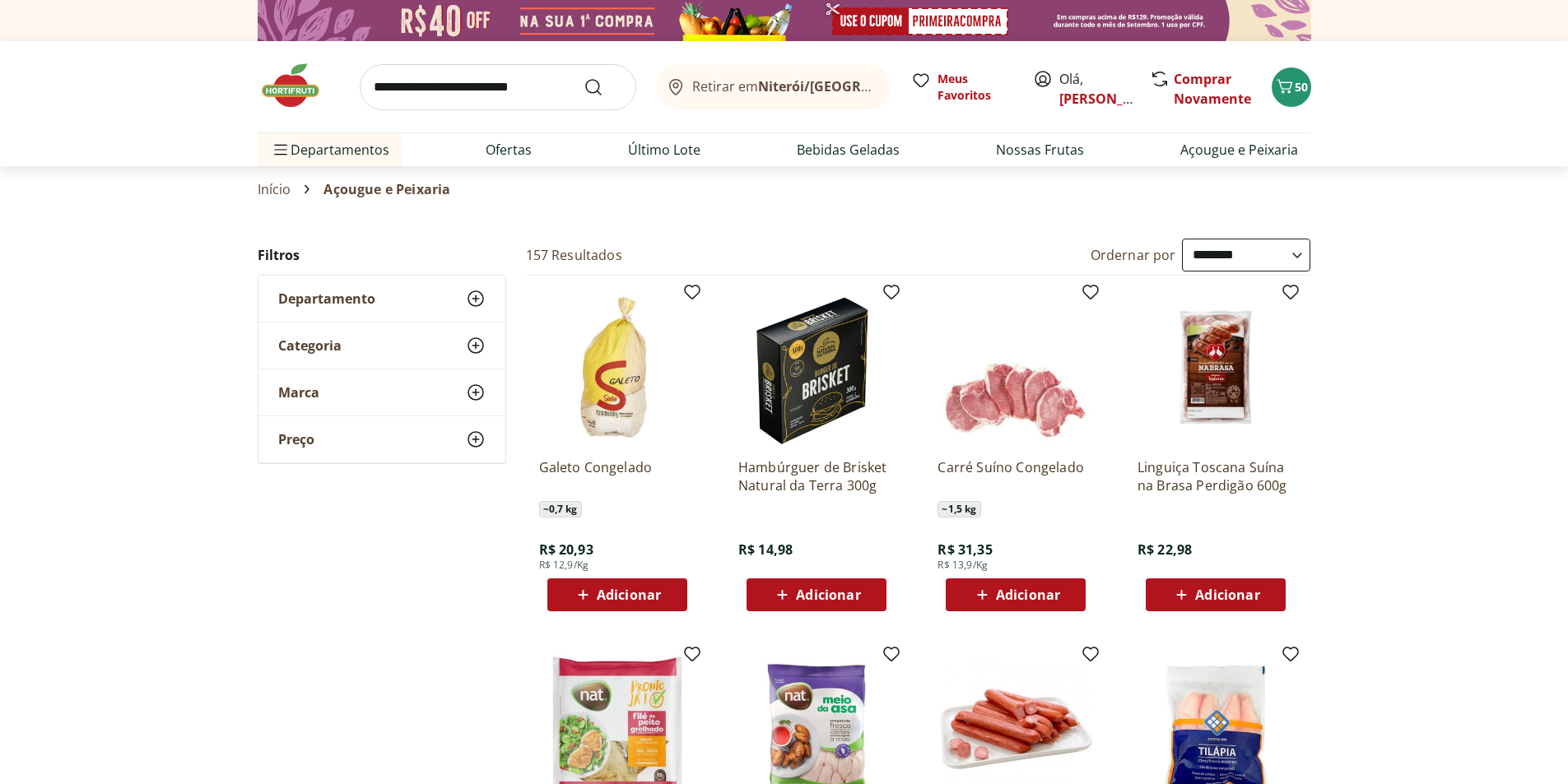
select select "**********"
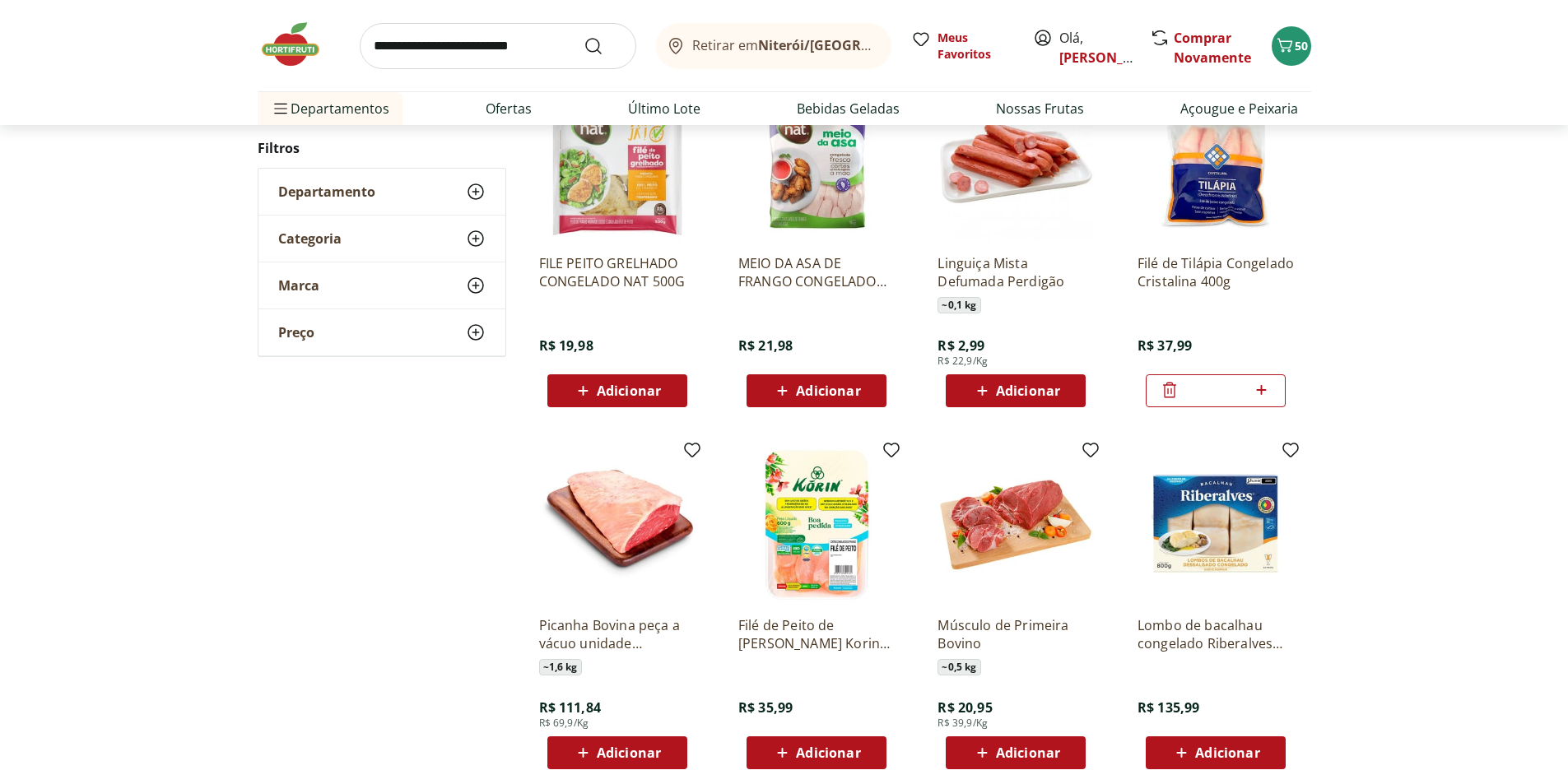
scroll to position [658, 0]
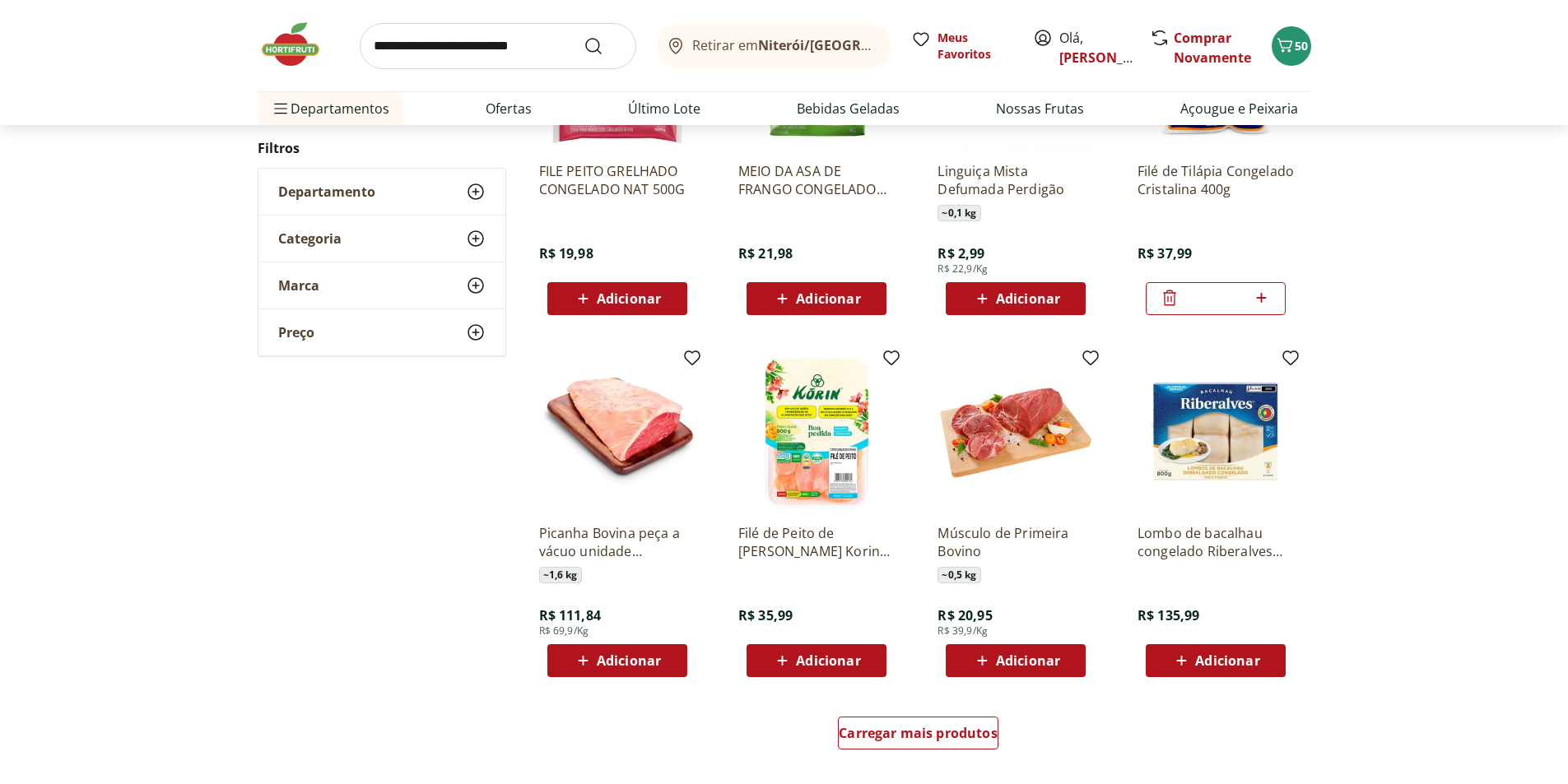
click at [550, 43] on input "search" at bounding box center [497, 45] width 276 height 46
type input "*******"
click button "Submit Search" at bounding box center [603, 46] width 40 height 20
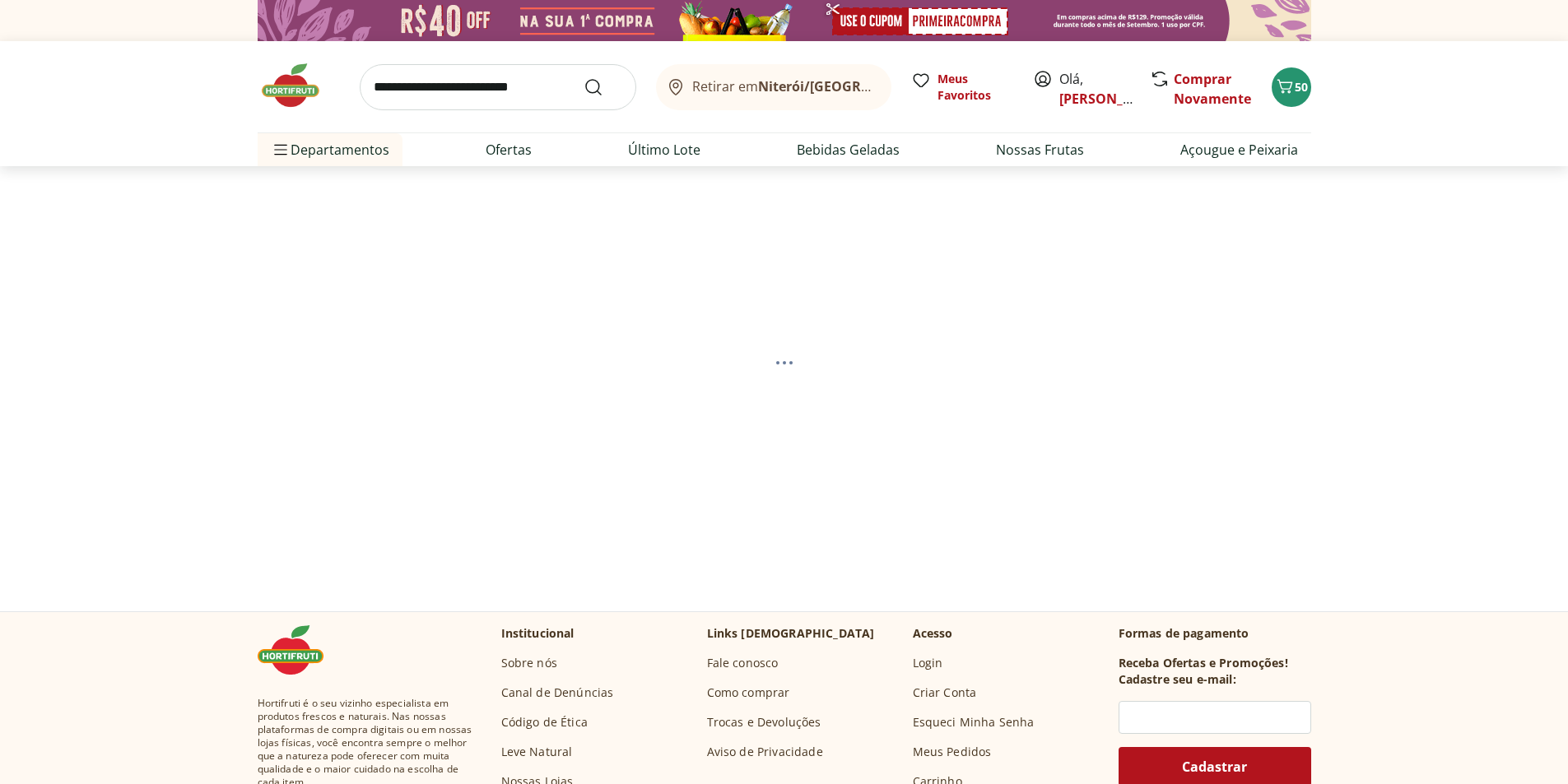
select select "**********"
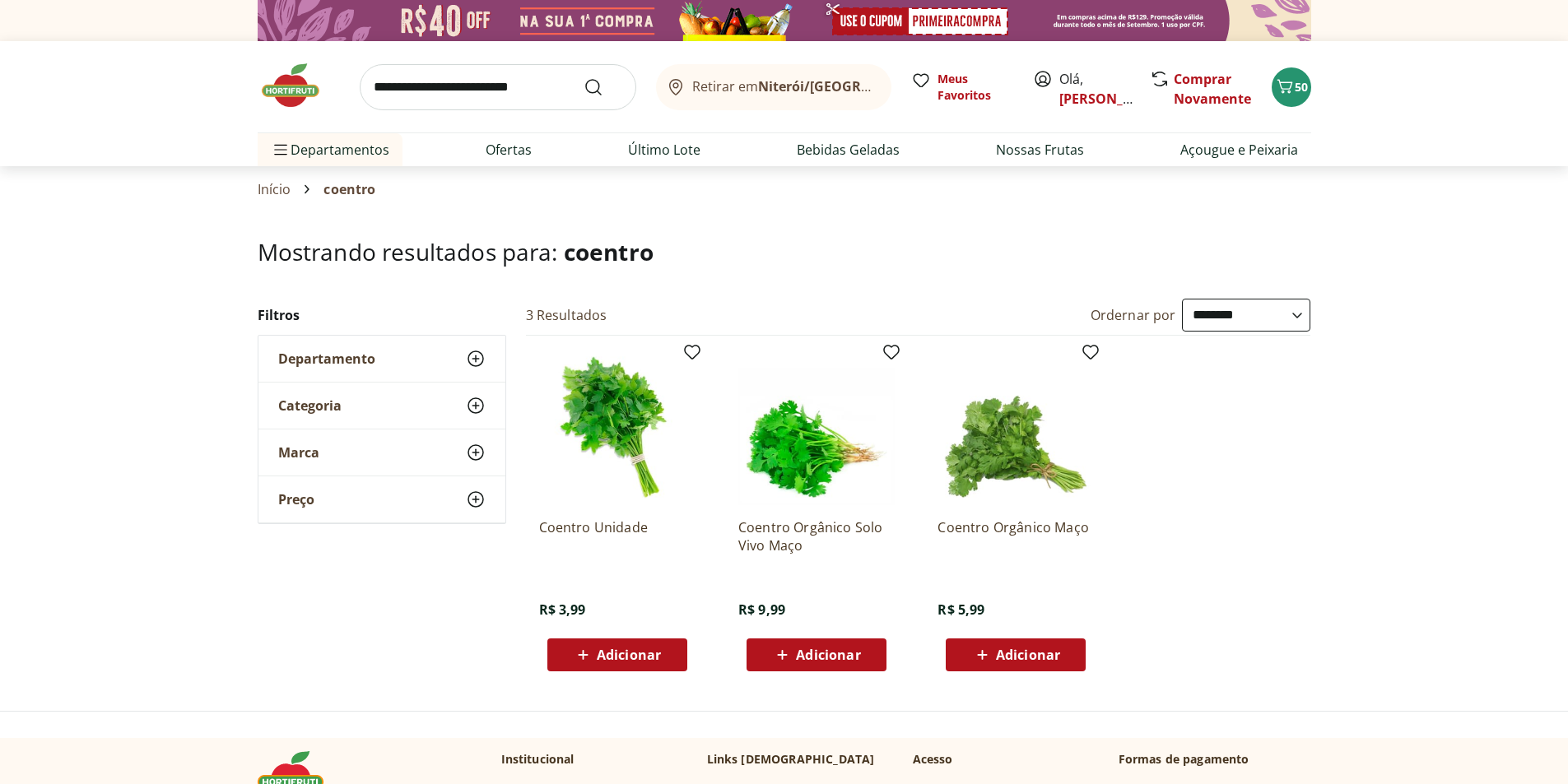
click at [652, 657] on span "Adicionar" at bounding box center [629, 655] width 64 height 14
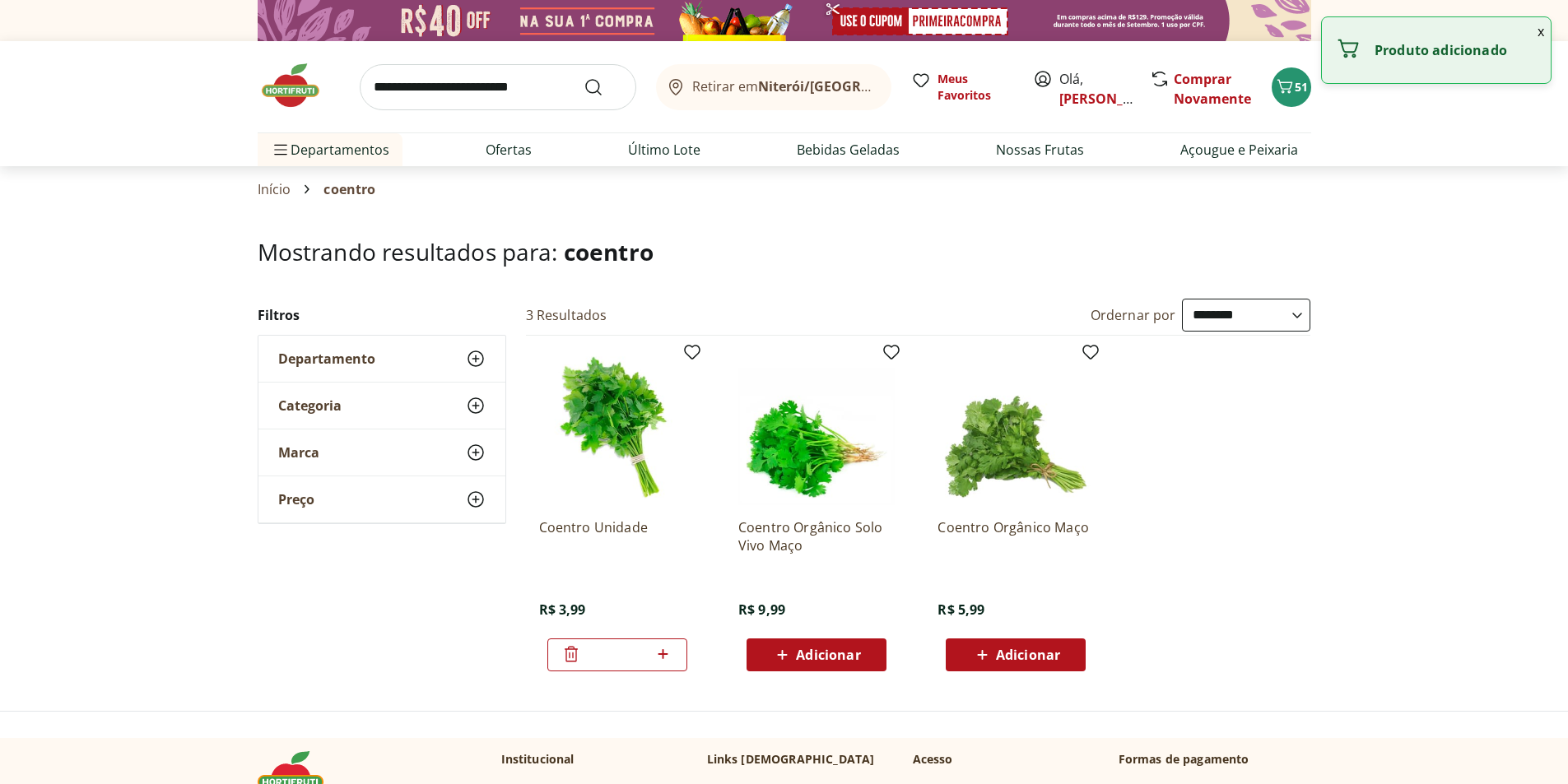
click at [660, 655] on icon at bounding box center [663, 654] width 10 height 10
type input "*"
click at [520, 95] on input "search" at bounding box center [497, 87] width 276 height 46
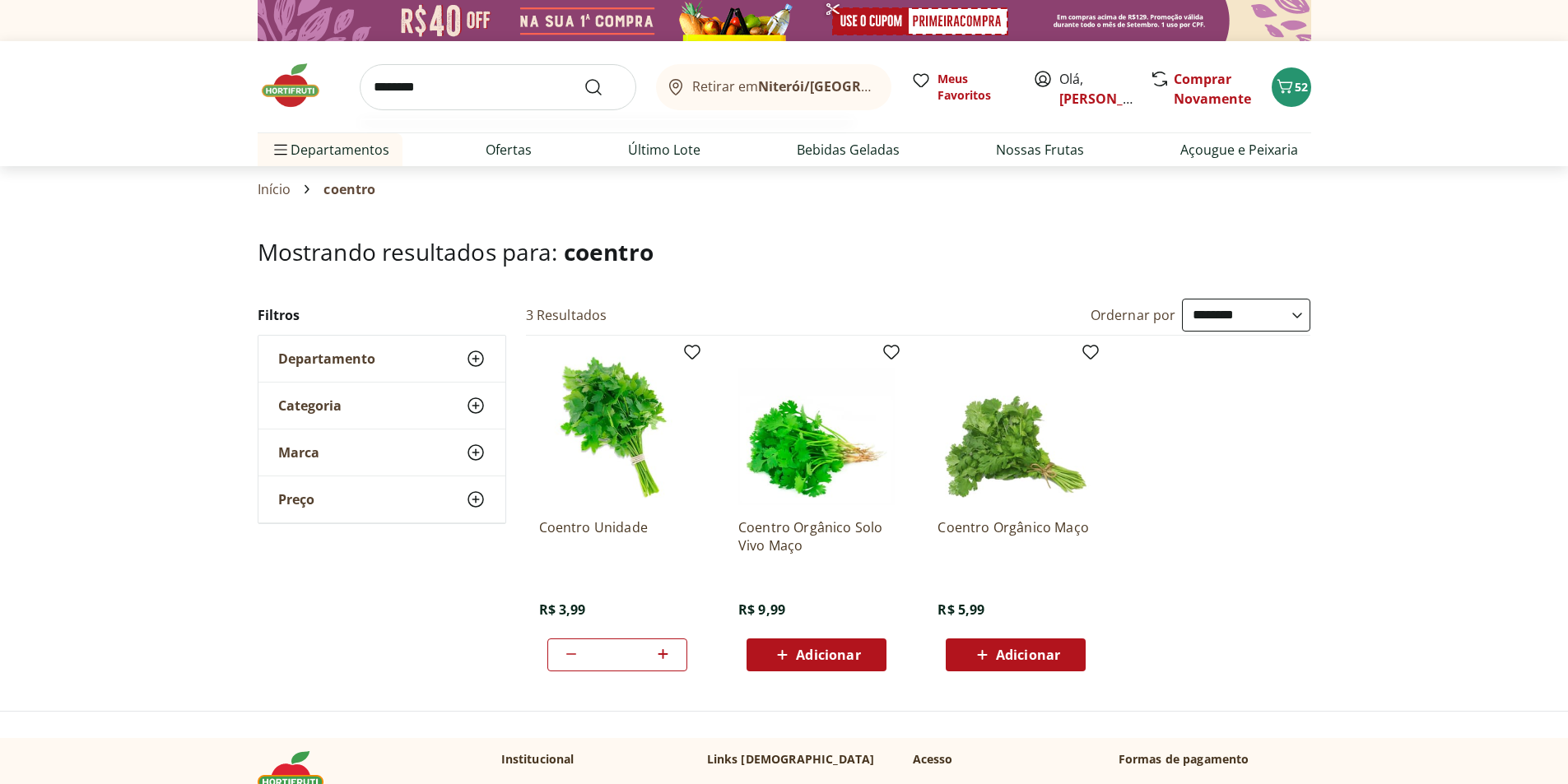
type input "*********"
click button "Submit Search" at bounding box center [603, 87] width 40 height 20
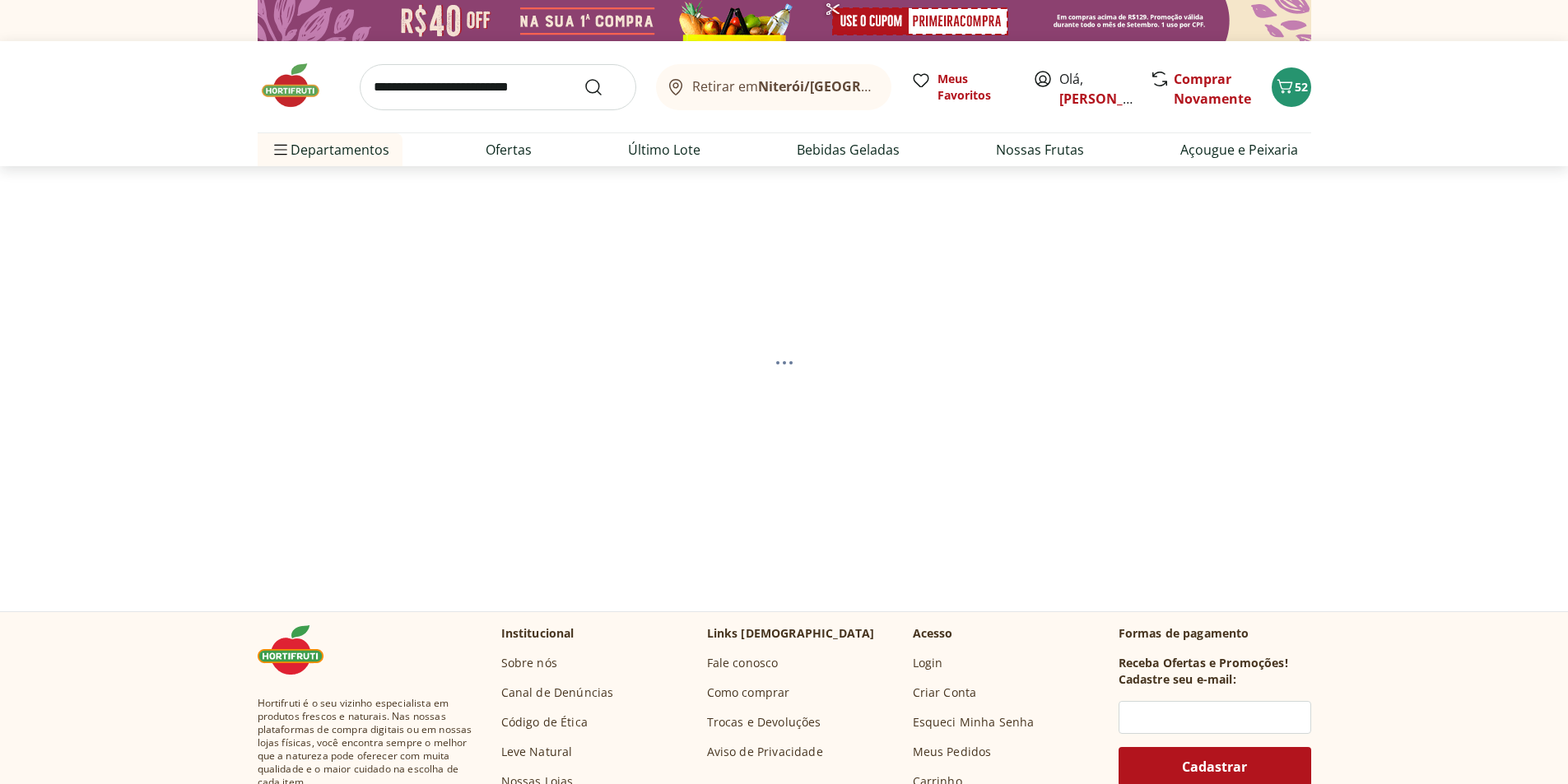
select select "**********"
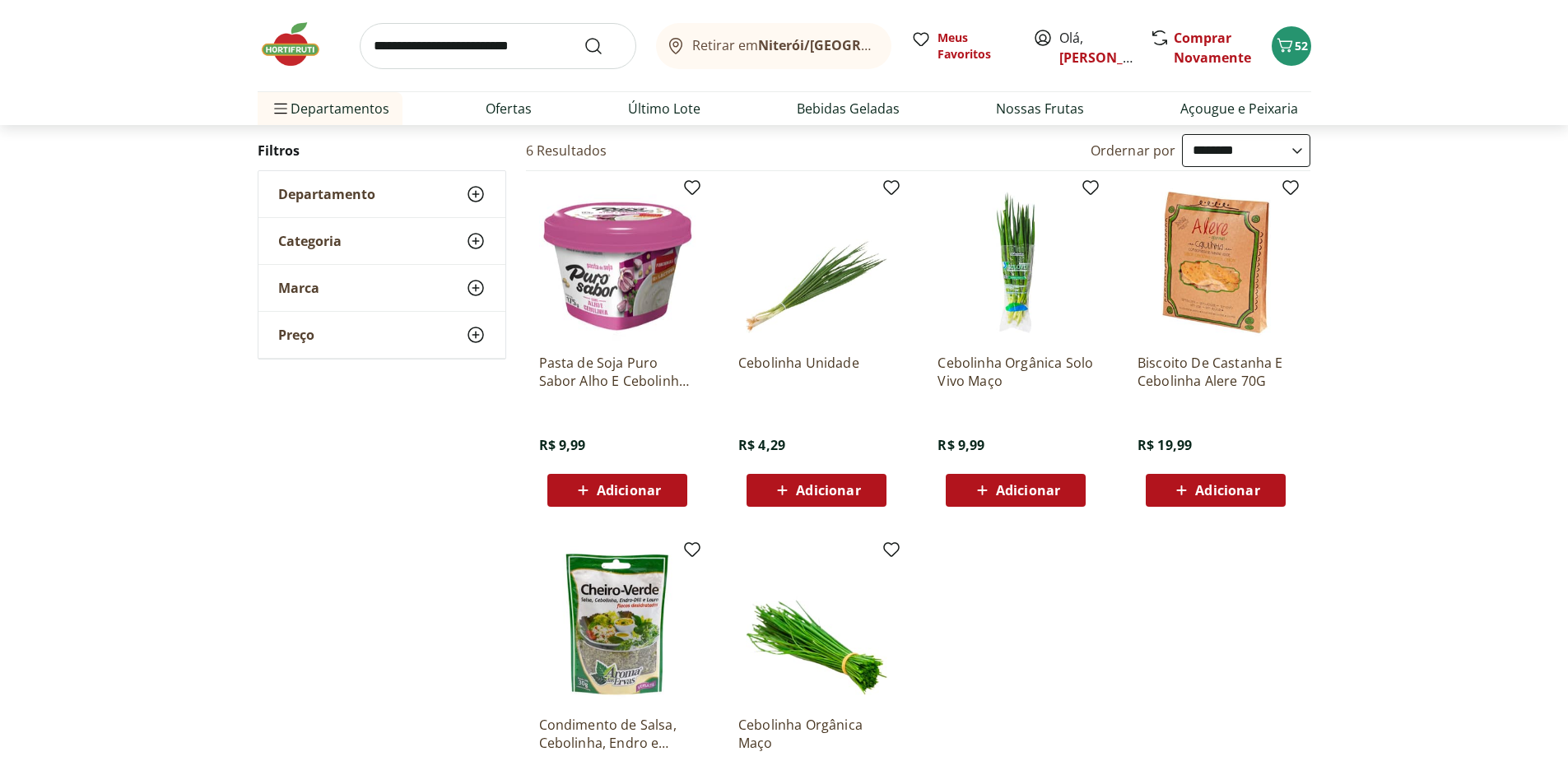
scroll to position [247, 0]
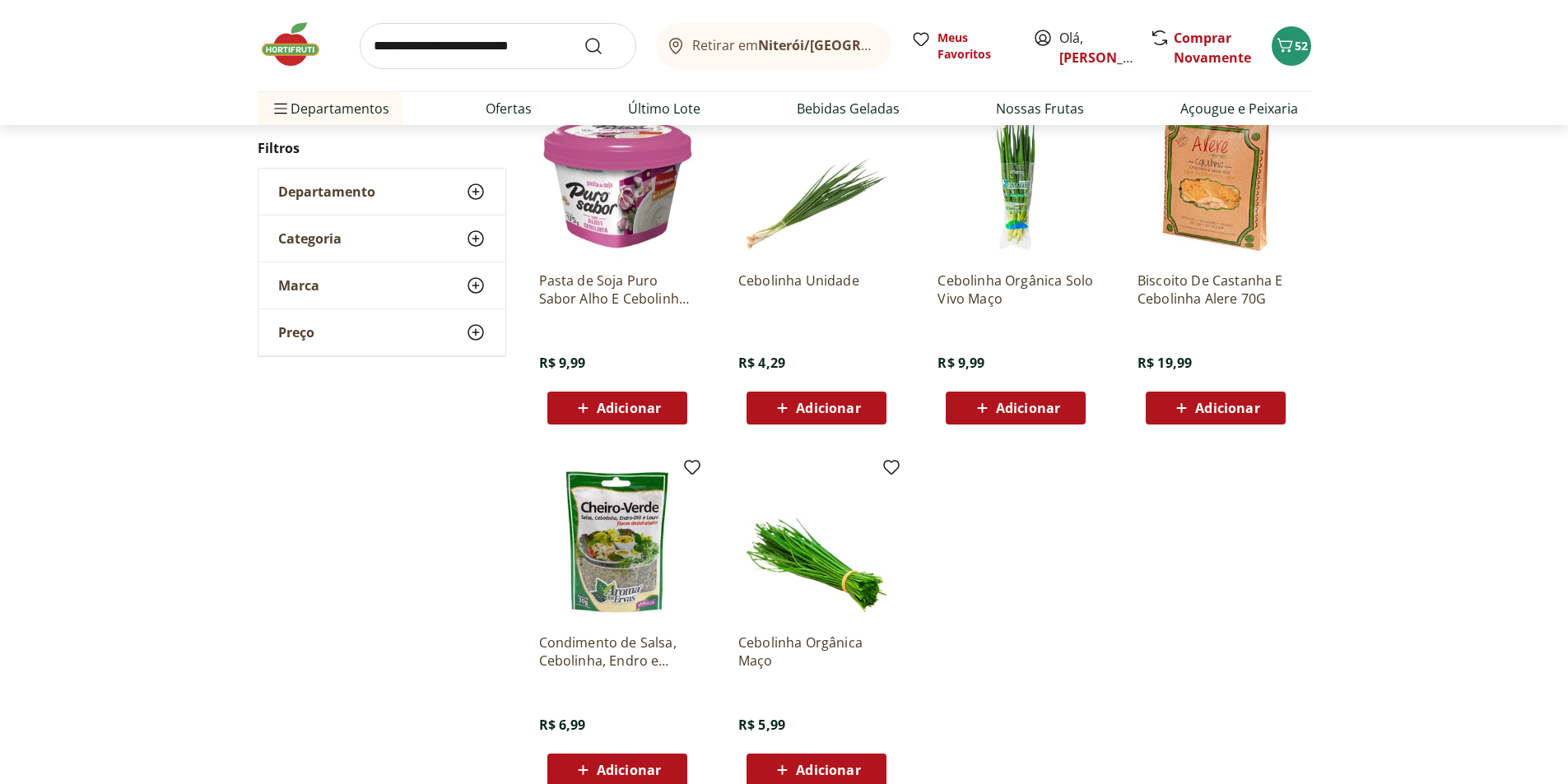
click at [855, 415] on span "Adicionar" at bounding box center [828, 408] width 64 height 14
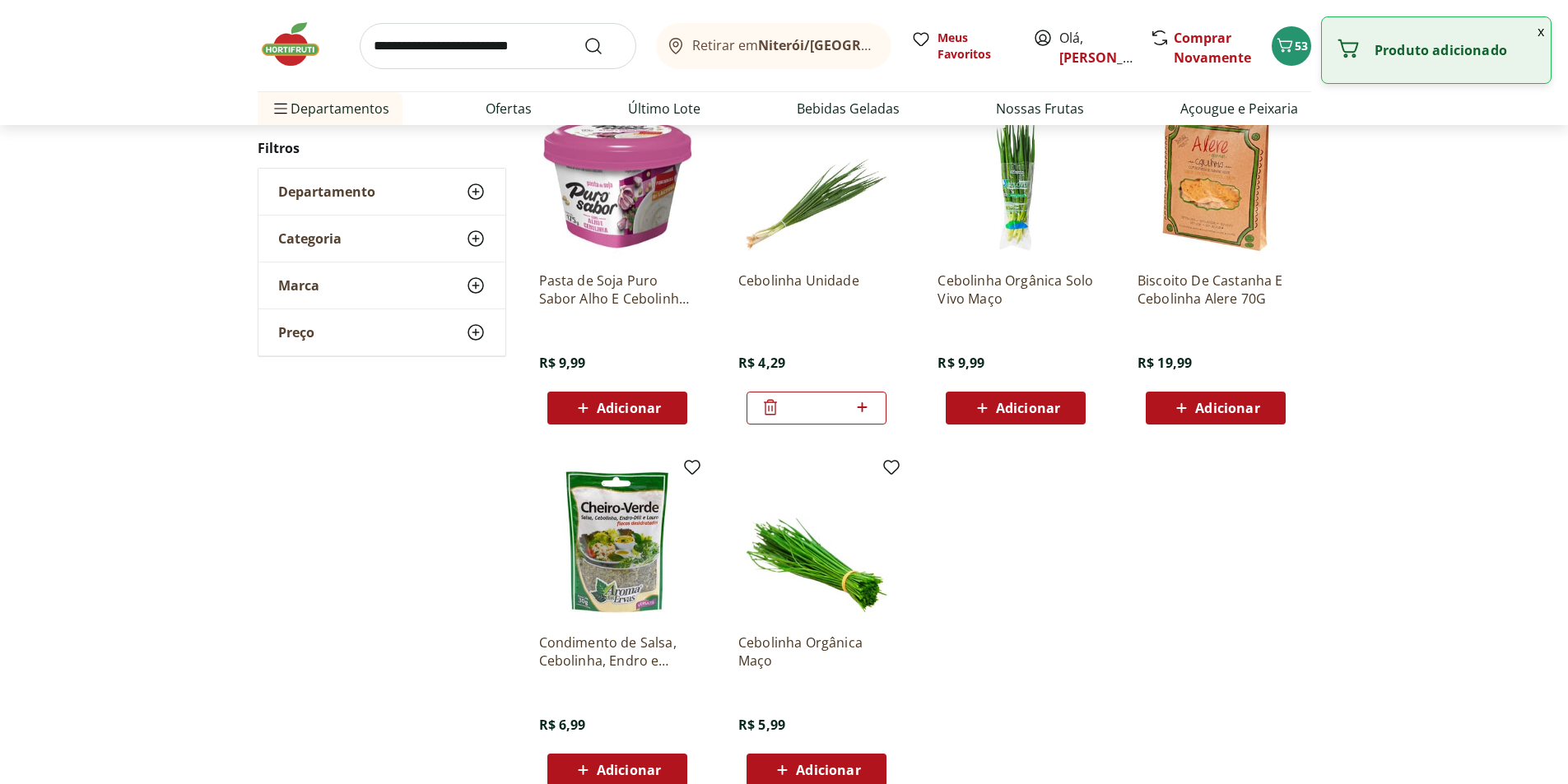
click at [855, 416] on icon at bounding box center [862, 407] width 21 height 20
type input "*"
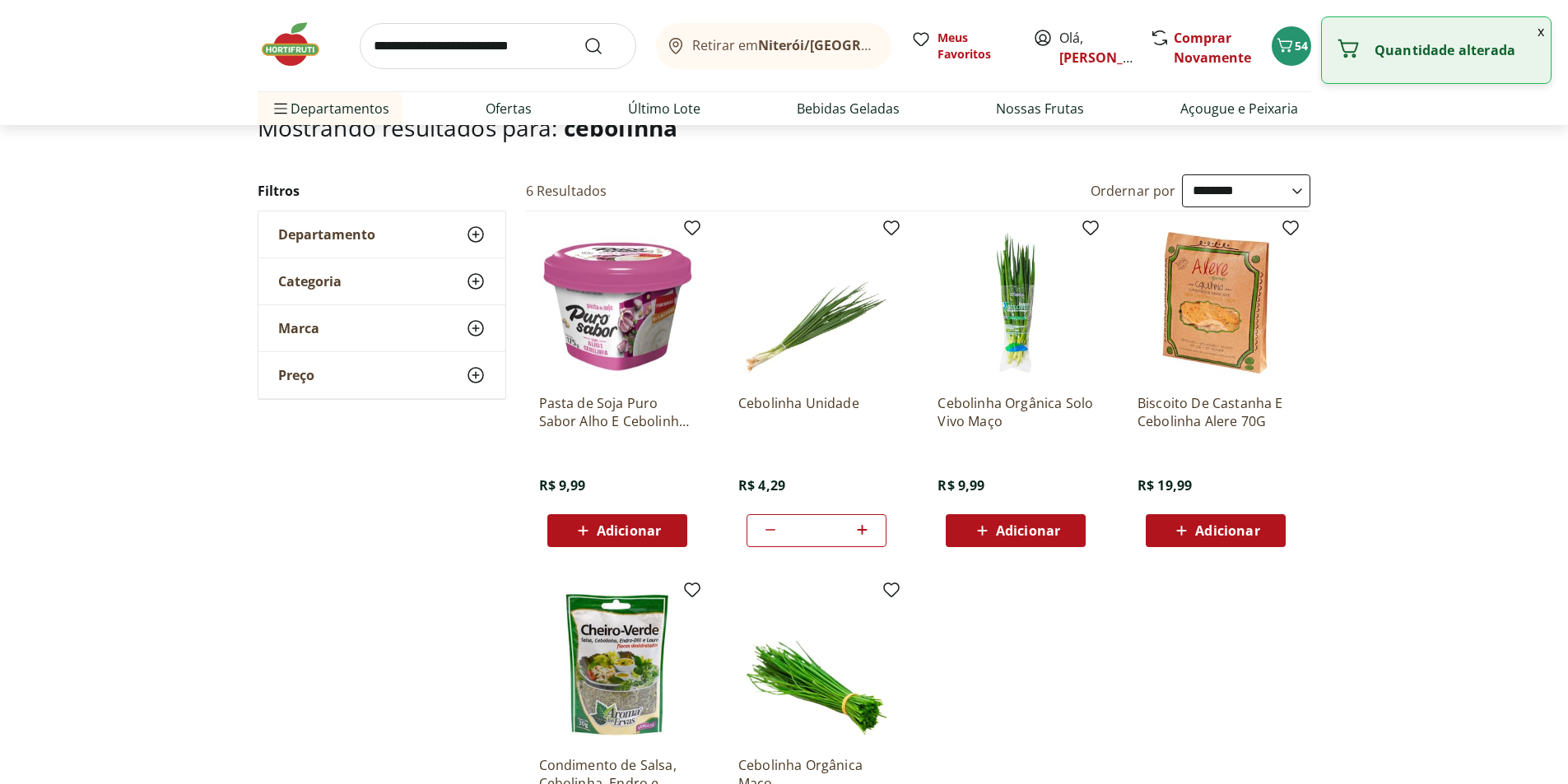
scroll to position [0, 0]
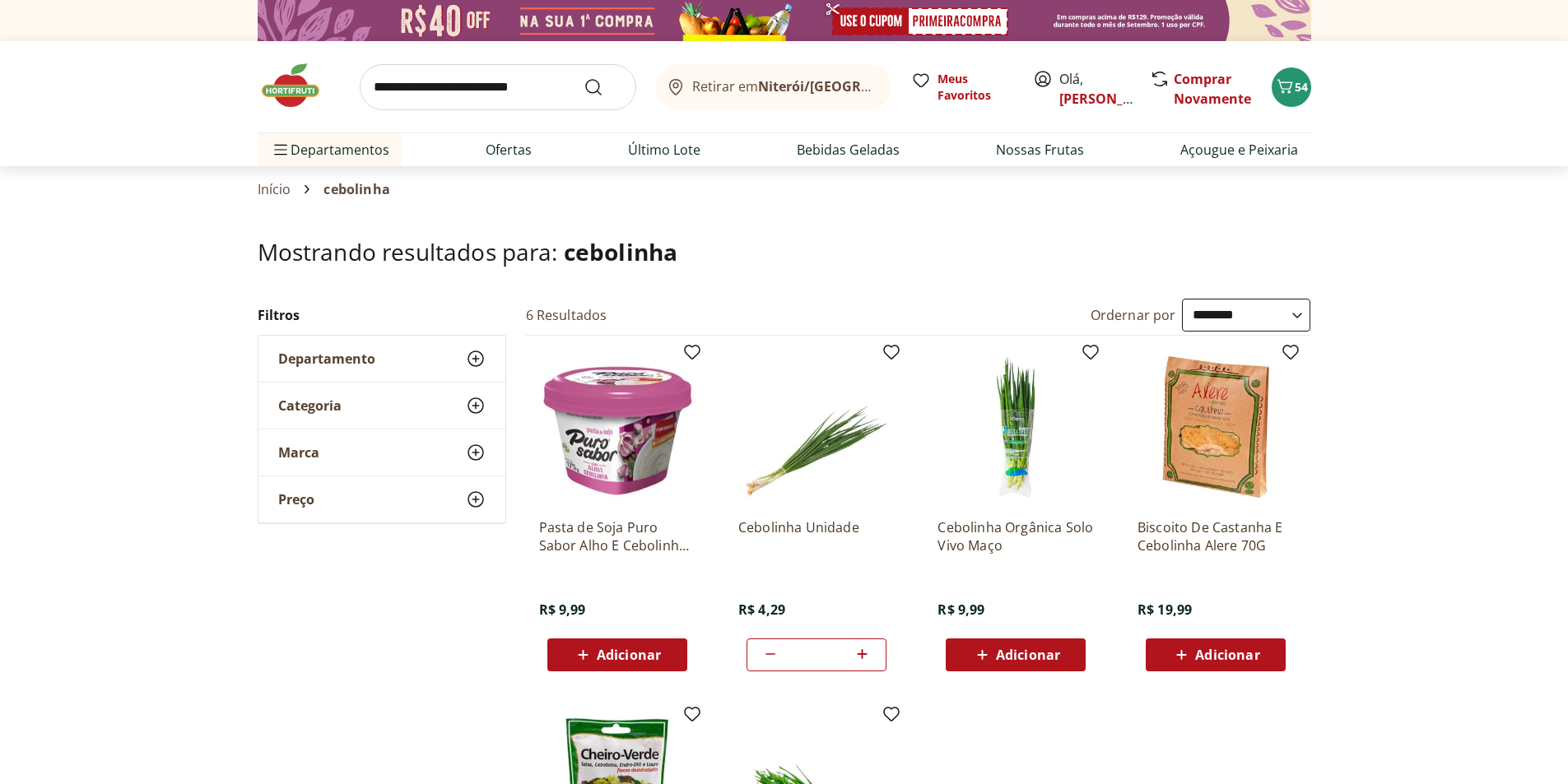
click at [424, 362] on div "Departamento" at bounding box center [381, 359] width 247 height 46
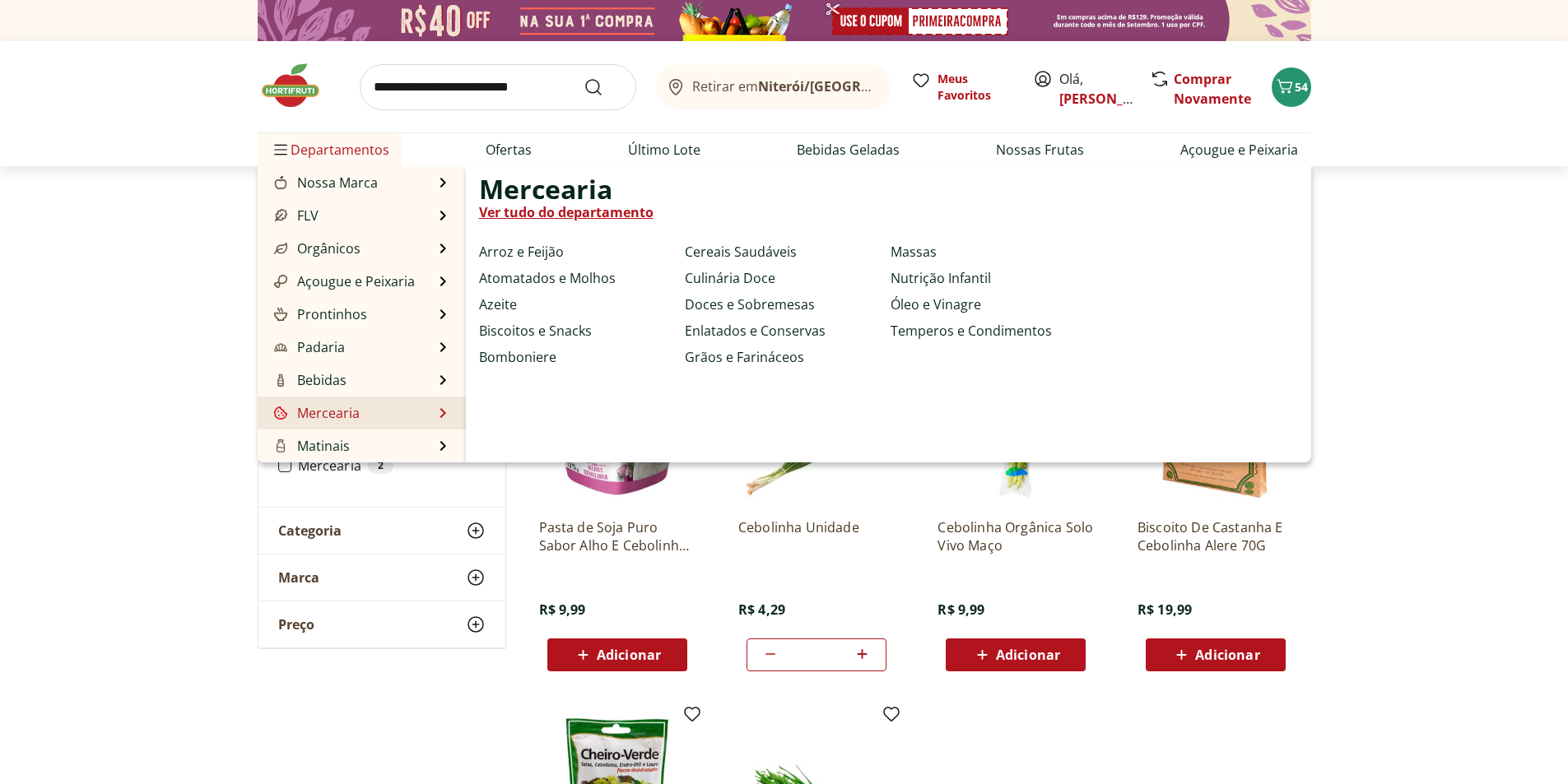
click at [391, 408] on li "Mercearia Mercearia Ver tudo do departamento Arroz e Feijão Atomatados e Molhos…" at bounding box center [361, 413] width 208 height 33
click at [565, 213] on link "Ver tudo do departamento" at bounding box center [566, 213] width 175 height 20
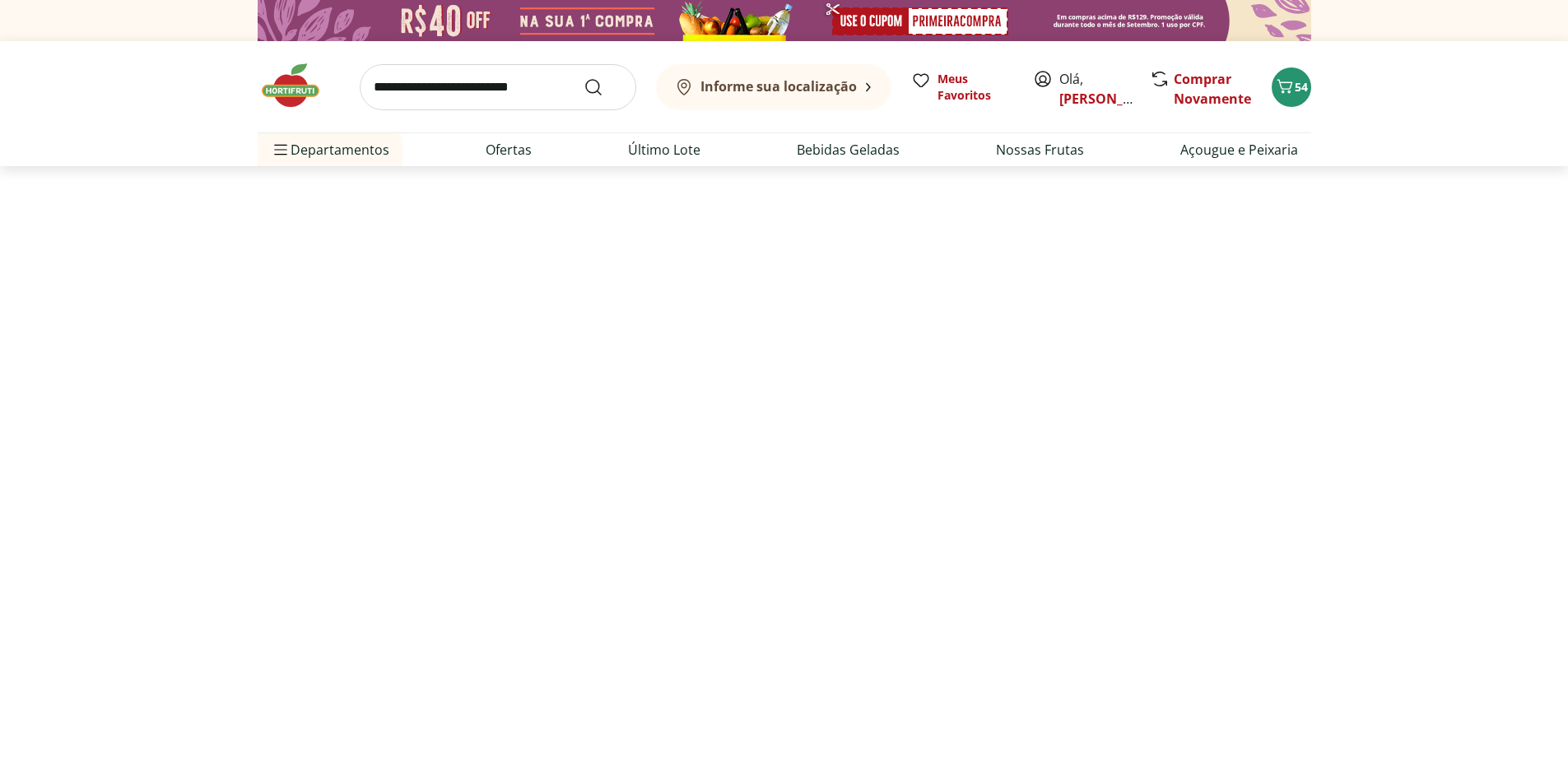
select select "**********"
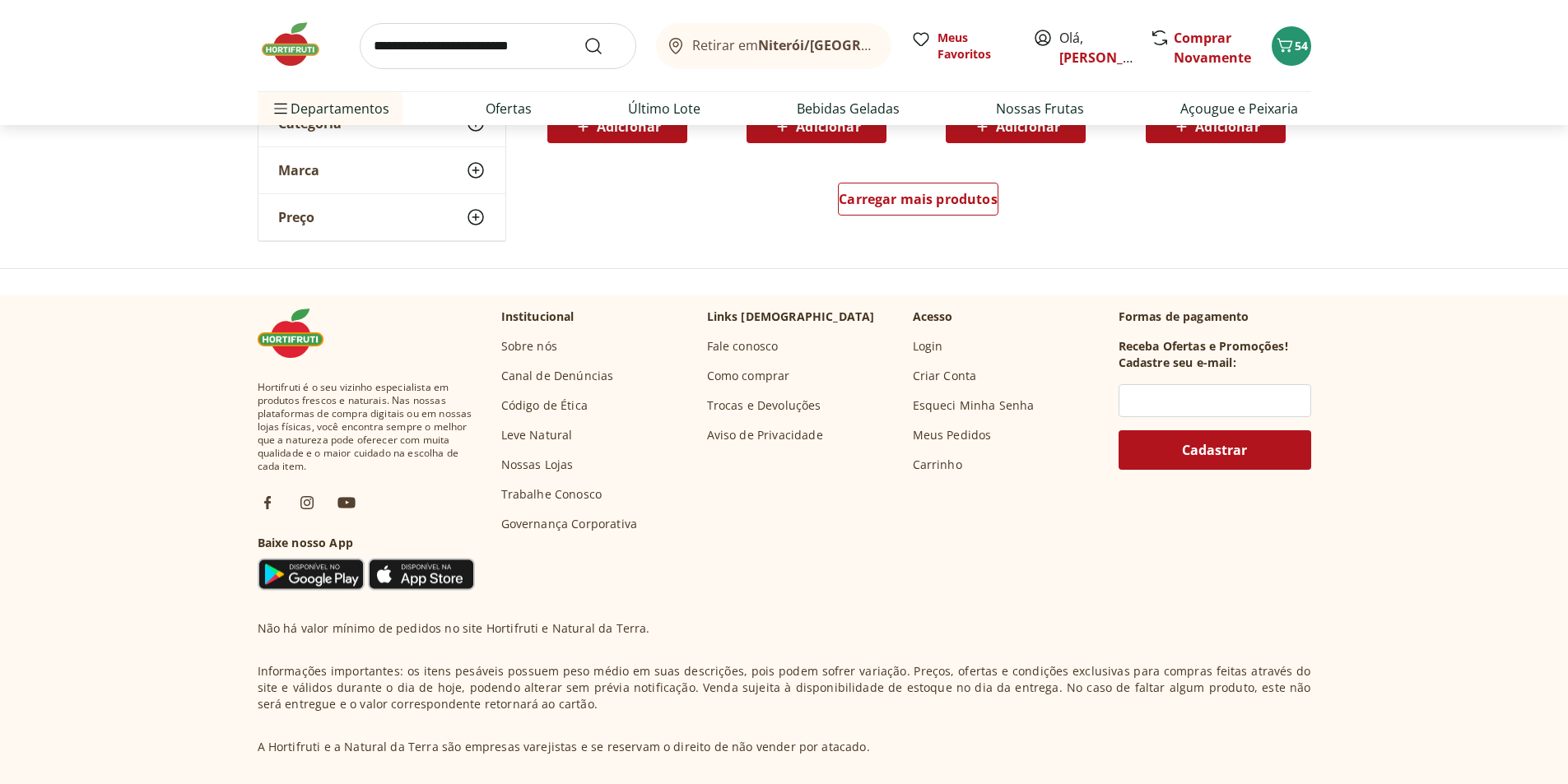
scroll to position [1152, 0]
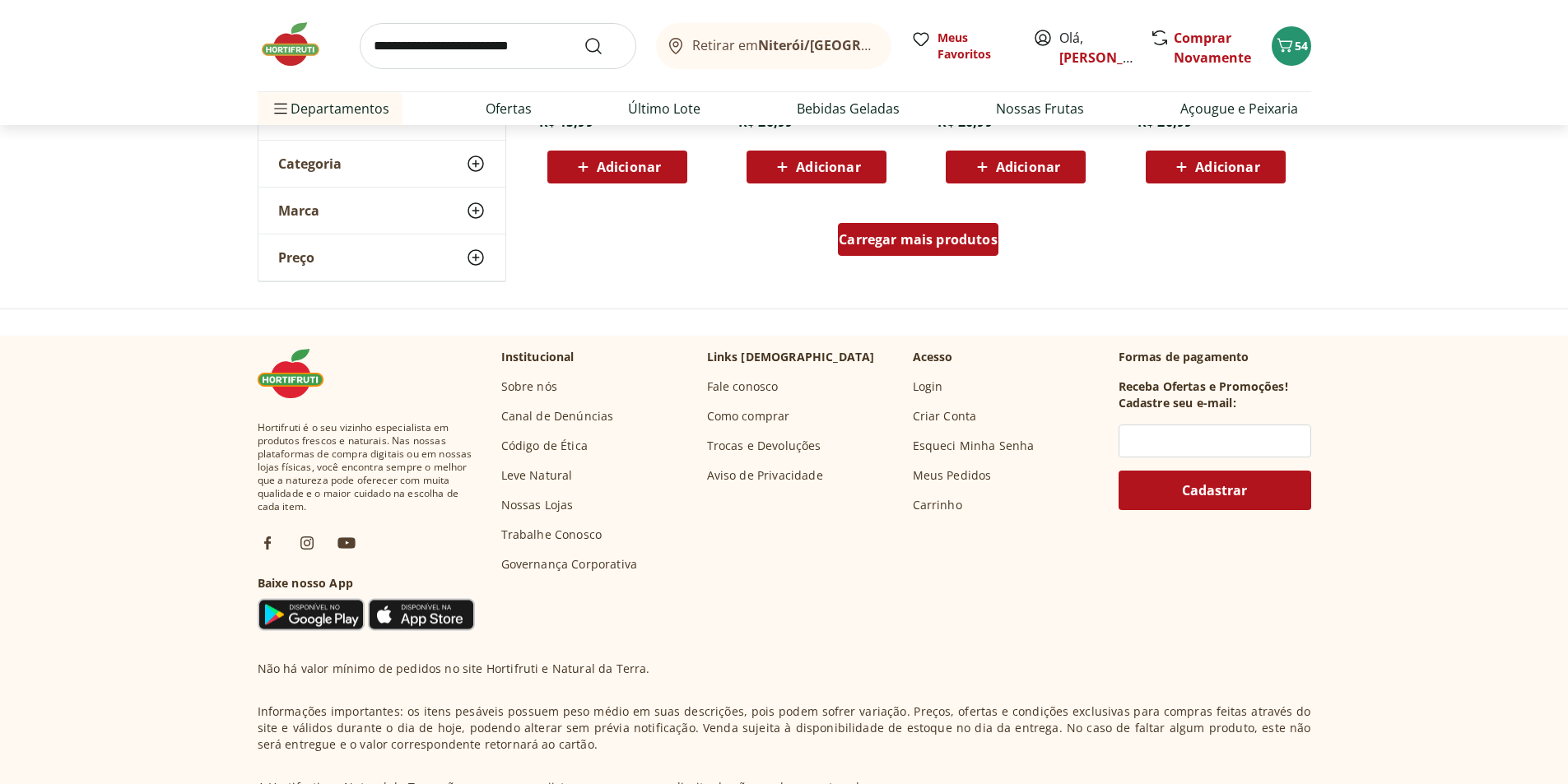
click at [889, 245] on span "Carregar mais produtos" at bounding box center [918, 239] width 159 height 14
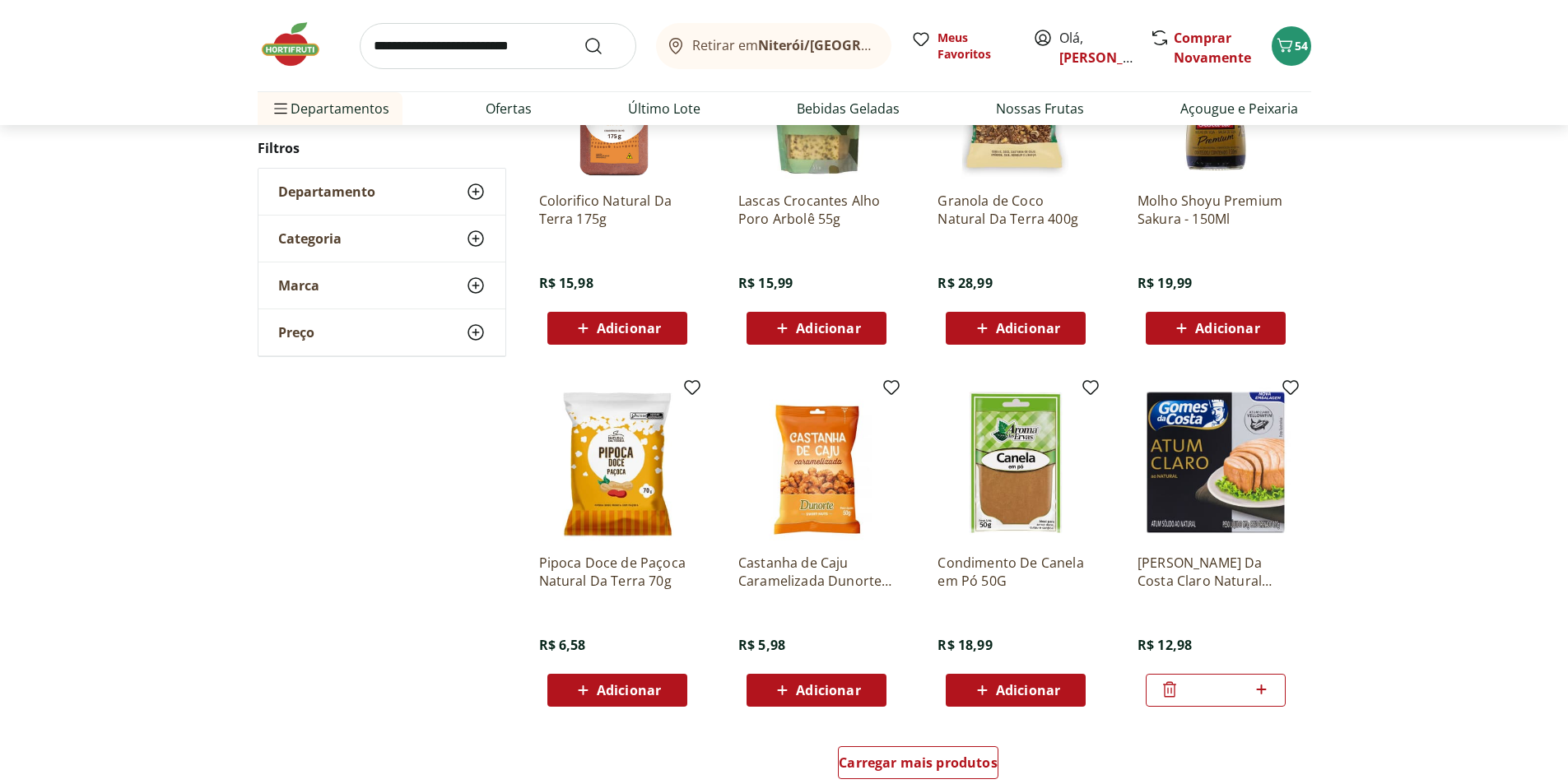
scroll to position [823, 0]
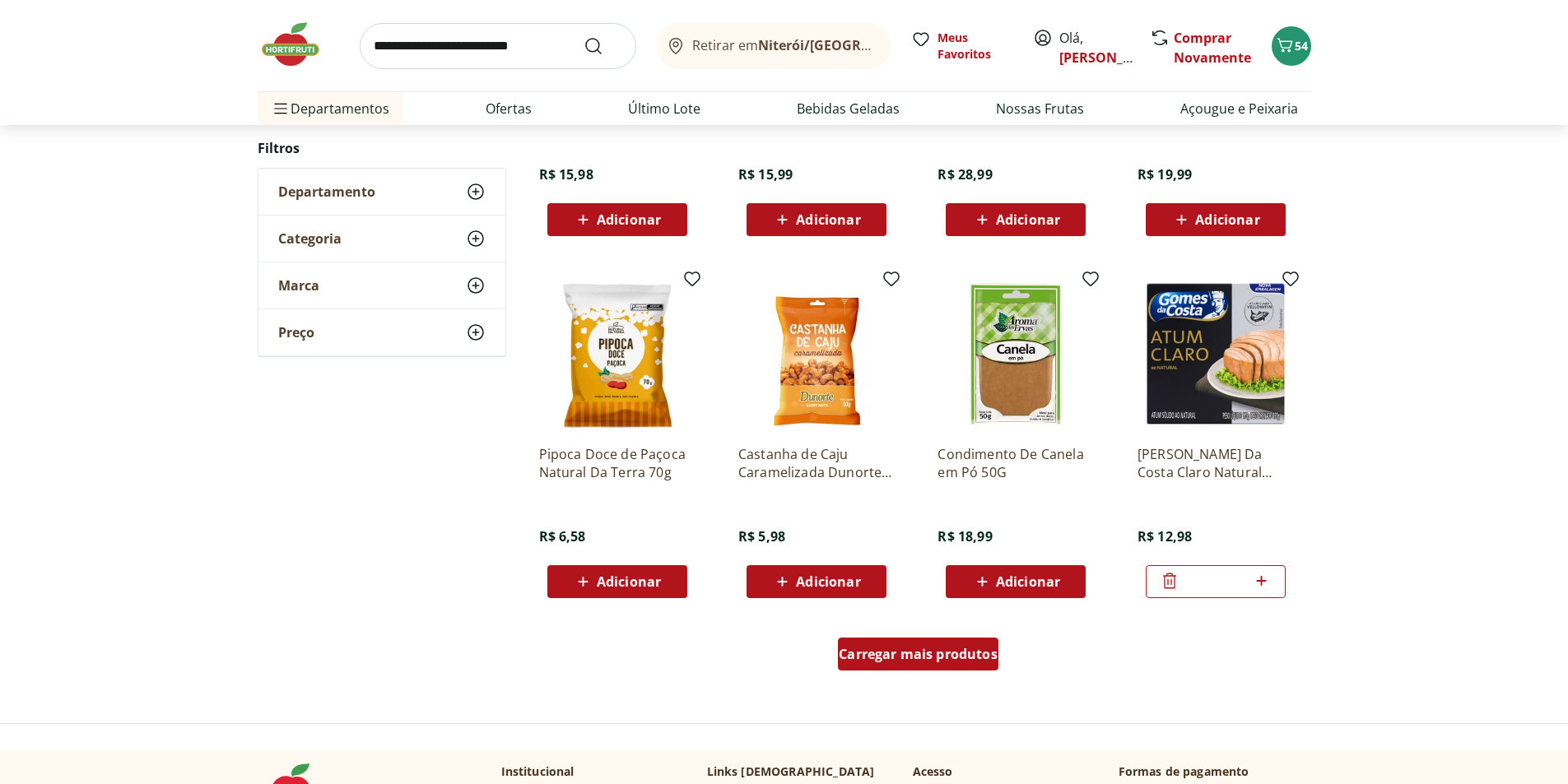
click at [958, 650] on span "Carregar mais produtos" at bounding box center [918, 654] width 159 height 14
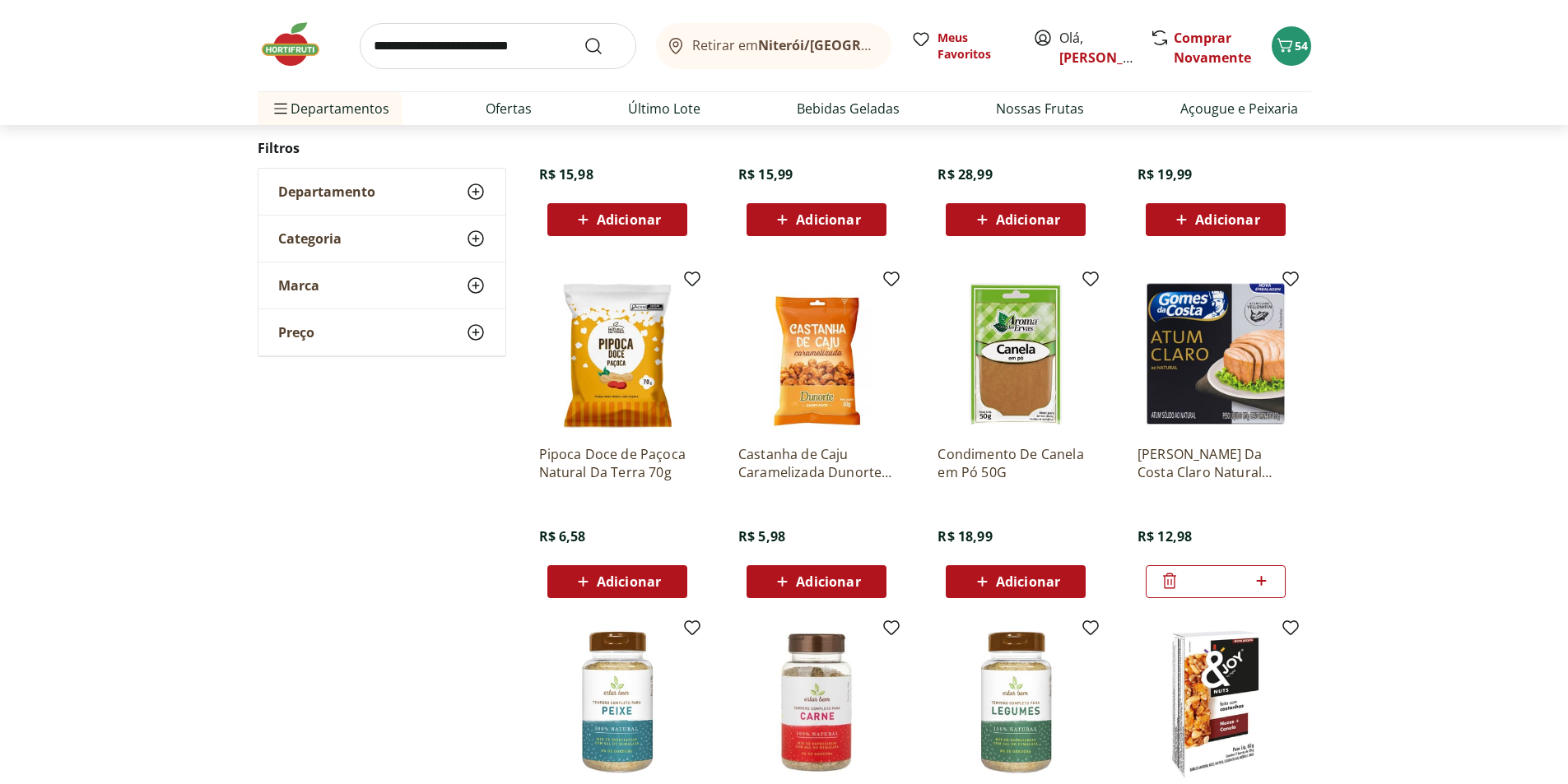
click at [647, 588] on span "Adicionar" at bounding box center [629, 581] width 64 height 14
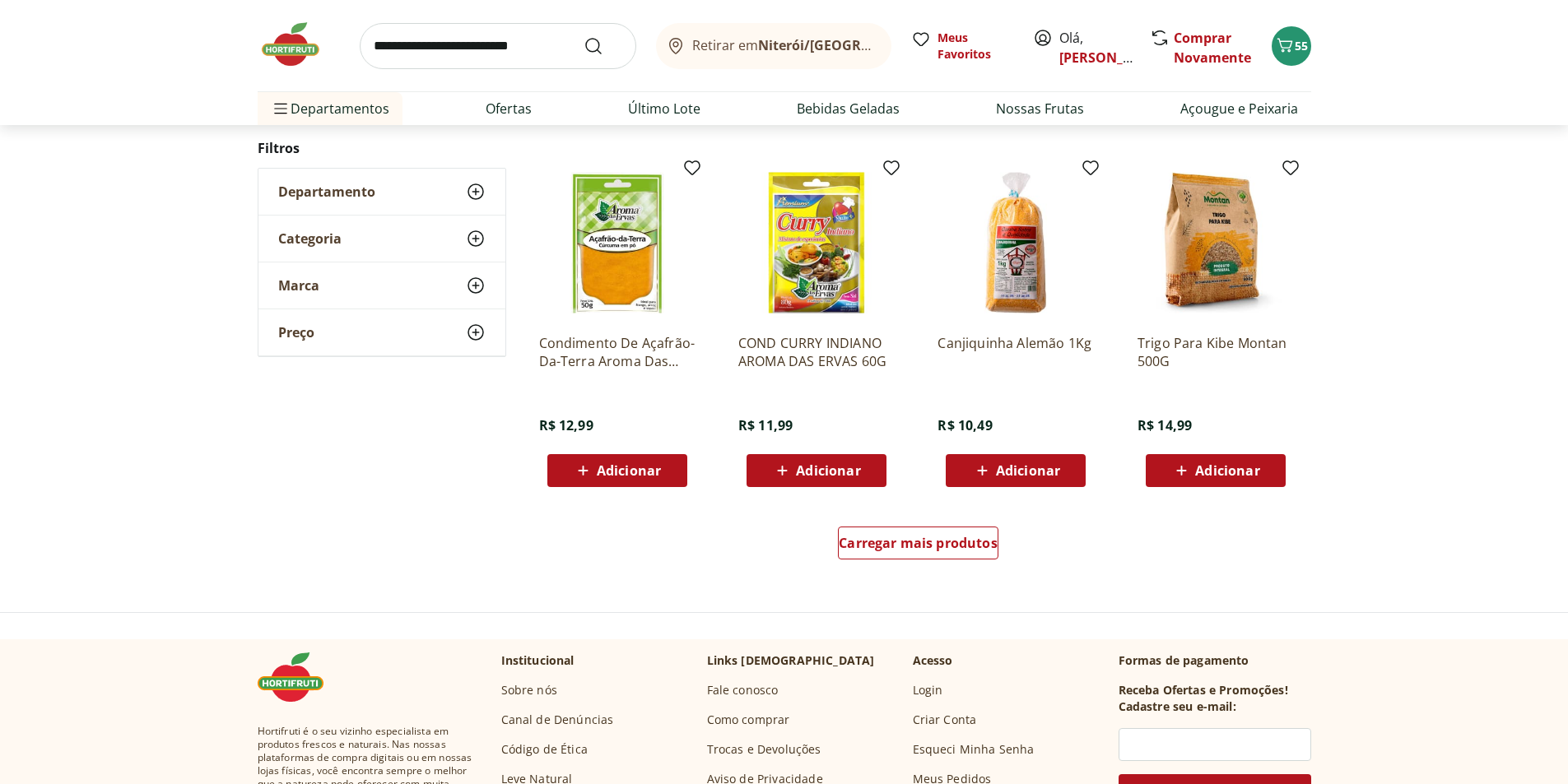
scroll to position [984, 0]
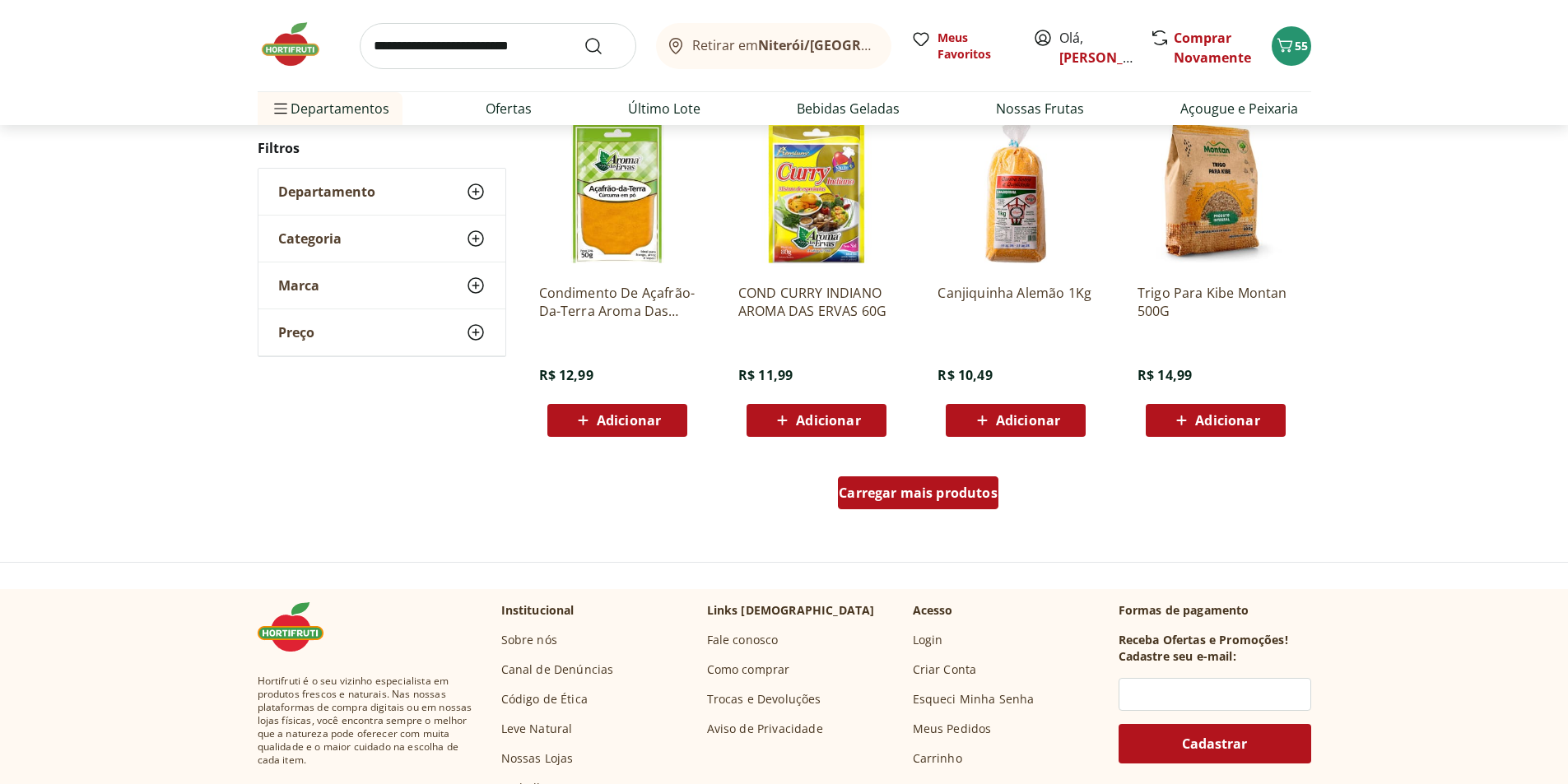
click at [937, 486] on span "Carregar mais produtos" at bounding box center [918, 492] width 159 height 14
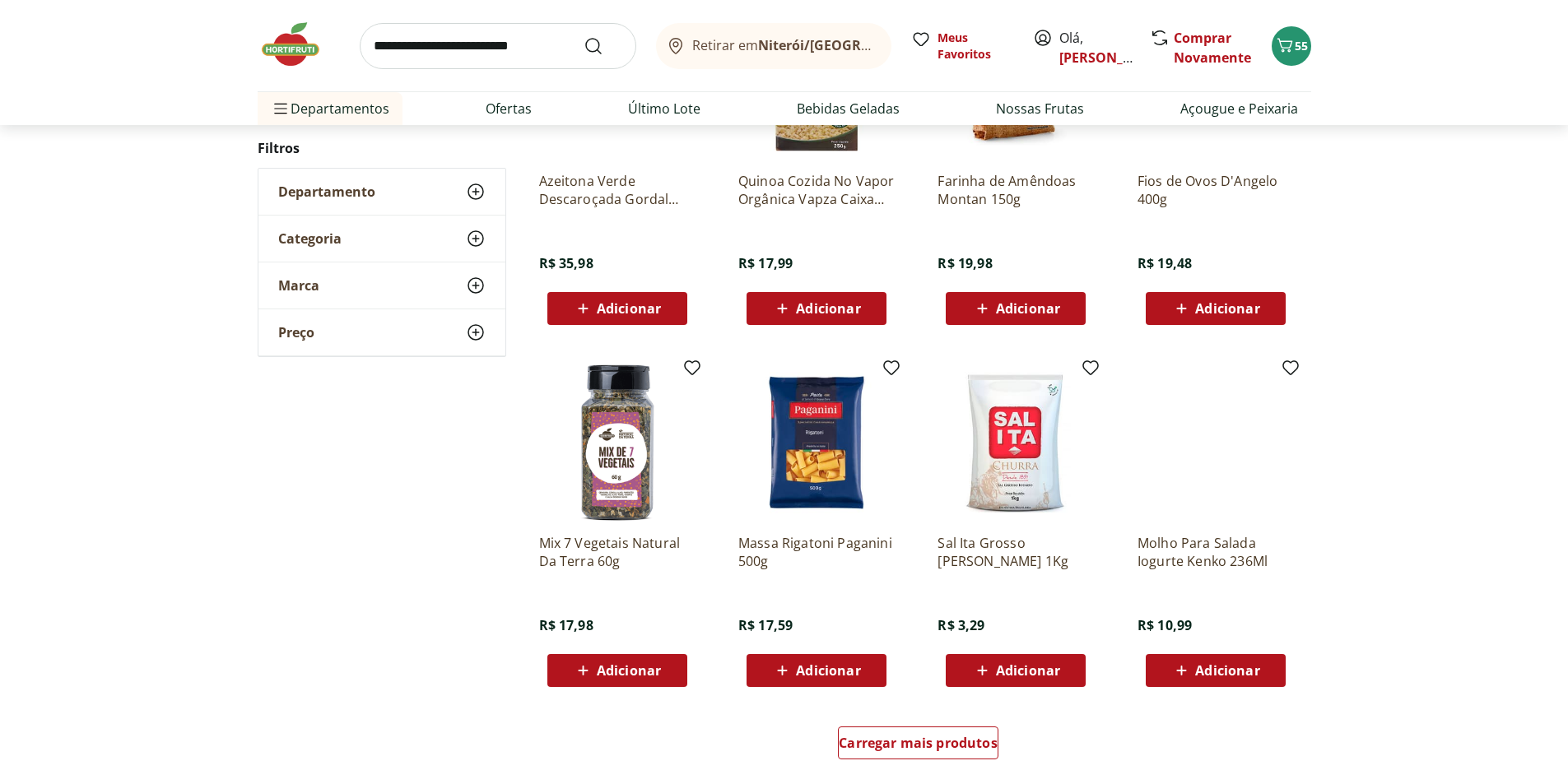
scroll to position [817, 0]
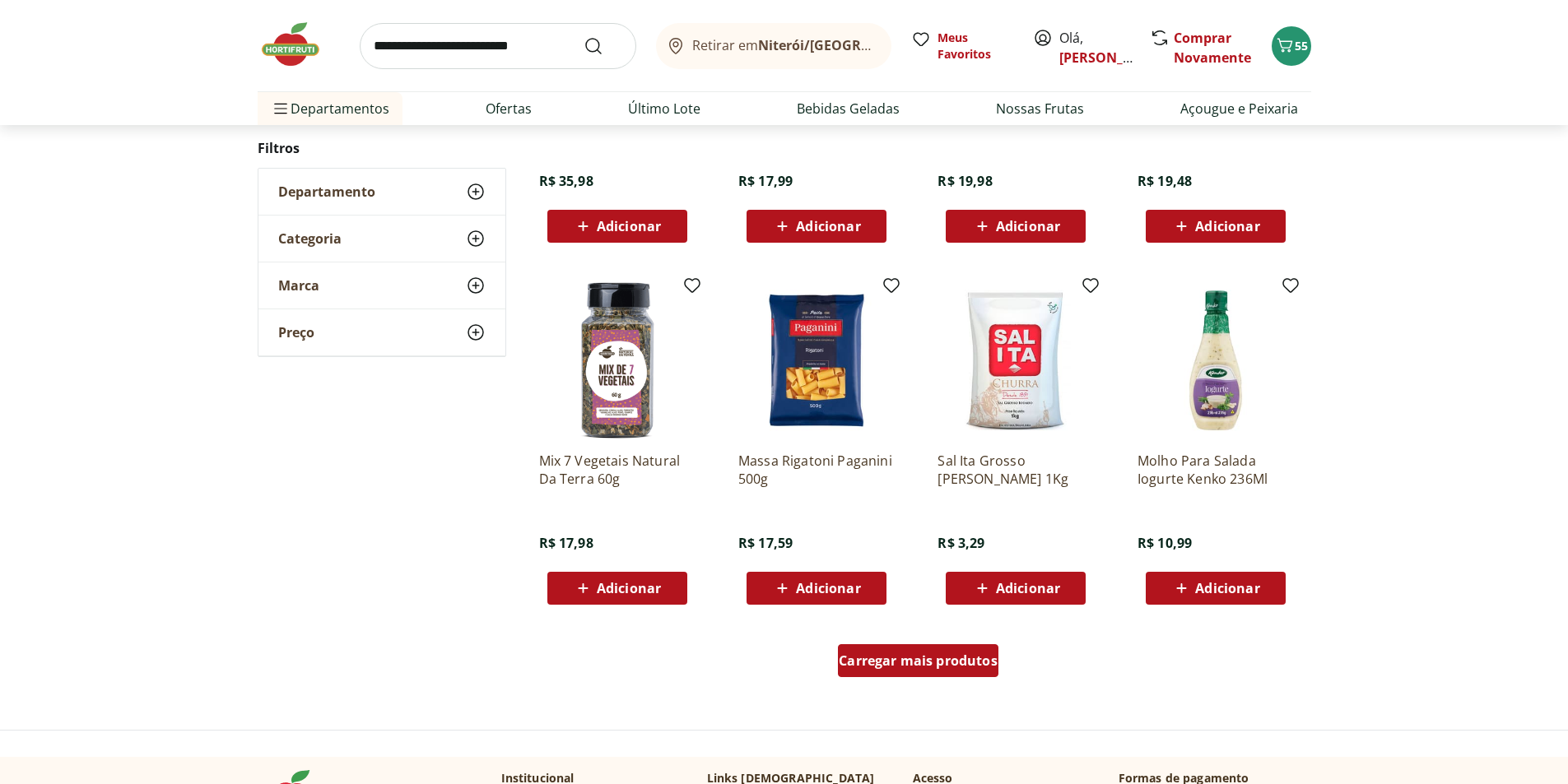
click at [901, 674] on div "Carregar mais produtos" at bounding box center [918, 661] width 160 height 33
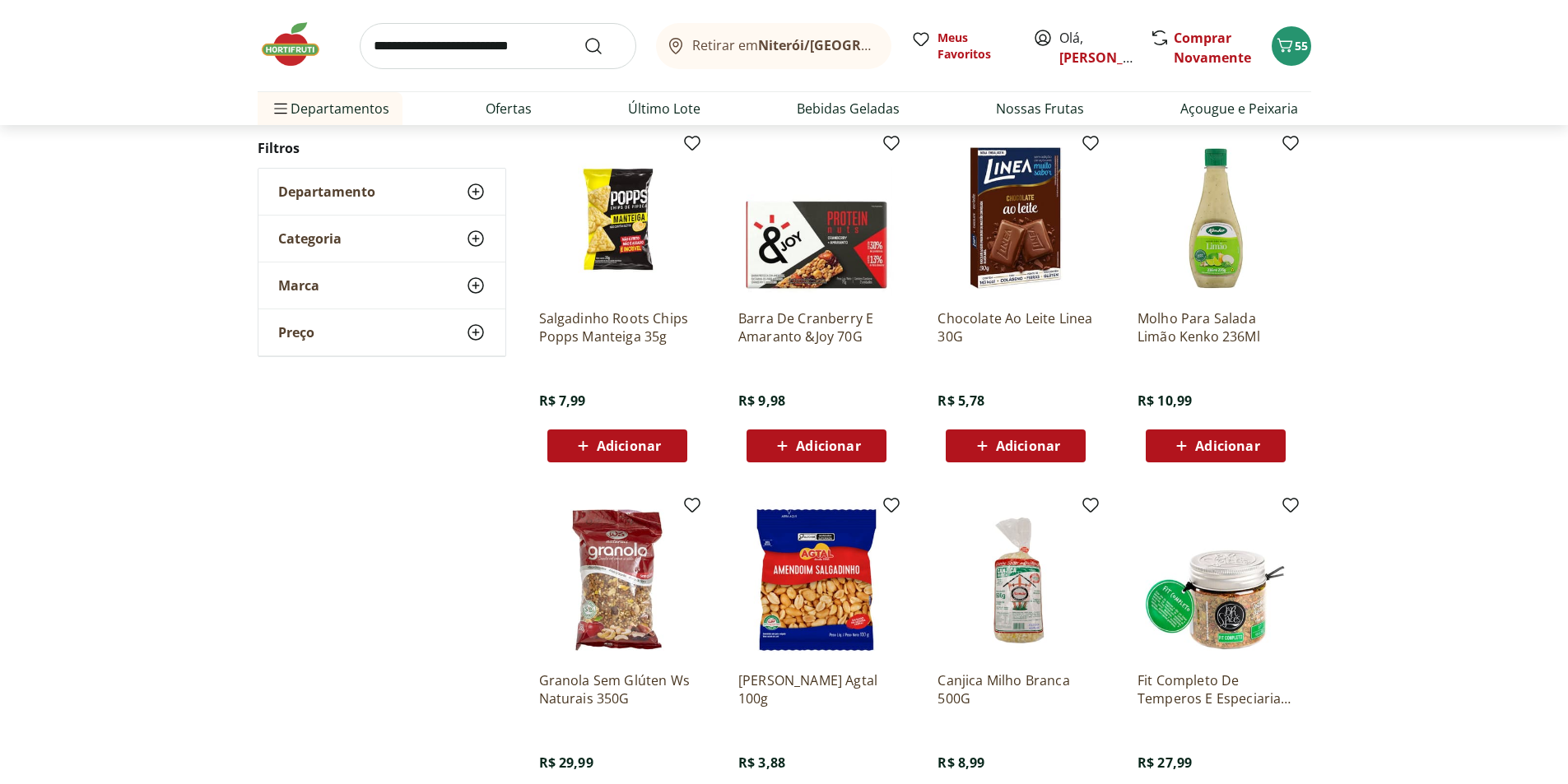
scroll to position [1310, 0]
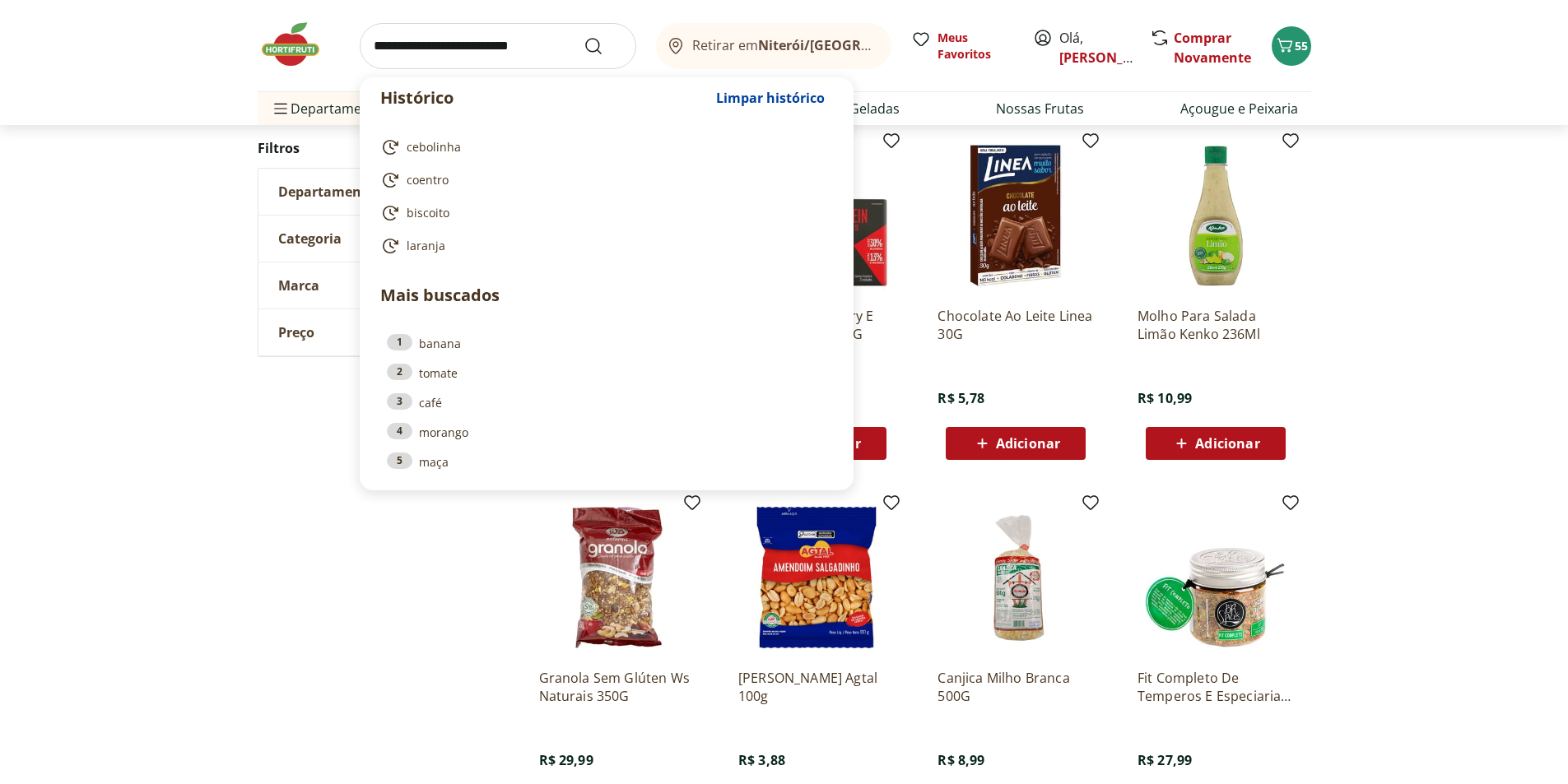
click at [422, 53] on input "search" at bounding box center [497, 45] width 276 height 46
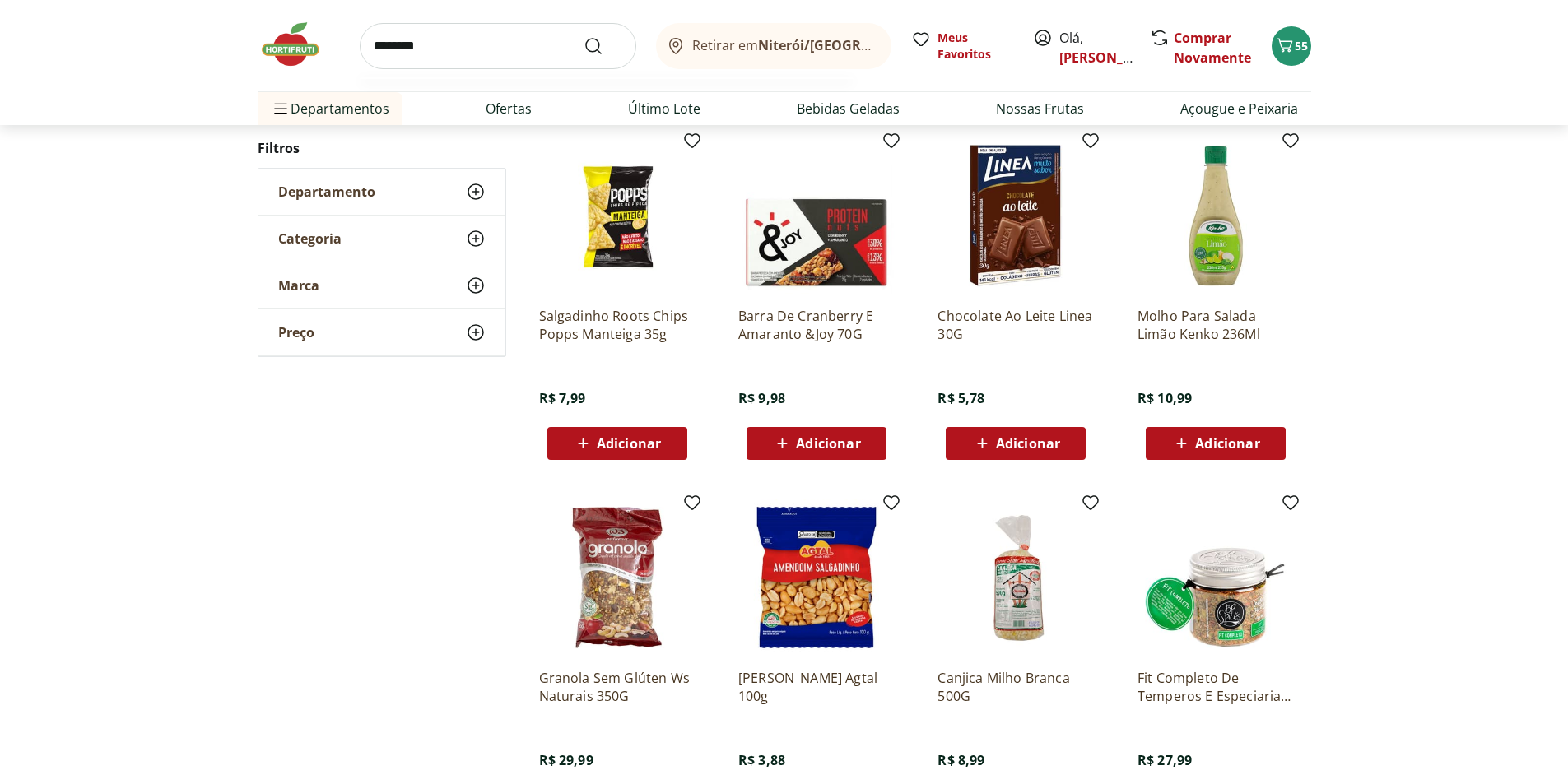
type input "*********"
click button "Submit Search" at bounding box center [603, 46] width 40 height 20
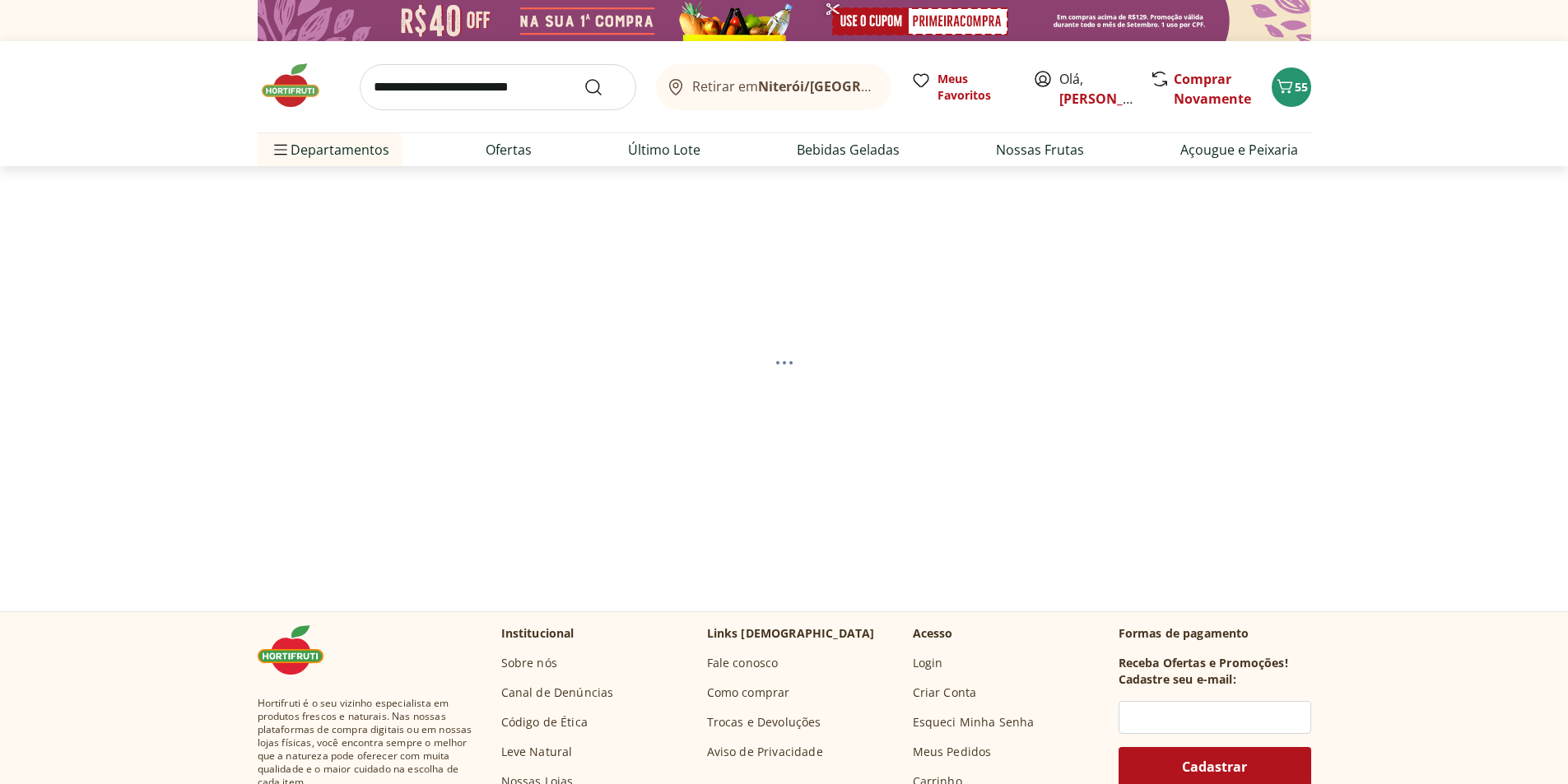
select select "**********"
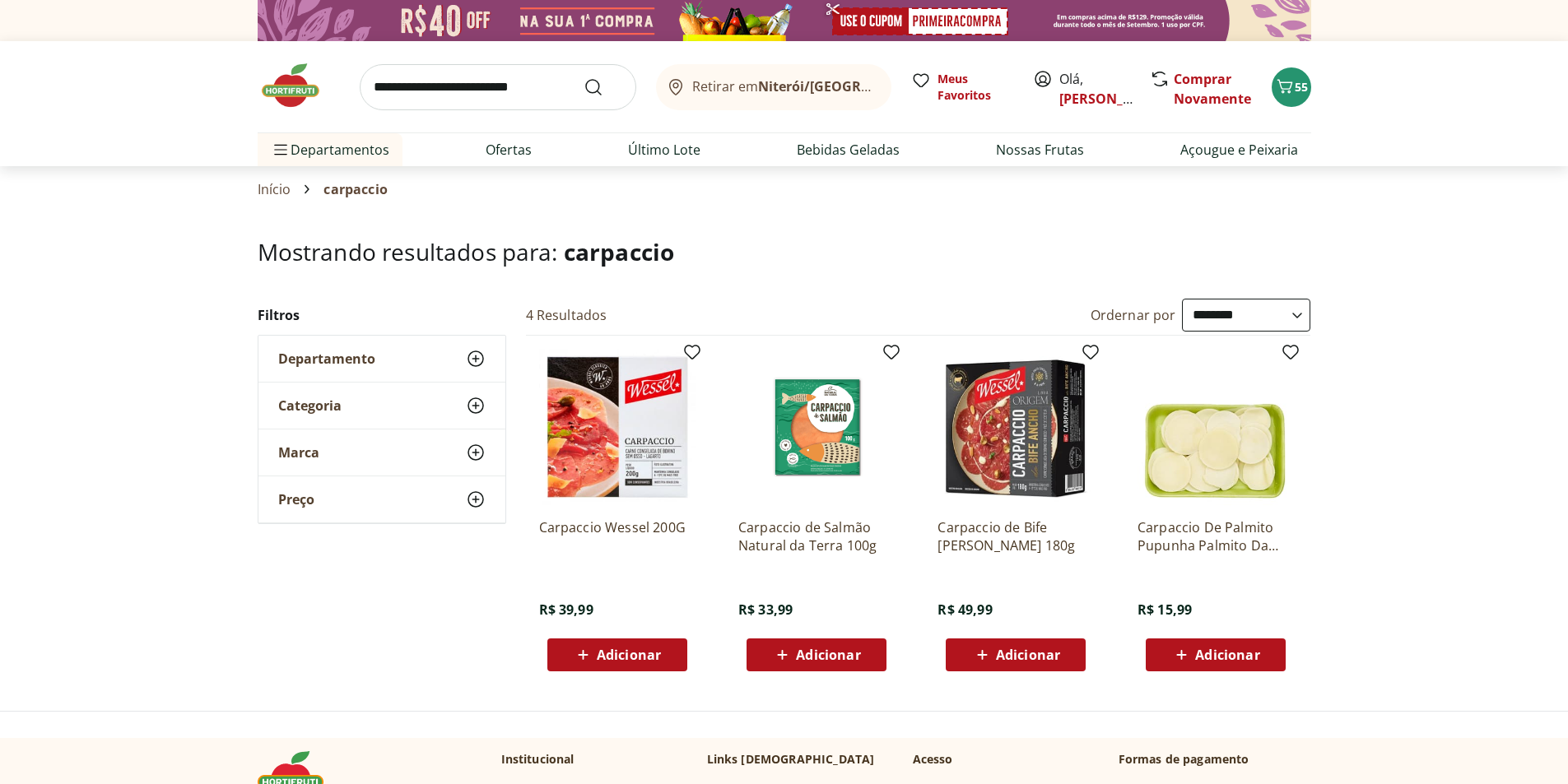
click at [812, 659] on span "Adicionar" at bounding box center [828, 655] width 64 height 14
click at [484, 82] on input "search" at bounding box center [497, 87] width 276 height 46
type input "********"
click at [583, 77] on button "Submit Search" at bounding box center [603, 87] width 40 height 20
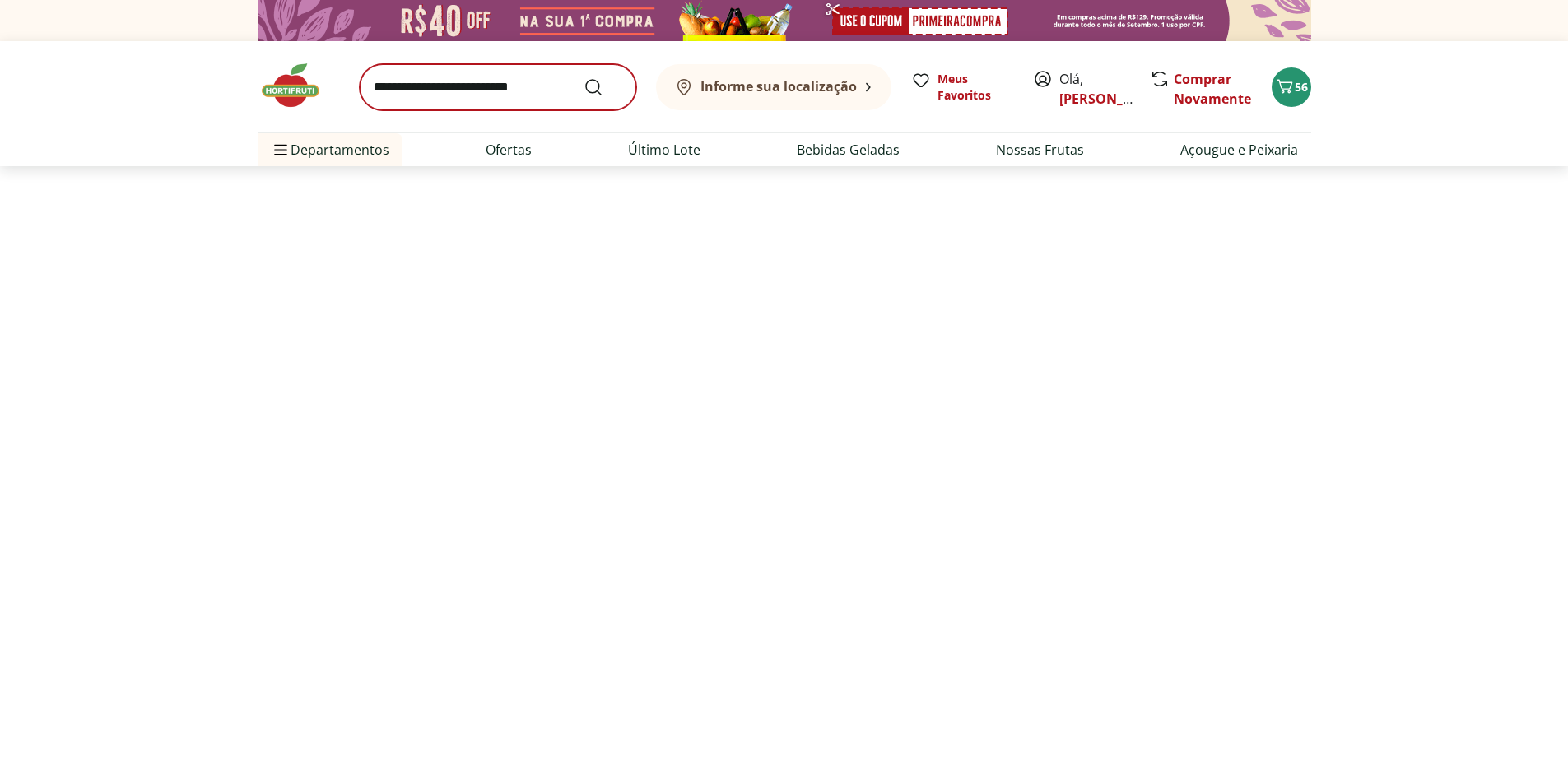
select select "**********"
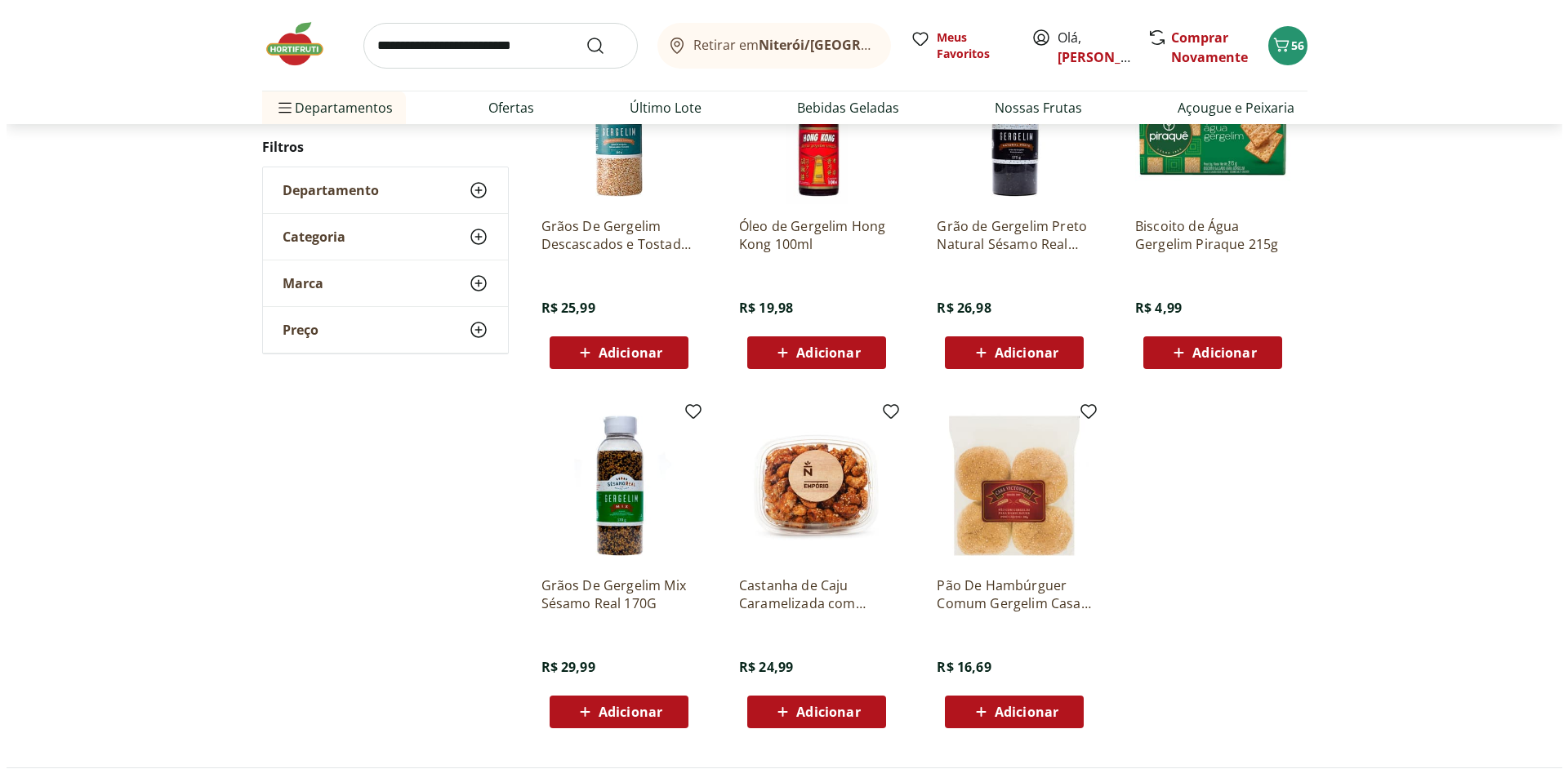
scroll to position [327, 0]
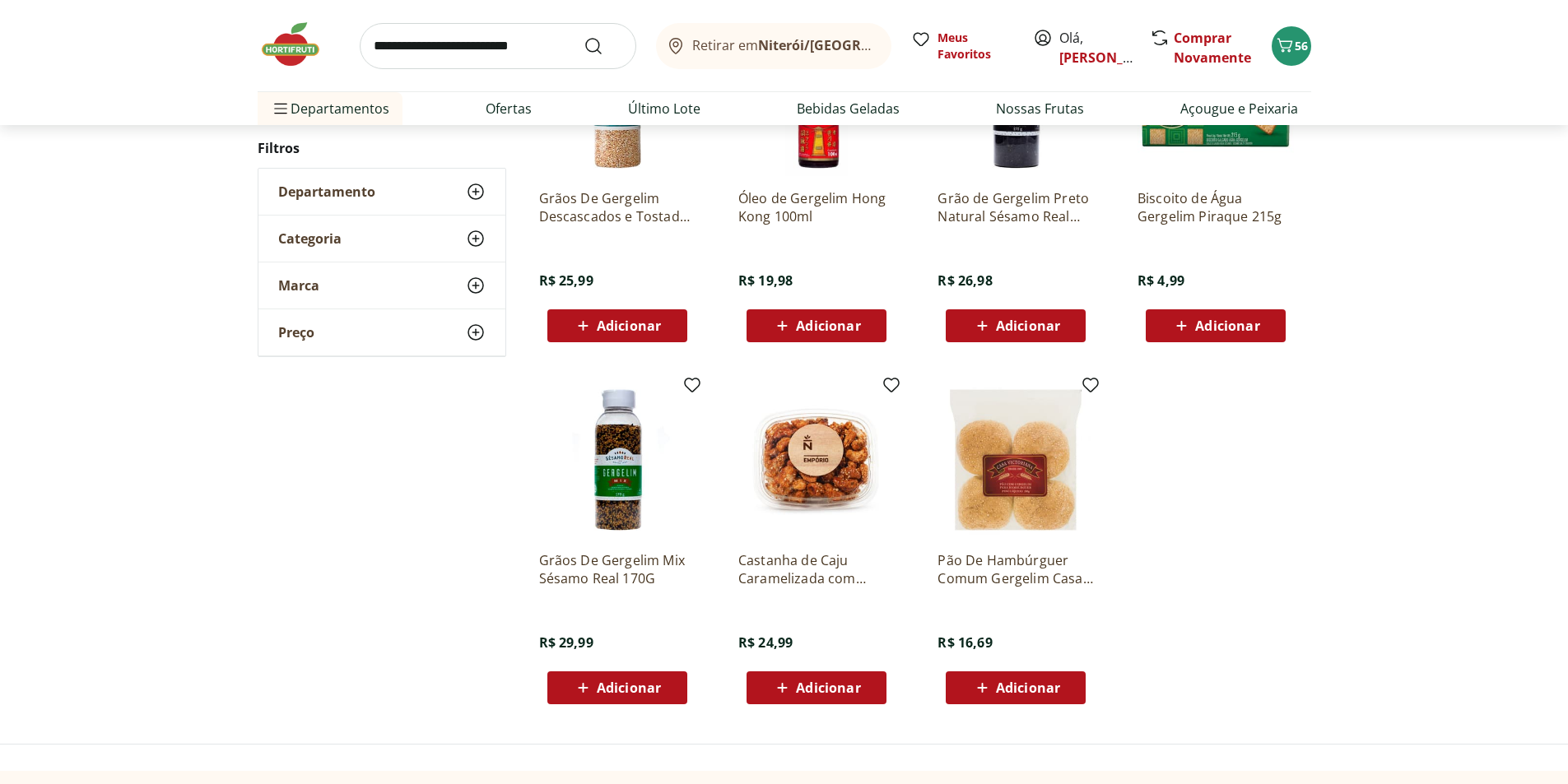
click at [582, 688] on icon at bounding box center [582, 687] width 10 height 10
click at [1297, 42] on span "57" at bounding box center [1302, 45] width 14 height 15
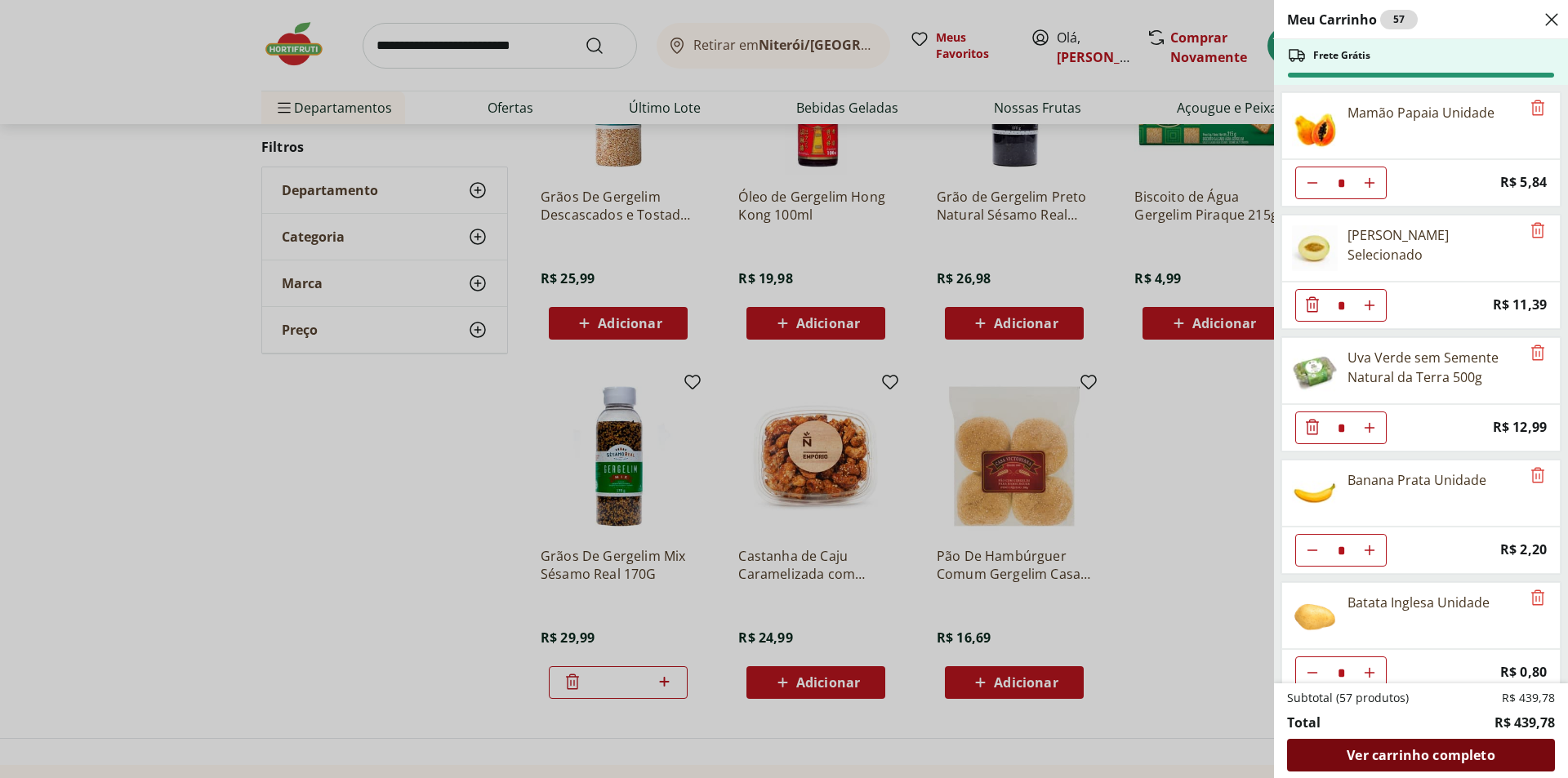
click at [1416, 758] on span "Ver carrinho completo" at bounding box center [1421, 755] width 148 height 13
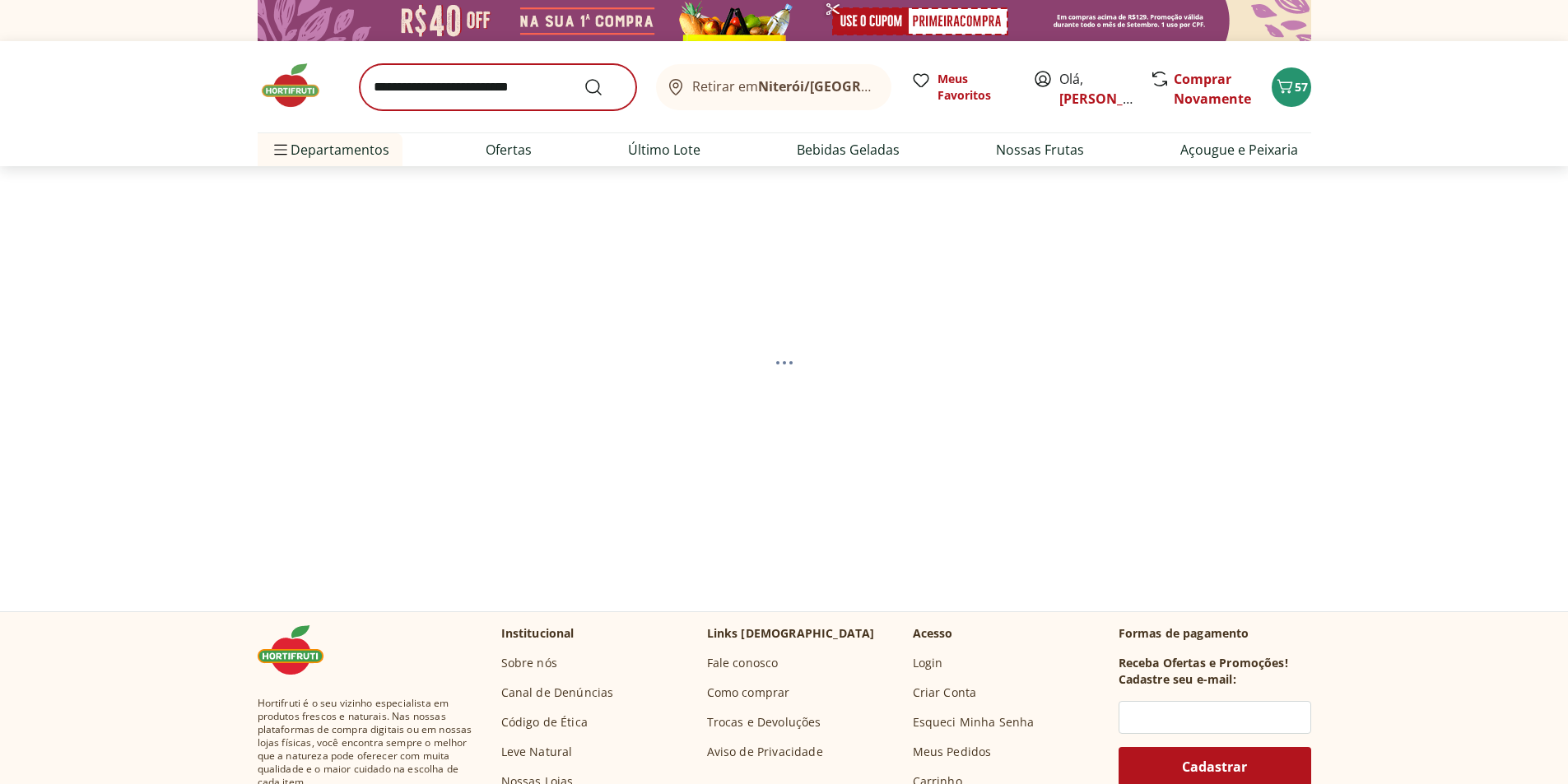
select select "**********"
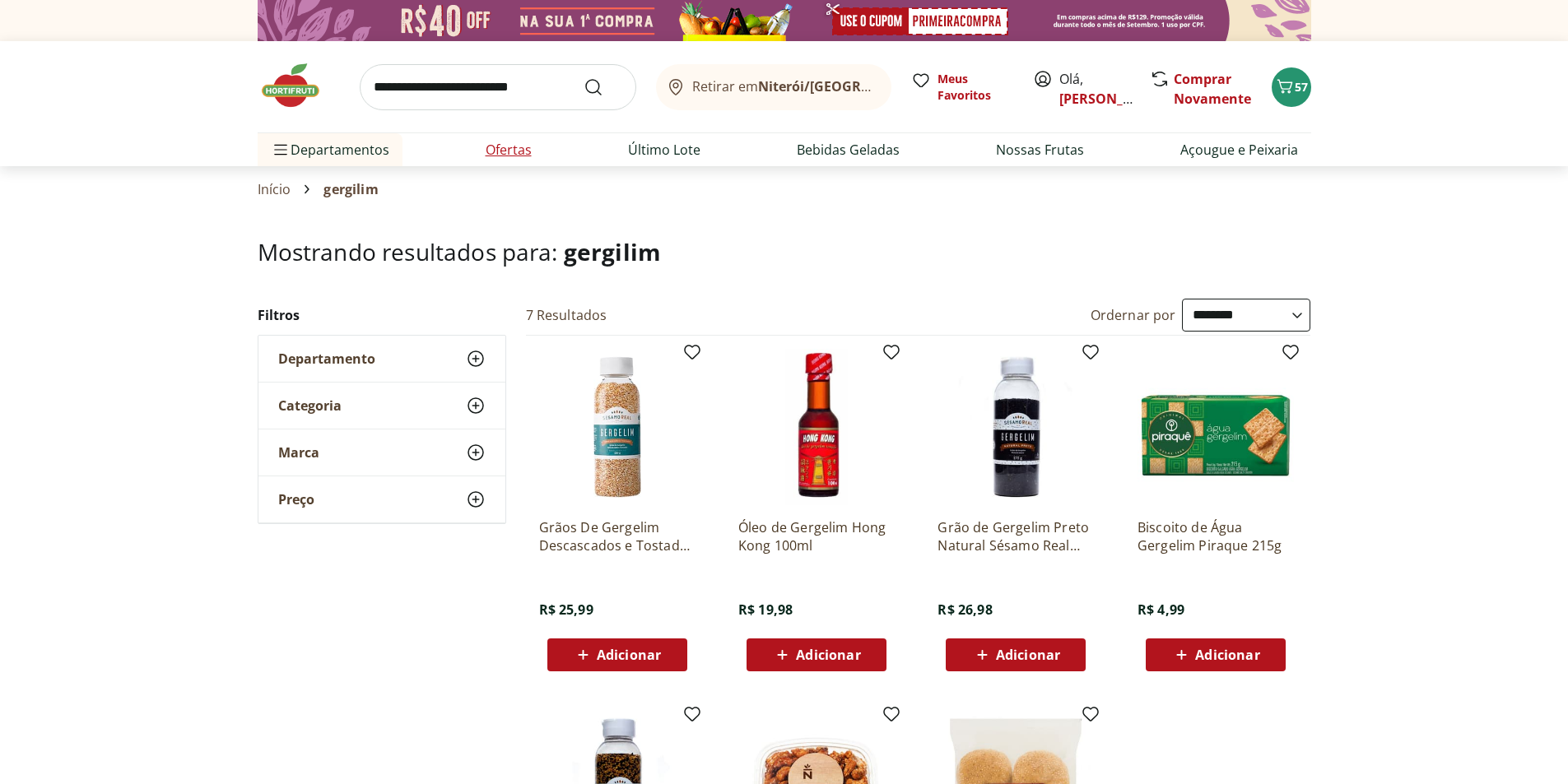
click at [512, 151] on link "Ofertas" at bounding box center [508, 150] width 46 height 20
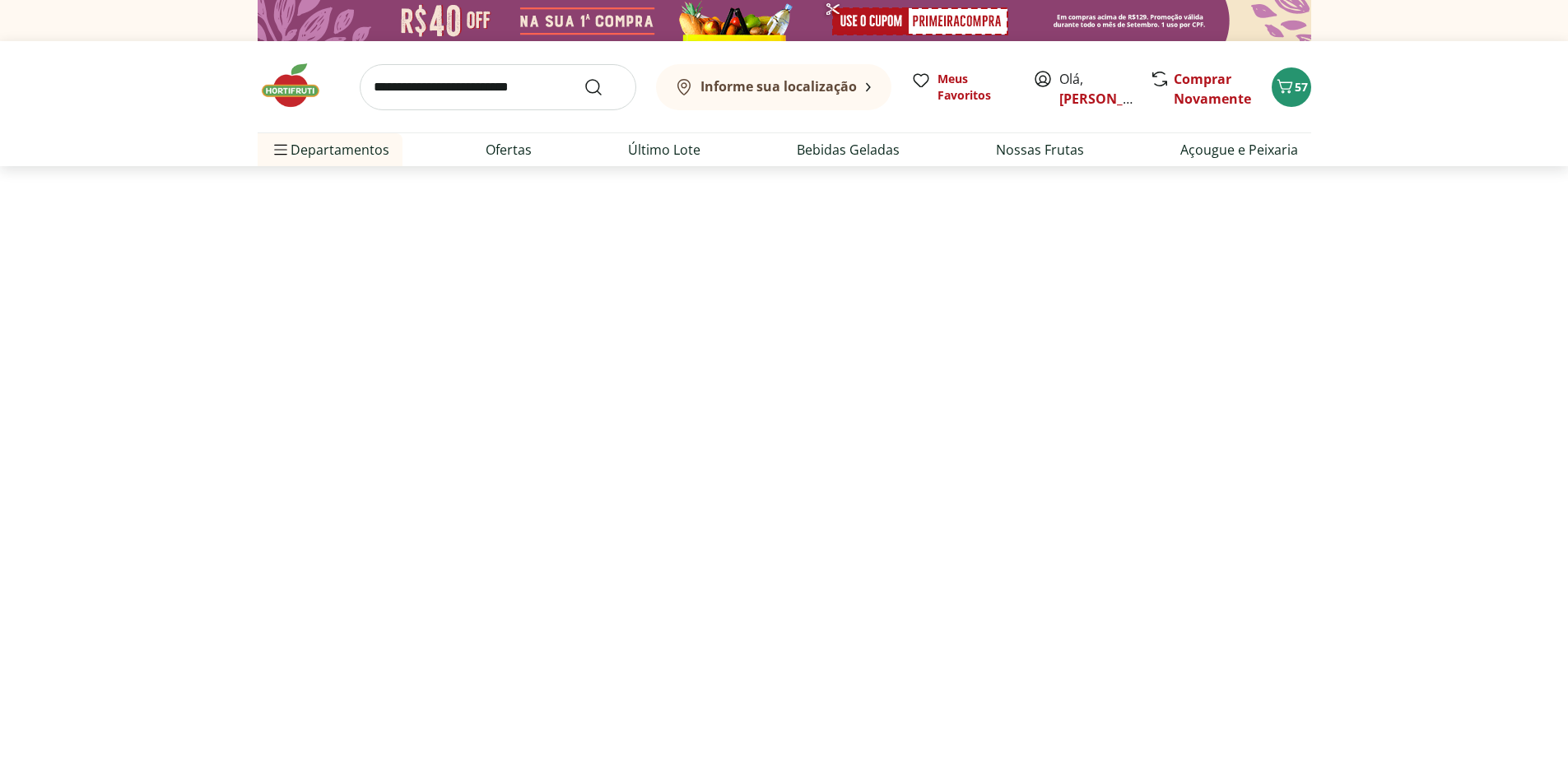
select select "**********"
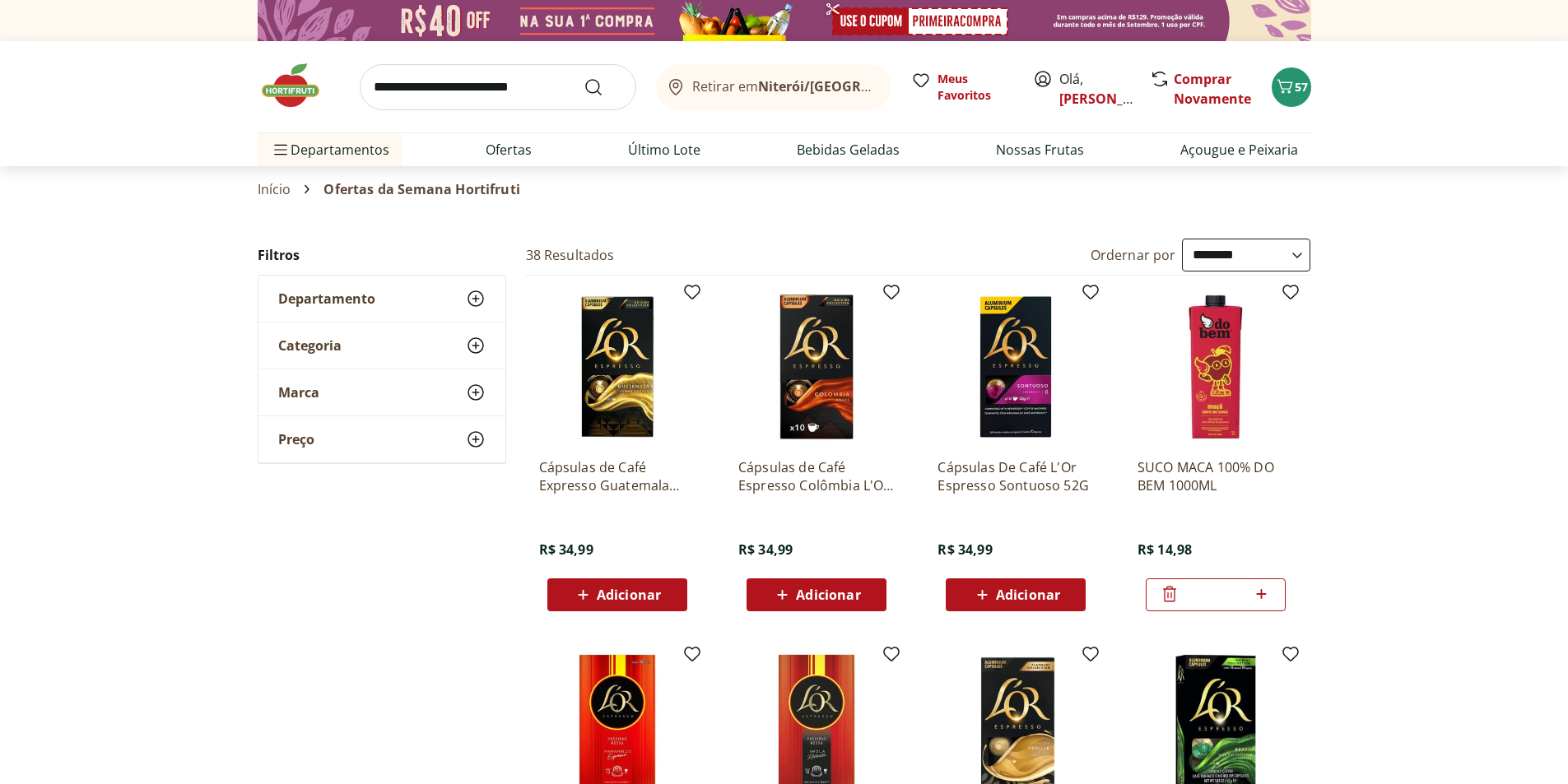
click at [282, 86] on img at bounding box center [298, 85] width 82 height 50
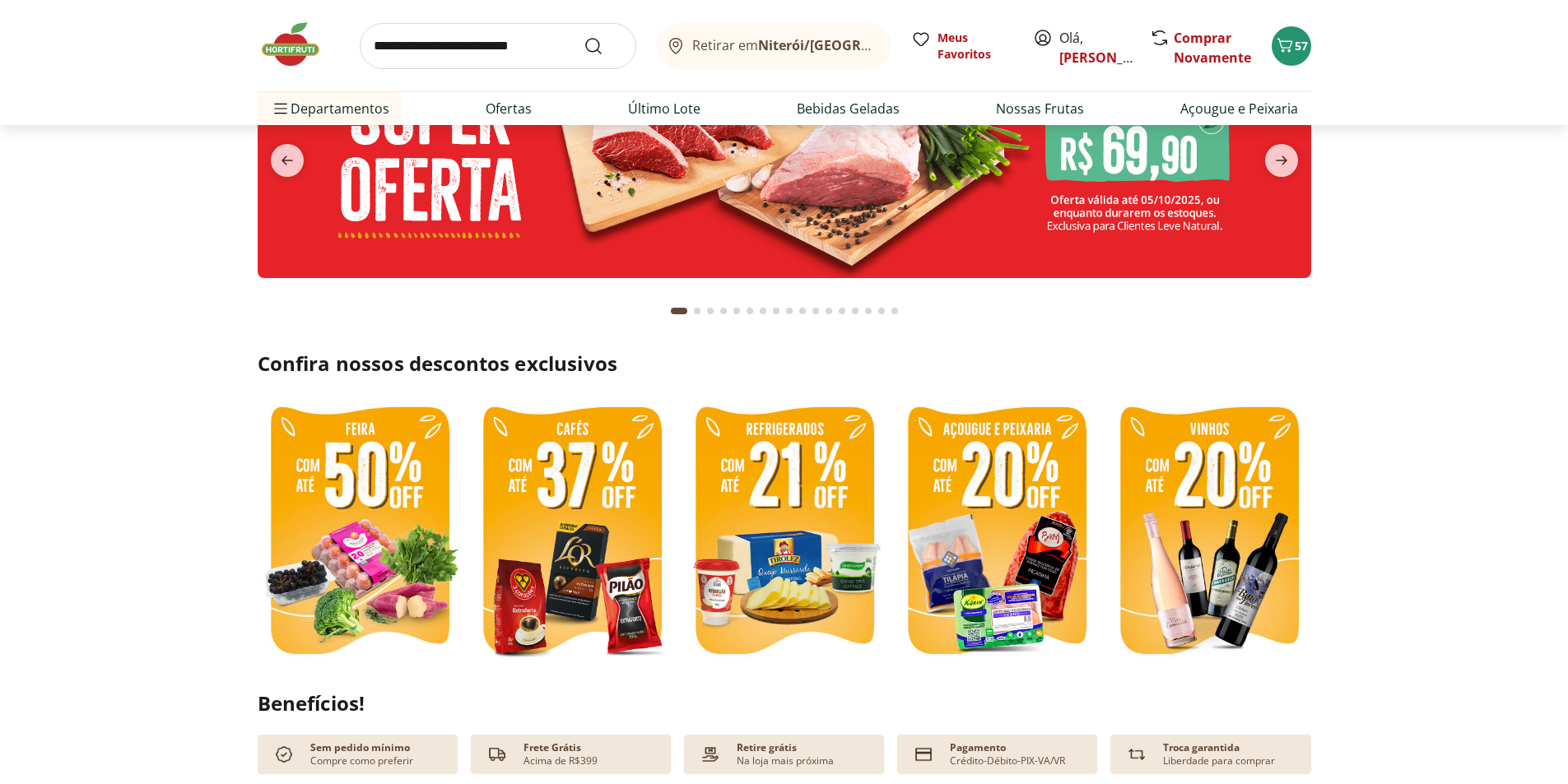
scroll to position [165, 0]
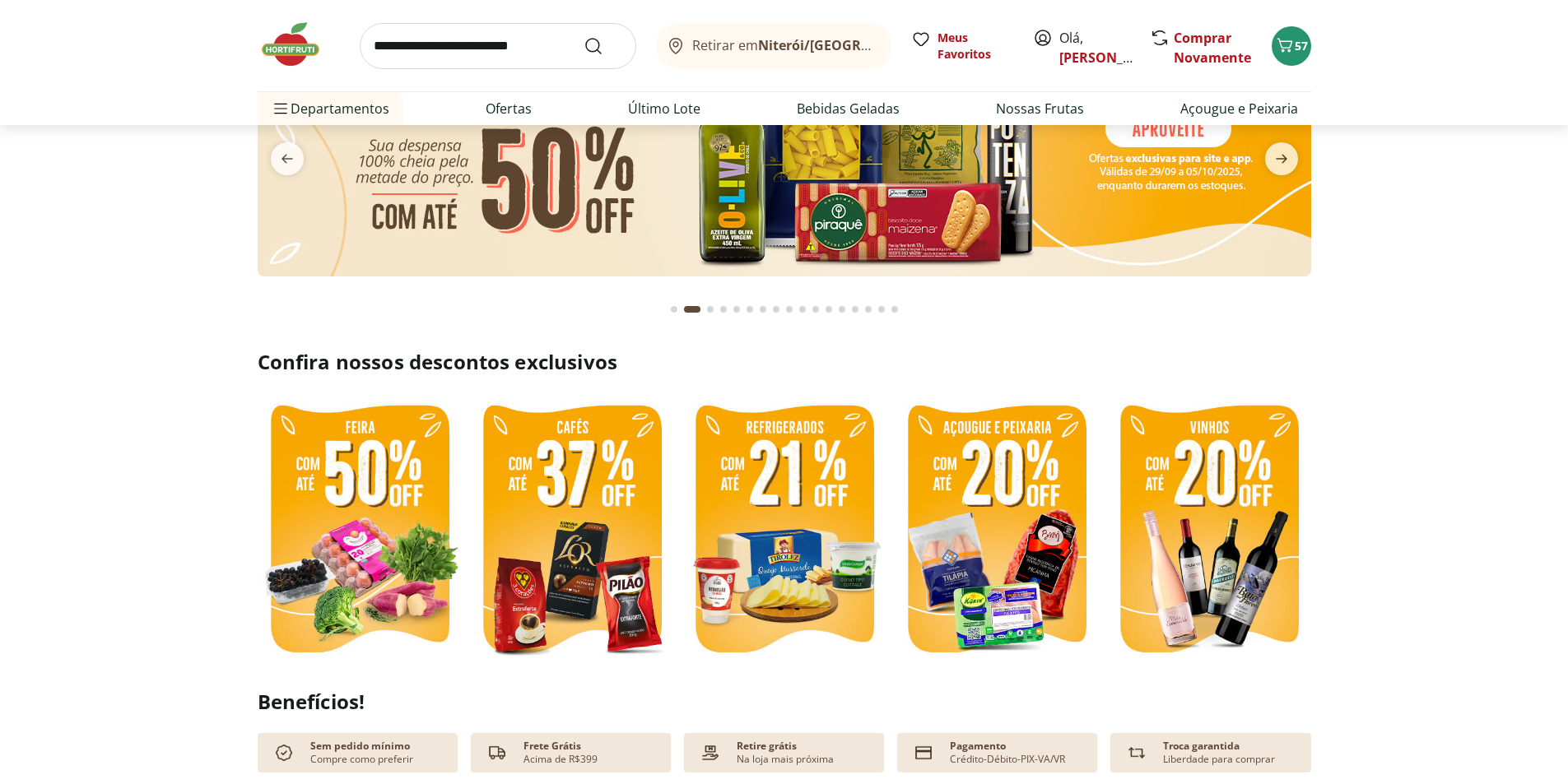
click at [414, 592] on img at bounding box center [359, 531] width 204 height 272
select select "**********"
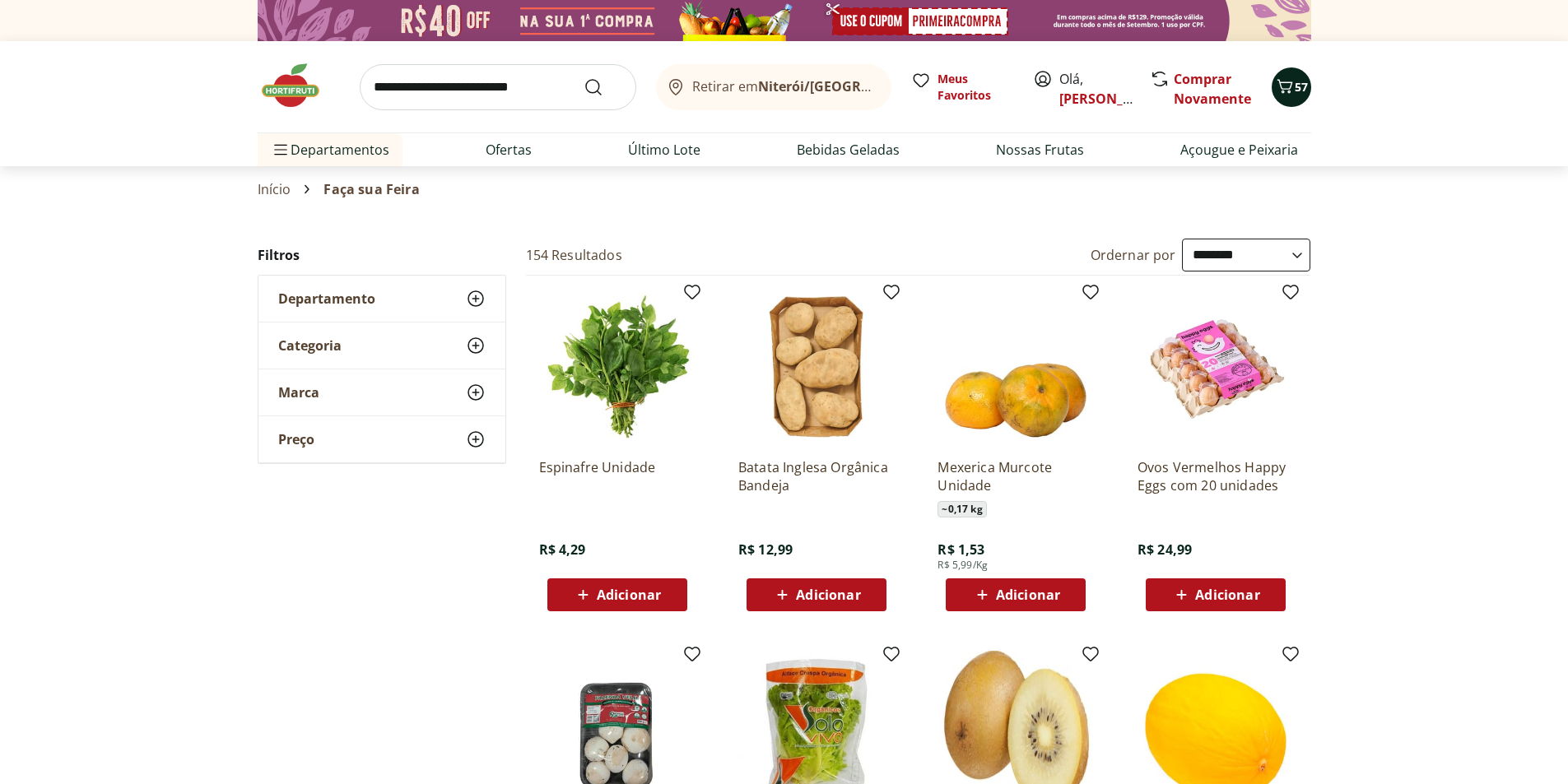
click at [1295, 93] on span "57" at bounding box center [1302, 86] width 14 height 15
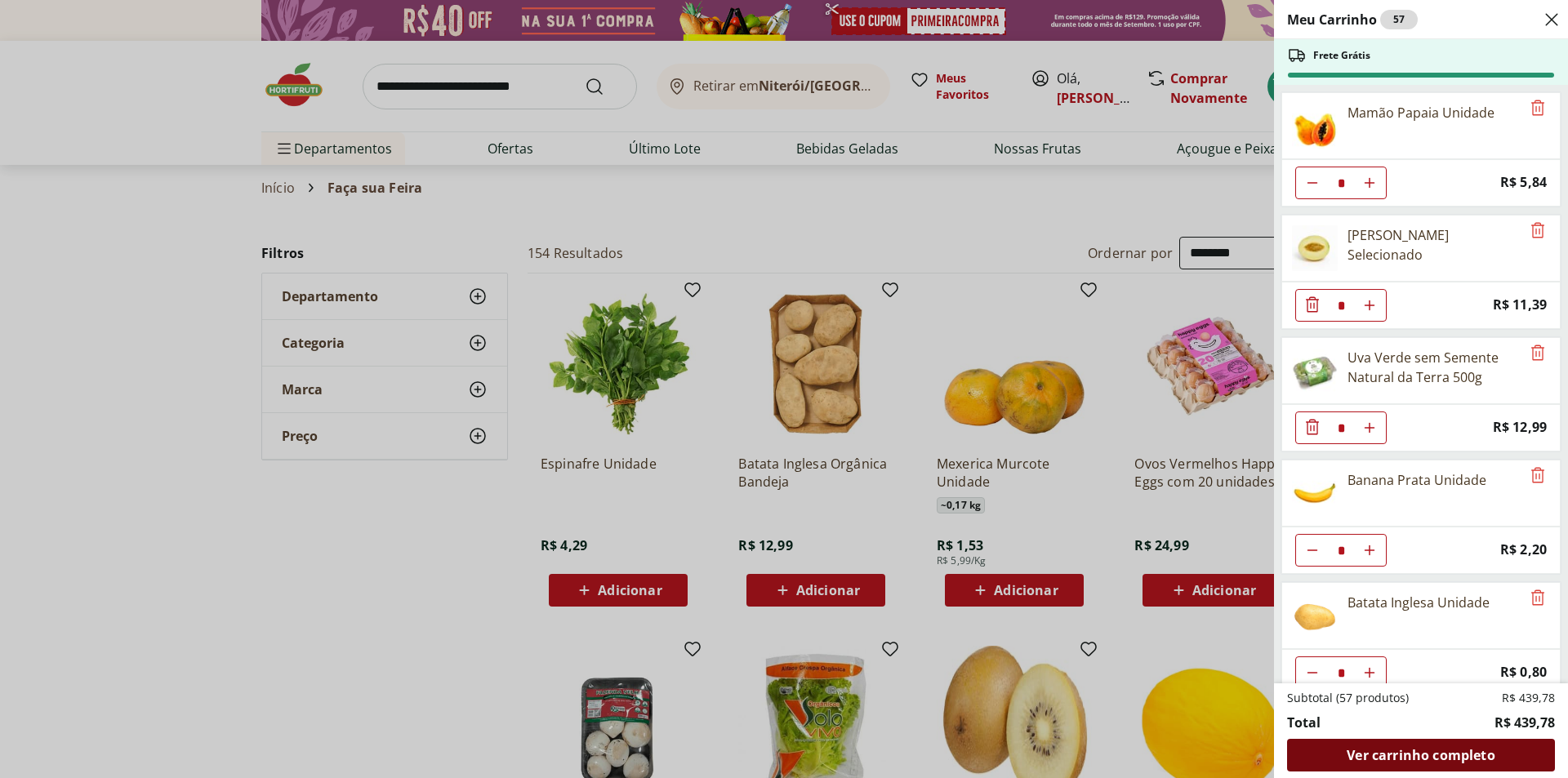
click at [1442, 761] on span "Ver carrinho completo" at bounding box center [1421, 755] width 148 height 13
